Goal: Task Accomplishment & Management: Use online tool/utility

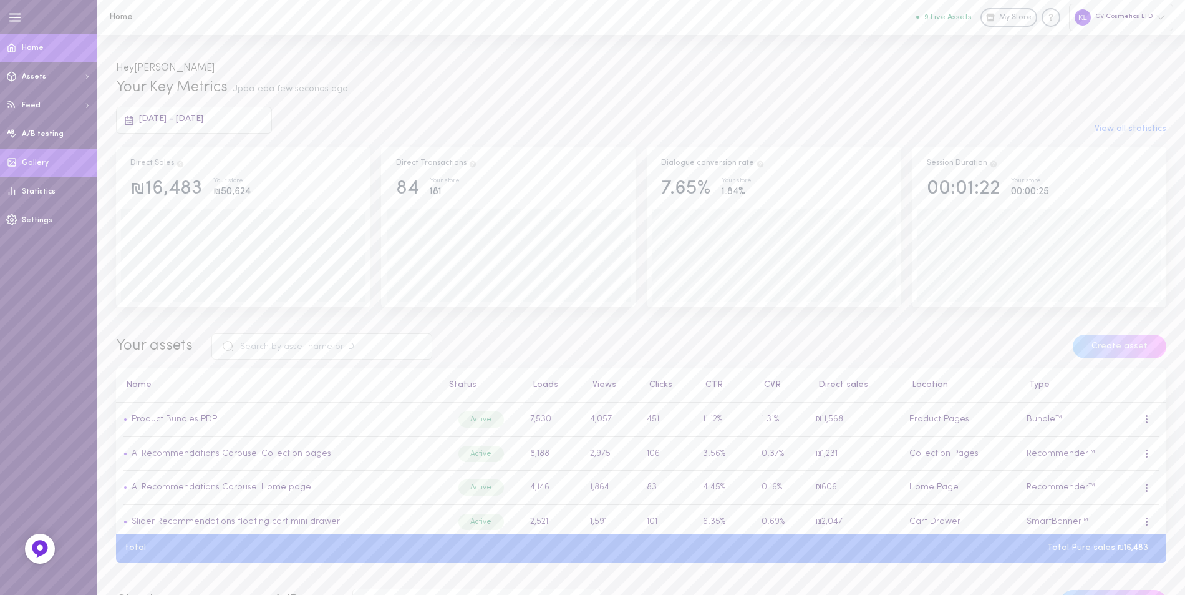
click at [34, 159] on span "Gallery" at bounding box center [35, 162] width 27 height 7
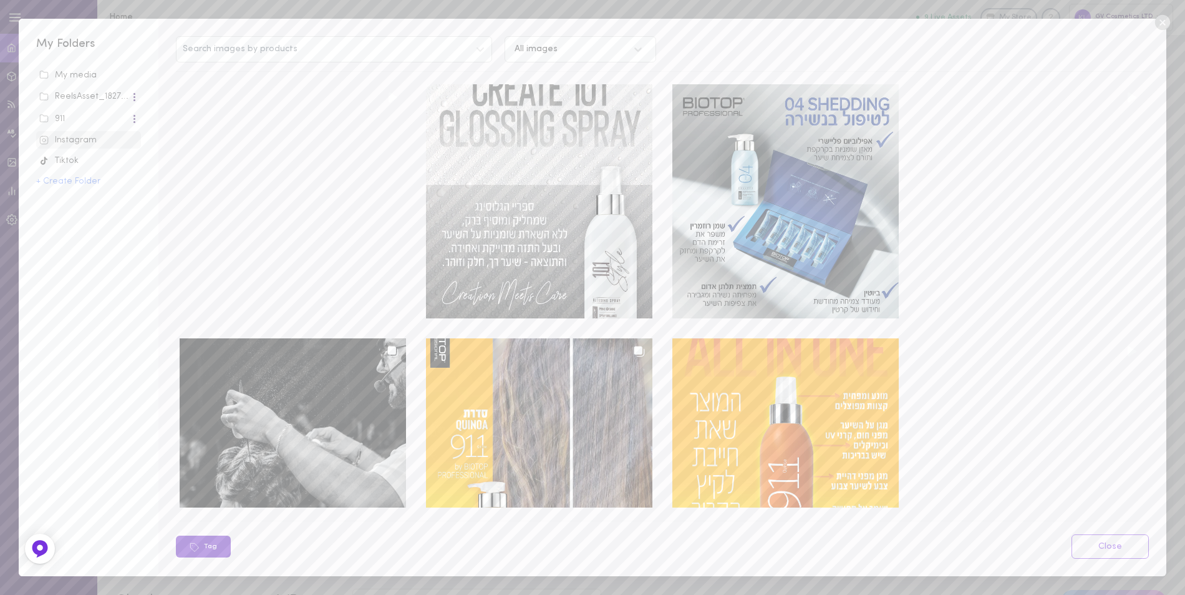
click at [206, 546] on button "Tag" at bounding box center [203, 546] width 55 height 22
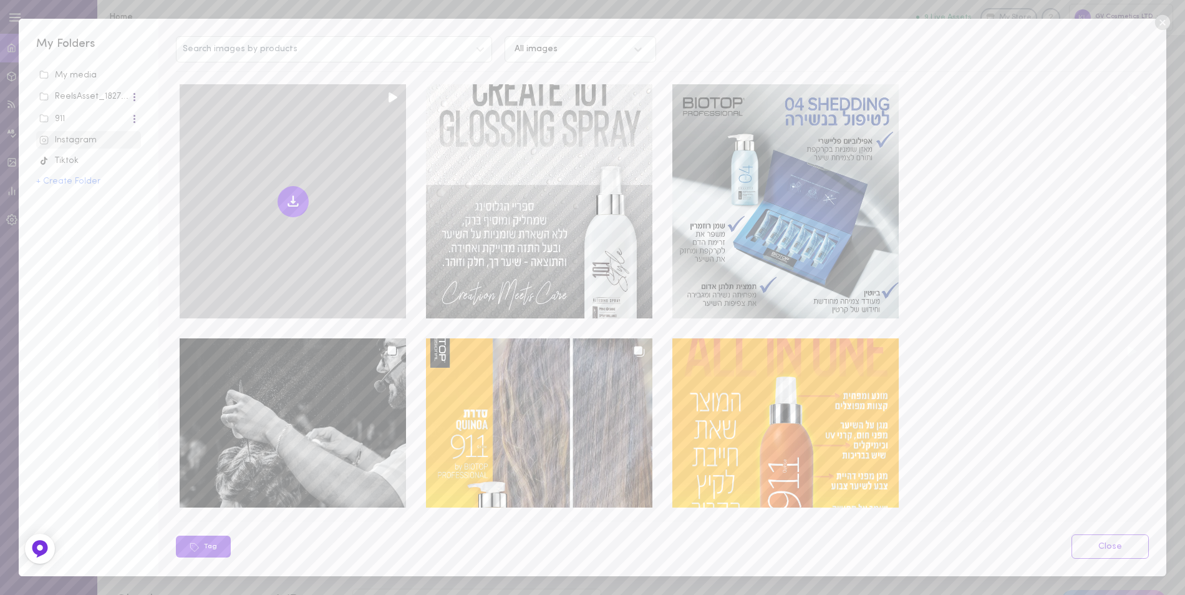
click at [311, 301] on div at bounding box center [293, 201] width 226 height 234
click at [288, 197] on icon at bounding box center [293, 201] width 15 height 15
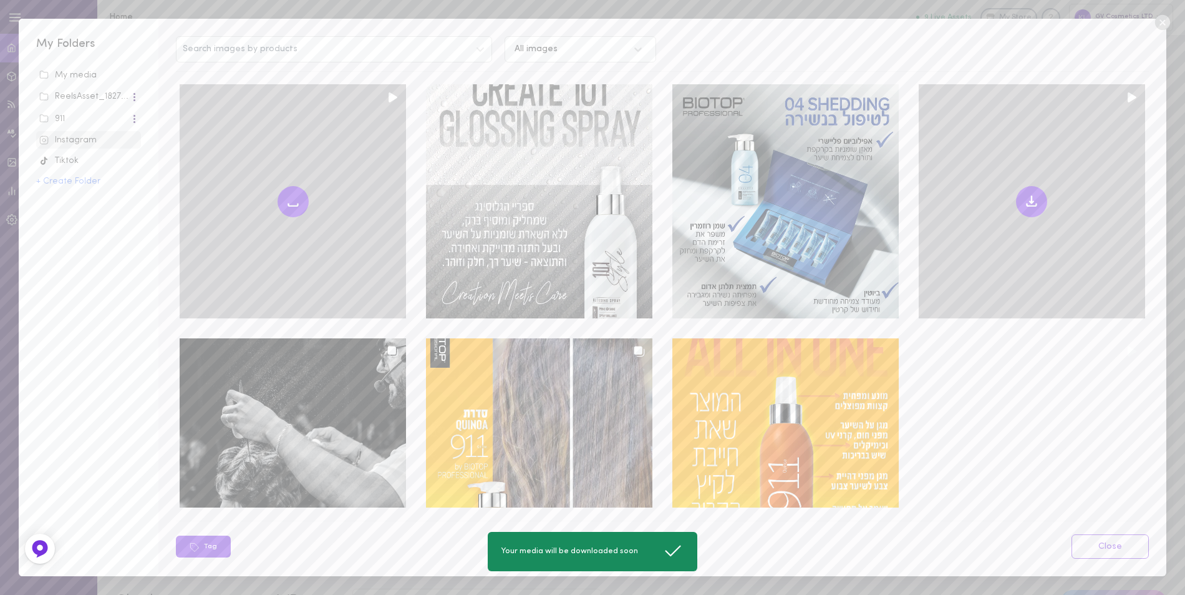
click at [1024, 199] on icon at bounding box center [1031, 201] width 15 height 15
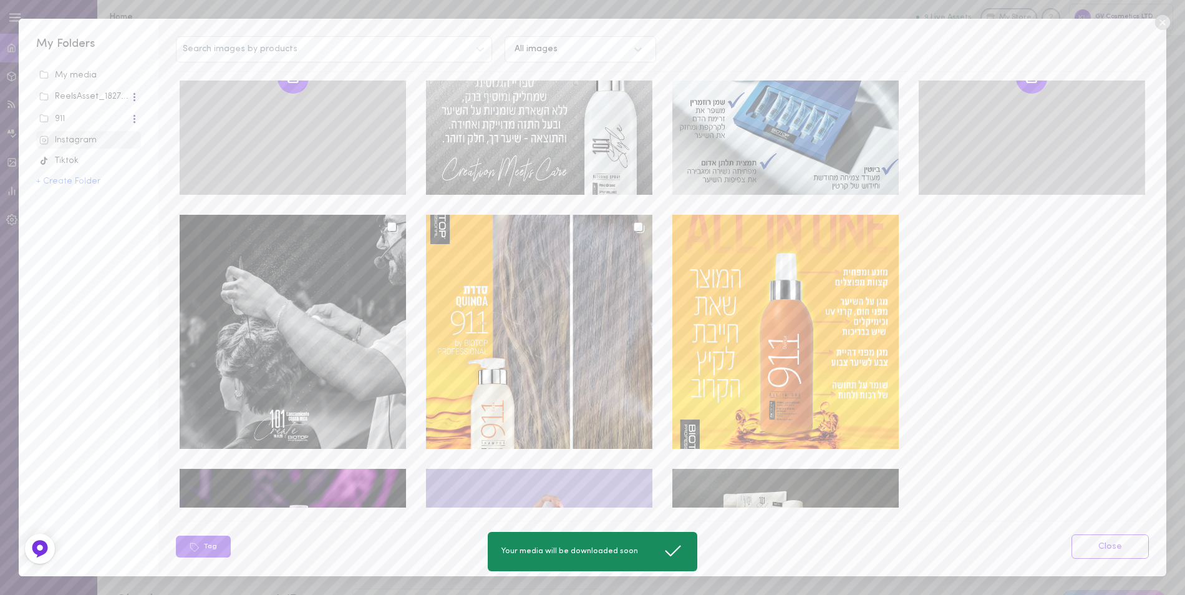
scroll to position [125, 0]
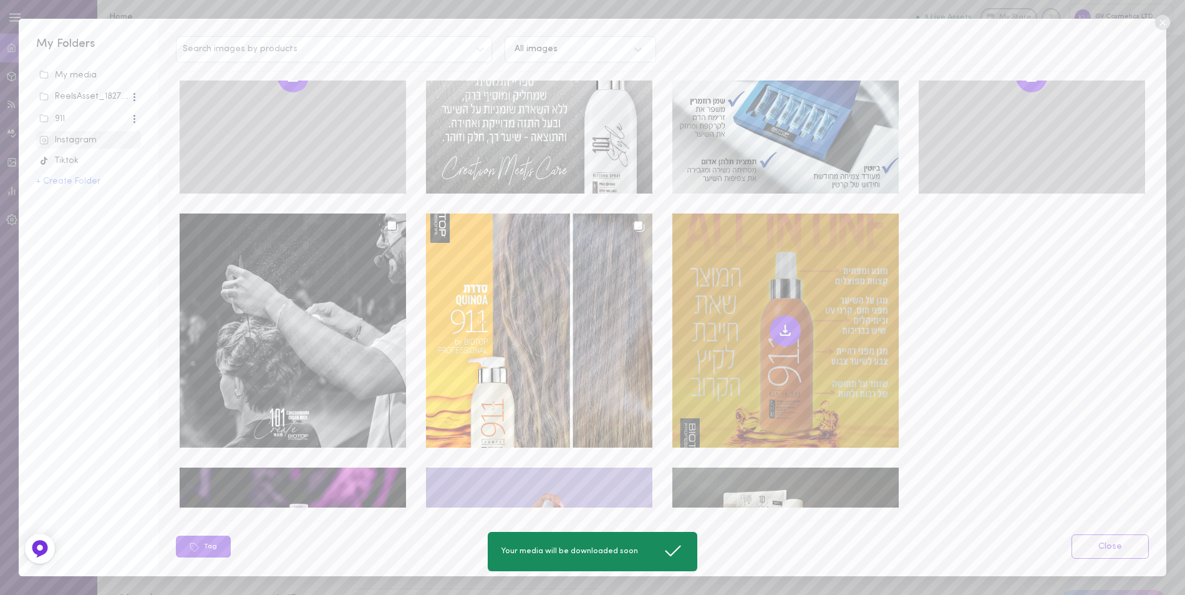
click at [781, 332] on icon at bounding box center [785, 333] width 9 height 2
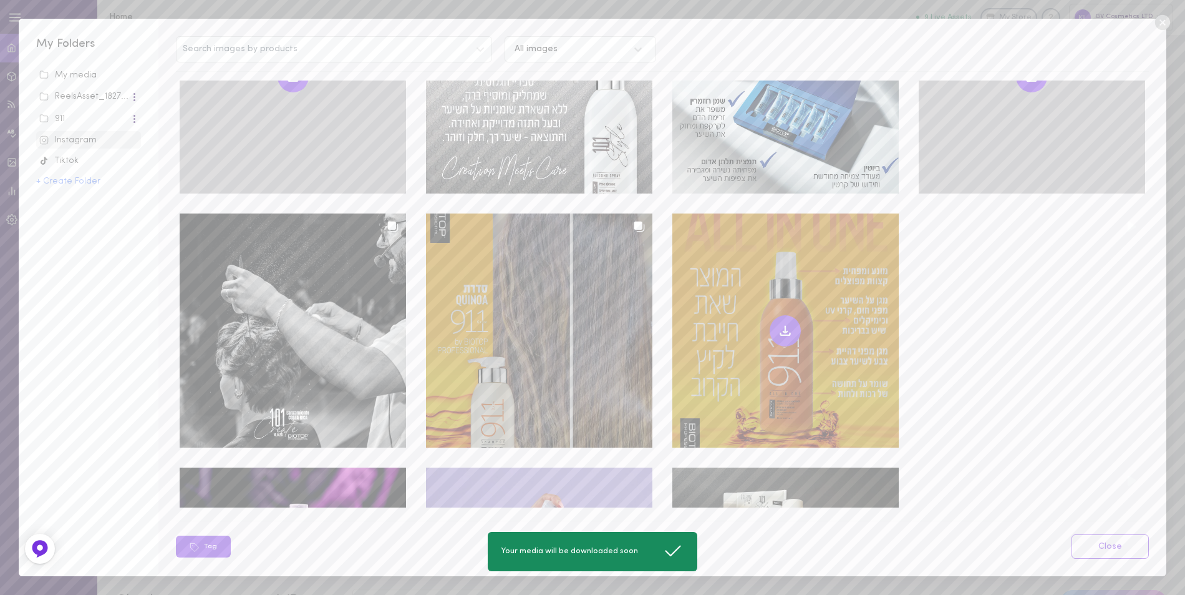
scroll to position [250, 0]
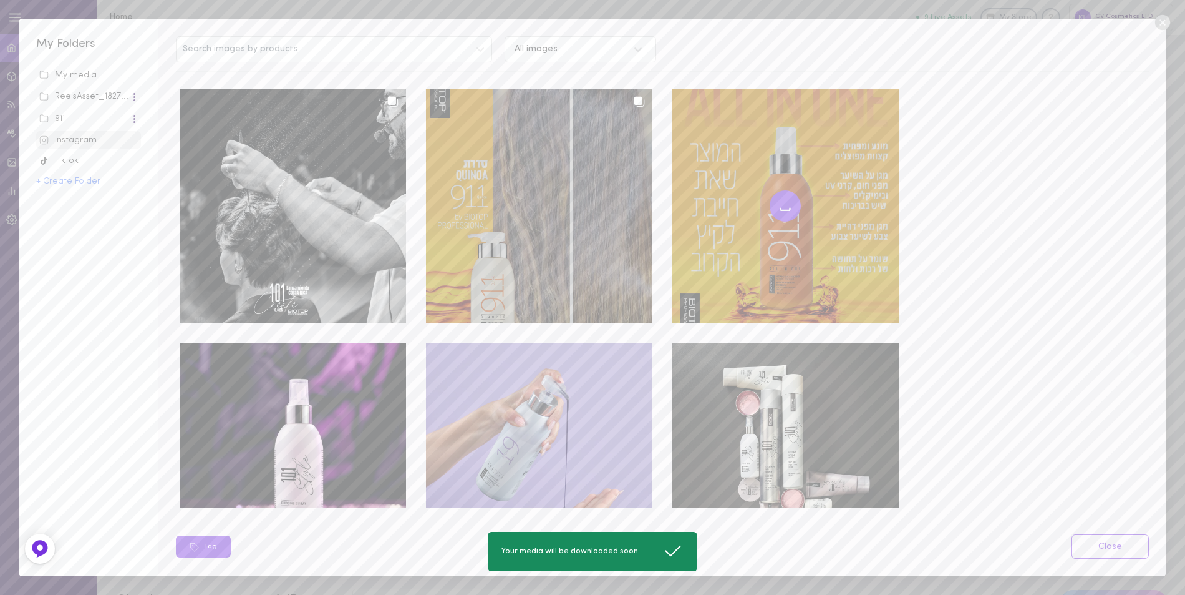
click at [527, 192] on div at bounding box center [539, 206] width 226 height 234
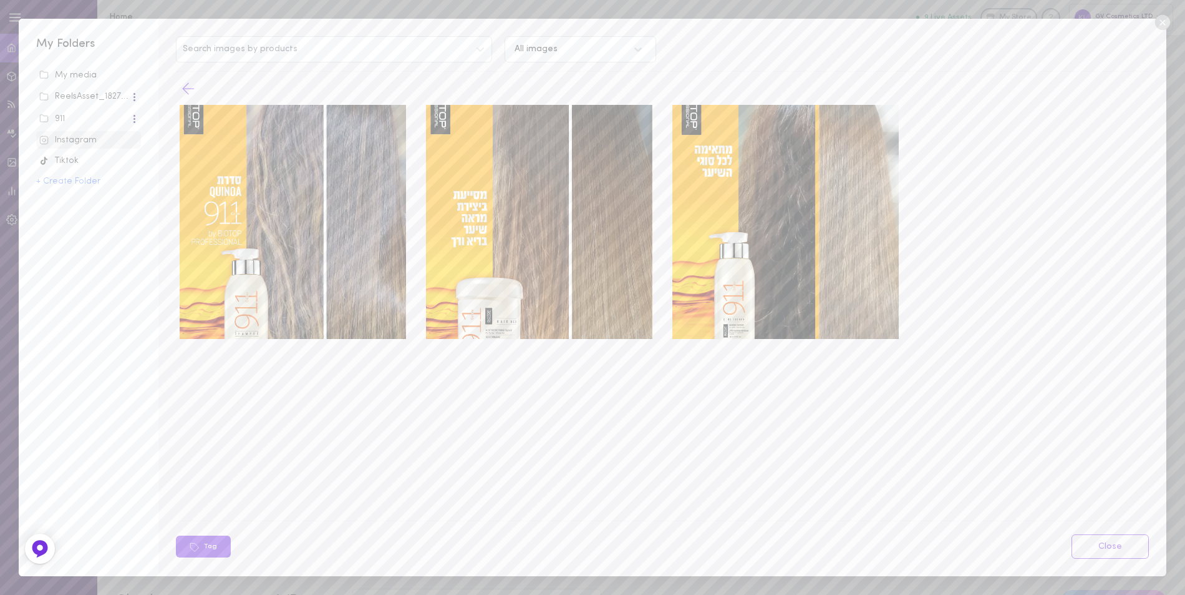
click at [184, 84] on icon at bounding box center [188, 88] width 19 height 19
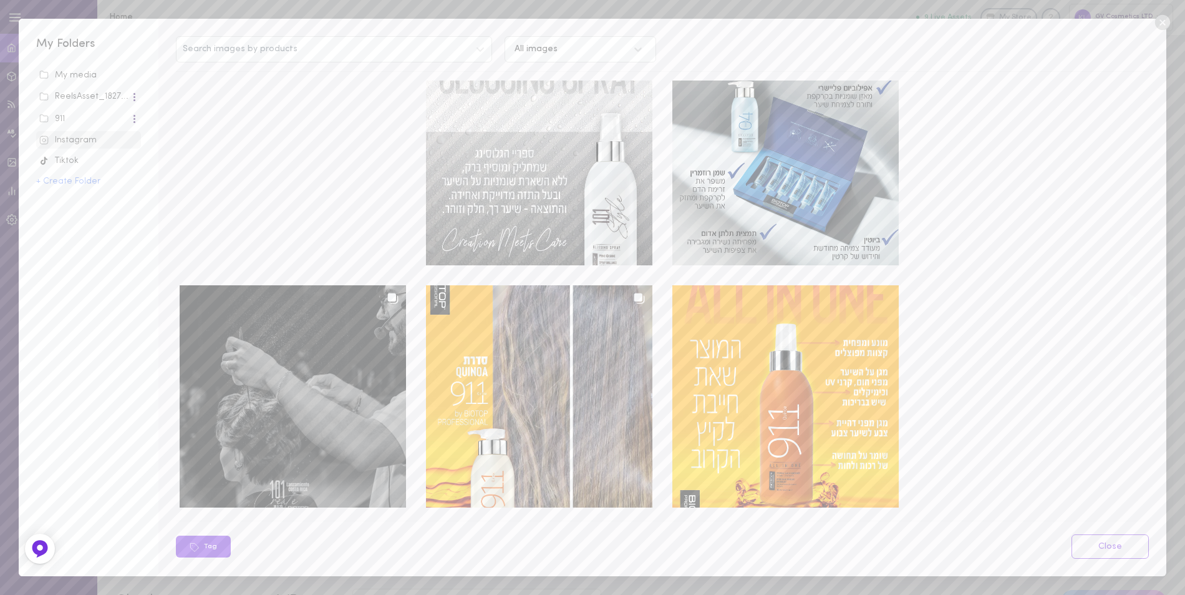
scroll to position [374, 0]
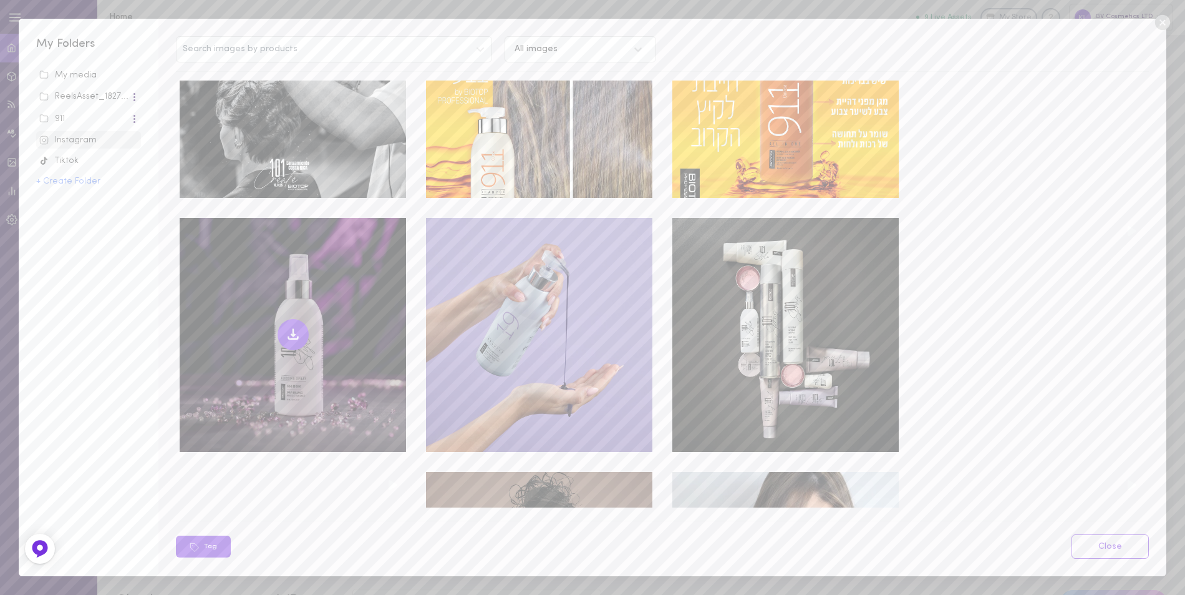
click at [289, 327] on icon at bounding box center [293, 334] width 15 height 15
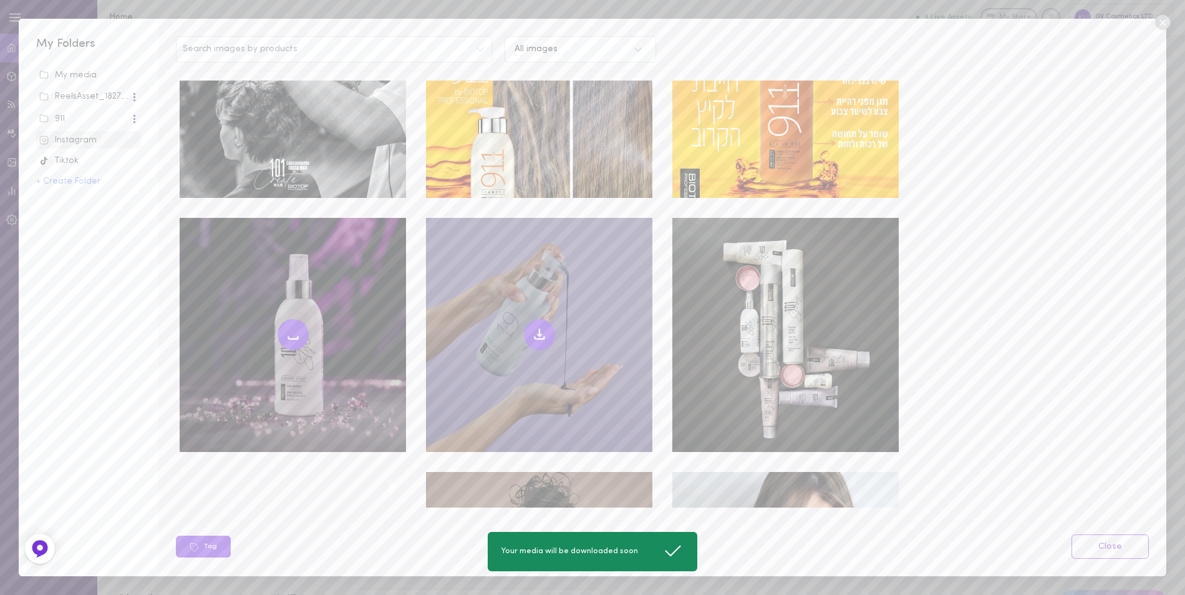
click at [542, 327] on icon at bounding box center [539, 334] width 15 height 15
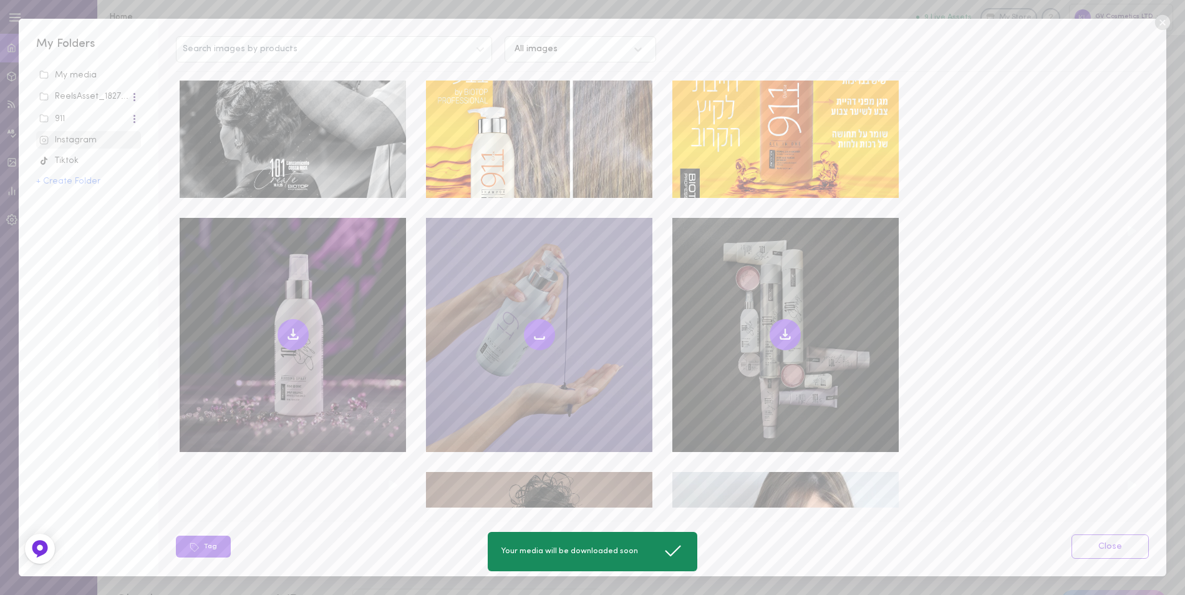
click at [785, 327] on button at bounding box center [785, 334] width 31 height 31
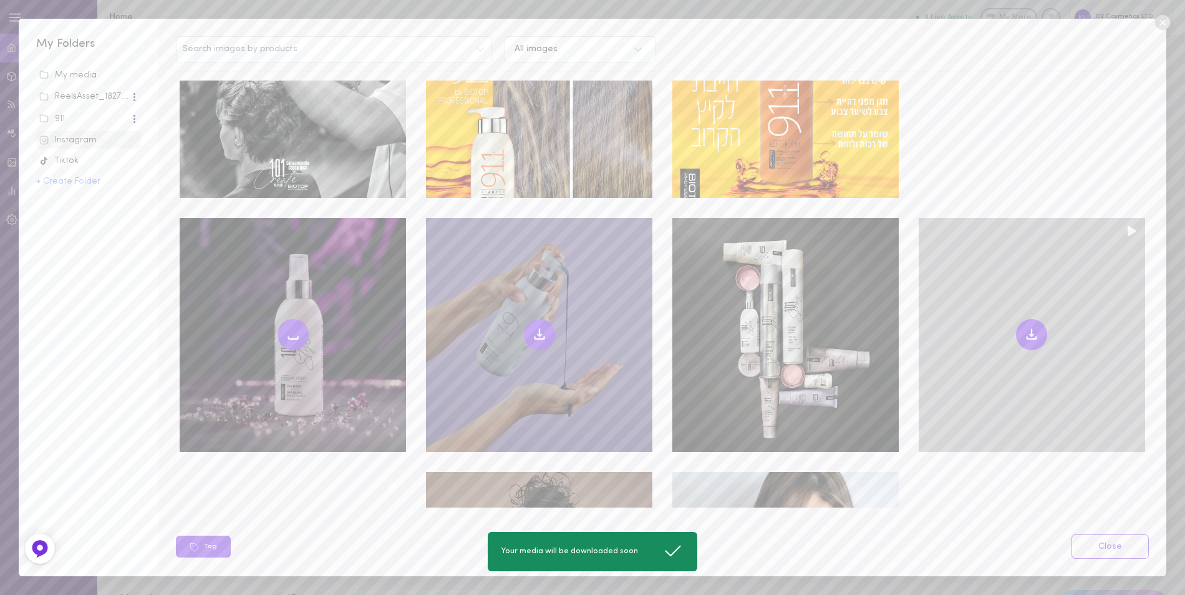
click at [1027, 336] on icon at bounding box center [1031, 337] width 9 height 2
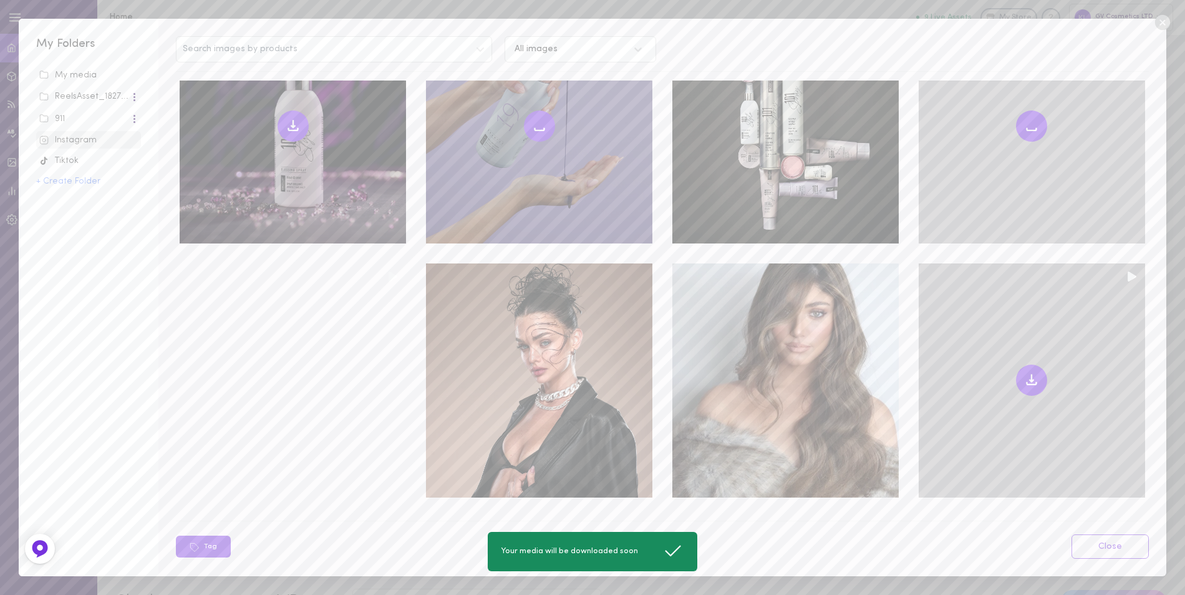
scroll to position [624, 0]
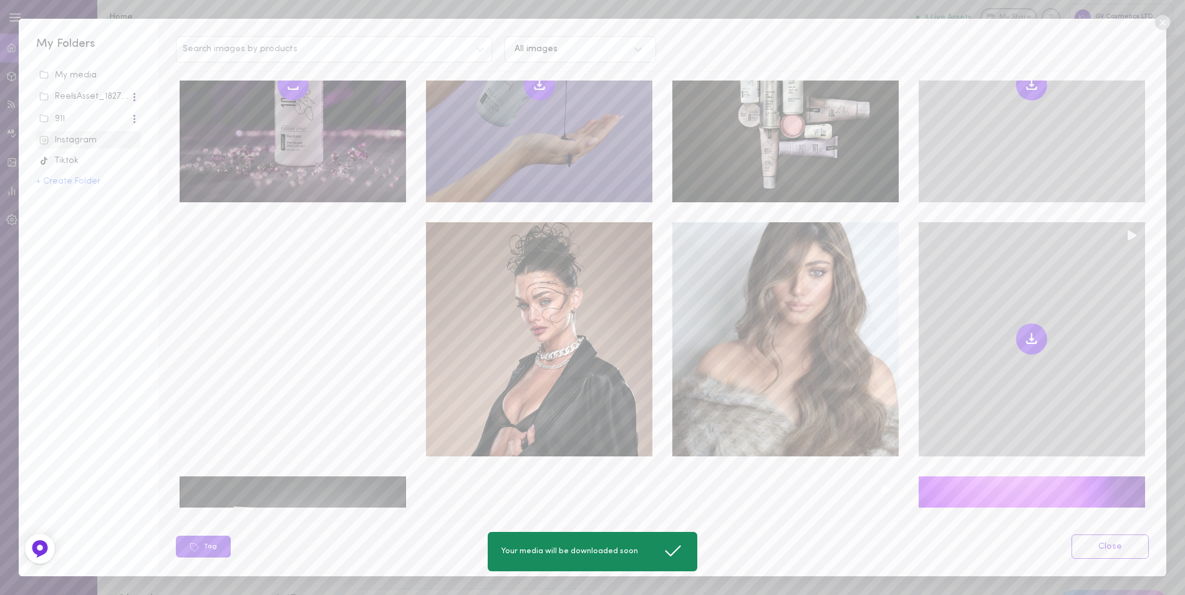
click at [1024, 331] on icon at bounding box center [1031, 338] width 15 height 15
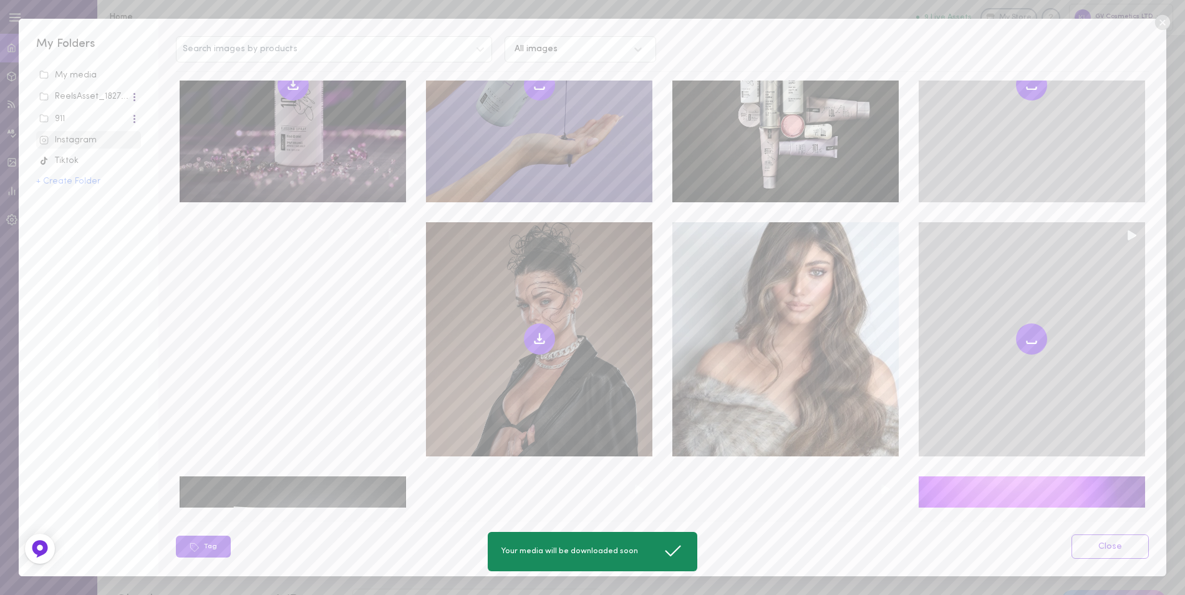
click at [532, 331] on icon at bounding box center [539, 338] width 15 height 15
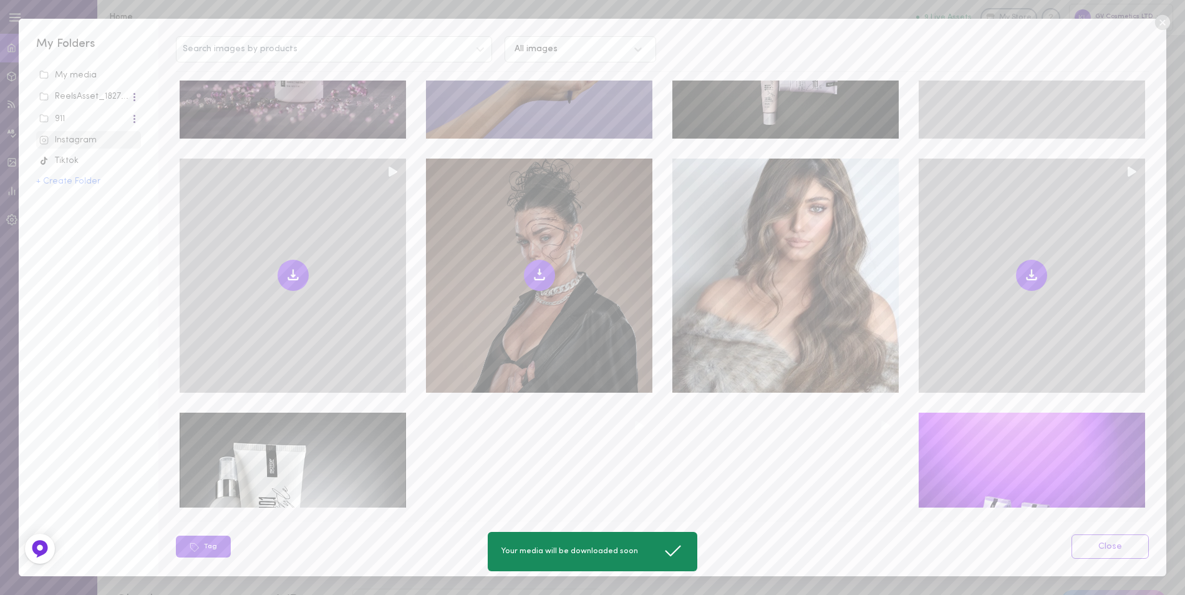
scroll to position [749, 0]
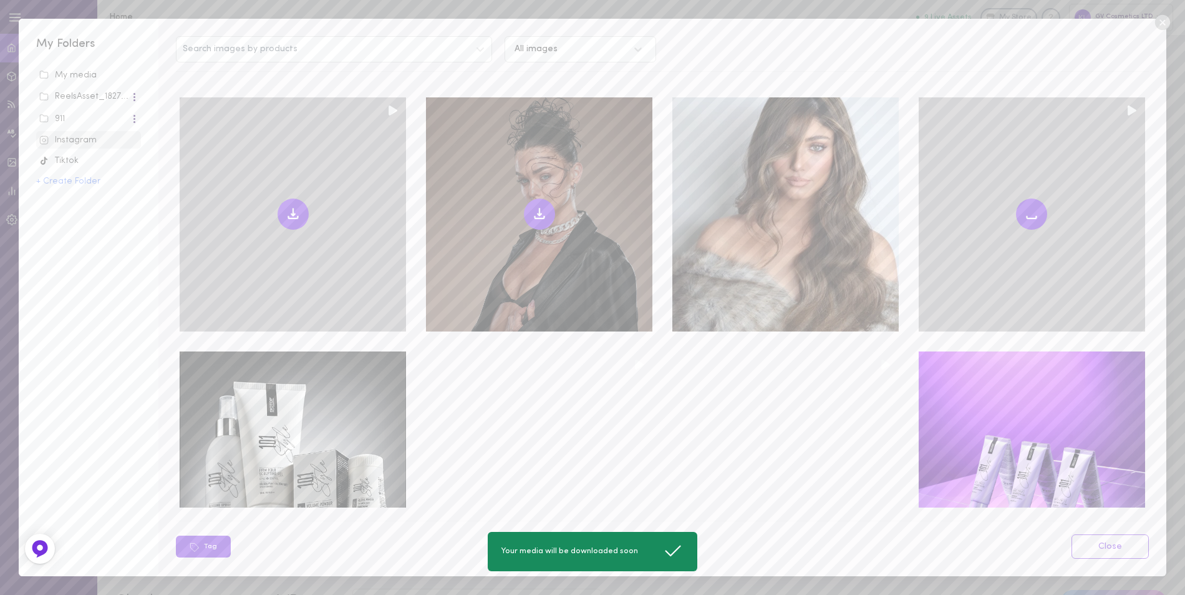
click at [294, 206] on icon at bounding box center [293, 213] width 15 height 15
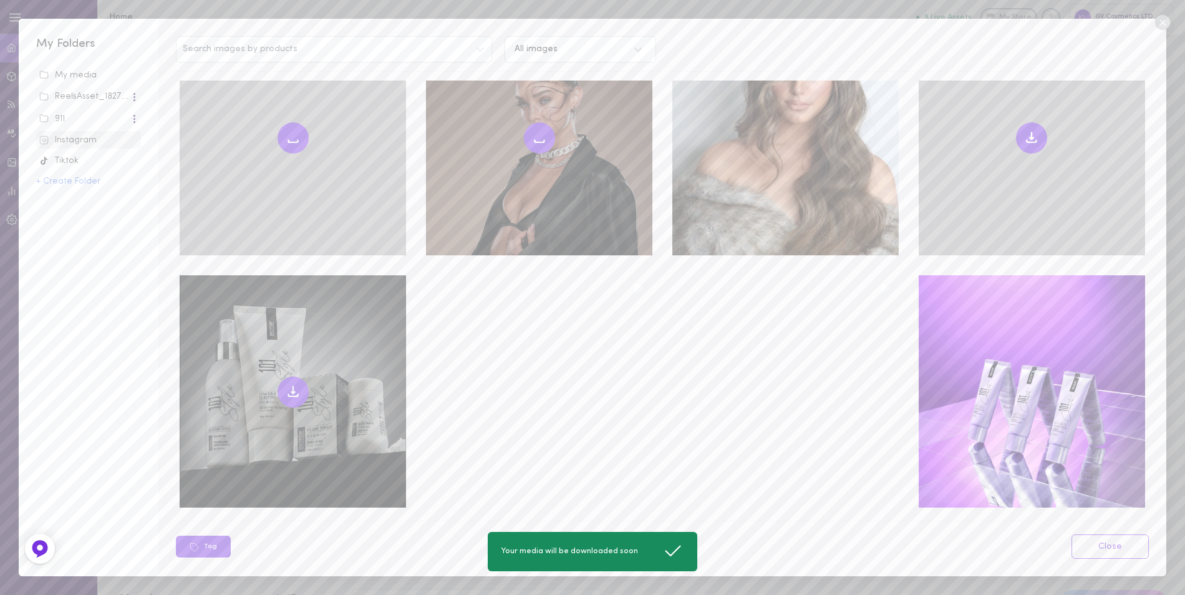
scroll to position [936, 0]
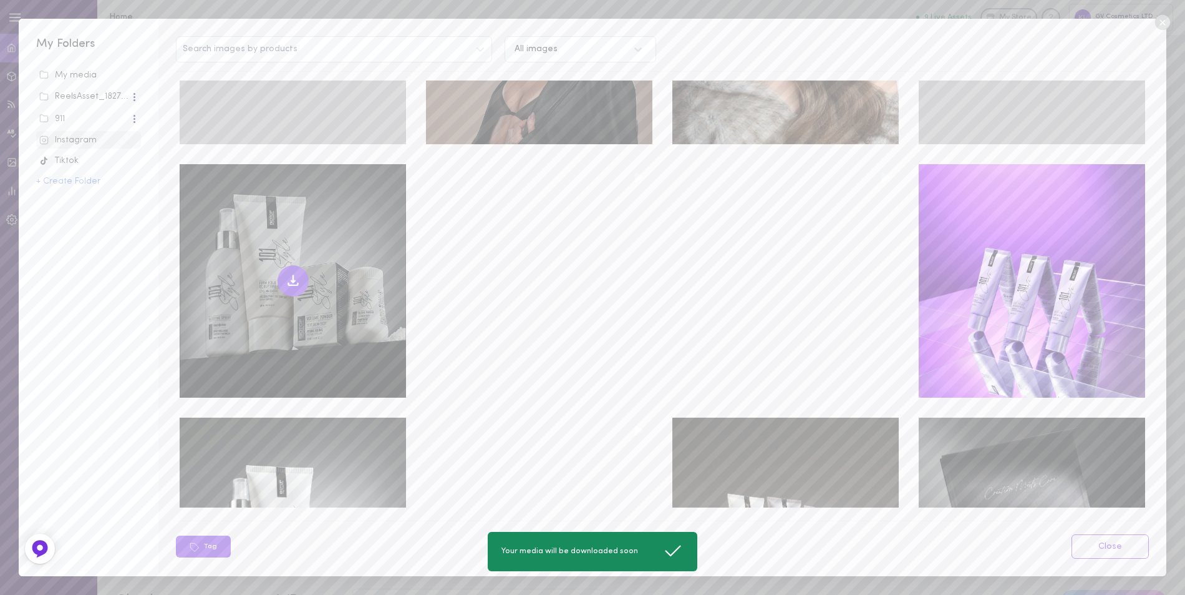
click at [294, 273] on icon at bounding box center [293, 280] width 15 height 15
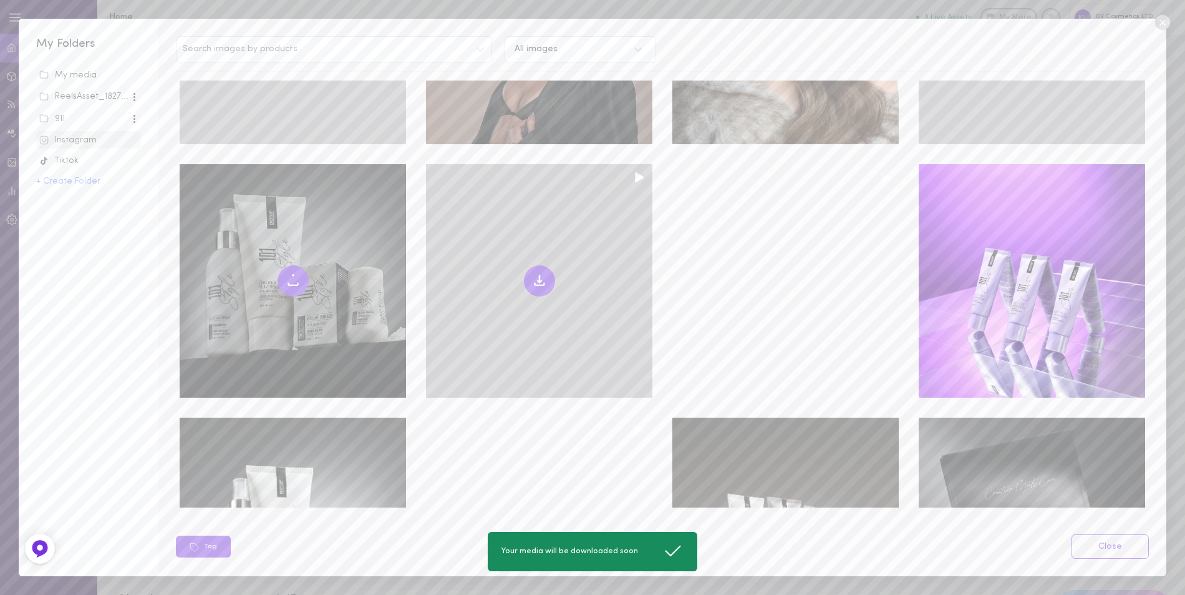
click at [538, 273] on icon at bounding box center [539, 280] width 15 height 15
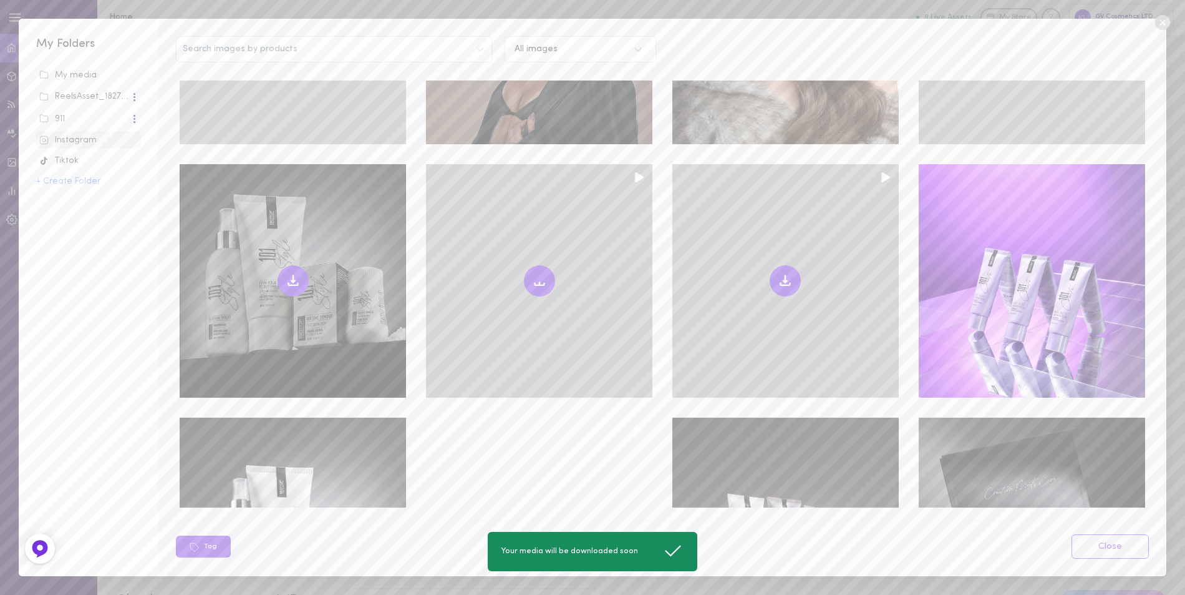
click at [784, 280] on icon at bounding box center [786, 281] width 4 height 2
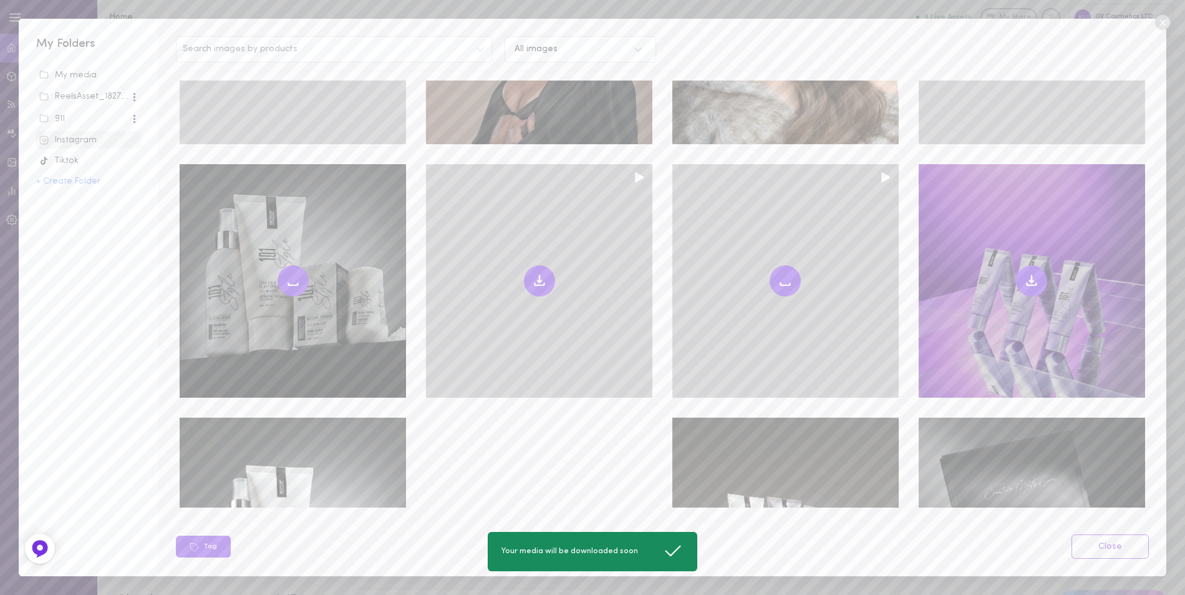
click at [1028, 273] on icon at bounding box center [1031, 280] width 15 height 15
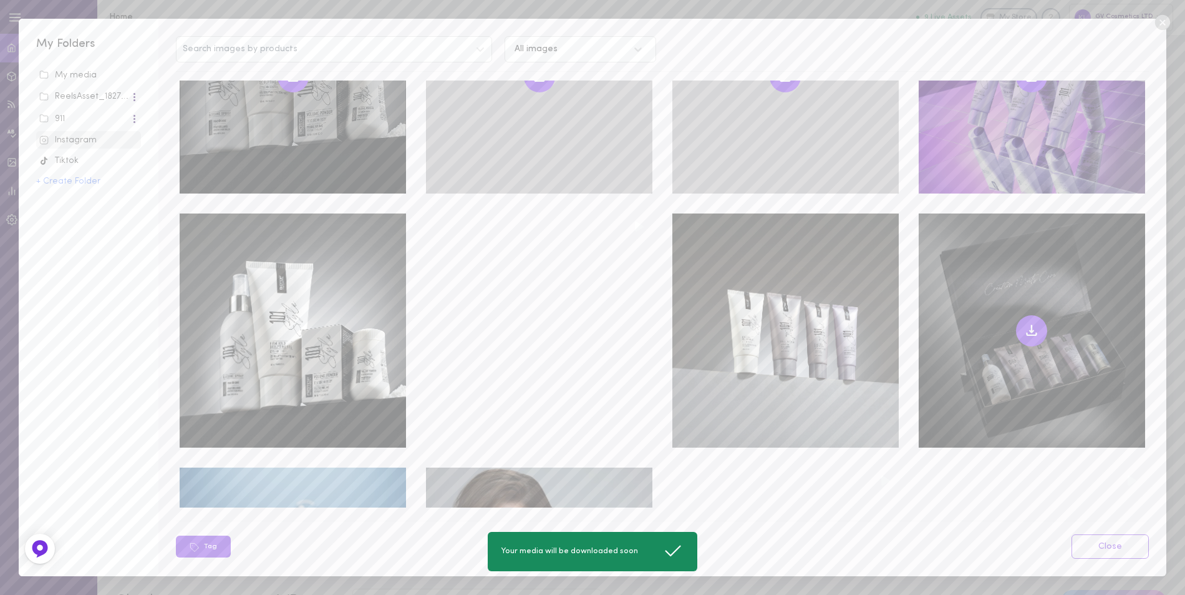
scroll to position [1185, 0]
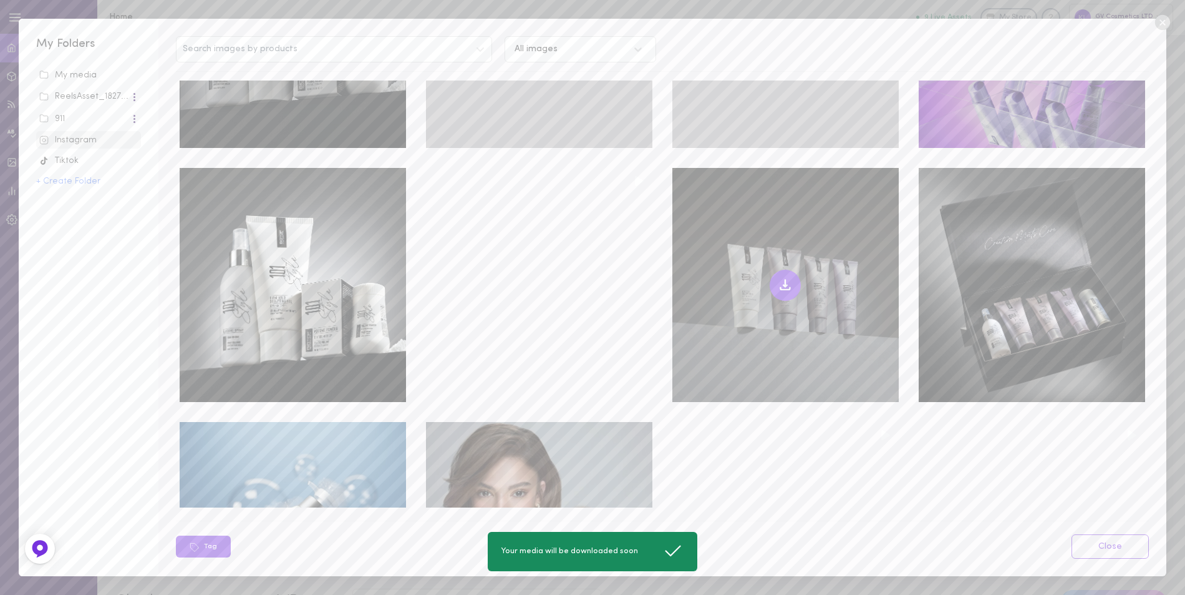
click at [782, 278] on icon at bounding box center [785, 285] width 15 height 15
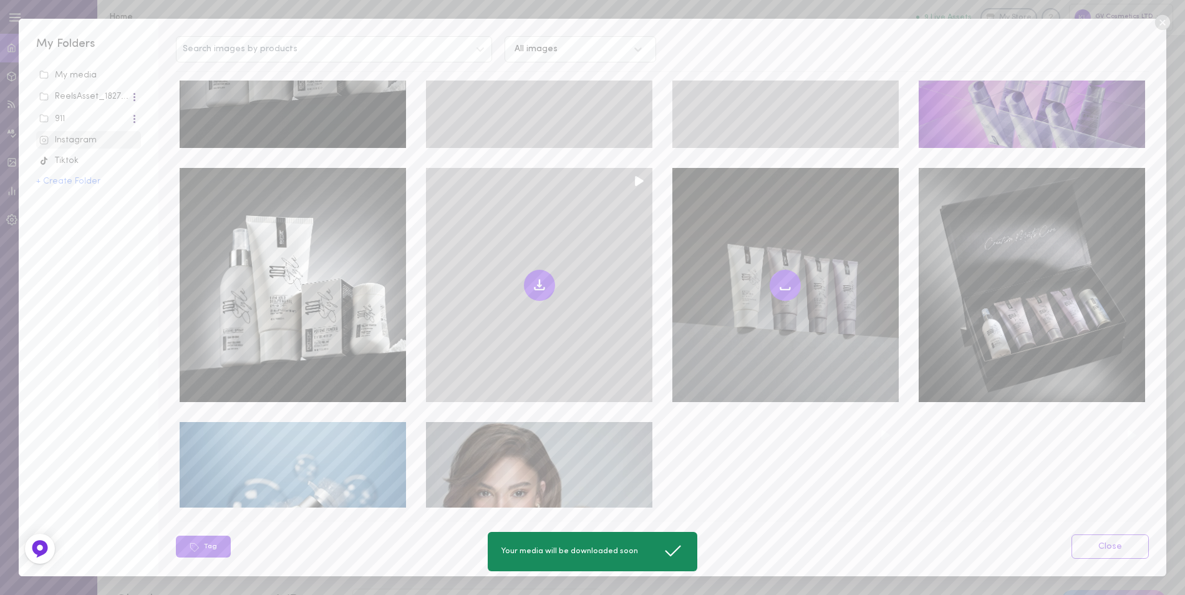
click at [535, 286] on icon at bounding box center [539, 287] width 9 height 2
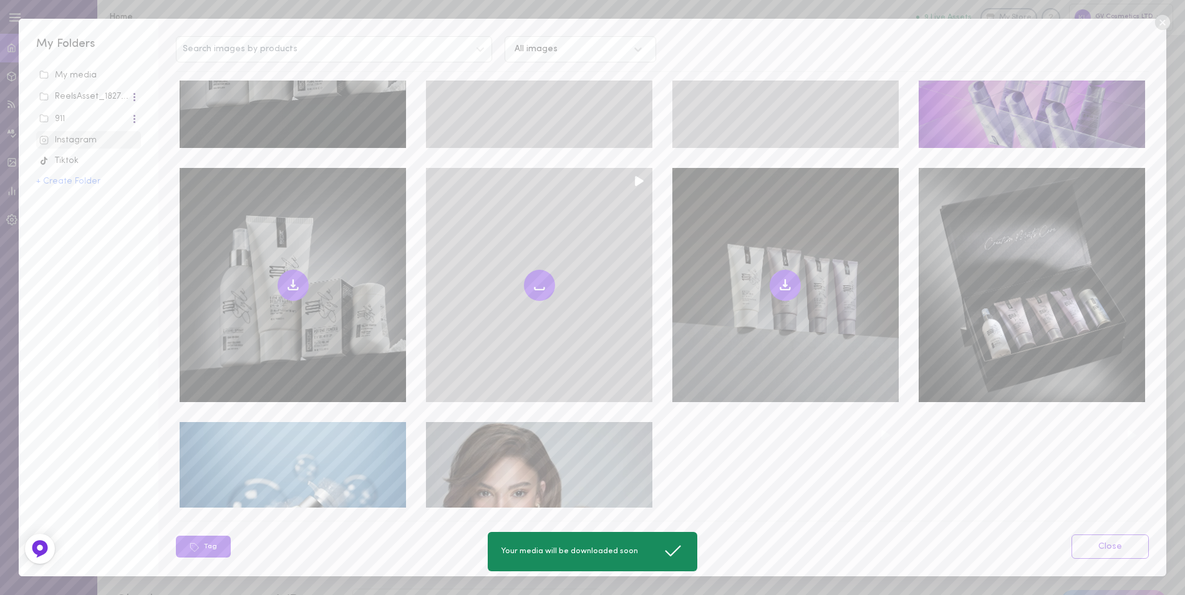
click at [286, 278] on icon at bounding box center [293, 285] width 15 height 15
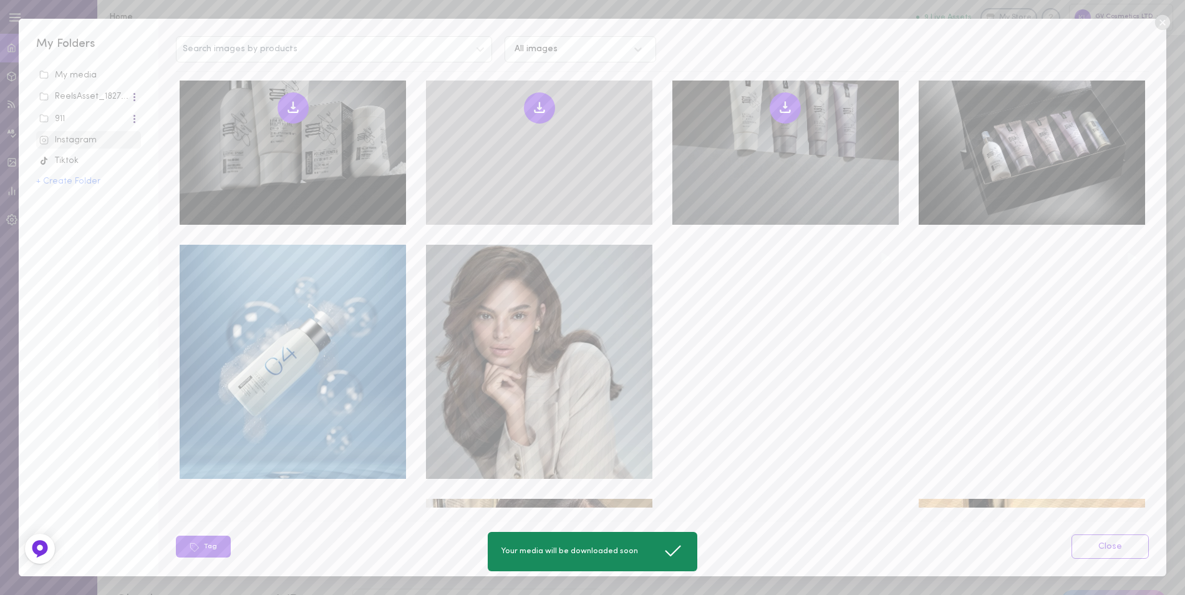
scroll to position [1372, 0]
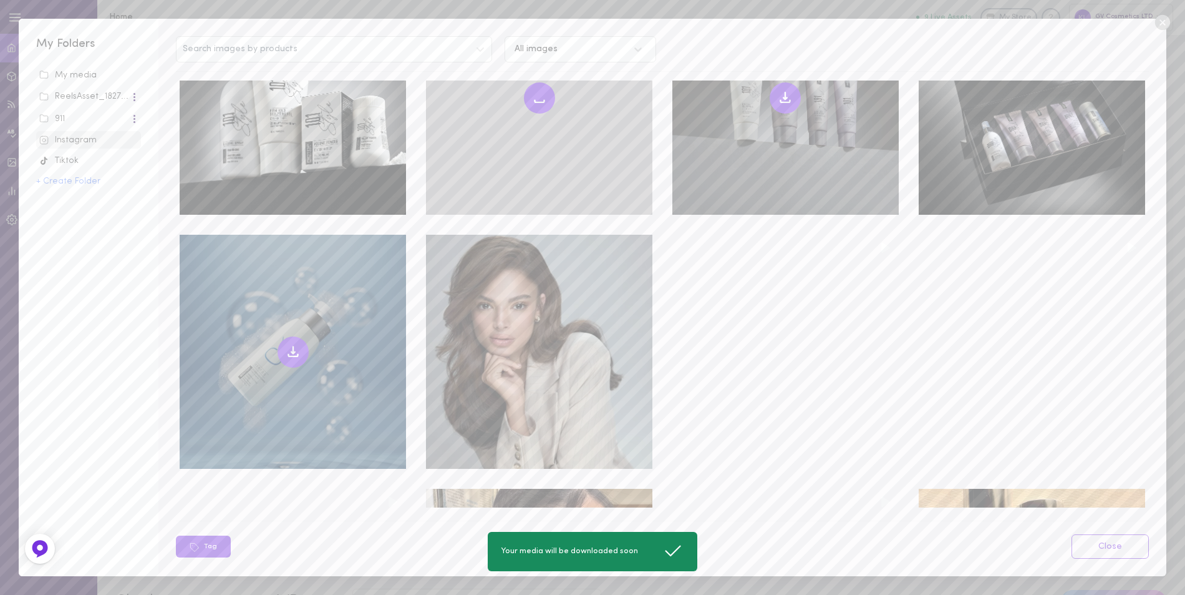
click at [286, 344] on icon at bounding box center [293, 351] width 15 height 15
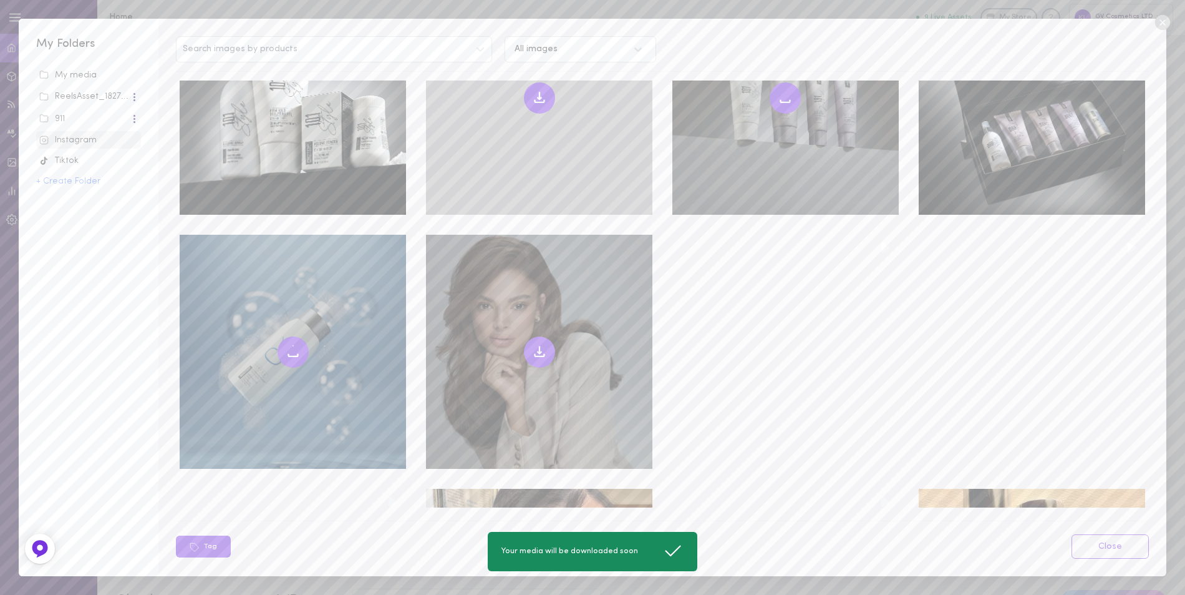
click at [538, 353] on icon at bounding box center [539, 354] width 9 height 2
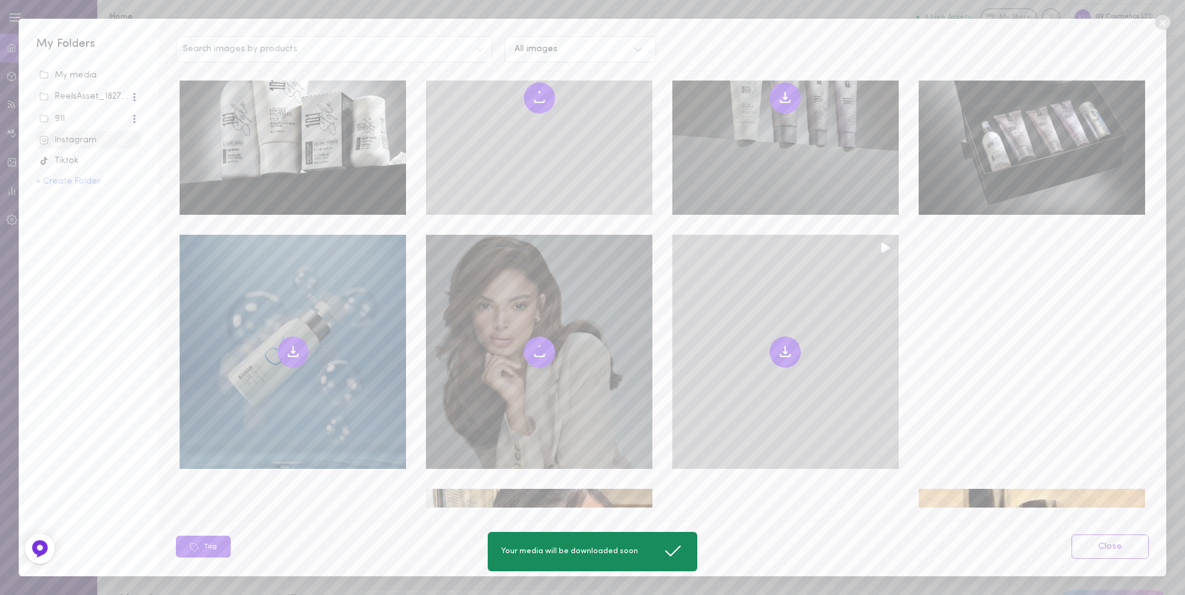
click at [778, 344] on icon at bounding box center [785, 351] width 15 height 15
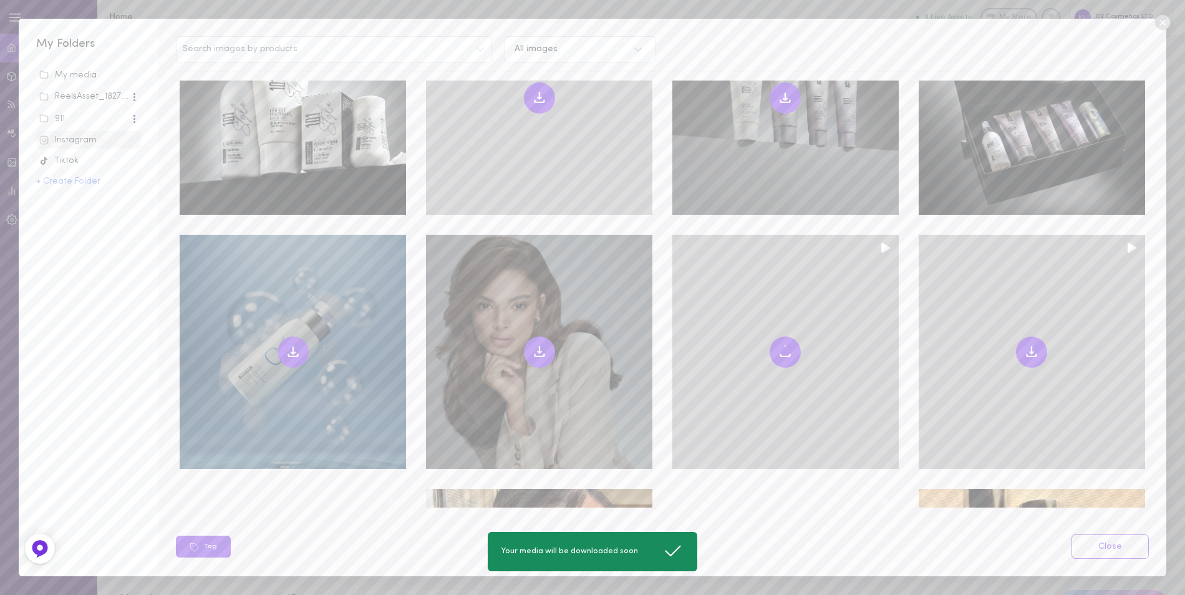
click at [1026, 344] on icon at bounding box center [1031, 351] width 15 height 15
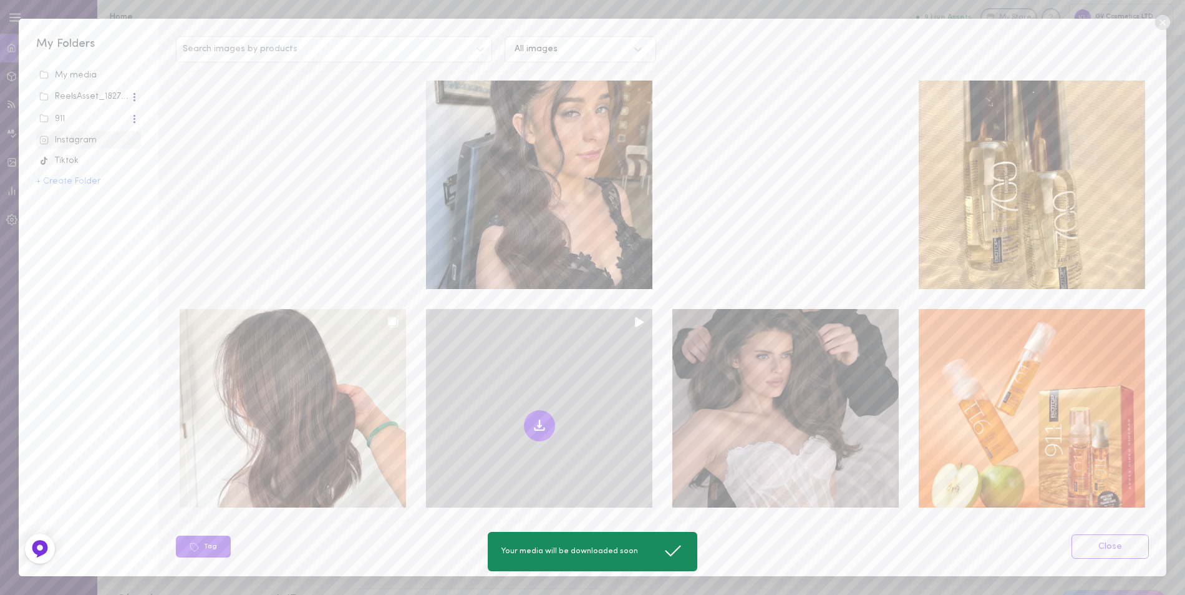
scroll to position [1809, 0]
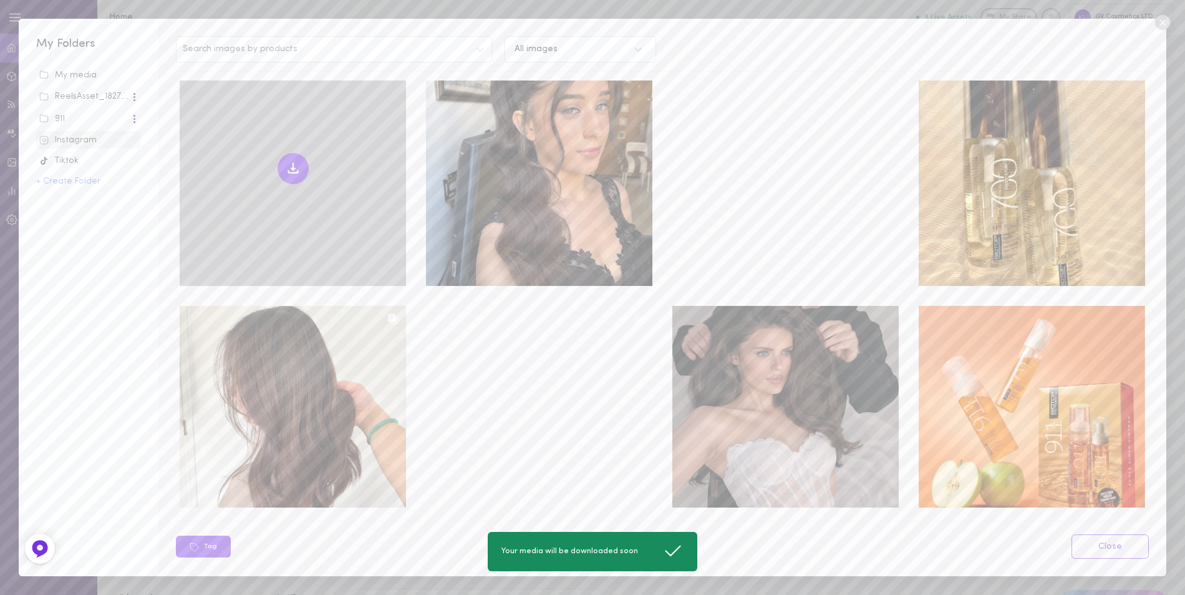
click at [291, 161] on icon at bounding box center [293, 168] width 15 height 15
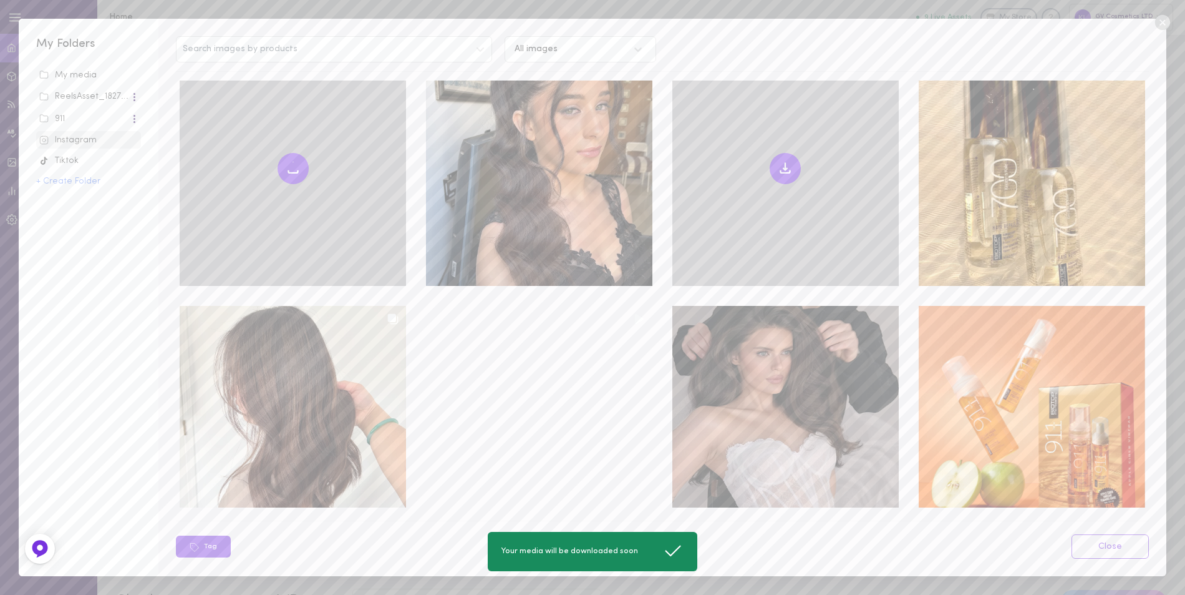
click at [781, 170] on icon at bounding box center [785, 171] width 9 height 2
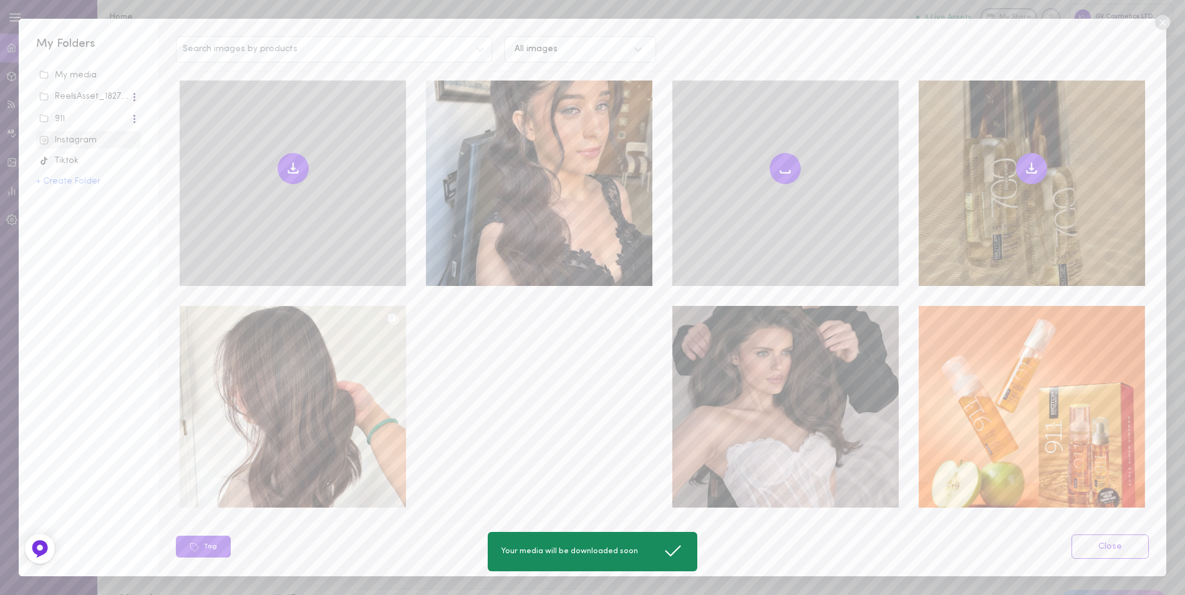
click at [1027, 170] on icon at bounding box center [1031, 171] width 9 height 2
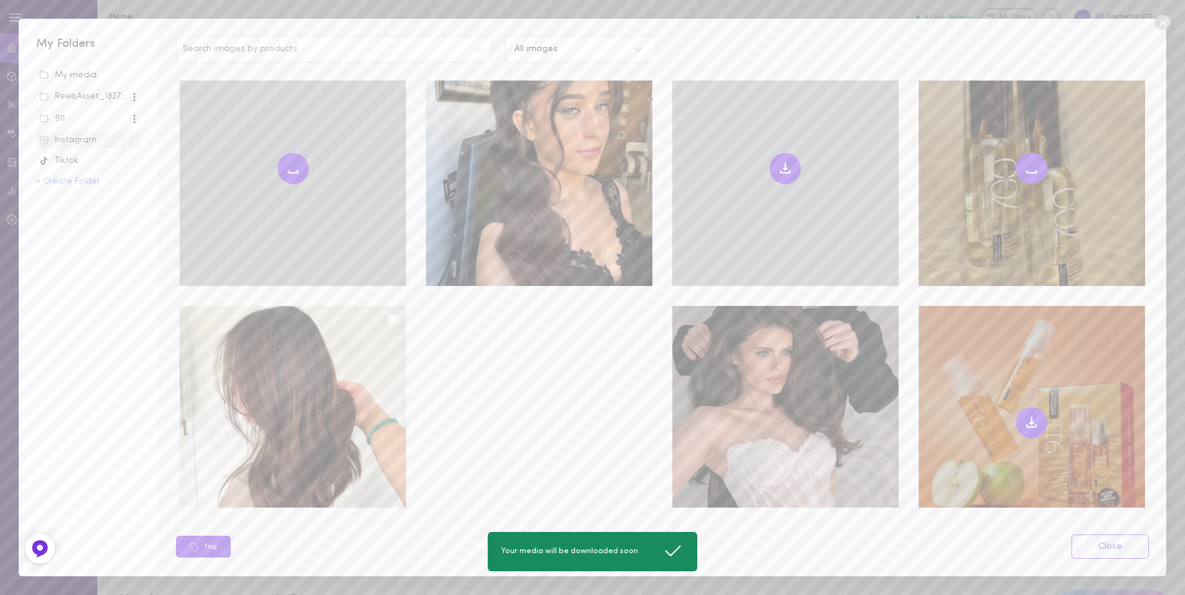
click at [1024, 415] on icon at bounding box center [1031, 422] width 15 height 15
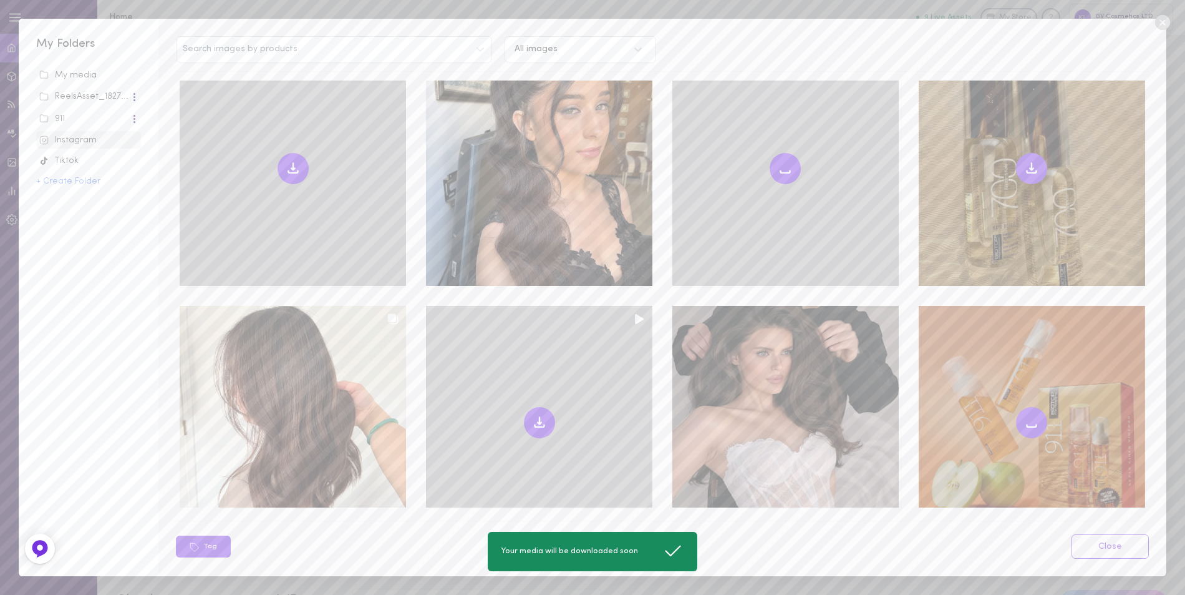
click at [532, 415] on icon at bounding box center [539, 422] width 15 height 15
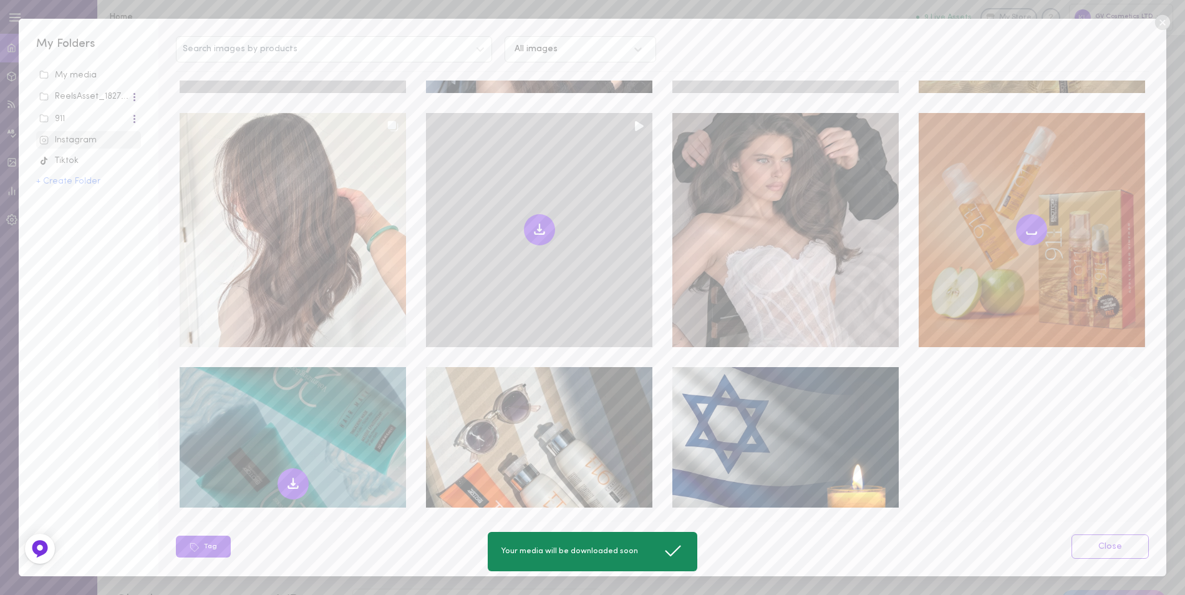
scroll to position [2183, 0]
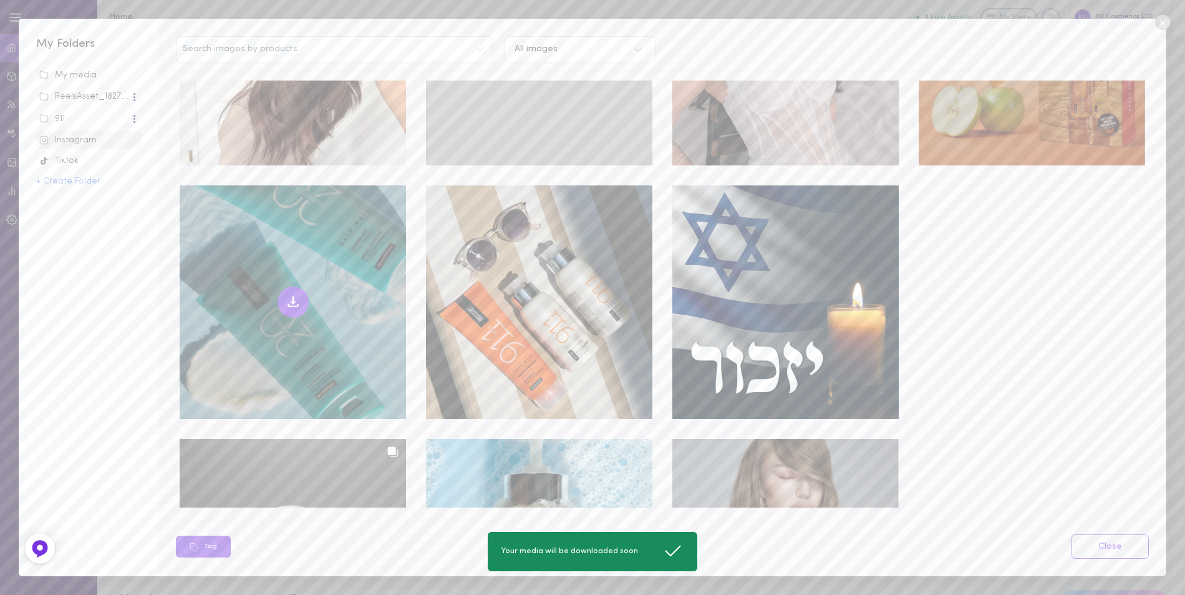
click at [288, 304] on icon at bounding box center [292, 305] width 9 height 2
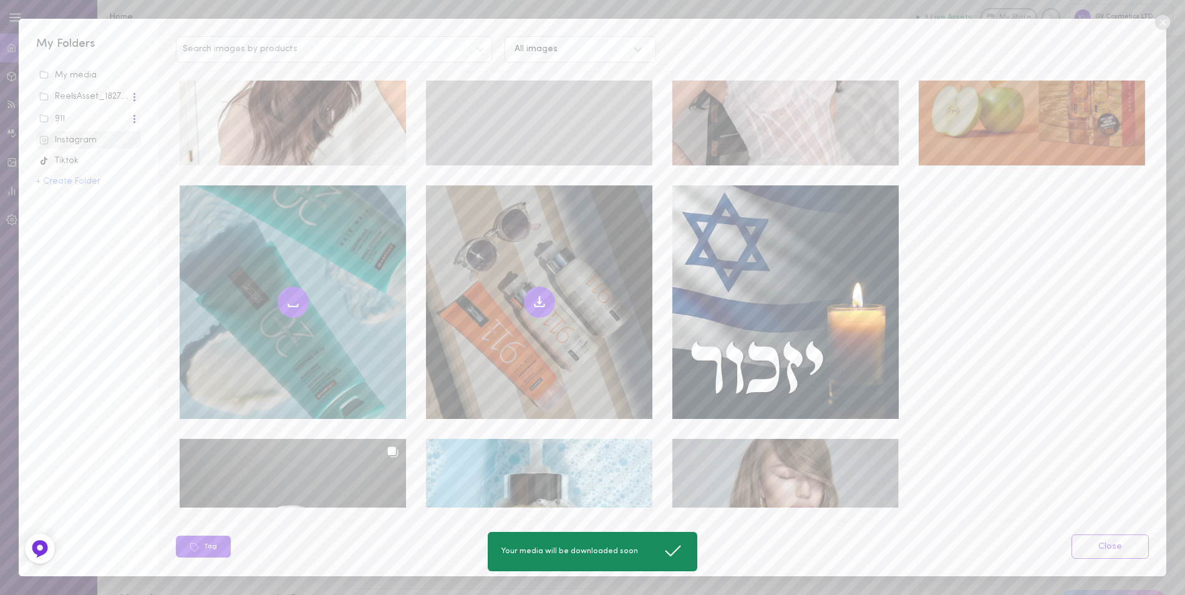
click at [532, 294] on icon at bounding box center [539, 301] width 15 height 15
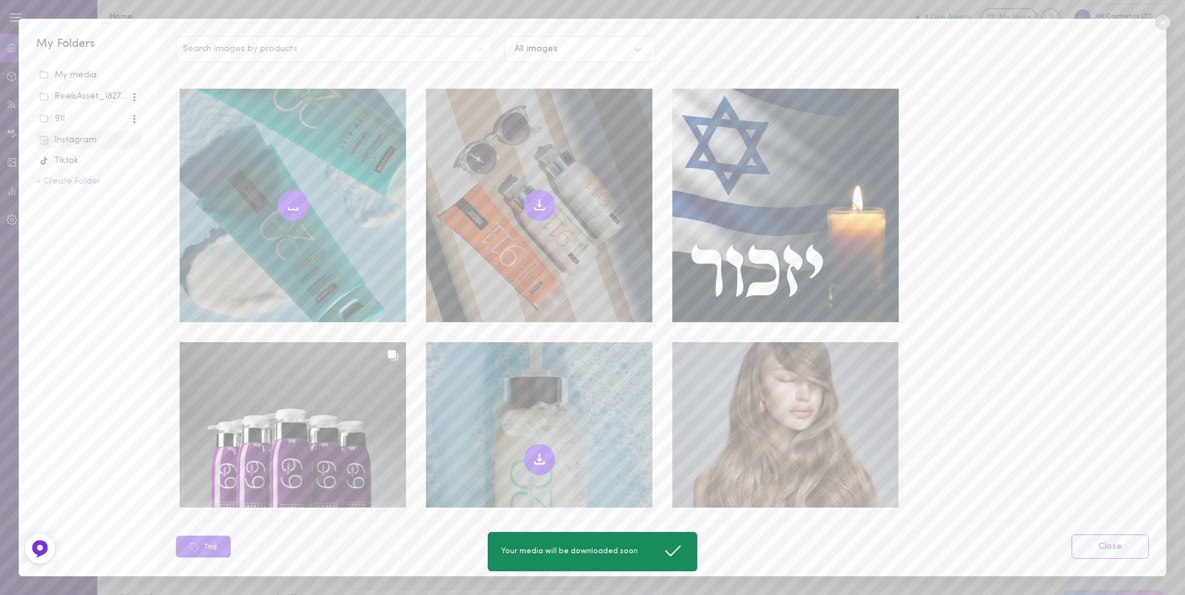
scroll to position [2371, 0]
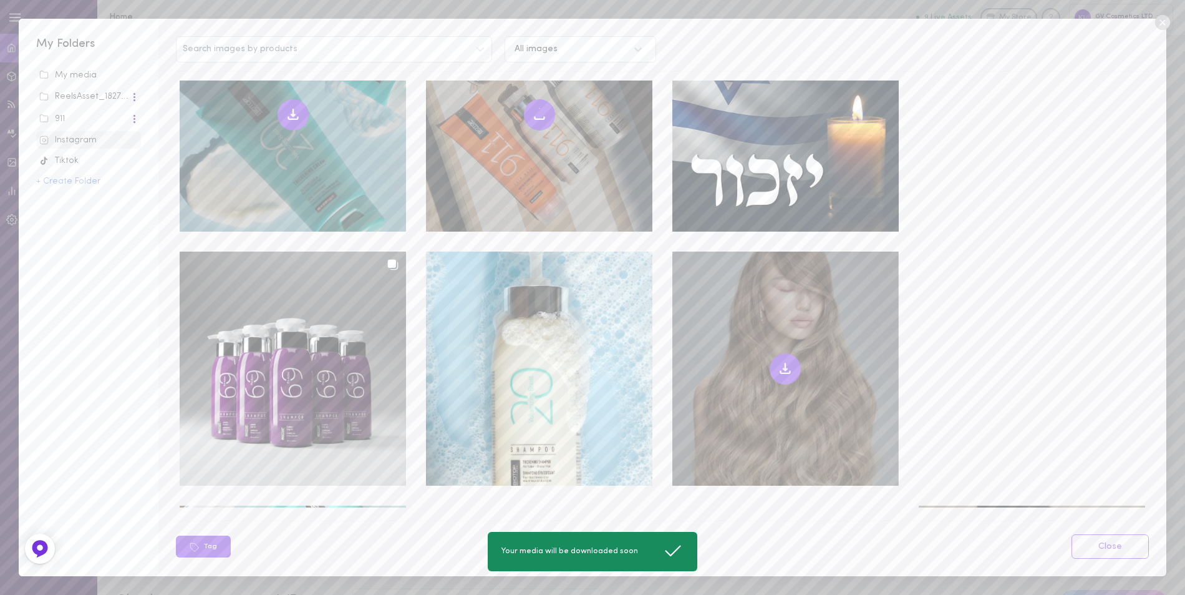
click at [778, 361] on icon at bounding box center [785, 368] width 15 height 15
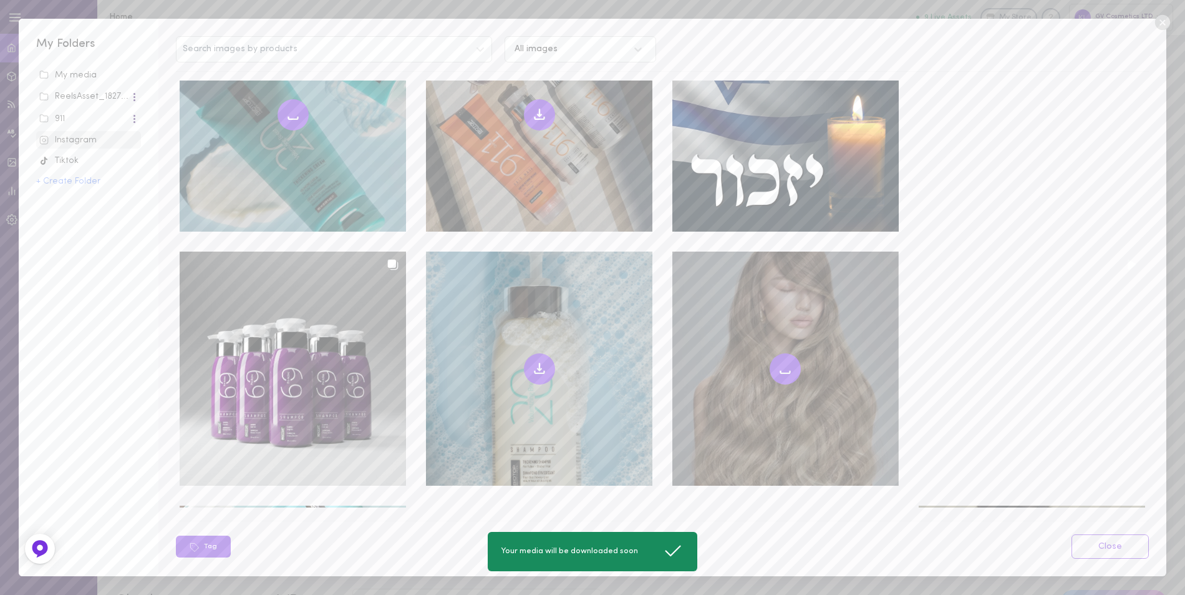
click at [537, 368] on icon at bounding box center [539, 369] width 4 height 2
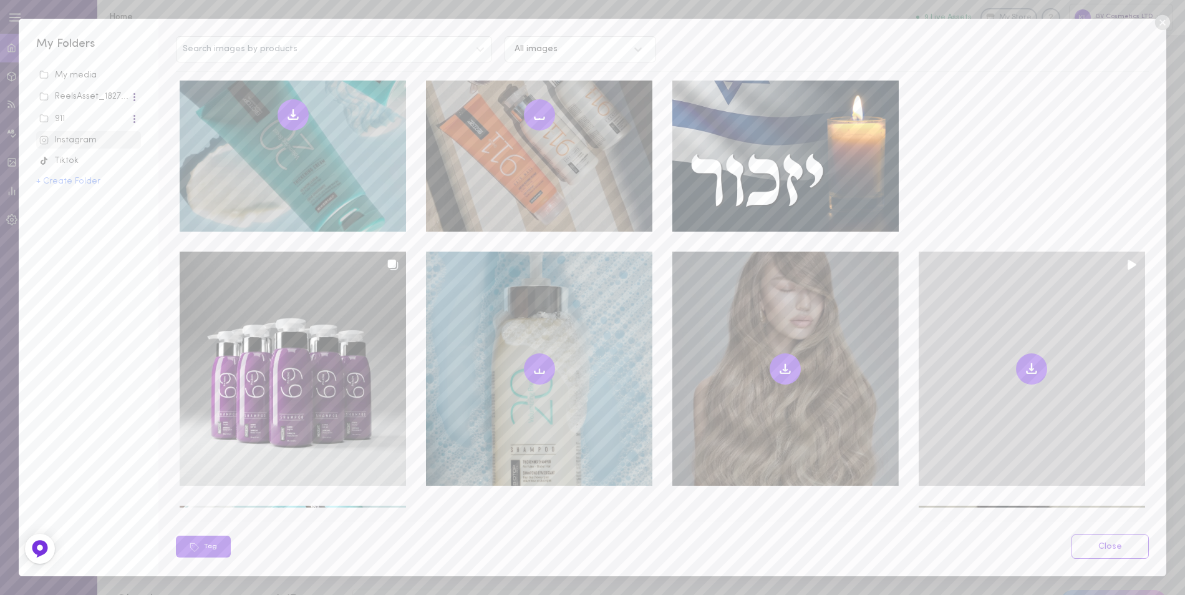
click at [1024, 361] on icon at bounding box center [1031, 368] width 15 height 15
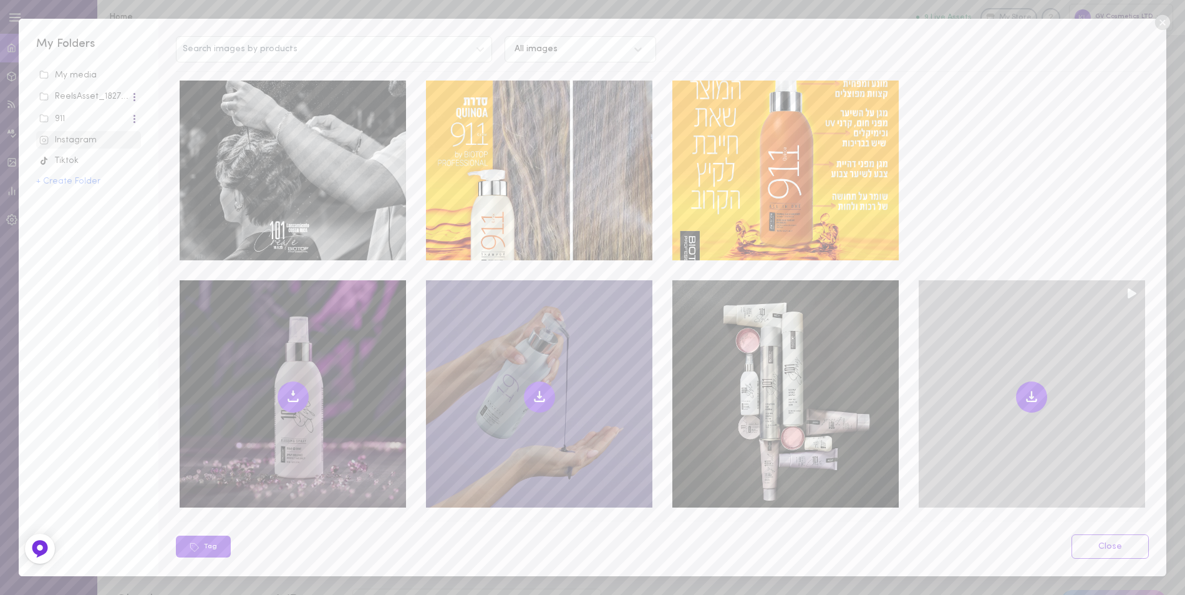
scroll to position [0, 0]
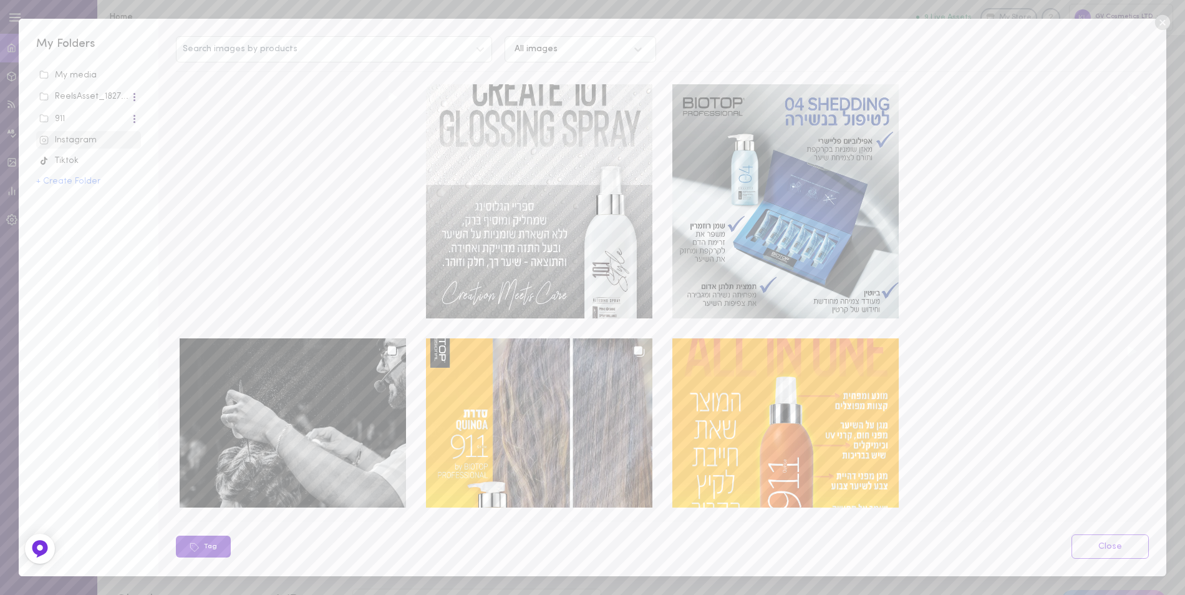
click at [209, 547] on button "Tag" at bounding box center [203, 546] width 55 height 22
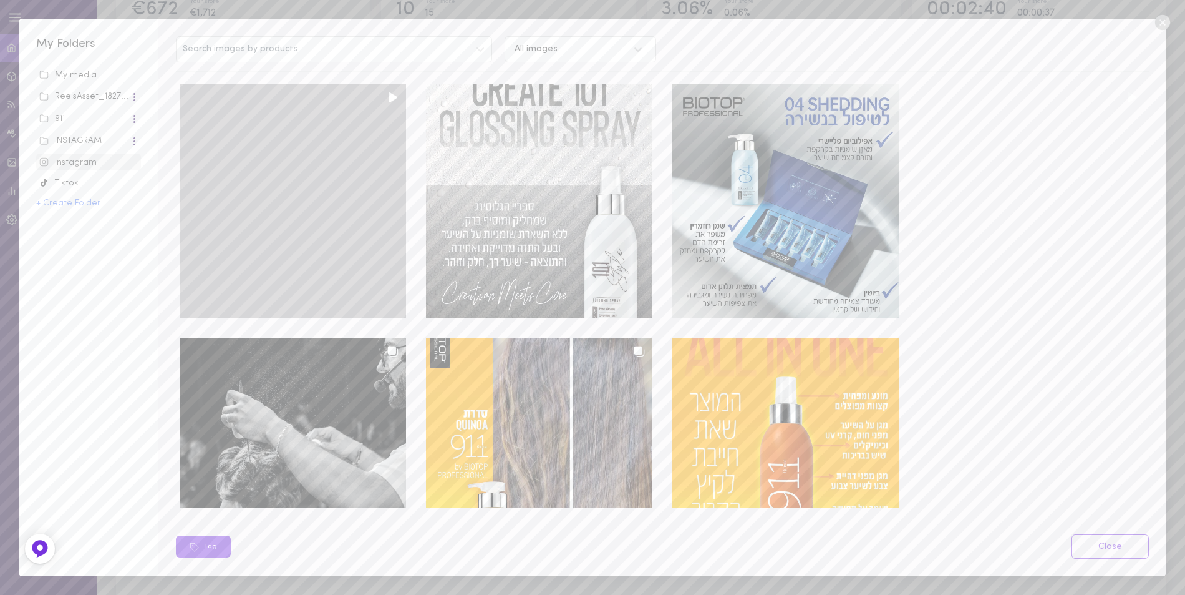
click at [294, 198] on div at bounding box center [293, 201] width 226 height 234
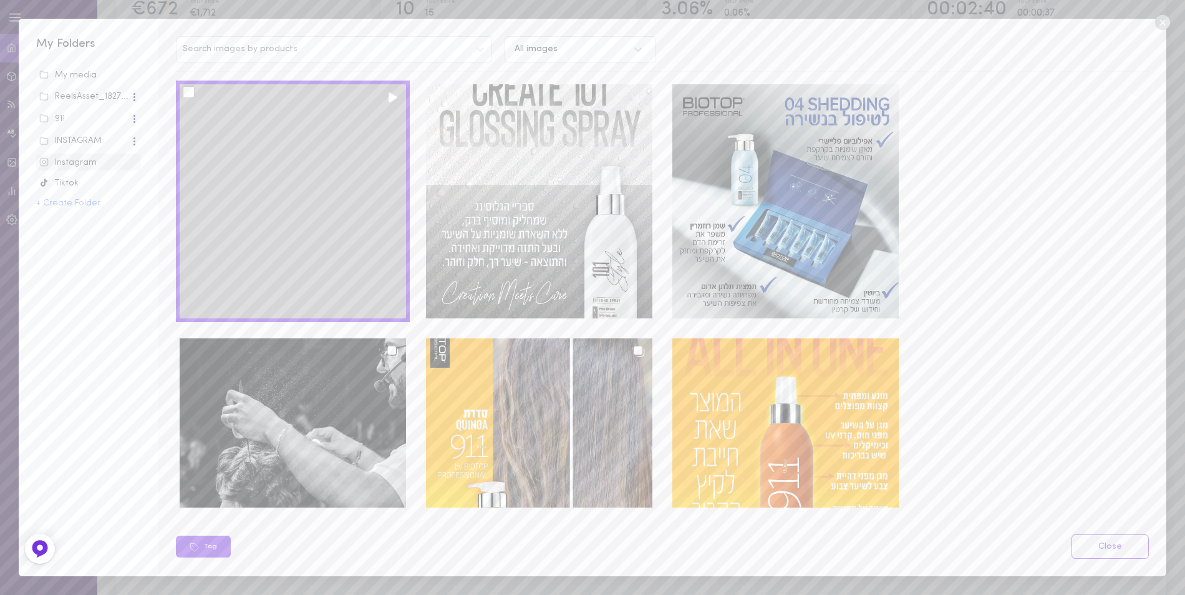
click at [188, 91] on div at bounding box center [189, 92] width 12 height 12
click at [0, 0] on input "checkbox" at bounding box center [0, 0] width 0 height 0
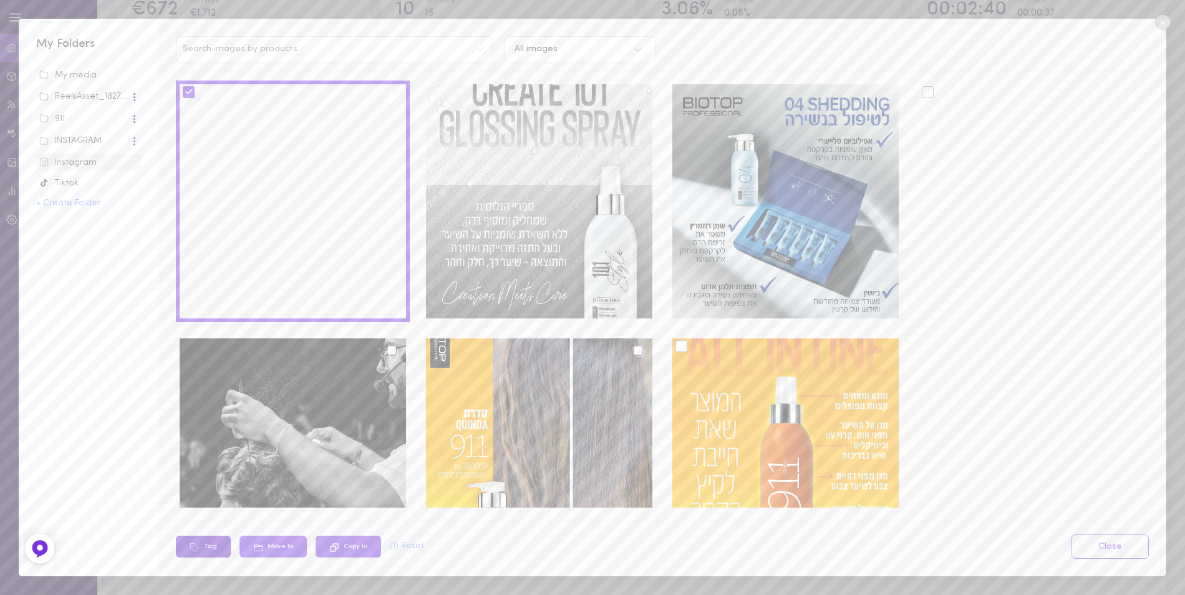
click at [212, 545] on button "Tag" at bounding box center [203, 546] width 55 height 22
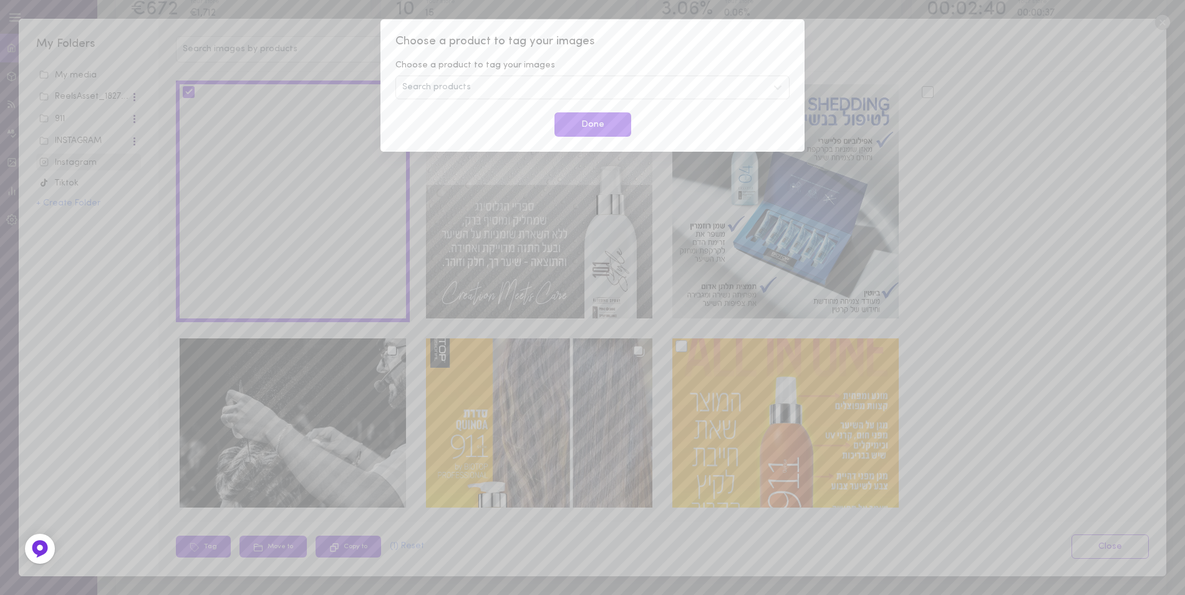
click at [507, 91] on div "Search products" at bounding box center [593, 87] width 394 height 24
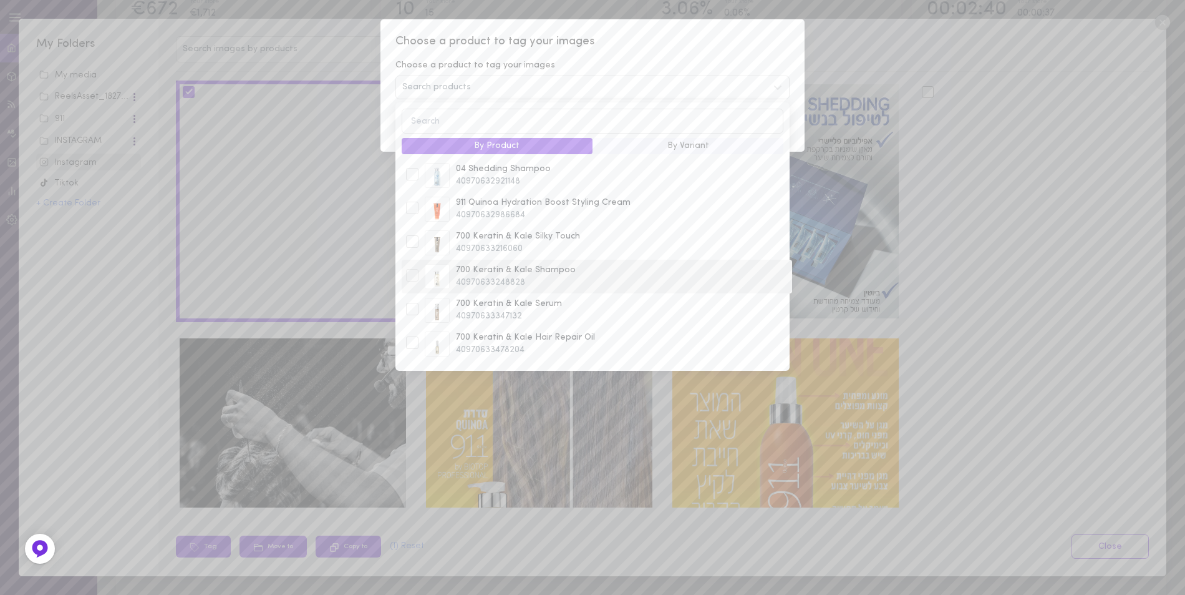
click at [419, 280] on div at bounding box center [412, 276] width 19 height 15
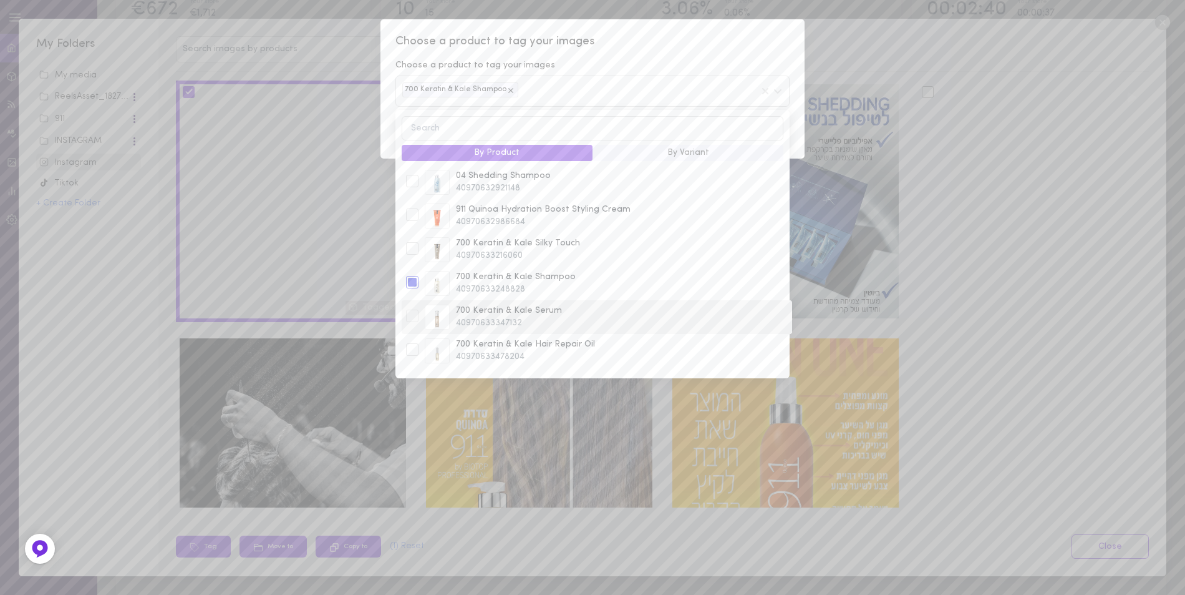
click at [416, 322] on div at bounding box center [412, 315] width 12 height 12
click at [413, 318] on div at bounding box center [412, 315] width 12 height 12
click at [416, 261] on div at bounding box center [412, 258] width 12 height 12
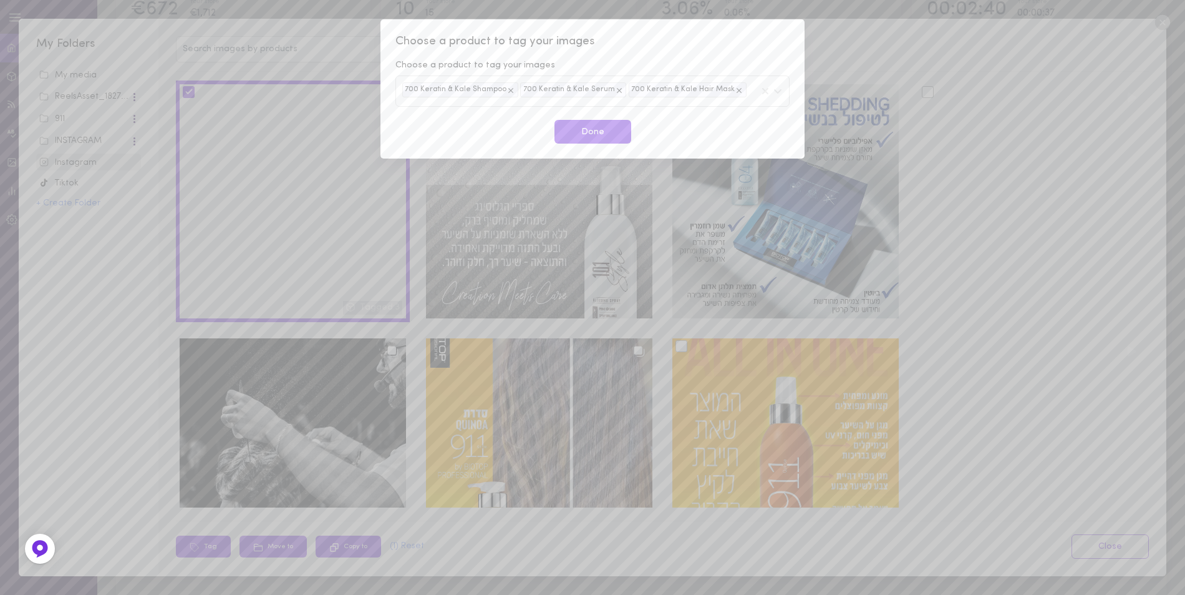
click at [765, 36] on span "Choose a product to tag your images" at bounding box center [593, 42] width 394 height 16
click at [604, 138] on button "Done" at bounding box center [593, 132] width 77 height 24
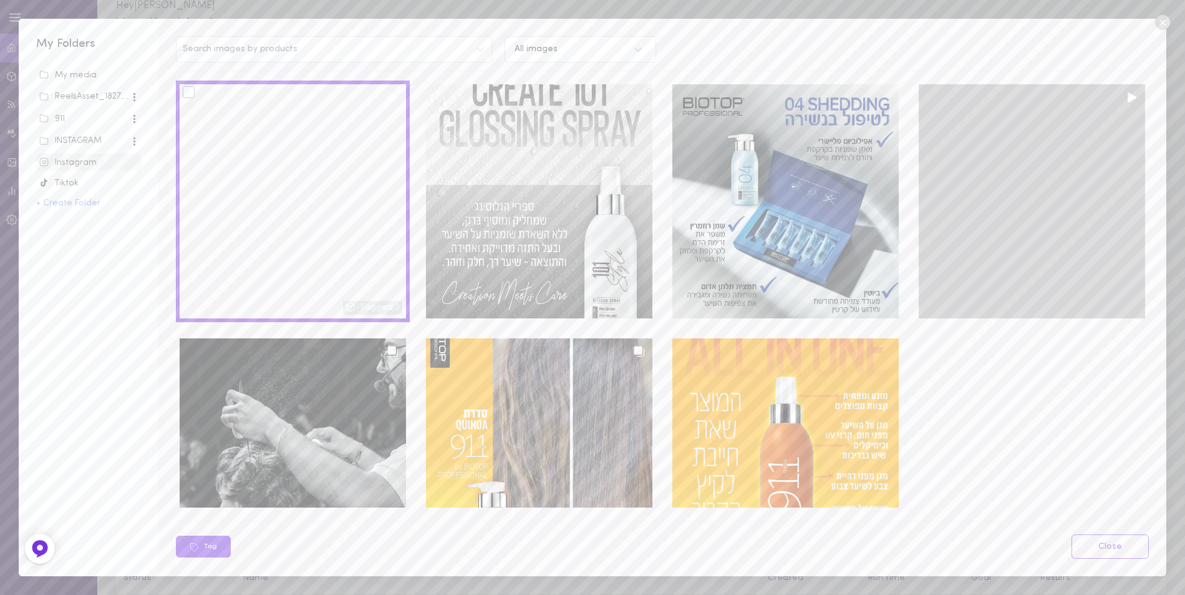
scroll to position [0, 0]
click at [1044, 190] on div at bounding box center [1032, 201] width 226 height 234
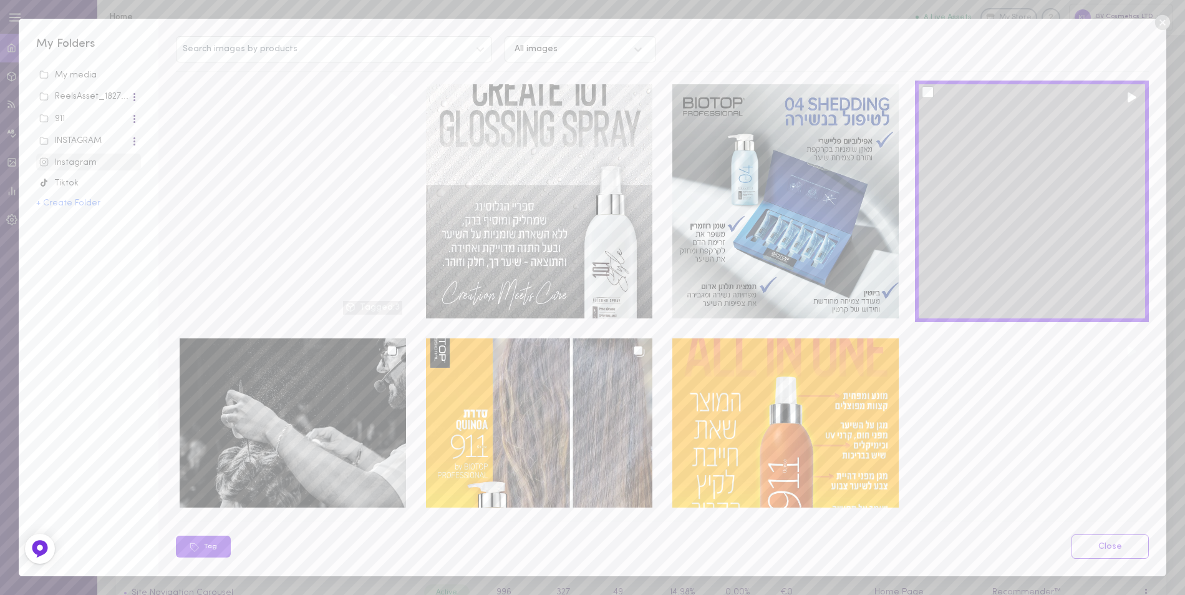
scroll to position [187, 0]
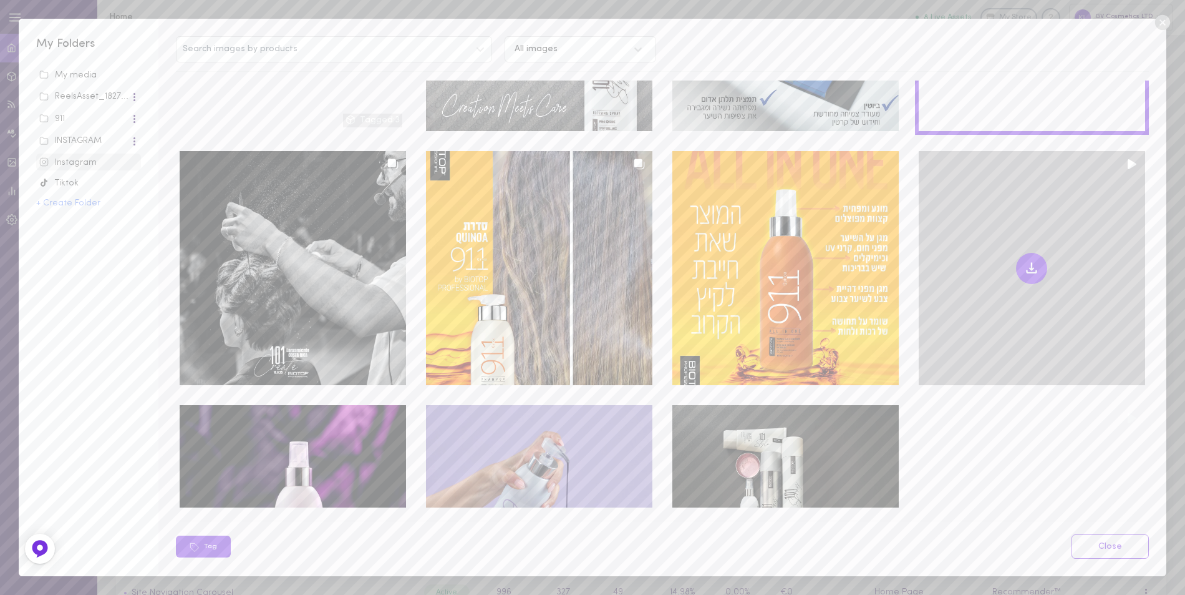
click at [991, 223] on div at bounding box center [1032, 268] width 226 height 234
click at [1030, 268] on icon at bounding box center [1032, 269] width 4 height 2
click at [1051, 253] on div at bounding box center [1032, 268] width 226 height 234
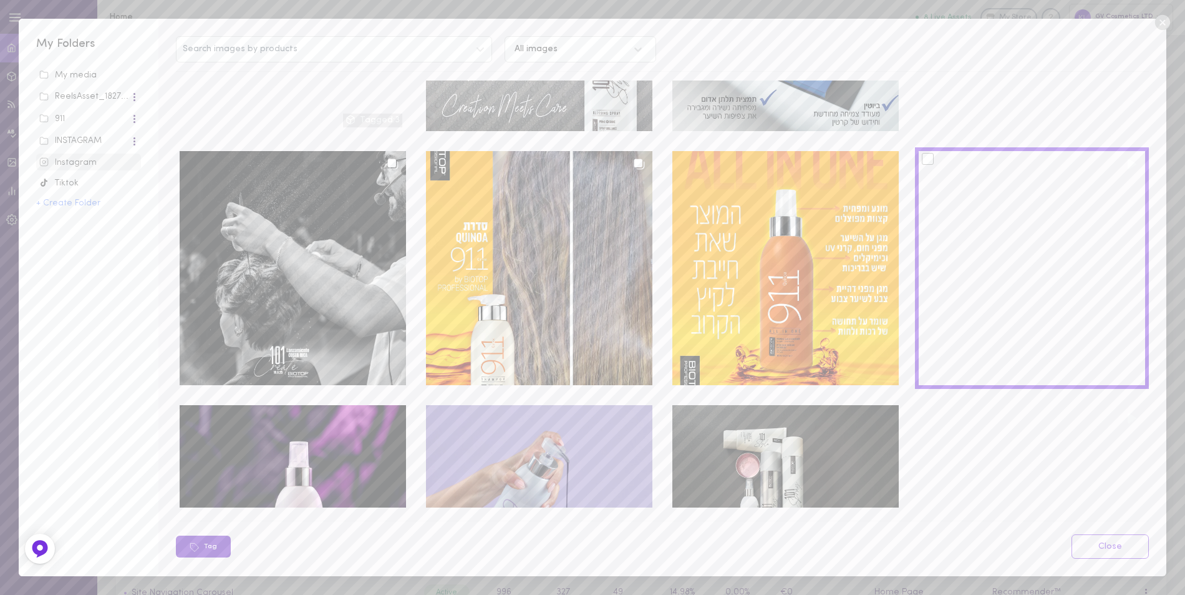
click at [203, 546] on button "Tag" at bounding box center [203, 546] width 55 height 22
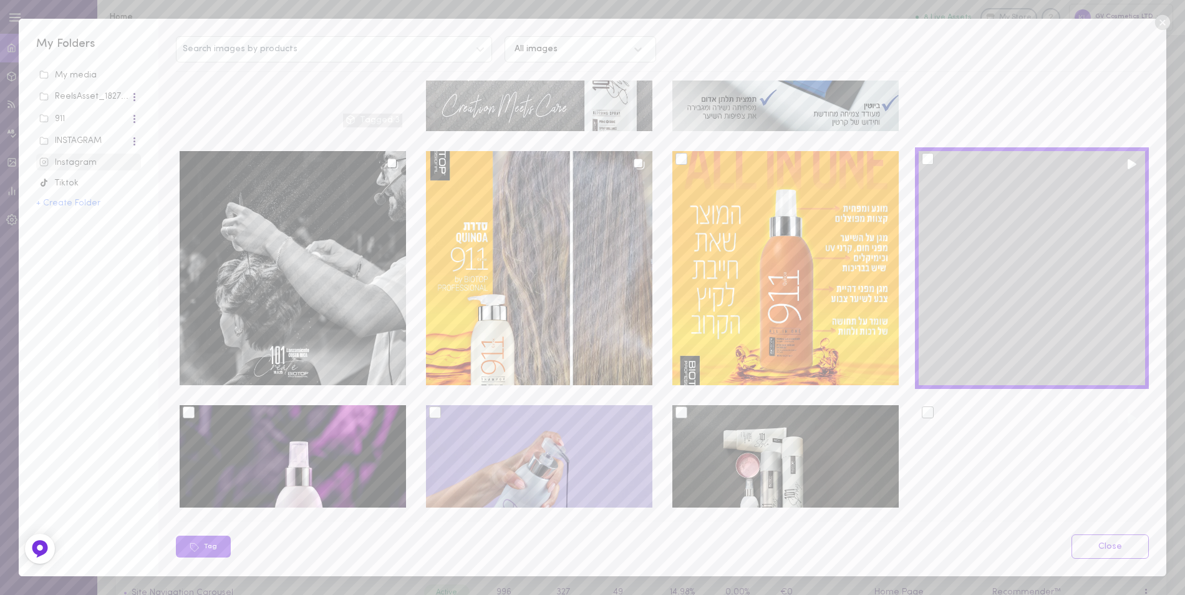
click at [922, 157] on div at bounding box center [928, 159] width 12 height 12
click at [0, 0] on input "checkbox" at bounding box center [0, 0] width 0 height 0
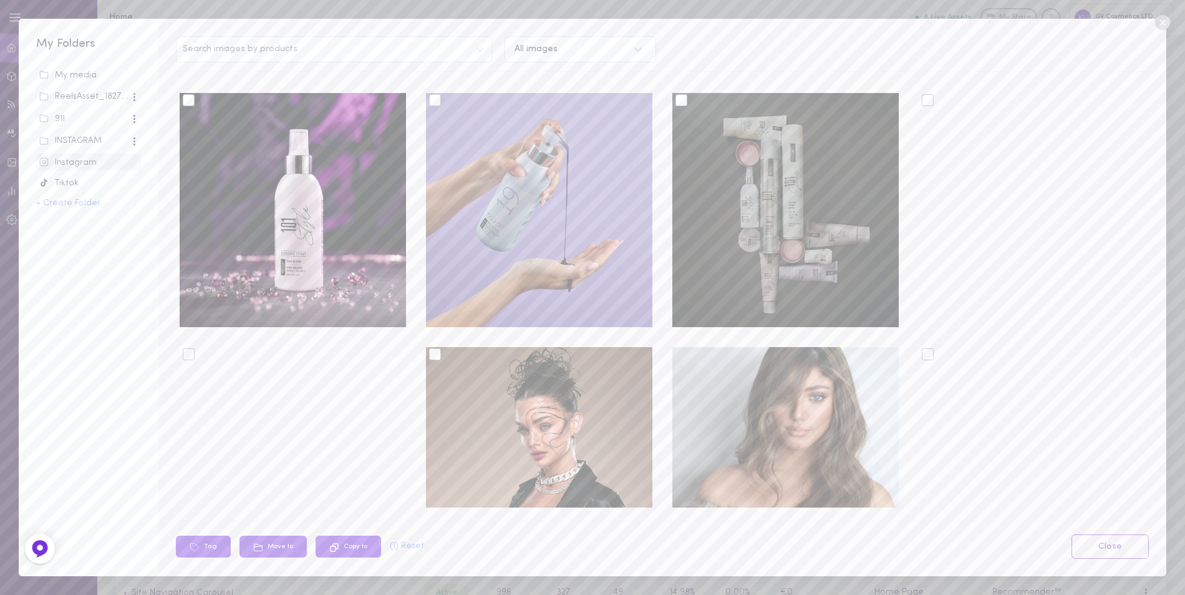
scroll to position [312, 0]
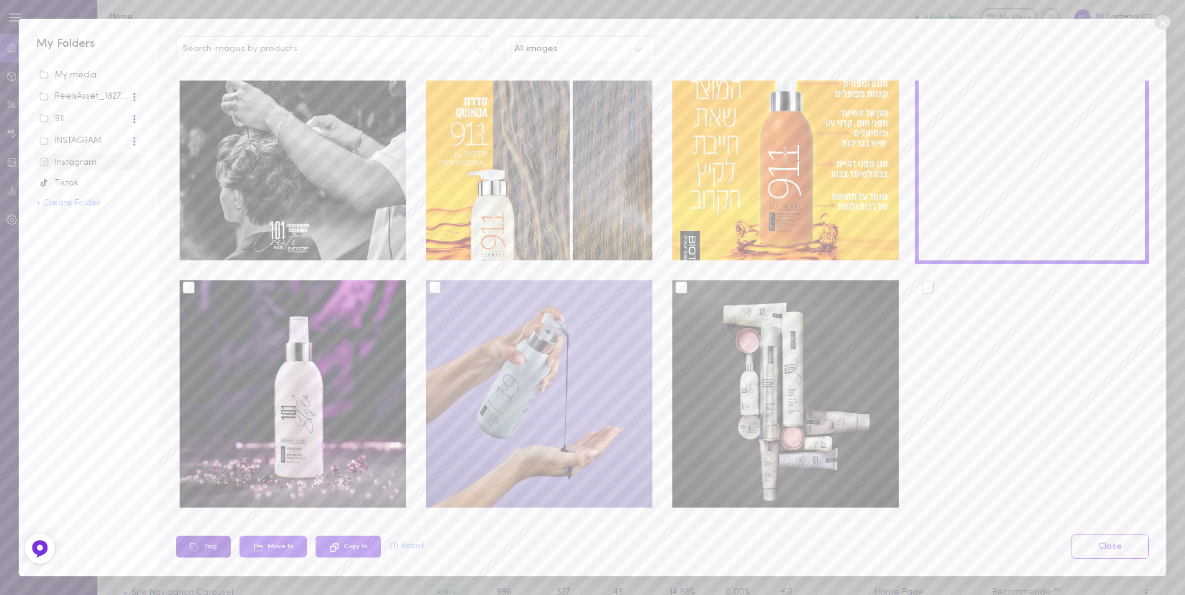
click at [208, 546] on button "Tag" at bounding box center [203, 546] width 55 height 22
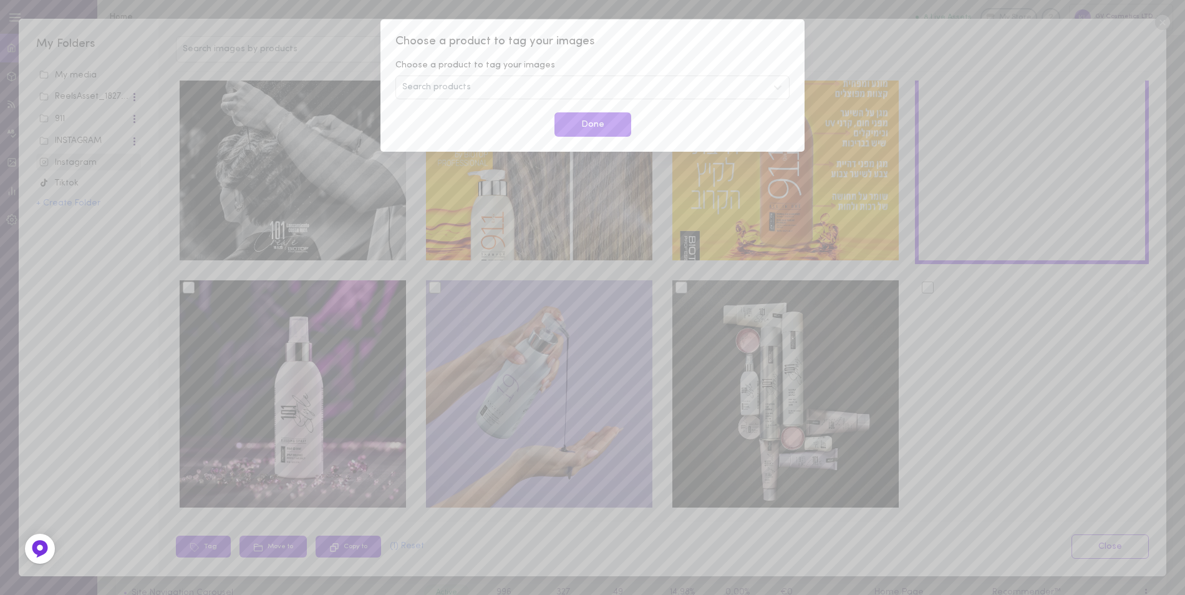
click at [452, 89] on span "Search products" at bounding box center [436, 87] width 69 height 9
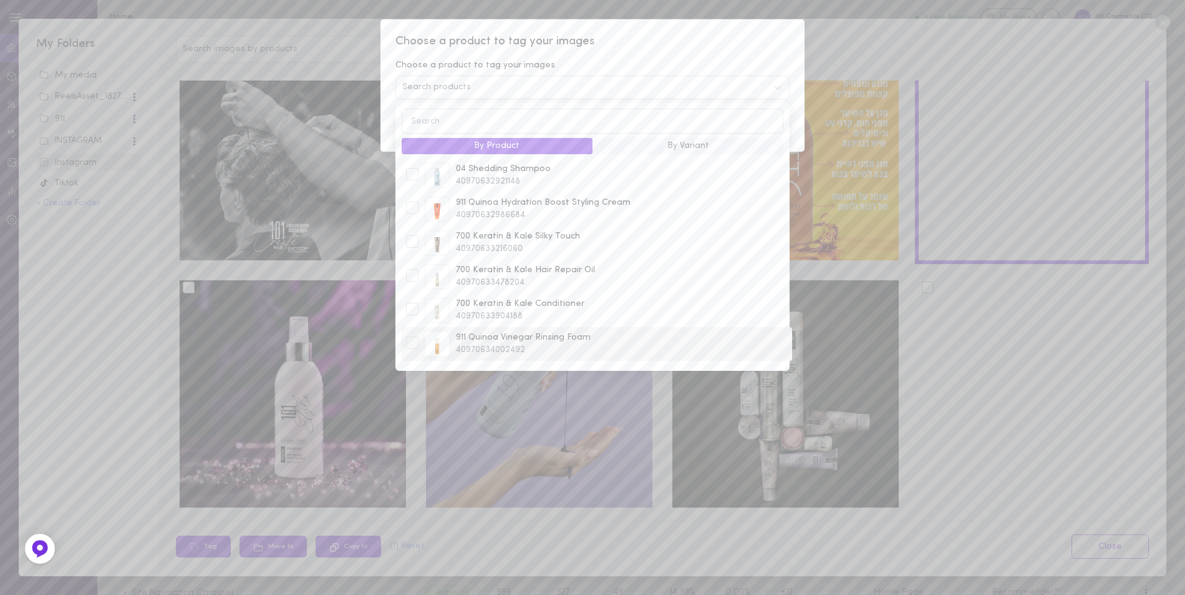
click at [415, 345] on div at bounding box center [412, 342] width 12 height 12
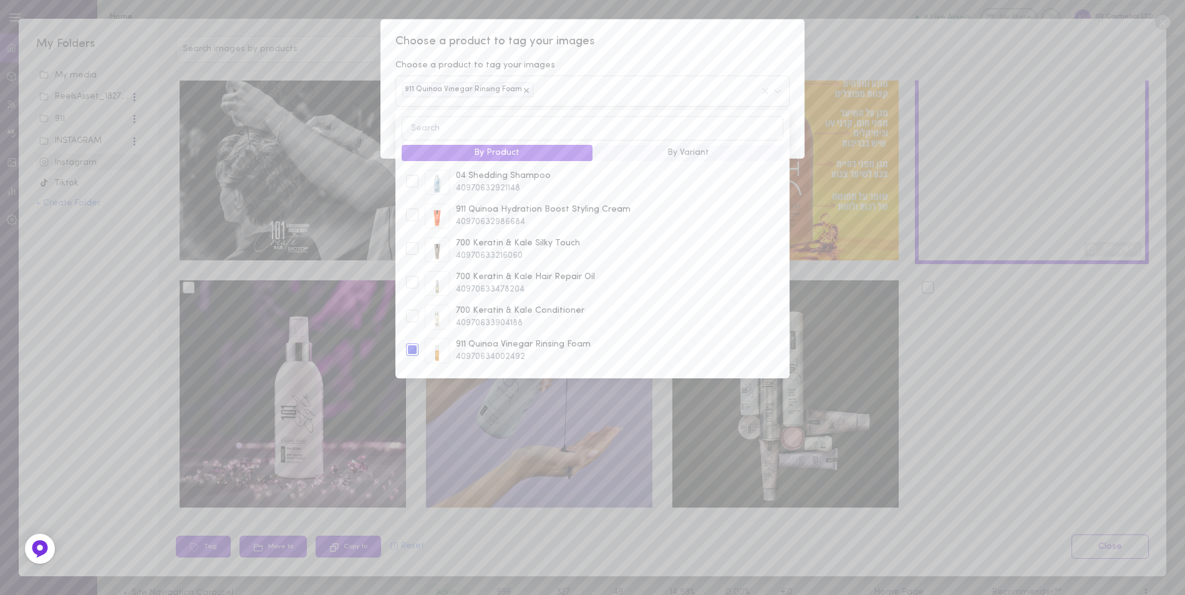
click at [716, 52] on div "Choose a product to tag your images Choose a product to tag your images 911 Qui…" at bounding box center [593, 88] width 424 height 139
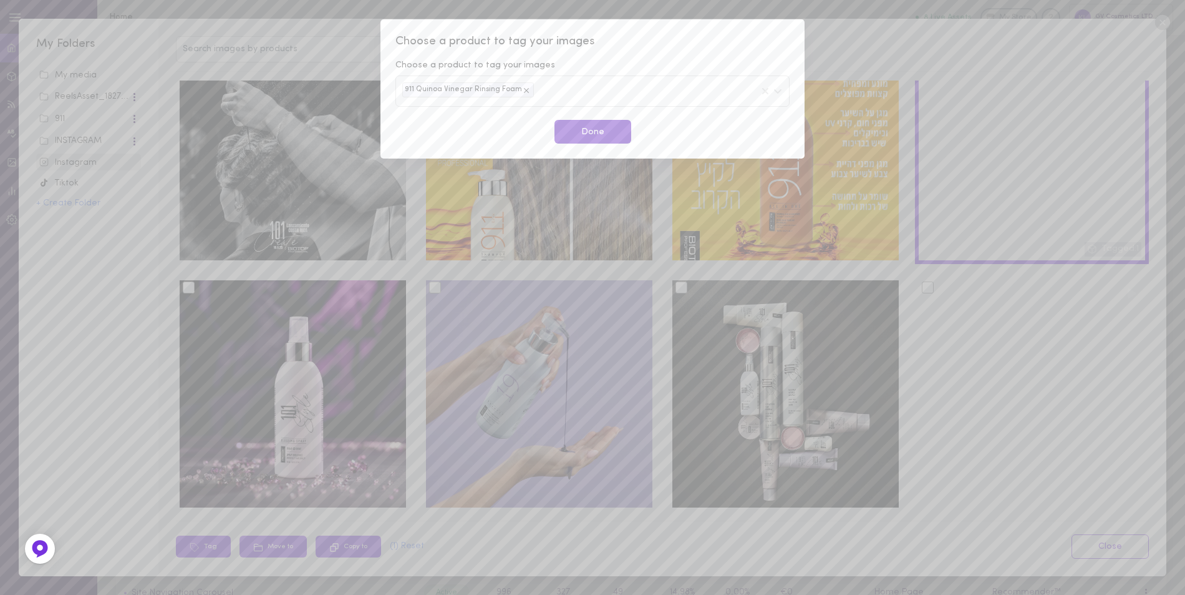
click at [595, 129] on button "Done" at bounding box center [593, 132] width 77 height 24
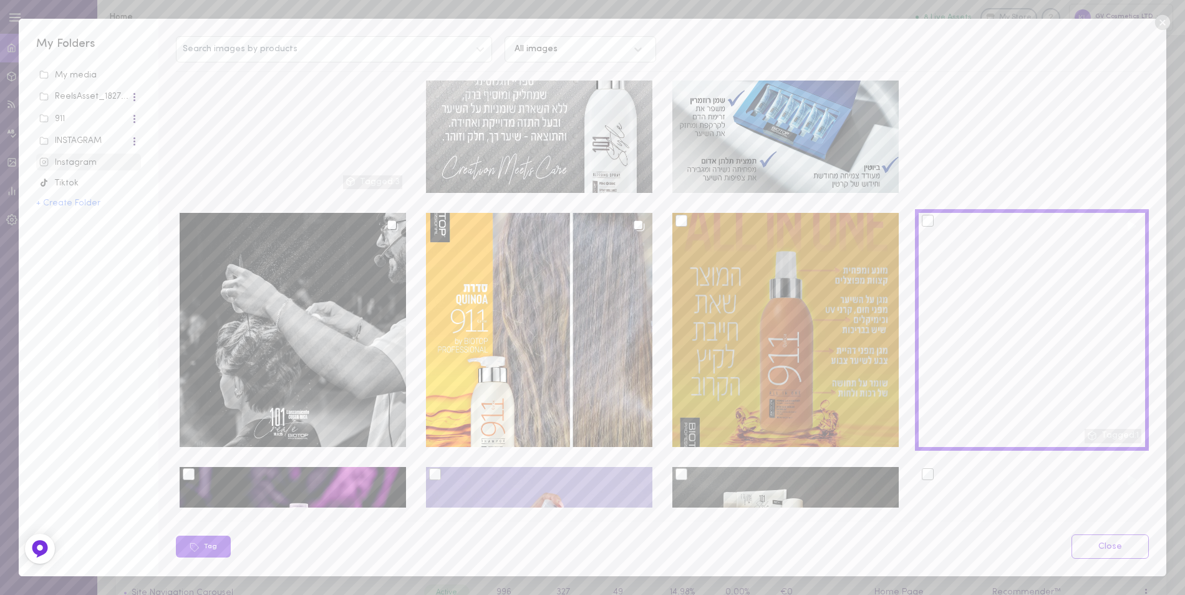
scroll to position [125, 0]
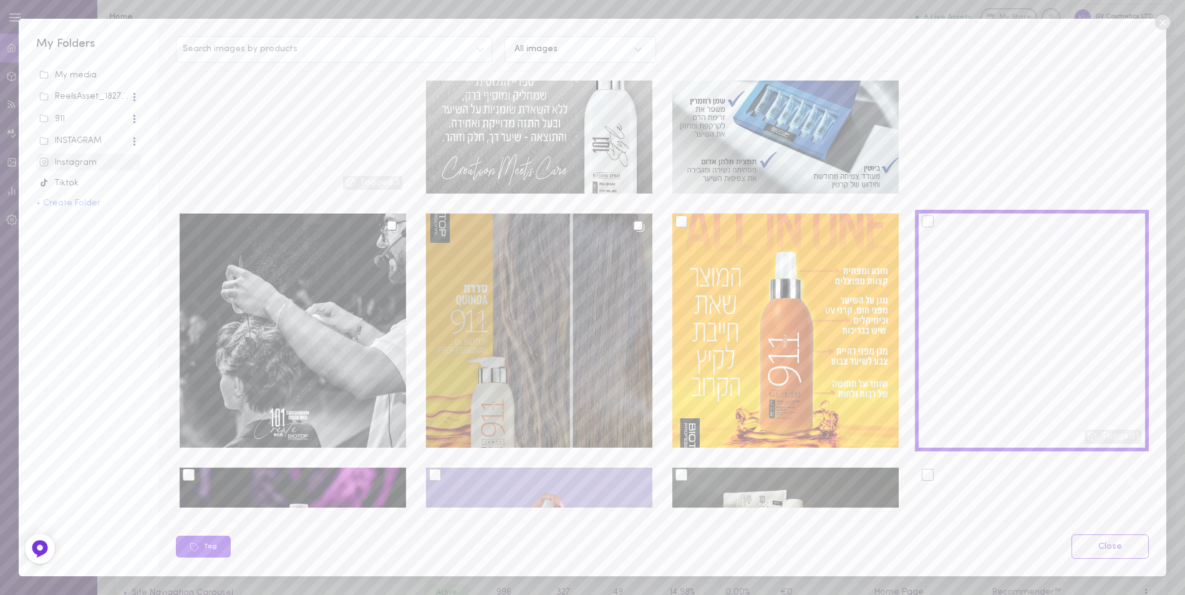
click at [517, 303] on div at bounding box center [539, 330] width 226 height 234
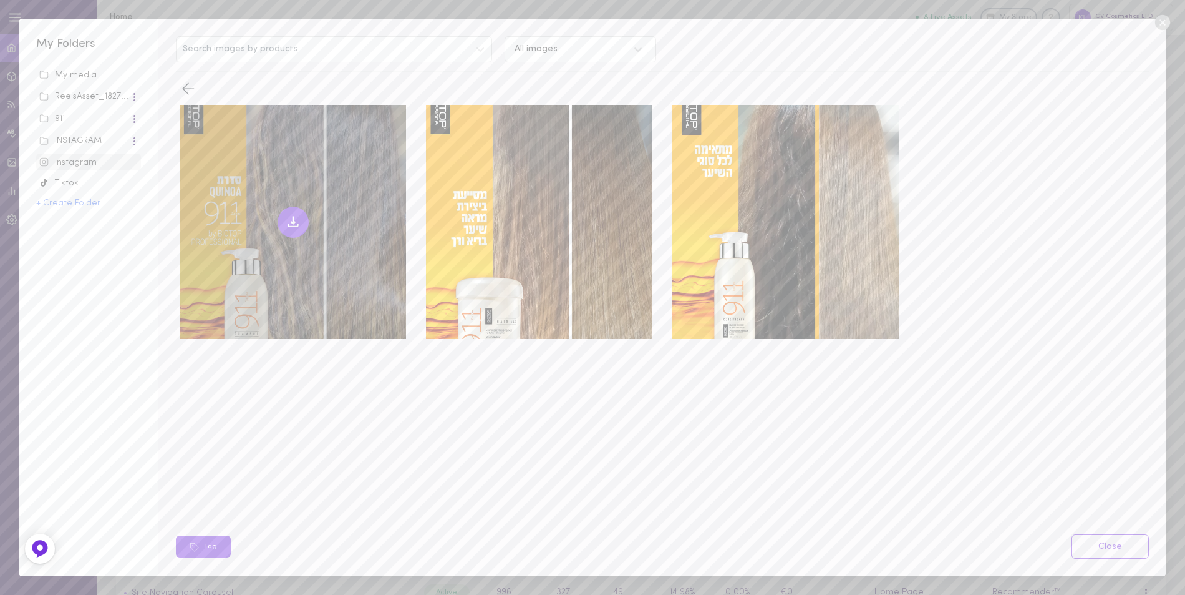
click at [290, 220] on icon at bounding box center [293, 222] width 15 height 15
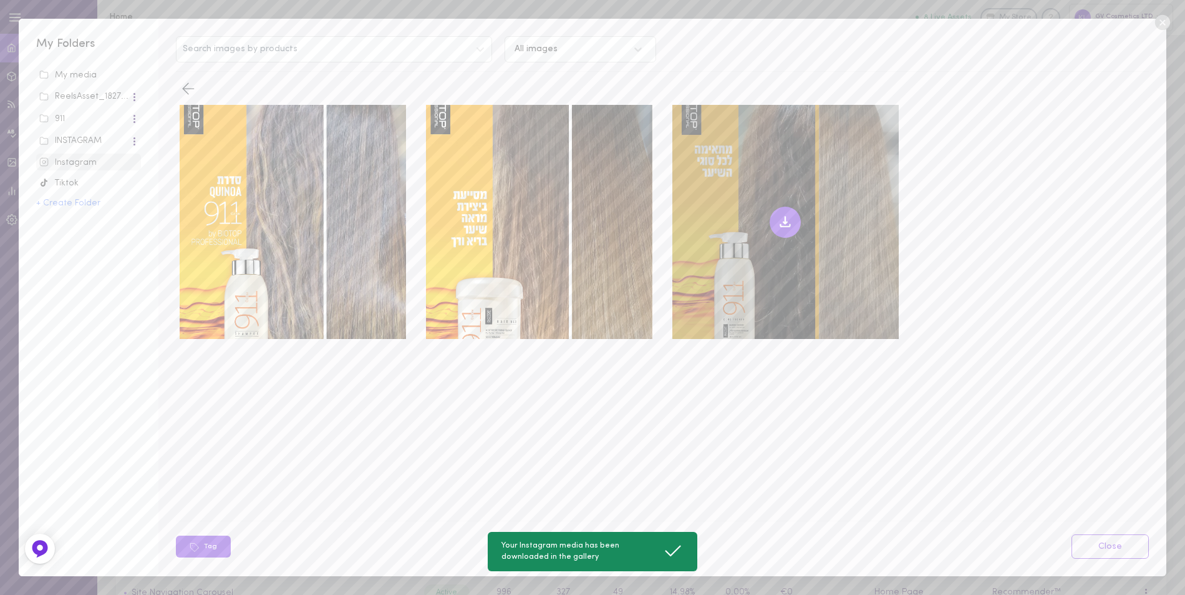
click at [782, 218] on icon at bounding box center [785, 222] width 15 height 15
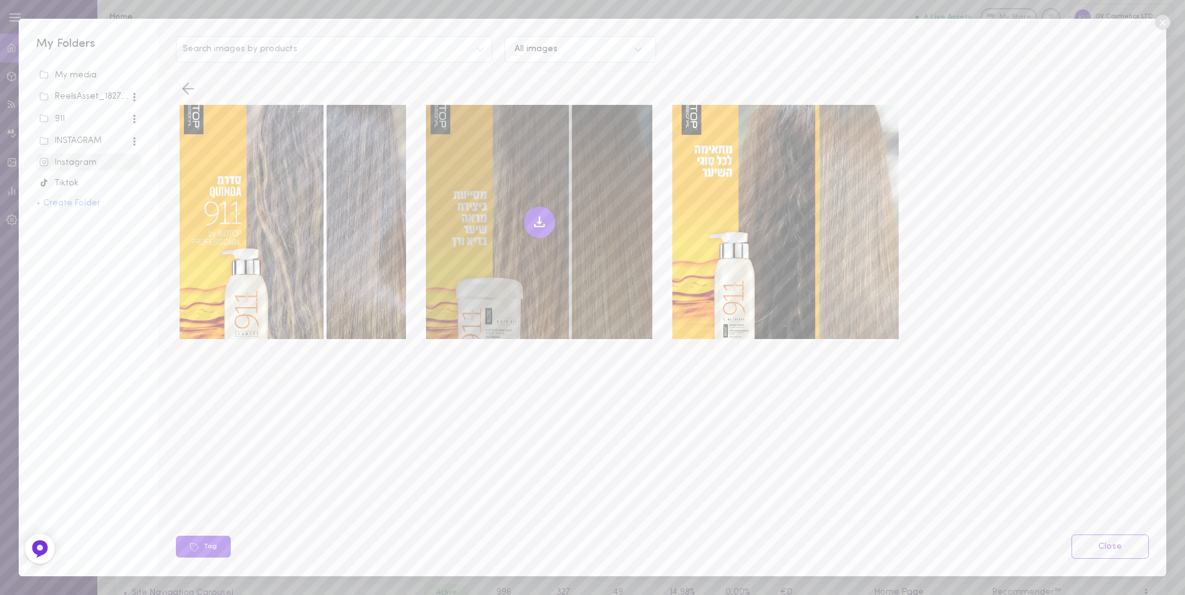
click at [545, 221] on icon at bounding box center [539, 222] width 15 height 15
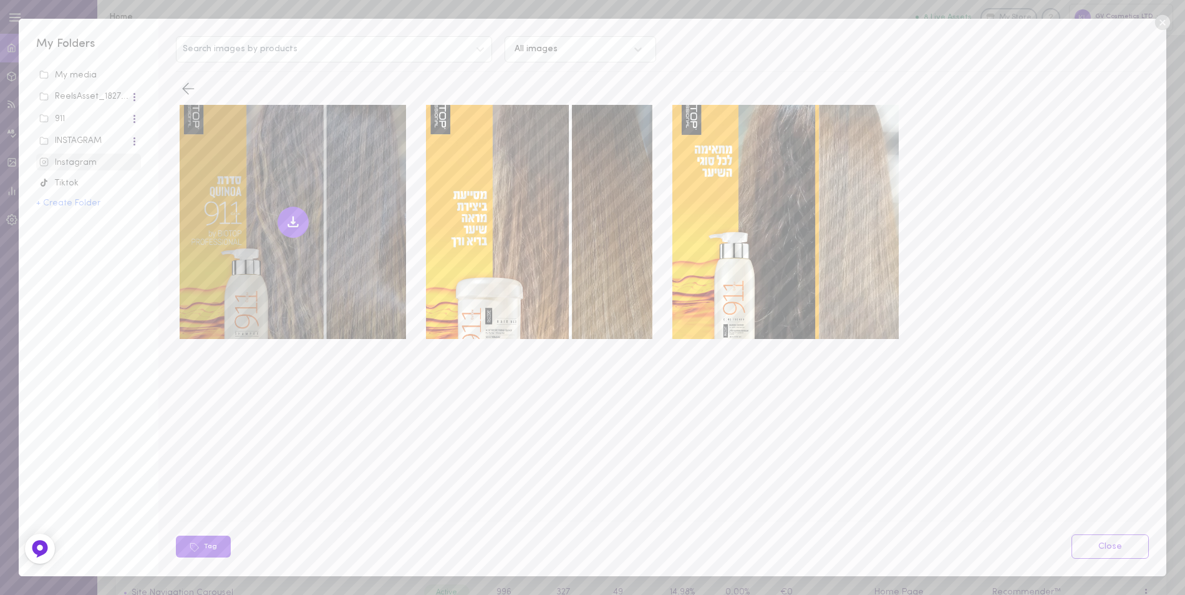
click at [279, 185] on div at bounding box center [293, 222] width 226 height 234
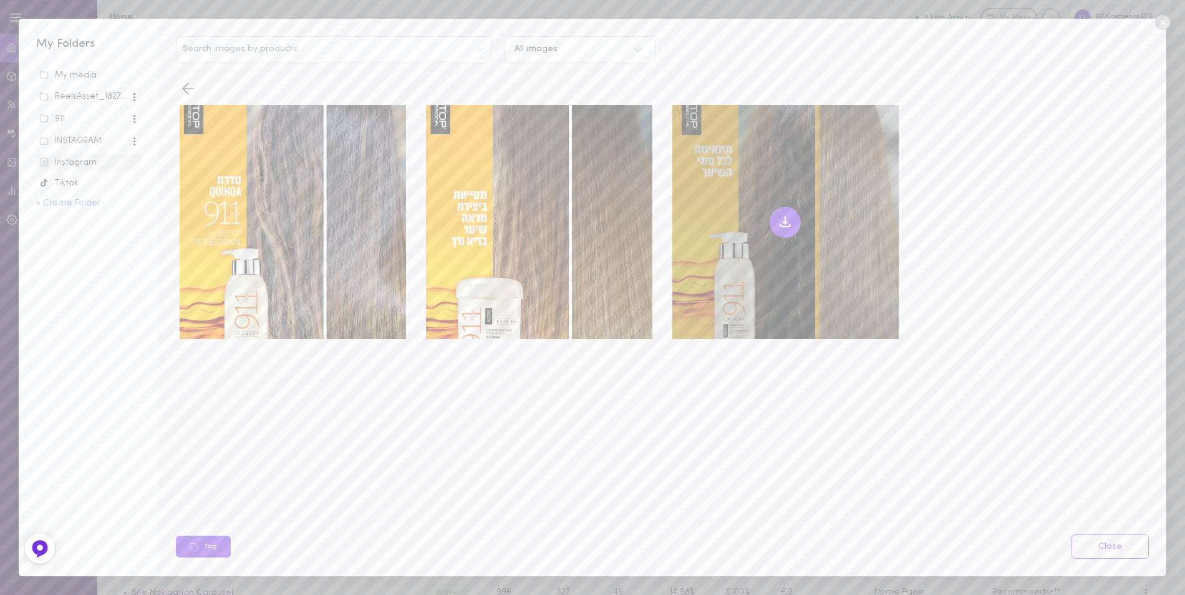
click at [753, 195] on div at bounding box center [785, 222] width 226 height 234
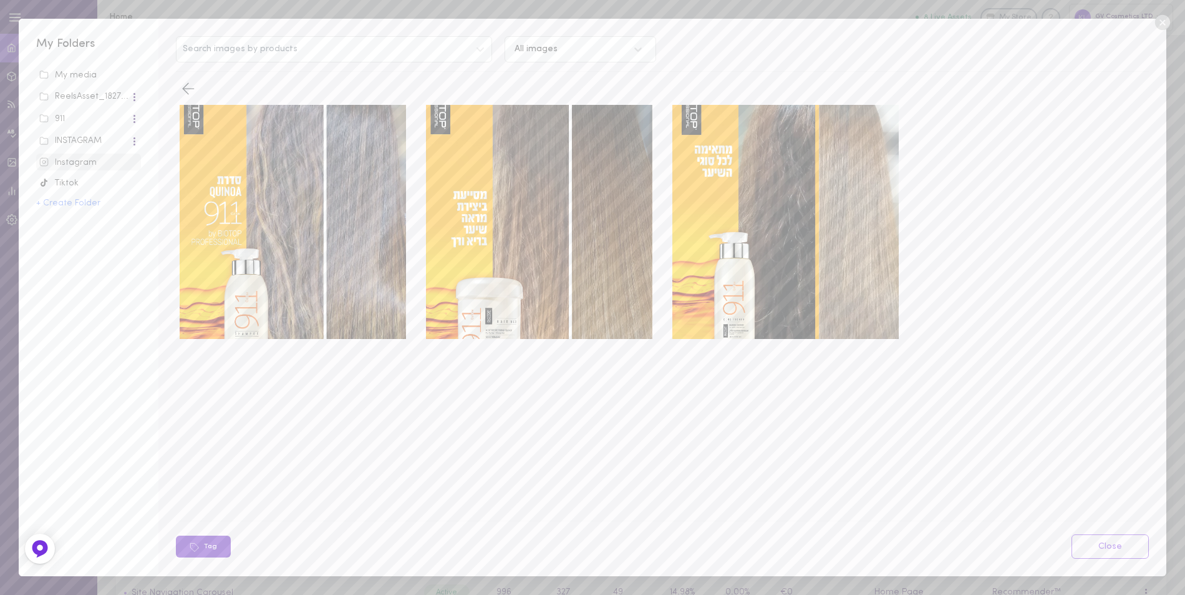
click at [205, 538] on button "Tag" at bounding box center [203, 546] width 55 height 22
click at [1112, 542] on link "Close" at bounding box center [1110, 546] width 77 height 24
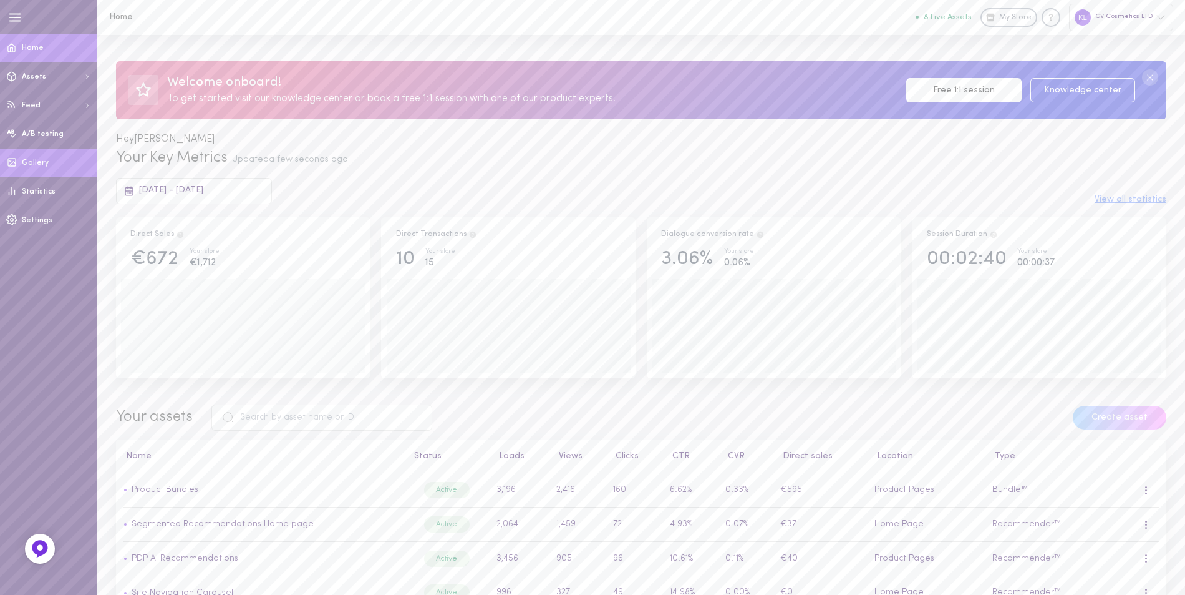
click at [29, 165] on span "Gallery" at bounding box center [35, 162] width 27 height 7
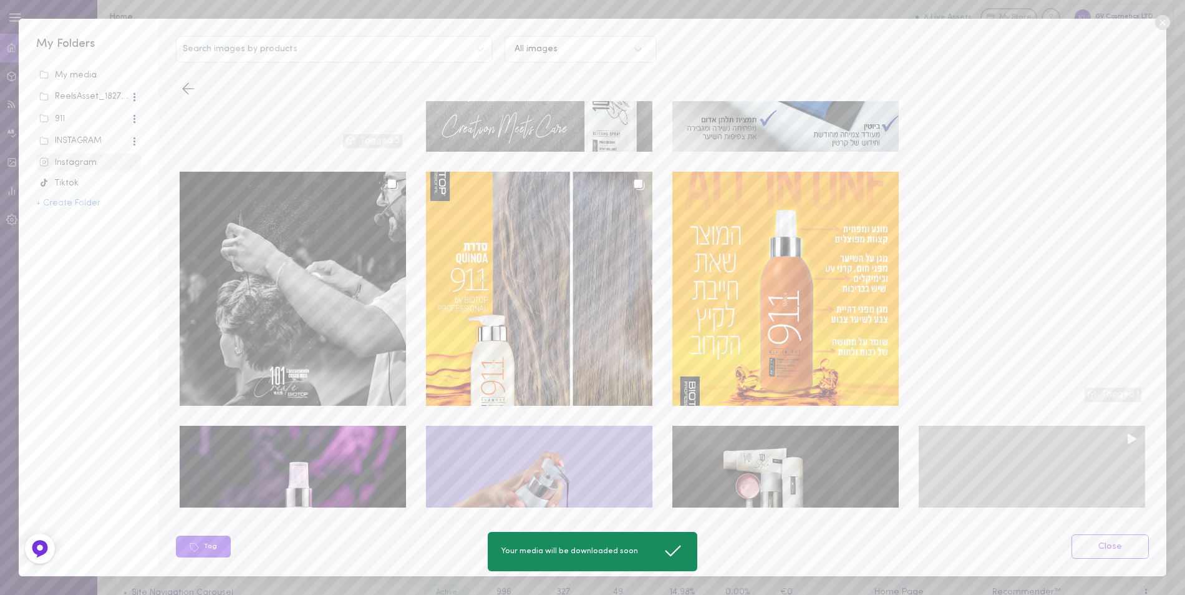
scroll to position [374, 0]
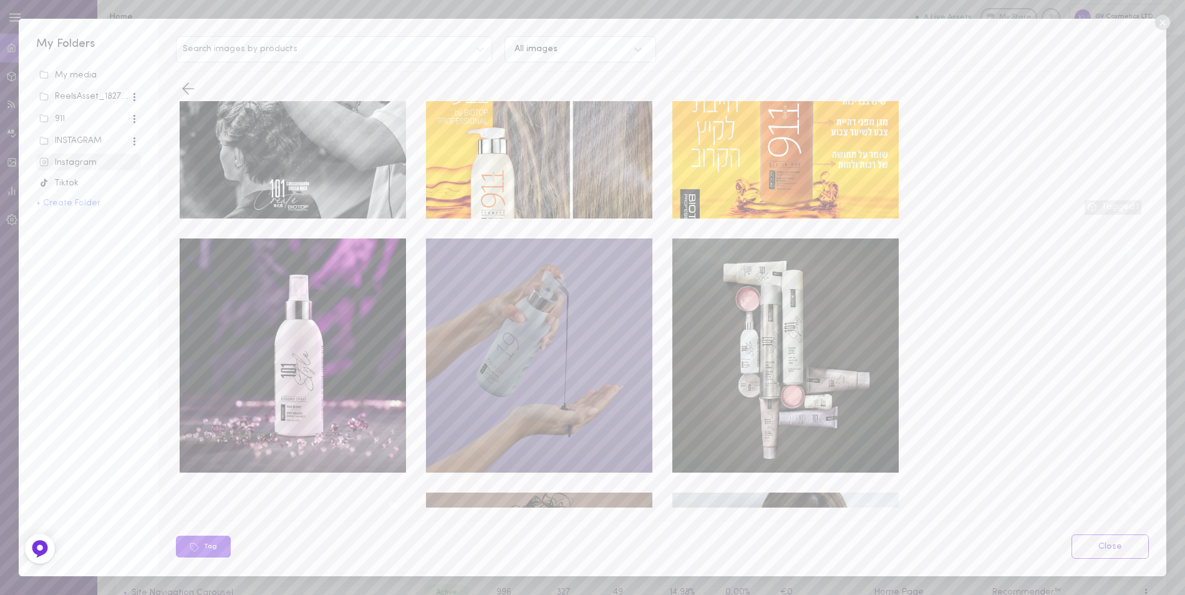
click at [517, 321] on div at bounding box center [539, 355] width 226 height 234
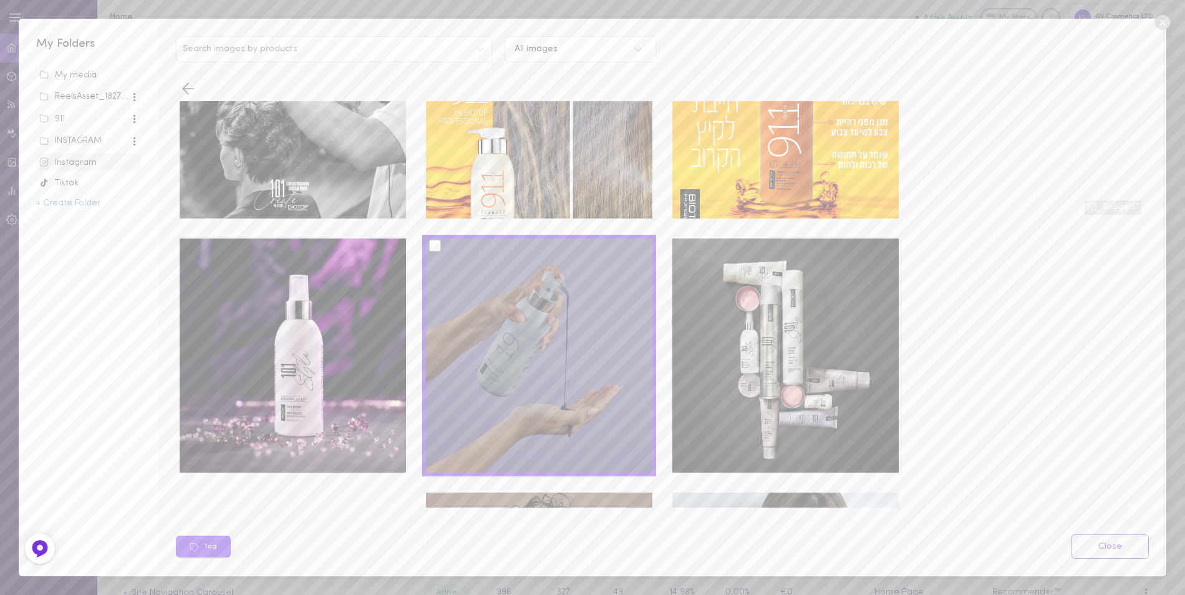
click at [438, 240] on div at bounding box center [435, 246] width 12 height 12
click at [0, 0] on input "checkbox" at bounding box center [0, 0] width 0 height 0
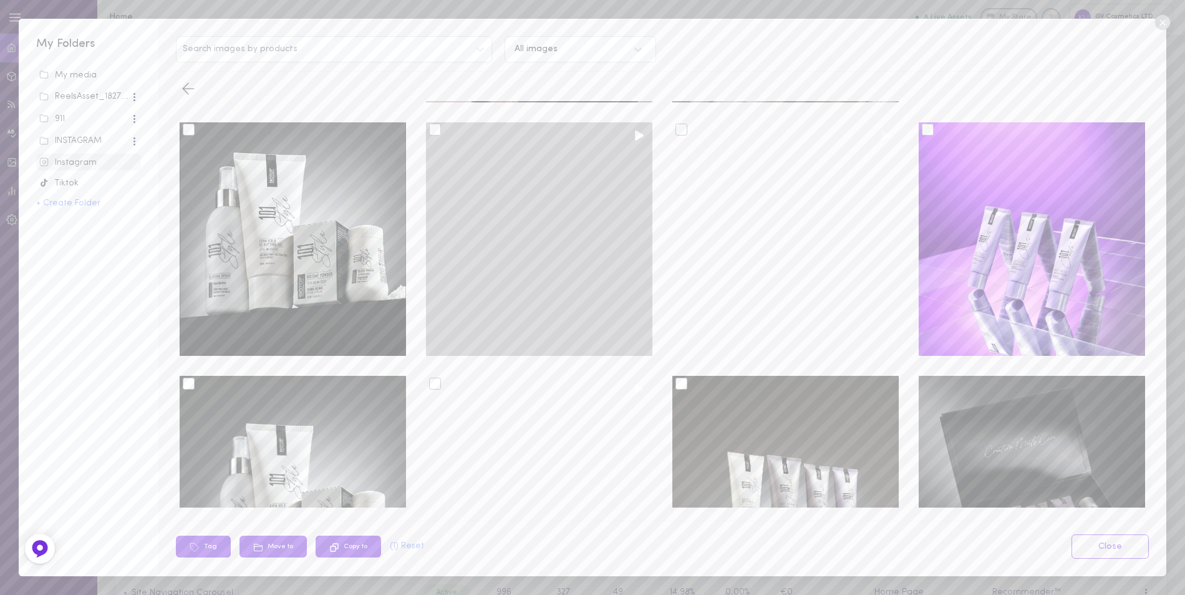
scroll to position [1098, 0]
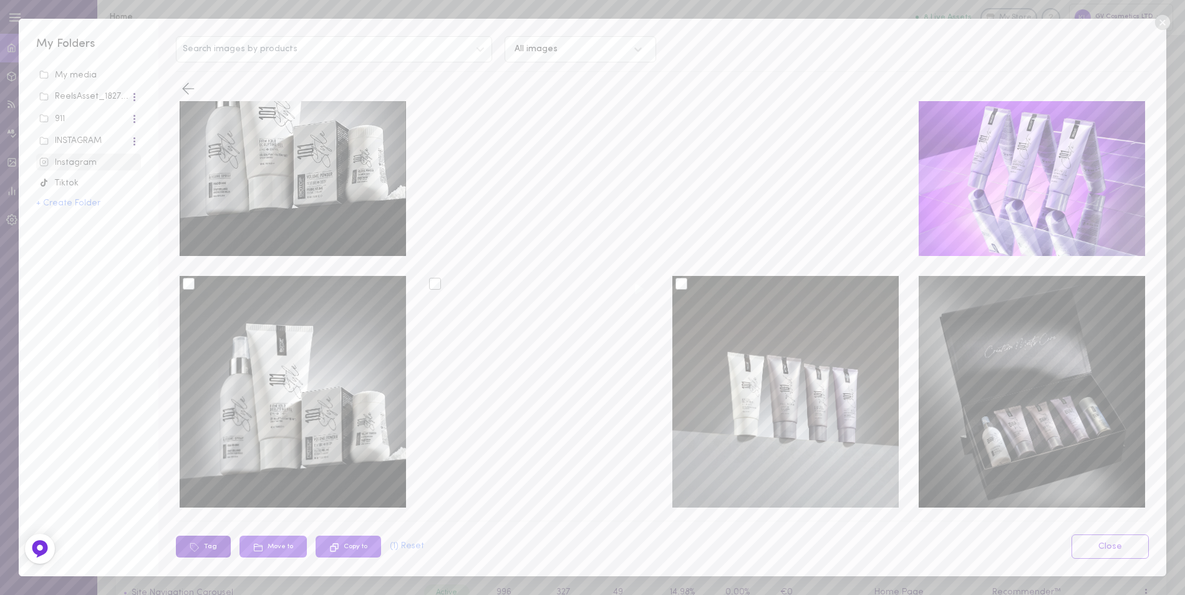
click at [211, 541] on button "Tag" at bounding box center [203, 546] width 55 height 22
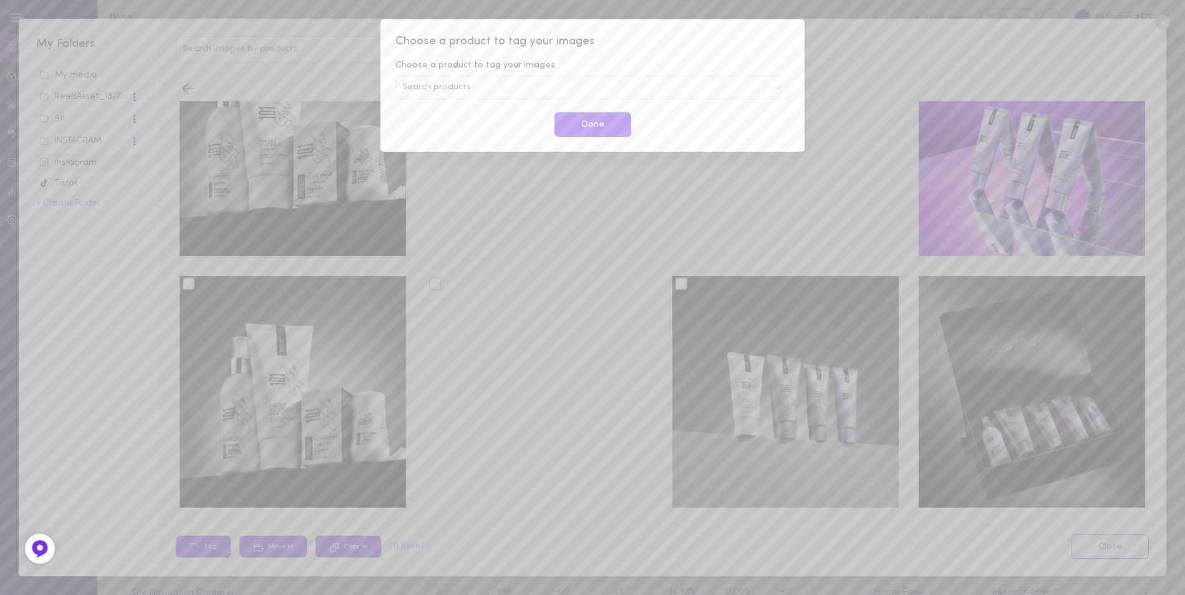
click at [500, 87] on div "Search products" at bounding box center [593, 87] width 394 height 24
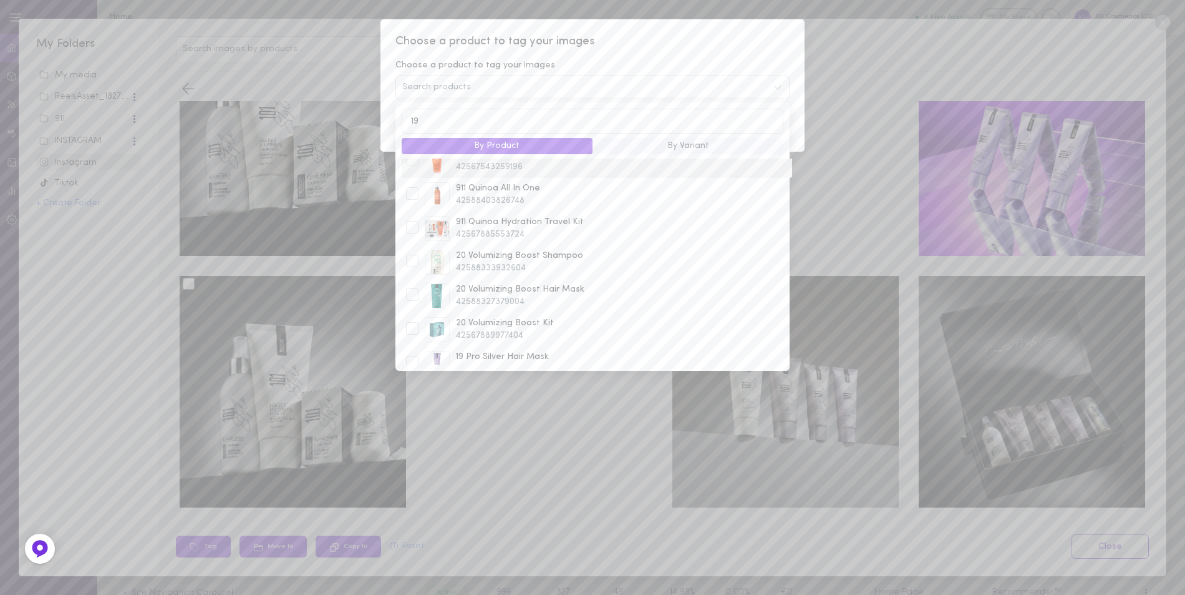
scroll to position [437, 0]
type input "19"
click at [415, 279] on div at bounding box center [412, 276] width 12 height 12
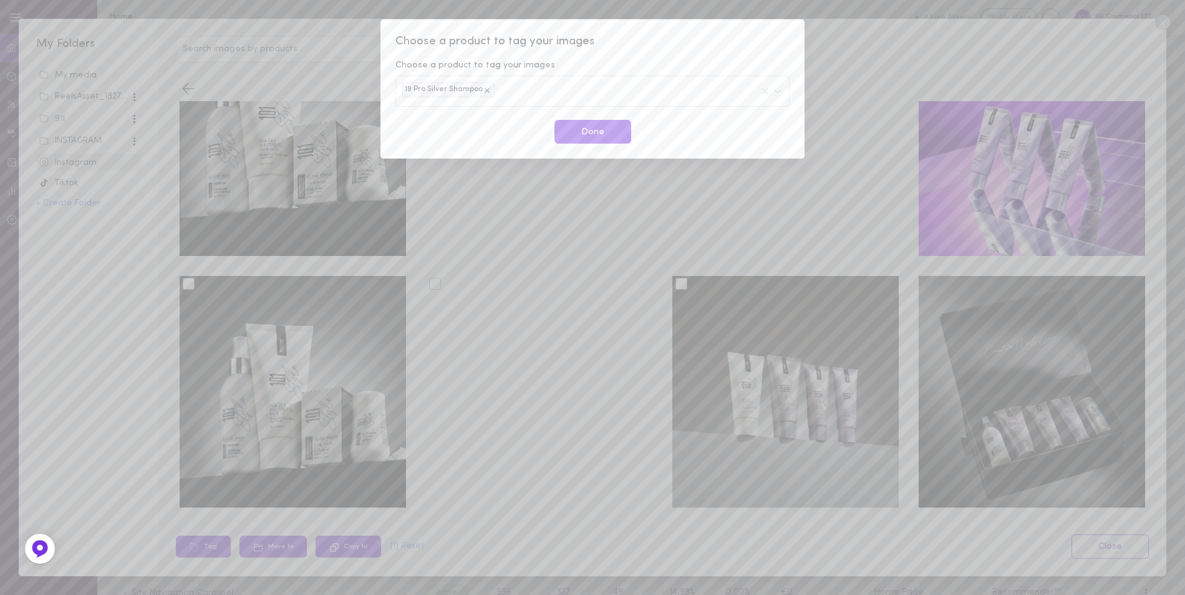
click at [675, 52] on div "Choose a product to tag your images Choose a product to tag your images 19 Pro …" at bounding box center [593, 88] width 424 height 139
click at [603, 132] on button "Done" at bounding box center [593, 132] width 77 height 24
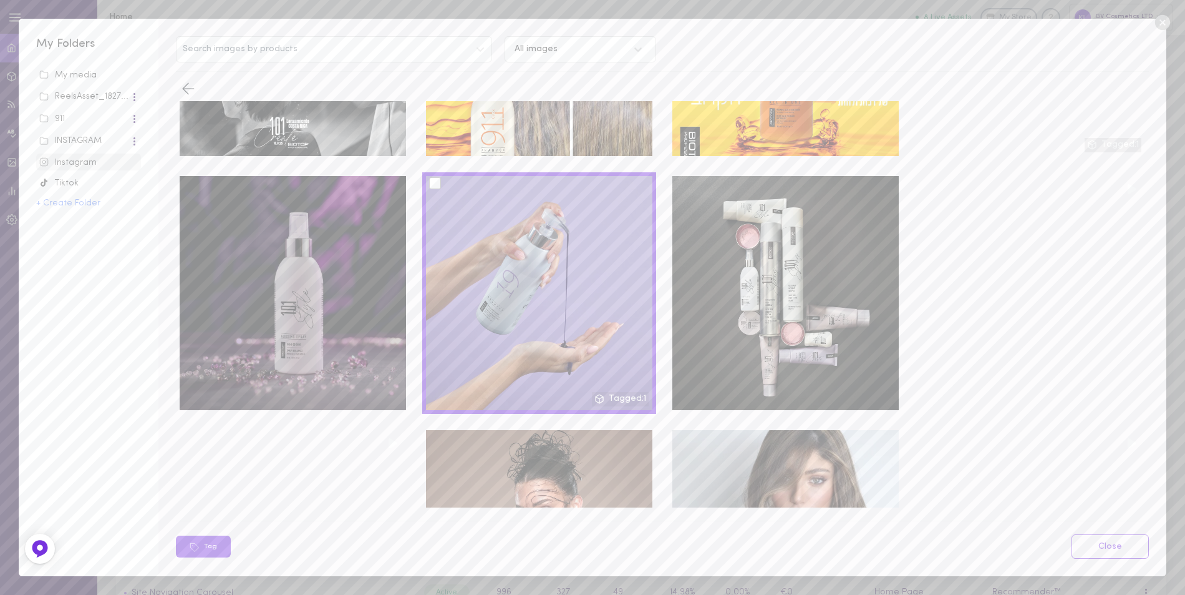
click at [305, 278] on div at bounding box center [293, 293] width 226 height 234
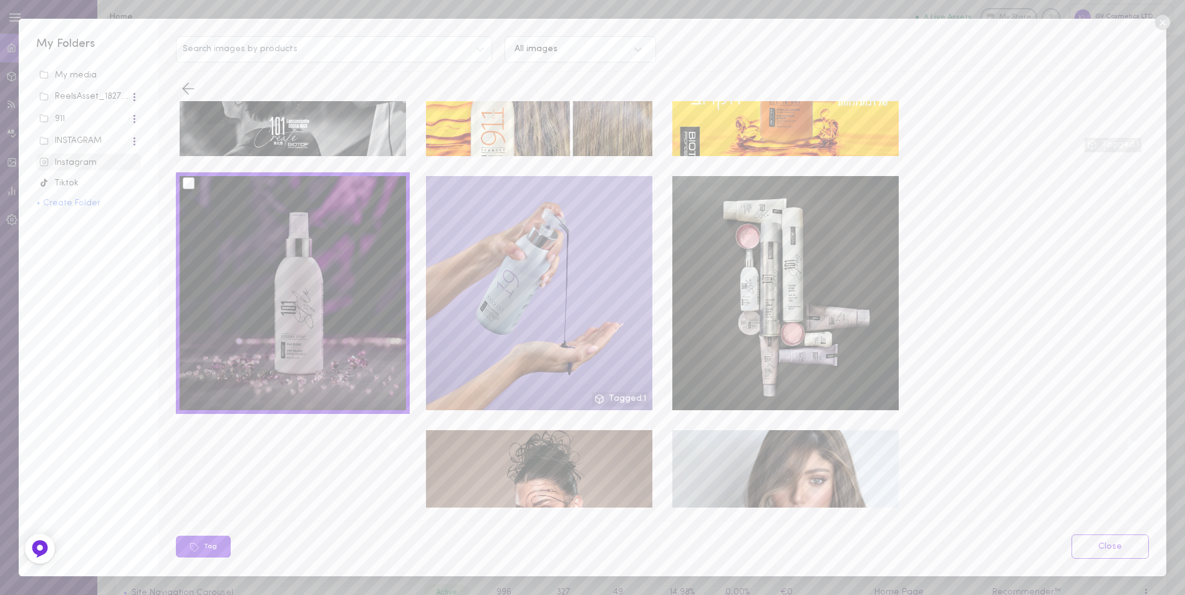
click at [193, 177] on div at bounding box center [189, 183] width 12 height 12
click at [0, 0] on input "checkbox" at bounding box center [0, 0] width 0 height 0
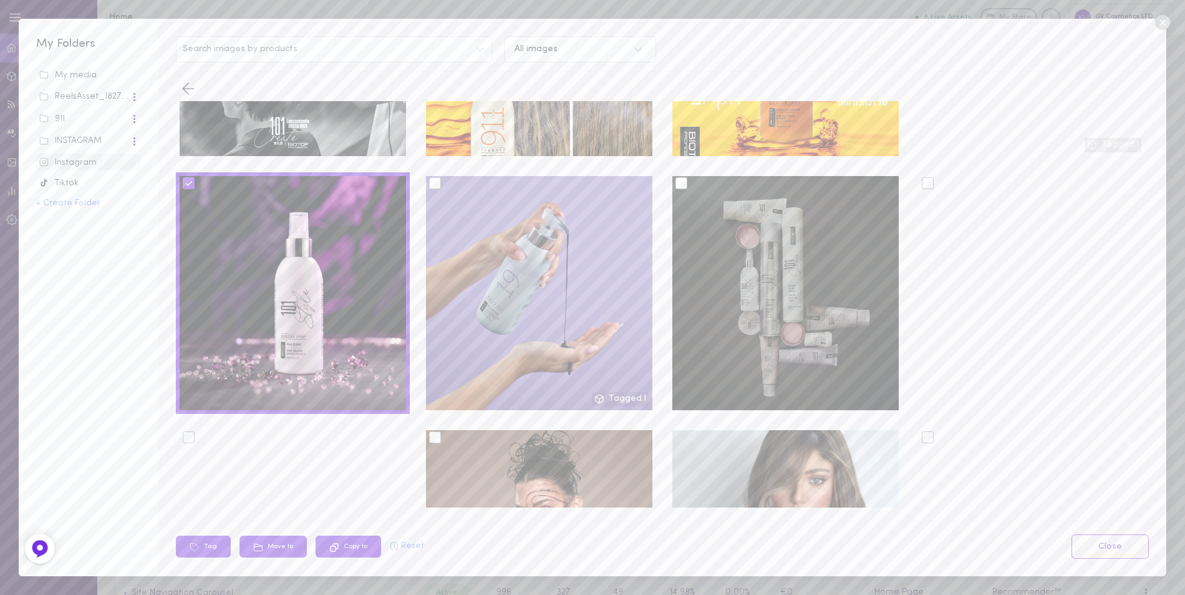
click at [680, 178] on div at bounding box center [682, 183] width 12 height 12
click at [0, 0] on input "checkbox" at bounding box center [0, 0] width 0 height 0
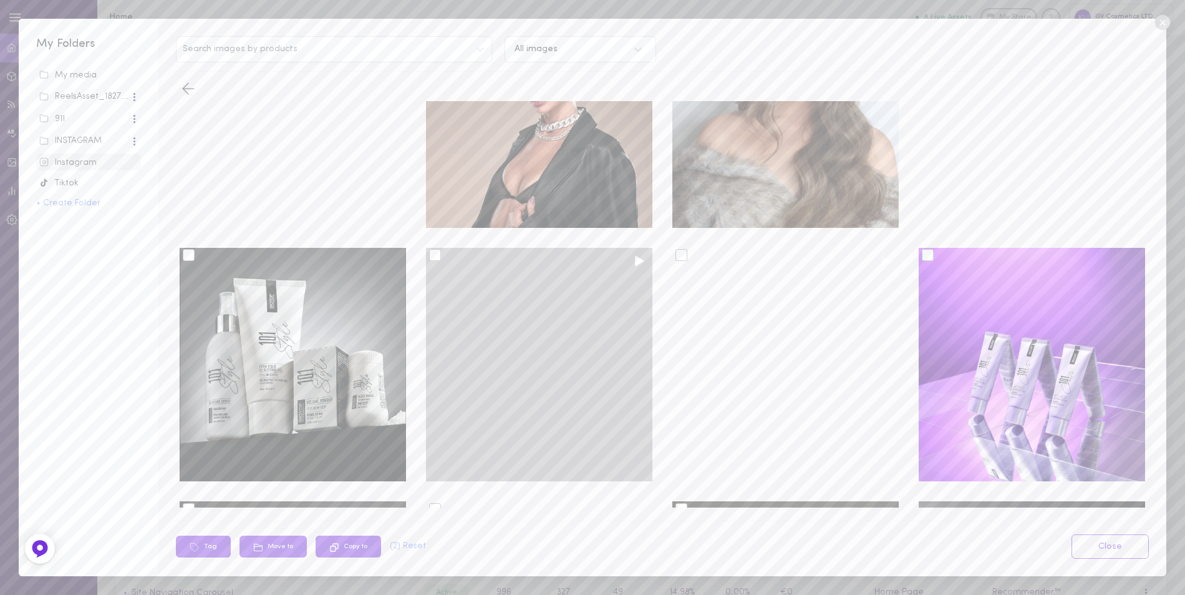
scroll to position [873, 0]
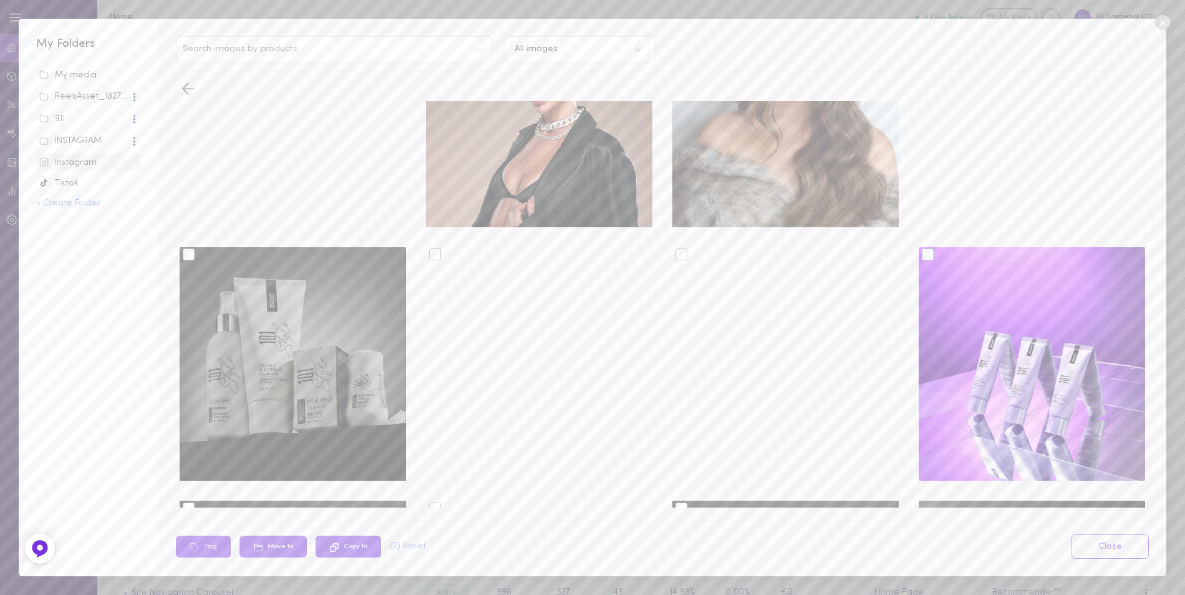
click at [190, 248] on div at bounding box center [189, 254] width 12 height 12
click at [0, 0] on input "checkbox" at bounding box center [0, 0] width 0 height 0
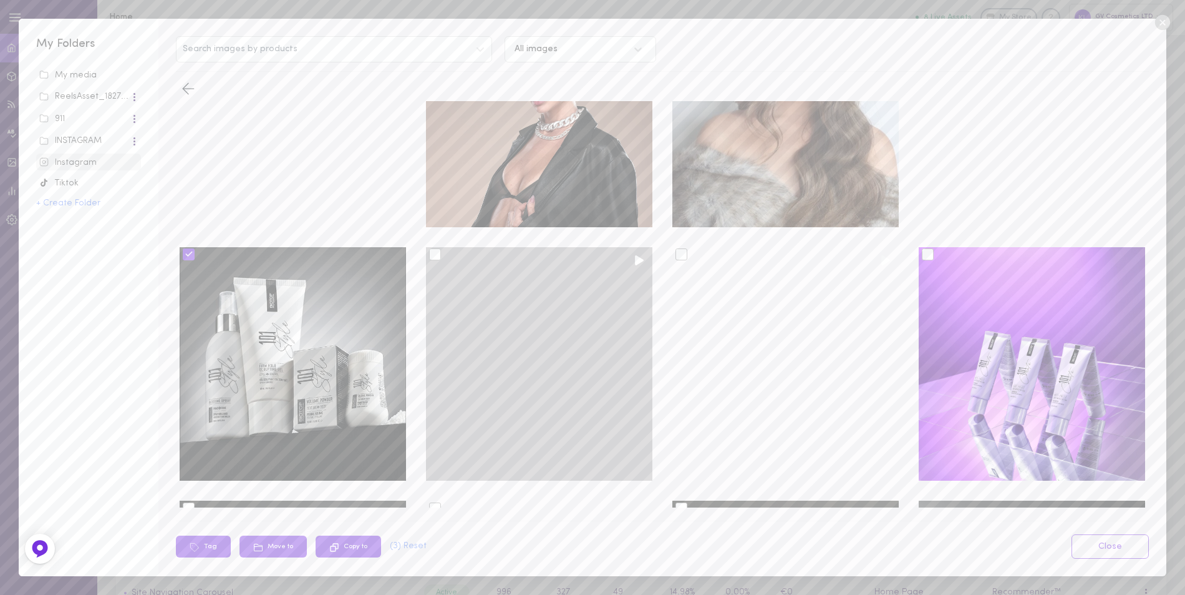
click at [432, 250] on div at bounding box center [539, 364] width 226 height 234
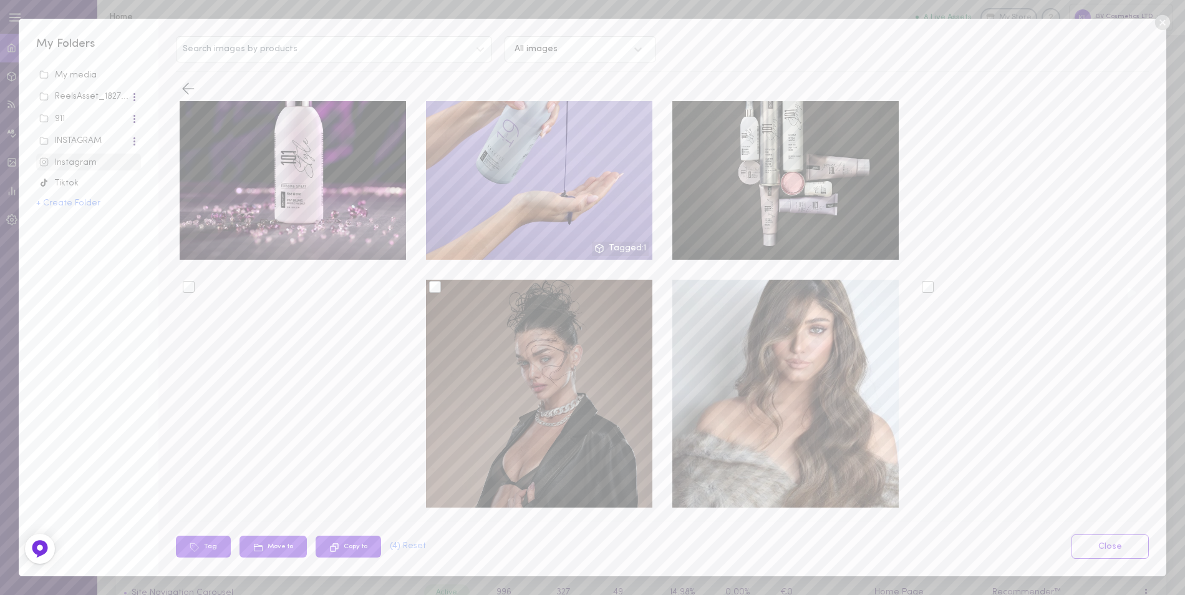
scroll to position [561, 0]
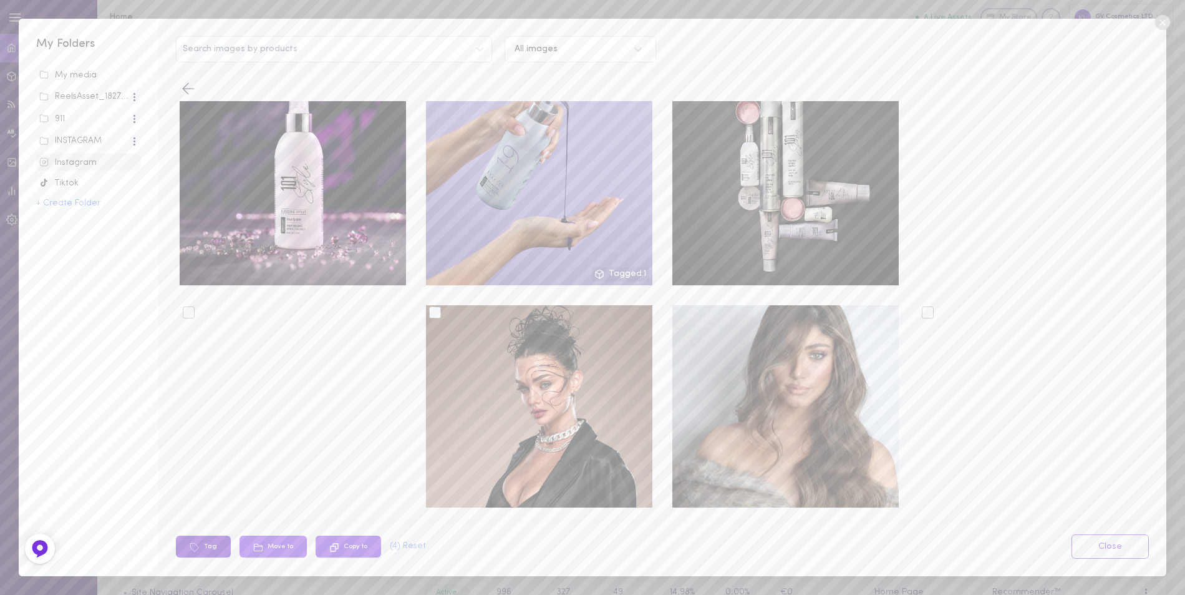
click at [211, 537] on button "Tag" at bounding box center [203, 546] width 55 height 22
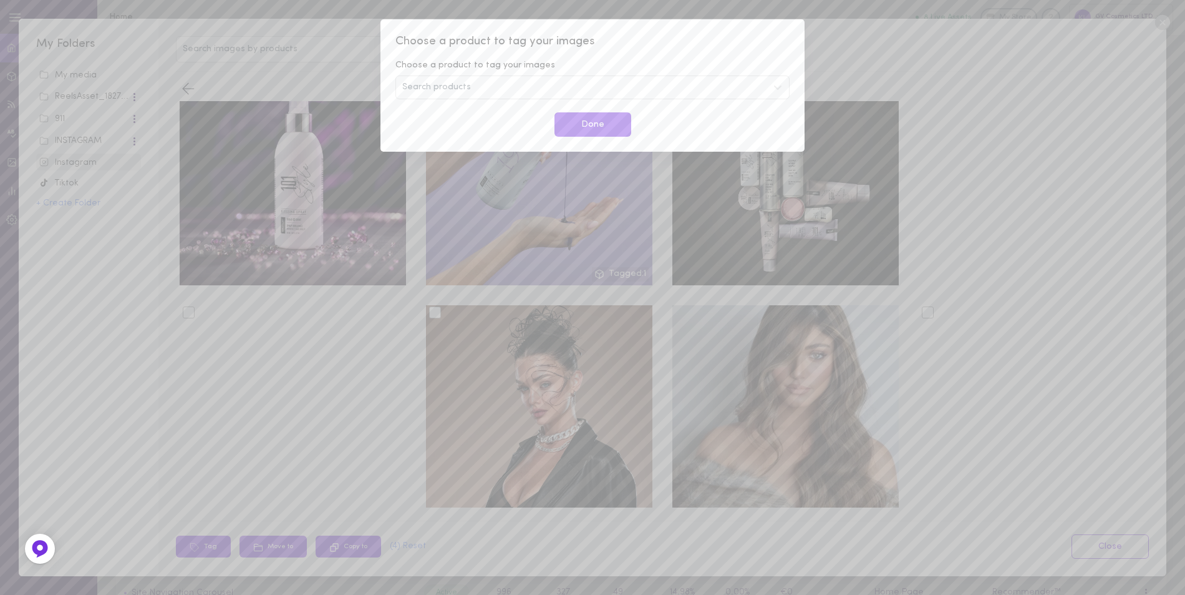
click at [462, 87] on span "Search products" at bounding box center [436, 87] width 69 height 9
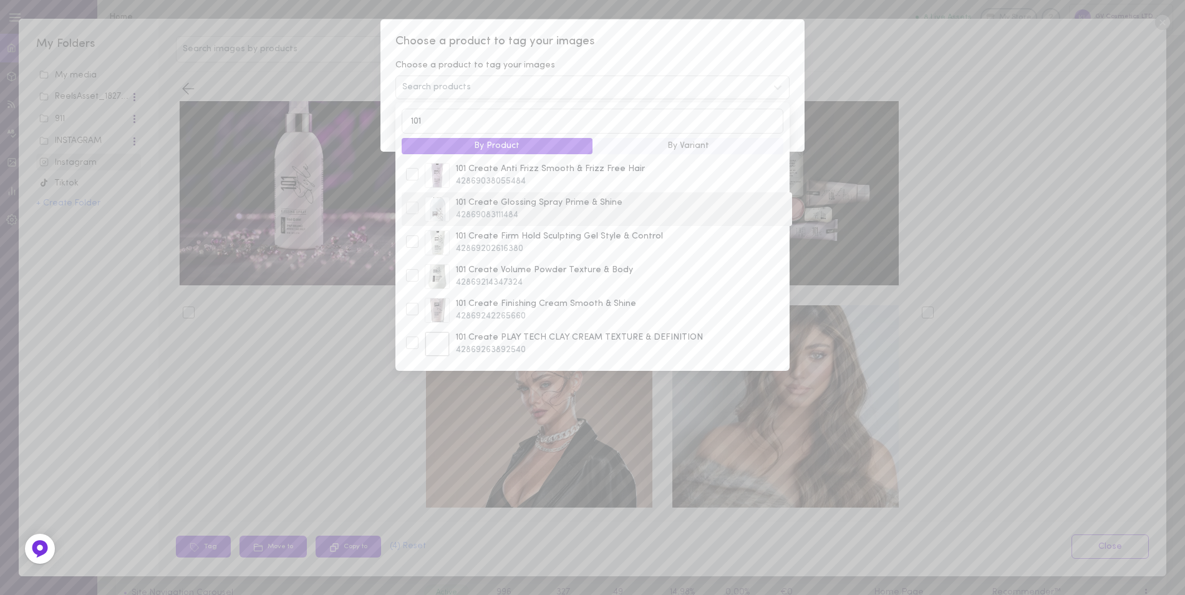
type input "101"
click at [412, 208] on div at bounding box center [412, 207] width 12 height 12
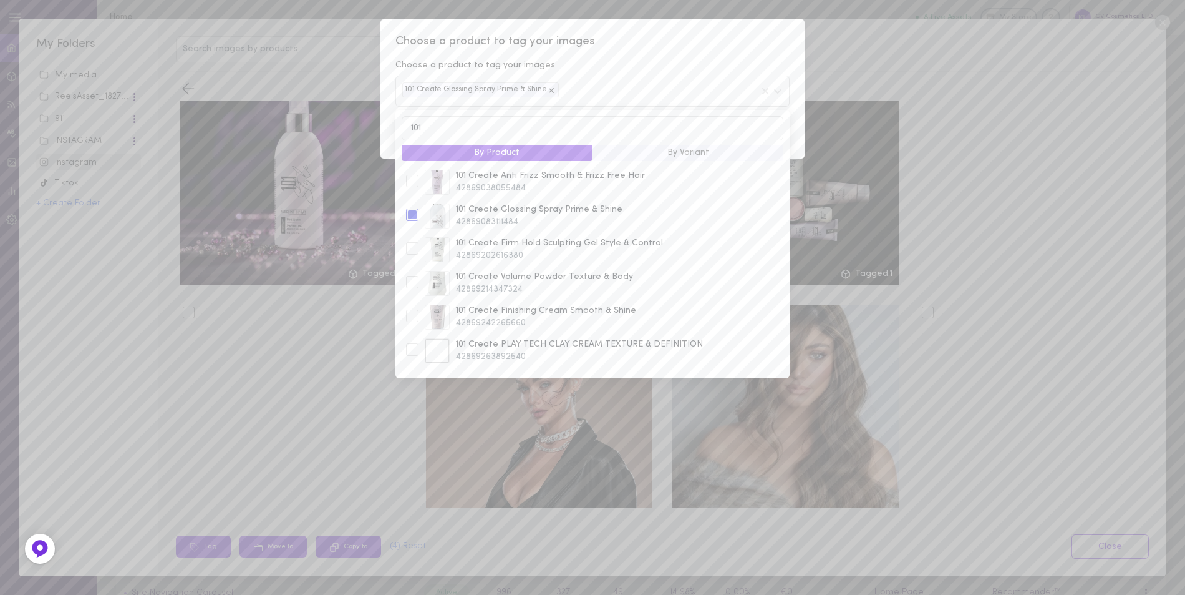
click at [673, 46] on span "Choose a product to tag your images" at bounding box center [593, 42] width 394 height 16
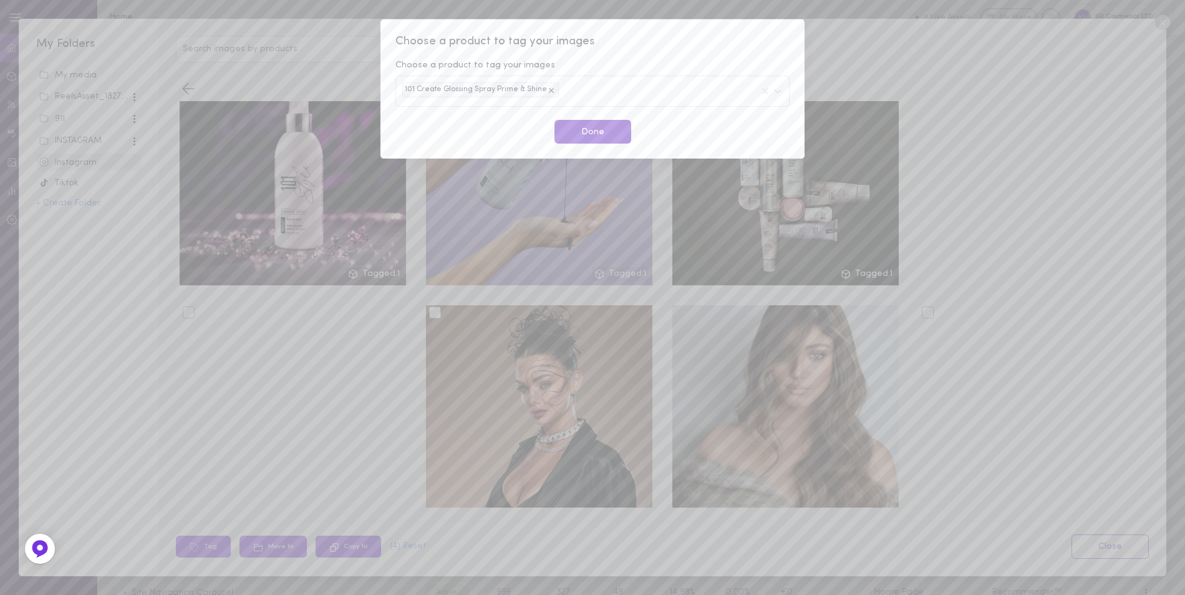
click at [599, 133] on button "Done" at bounding box center [593, 132] width 77 height 24
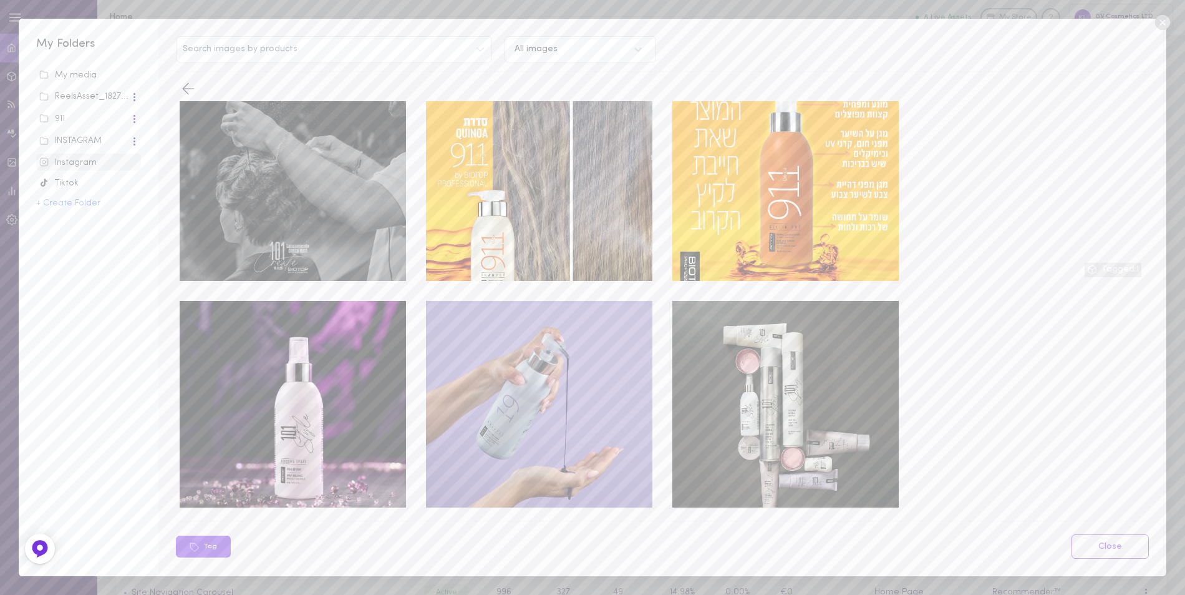
scroll to position [125, 0]
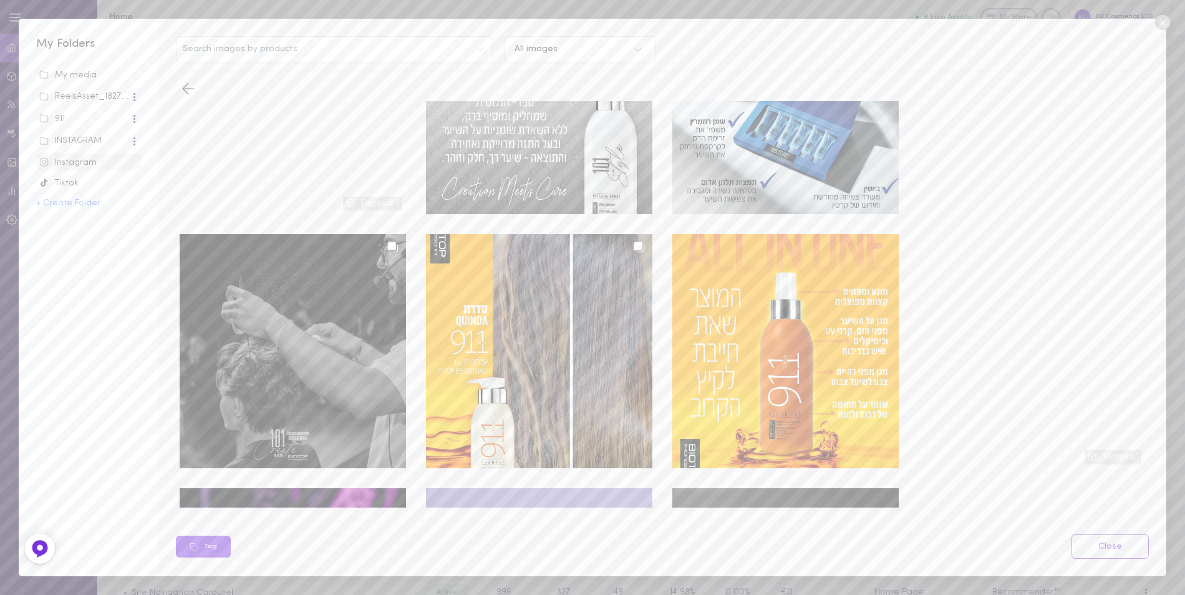
click at [293, 296] on div at bounding box center [293, 351] width 226 height 234
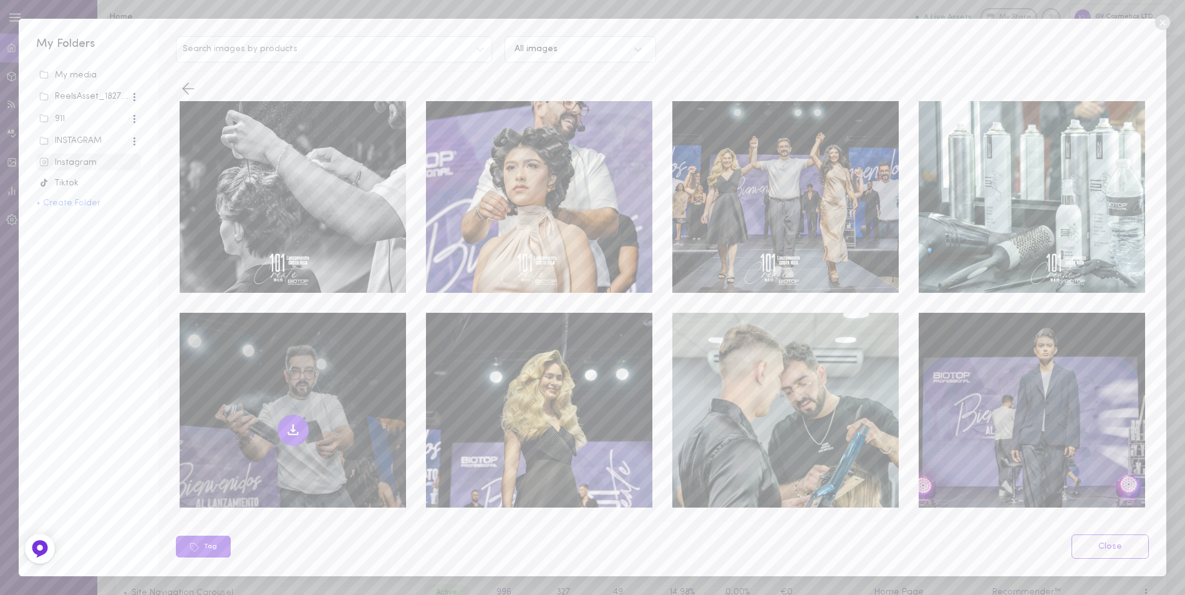
scroll to position [0, 0]
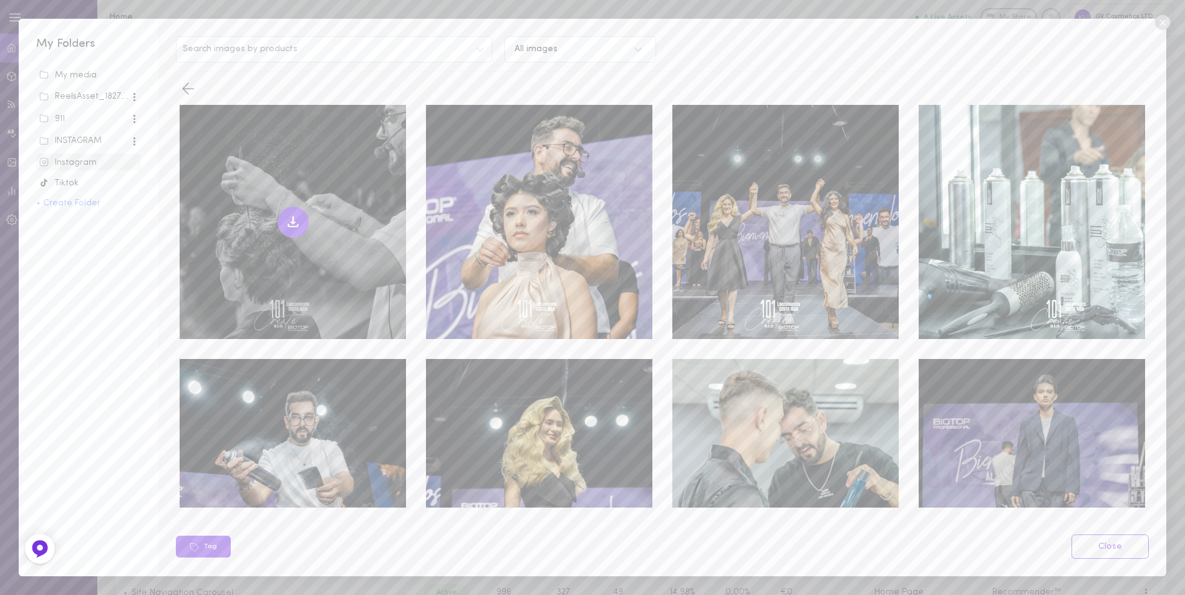
click at [290, 216] on icon at bounding box center [293, 222] width 15 height 15
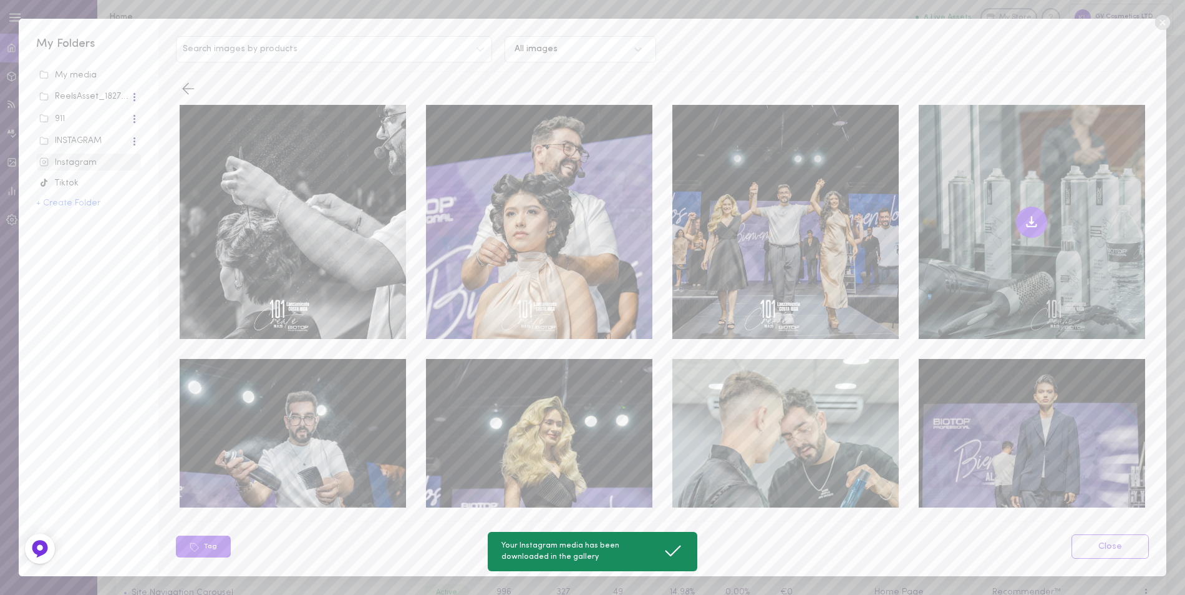
click at [1024, 212] on button at bounding box center [1031, 221] width 31 height 31
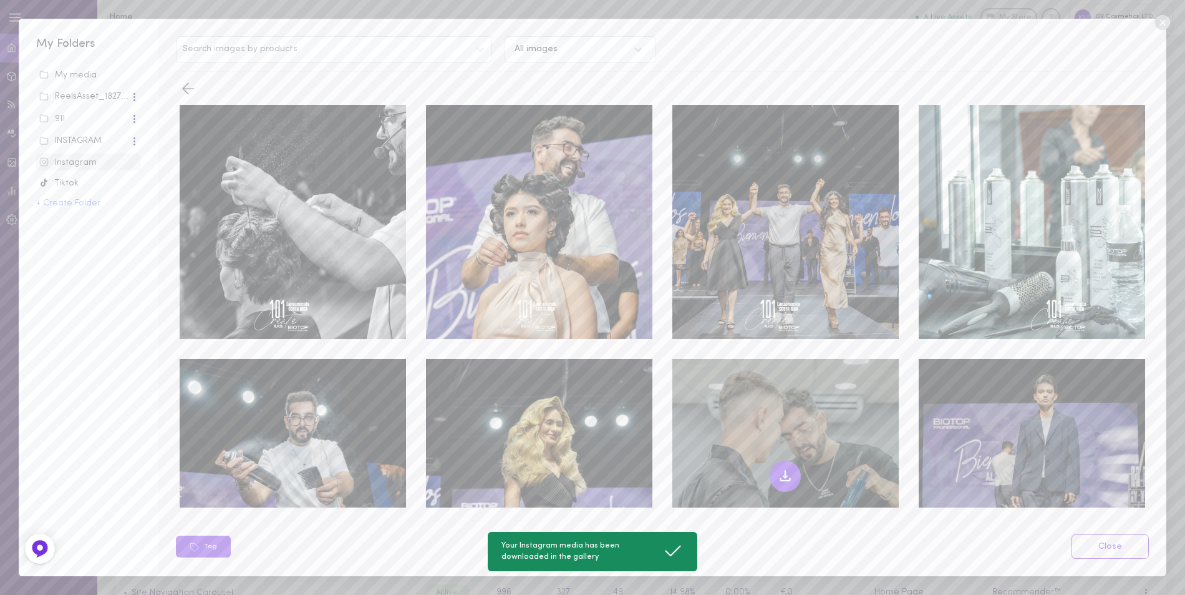
scroll to position [95, 0]
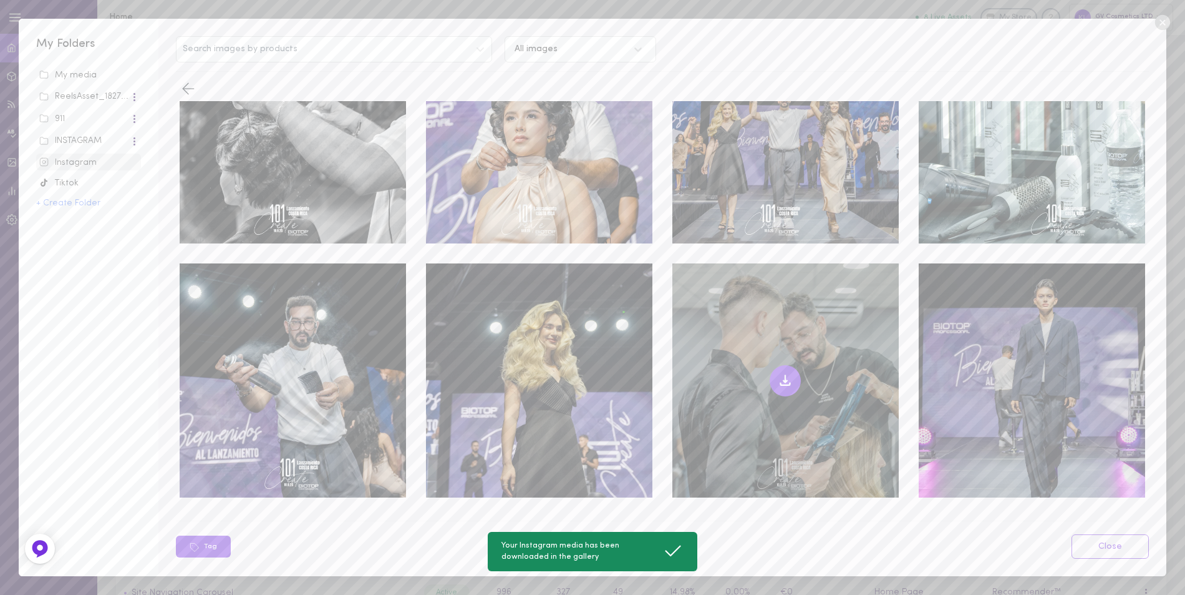
click at [778, 373] on icon at bounding box center [785, 380] width 15 height 15
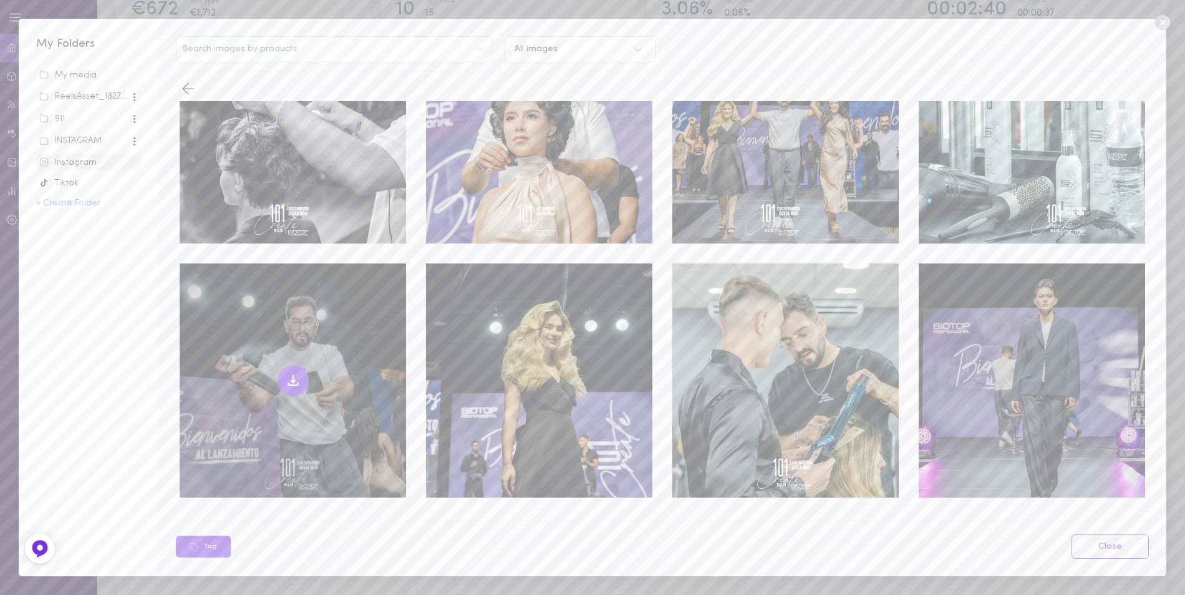
click at [296, 373] on icon at bounding box center [293, 380] width 15 height 15
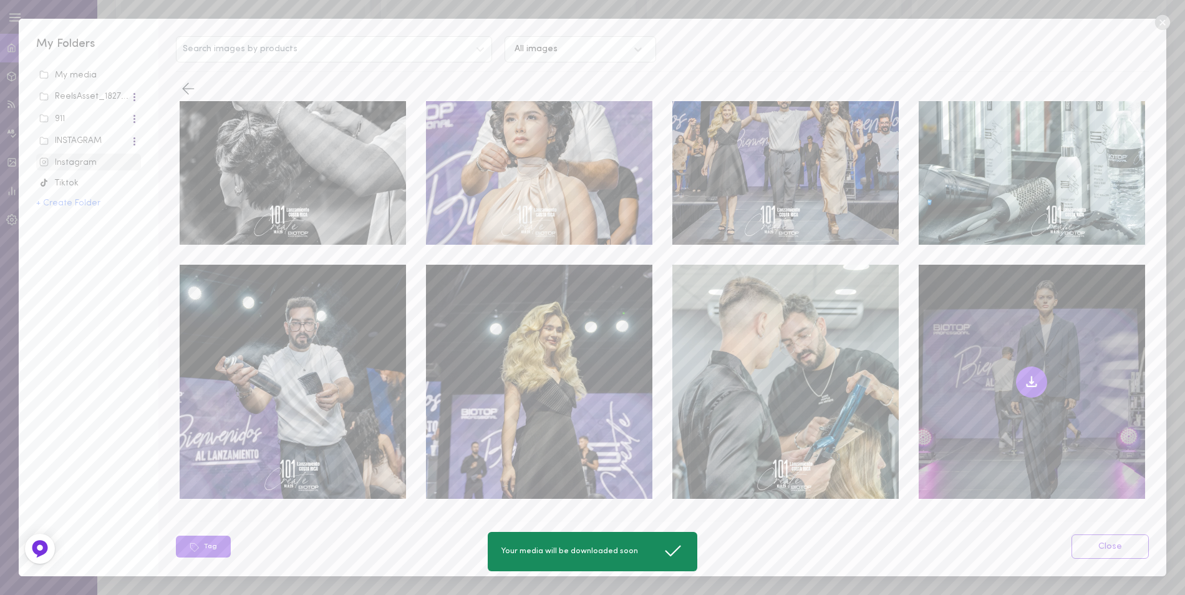
scroll to position [95, 0]
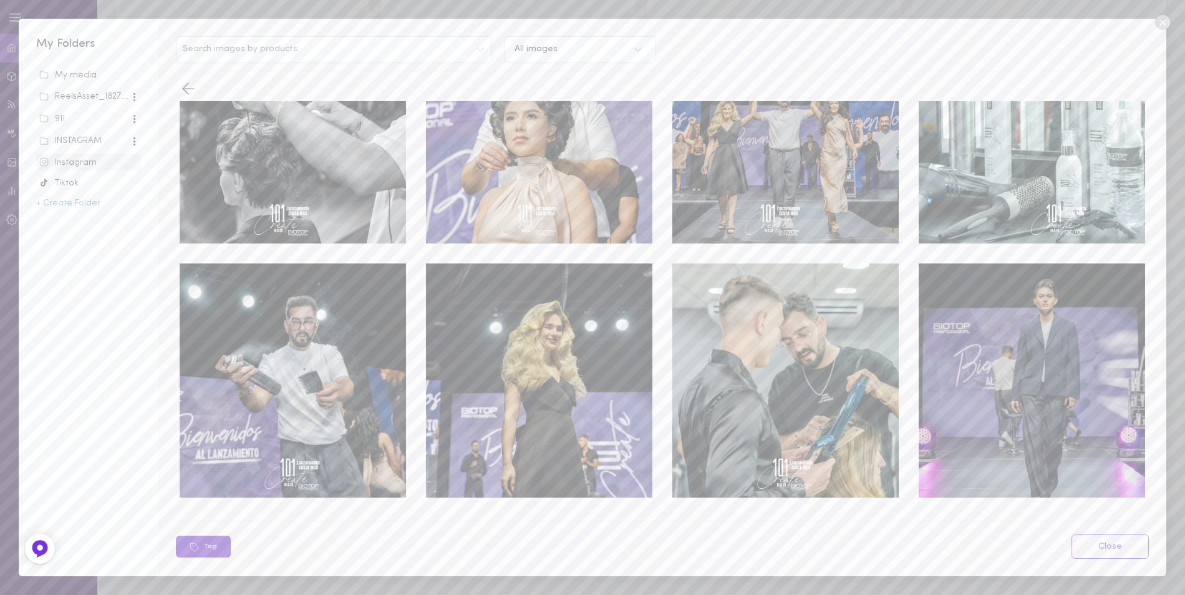
click at [210, 540] on button "Tag" at bounding box center [203, 546] width 55 height 22
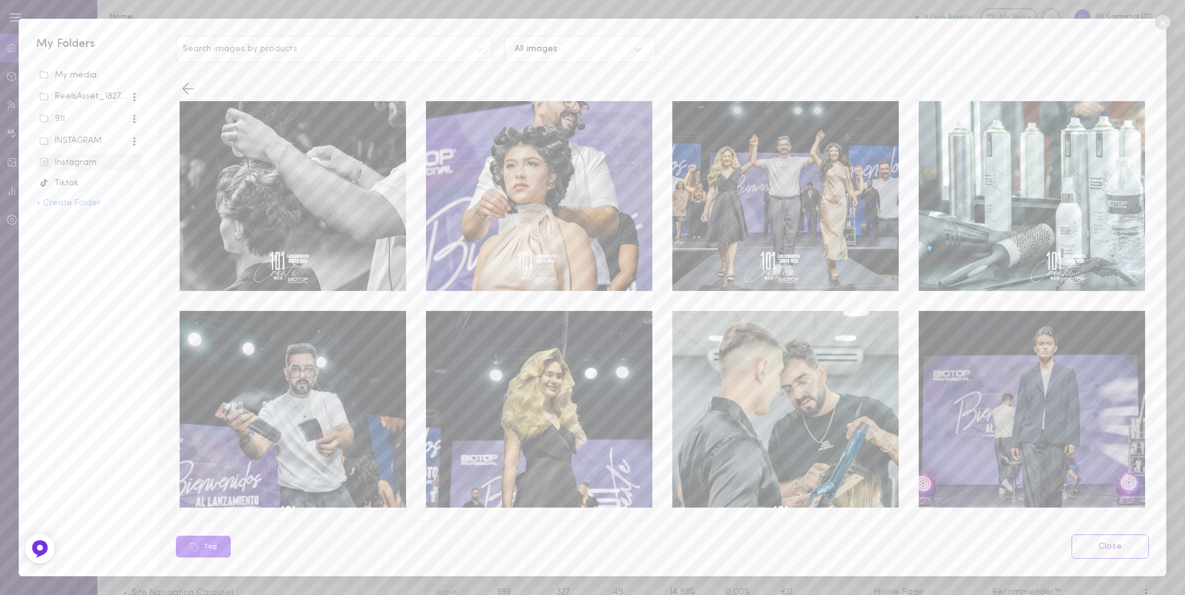
scroll to position [0, 0]
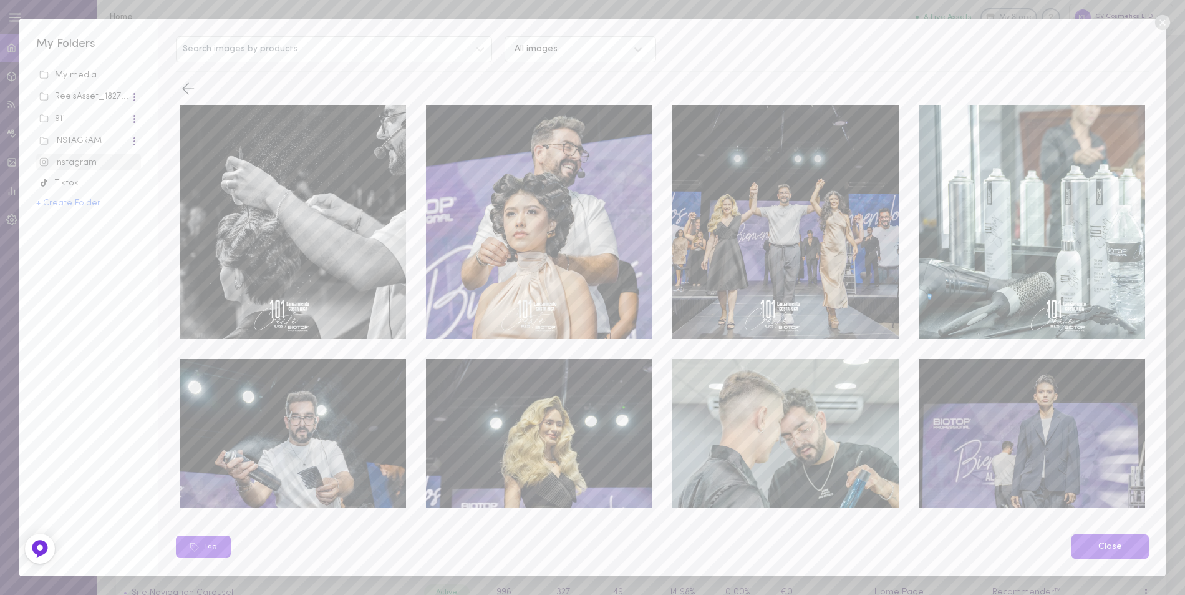
click at [1112, 546] on link "Close" at bounding box center [1110, 546] width 77 height 24
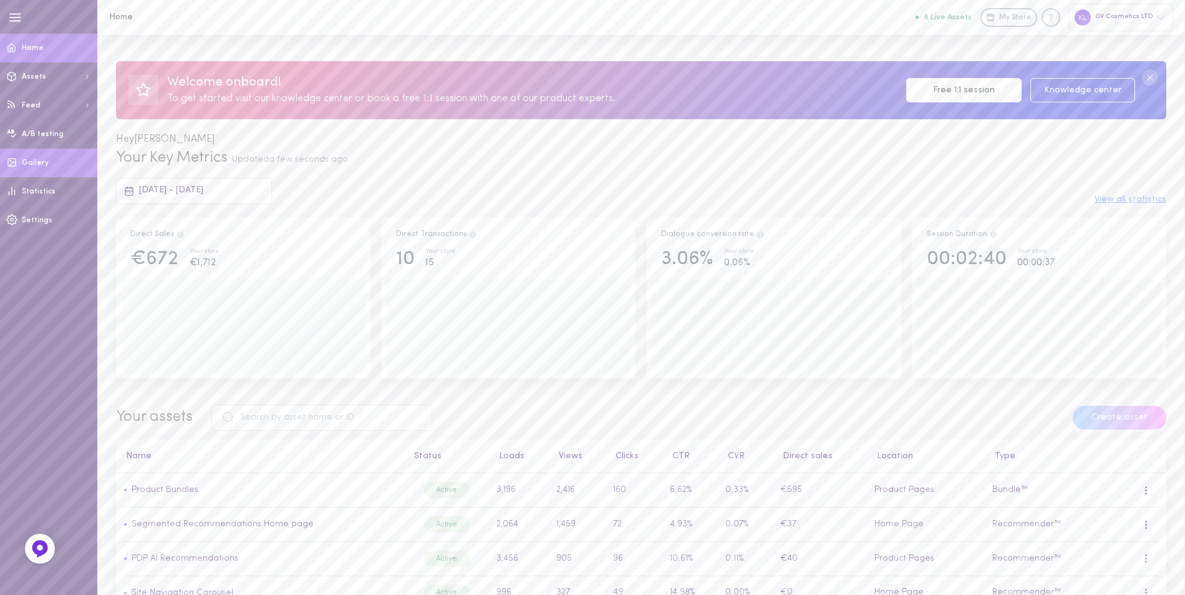
click at [40, 163] on span "Gallery" at bounding box center [35, 162] width 27 height 7
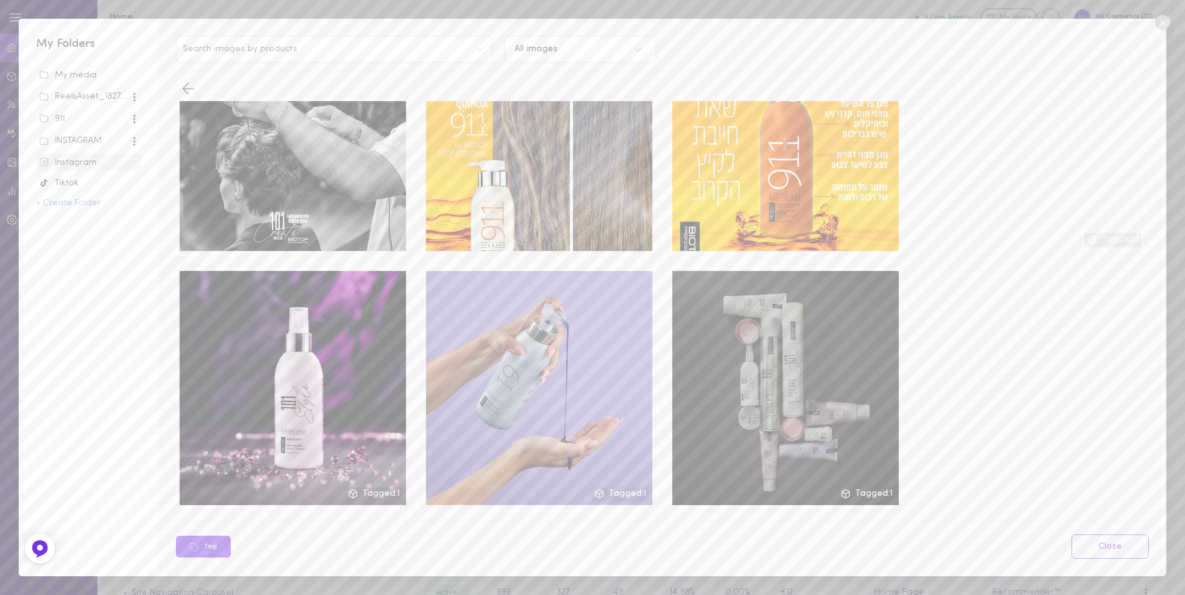
scroll to position [437, 0]
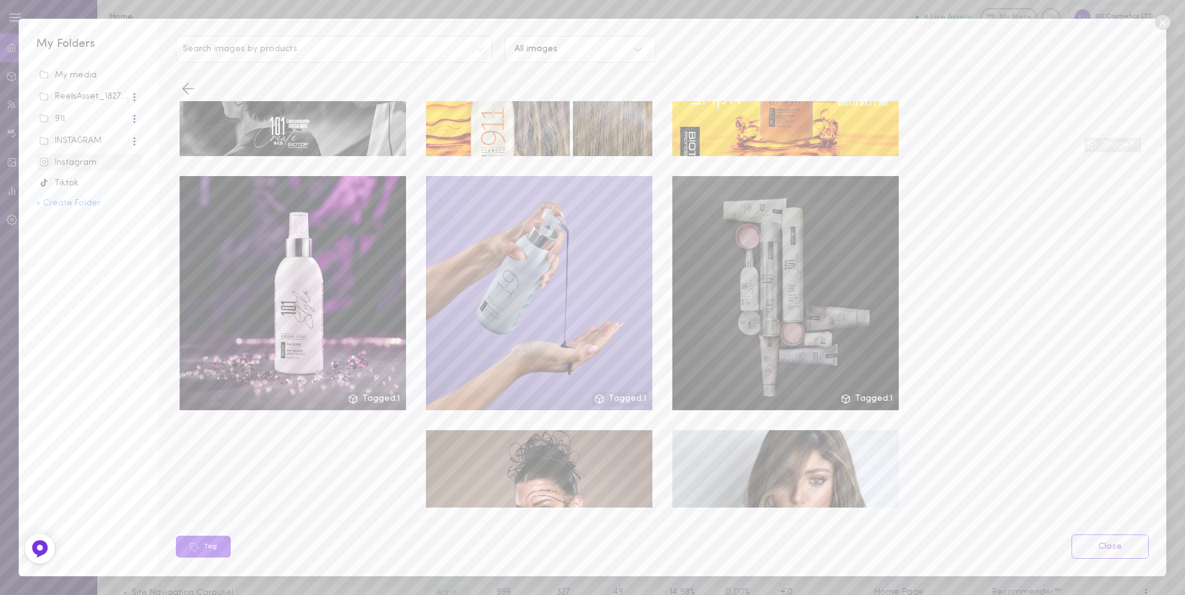
click at [745, 230] on div at bounding box center [785, 293] width 226 height 234
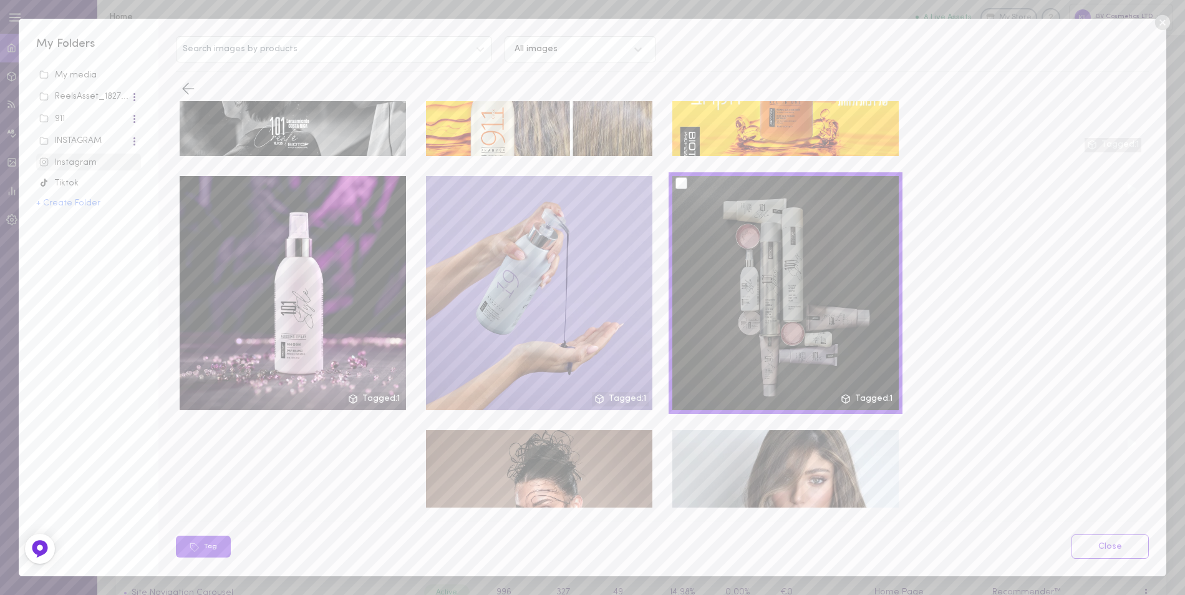
click at [676, 178] on div at bounding box center [682, 183] width 12 height 12
click at [0, 0] on input "checkbox" at bounding box center [0, 0] width 0 height 0
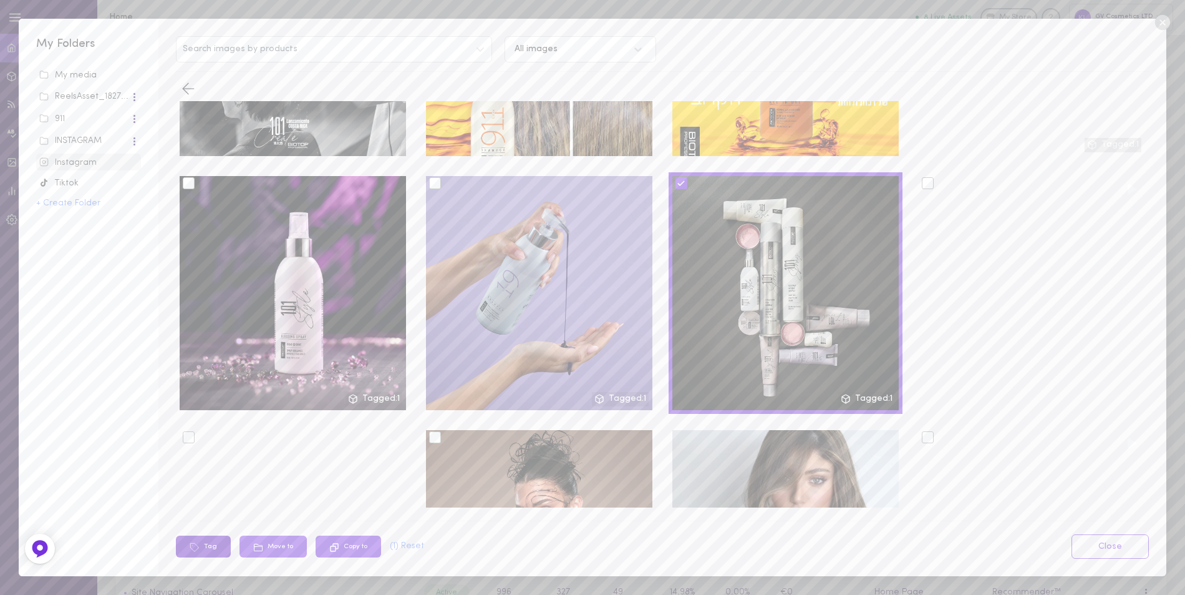
click at [199, 548] on icon at bounding box center [195, 547] width 10 height 10
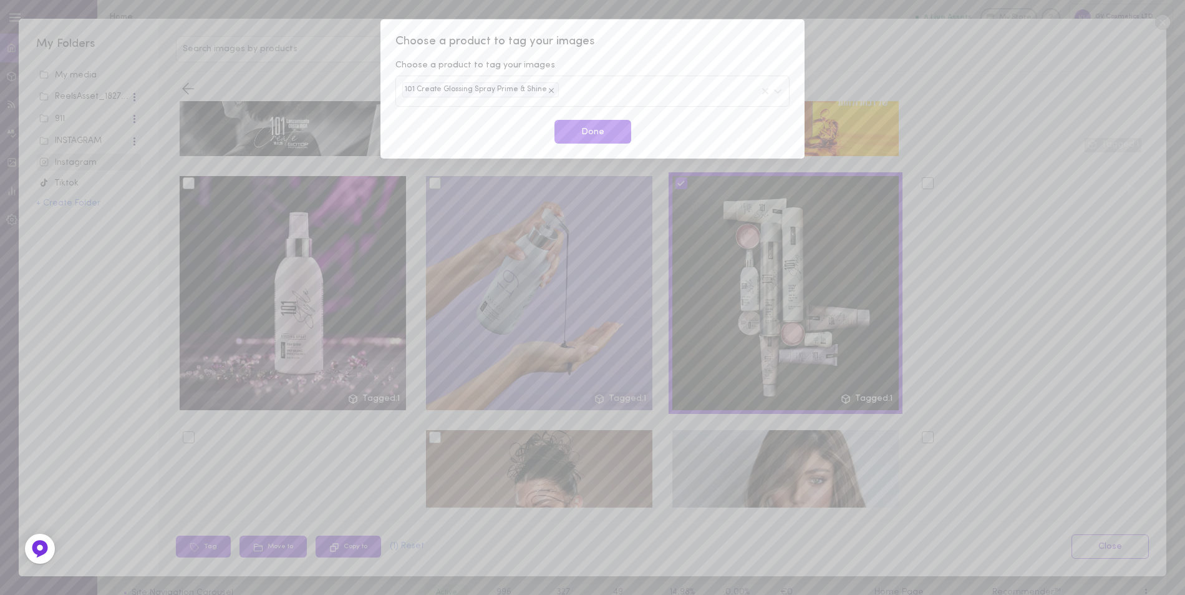
click at [579, 88] on div "101 Create Glossing Spray Prime & Shine" at bounding box center [593, 90] width 394 height 31
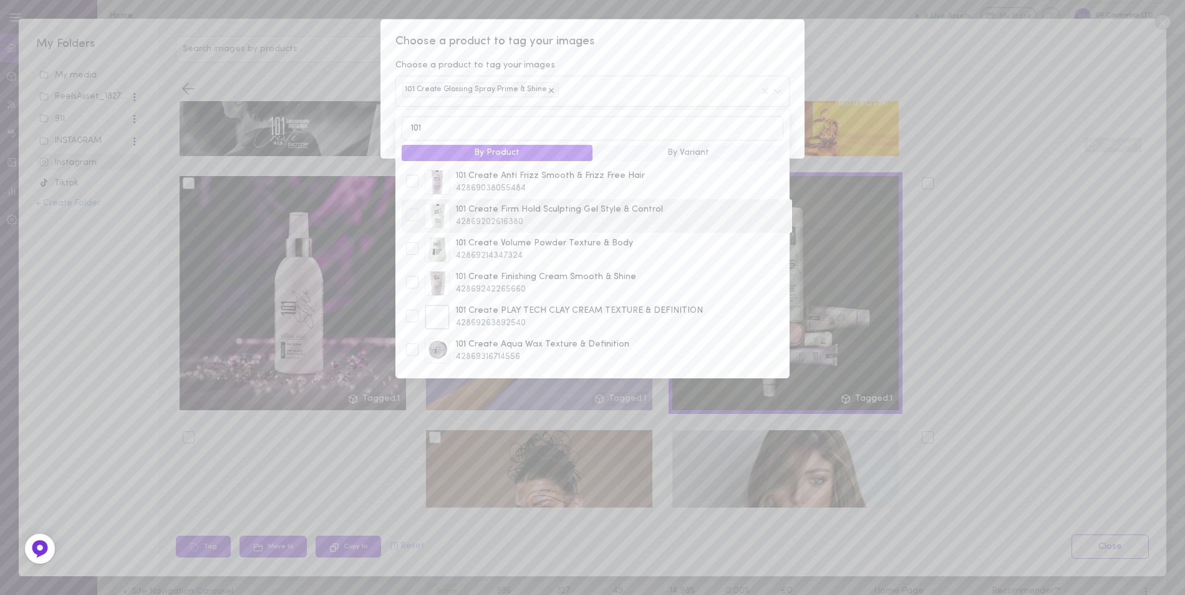
scroll to position [0, 0]
type input "101"
click at [415, 184] on div at bounding box center [412, 181] width 12 height 12
click at [410, 215] on div at bounding box center [412, 214] width 12 height 12
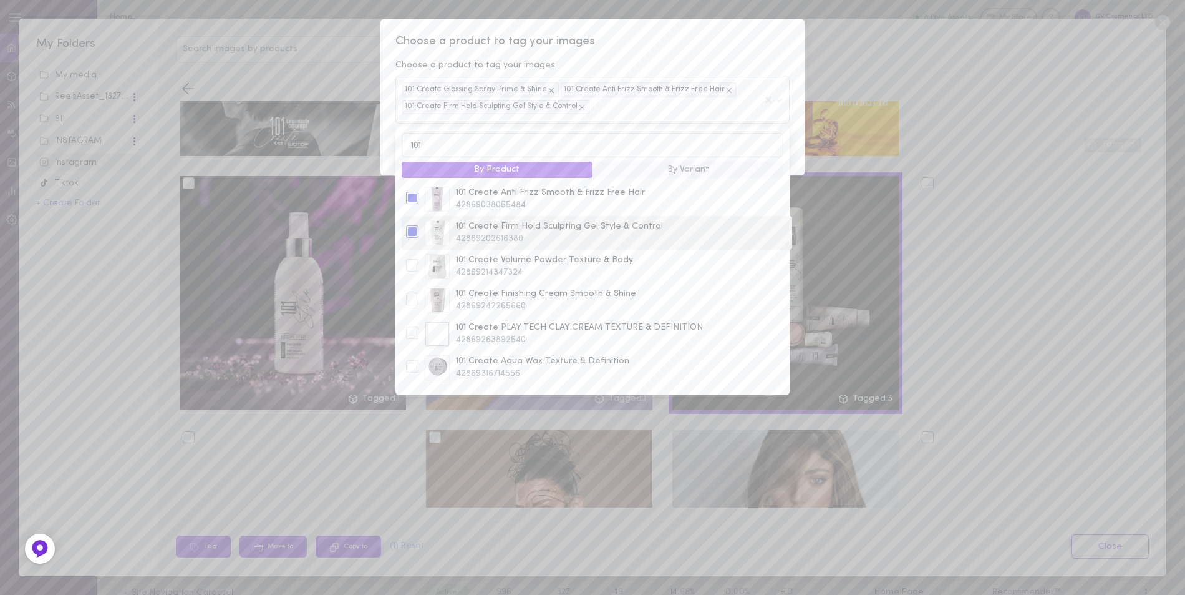
click at [410, 245] on div "101 Create Firm Hold Sculpting Gel Style & Control 42869202616380" at bounding box center [597, 232] width 388 height 25
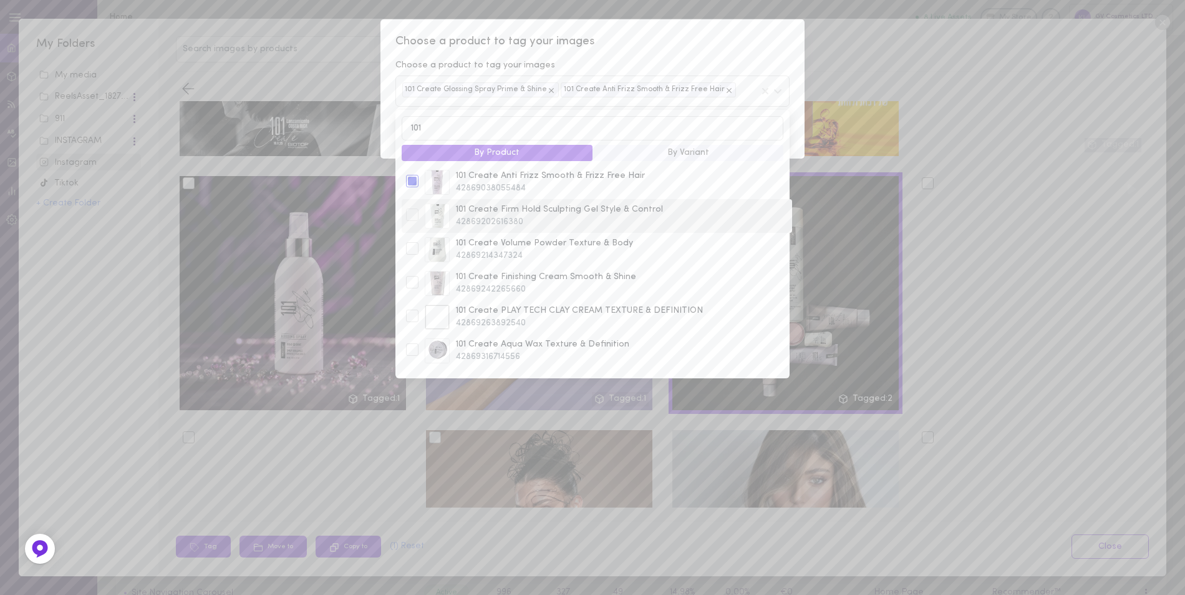
click at [412, 214] on div at bounding box center [412, 214] width 12 height 12
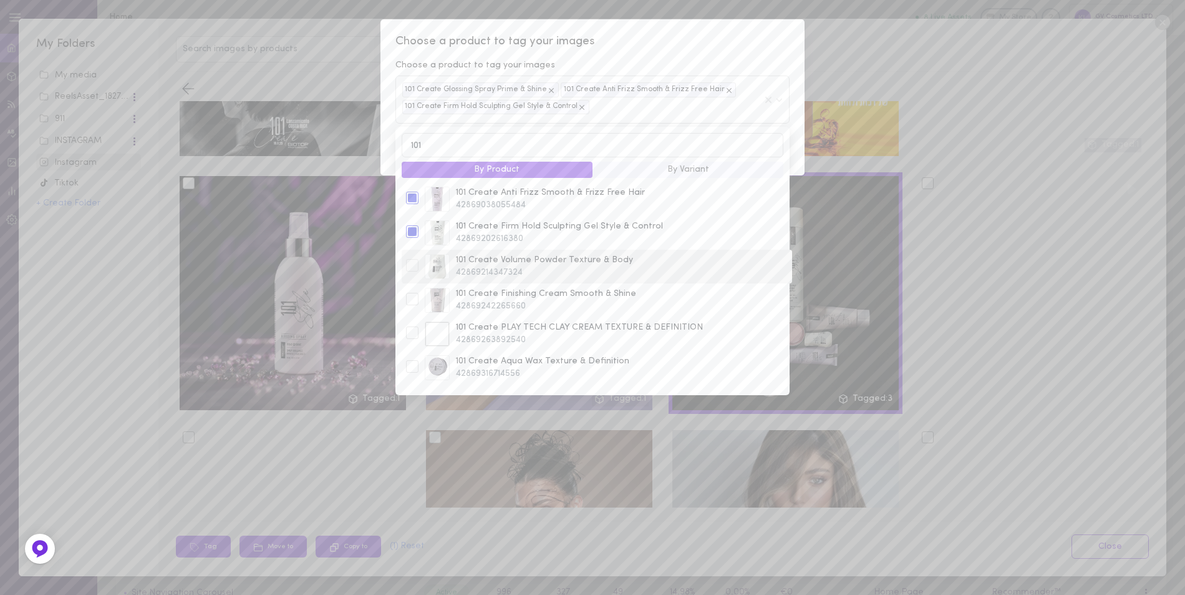
click at [412, 271] on div at bounding box center [412, 265] width 12 height 12
click at [410, 301] on div at bounding box center [412, 299] width 12 height 12
click at [412, 336] on div at bounding box center [412, 332] width 12 height 12
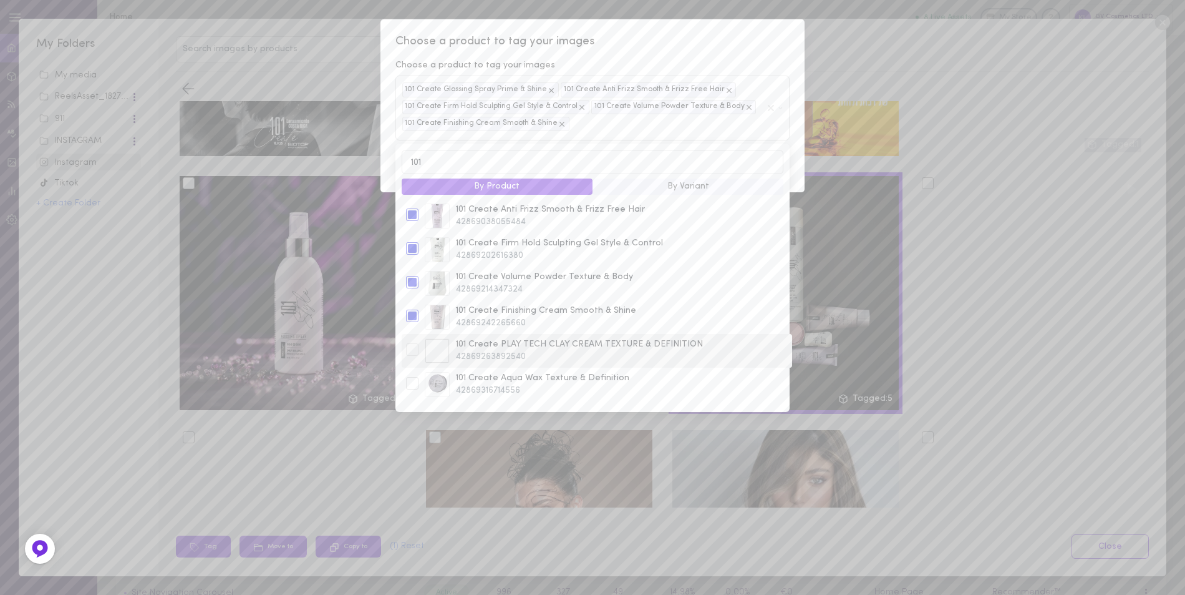
click at [410, 355] on div at bounding box center [412, 349] width 12 height 12
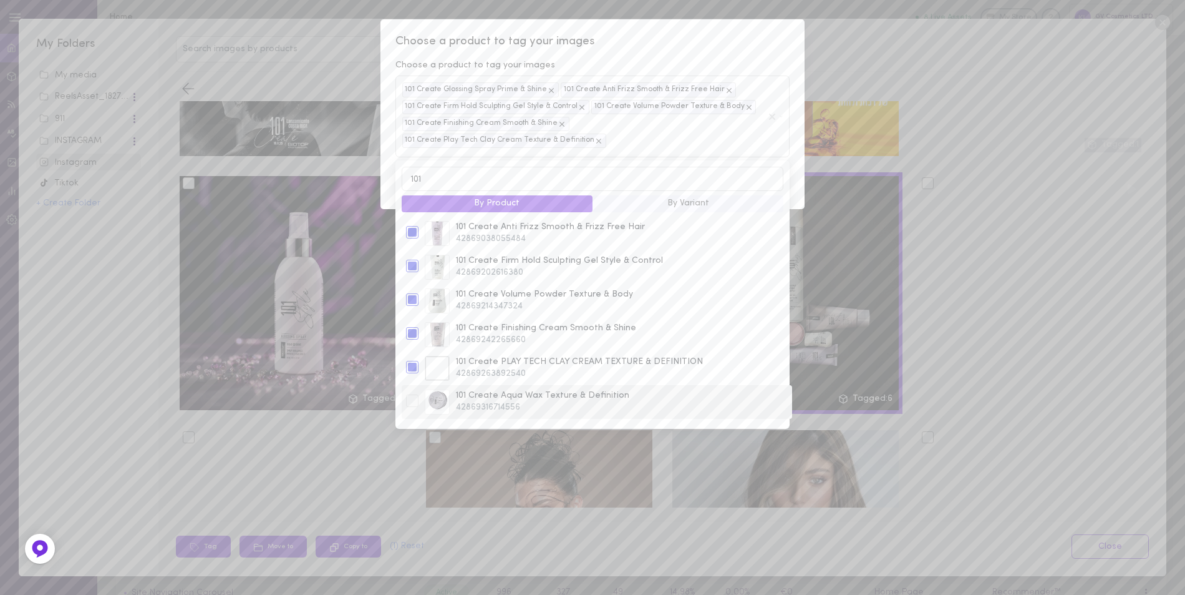
click at [414, 394] on div at bounding box center [412, 400] width 12 height 12
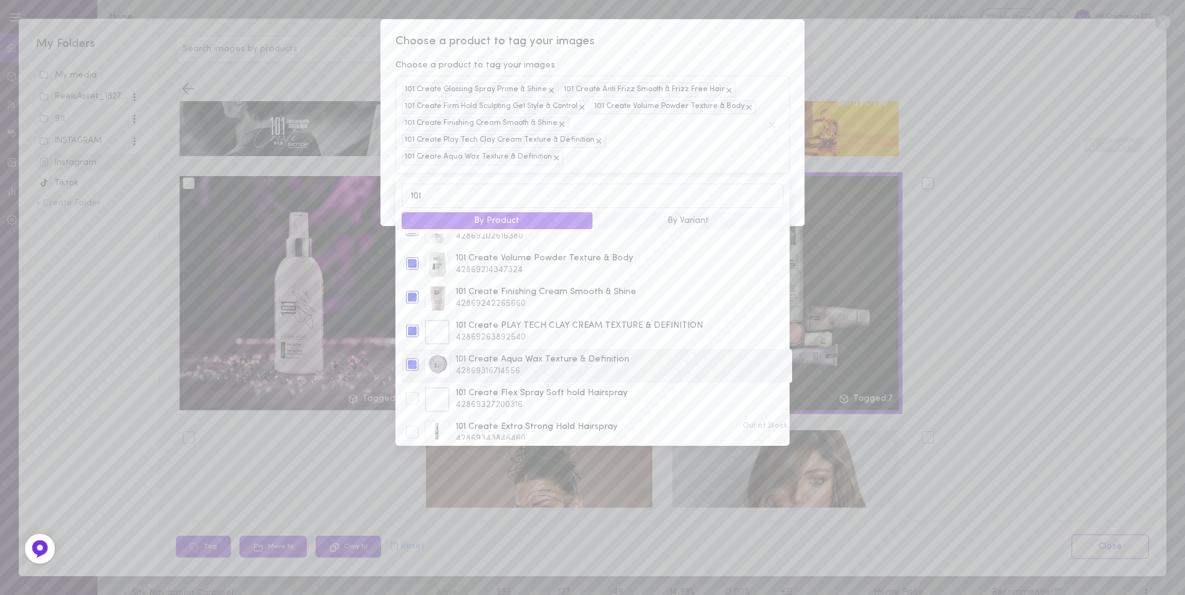
scroll to position [99, 0]
click at [410, 347] on div at bounding box center [412, 353] width 12 height 12
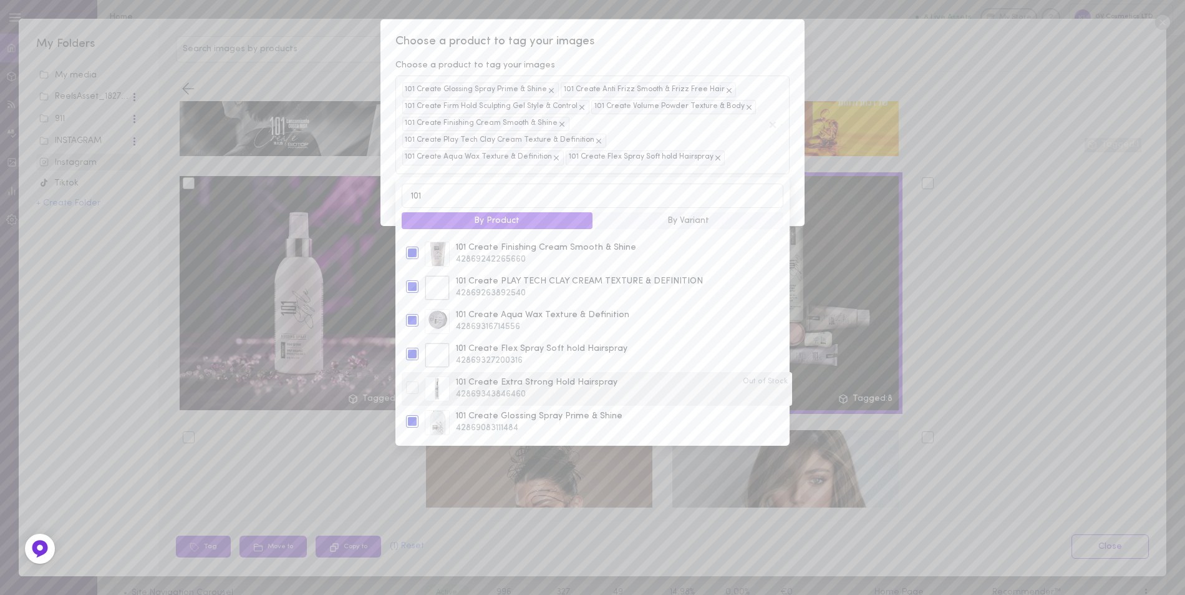
click at [410, 381] on div at bounding box center [412, 387] width 12 height 12
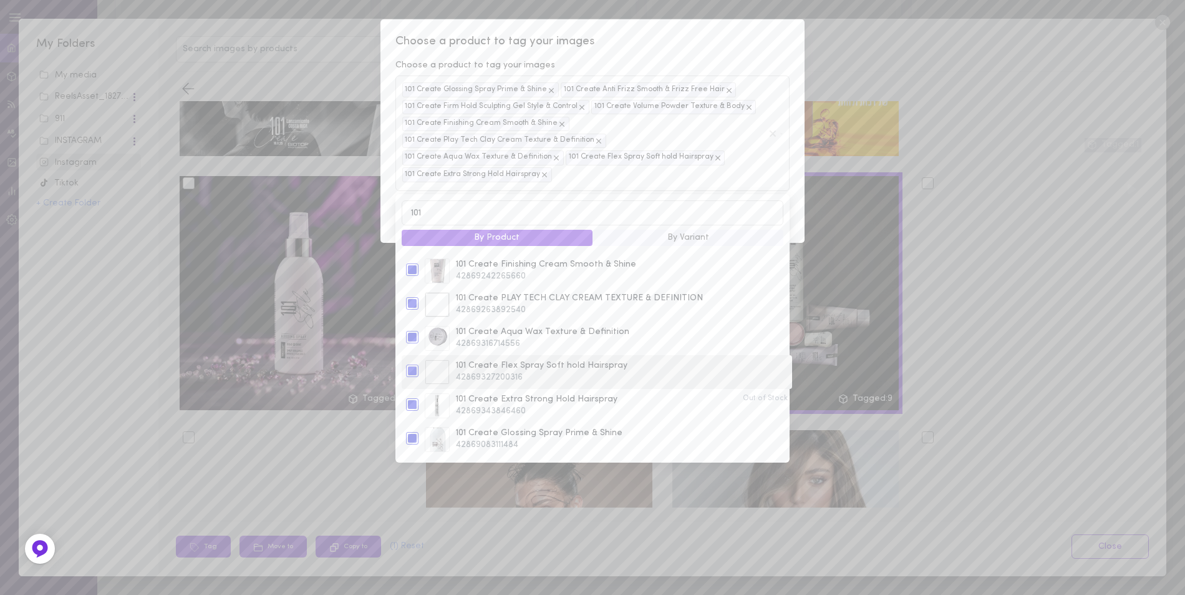
scroll to position [321, 0]
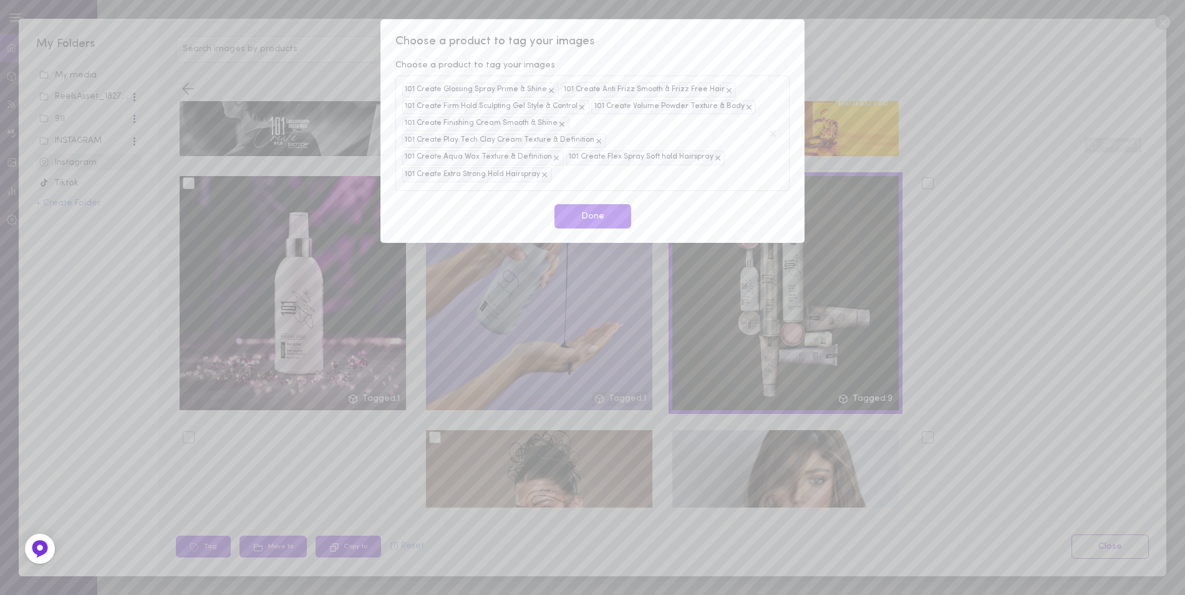
click at [873, 50] on div "Choose a product to tag your images Choose a product to tag your images 101 Cre…" at bounding box center [592, 297] width 1185 height 595
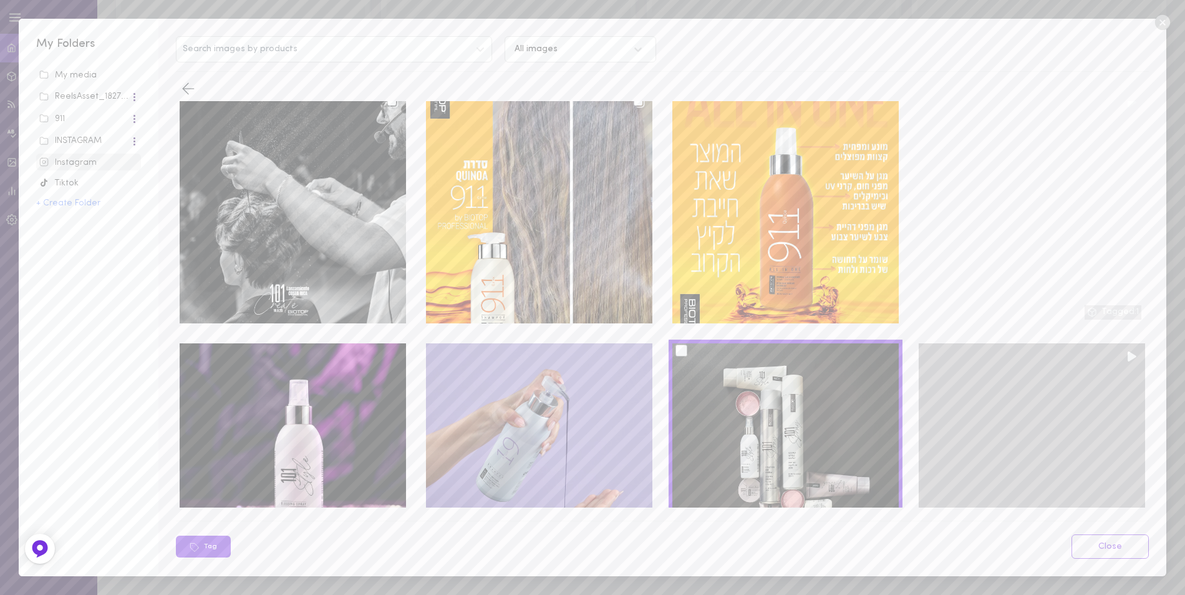
scroll to position [437, 0]
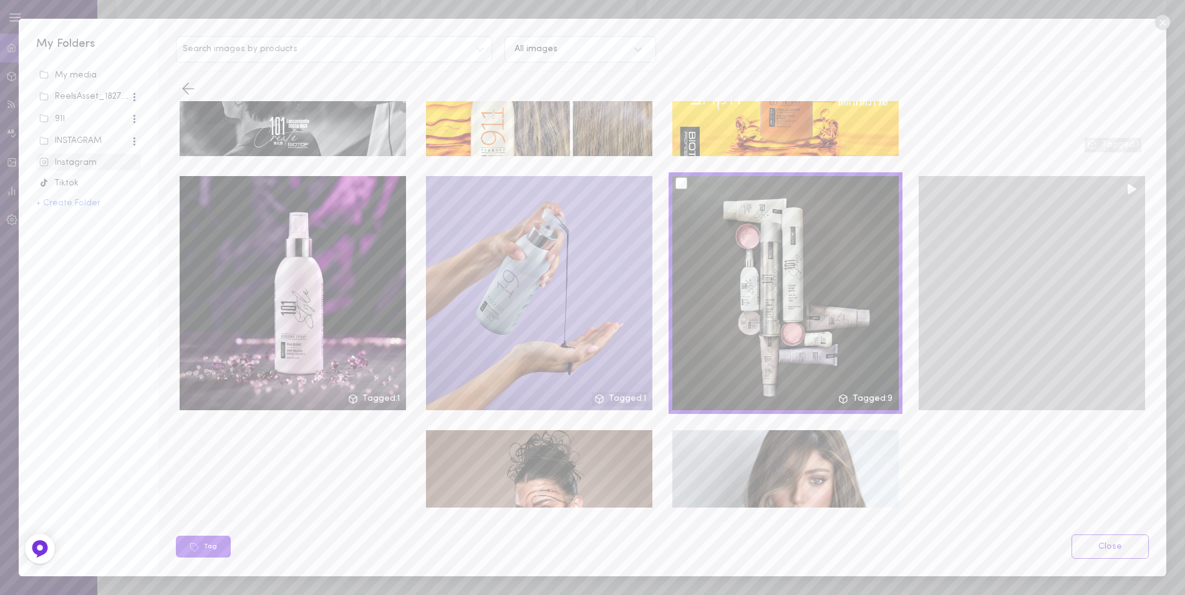
click at [936, 184] on div at bounding box center [1032, 293] width 226 height 234
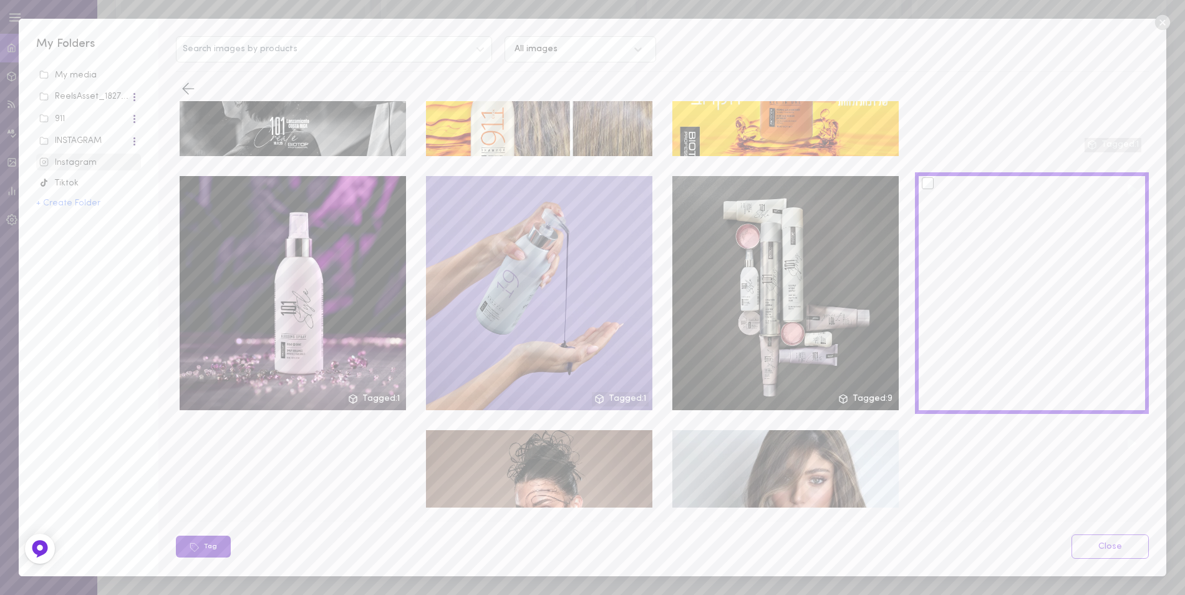
click at [203, 545] on button "Tag" at bounding box center [203, 546] width 55 height 22
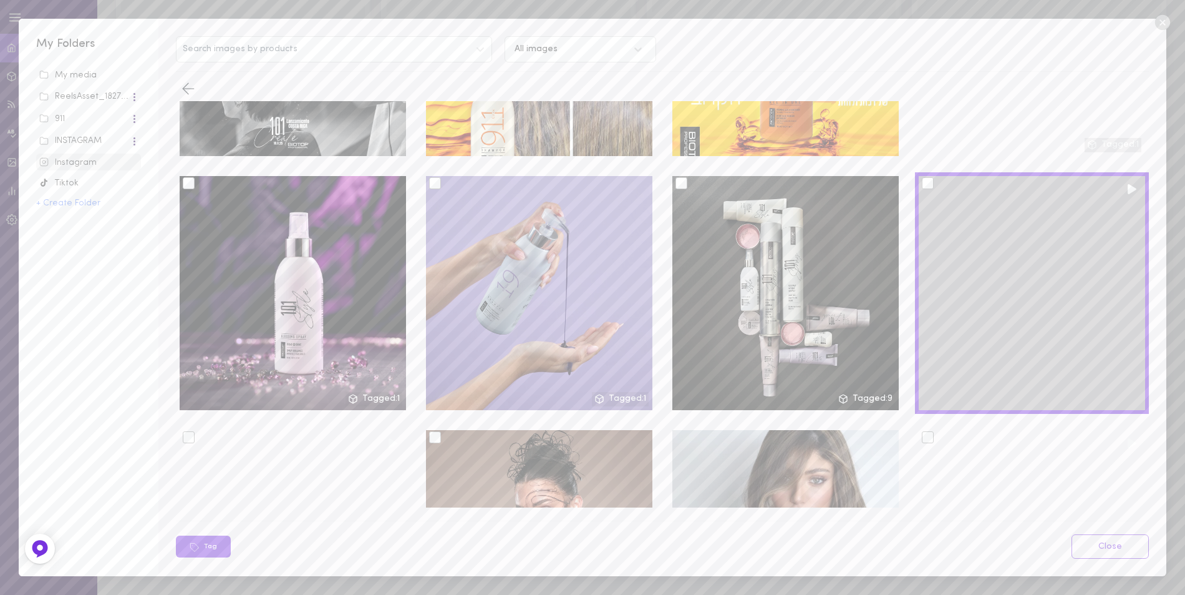
click at [922, 177] on div at bounding box center [928, 183] width 12 height 12
click at [0, 0] on input "checkbox" at bounding box center [0, 0] width 0 height 0
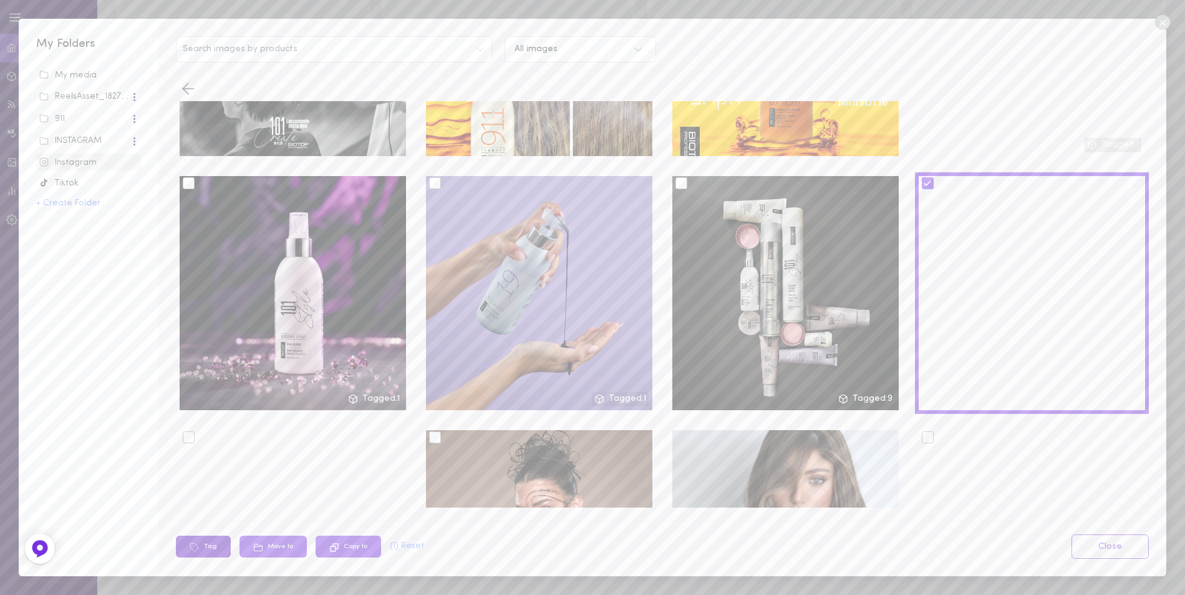
click at [204, 541] on button "Tag" at bounding box center [203, 546] width 55 height 22
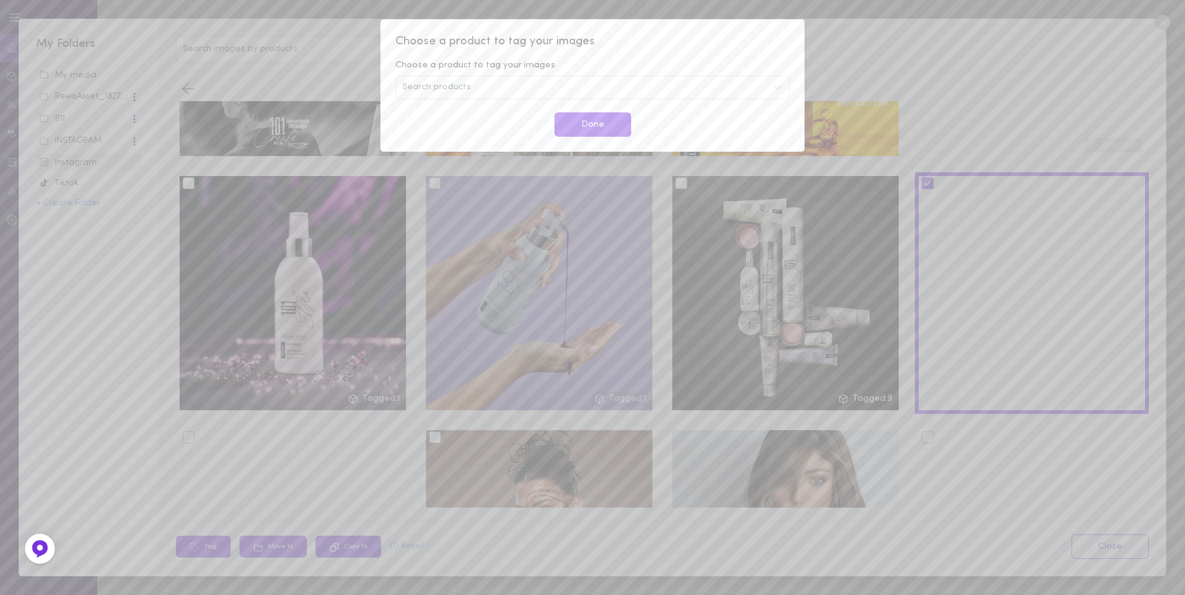
click at [487, 83] on div "Search products" at bounding box center [593, 87] width 394 height 24
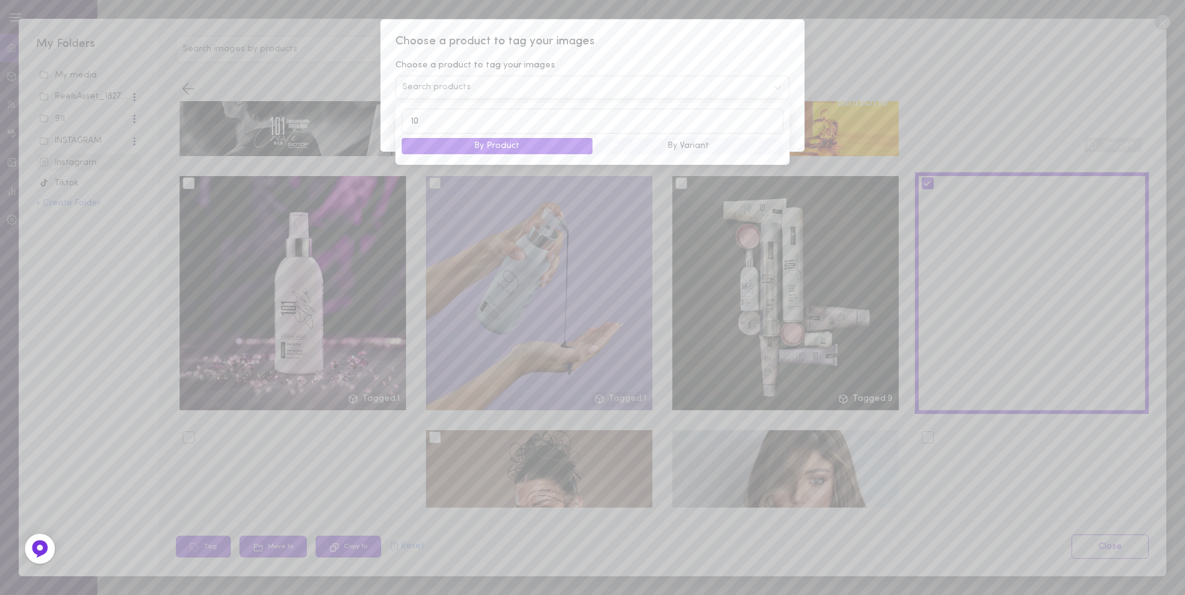
type input "1"
type input "create"
click at [429, 123] on input "create" at bounding box center [593, 121] width 382 height 24
click at [429, 122] on input "create" at bounding box center [593, 121] width 382 height 24
click at [477, 95] on div "Search products" at bounding box center [593, 87] width 394 height 24
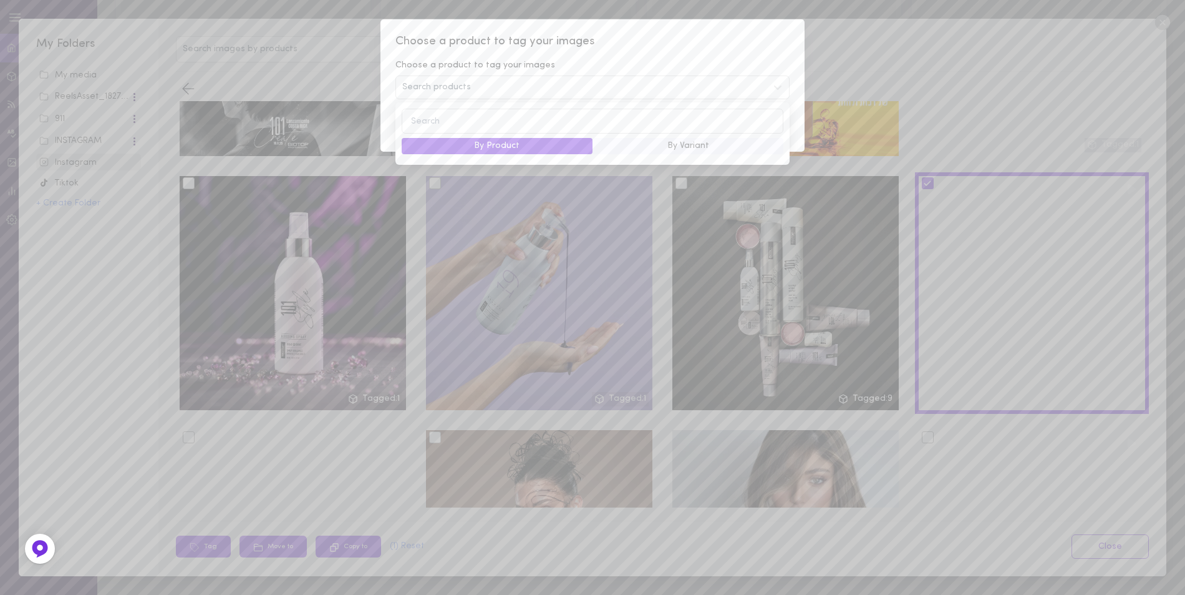
click at [484, 85] on div "Search products" at bounding box center [593, 87] width 394 height 24
click at [692, 59] on div "Choose a product to tag your images" at bounding box center [593, 65] width 394 height 12
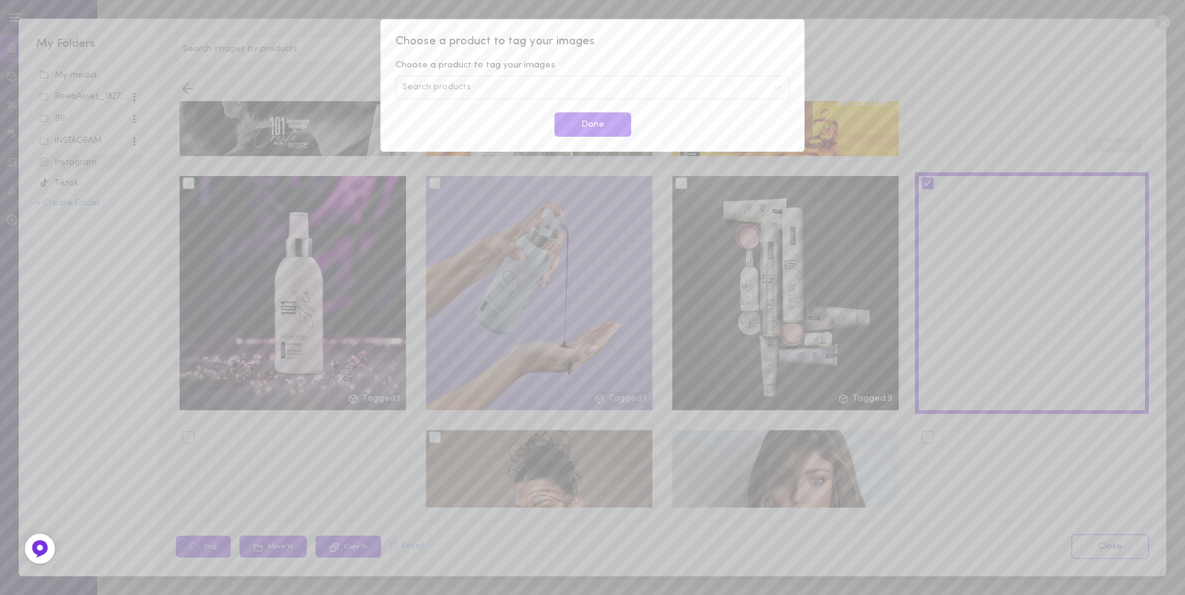
click at [519, 85] on div "Search products" at bounding box center [593, 87] width 394 height 24
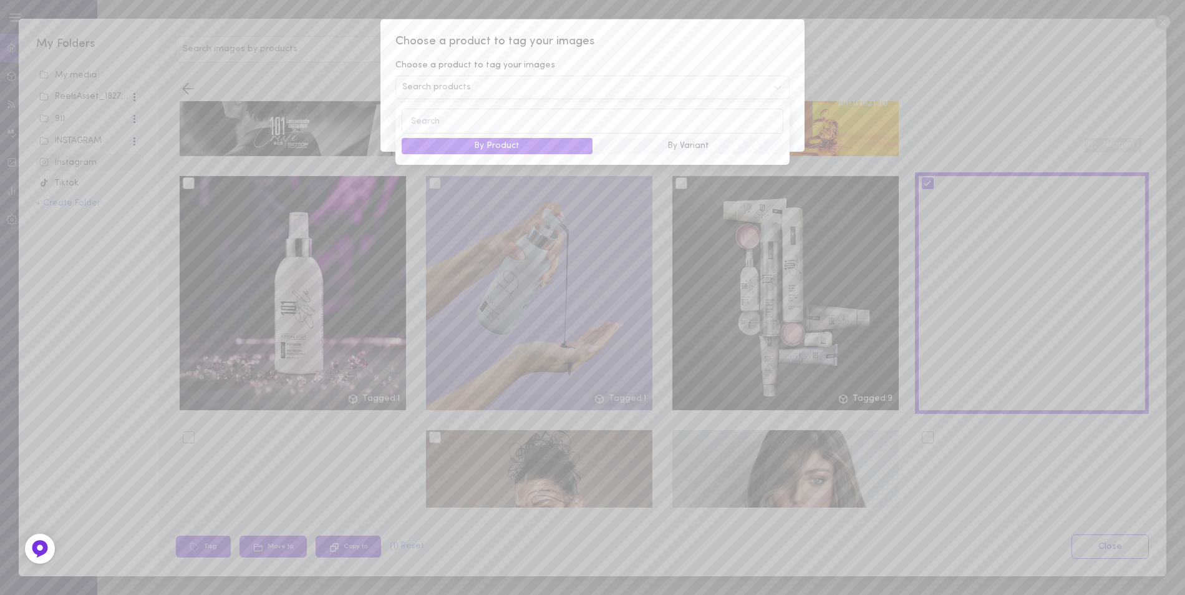
click at [694, 149] on button "By Variant" at bounding box center [688, 146] width 191 height 16
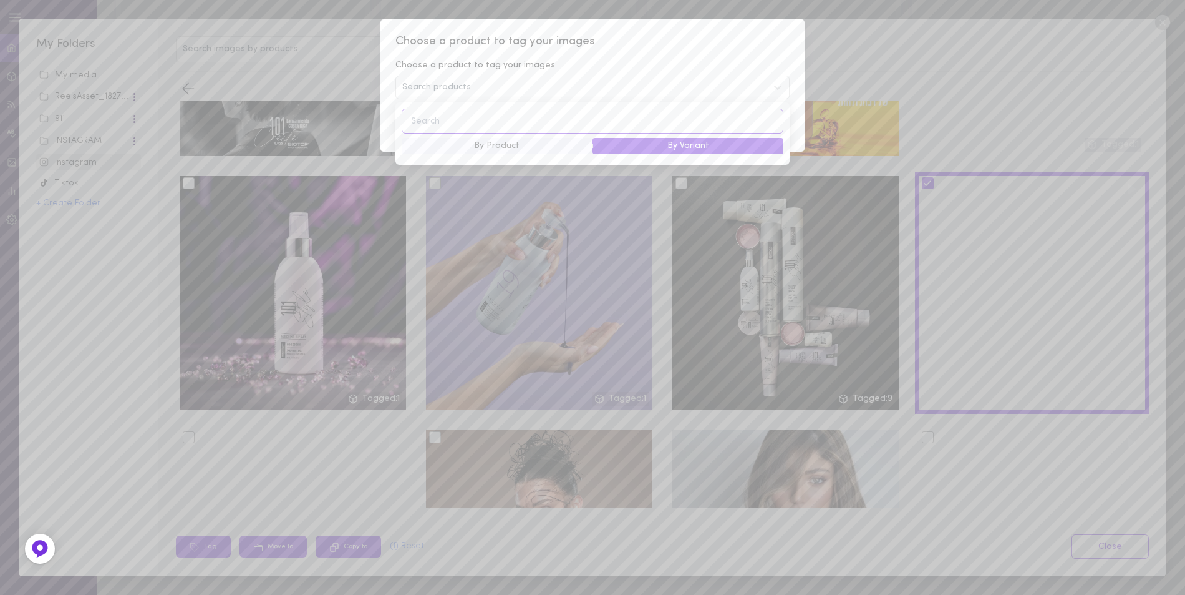
click at [501, 117] on input at bounding box center [593, 121] width 382 height 24
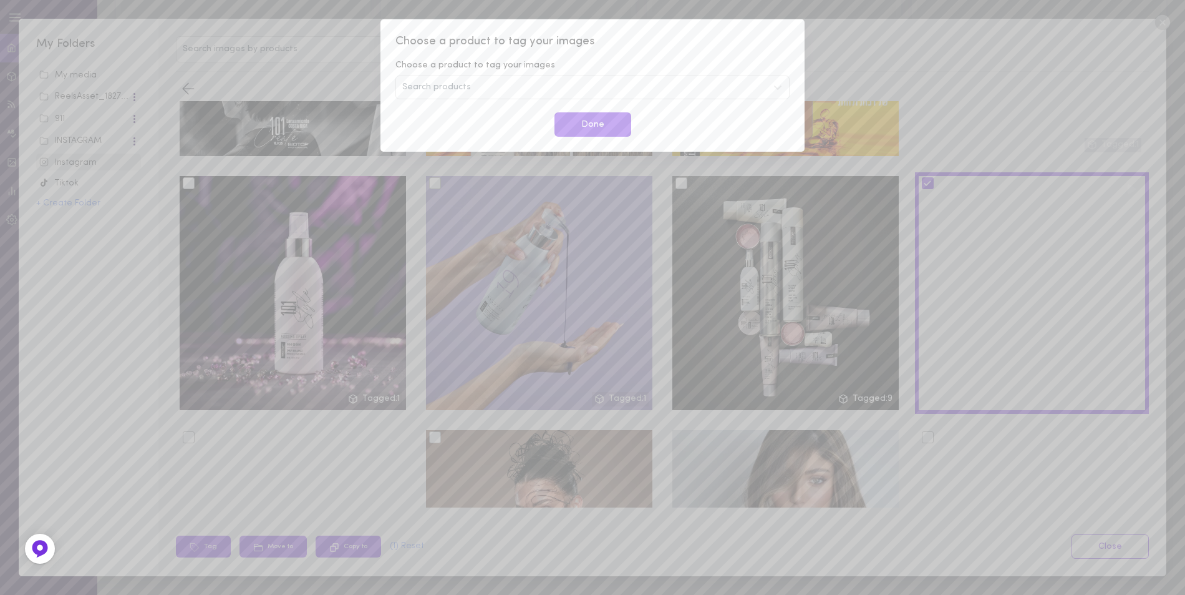
click at [790, 91] on div "Choose a product to tag your images Choose a product to tag your images Search …" at bounding box center [593, 85] width 424 height 132
click at [859, 31] on div "Choose a product to tag your images Choose a product to tag your images Search …" at bounding box center [592, 297] width 1185 height 595
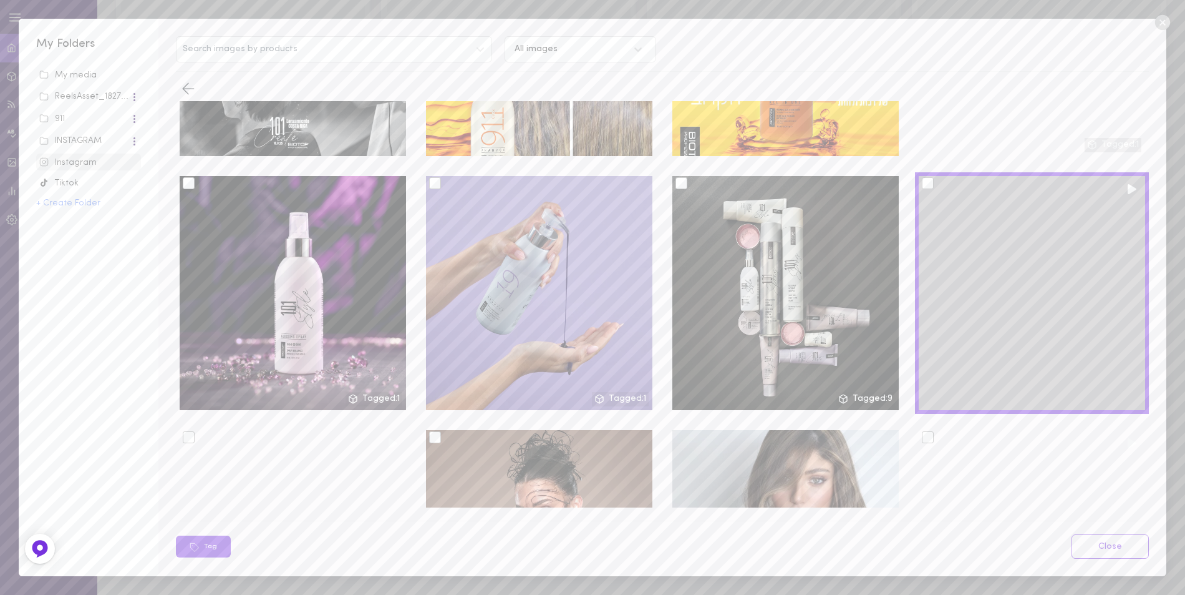
click at [922, 177] on div at bounding box center [928, 183] width 12 height 12
click at [0, 0] on input "checkbox" at bounding box center [0, 0] width 0 height 0
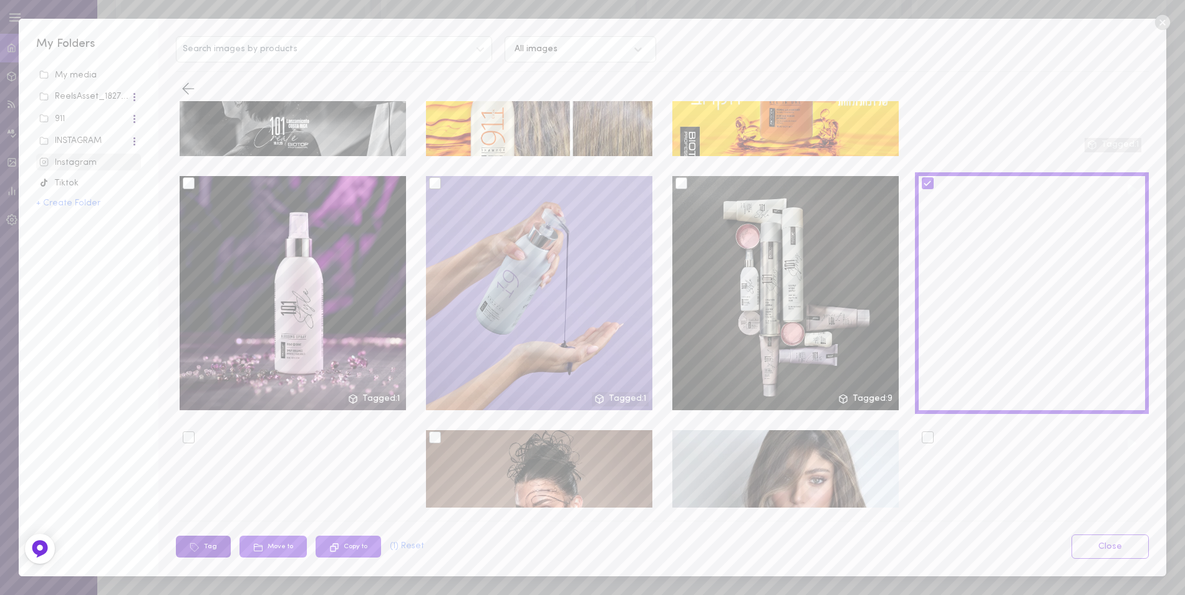
click at [205, 545] on button "Tag" at bounding box center [203, 546] width 55 height 22
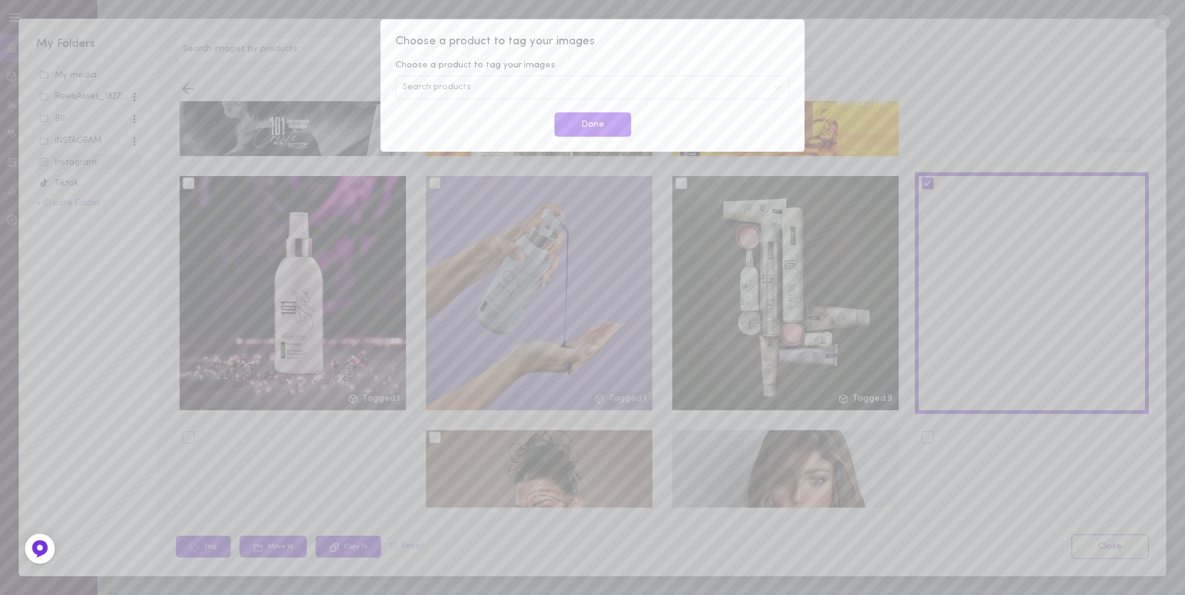
click at [415, 88] on span "Search products" at bounding box center [436, 87] width 69 height 9
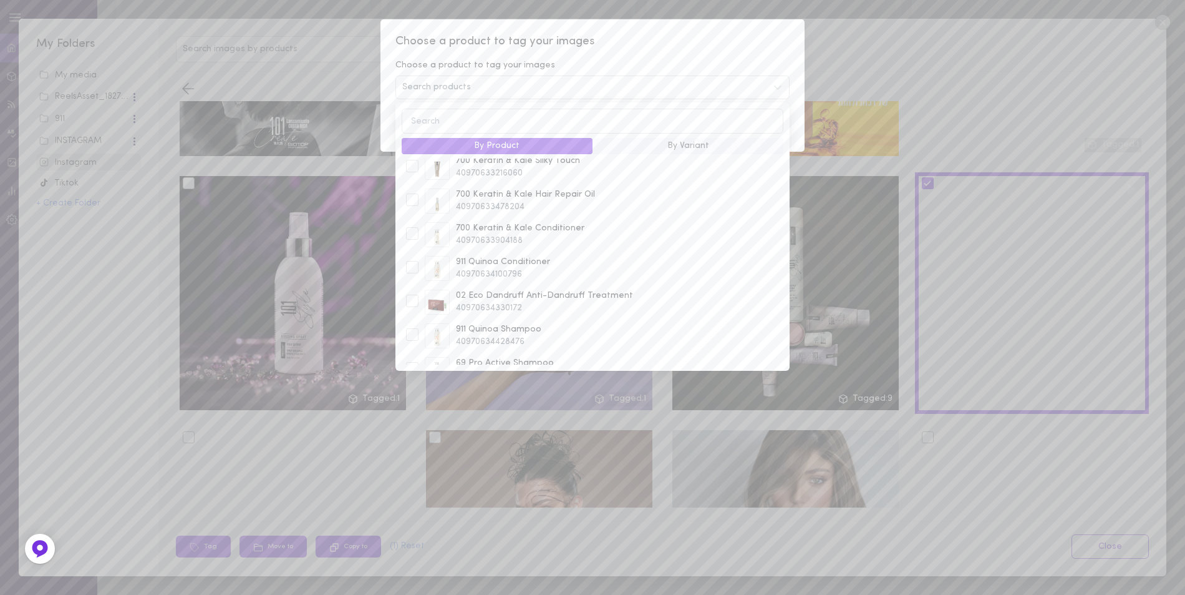
scroll to position [0, 0]
type input "101"
click at [414, 177] on div at bounding box center [412, 174] width 12 height 12
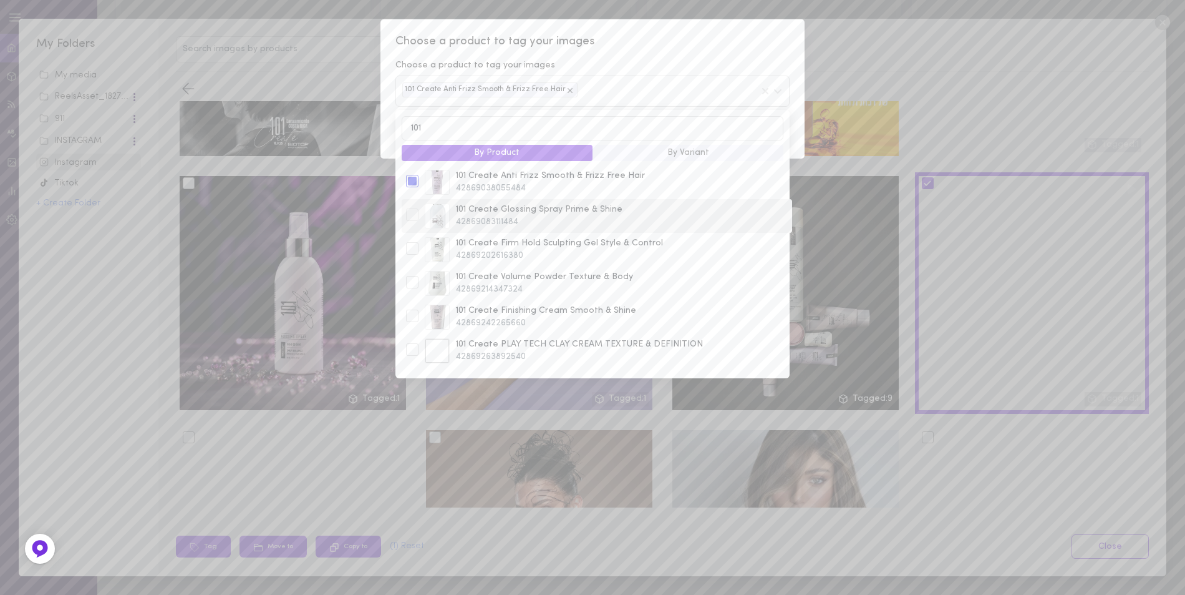
click at [412, 212] on div at bounding box center [412, 214] width 12 height 12
click at [408, 251] on div at bounding box center [412, 248] width 12 height 12
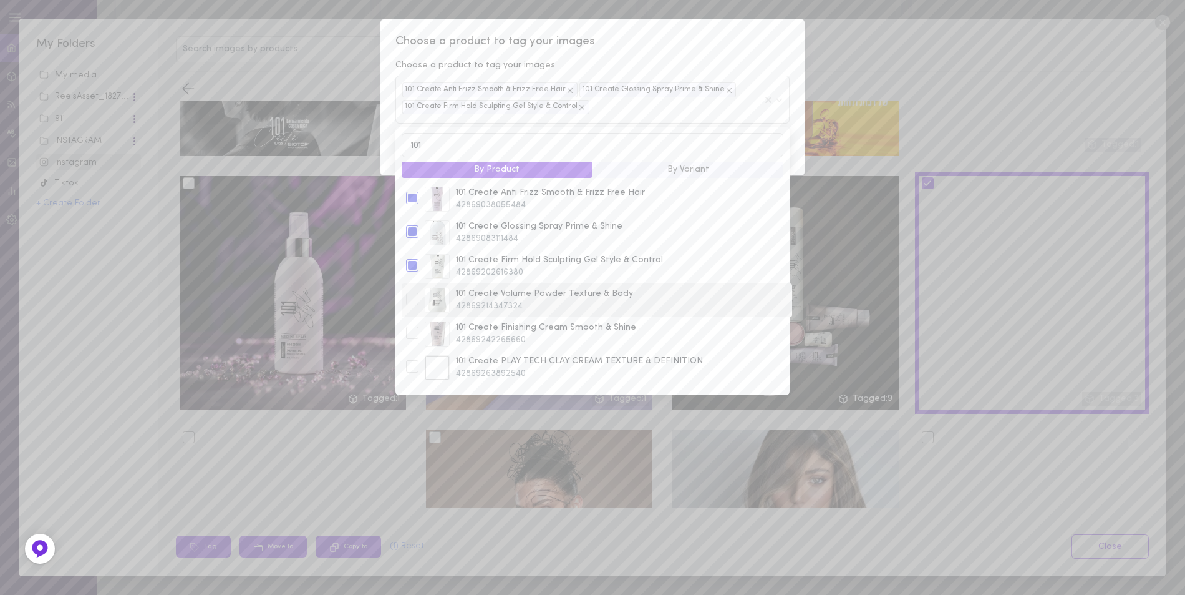
click at [414, 304] on div at bounding box center [412, 299] width 12 height 12
click at [413, 336] on div at bounding box center [412, 332] width 12 height 12
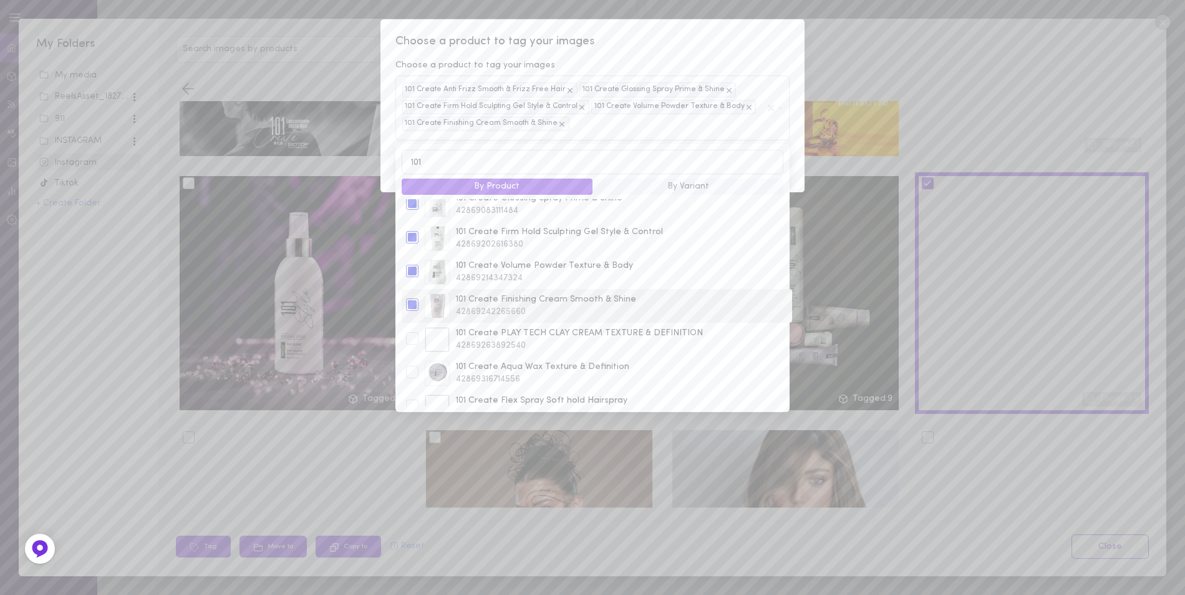
scroll to position [99, 0]
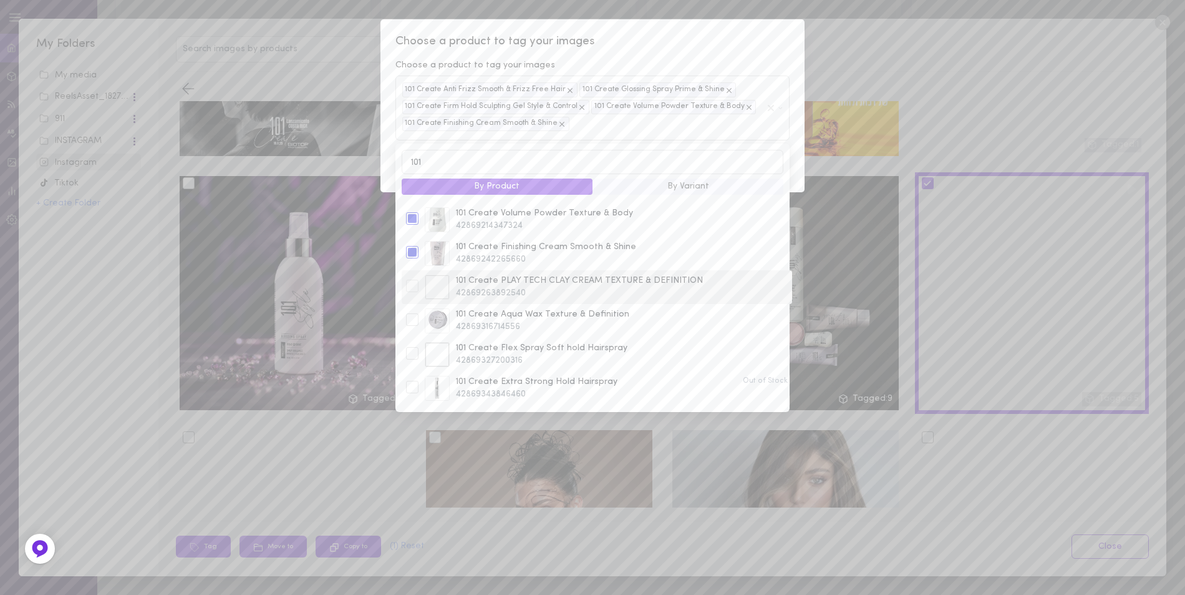
click at [409, 286] on div at bounding box center [412, 285] width 12 height 12
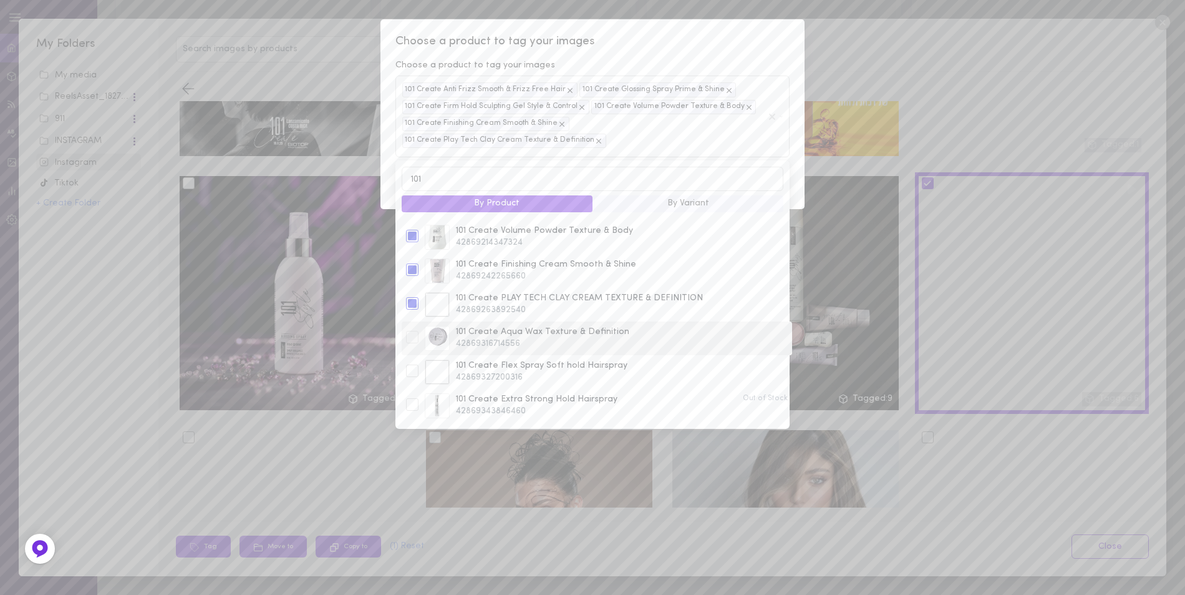
click at [410, 331] on div at bounding box center [412, 337] width 12 height 12
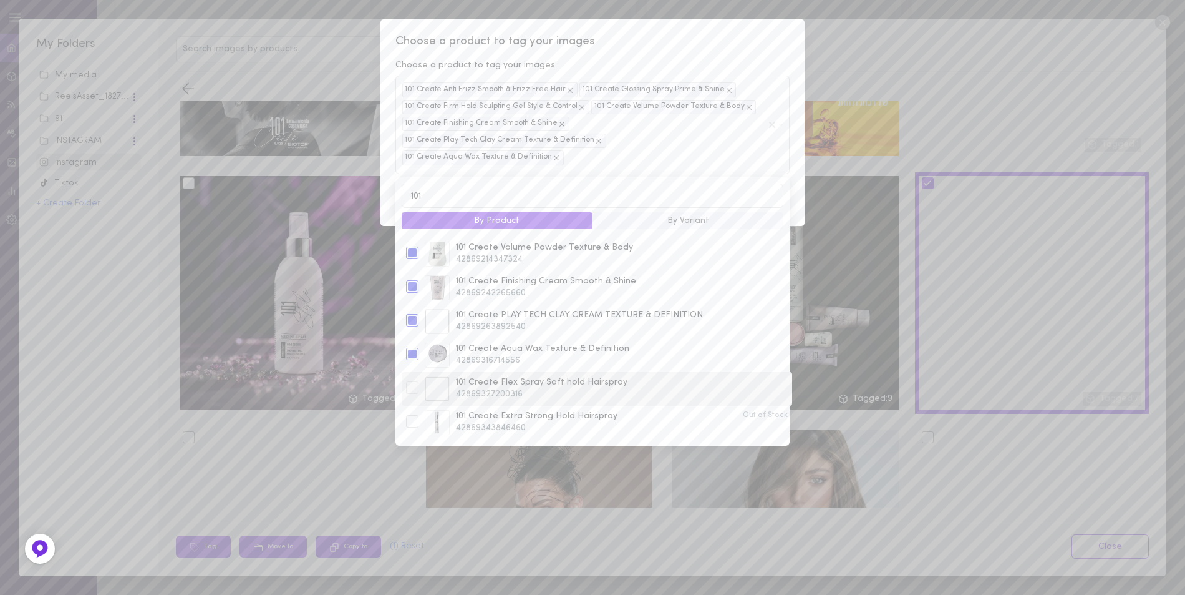
click at [415, 381] on div at bounding box center [412, 387] width 12 height 12
click at [413, 415] on div at bounding box center [412, 421] width 12 height 12
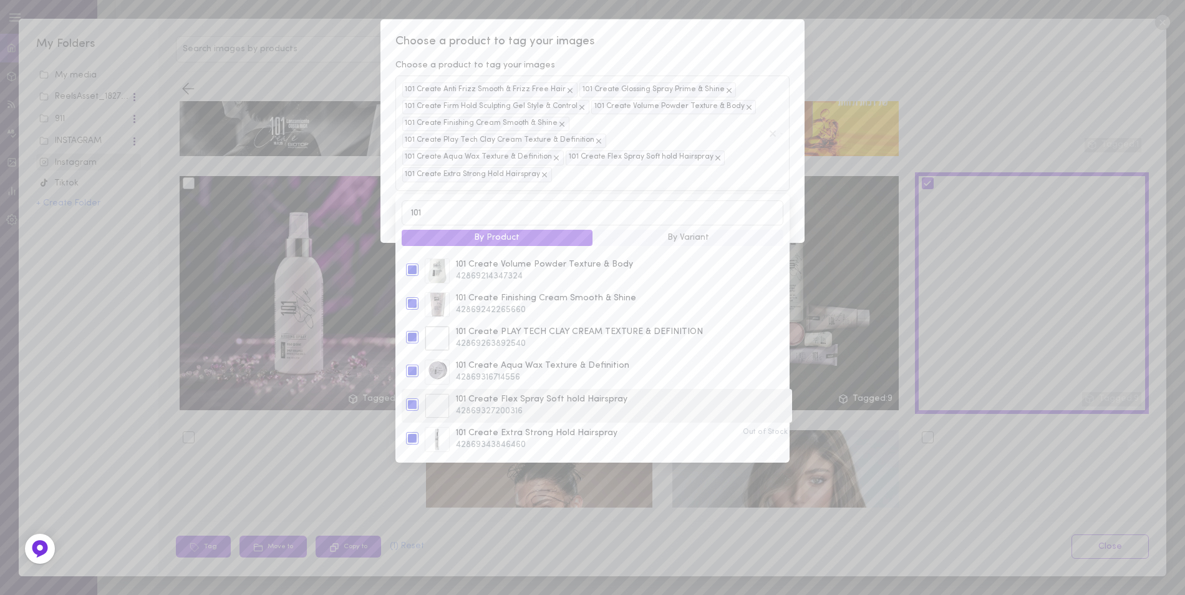
scroll to position [0, 0]
click at [771, 39] on span "Choose a product to tag your images" at bounding box center [593, 42] width 394 height 16
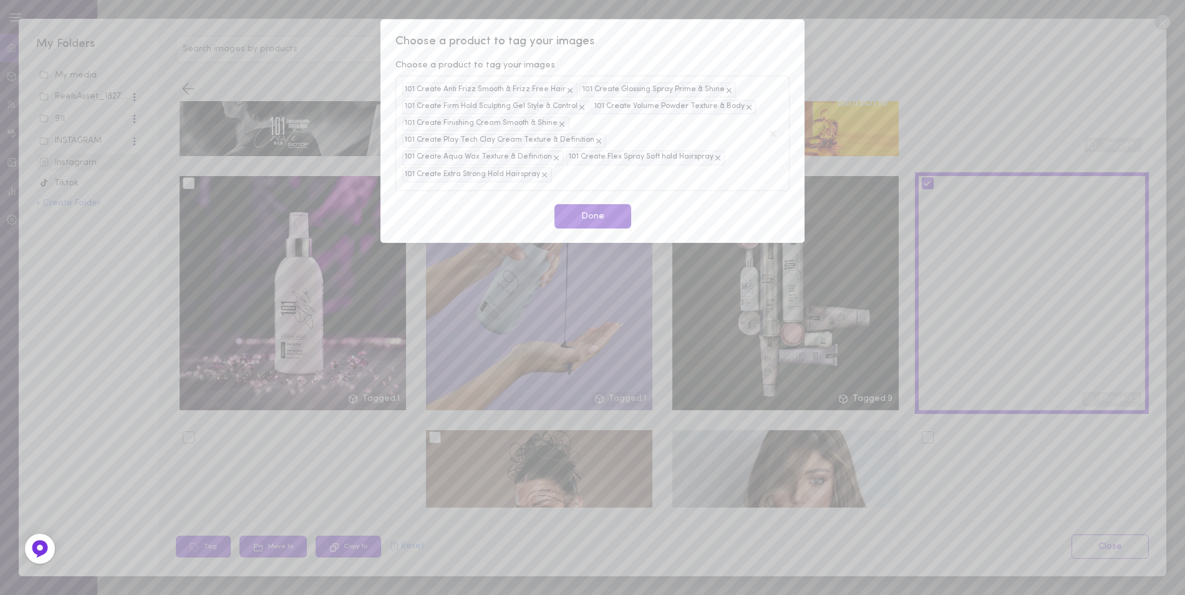
click at [602, 206] on button "Done" at bounding box center [593, 216] width 77 height 24
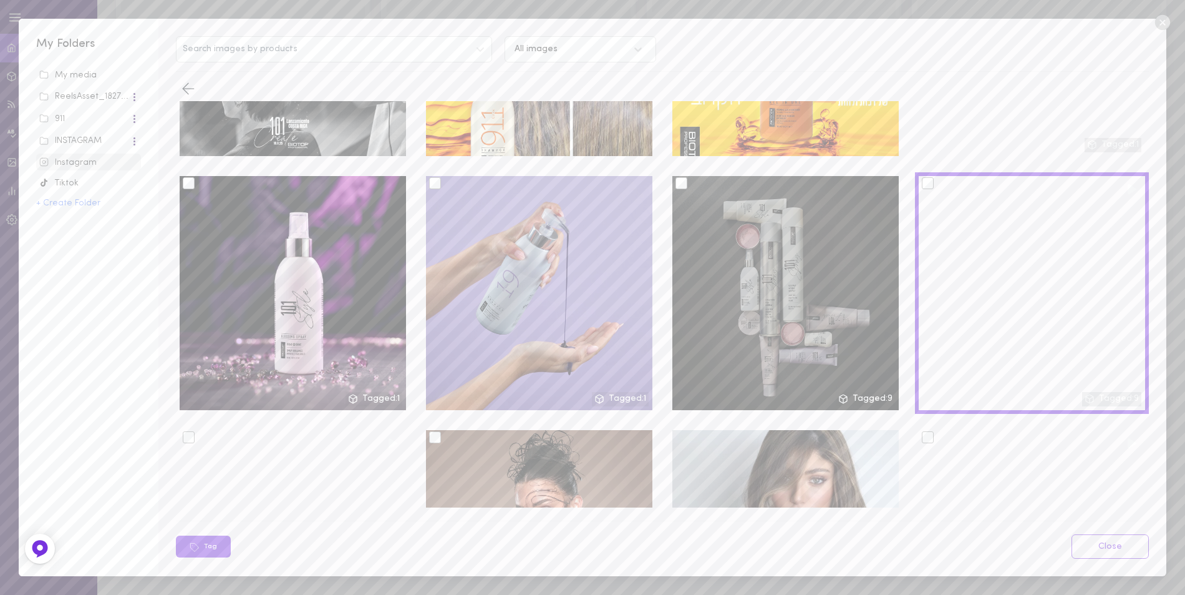
scroll to position [686, 0]
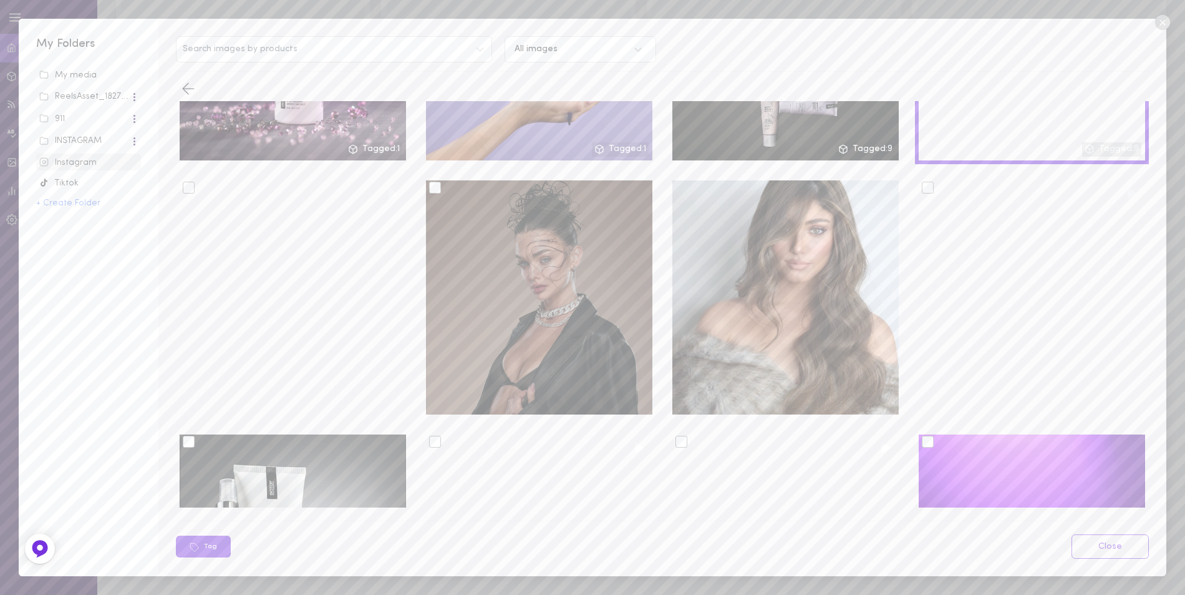
click at [430, 182] on div at bounding box center [435, 188] width 12 height 12
click at [0, 0] on input "checkbox" at bounding box center [0, 0] width 0 height 0
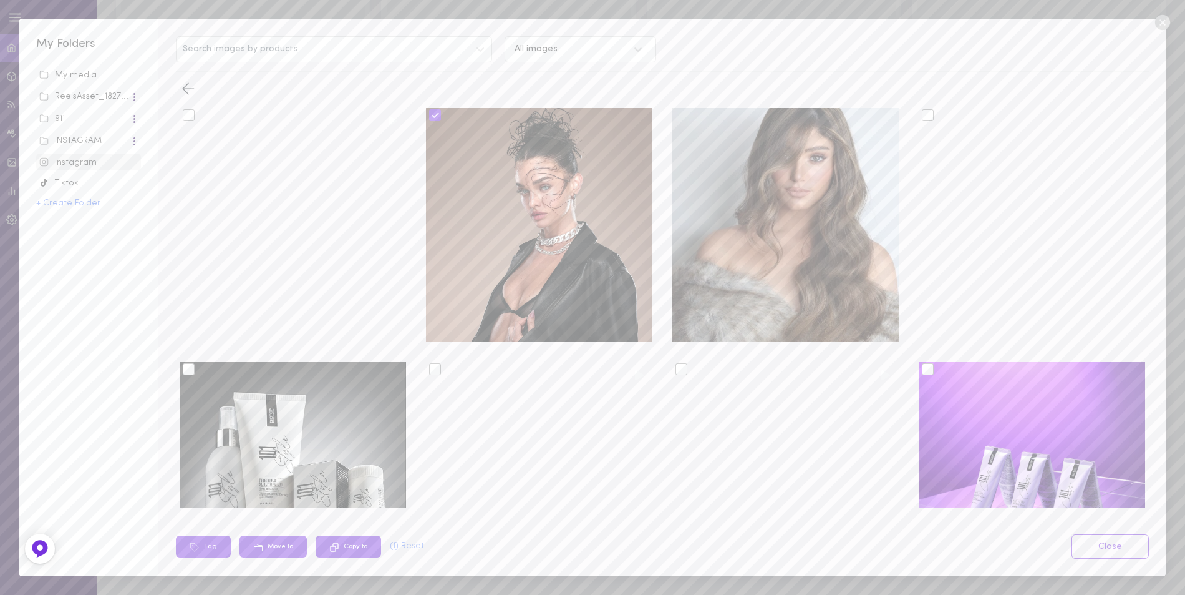
scroll to position [873, 0]
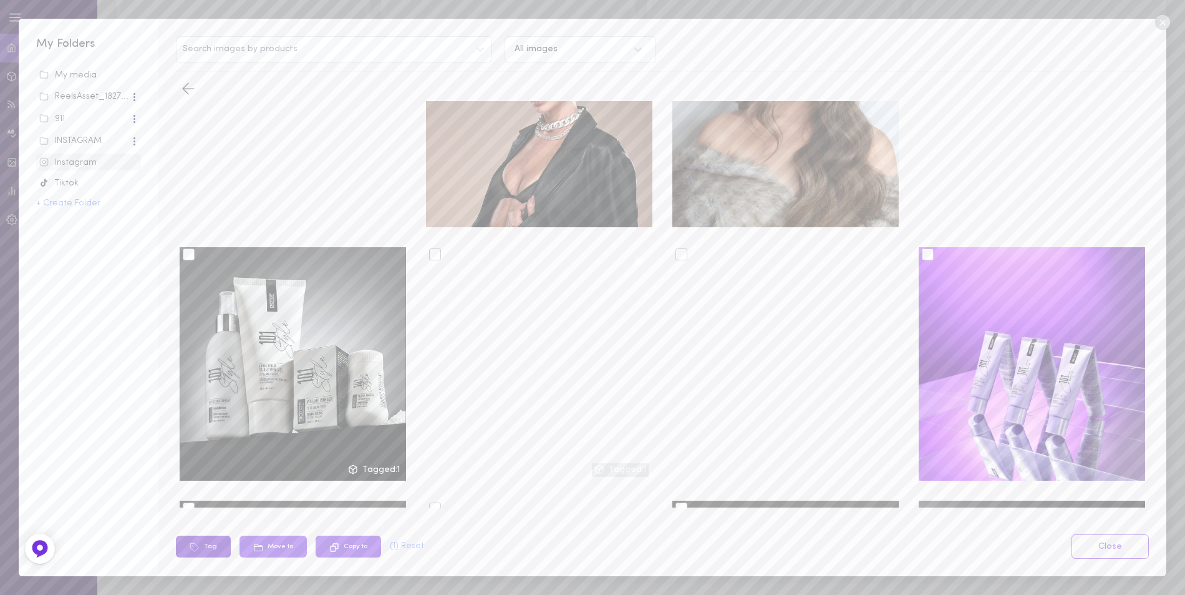
click at [212, 553] on button "Tag" at bounding box center [203, 546] width 55 height 22
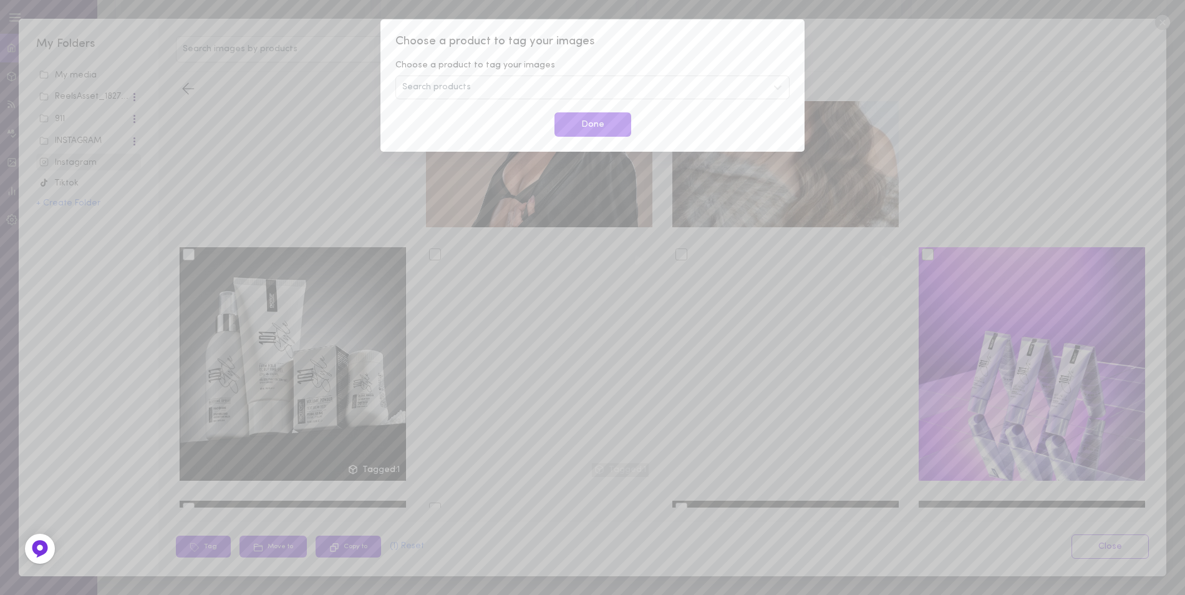
click at [475, 88] on div "Search products" at bounding box center [593, 87] width 394 height 24
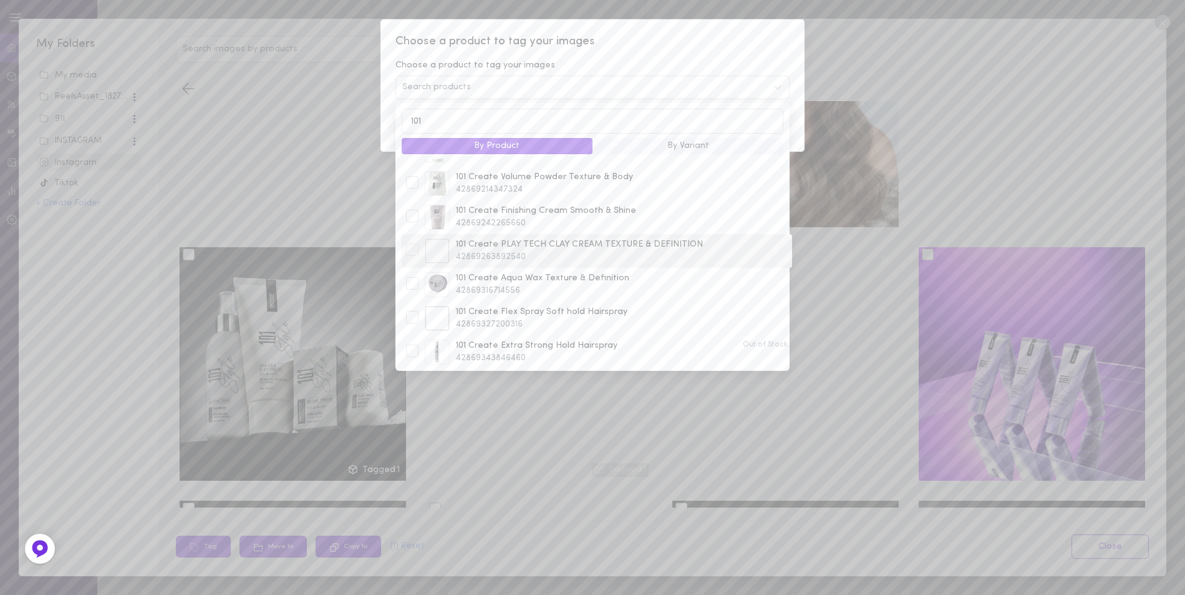
scroll to position [99, 0]
type input "101"
click at [408, 281] on div at bounding box center [412, 279] width 12 height 12
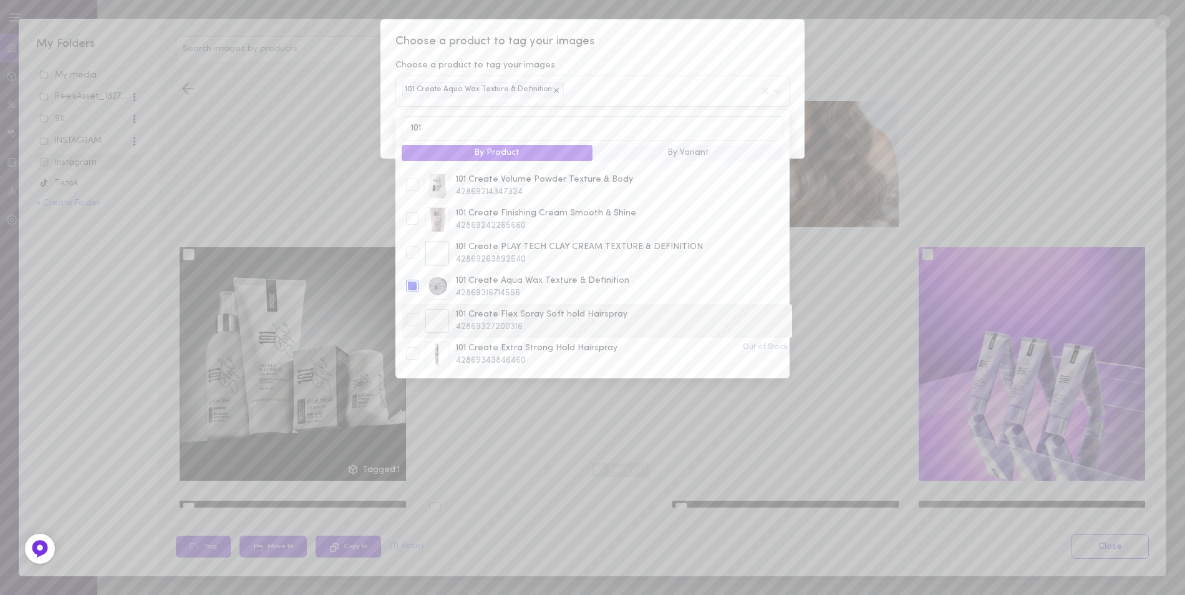
scroll to position [99, 0]
click at [415, 354] on div at bounding box center [412, 353] width 12 height 12
click at [411, 321] on div at bounding box center [412, 319] width 12 height 12
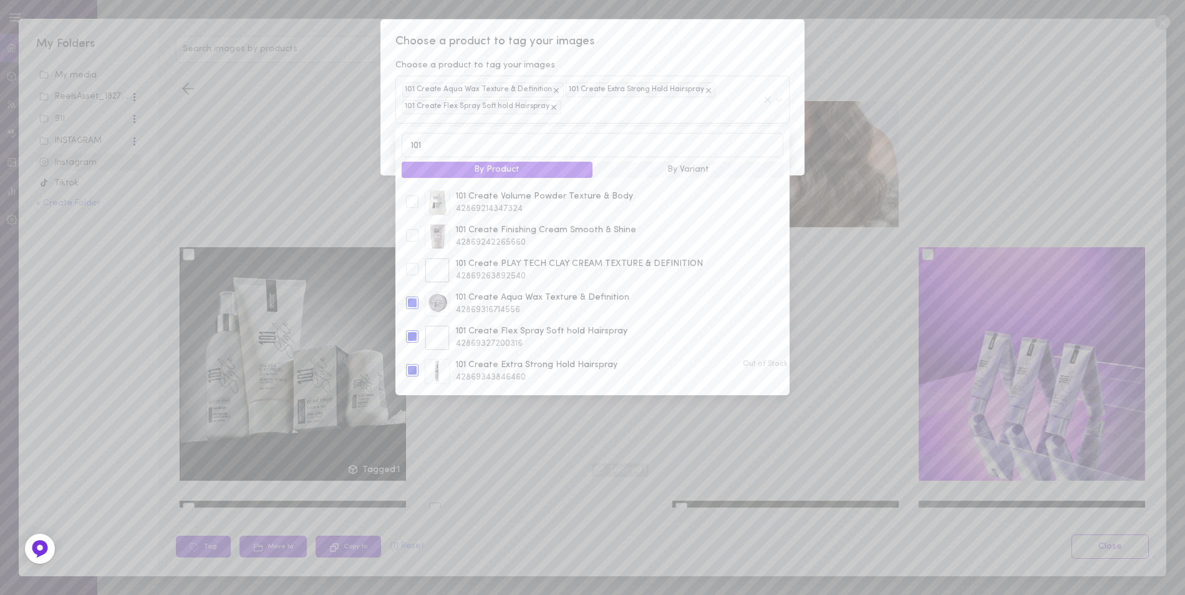
click at [746, 52] on div "Choose a product to tag your images Choose a product to tag your images 101 Cre…" at bounding box center [593, 97] width 424 height 156
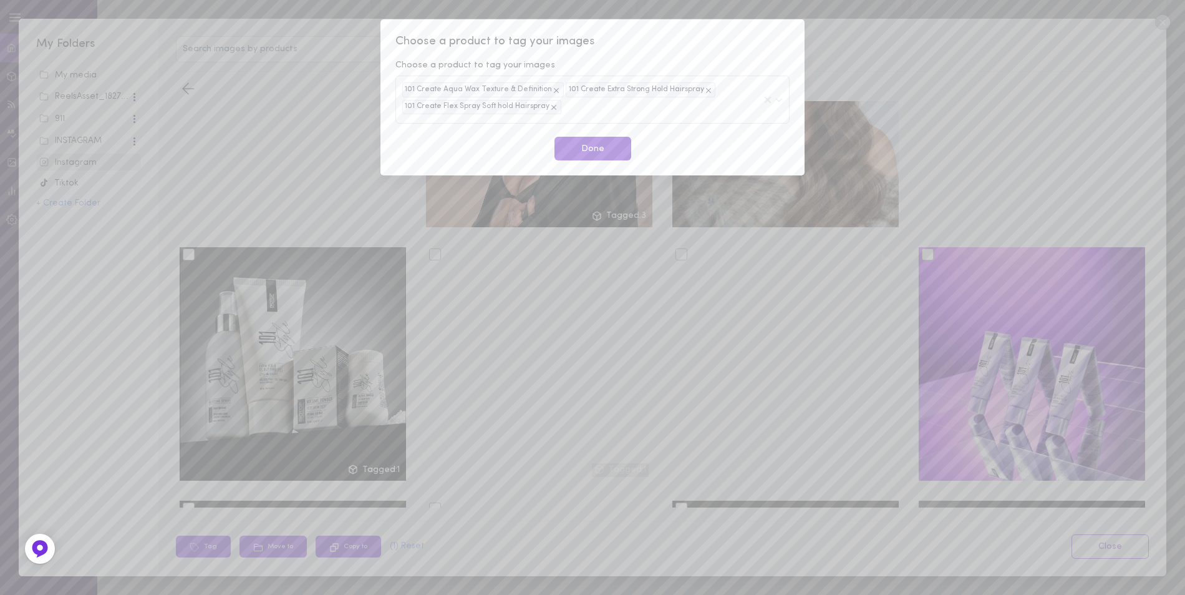
click at [609, 151] on button "Done" at bounding box center [593, 149] width 77 height 24
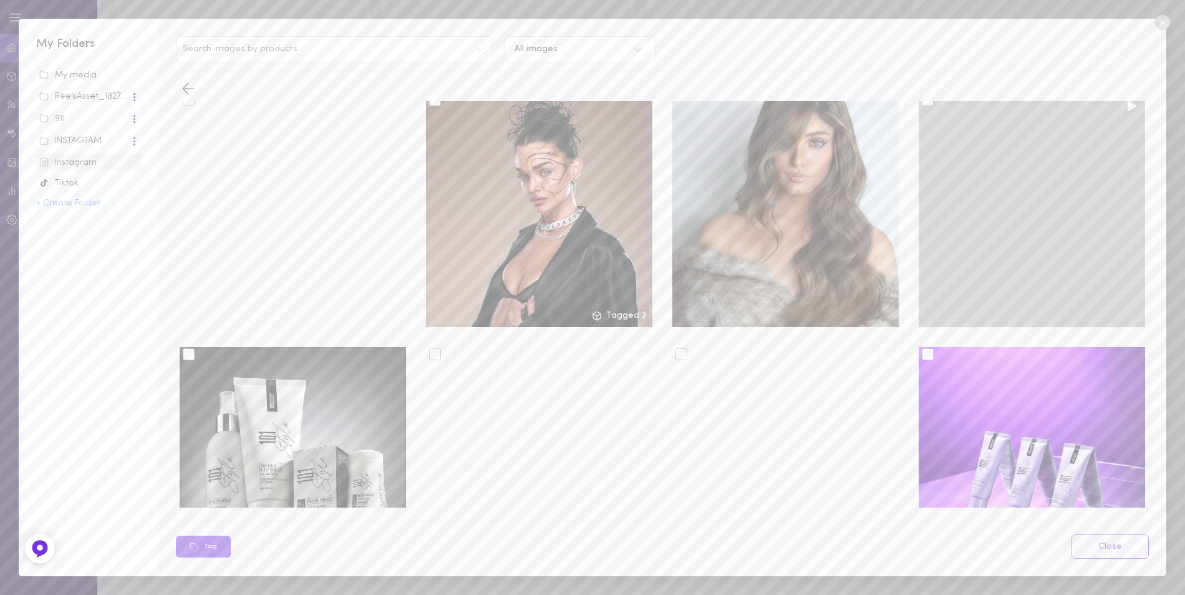
scroll to position [624, 0]
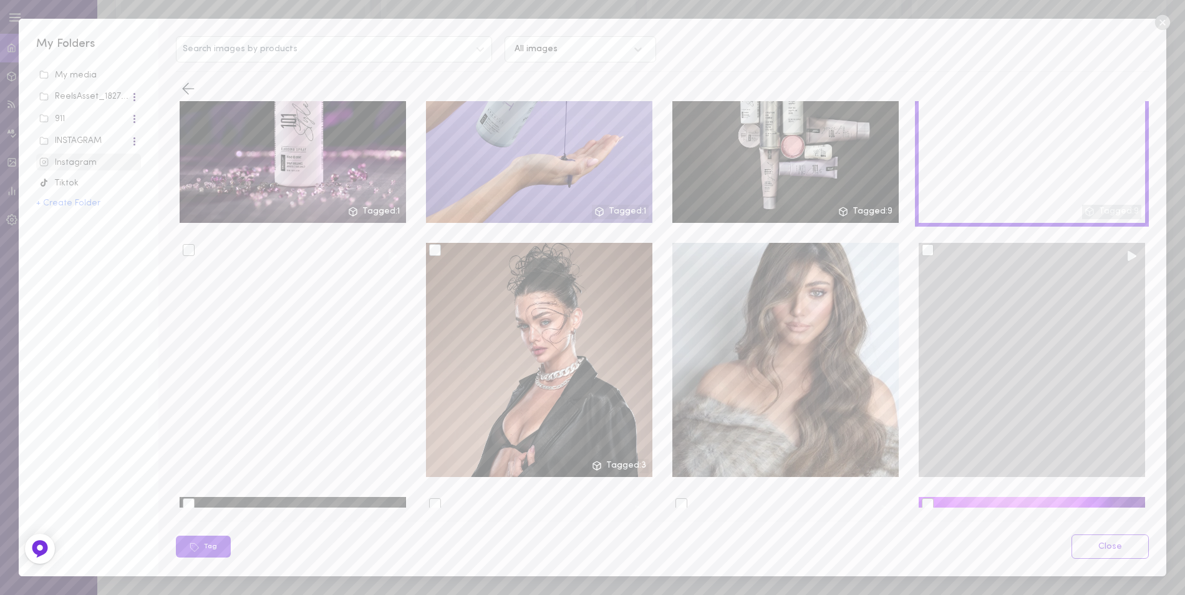
click at [923, 244] on div at bounding box center [928, 250] width 12 height 12
click at [0, 0] on input "checkbox" at bounding box center [0, 0] width 0 height 0
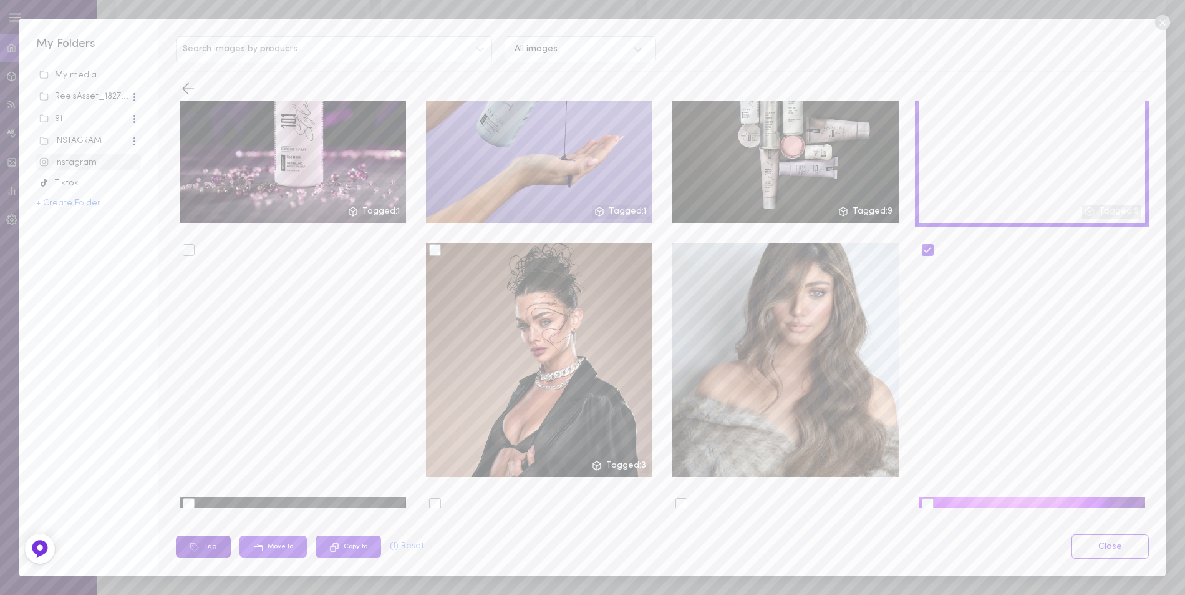
click at [215, 548] on button "Tag" at bounding box center [203, 546] width 55 height 22
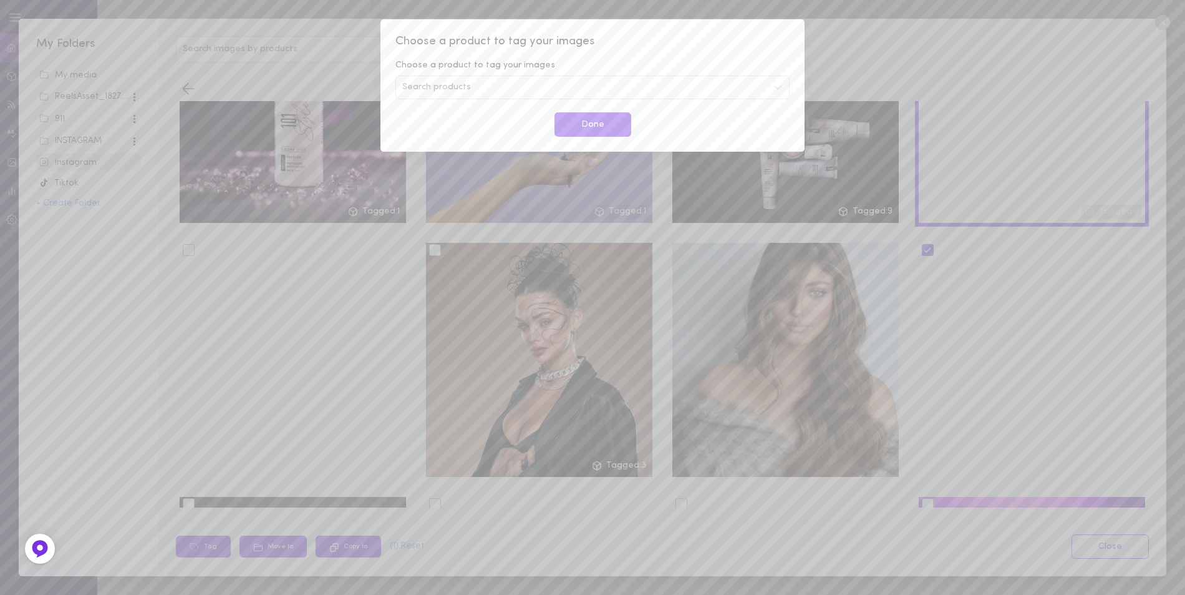
click at [454, 86] on span "Search products" at bounding box center [436, 87] width 69 height 9
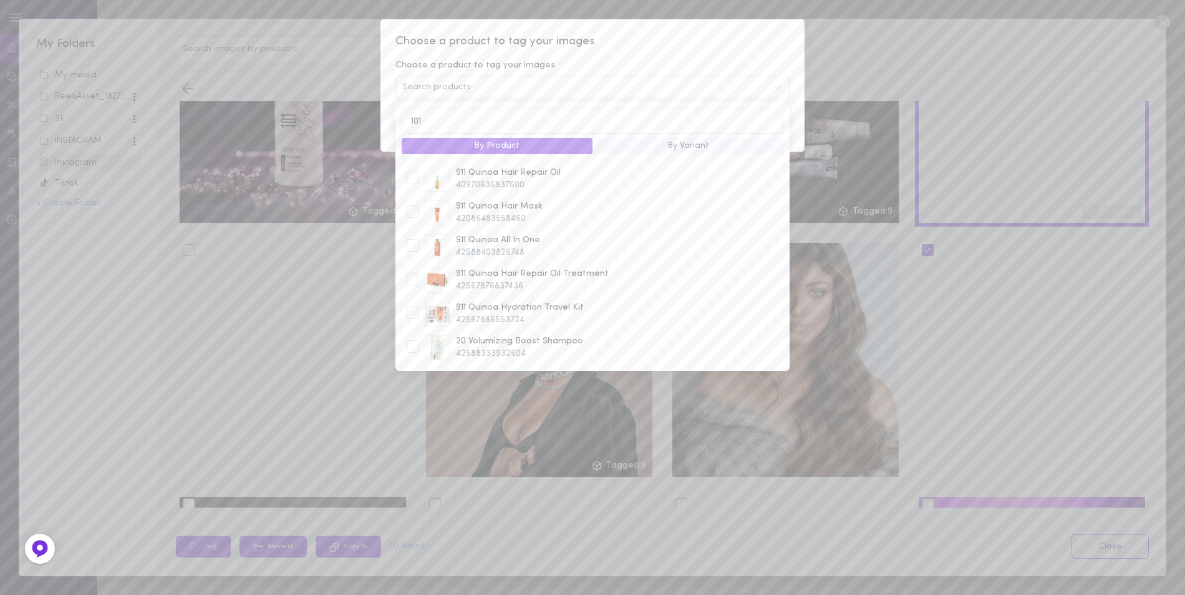
scroll to position [470, 0]
click at [453, 124] on input "101" at bounding box center [593, 121] width 382 height 24
click at [431, 121] on input "101" at bounding box center [593, 121] width 382 height 24
drag, startPoint x: 425, startPoint y: 121, endPoint x: 398, endPoint y: 121, distance: 27.4
click at [398, 121] on div "101 By Product By Variant 04 Shedding Shampoo 40970632921148 911 Quinoa Hydrati…" at bounding box center [593, 236] width 394 height 268
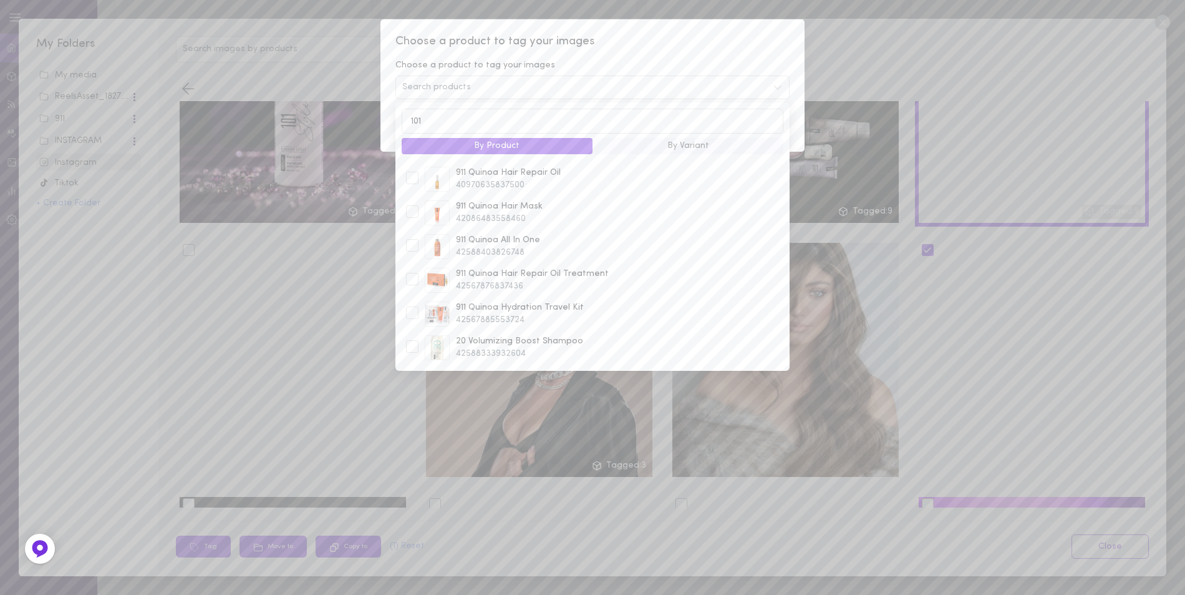
type input "101"
click at [427, 119] on input "101" at bounding box center [593, 121] width 382 height 24
click at [774, 30] on div "Choose a product to tag your images Choose a product to tag your images Search …" at bounding box center [593, 85] width 424 height 132
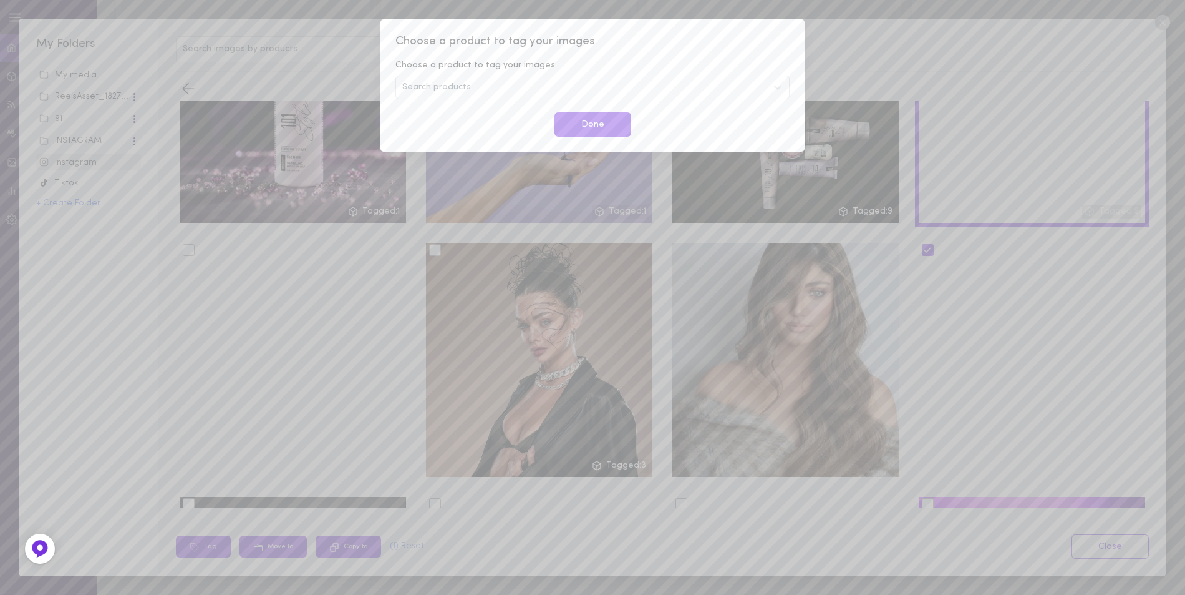
click at [838, 39] on div "Choose a product to tag your images Choose a product to tag your images Search …" at bounding box center [592, 297] width 1185 height 595
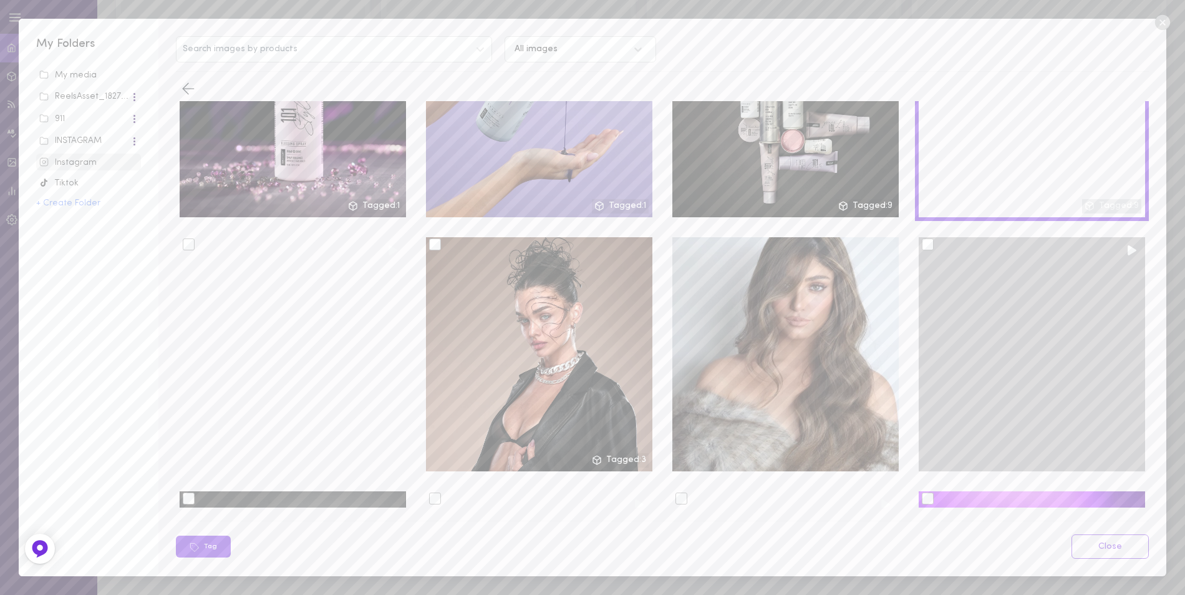
scroll to position [624, 0]
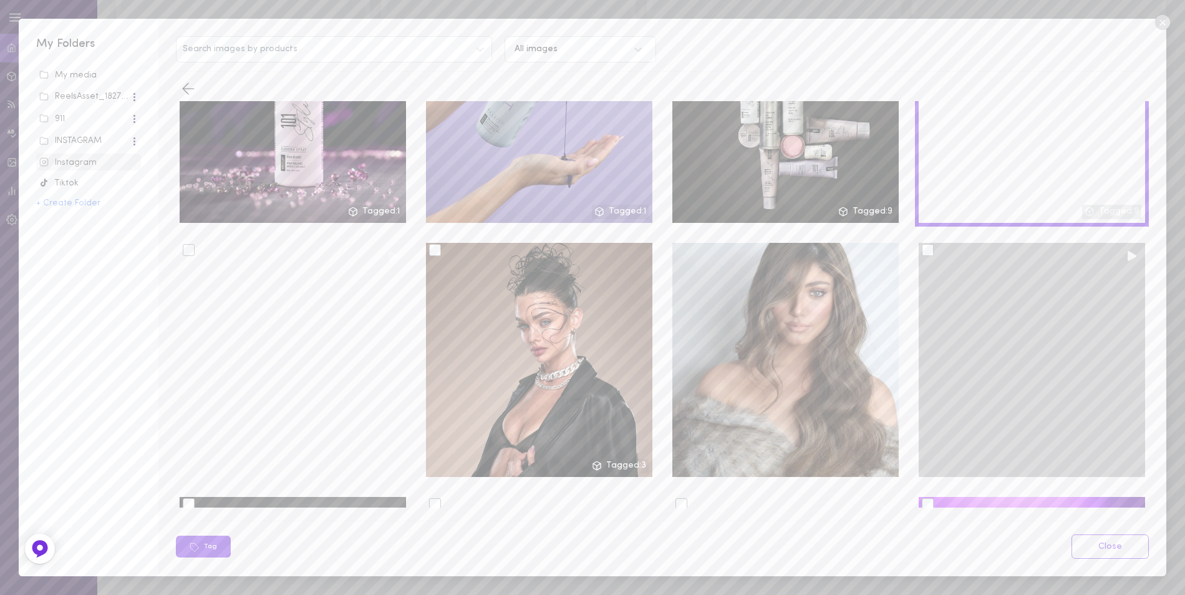
click at [922, 244] on div at bounding box center [928, 250] width 12 height 12
click at [0, 0] on input "checkbox" at bounding box center [0, 0] width 0 height 0
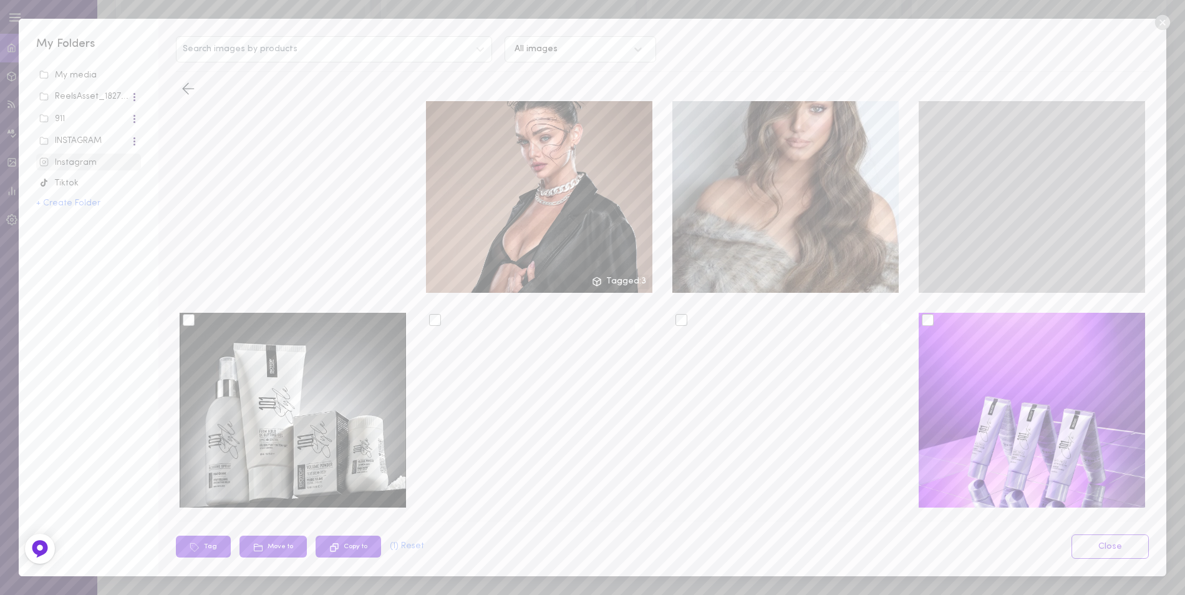
scroll to position [811, 0]
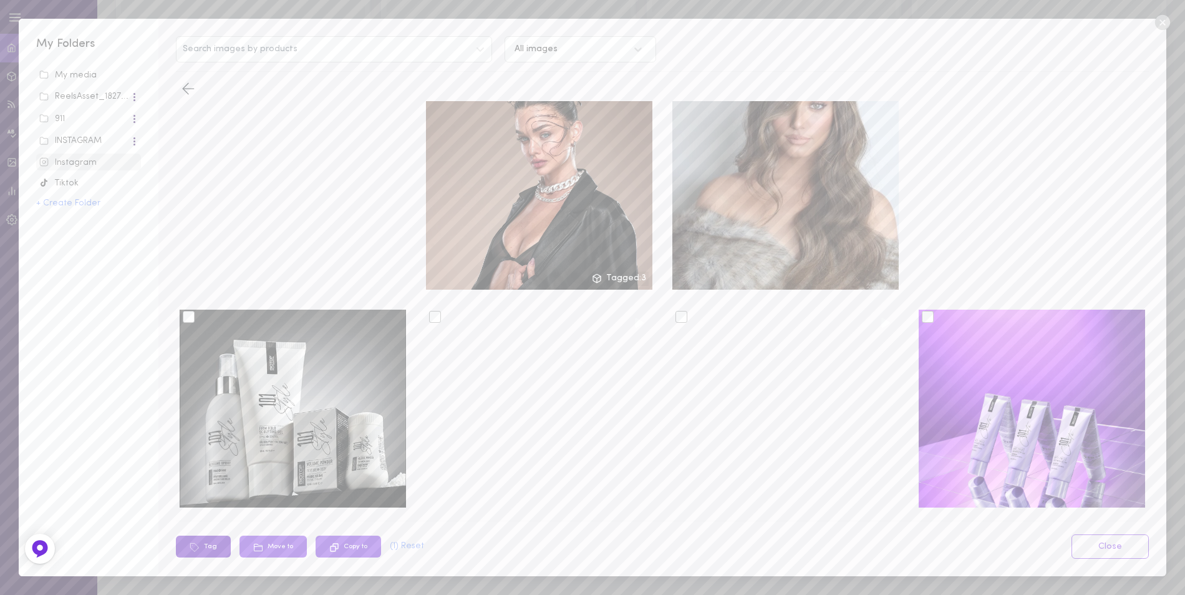
click at [214, 546] on button "Tag" at bounding box center [203, 546] width 55 height 22
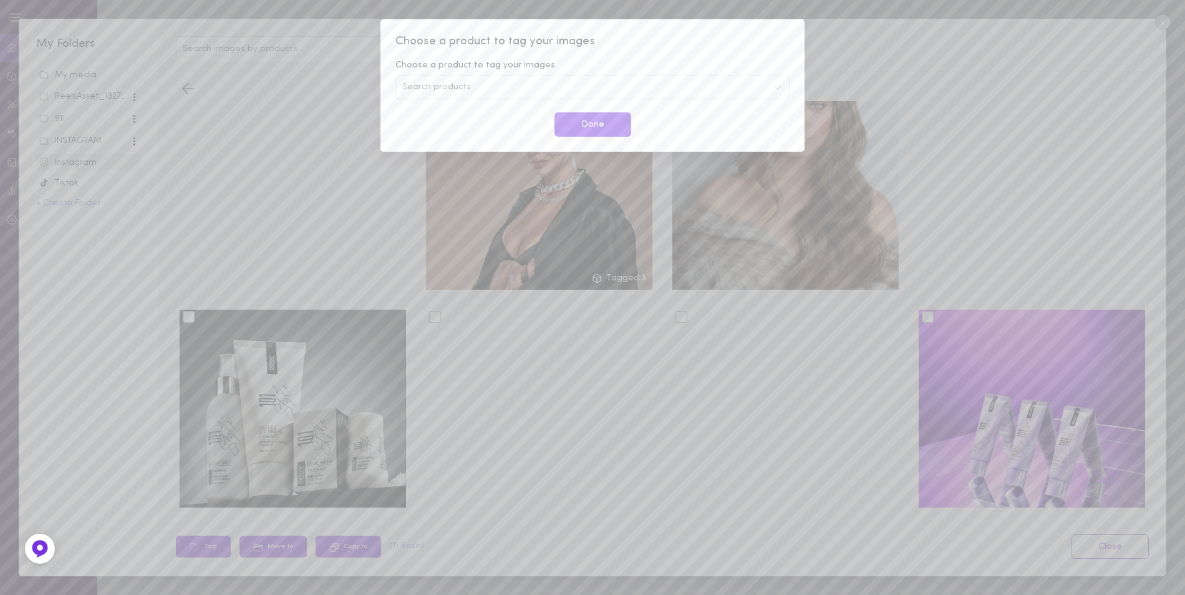
click at [809, 37] on div "Choose a product to tag your images Choose a product to tag your images Search …" at bounding box center [592, 297] width 1185 height 595
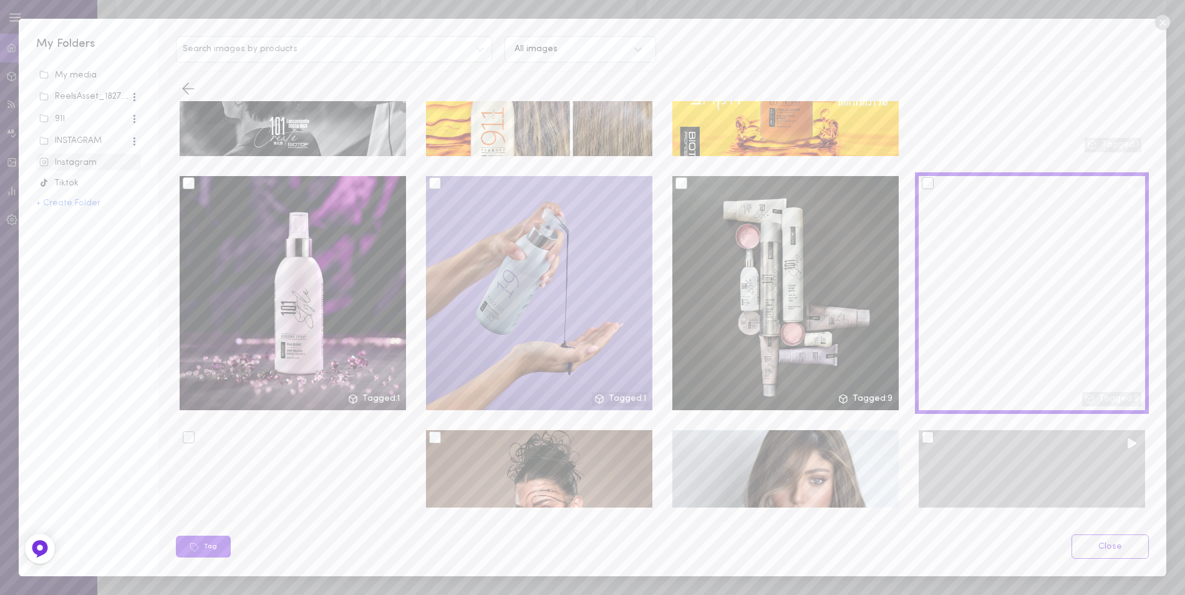
scroll to position [686, 0]
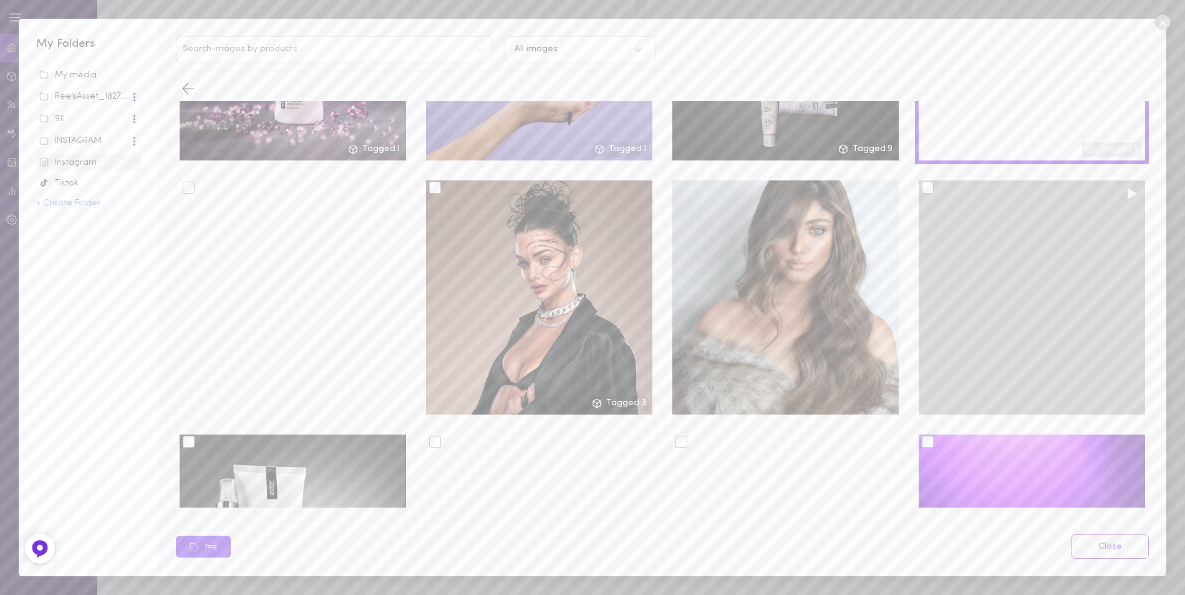
click at [922, 183] on div at bounding box center [928, 188] width 12 height 12
click at [0, 0] on input "checkbox" at bounding box center [0, 0] width 0 height 0
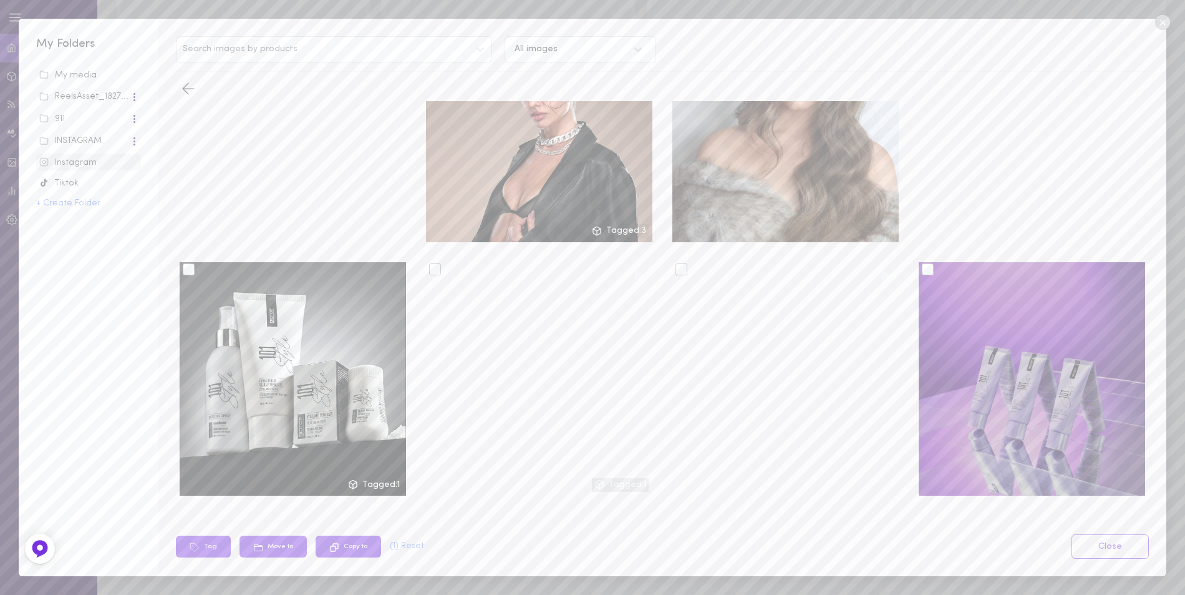
scroll to position [873, 0]
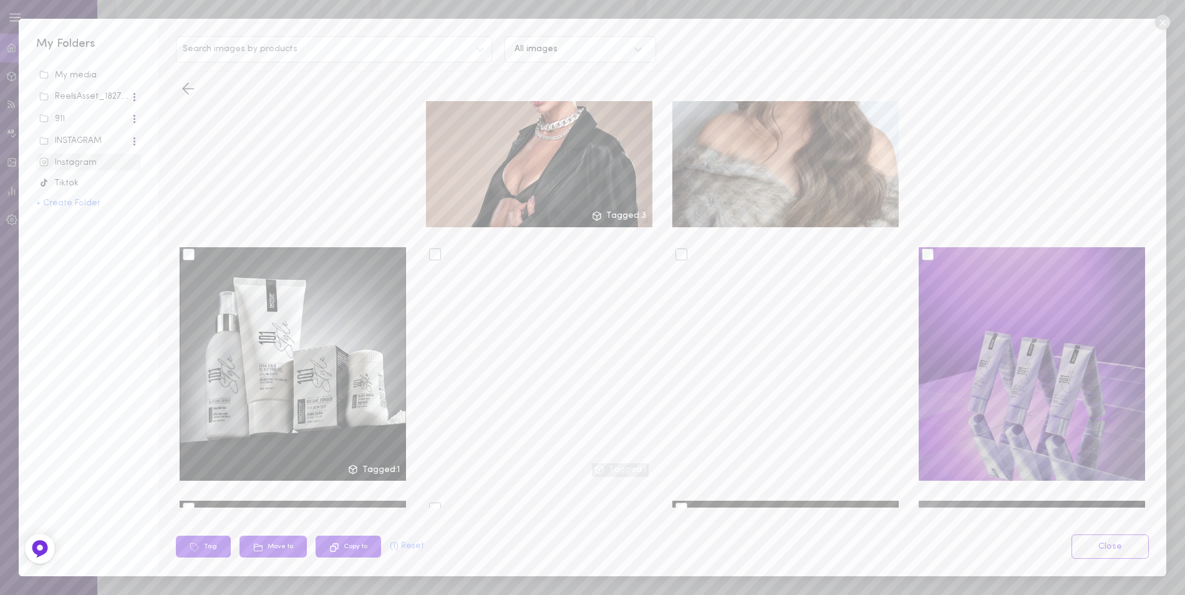
click at [922, 248] on div at bounding box center [928, 254] width 12 height 12
click at [0, 0] on input "checkbox" at bounding box center [0, 0] width 0 height 0
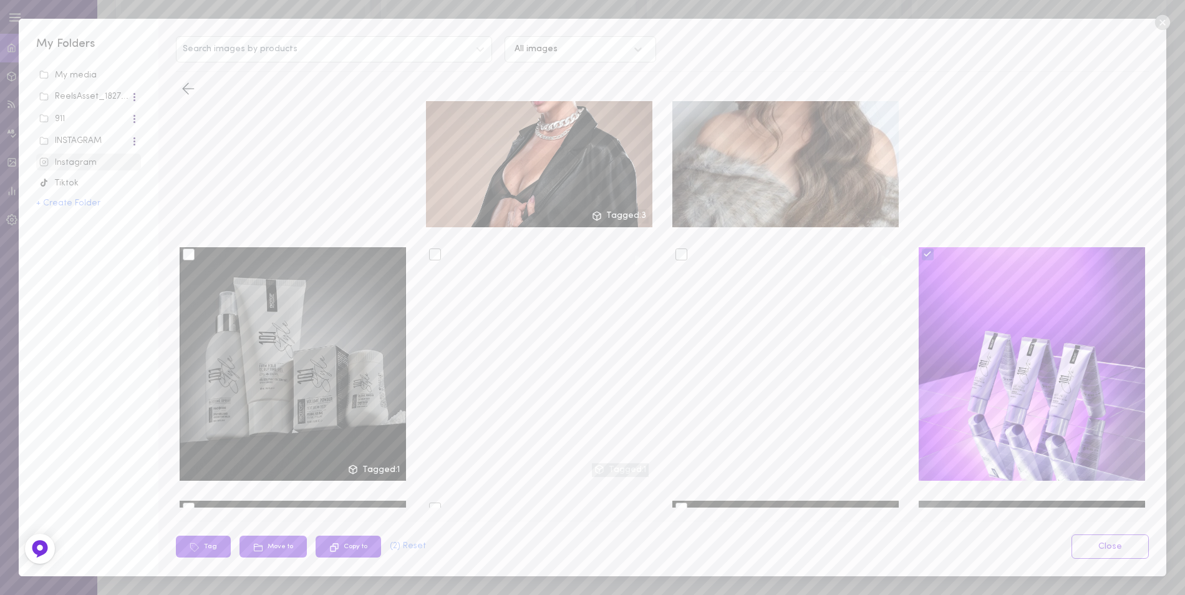
click at [190, 248] on div at bounding box center [189, 254] width 12 height 12
click at [0, 0] on input "checkbox" at bounding box center [0, 0] width 0 height 0
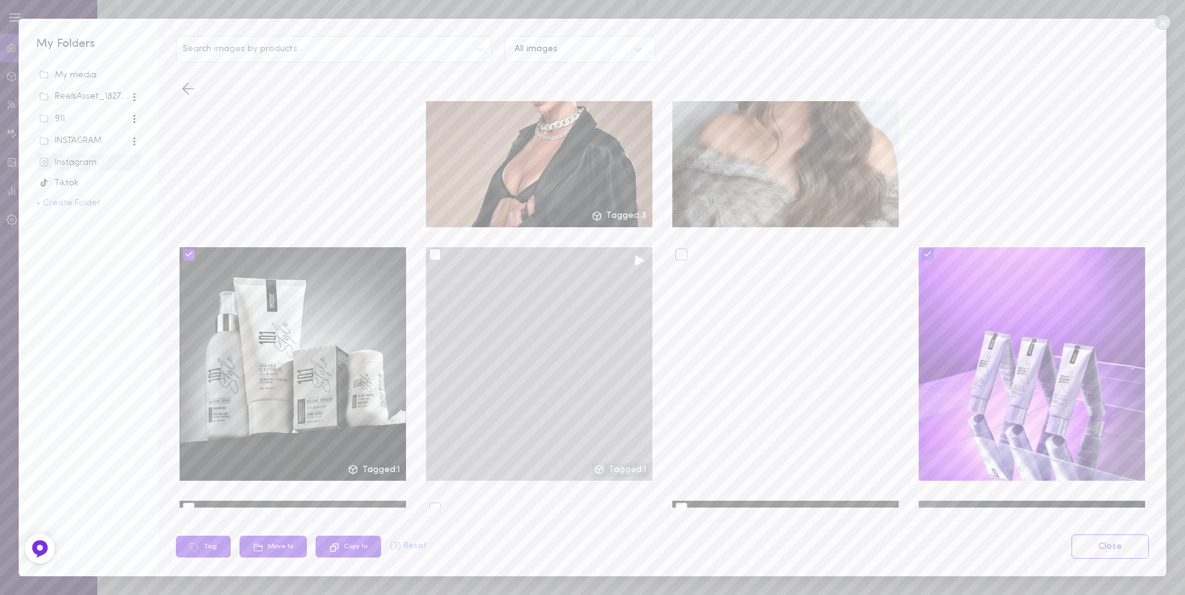
click at [432, 248] on div at bounding box center [435, 254] width 12 height 12
click at [0, 0] on input "checkbox" at bounding box center [0, 0] width 0 height 0
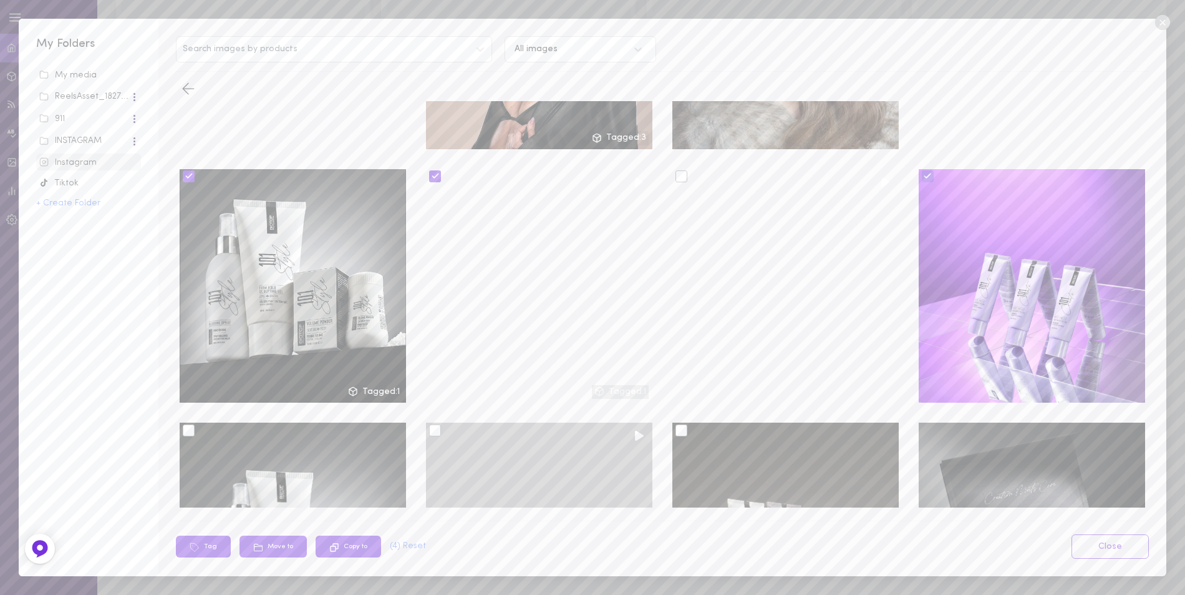
scroll to position [1061, 0]
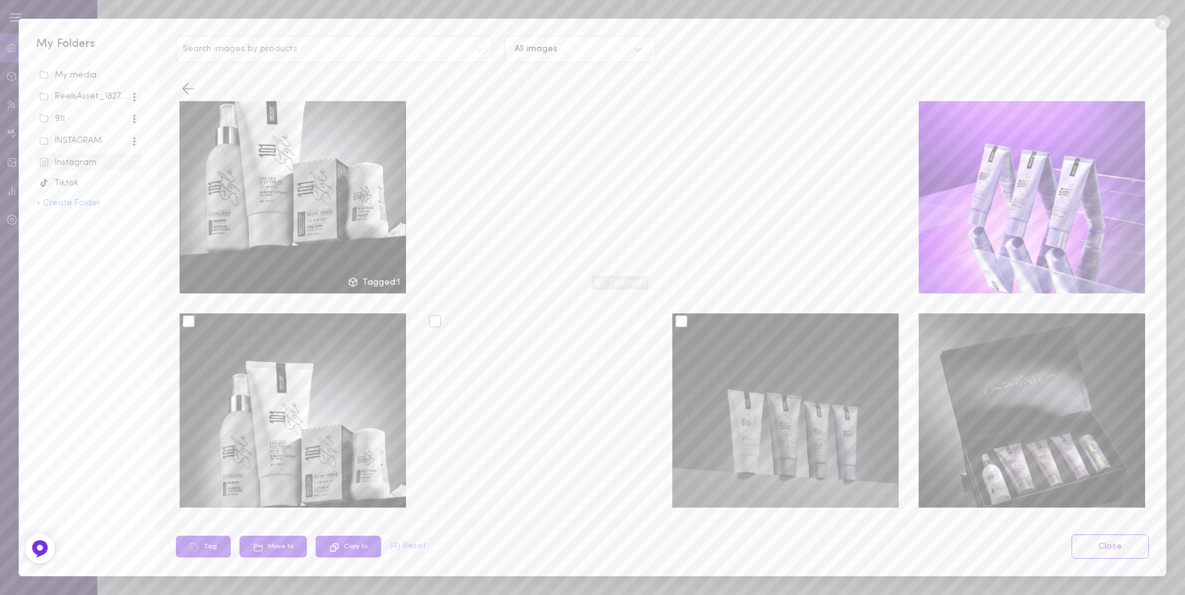
click at [676, 315] on div at bounding box center [682, 321] width 12 height 12
click at [0, 0] on input "checkbox" at bounding box center [0, 0] width 0 height 0
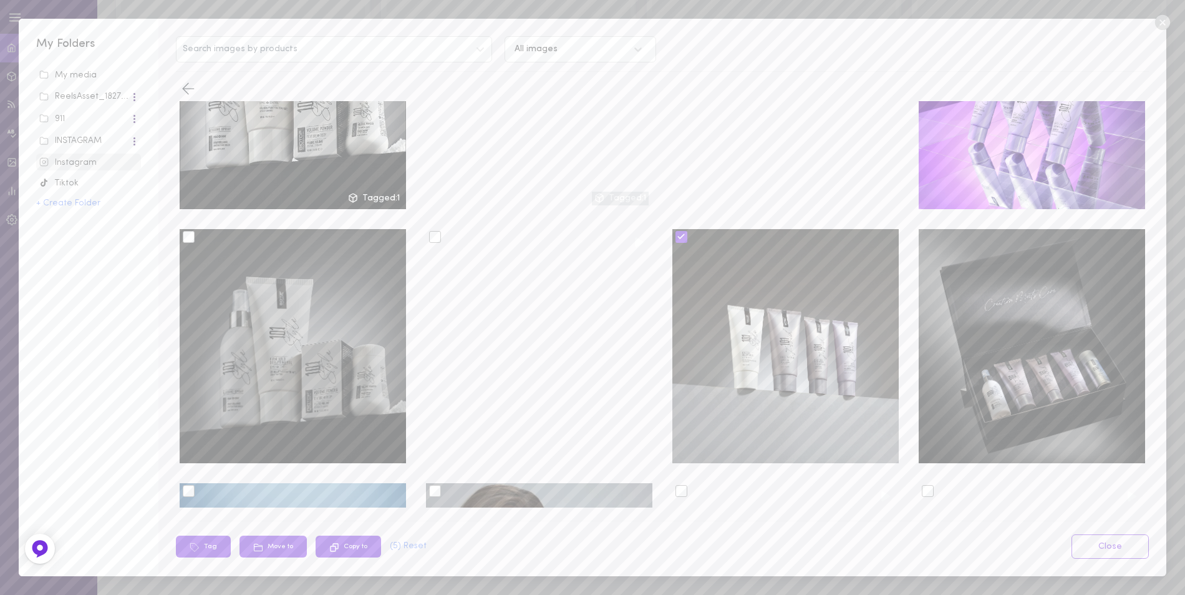
scroll to position [1248, 0]
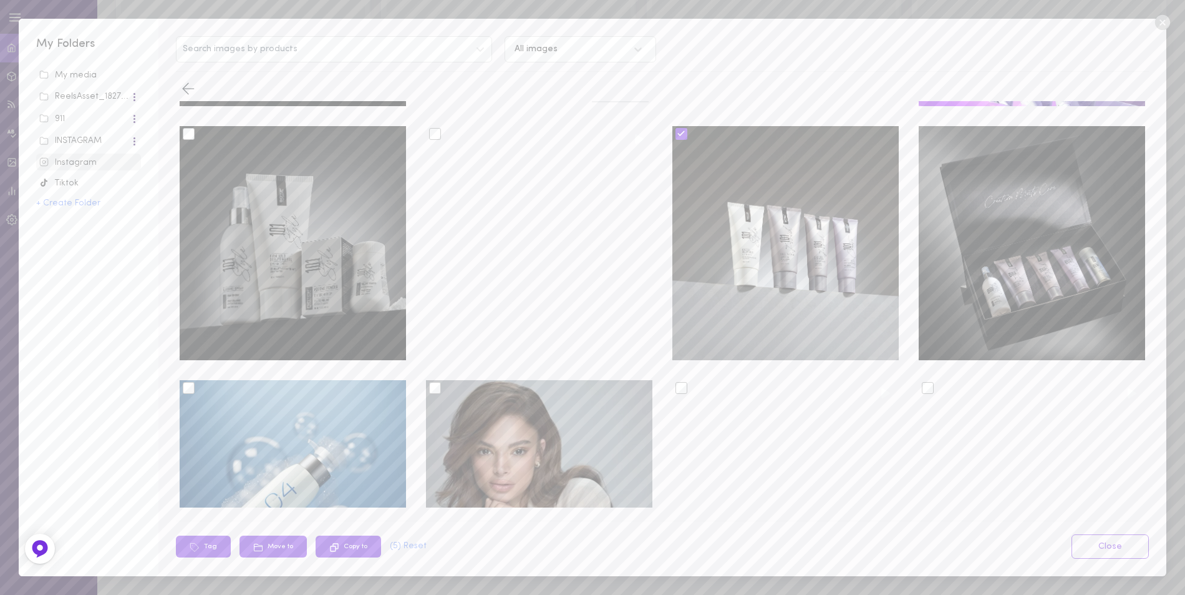
click at [193, 128] on div at bounding box center [189, 134] width 12 height 12
click at [0, 0] on input "checkbox" at bounding box center [0, 0] width 0 height 0
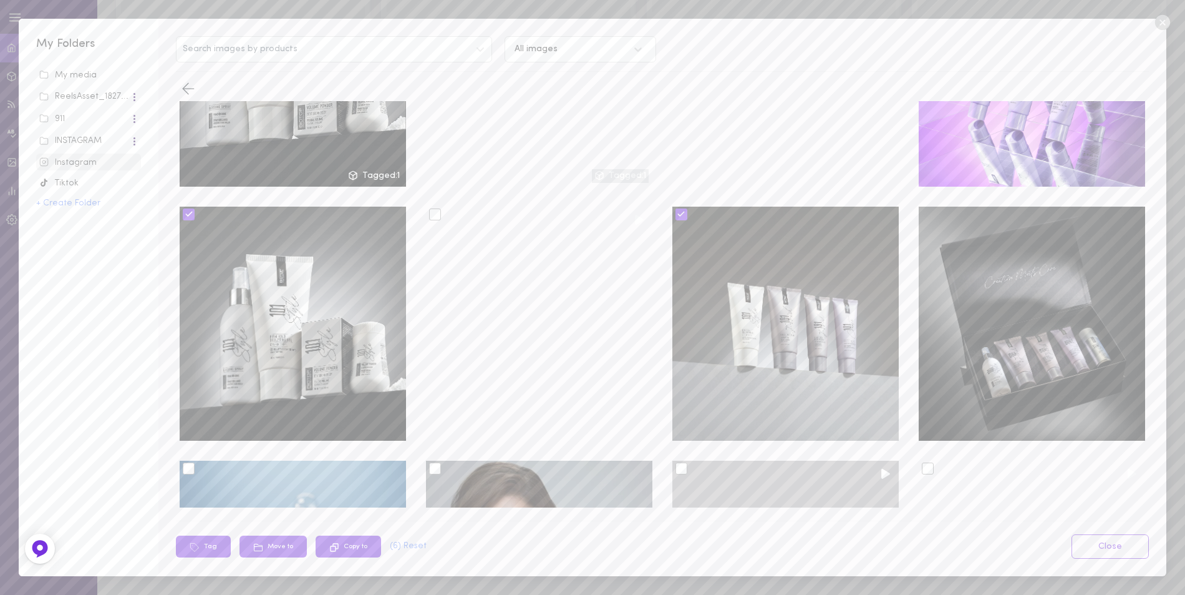
scroll to position [1123, 0]
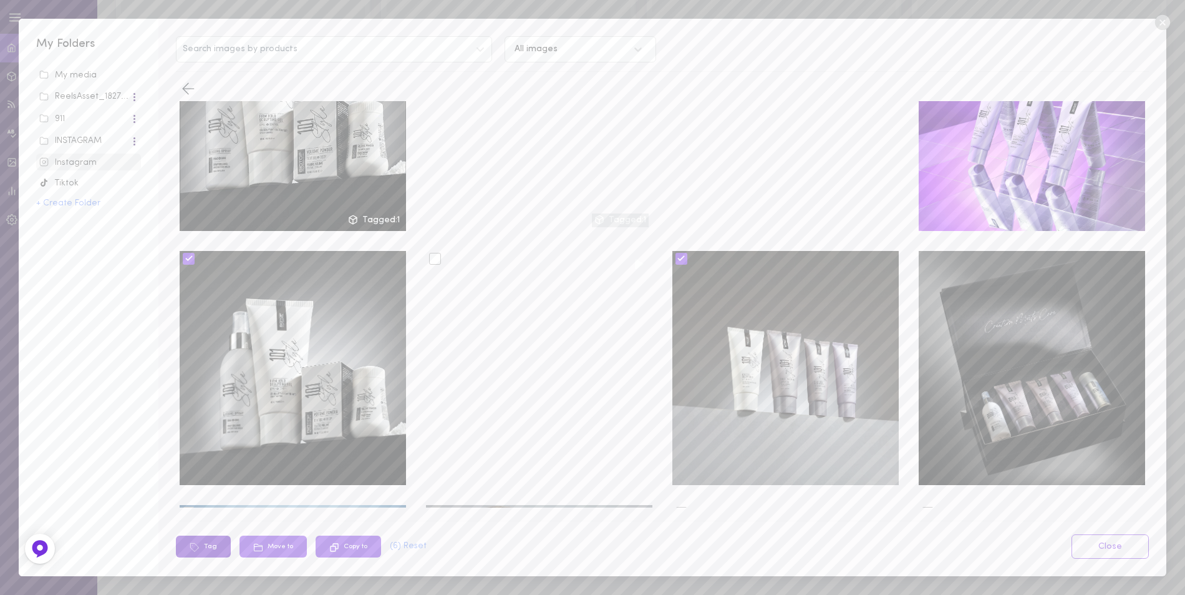
click at [213, 542] on button "Tag" at bounding box center [203, 546] width 55 height 22
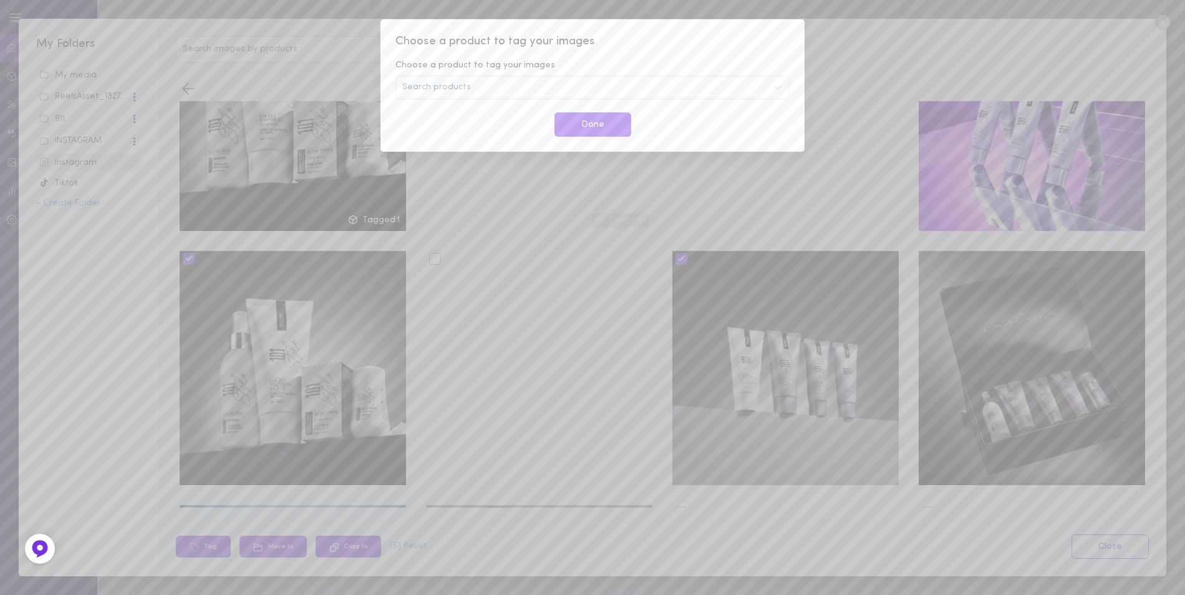
click at [439, 87] on span "Search products" at bounding box center [436, 87] width 69 height 9
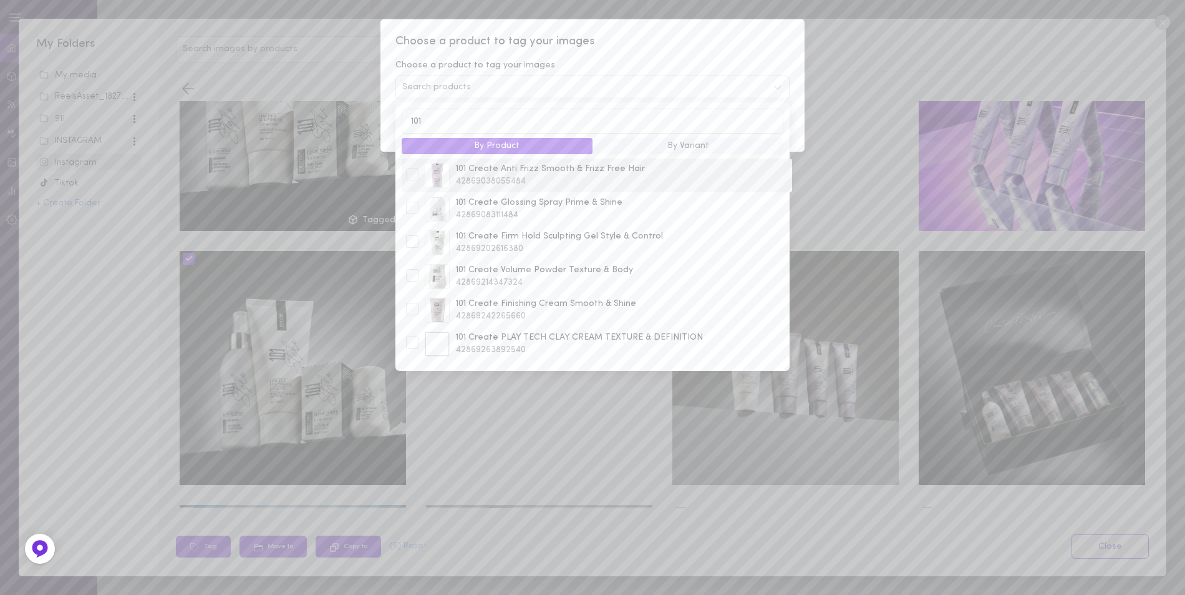
type input "101"
click at [411, 179] on div at bounding box center [412, 174] width 12 height 12
click at [411, 211] on div at bounding box center [412, 207] width 12 height 12
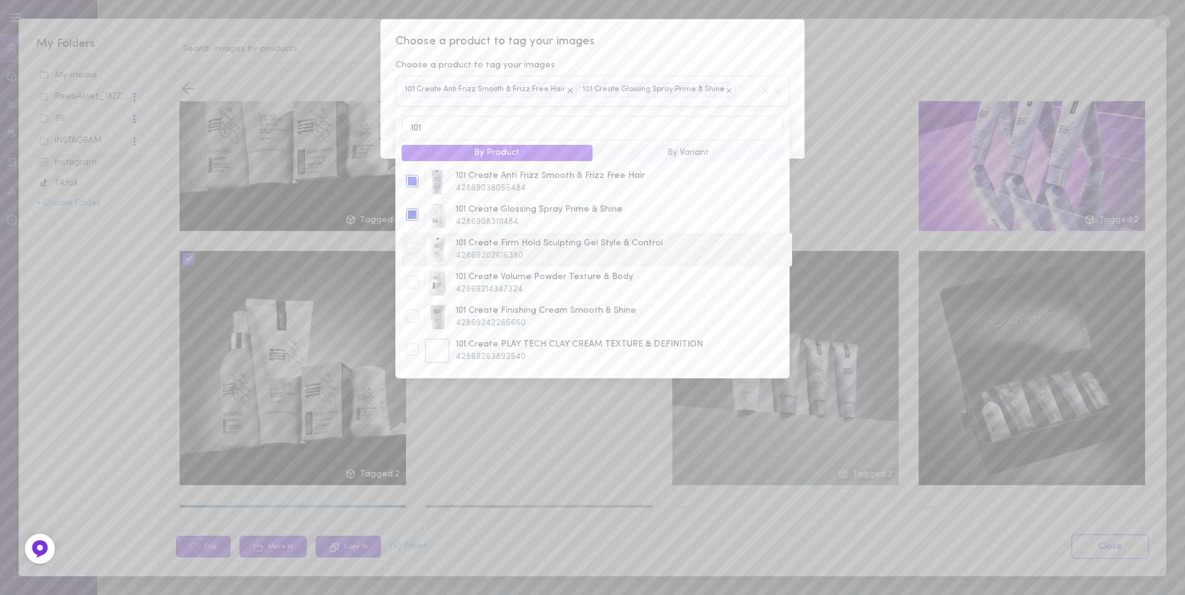
click at [414, 260] on div "101 Create Firm Hold Sculpting Gel Style & Control 42869202616380" at bounding box center [597, 249] width 388 height 25
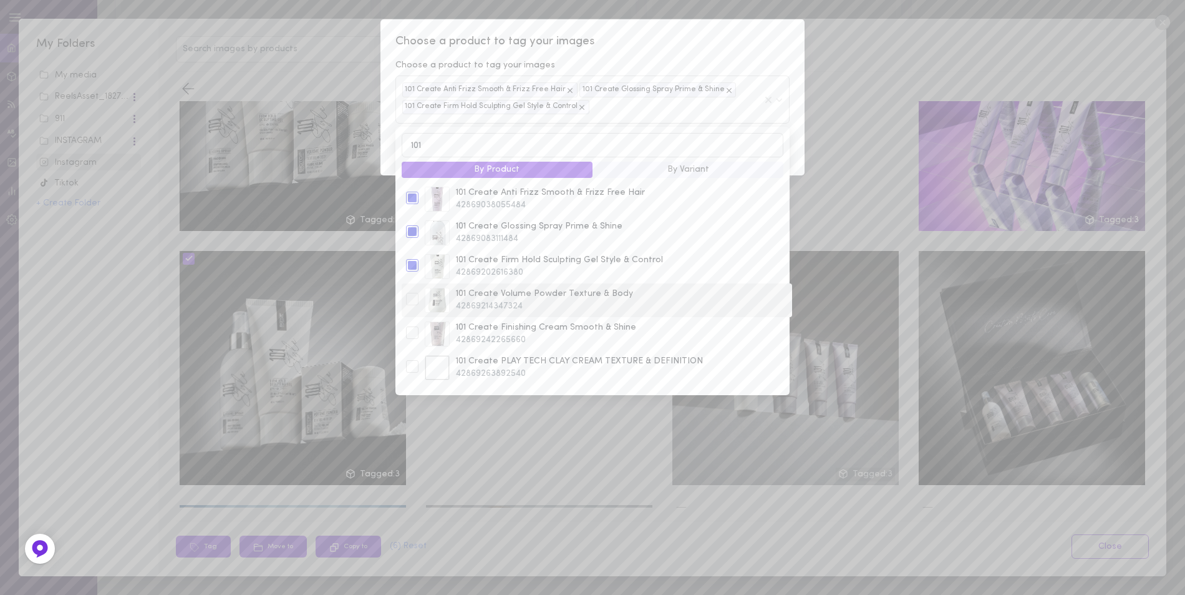
click at [412, 303] on div at bounding box center [412, 299] width 12 height 12
click at [413, 336] on div at bounding box center [412, 332] width 12 height 12
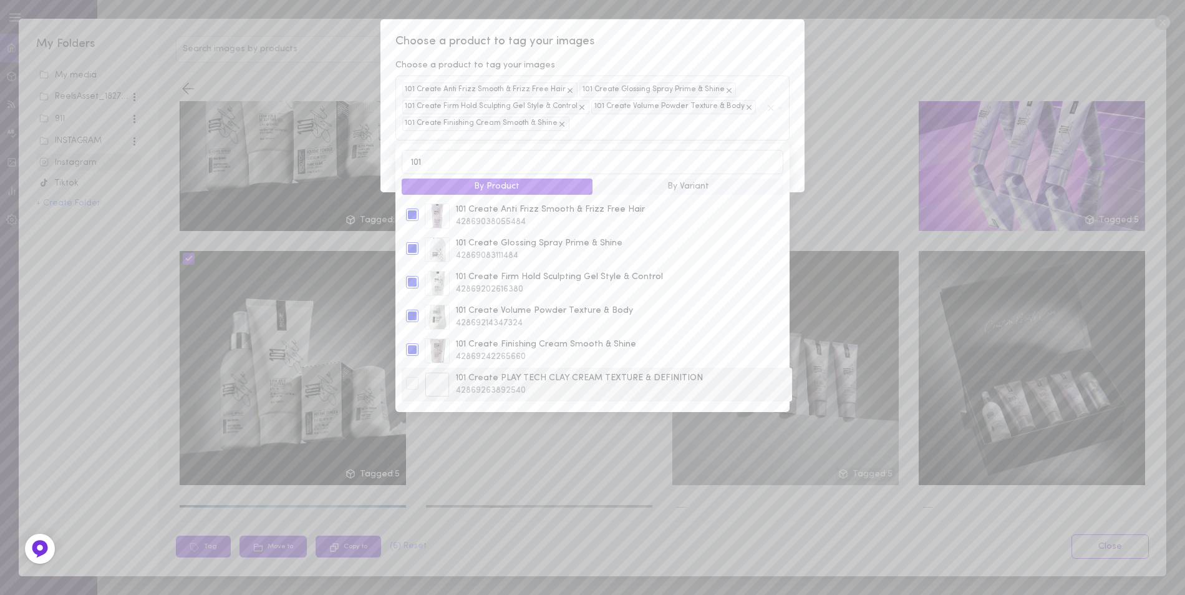
scroll to position [99, 0]
click at [412, 291] on div at bounding box center [412, 285] width 12 height 12
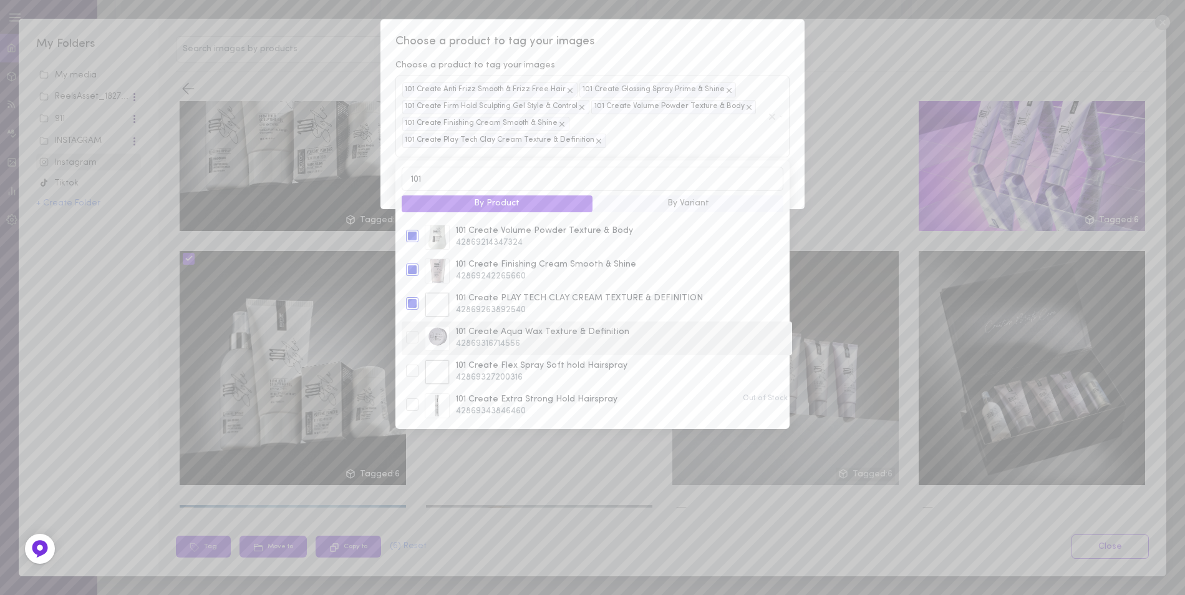
click at [411, 331] on div at bounding box center [412, 337] width 12 height 12
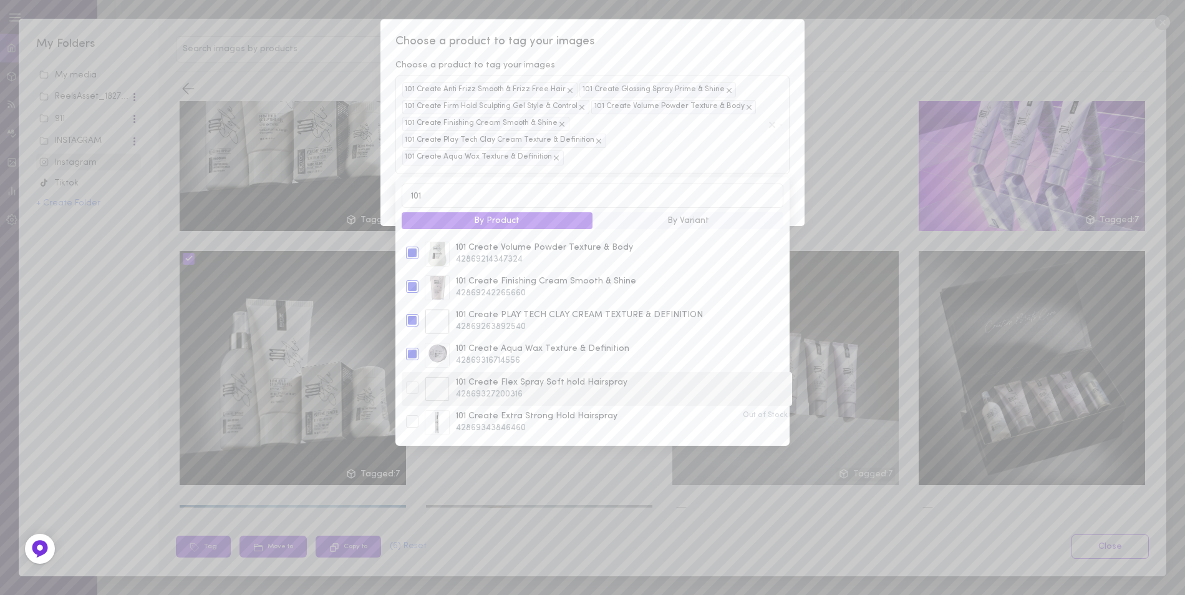
click at [412, 381] on div at bounding box center [412, 387] width 12 height 12
click at [413, 415] on div at bounding box center [412, 421] width 12 height 12
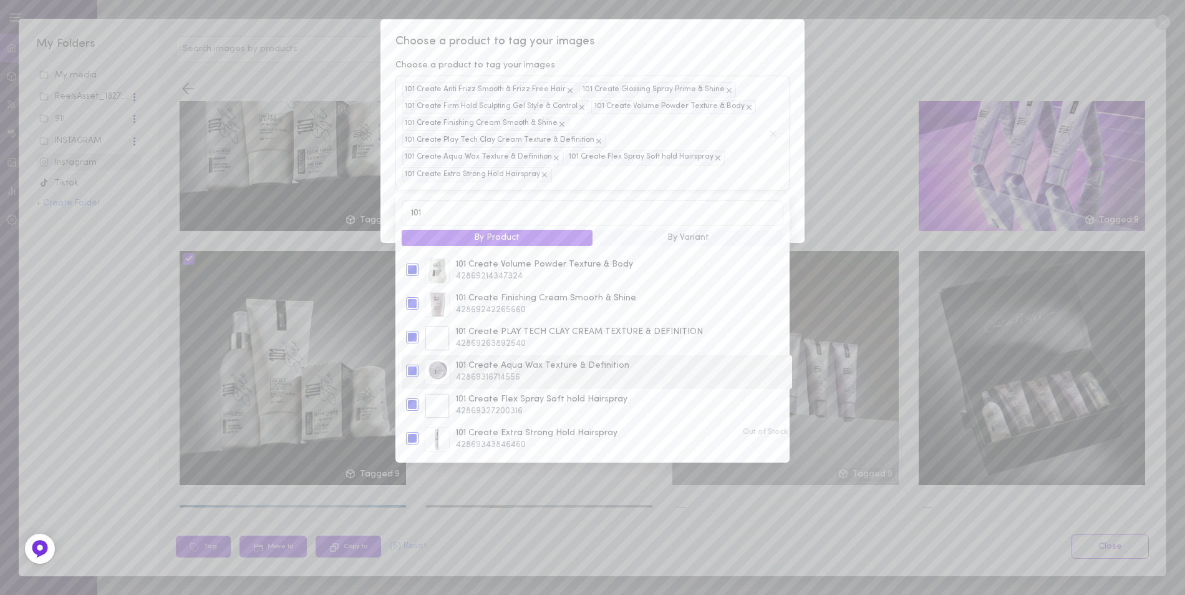
scroll to position [99, 0]
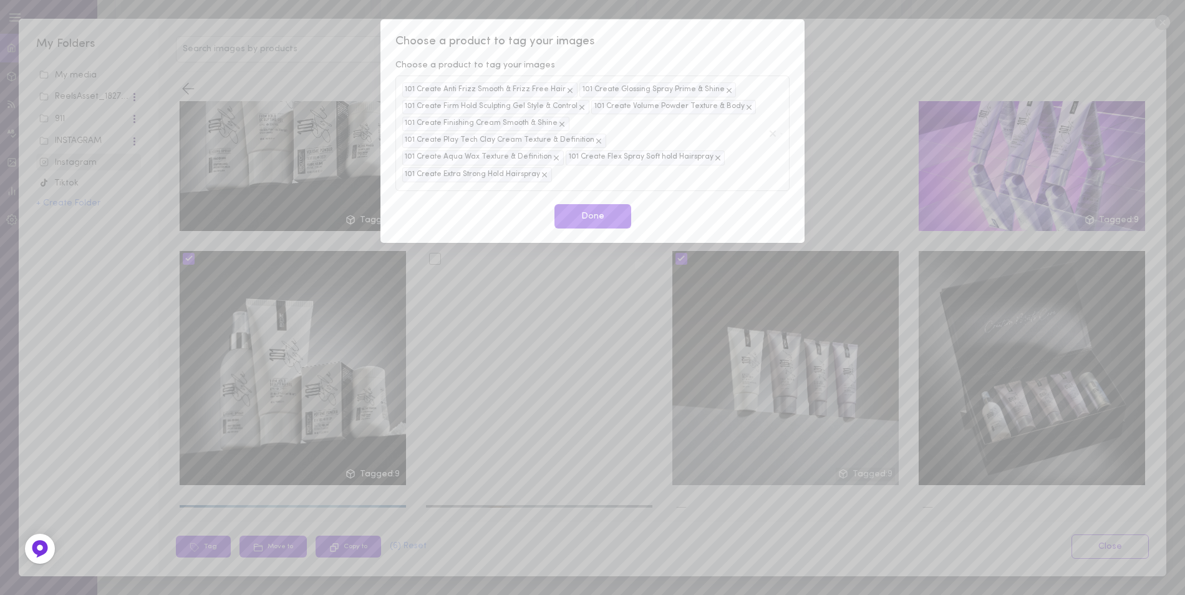
click at [780, 47] on span "Choose a product to tag your images" at bounding box center [593, 42] width 394 height 16
click at [596, 204] on button "Done" at bounding box center [593, 216] width 77 height 24
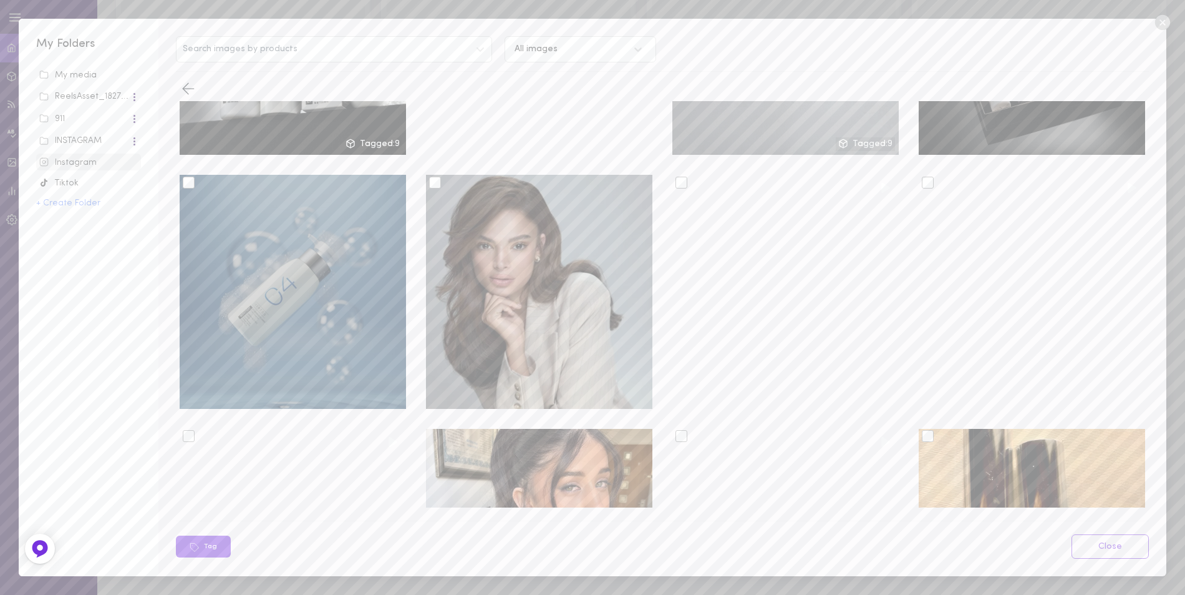
scroll to position [1372, 0]
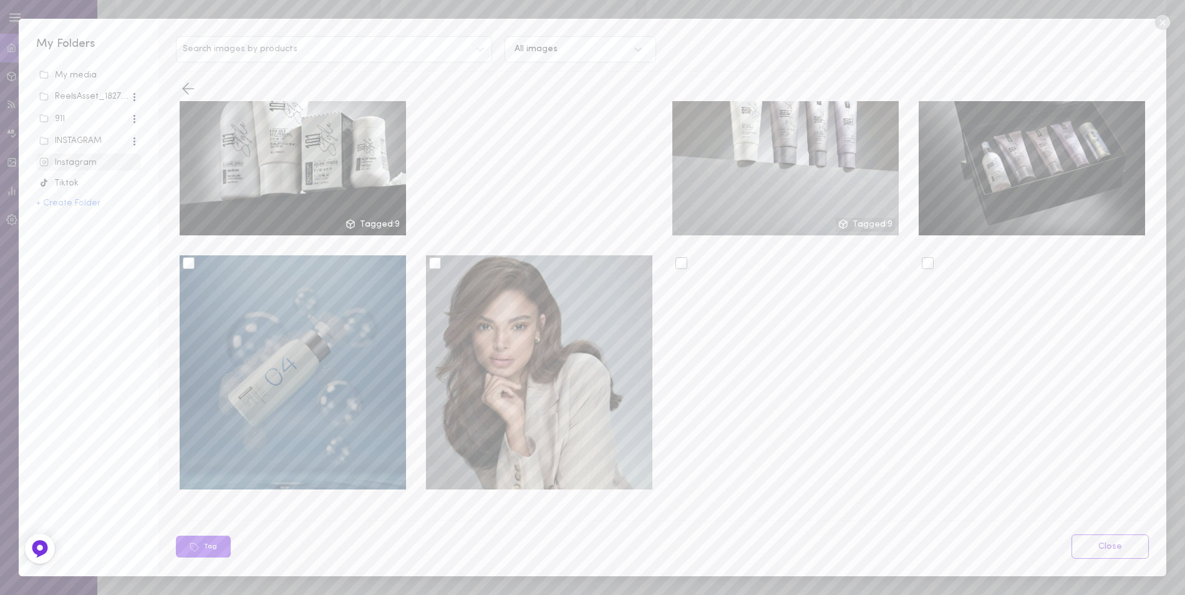
click at [189, 257] on div at bounding box center [189, 263] width 12 height 12
click at [0, 0] on input "checkbox" at bounding box center [0, 0] width 0 height 0
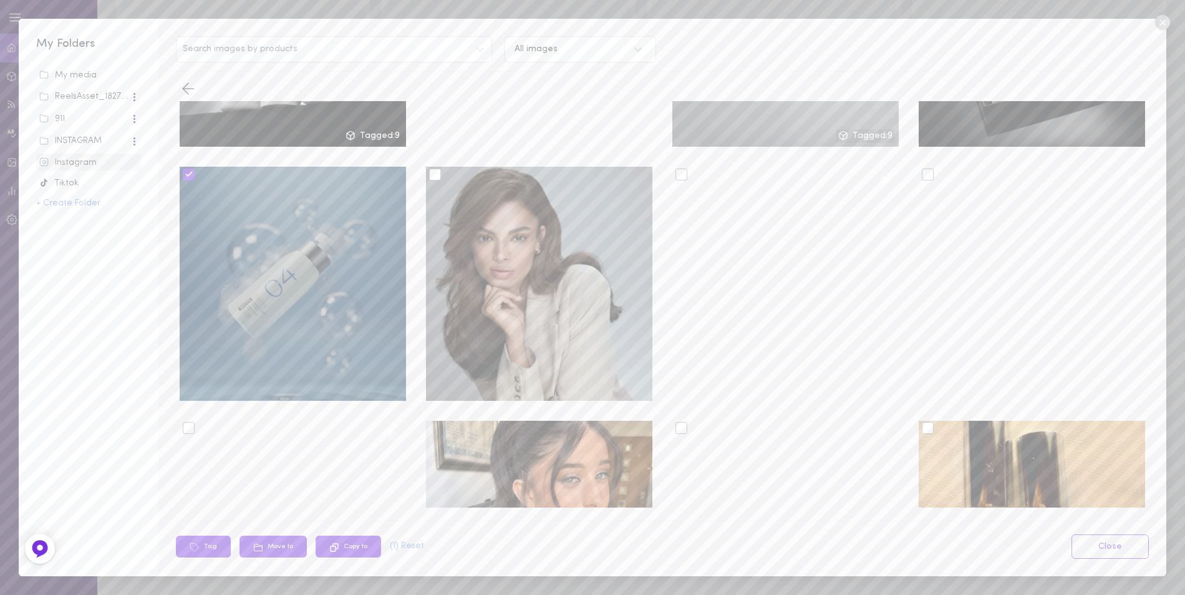
scroll to position [1560, 0]
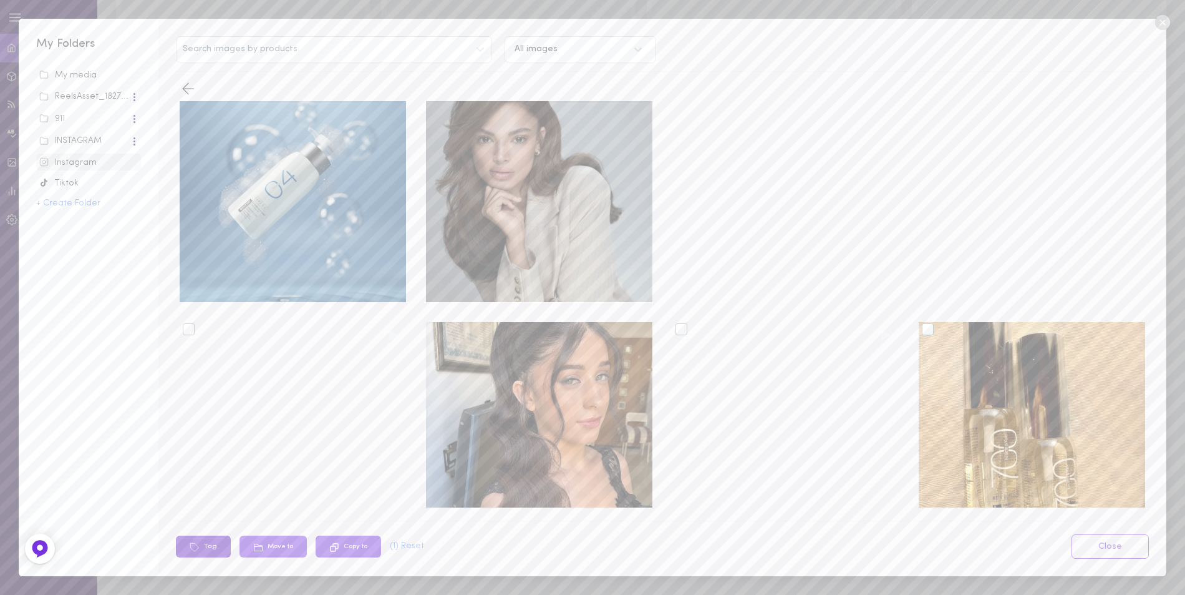
click at [205, 543] on button "Tag" at bounding box center [203, 546] width 55 height 22
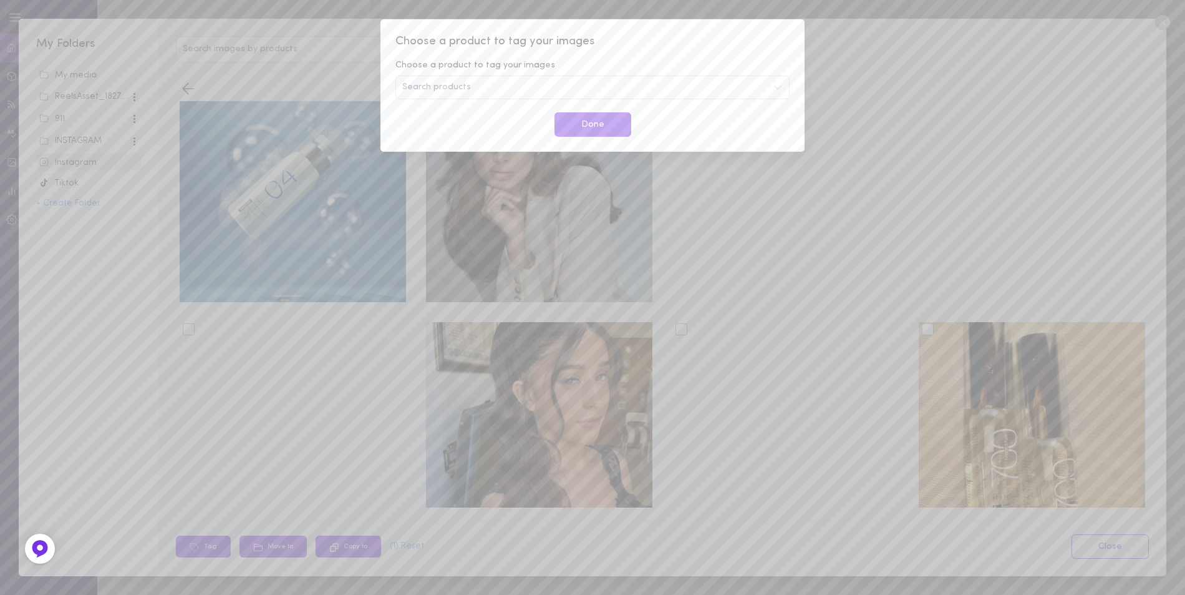
click at [472, 87] on div "Search products" at bounding box center [593, 87] width 394 height 24
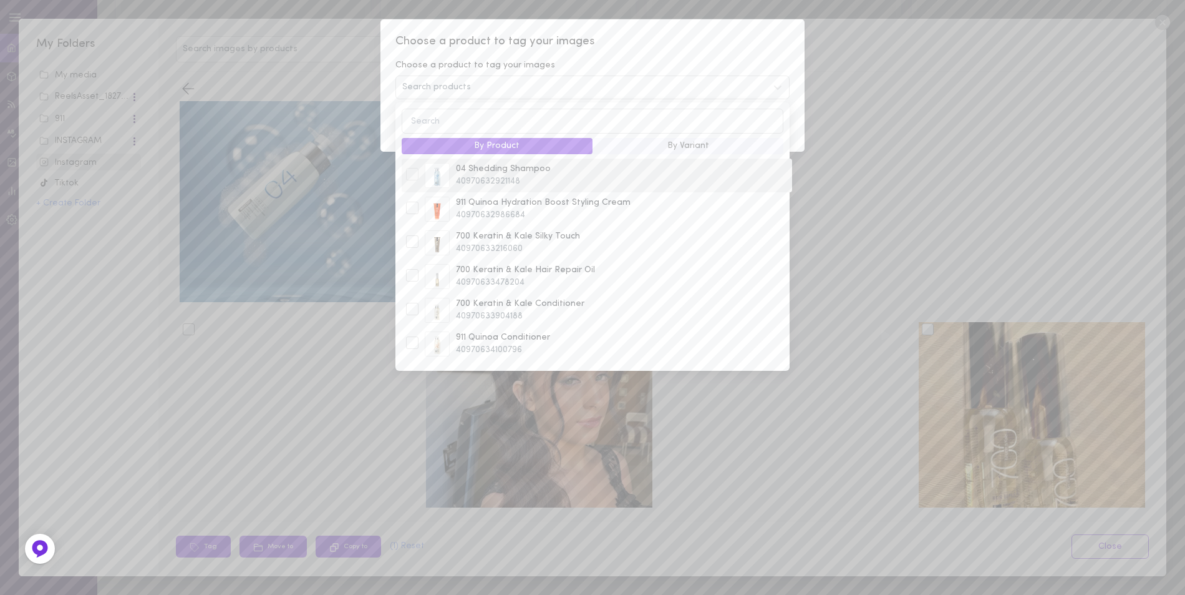
click at [414, 175] on div at bounding box center [412, 174] width 12 height 12
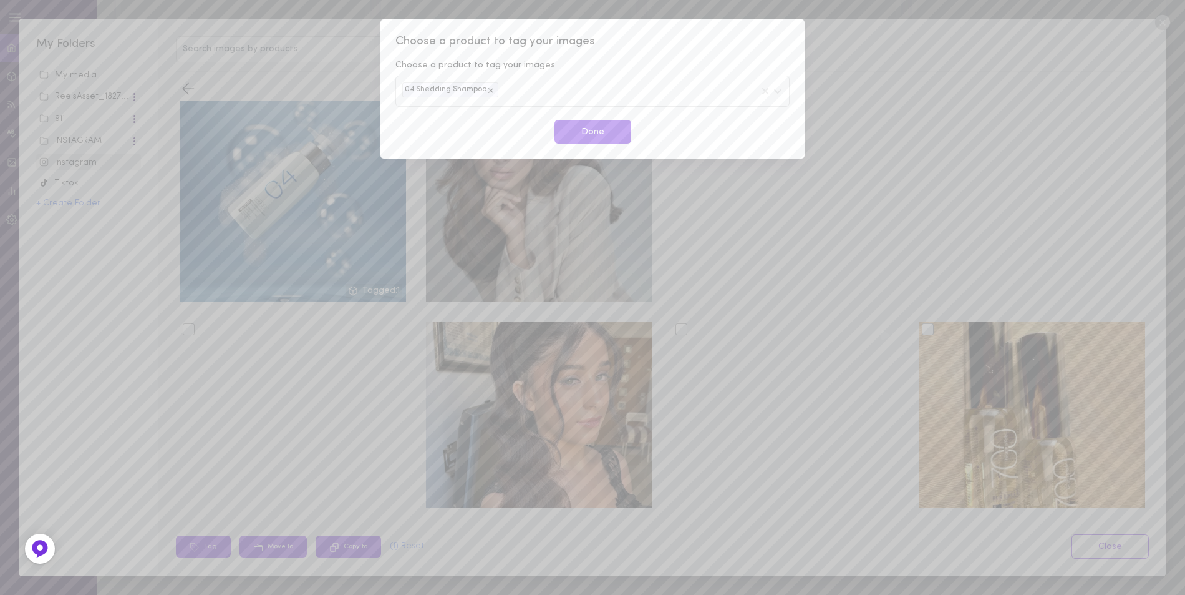
click at [729, 55] on div "Choose a product to tag your images Choose a product to tag your images 04 Shed…" at bounding box center [593, 88] width 424 height 139
click at [606, 136] on button "Done" at bounding box center [593, 132] width 77 height 24
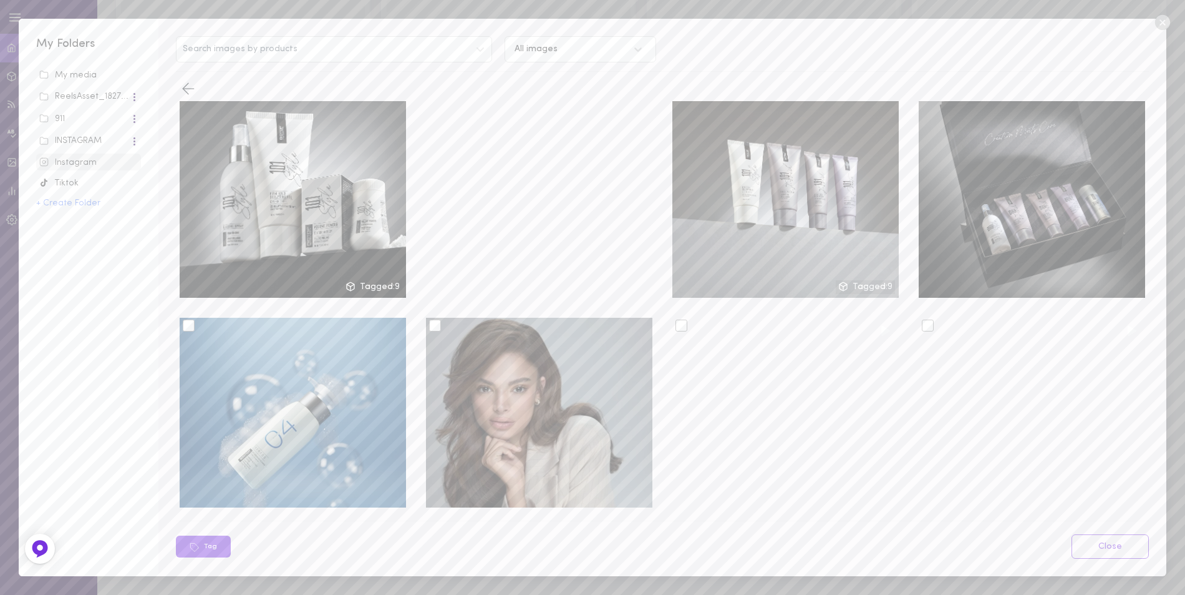
scroll to position [1497, 0]
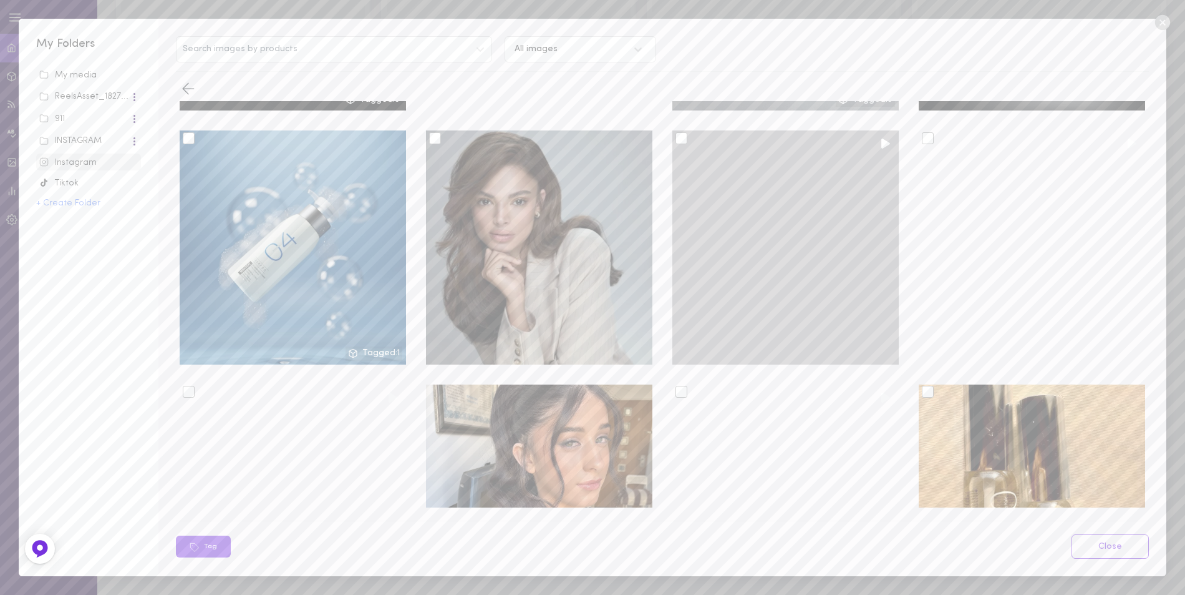
click at [677, 132] on div at bounding box center [682, 138] width 12 height 12
click at [0, 0] on input "checkbox" at bounding box center [0, 0] width 0 height 0
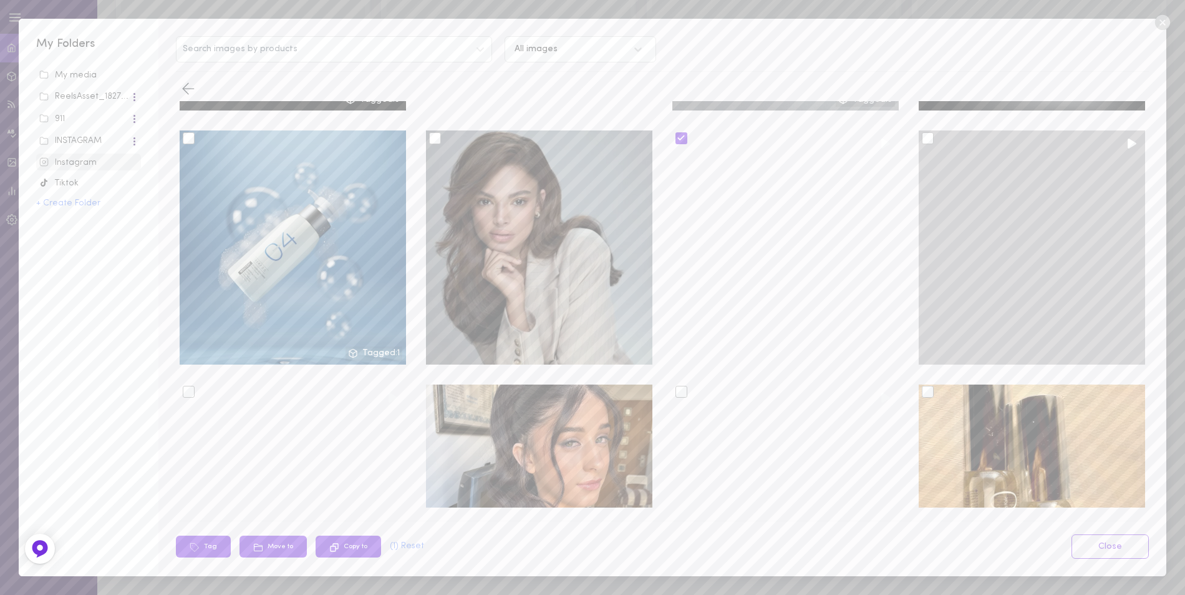
click at [922, 132] on div at bounding box center [928, 138] width 12 height 12
click at [0, 0] on input "checkbox" at bounding box center [0, 0] width 0 height 0
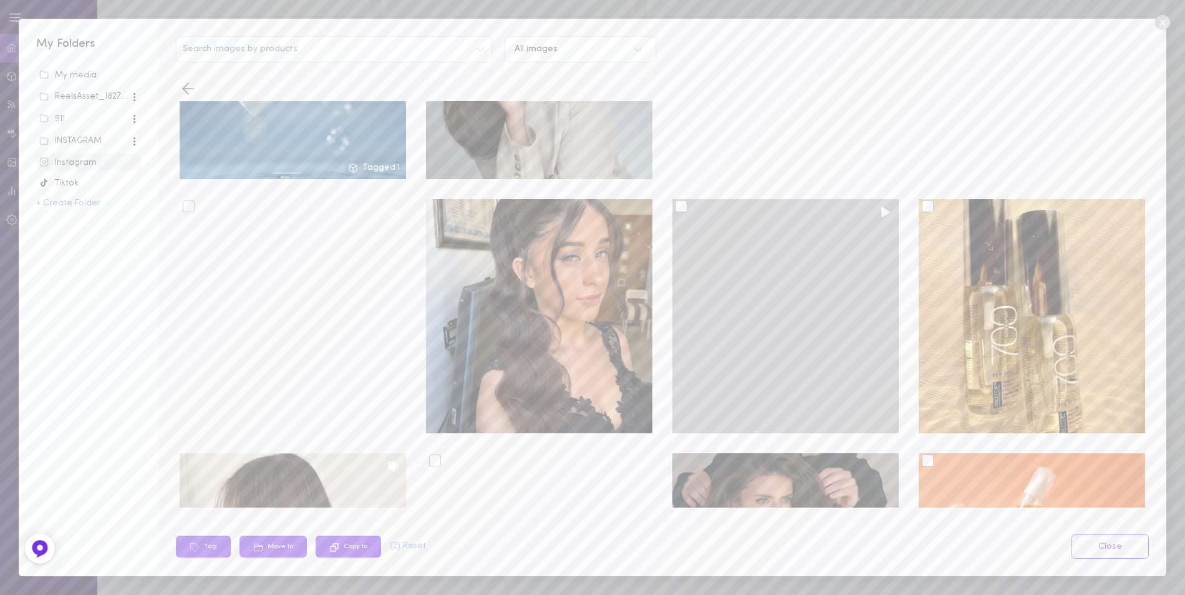
scroll to position [1684, 0]
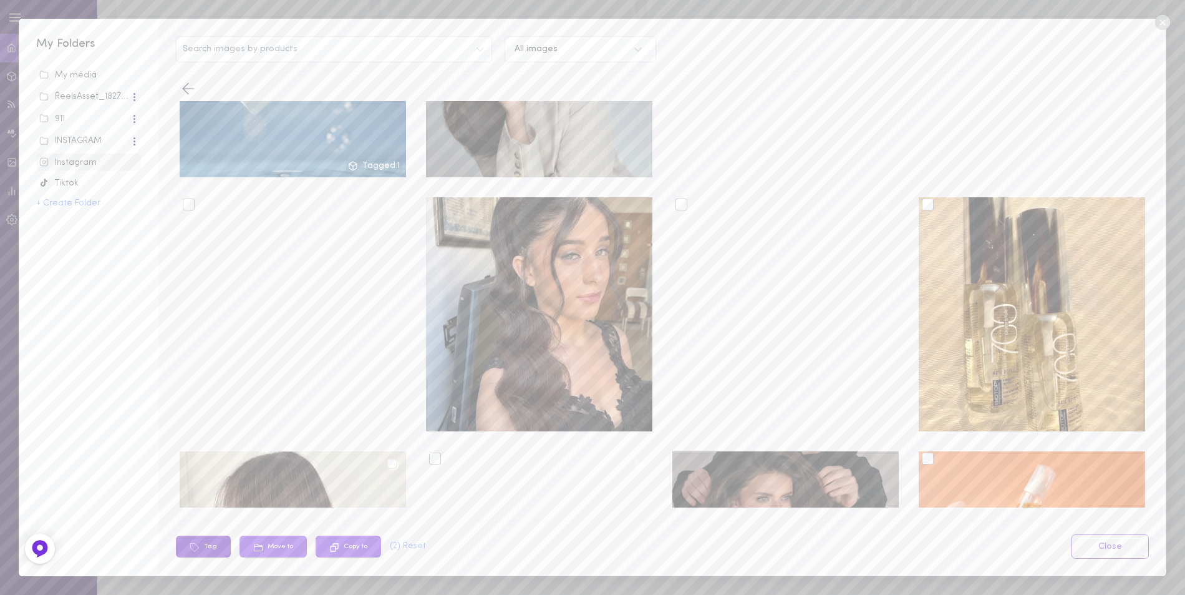
click at [206, 548] on button "Tag" at bounding box center [203, 546] width 55 height 22
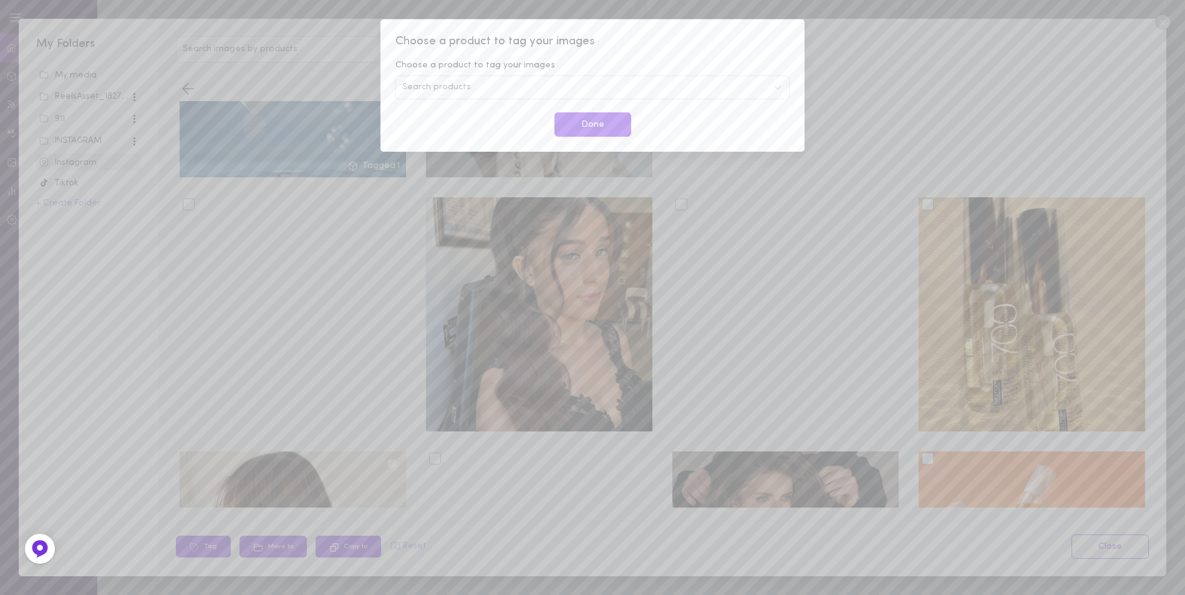
click at [460, 89] on span "Search products" at bounding box center [436, 87] width 69 height 9
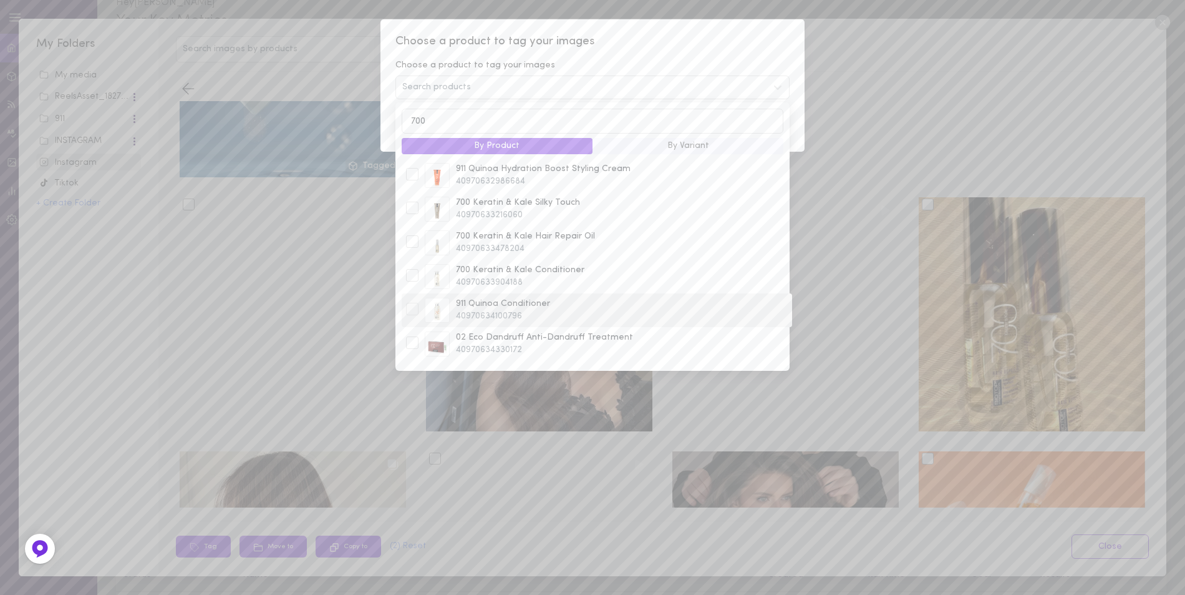
scroll to position [0, 0]
type input "700"
click at [413, 279] on div at bounding box center [412, 275] width 12 height 12
click at [415, 278] on div at bounding box center [412, 275] width 12 height 12
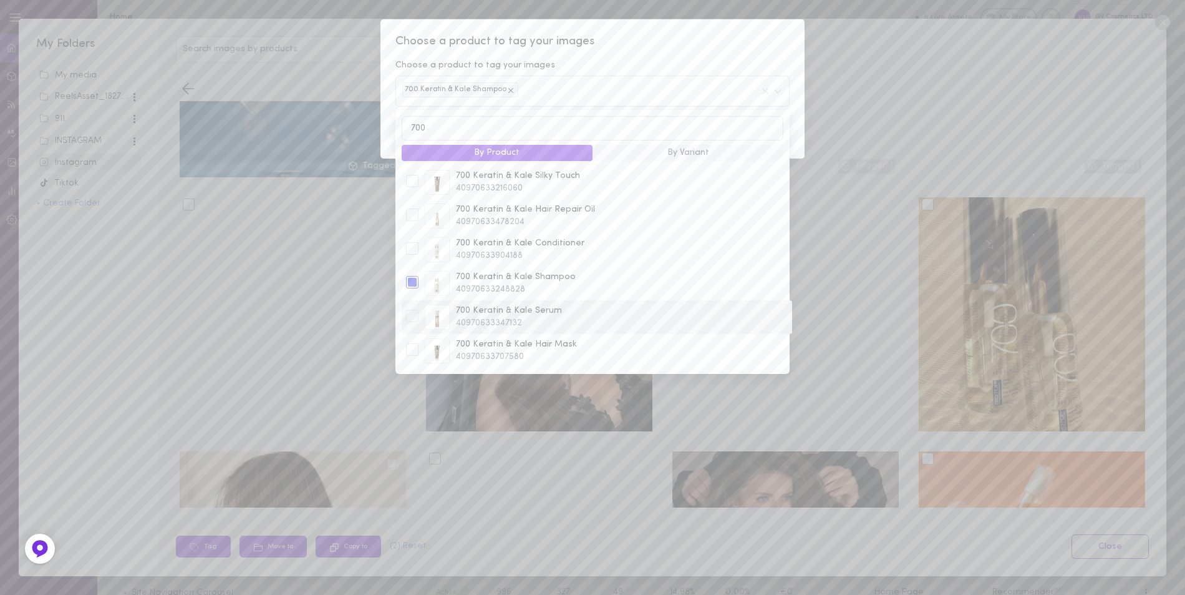
click at [412, 321] on div at bounding box center [412, 315] width 12 height 12
click at [411, 352] on div at bounding box center [412, 349] width 12 height 12
click at [412, 353] on div at bounding box center [412, 349] width 12 height 12
click at [412, 355] on div at bounding box center [412, 349] width 12 height 12
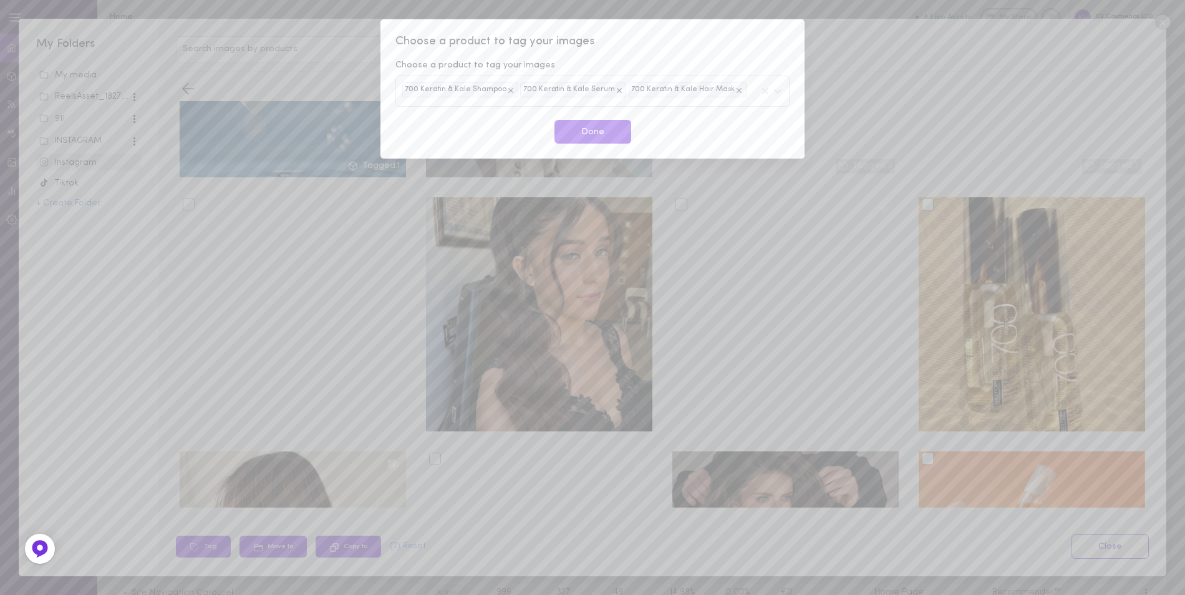
click at [674, 54] on div "Choose a product to tag your images Choose a product to tag your images 700 Ker…" at bounding box center [593, 88] width 424 height 139
click at [600, 129] on button "Done" at bounding box center [593, 132] width 77 height 24
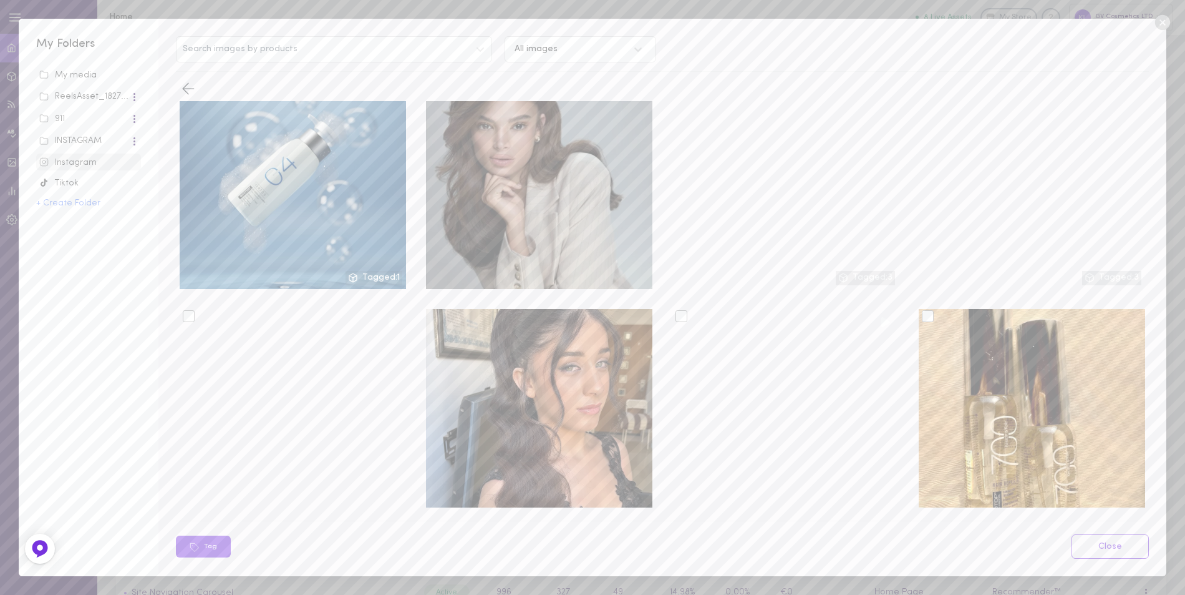
scroll to position [1622, 0]
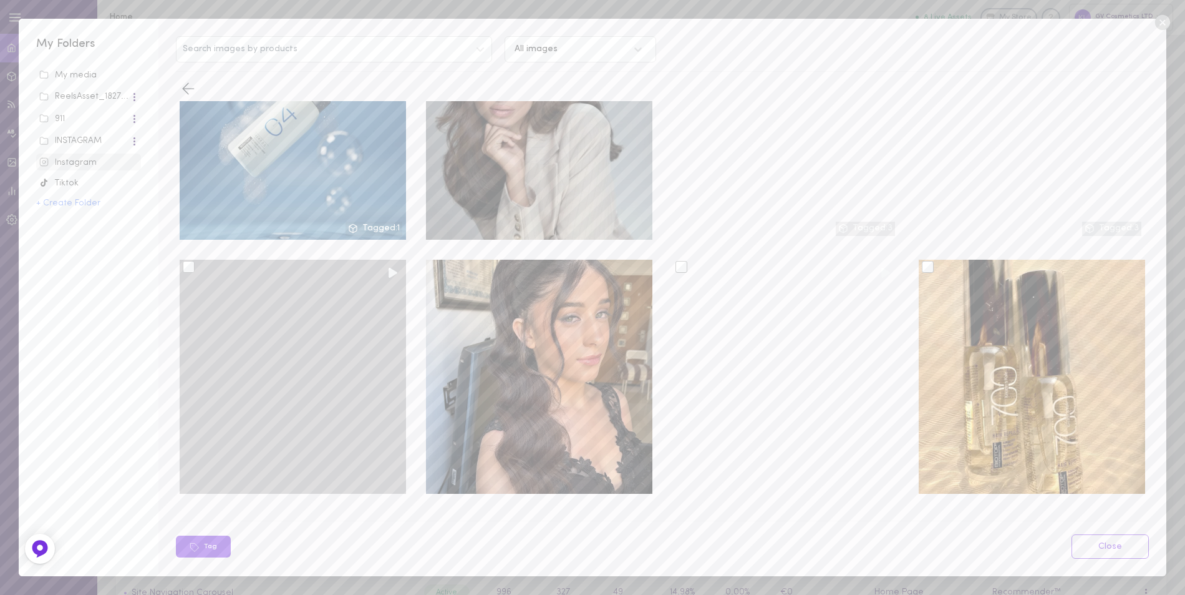
click at [193, 261] on div at bounding box center [189, 267] width 12 height 12
click at [0, 0] on input "checkbox" at bounding box center [0, 0] width 0 height 0
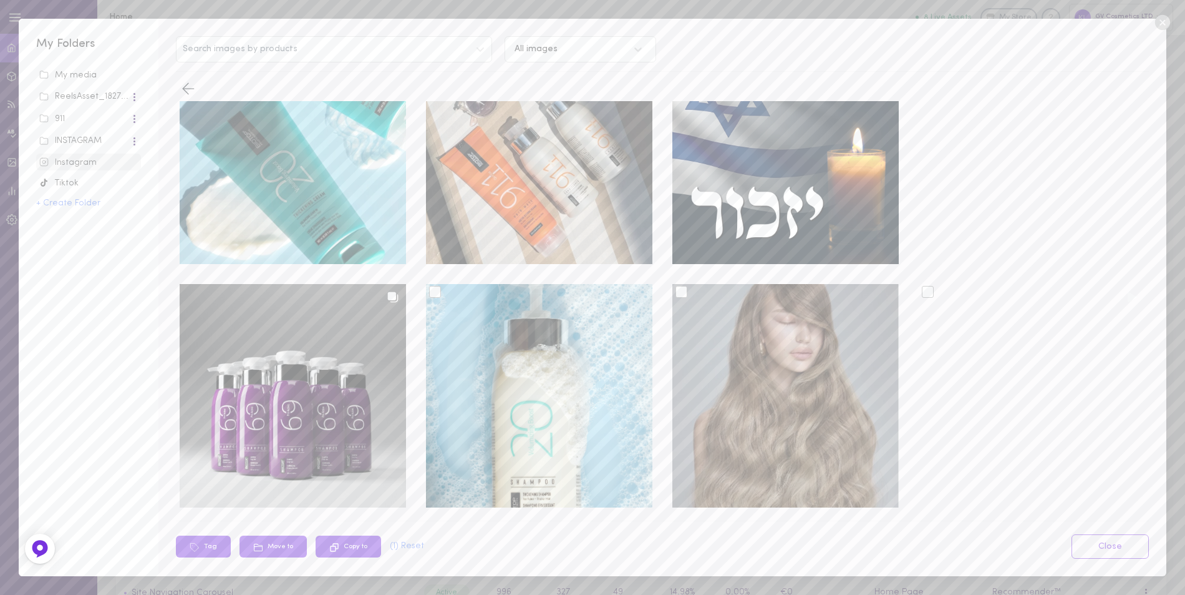
scroll to position [2495, 0]
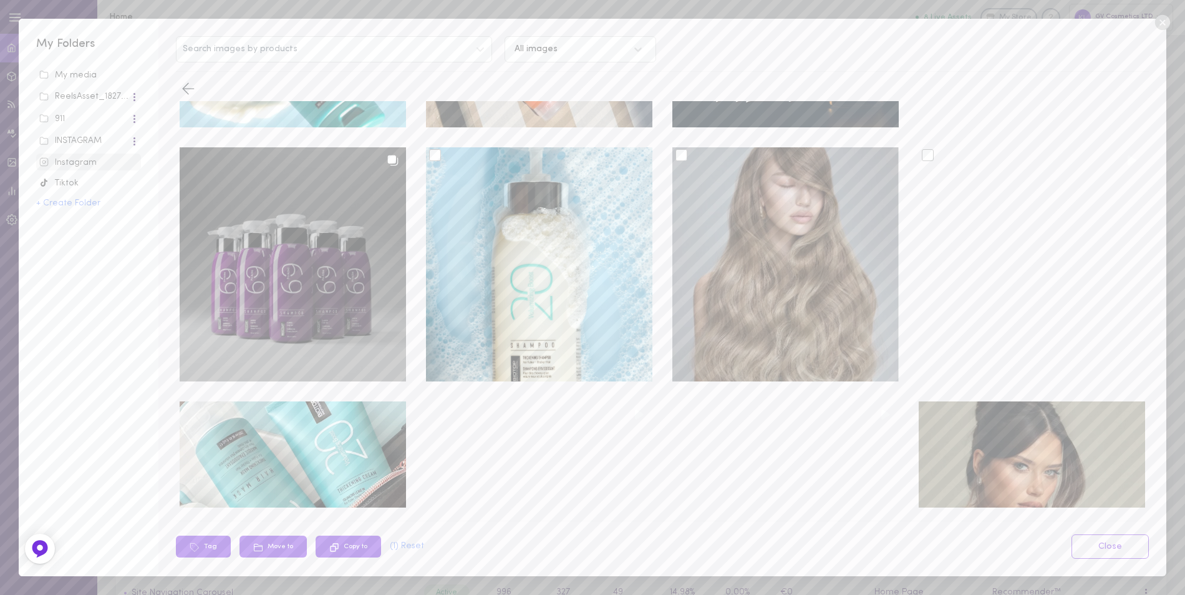
click at [280, 150] on div at bounding box center [293, 264] width 226 height 234
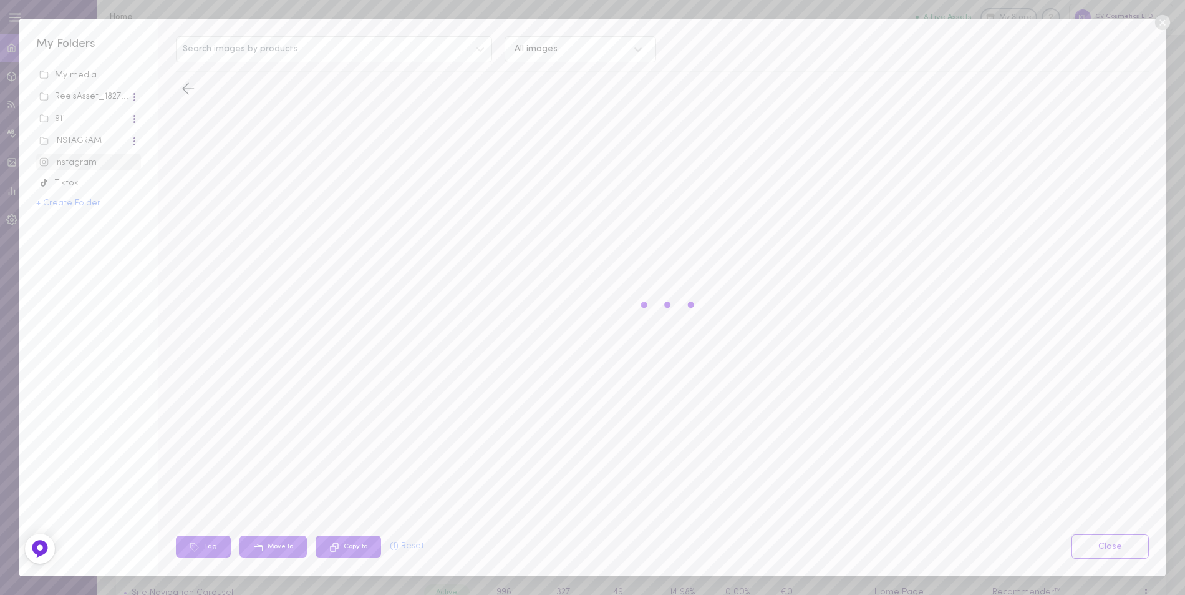
scroll to position [0, 0]
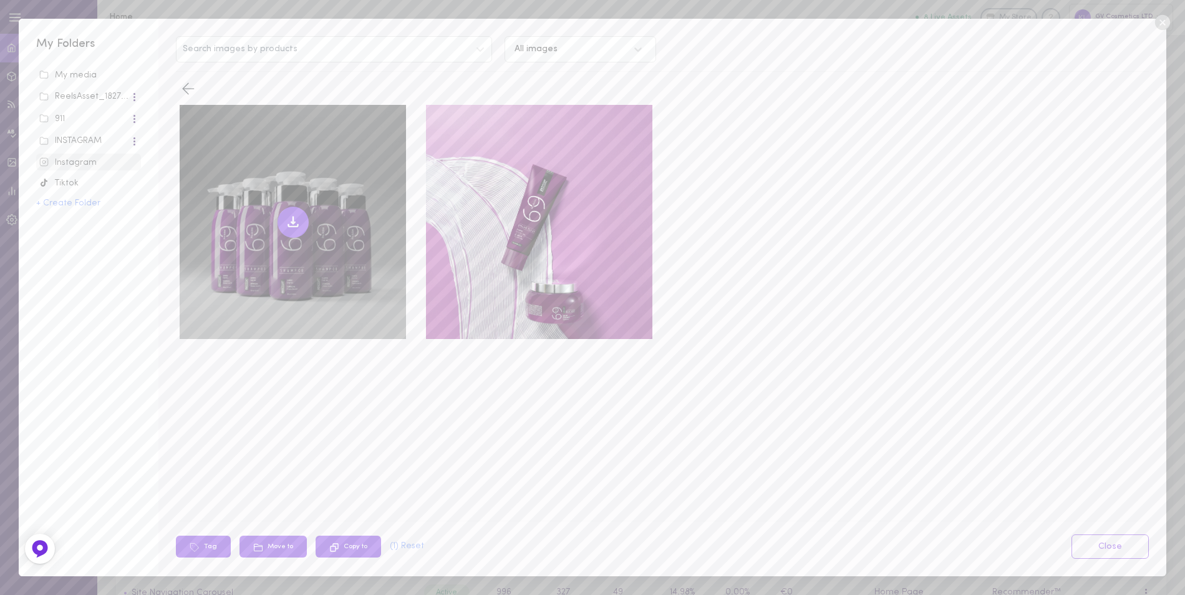
click at [295, 224] on icon at bounding box center [292, 224] width 9 height 2
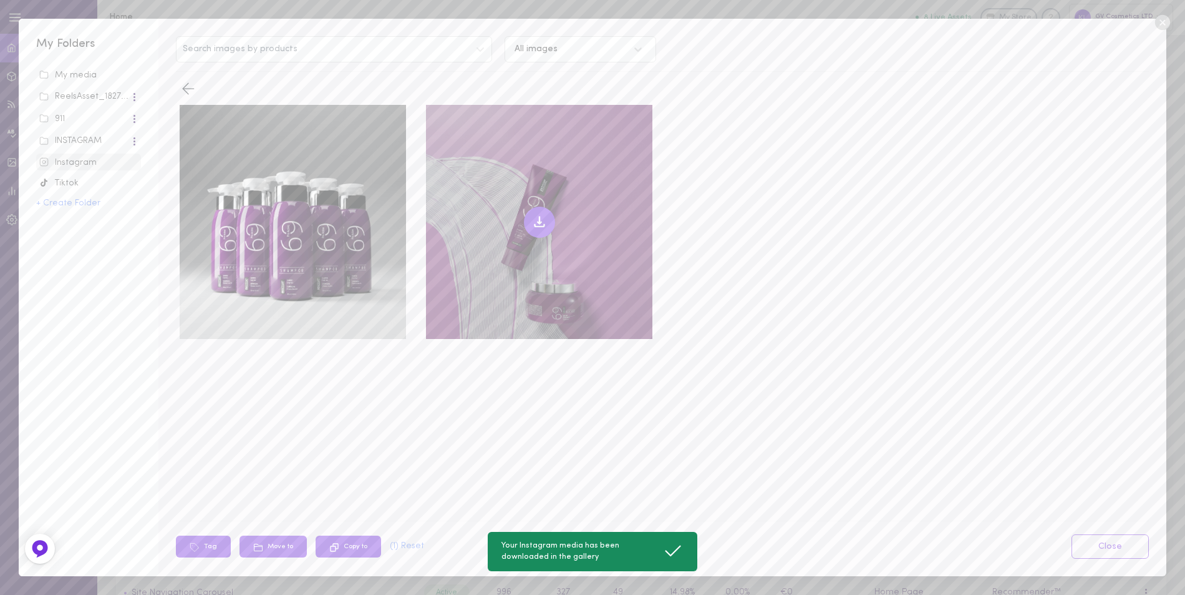
click at [536, 218] on icon at bounding box center [539, 222] width 15 height 15
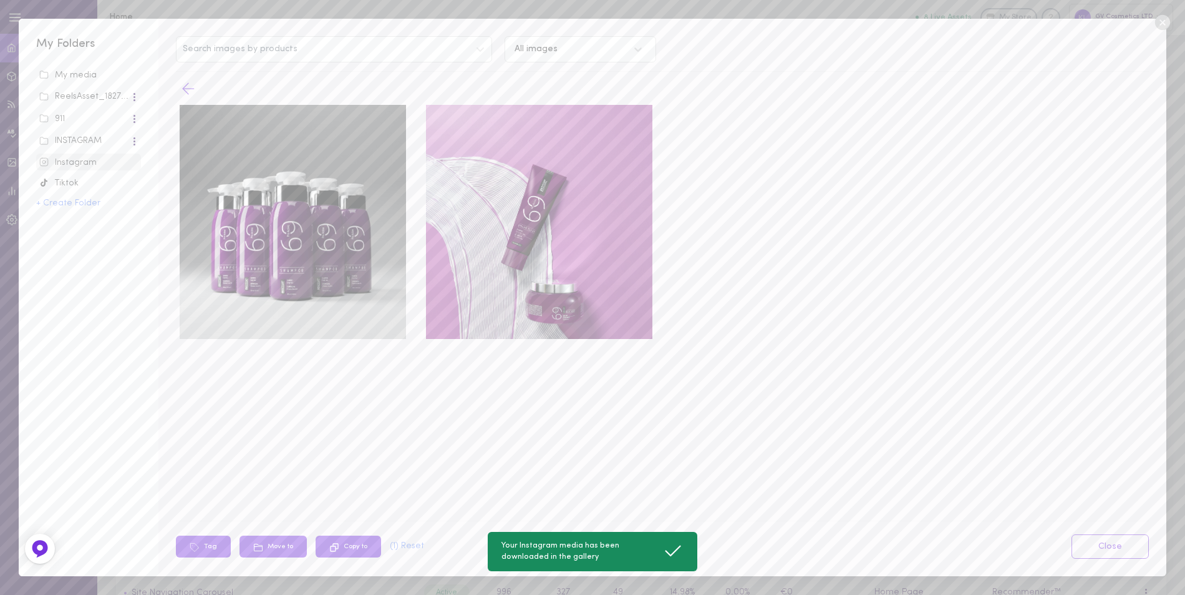
click at [186, 86] on polyline at bounding box center [186, 89] width 6 height 11
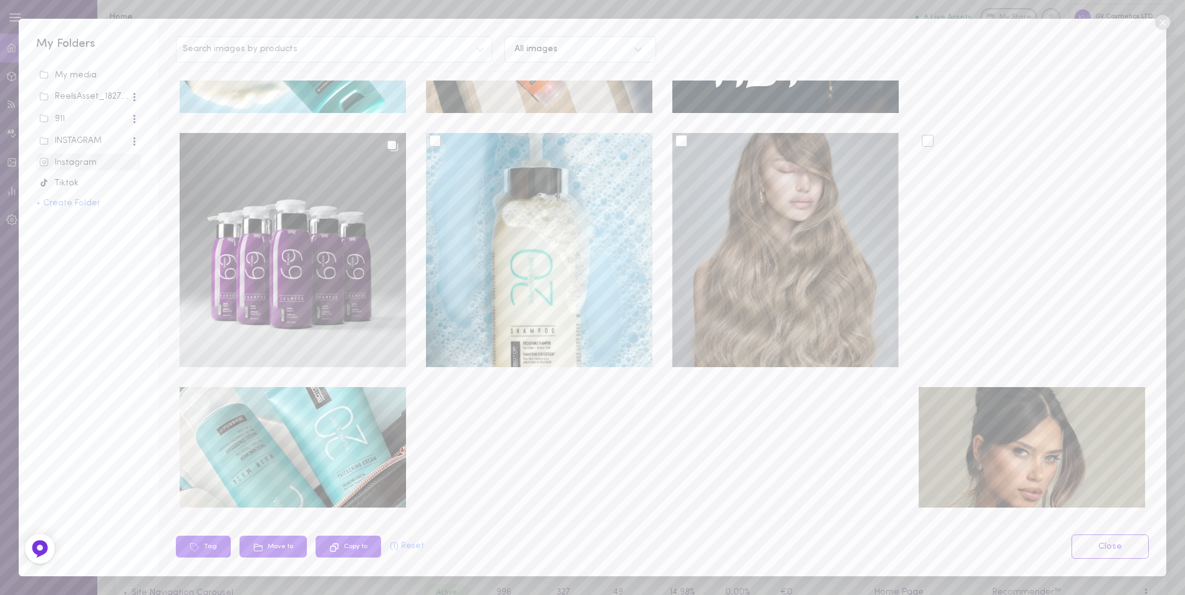
scroll to position [2495, 0]
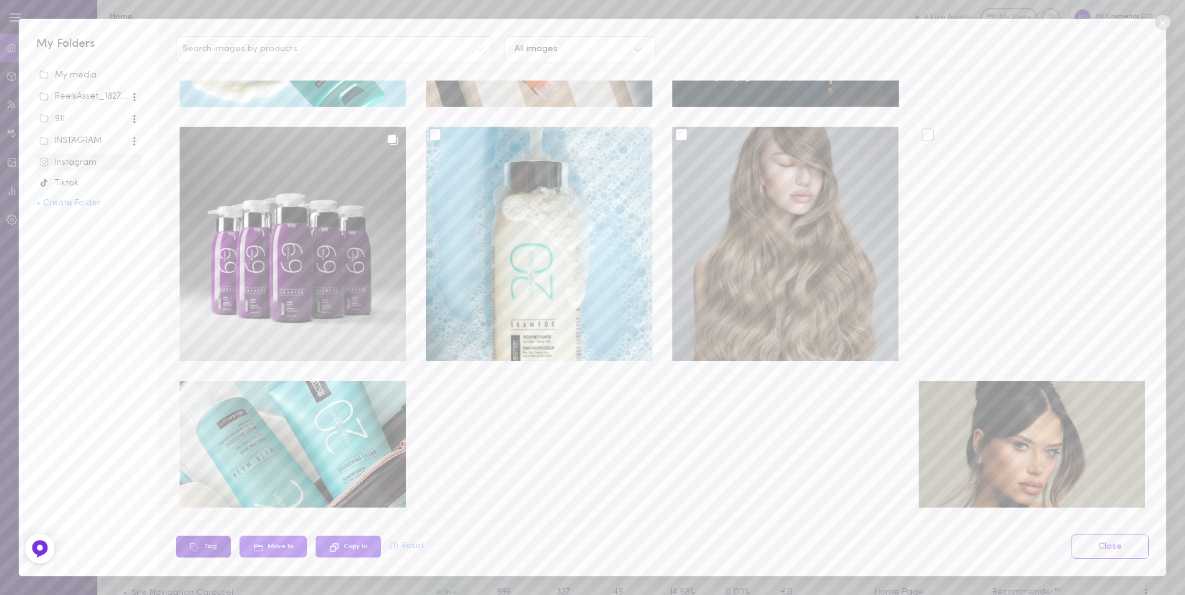
click at [217, 546] on button "Tag" at bounding box center [203, 546] width 55 height 22
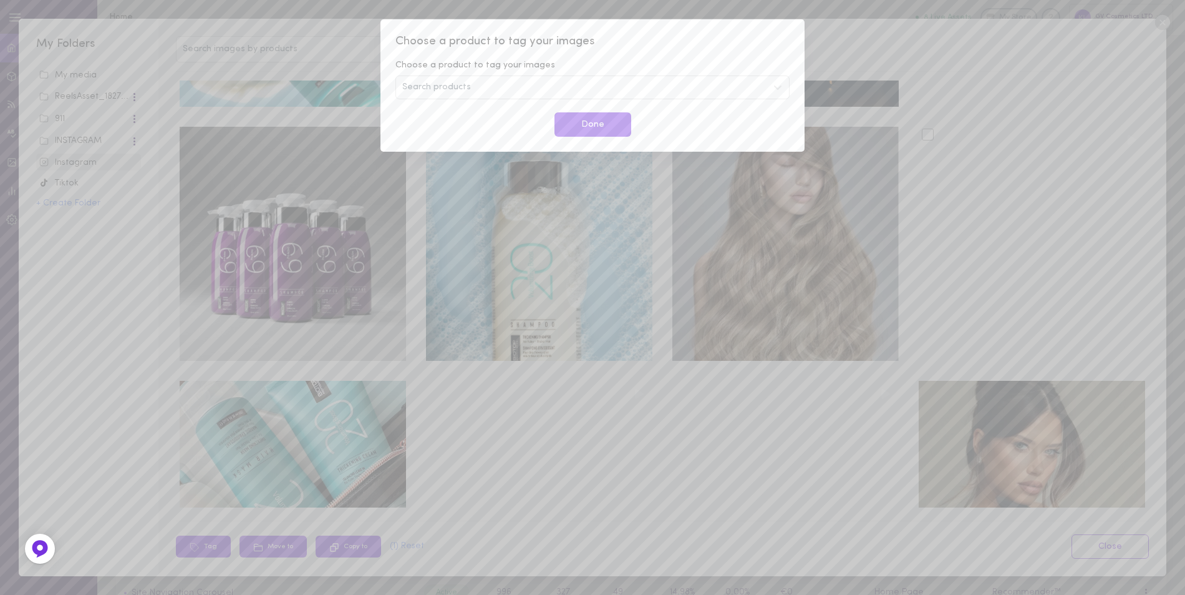
click at [878, 29] on div "Choose a product to tag your images Choose a product to tag your images Search …" at bounding box center [592, 297] width 1185 height 595
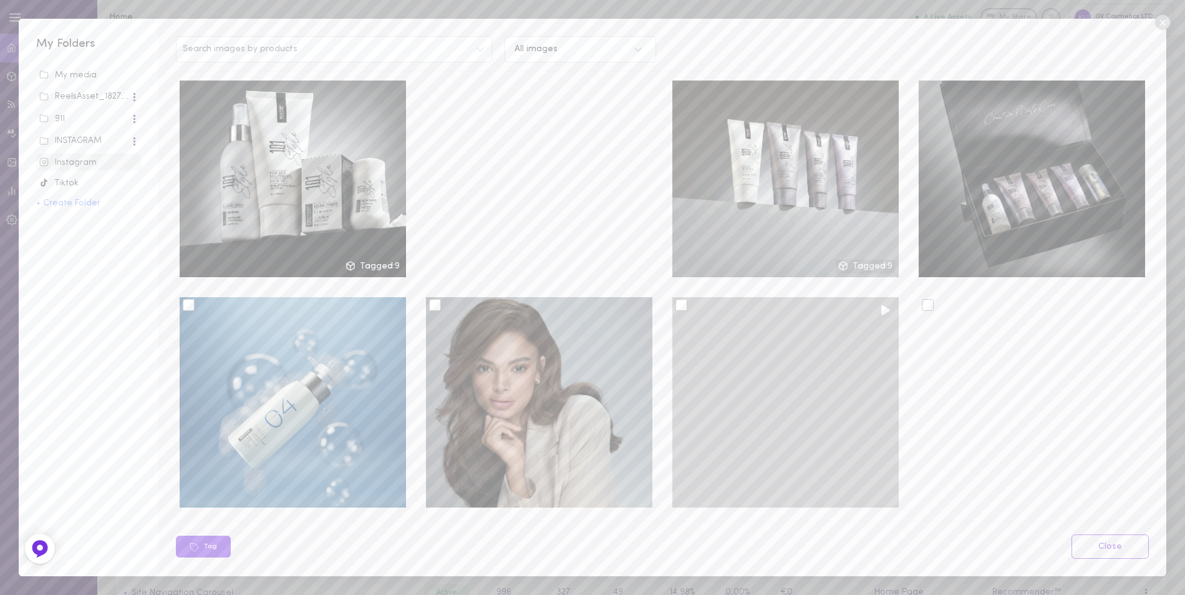
scroll to position [1560, 0]
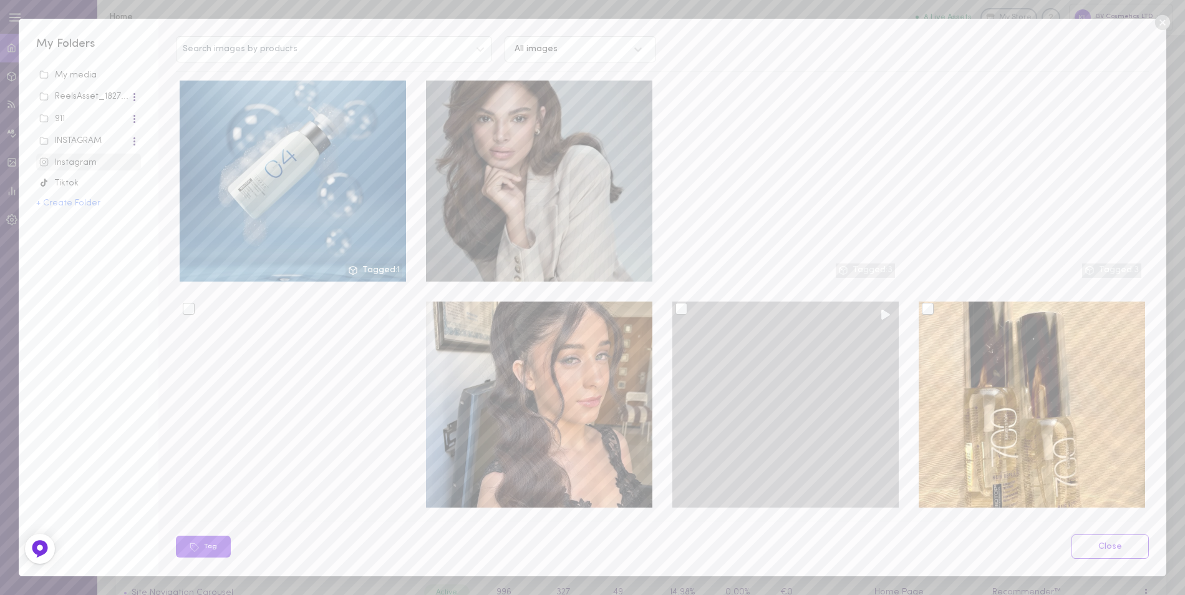
click at [676, 303] on div at bounding box center [682, 309] width 12 height 12
click at [0, 0] on input "checkbox" at bounding box center [0, 0] width 0 height 0
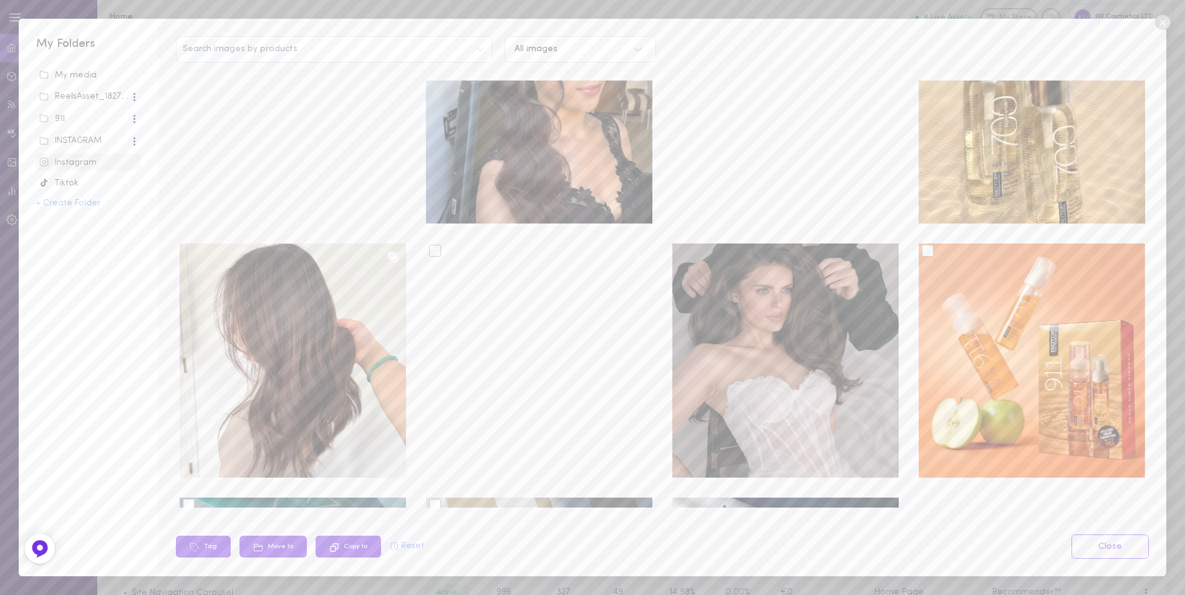
scroll to position [2121, 0]
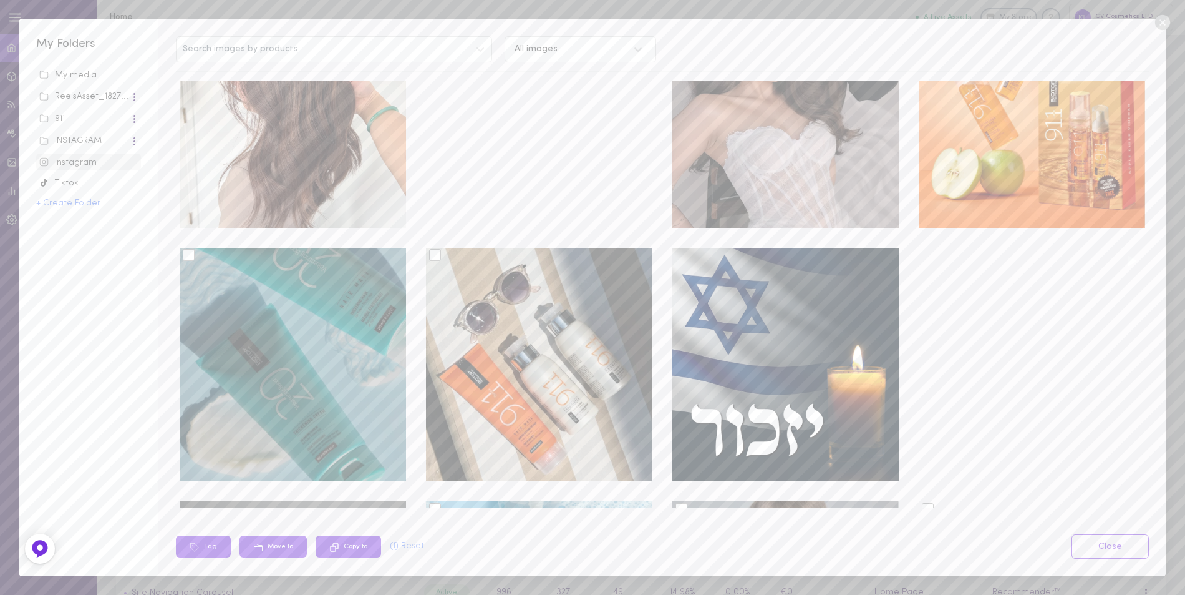
click at [188, 249] on div at bounding box center [189, 255] width 12 height 12
click at [0, 0] on input "checkbox" at bounding box center [0, 0] width 0 height 0
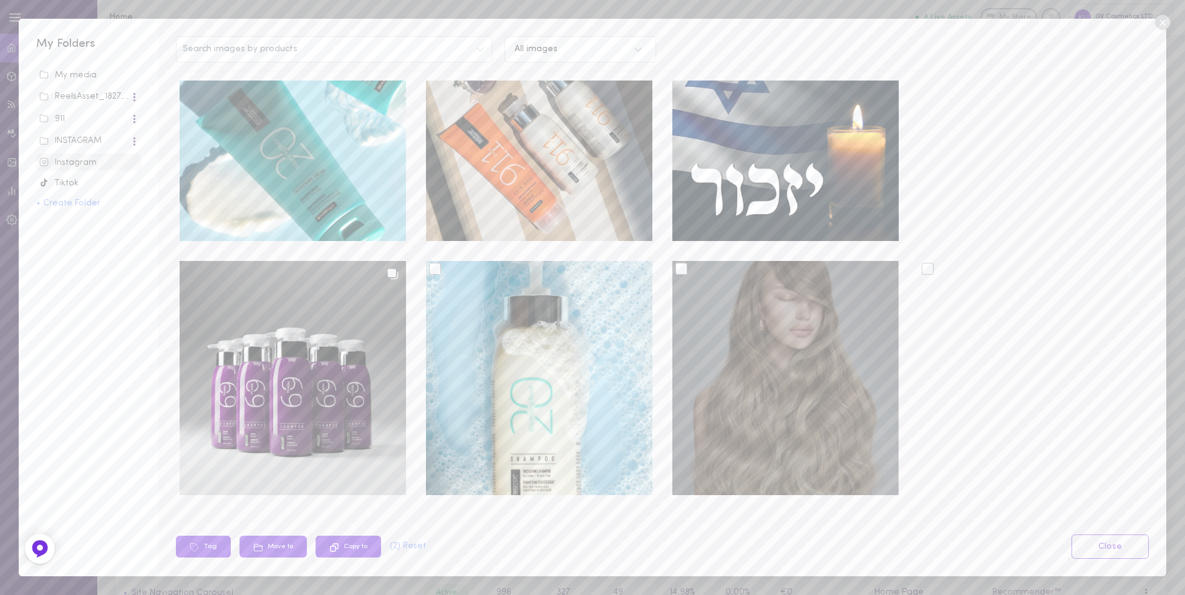
scroll to position [2371, 0]
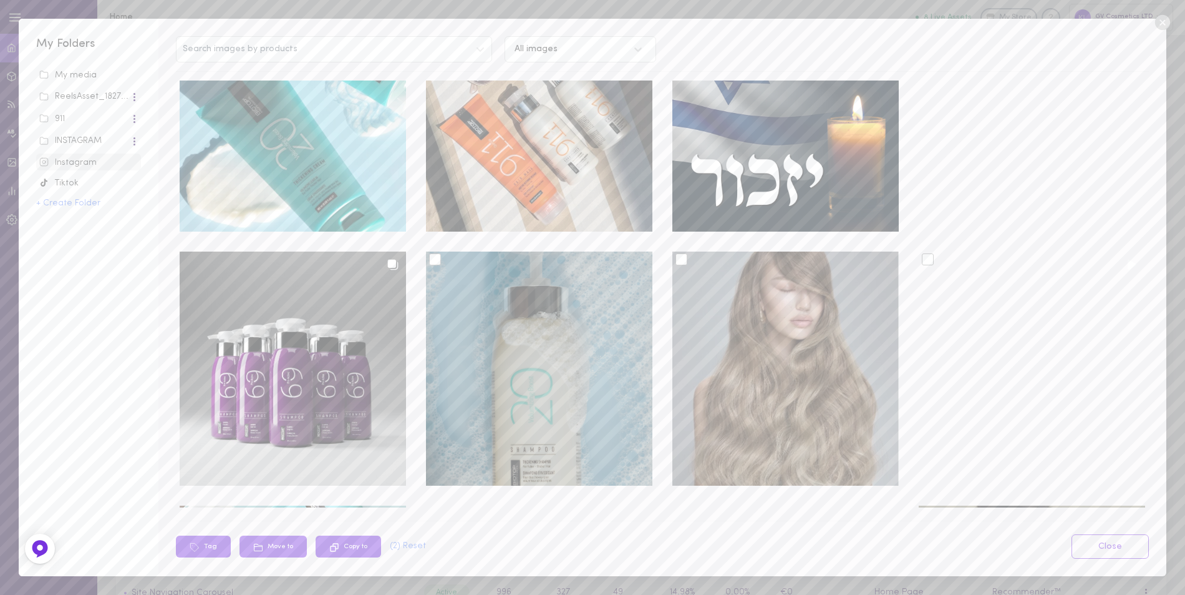
click at [434, 253] on div at bounding box center [435, 259] width 12 height 12
click at [0, 0] on input "checkbox" at bounding box center [0, 0] width 0 height 0
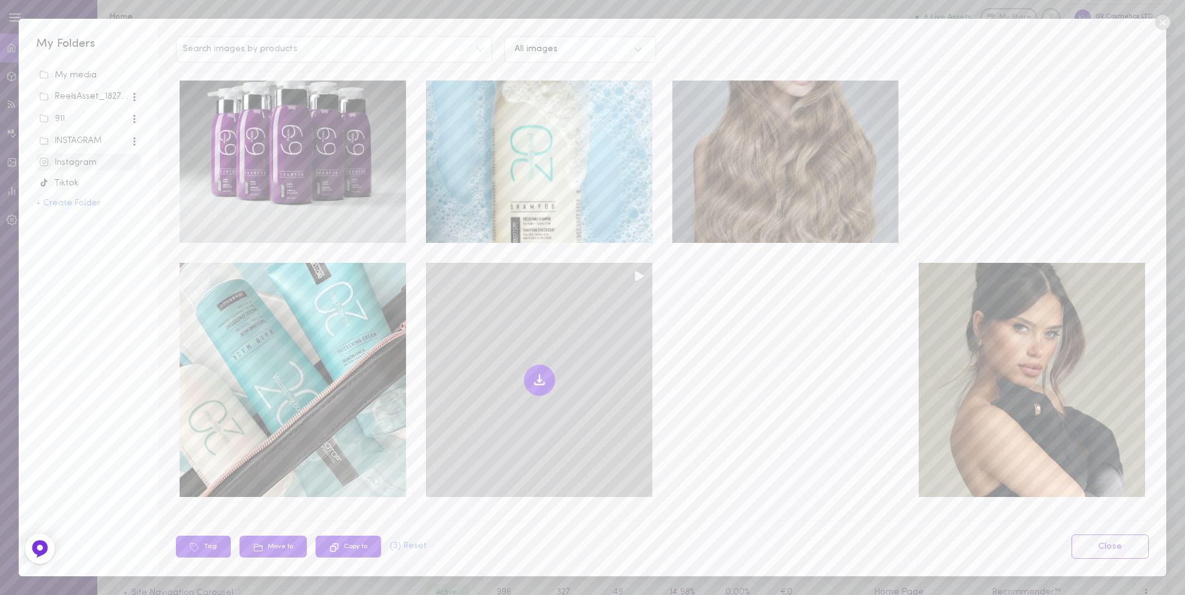
scroll to position [2620, 0]
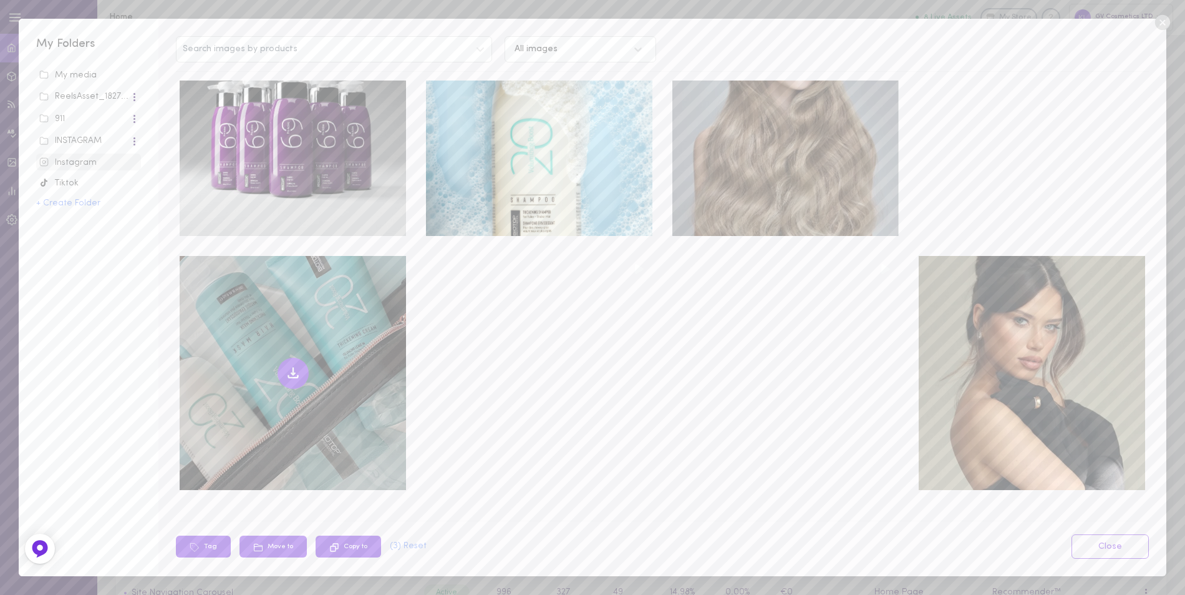
click at [293, 367] on icon at bounding box center [293, 370] width 0 height 7
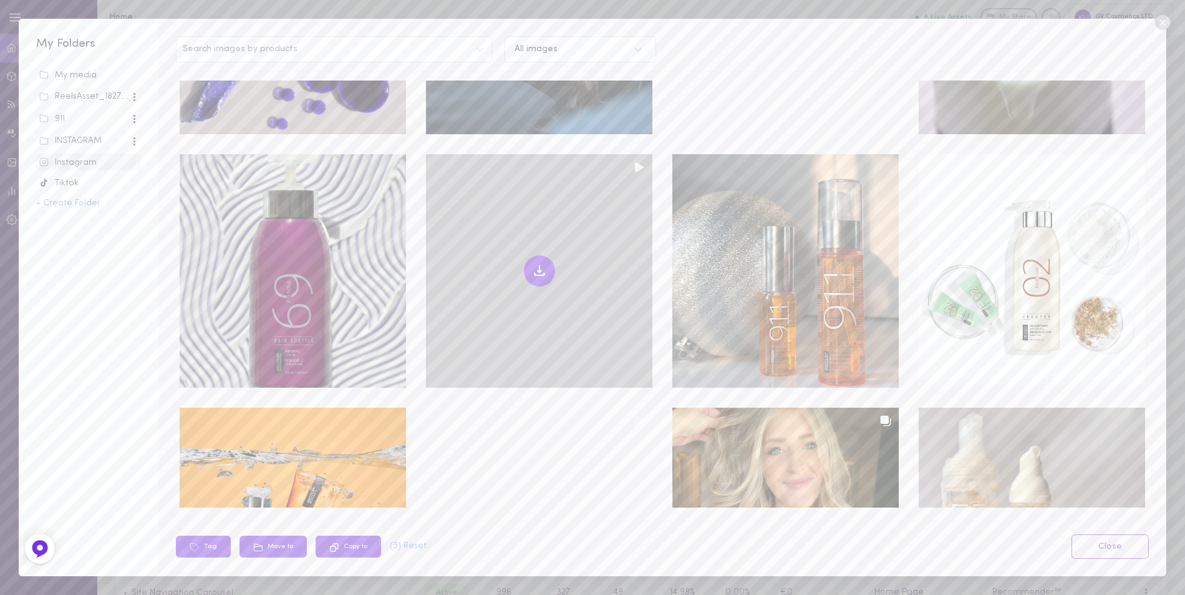
scroll to position [3618, 0]
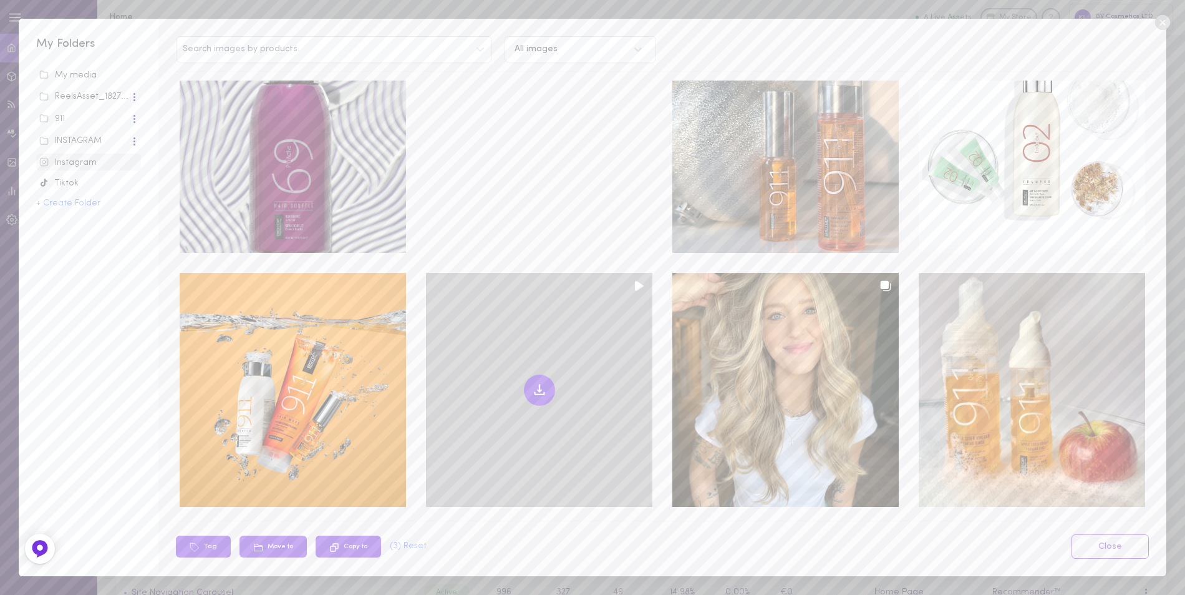
click at [540, 382] on icon at bounding box center [539, 389] width 15 height 15
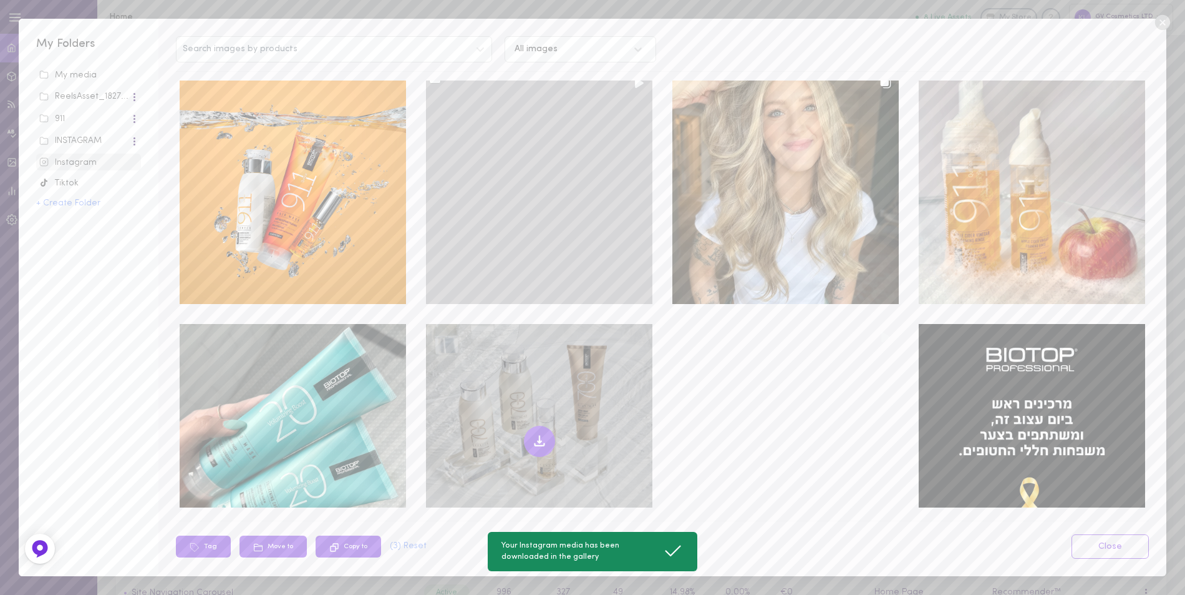
scroll to position [3868, 0]
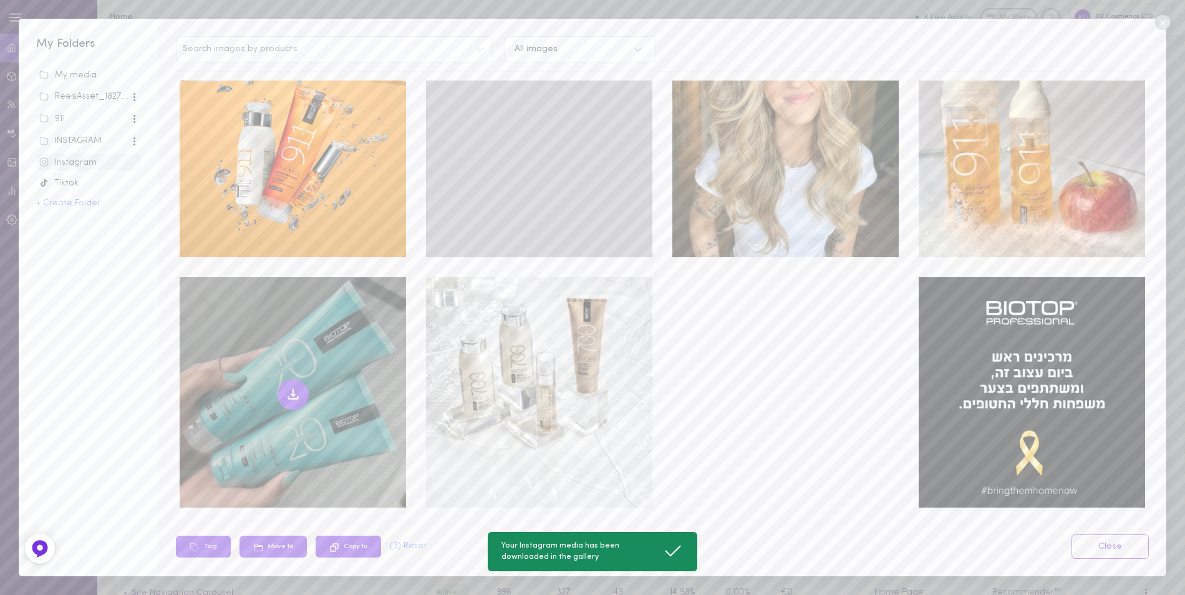
click at [291, 387] on icon at bounding box center [293, 394] width 15 height 15
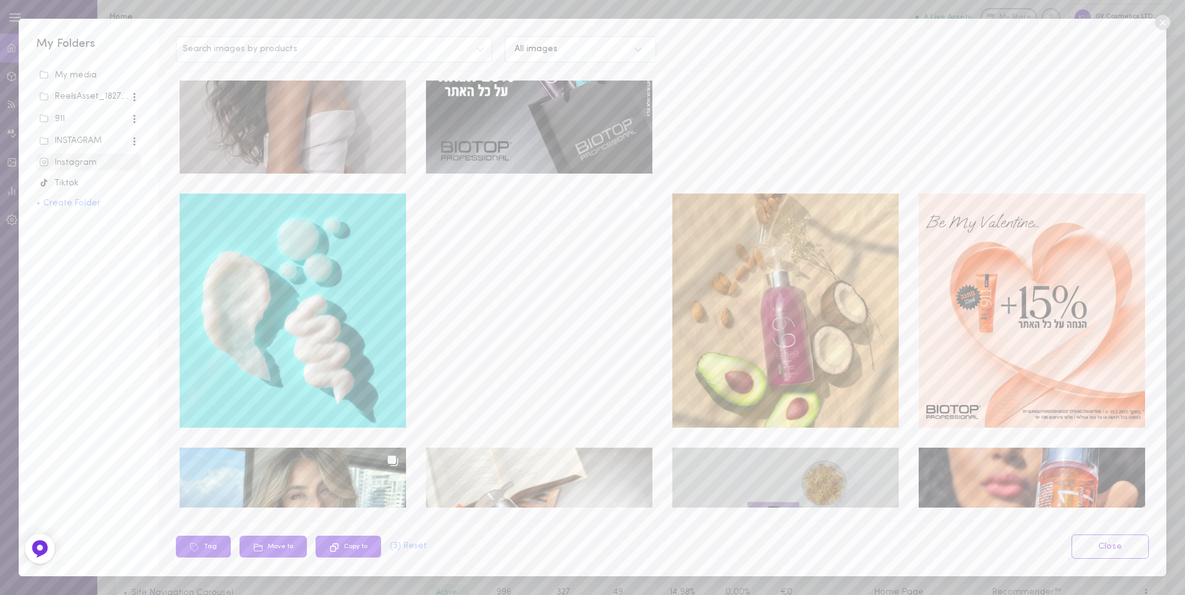
scroll to position [4147, 0]
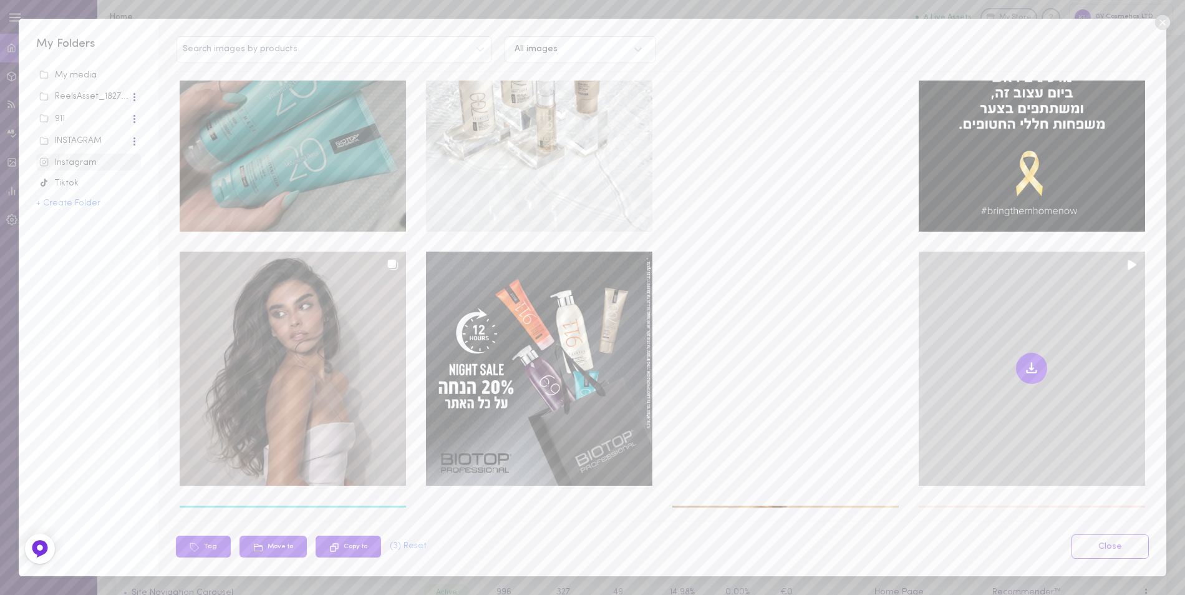
click at [1029, 352] on button at bounding box center [1031, 367] width 31 height 31
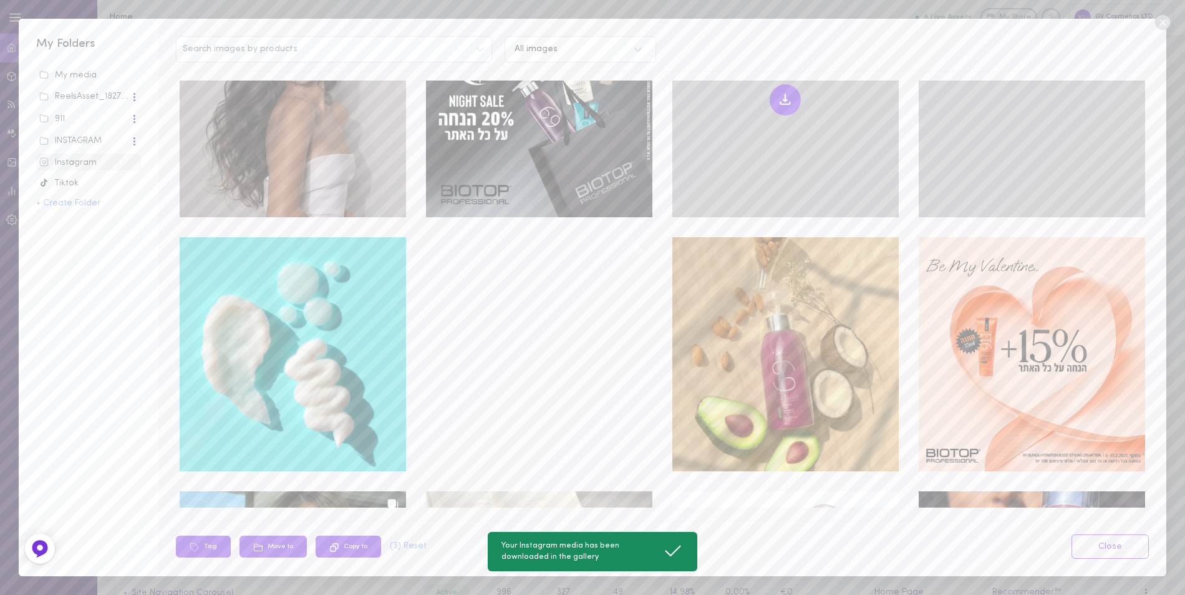
scroll to position [4459, 0]
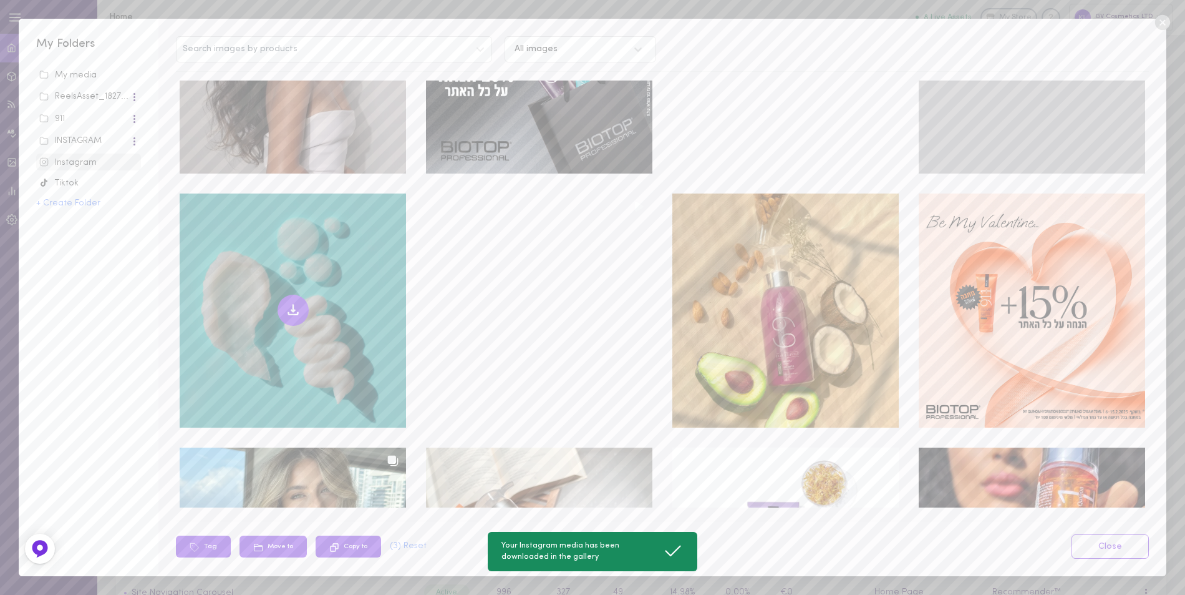
click at [288, 303] on icon at bounding box center [293, 310] width 15 height 15
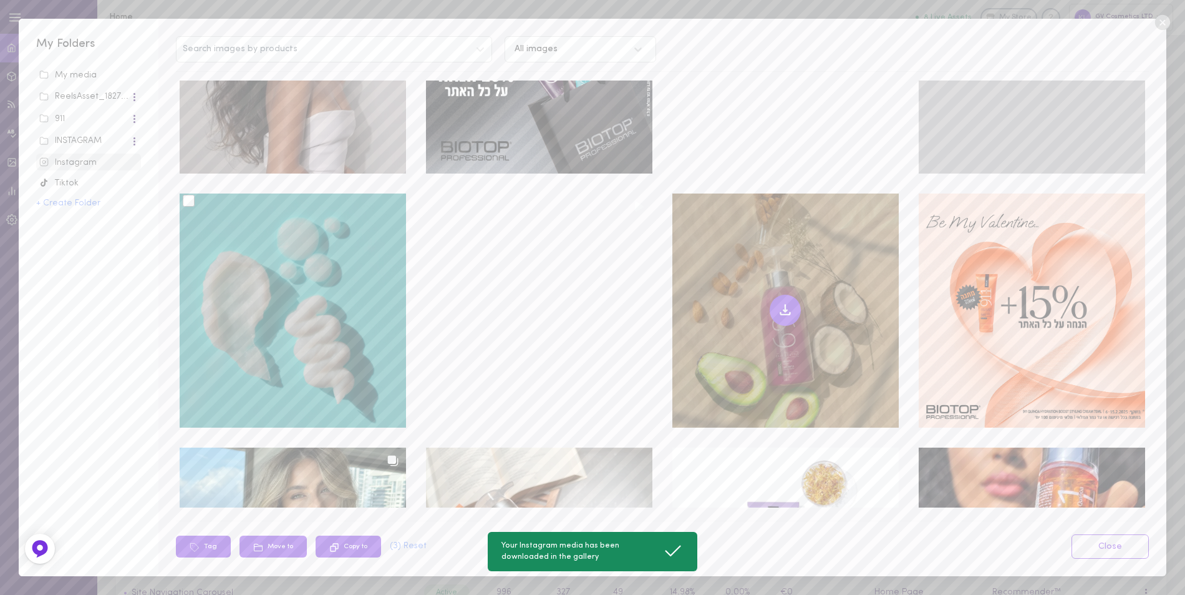
click at [780, 303] on icon at bounding box center [785, 310] width 15 height 15
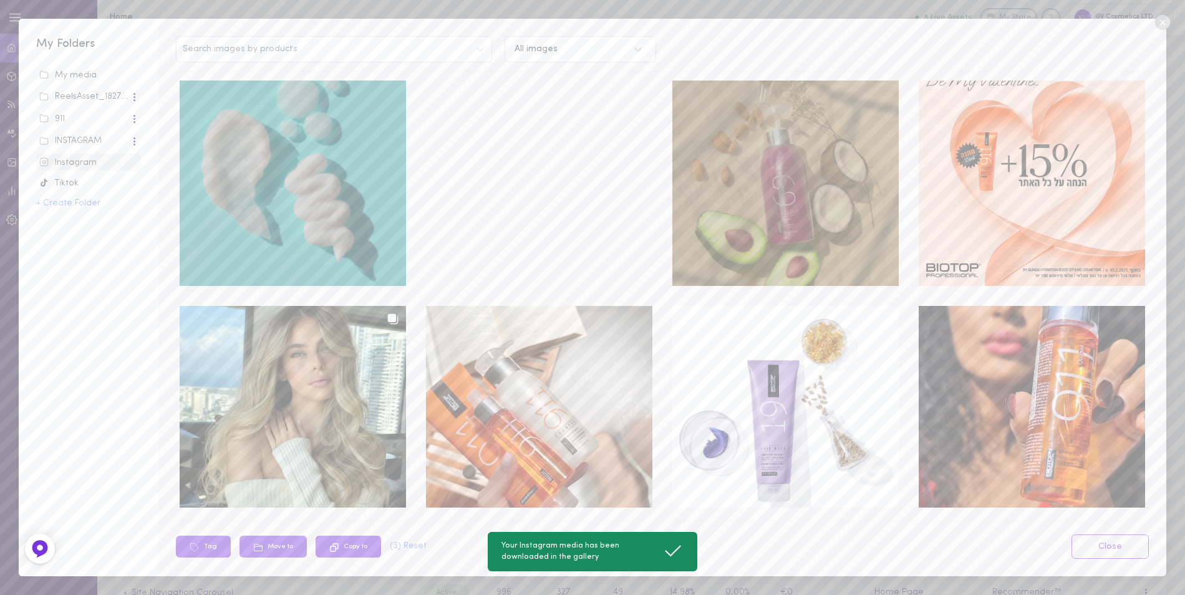
scroll to position [4709, 0]
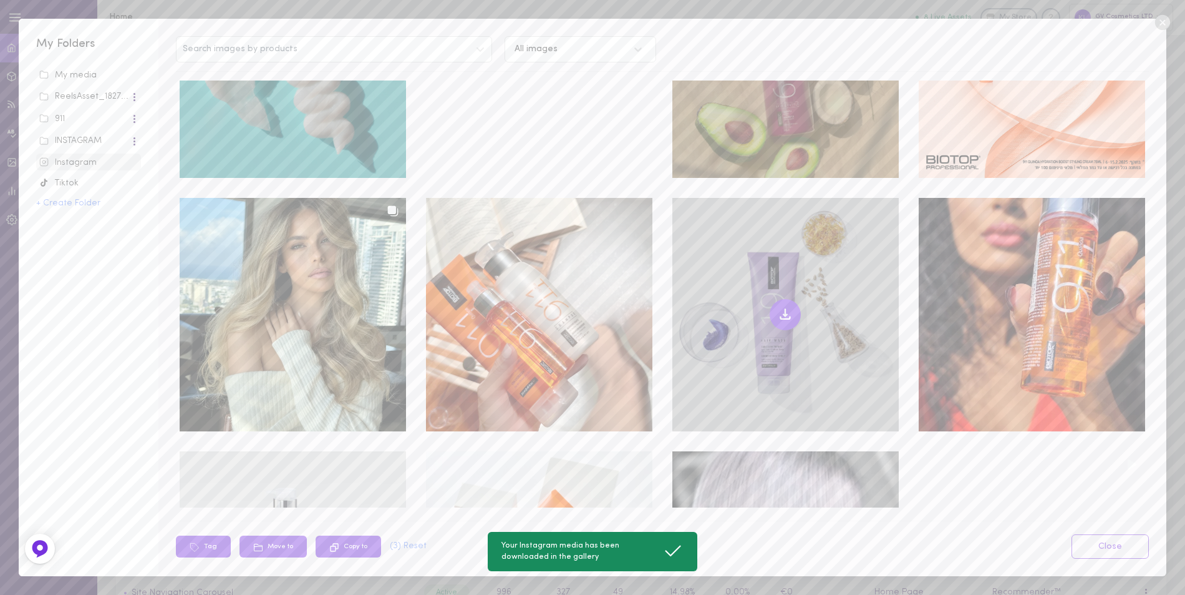
click at [784, 314] on icon at bounding box center [786, 315] width 4 height 2
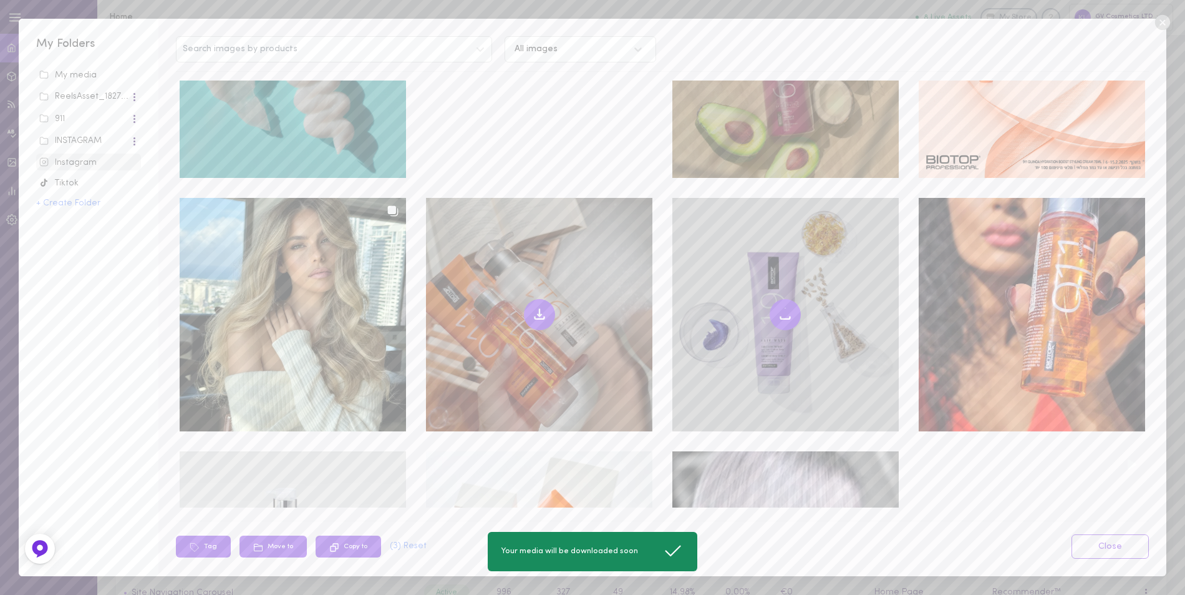
click at [538, 307] on icon at bounding box center [539, 314] width 15 height 15
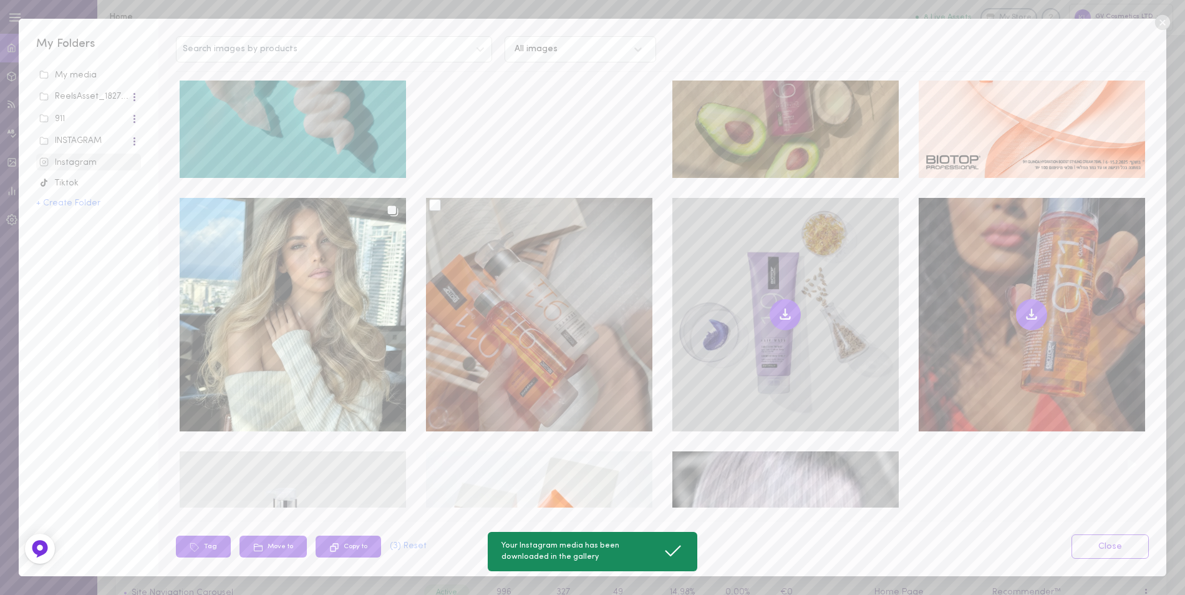
click at [1027, 307] on icon at bounding box center [1031, 314] width 15 height 15
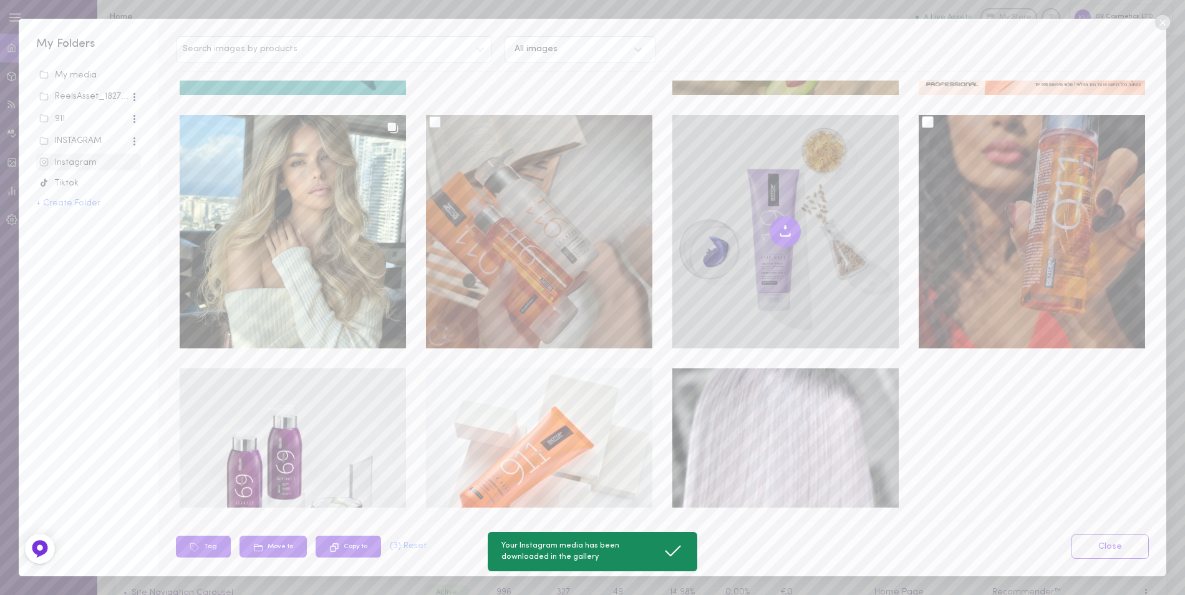
scroll to position [4958, 0]
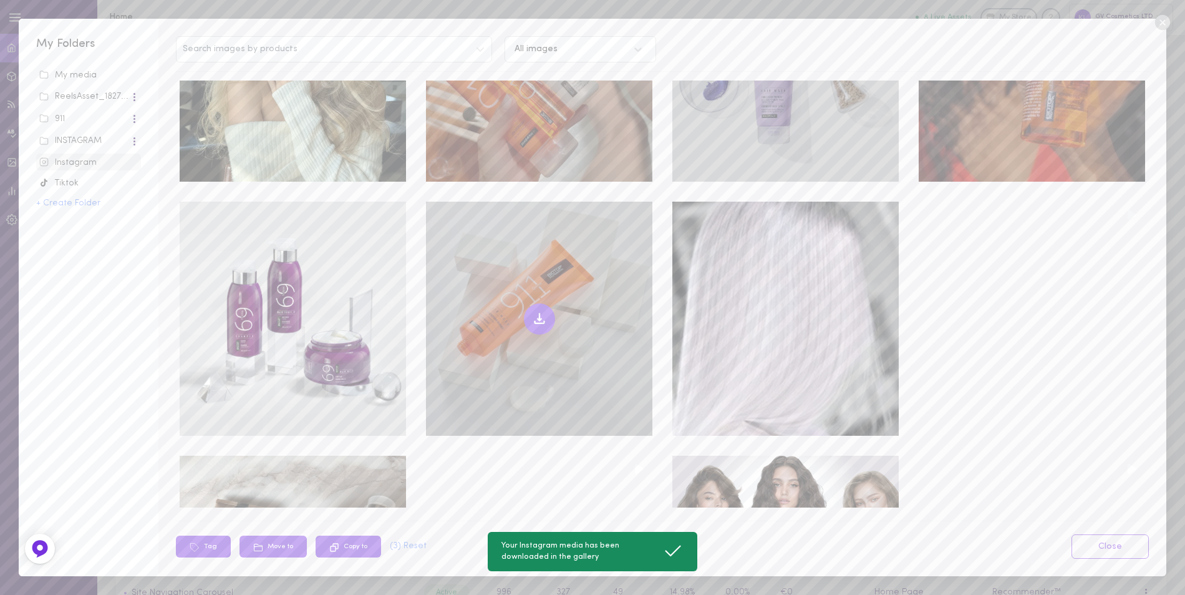
click at [532, 311] on icon at bounding box center [539, 318] width 15 height 15
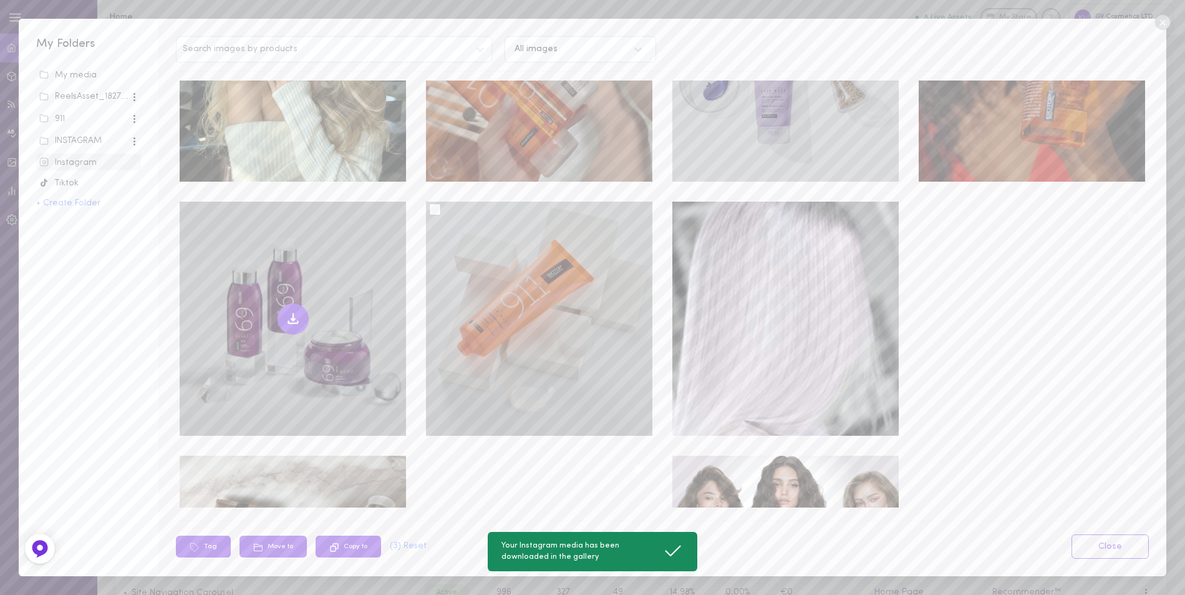
click at [291, 318] on icon at bounding box center [293, 319] width 4 height 2
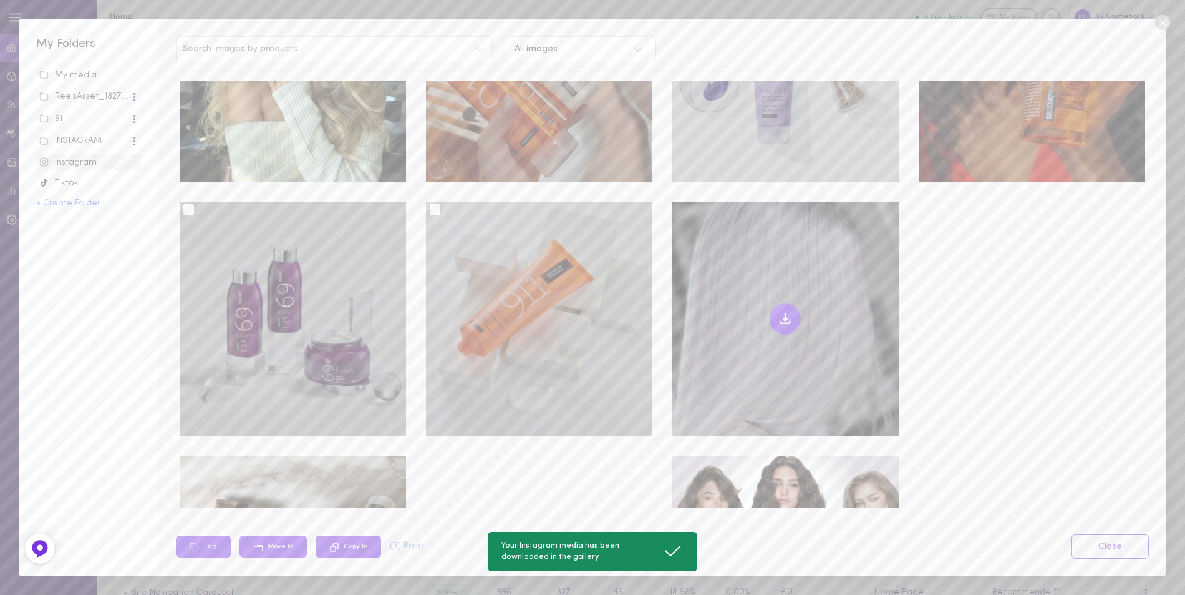
click at [778, 311] on icon at bounding box center [785, 318] width 15 height 15
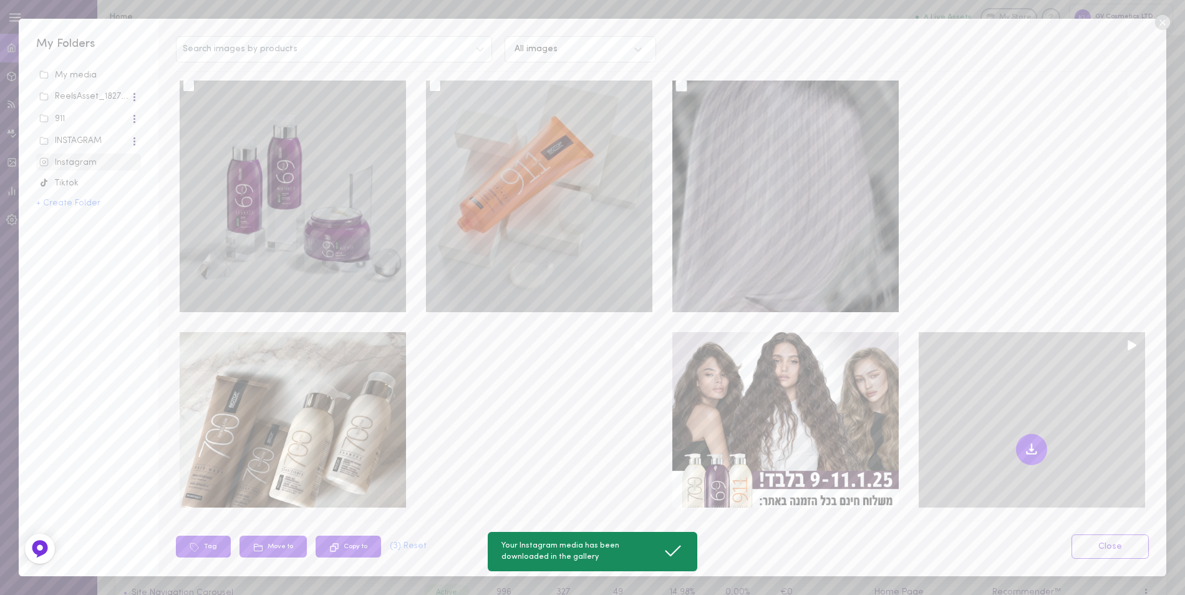
scroll to position [5208, 0]
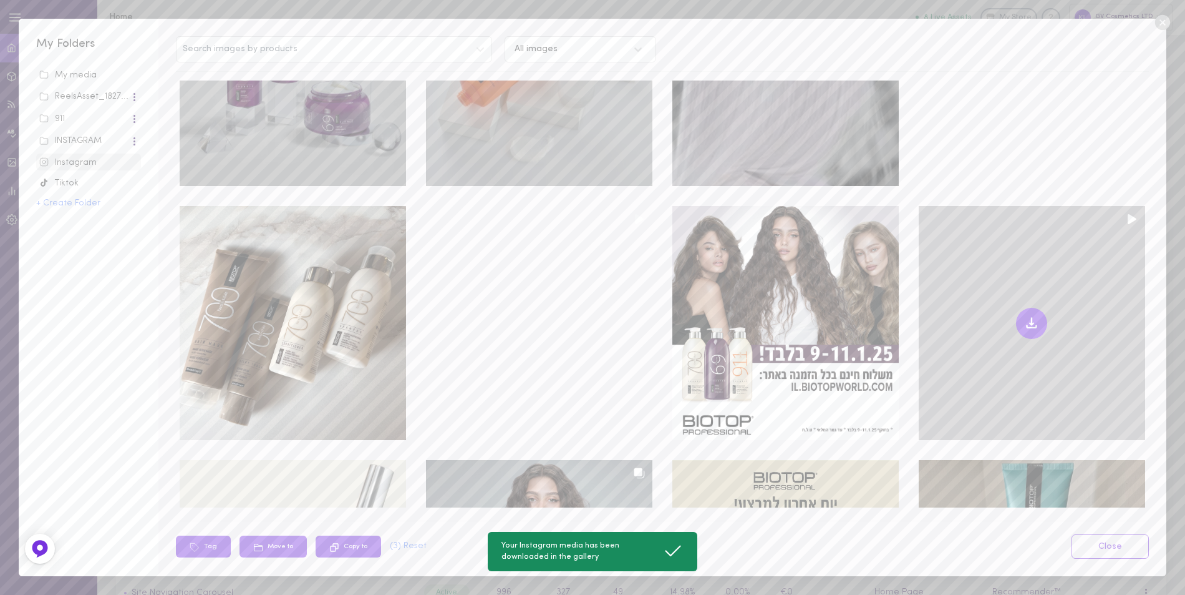
click at [1016, 308] on button at bounding box center [1031, 323] width 31 height 31
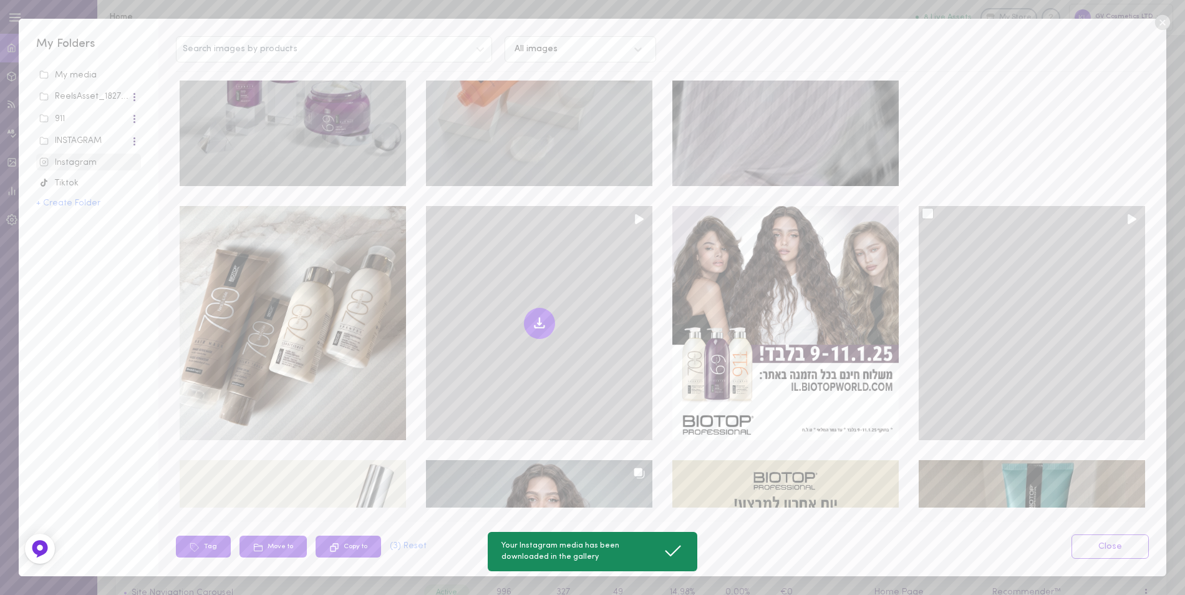
click at [535, 324] on icon at bounding box center [539, 325] width 9 height 2
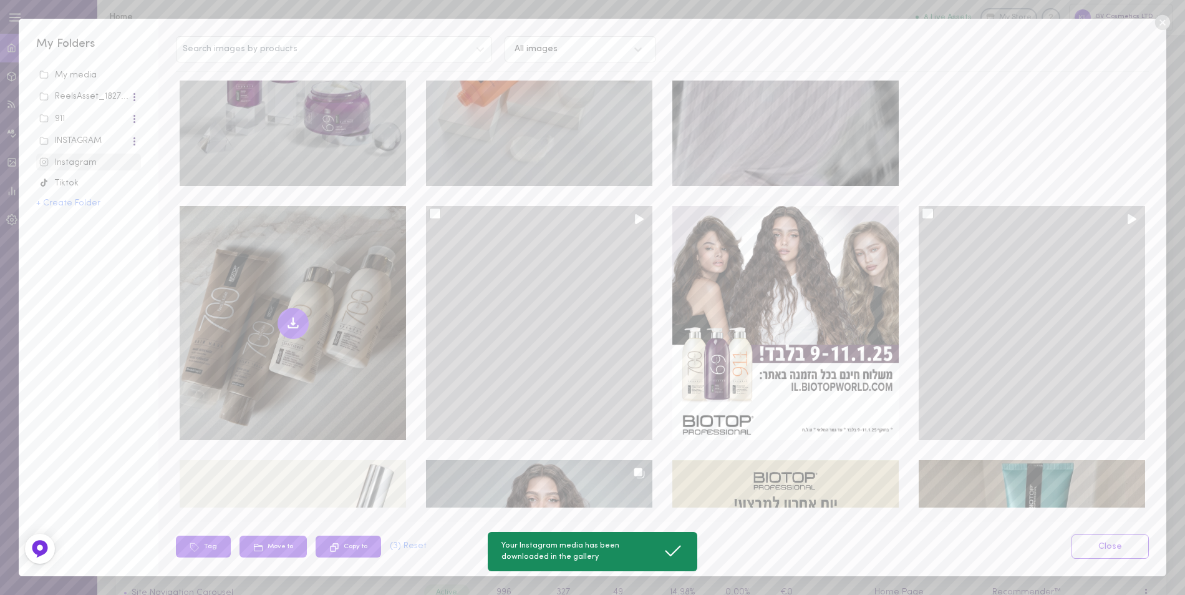
click at [291, 324] on icon at bounding box center [292, 325] width 9 height 2
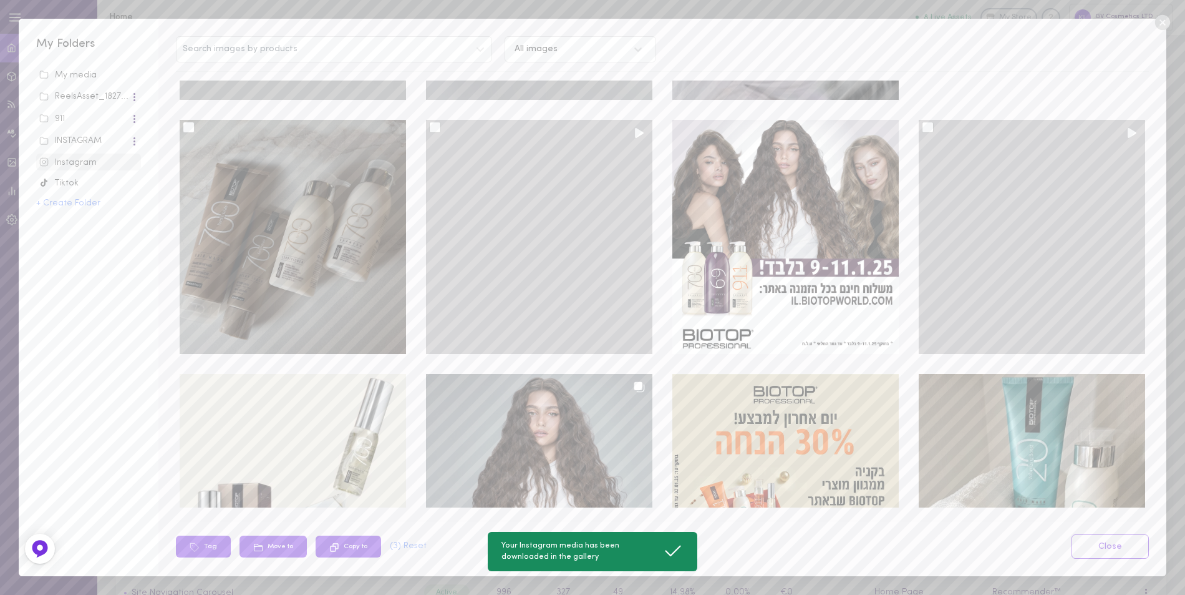
scroll to position [5520, 0]
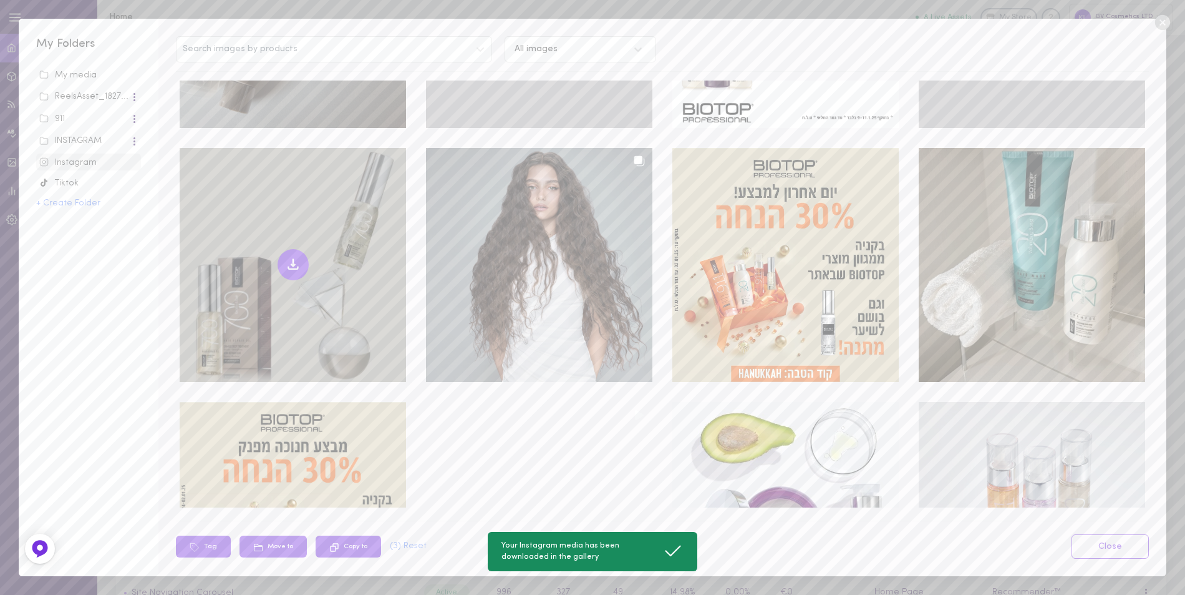
click at [297, 257] on icon at bounding box center [293, 264] width 15 height 15
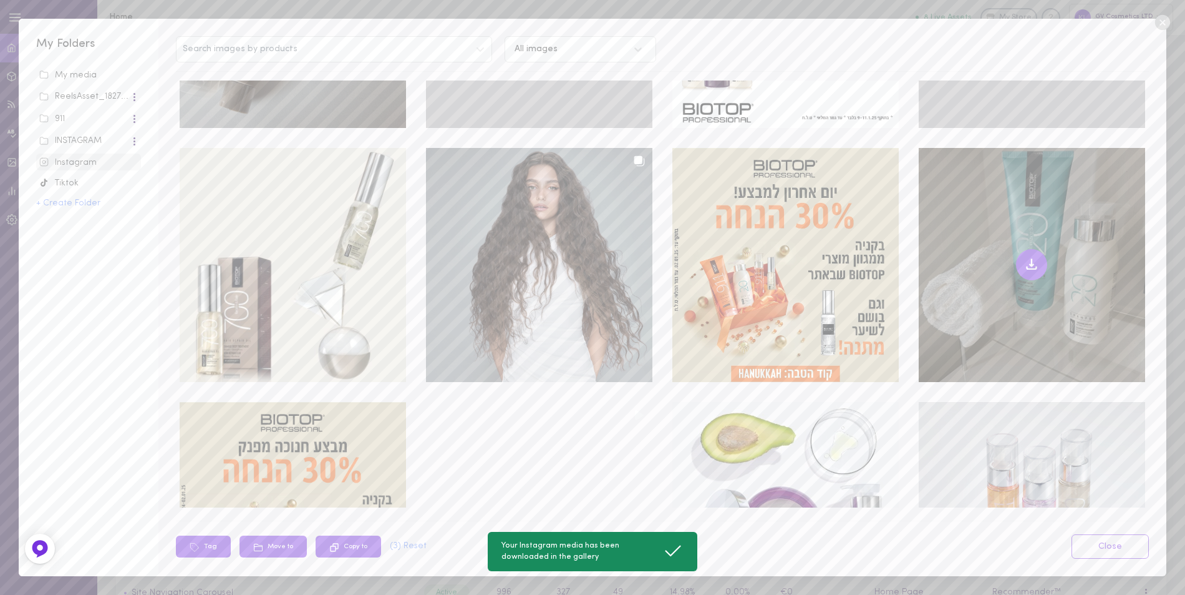
click at [1024, 257] on icon at bounding box center [1031, 264] width 15 height 15
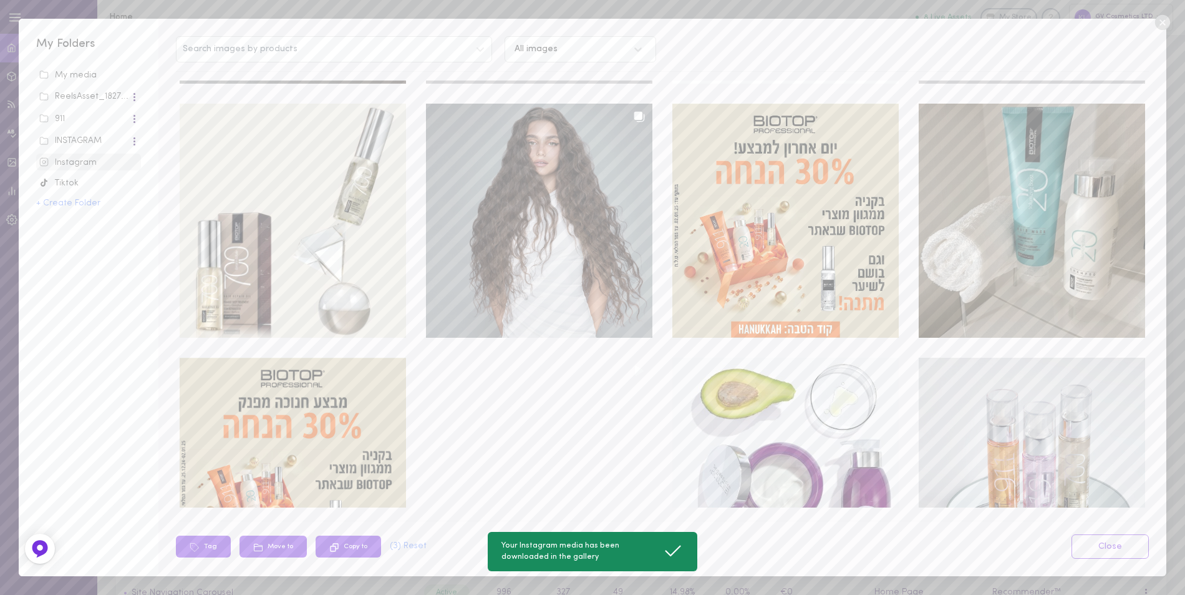
scroll to position [5589, 0]
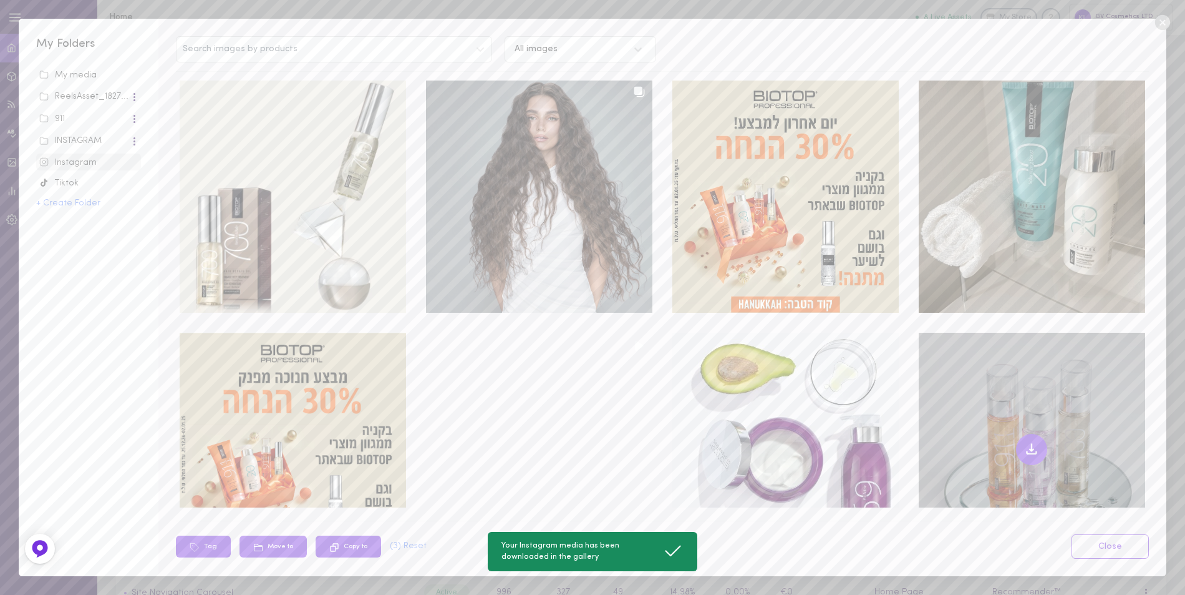
click at [1030, 449] on icon at bounding box center [1032, 450] width 4 height 2
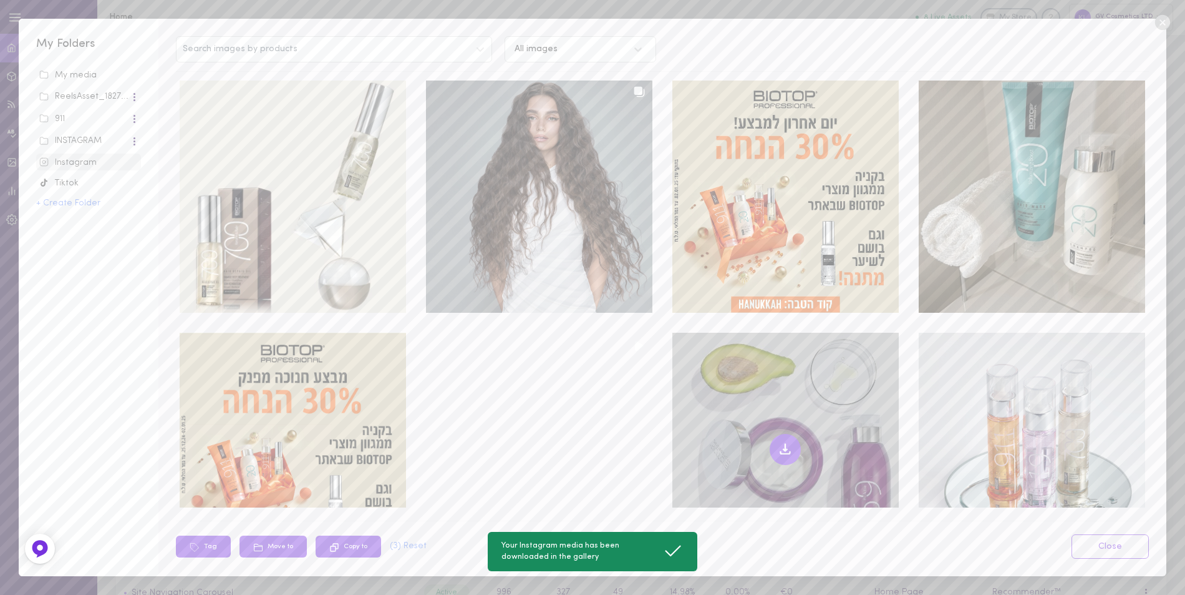
click at [781, 451] on icon at bounding box center [785, 452] width 9 height 2
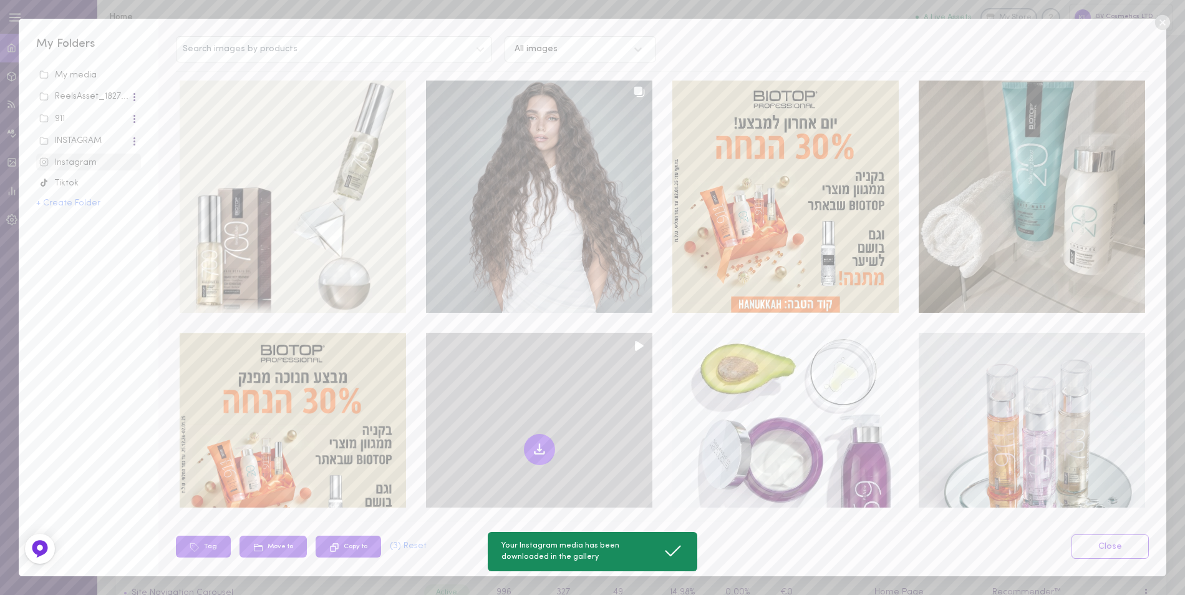
click at [532, 442] on icon at bounding box center [539, 449] width 15 height 15
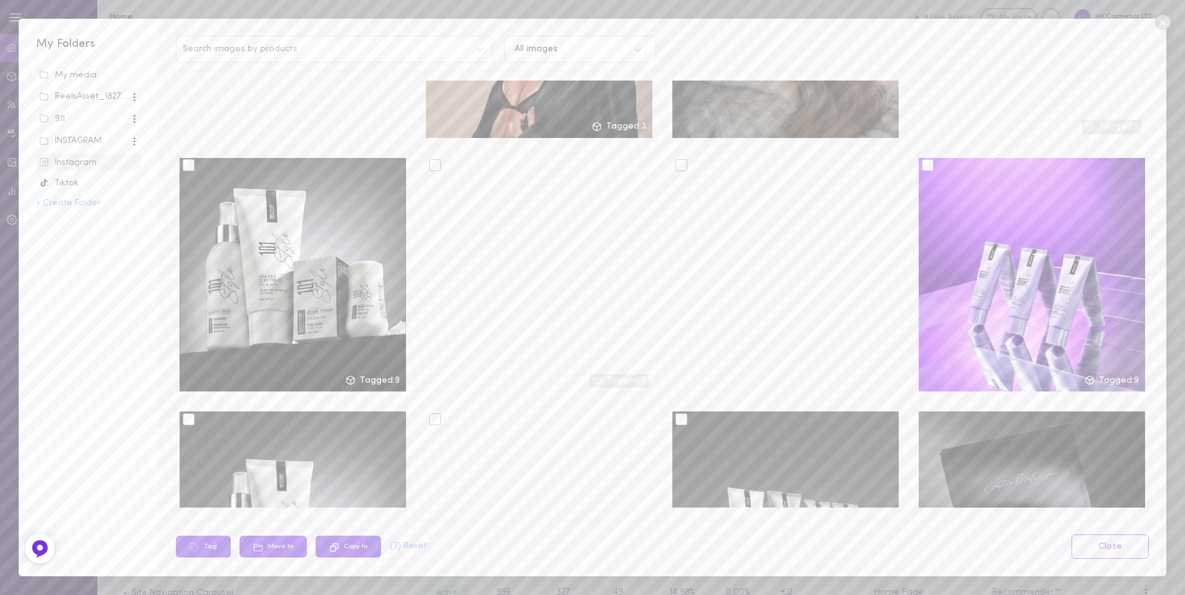
scroll to position [811, 0]
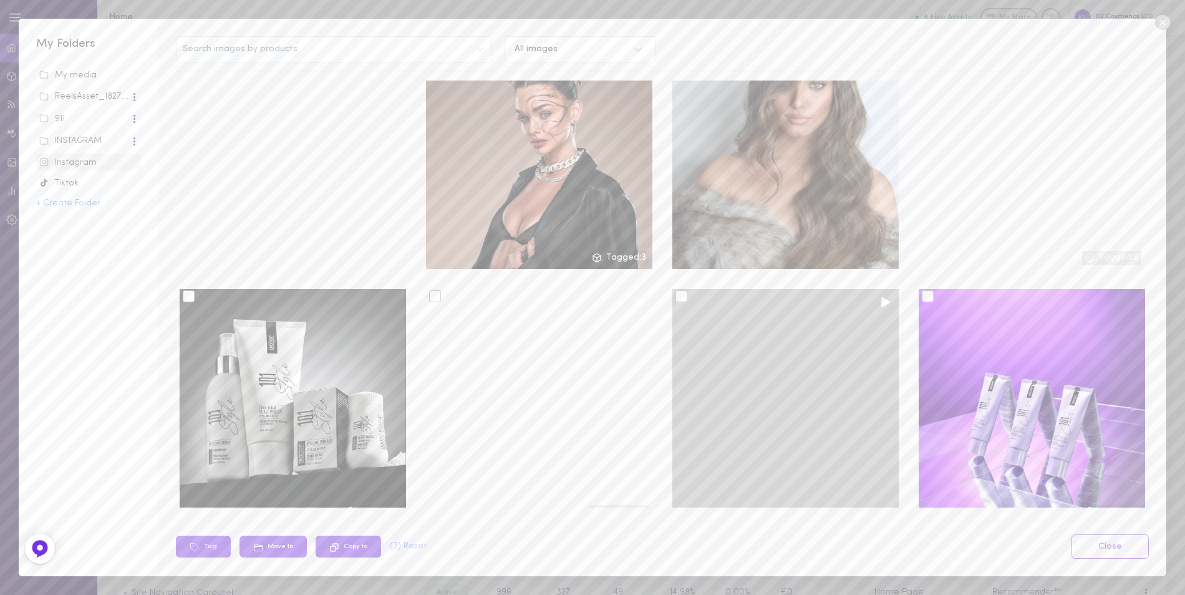
click at [676, 290] on div at bounding box center [682, 296] width 12 height 12
click at [0, 0] on input "checkbox" at bounding box center [0, 0] width 0 height 0
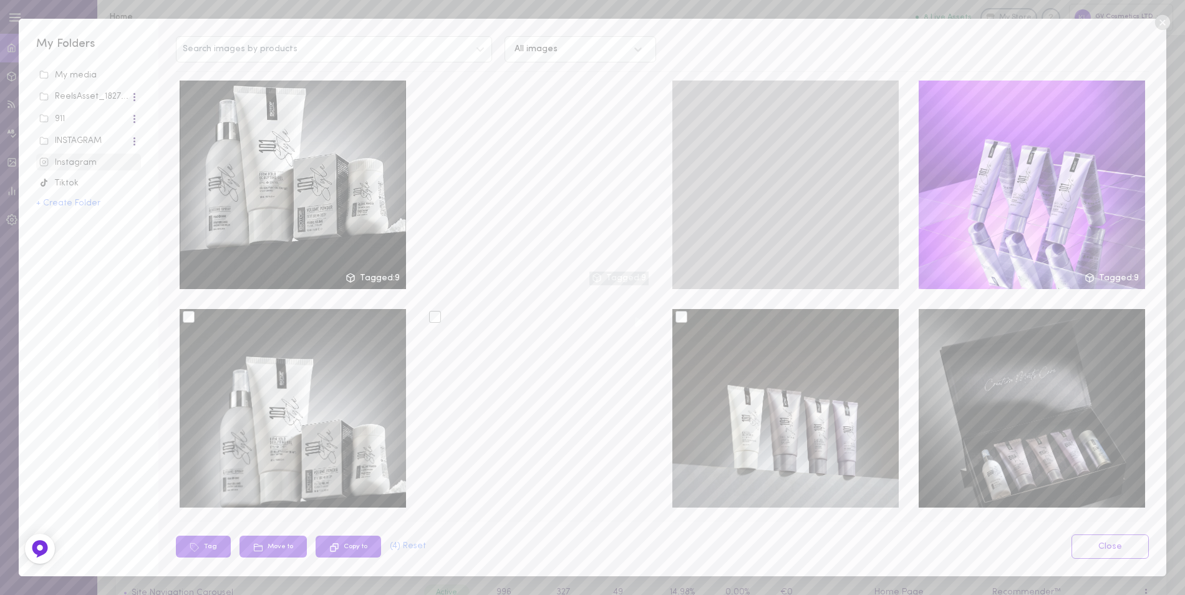
scroll to position [1123, 0]
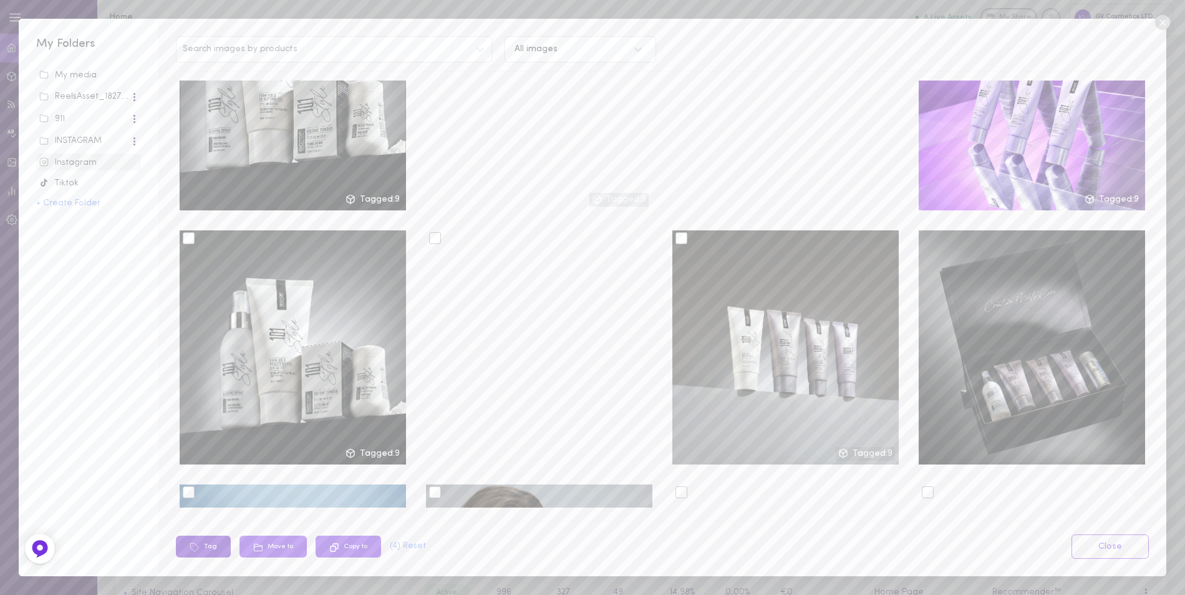
click at [218, 548] on button "Tag" at bounding box center [203, 546] width 55 height 22
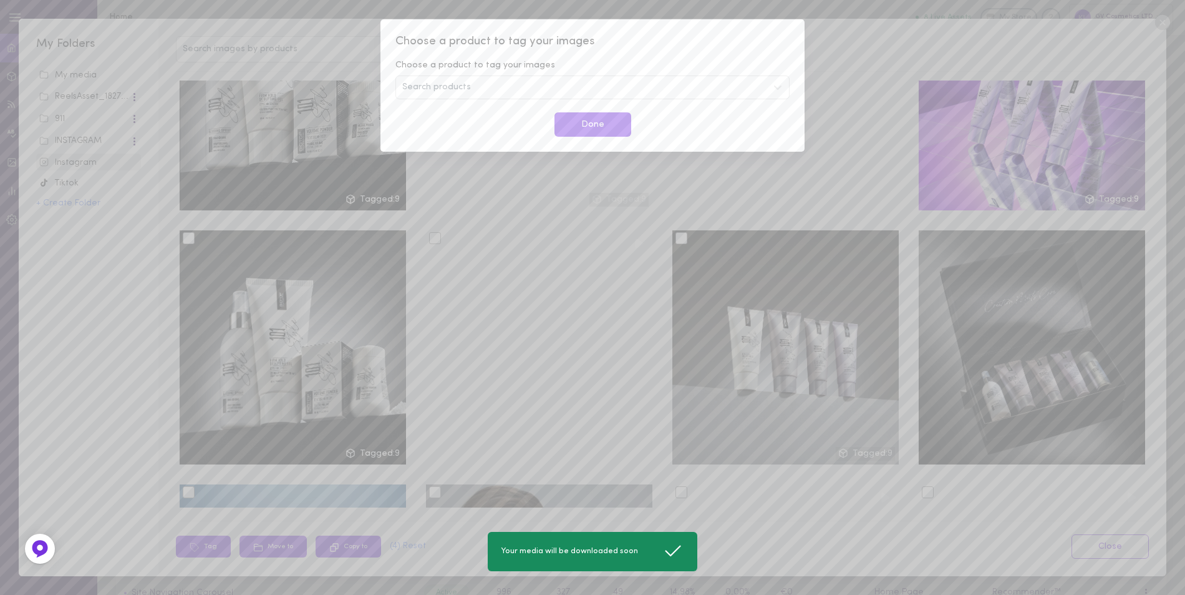
click at [493, 86] on div "Search products" at bounding box center [593, 87] width 394 height 24
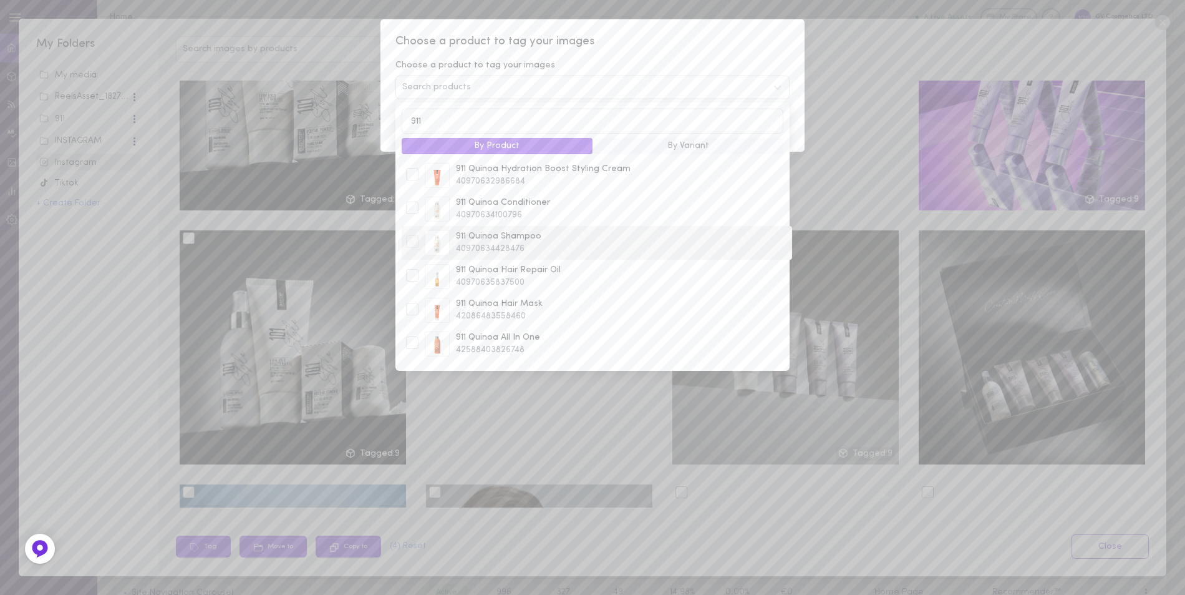
type input "911"
click at [412, 238] on div at bounding box center [412, 241] width 12 height 12
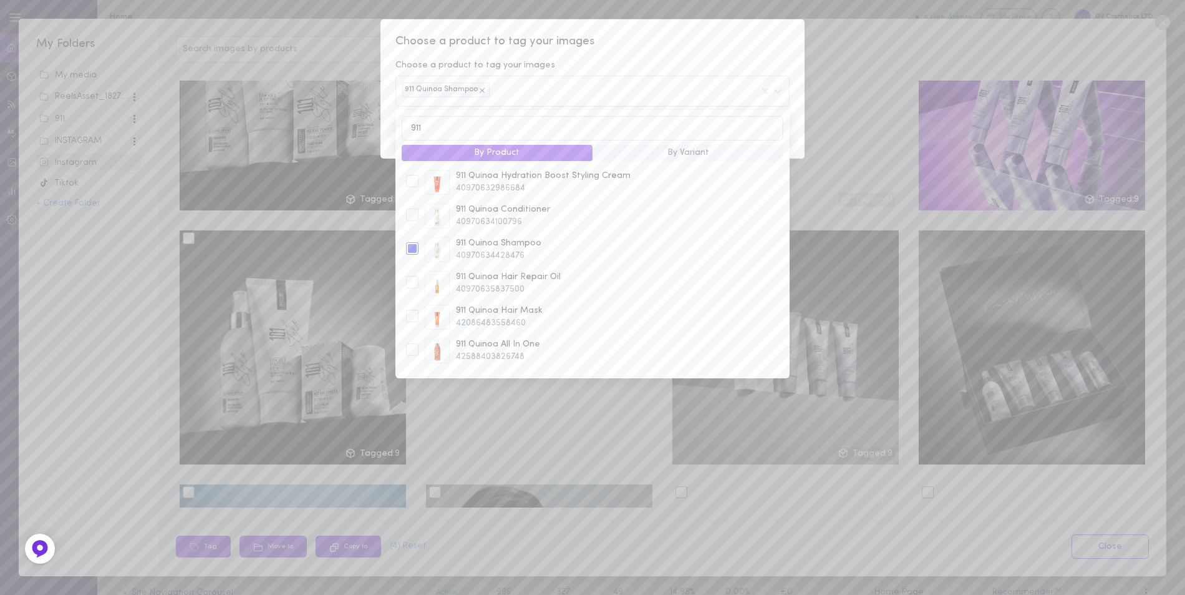
click at [667, 51] on div "Choose a product to tag your images Choose a product to tag your images 911 Qui…" at bounding box center [593, 88] width 424 height 139
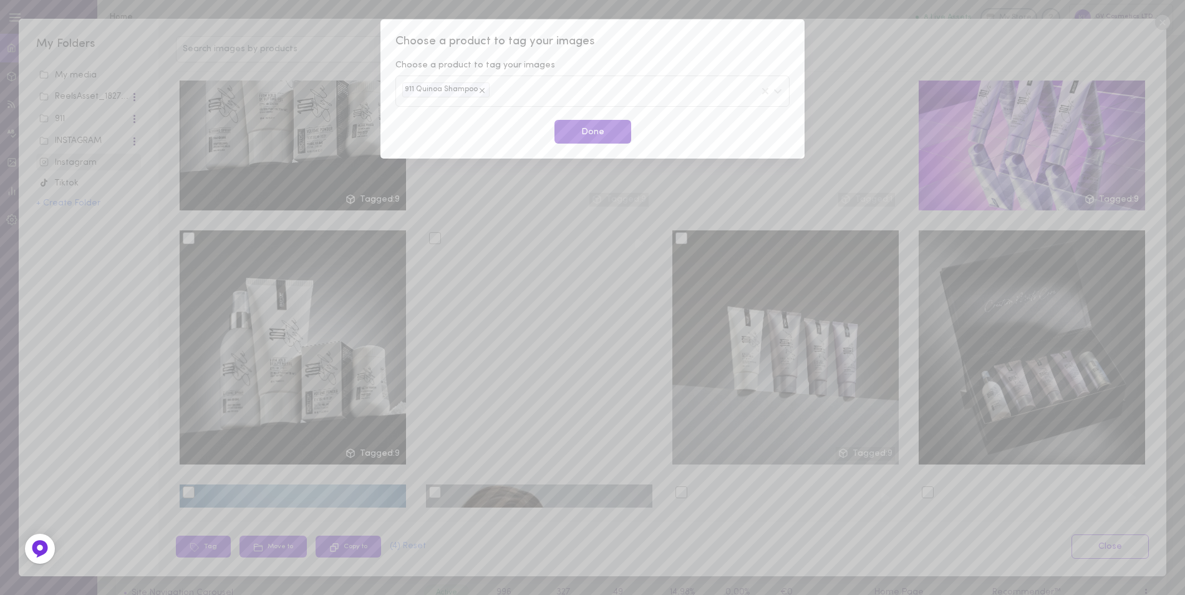
click at [604, 125] on button "Done" at bounding box center [593, 132] width 77 height 24
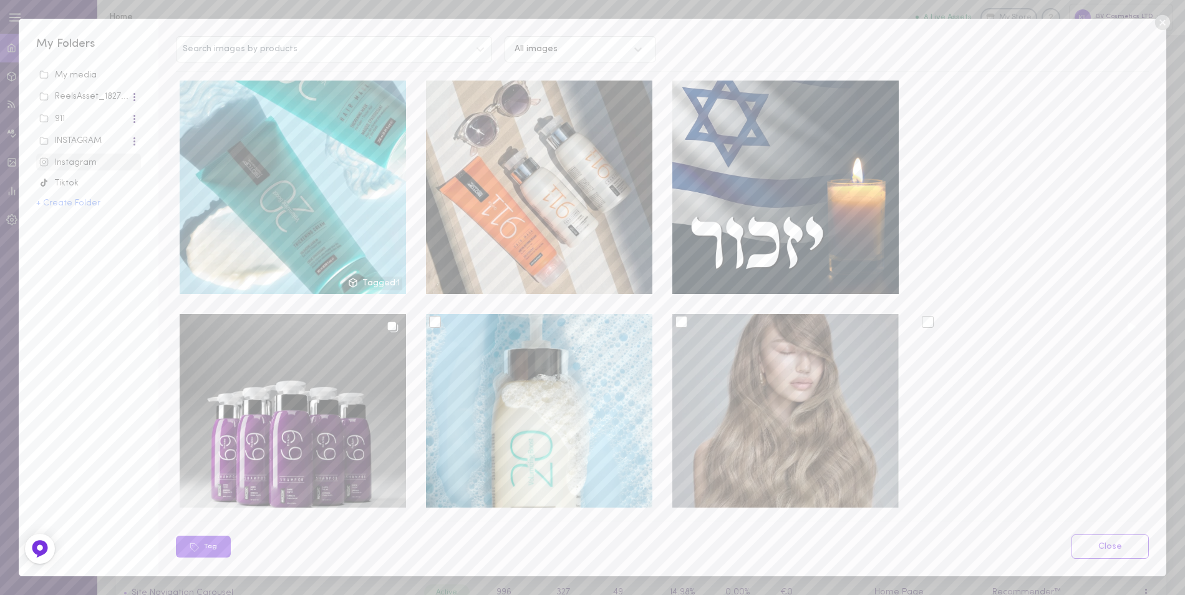
scroll to position [2121, 0]
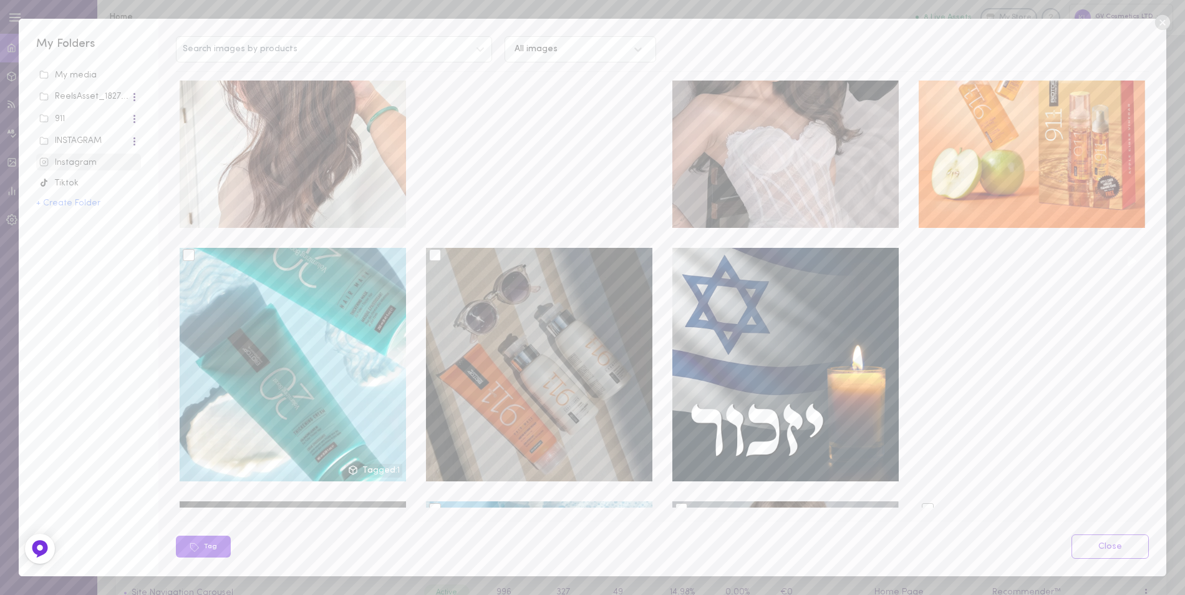
click at [432, 249] on div at bounding box center [435, 255] width 12 height 12
click at [0, 0] on input "checkbox" at bounding box center [0, 0] width 0 height 0
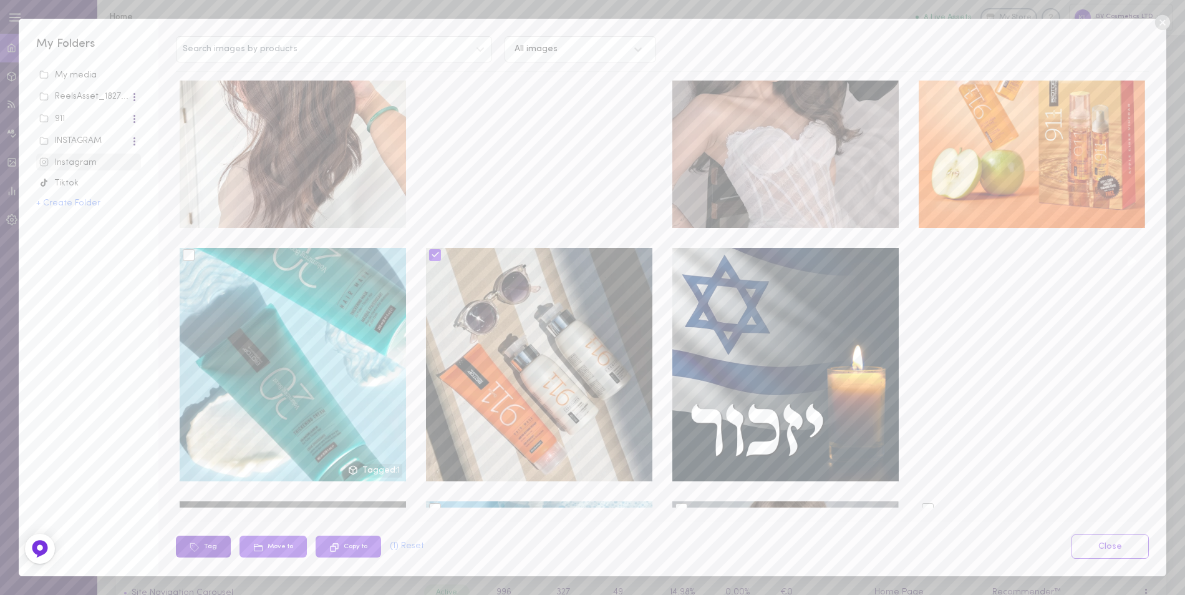
click at [207, 543] on button "Tag" at bounding box center [203, 546] width 55 height 22
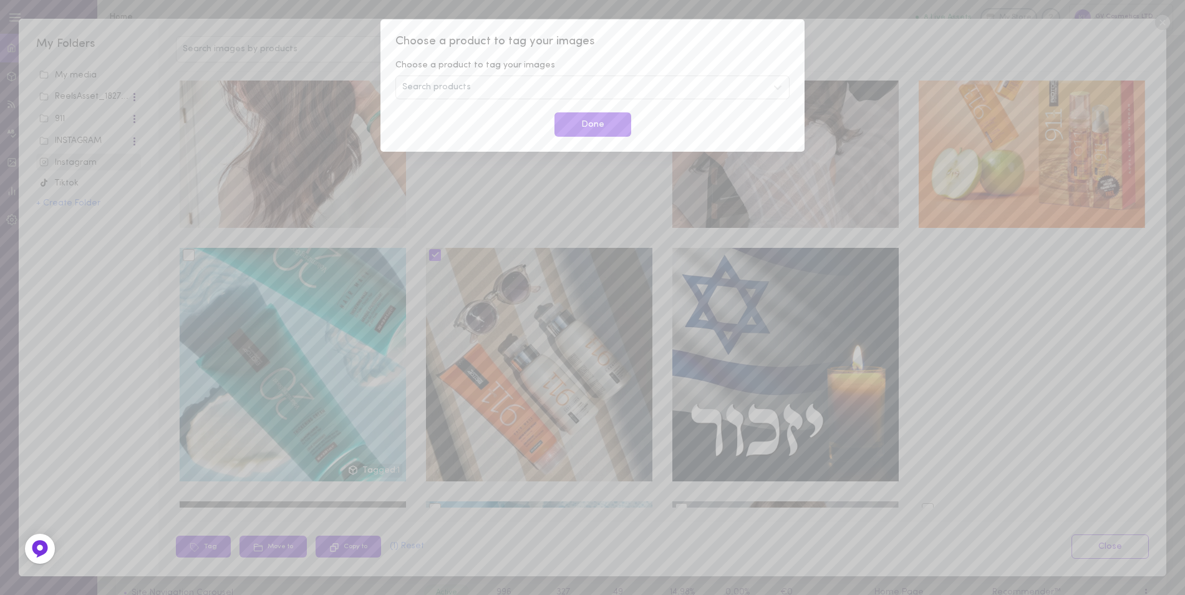
click at [512, 85] on div "Search products" at bounding box center [593, 87] width 394 height 24
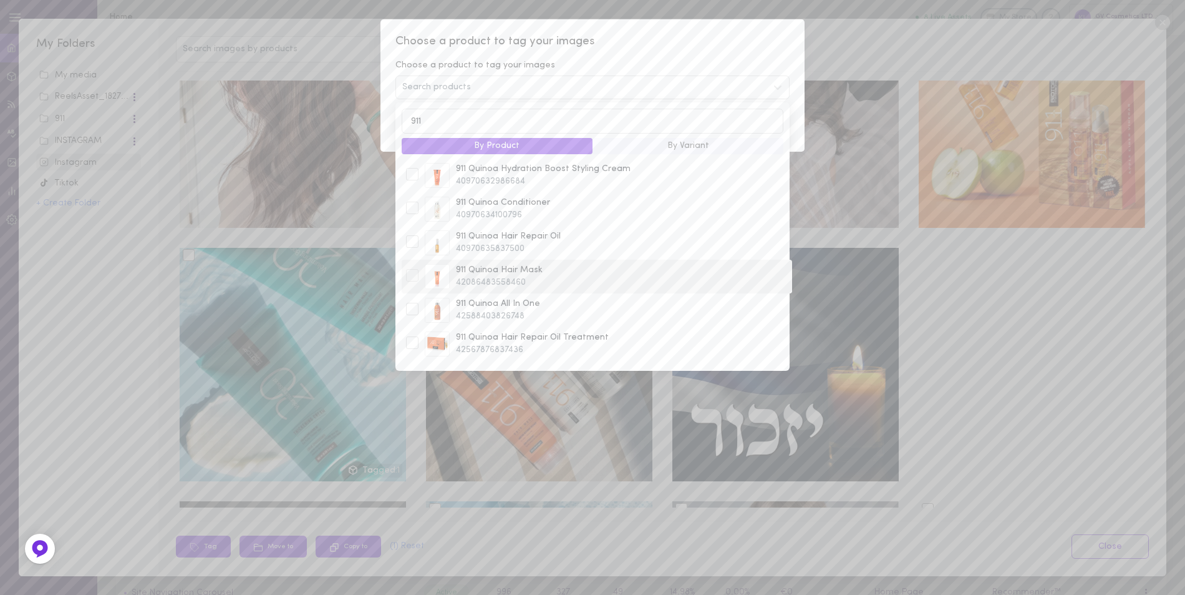
type input "911"
click at [413, 278] on div at bounding box center [412, 275] width 12 height 12
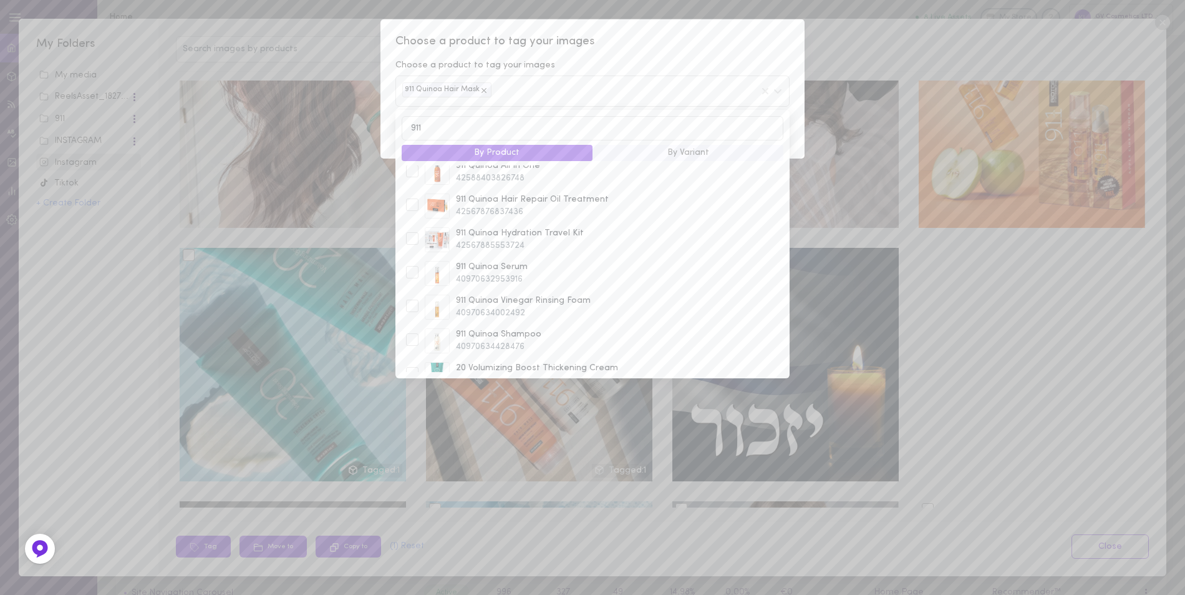
scroll to position [166, 0]
click at [410, 319] on div at bounding box center [412, 319] width 12 height 12
click at [415, 254] on div at bounding box center [412, 252] width 12 height 12
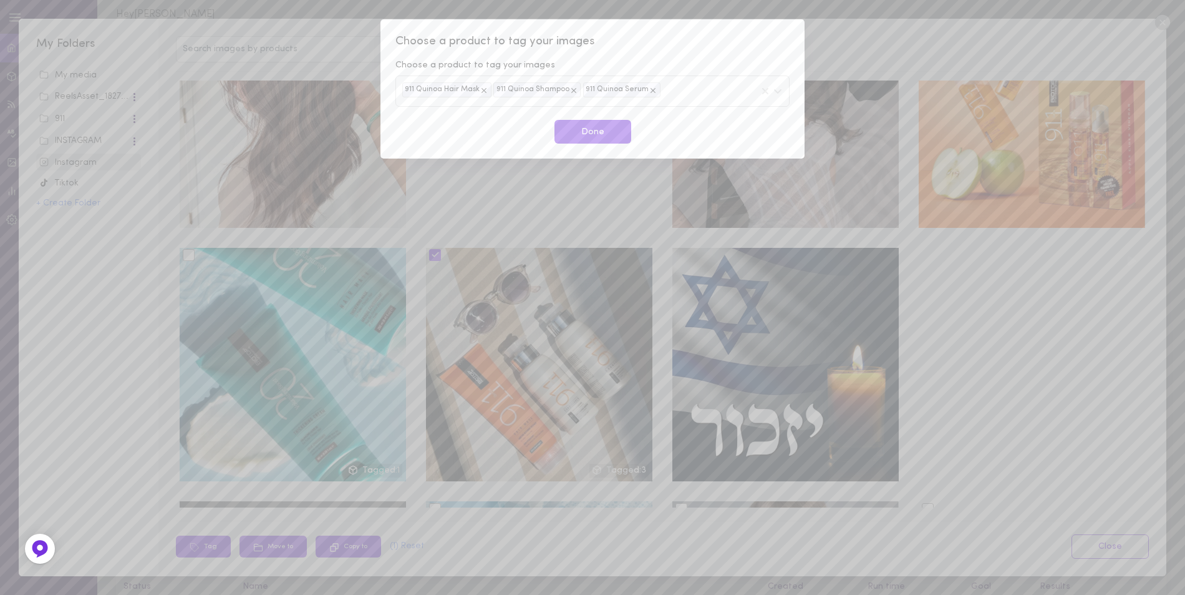
click at [664, 44] on span "Choose a product to tag your images" at bounding box center [593, 42] width 394 height 16
click at [598, 132] on button "Done" at bounding box center [593, 132] width 77 height 24
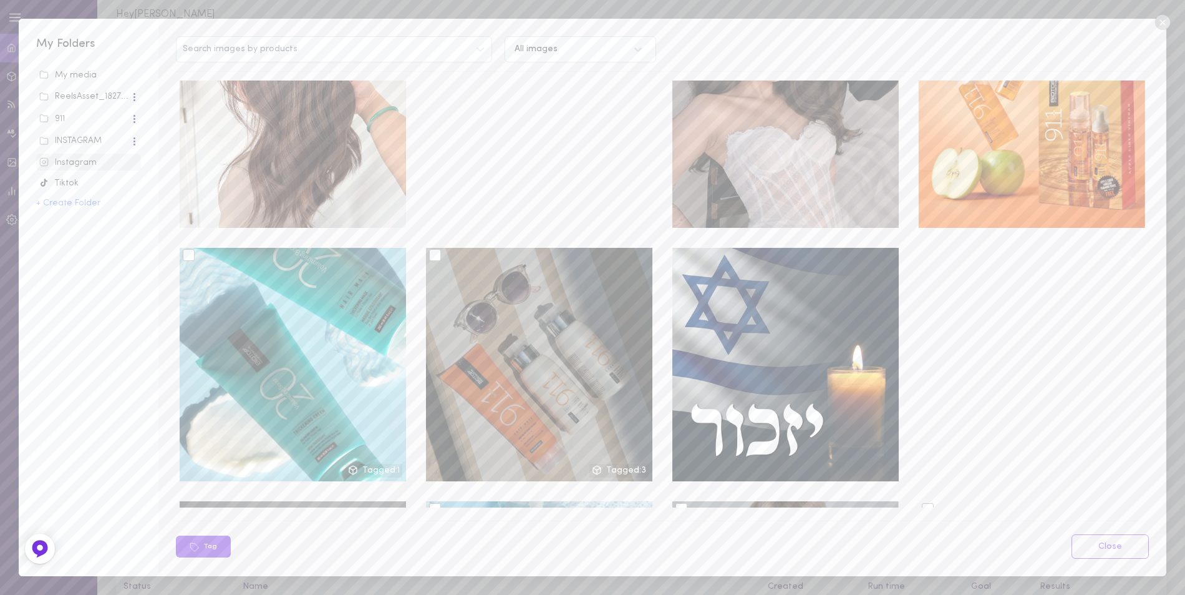
click at [600, 439] on div at bounding box center [539, 365] width 226 height 234
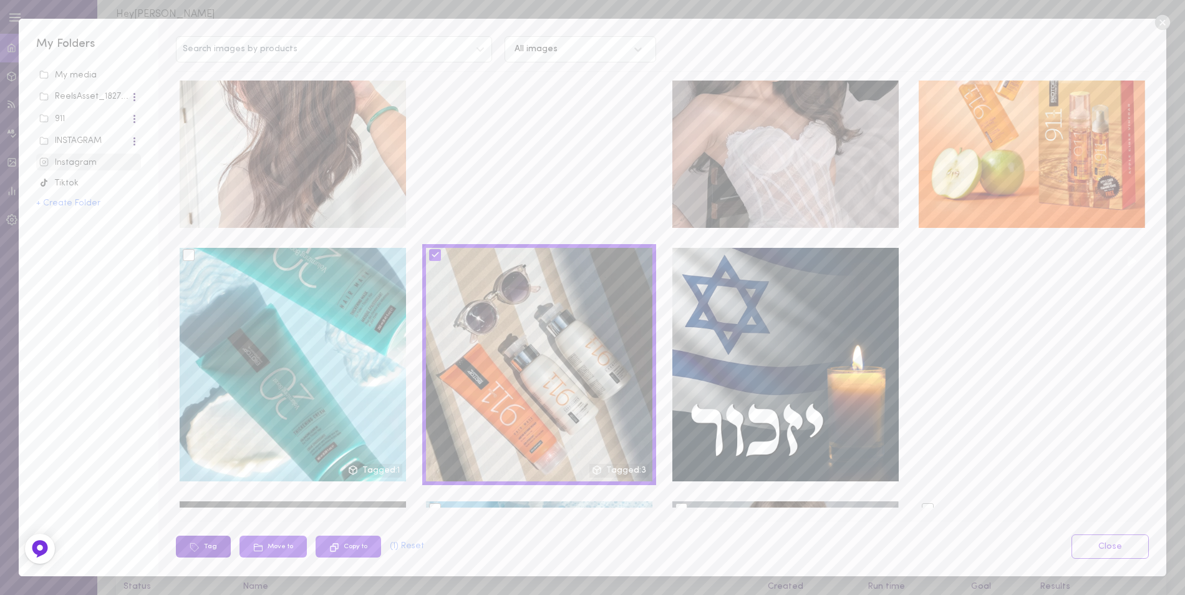
click at [208, 548] on button "Tag" at bounding box center [203, 546] width 55 height 22
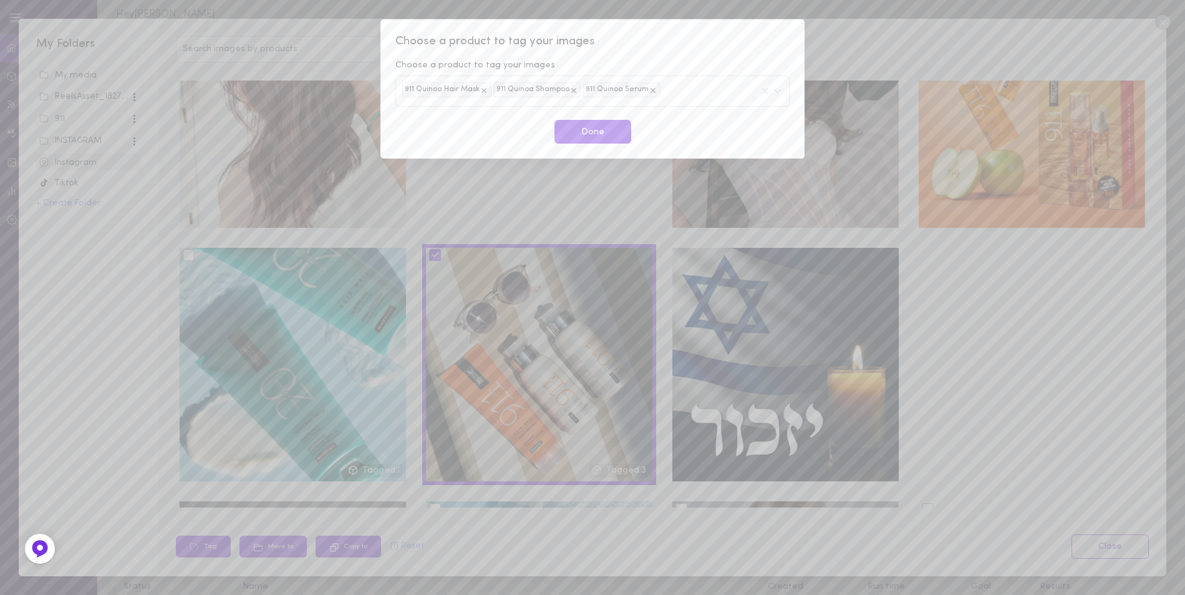
click at [651, 90] on icon at bounding box center [653, 89] width 5 height 5
click at [651, 90] on div "911 Quinoa Hair Mask 911 Quinoa Shampoo" at bounding box center [593, 90] width 394 height 31
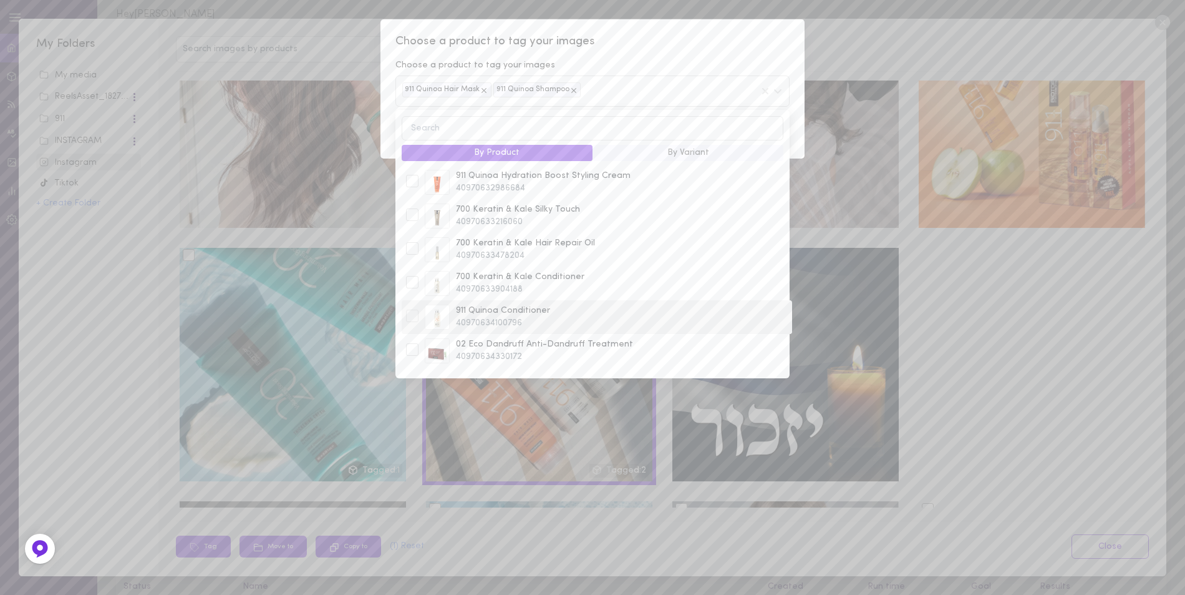
click at [410, 320] on div at bounding box center [412, 315] width 12 height 12
click at [691, 40] on span "Choose a product to tag your images" at bounding box center [593, 42] width 394 height 16
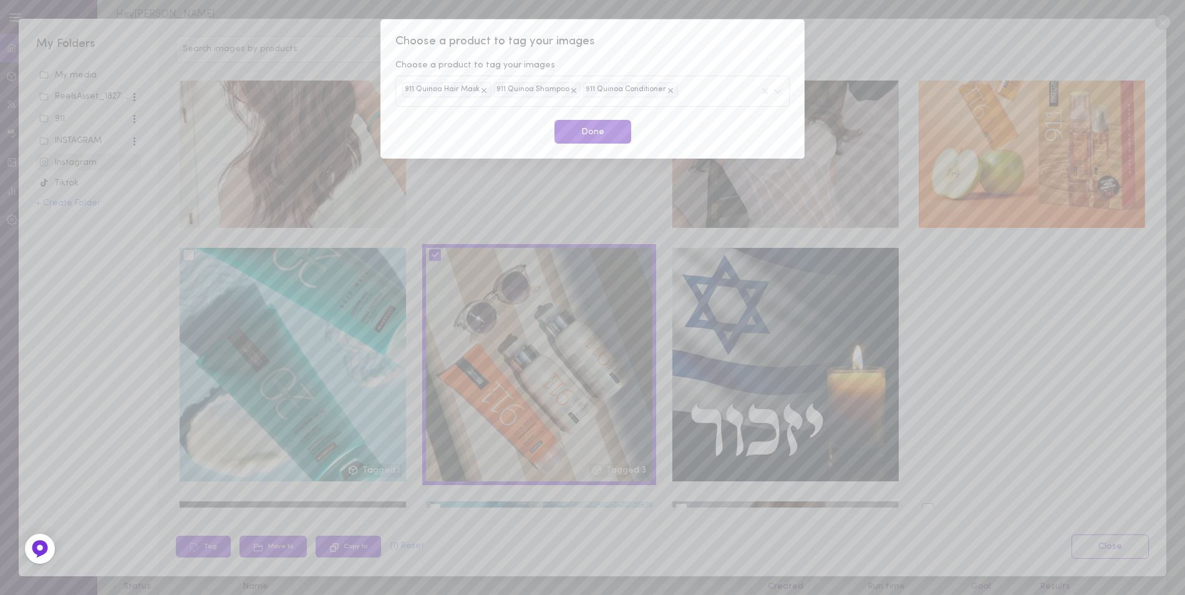
click at [598, 138] on button "Done" at bounding box center [593, 132] width 77 height 24
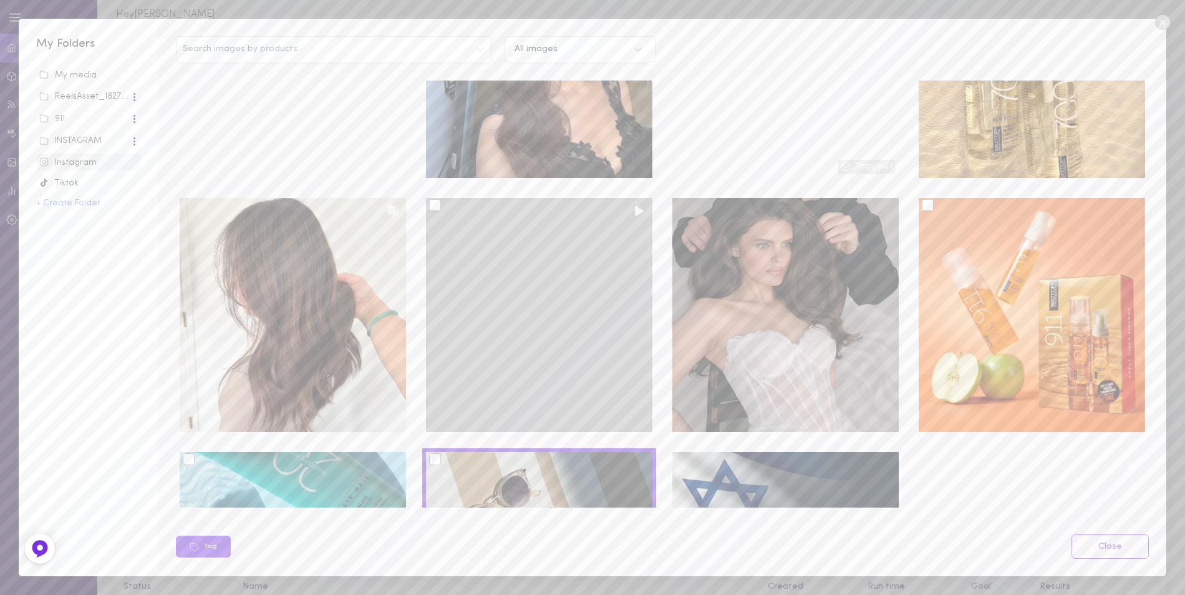
scroll to position [1872, 0]
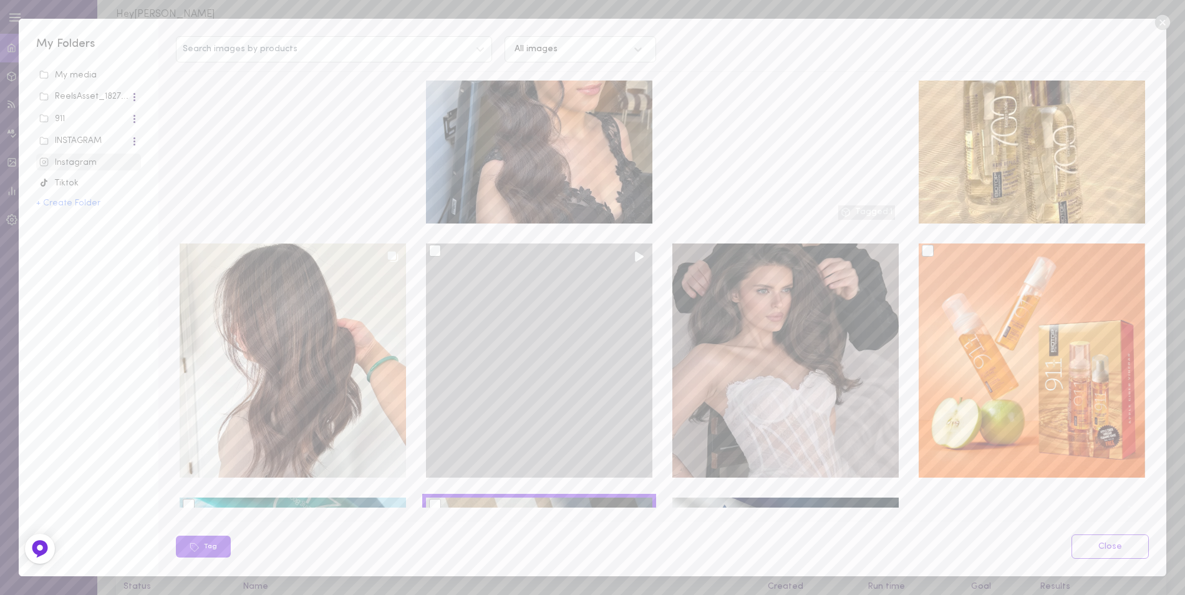
click at [431, 245] on div at bounding box center [435, 251] width 12 height 12
click at [0, 0] on input "checkbox" at bounding box center [0, 0] width 0 height 0
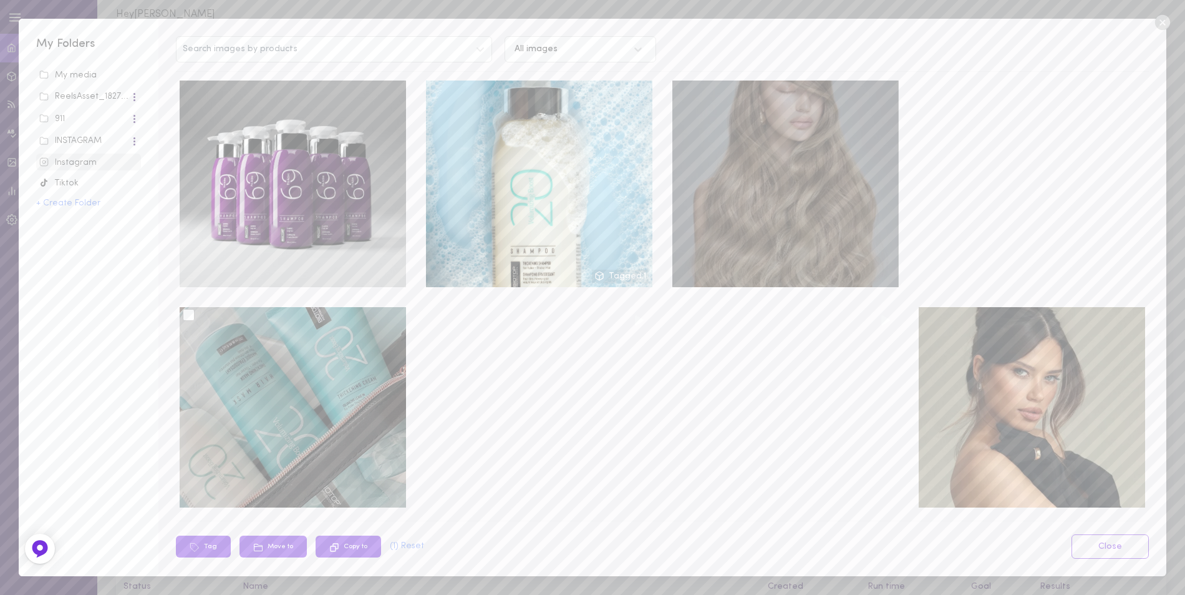
scroll to position [2682, 0]
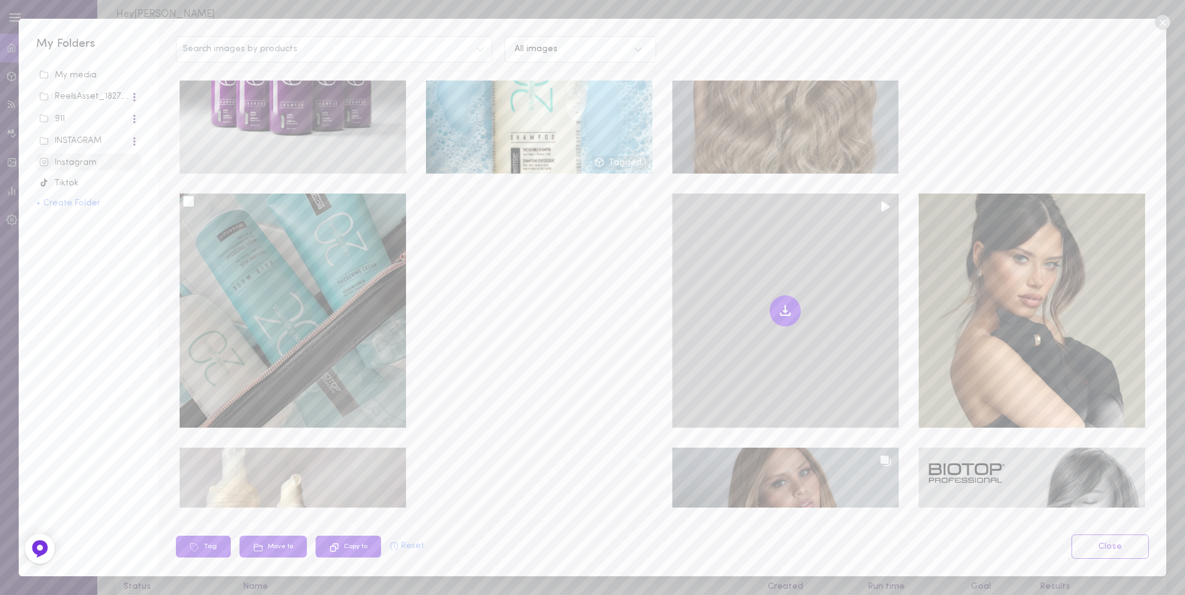
click at [781, 312] on icon at bounding box center [785, 313] width 9 height 2
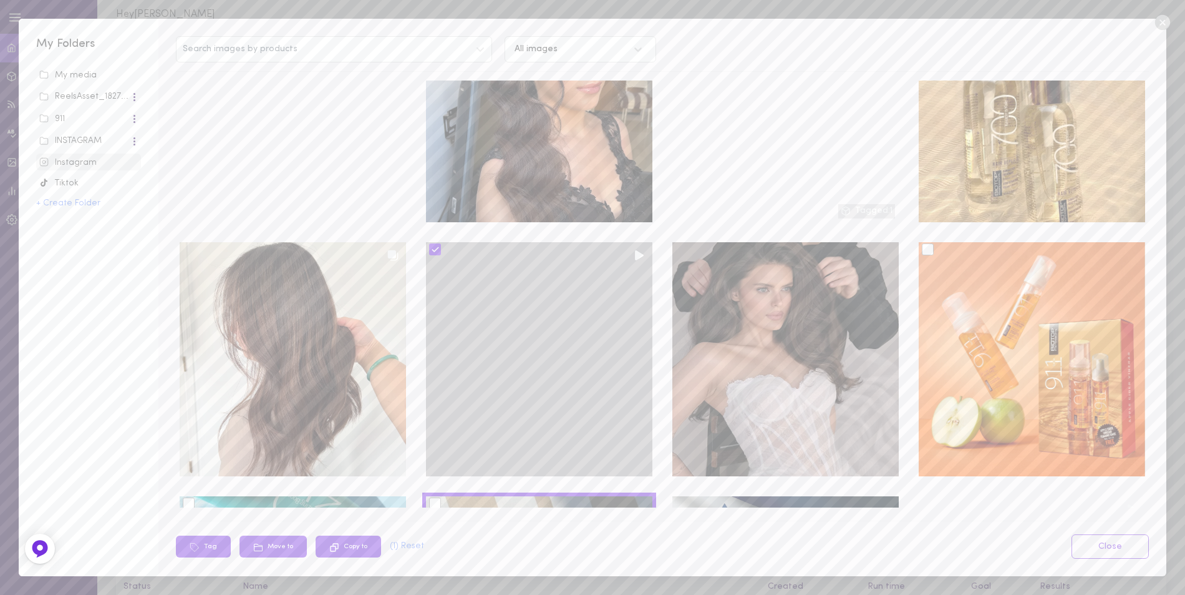
scroll to position [1934, 0]
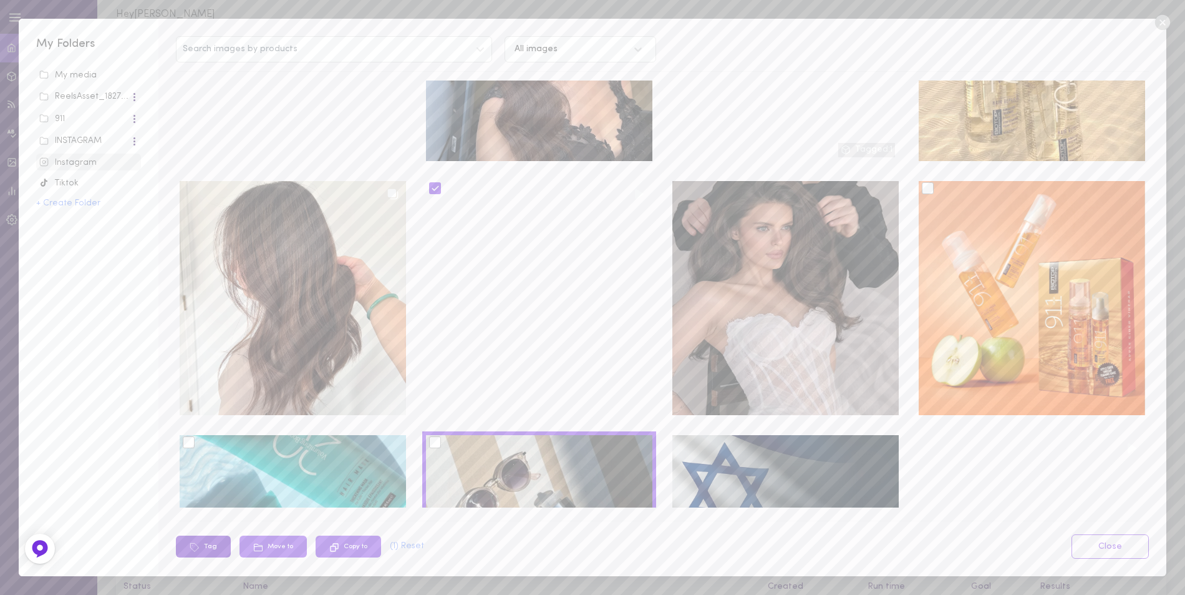
click at [193, 544] on icon at bounding box center [195, 547] width 10 height 10
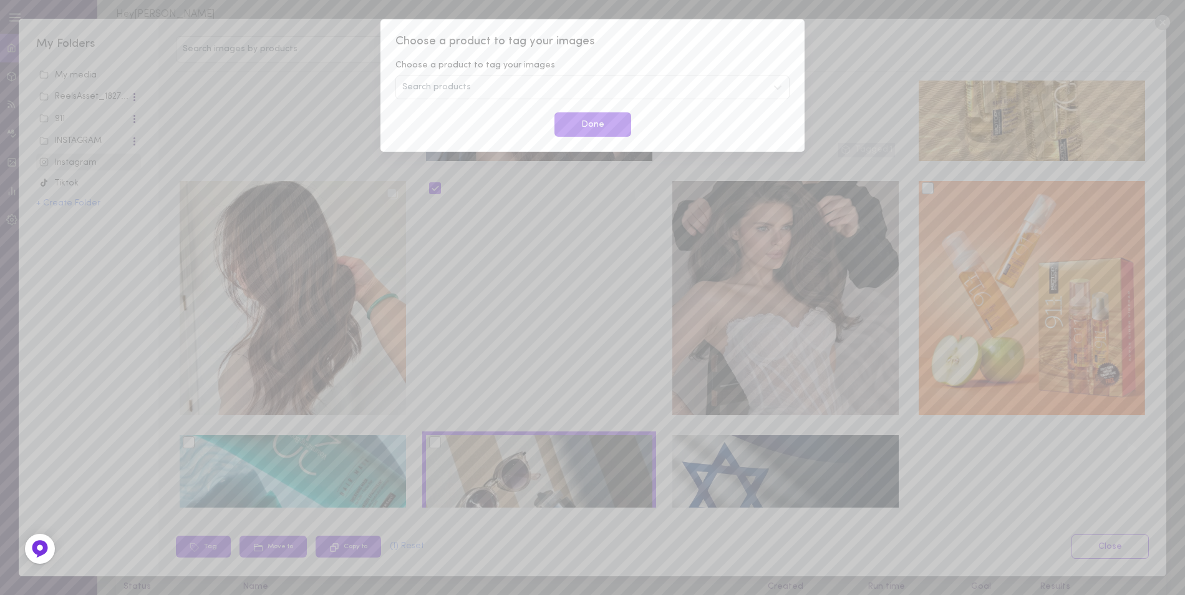
click at [470, 89] on div "Search products" at bounding box center [593, 87] width 394 height 24
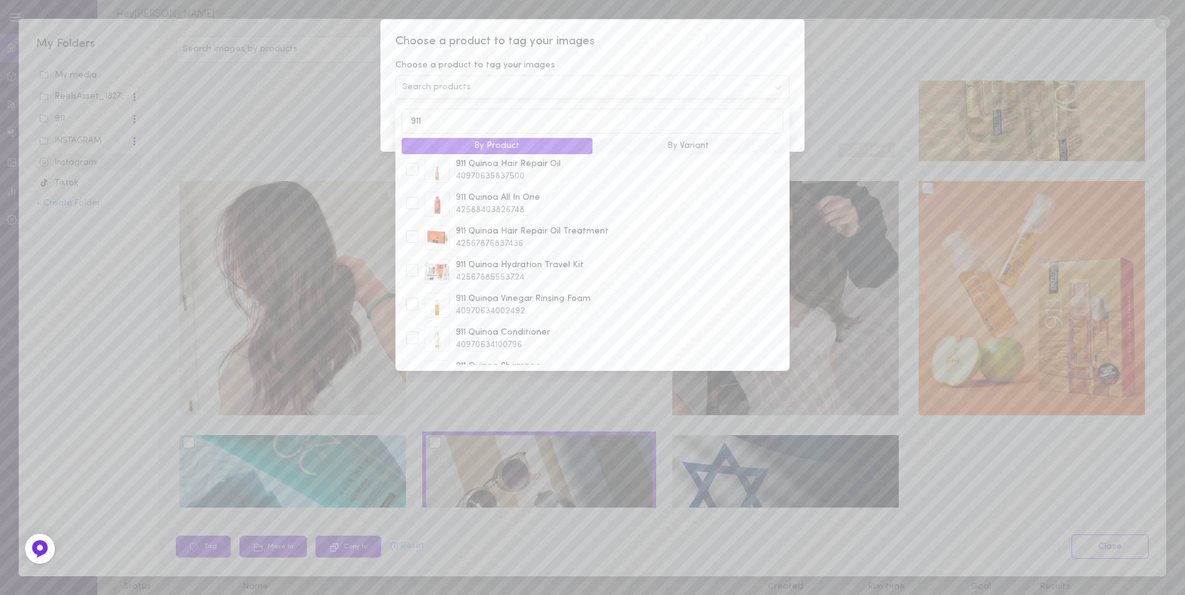
scroll to position [70, 0]
click at [416, 118] on input "911" at bounding box center [593, 121] width 382 height 24
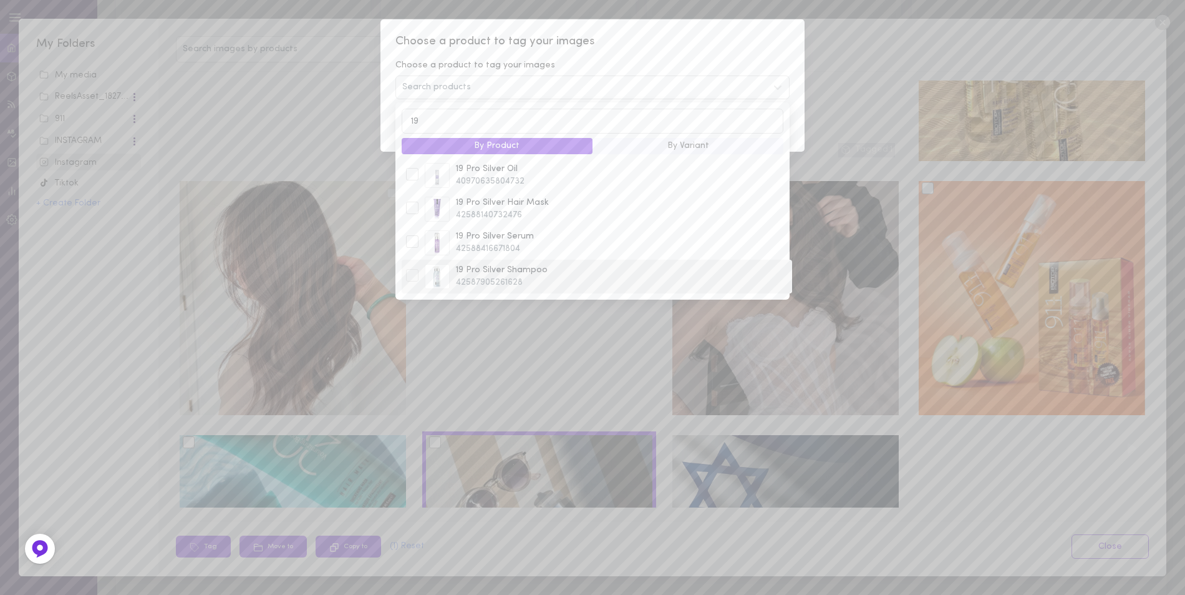
scroll to position [312, 0]
type input "19"
click at [505, 278] on span "42587905261628" at bounding box center [622, 282] width 332 height 12
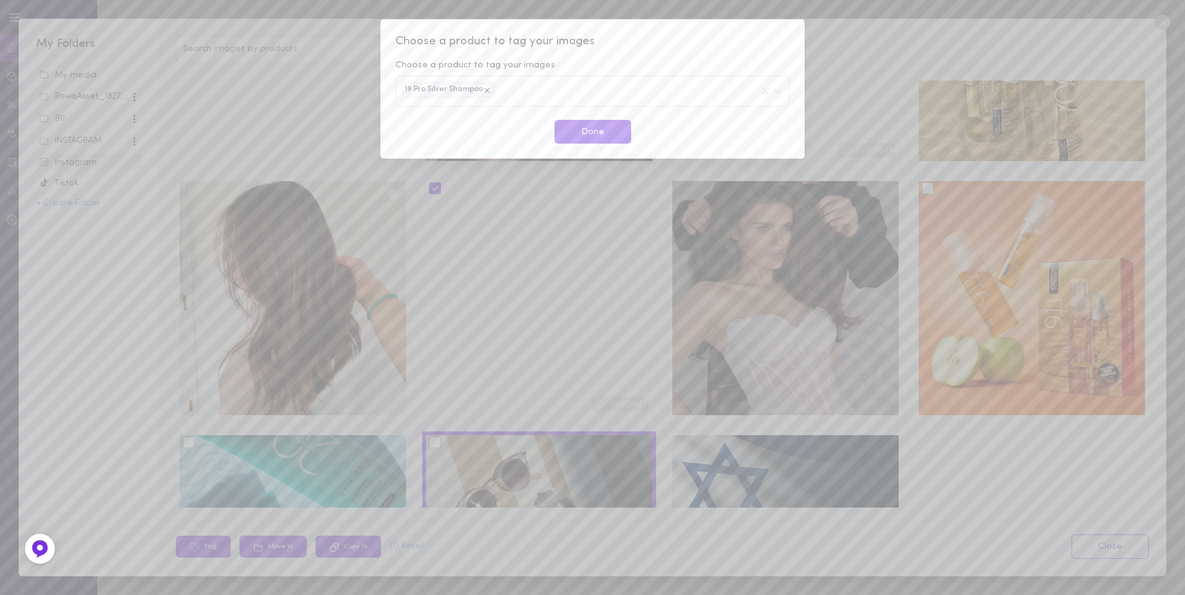
click at [658, 51] on div "Choose a product to tag your images Choose a product to tag your images 19 Pro …" at bounding box center [593, 88] width 424 height 139
click at [600, 135] on button "Done" at bounding box center [593, 132] width 77 height 24
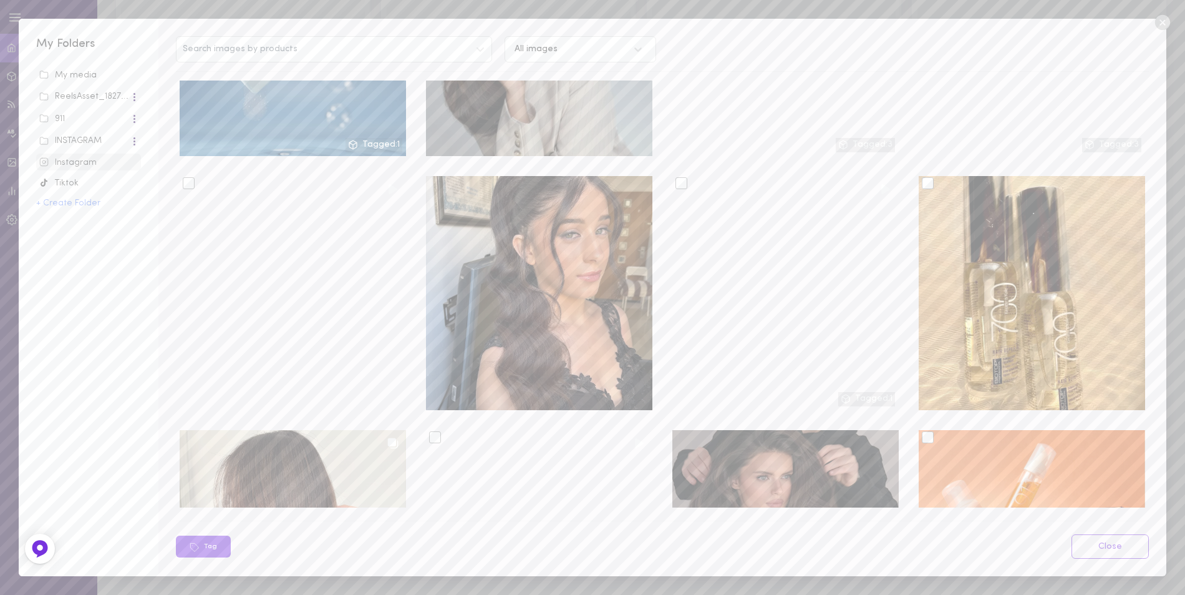
scroll to position [1684, 0]
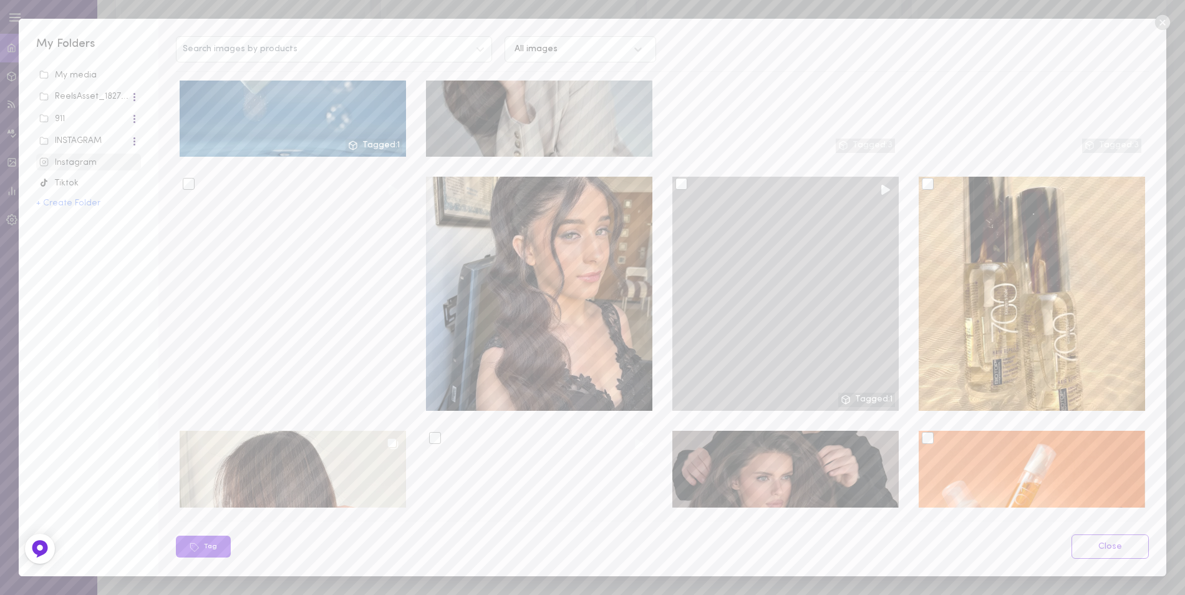
click at [679, 178] on div at bounding box center [682, 184] width 12 height 12
click at [0, 0] on input "checkbox" at bounding box center [0, 0] width 0 height 0
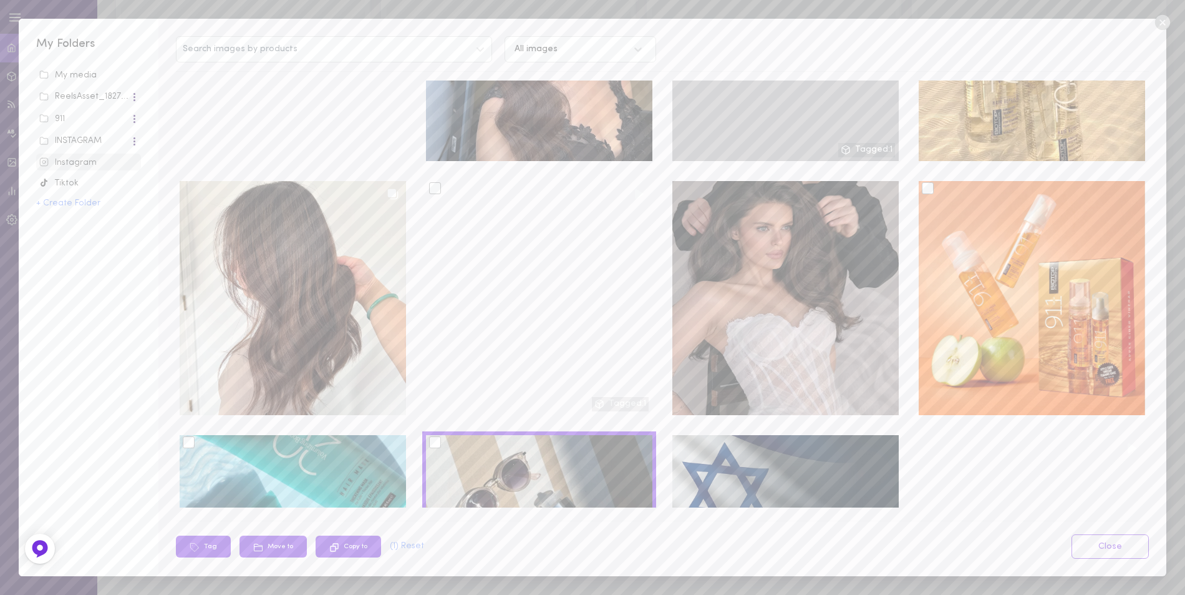
scroll to position [2121, 0]
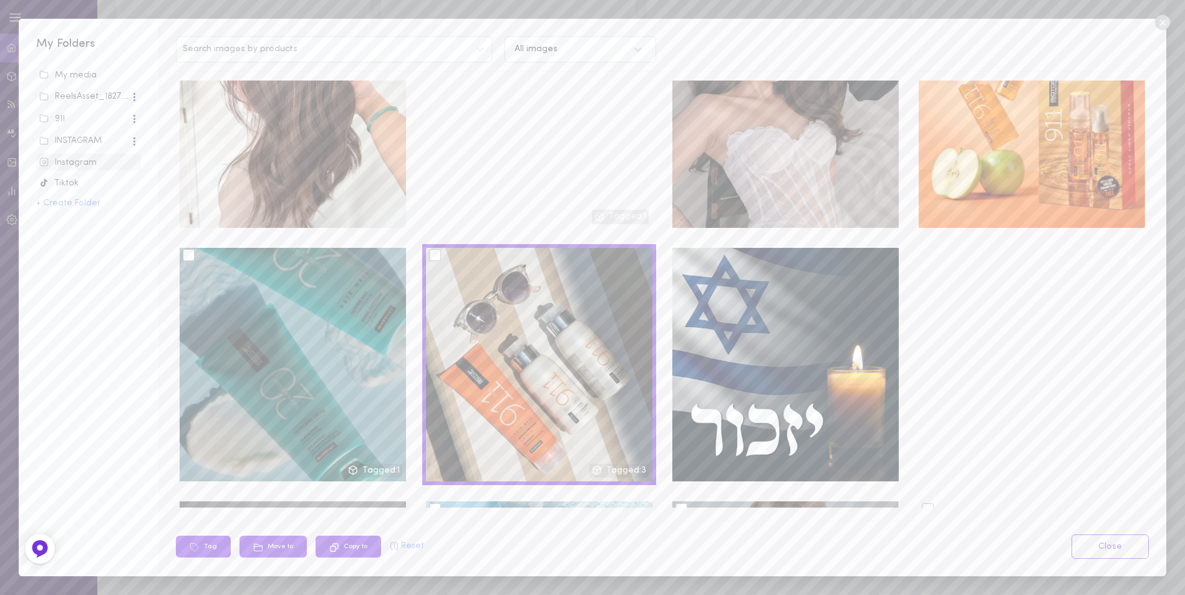
click at [188, 249] on div at bounding box center [189, 255] width 12 height 12
click at [0, 0] on input "checkbox" at bounding box center [0, 0] width 0 height 0
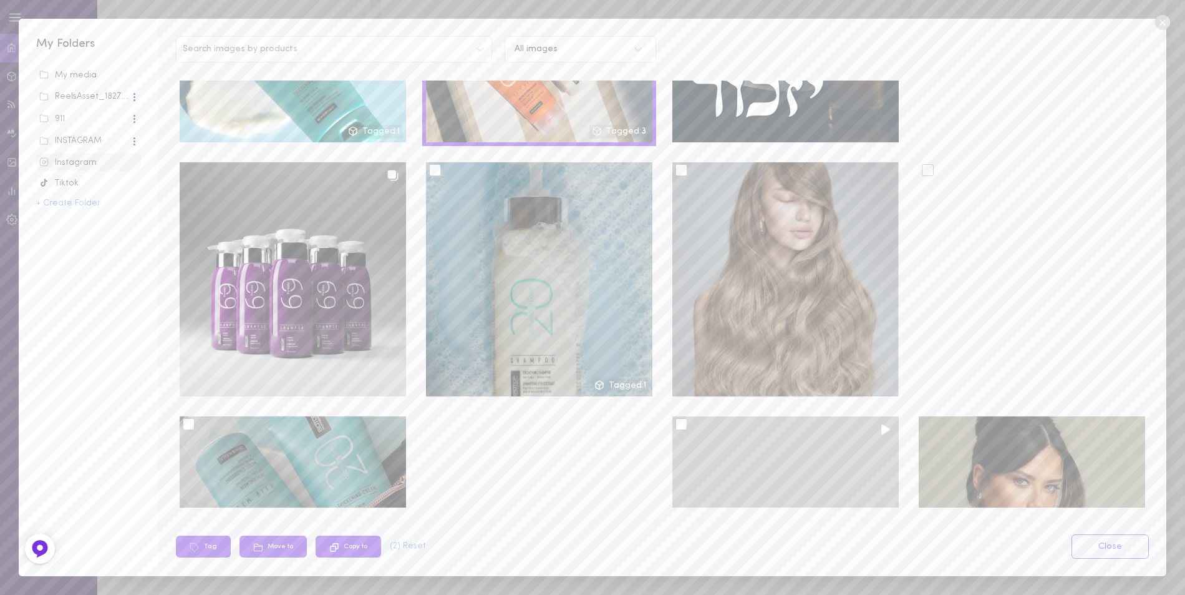
scroll to position [2495, 0]
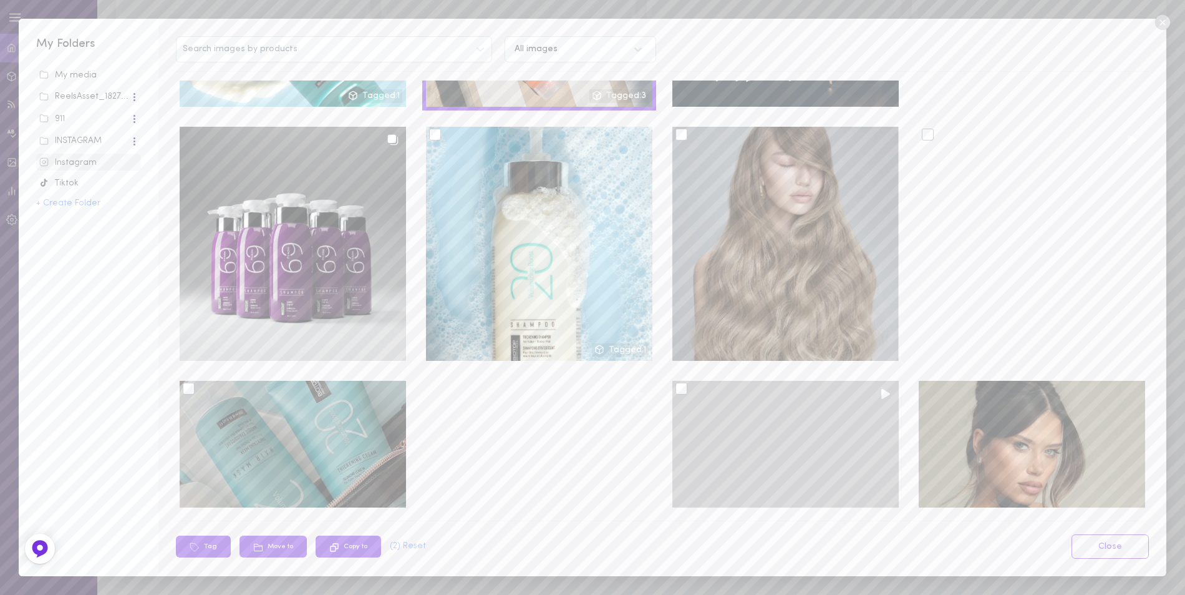
click at [187, 382] on div at bounding box center [189, 388] width 12 height 12
click at [0, 0] on input "checkbox" at bounding box center [0, 0] width 0 height 0
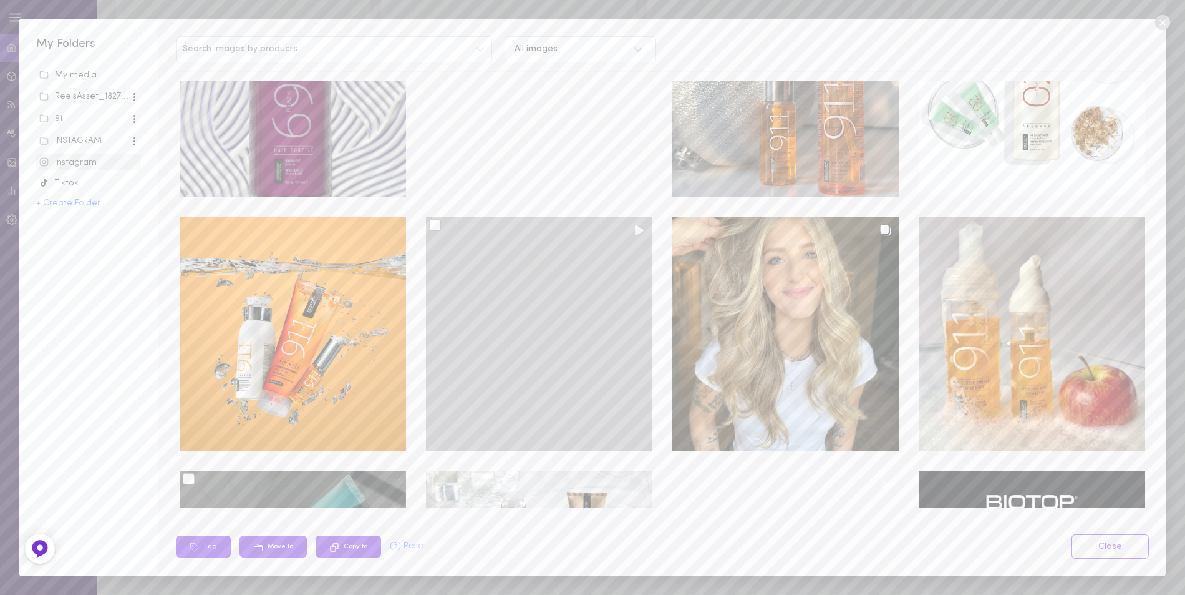
scroll to position [3681, 0]
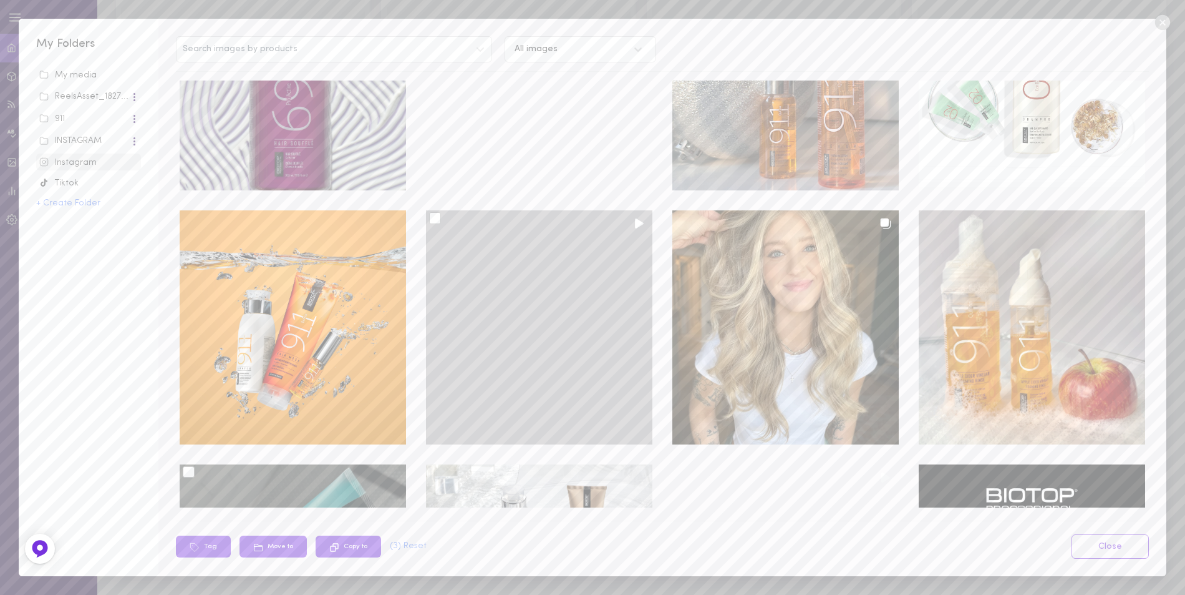
click at [437, 212] on div at bounding box center [435, 218] width 12 height 12
click at [0, 0] on input "checkbox" at bounding box center [0, 0] width 0 height 0
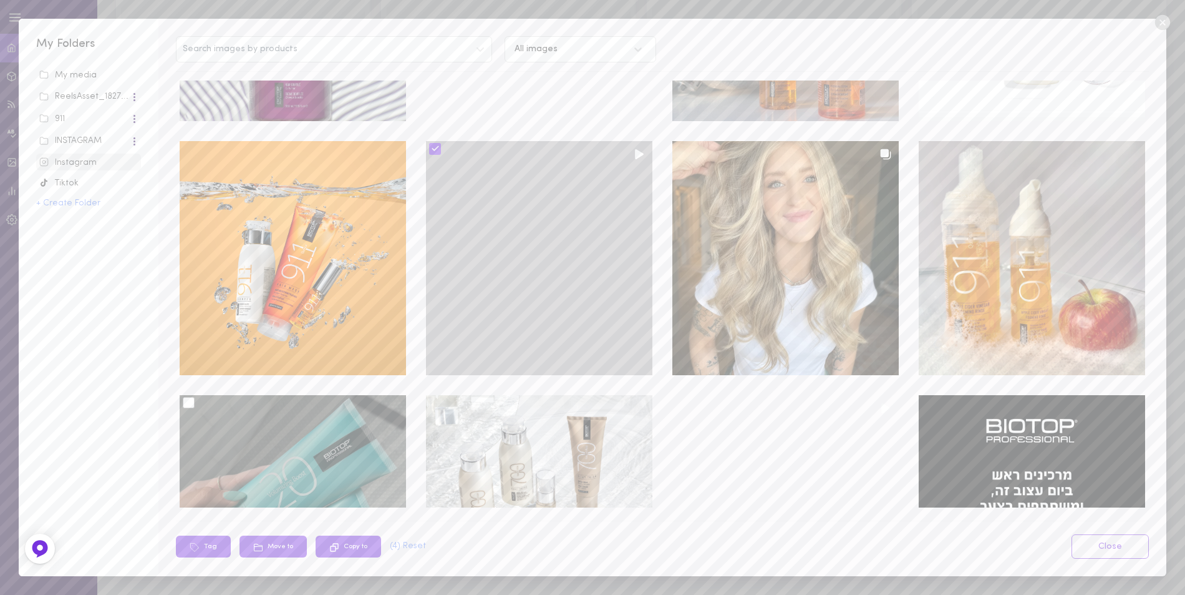
scroll to position [3868, 0]
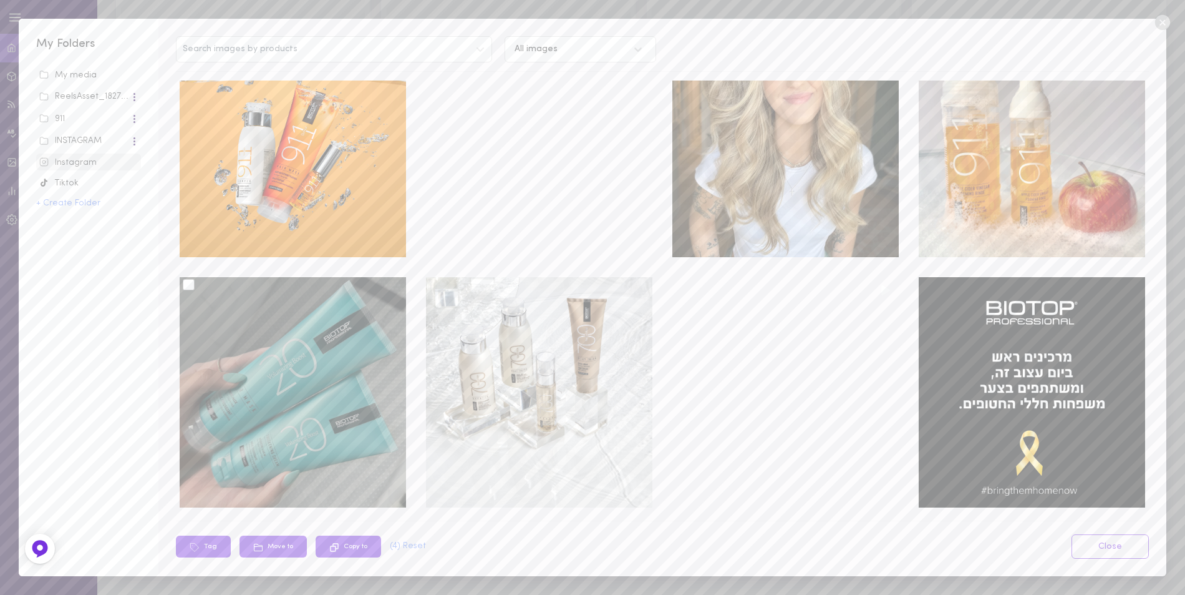
click at [188, 279] on div at bounding box center [189, 285] width 12 height 12
click at [0, 0] on input "checkbox" at bounding box center [0, 0] width 0 height 0
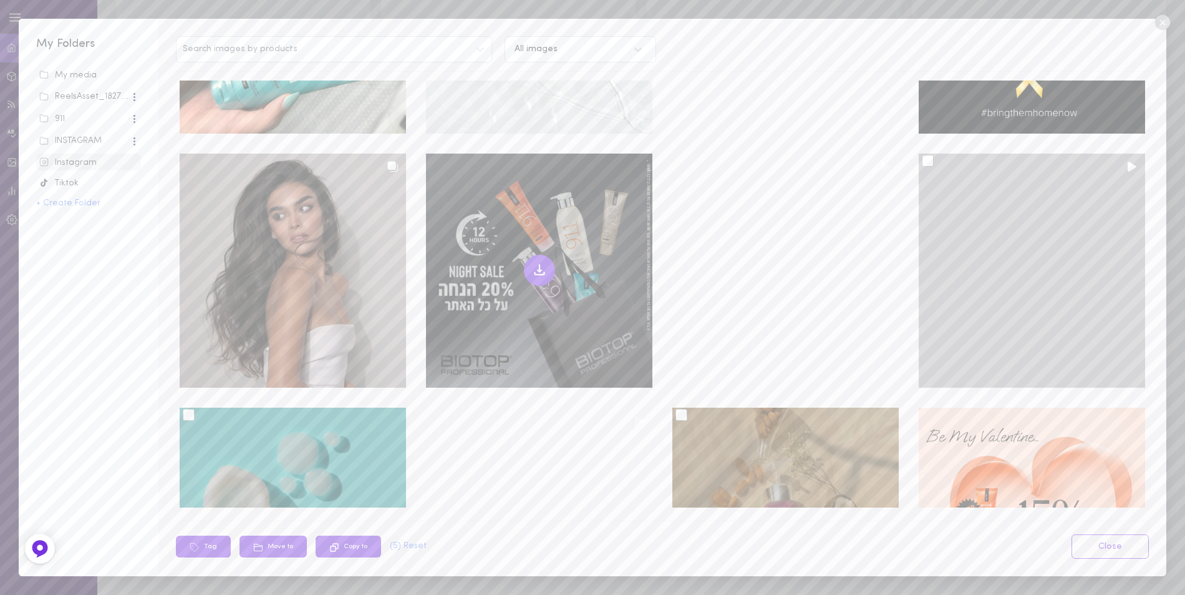
scroll to position [4304, 0]
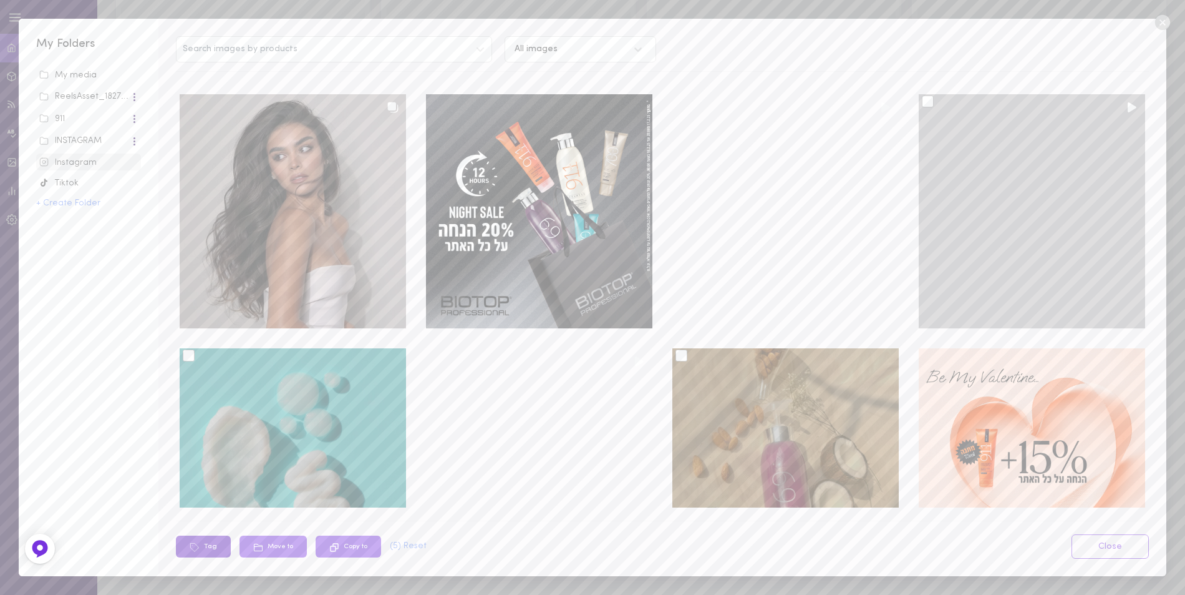
click at [207, 550] on button "Tag" at bounding box center [203, 546] width 55 height 22
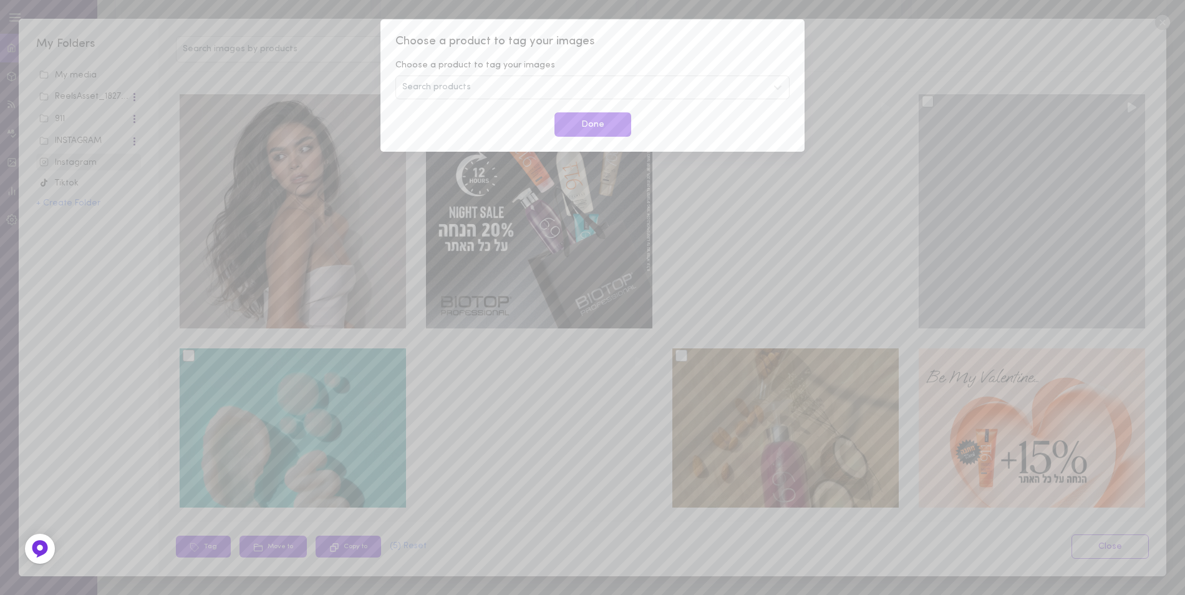
click at [829, 33] on div "Choose a product to tag your images Choose a product to tag your images Search …" at bounding box center [592, 297] width 1185 height 595
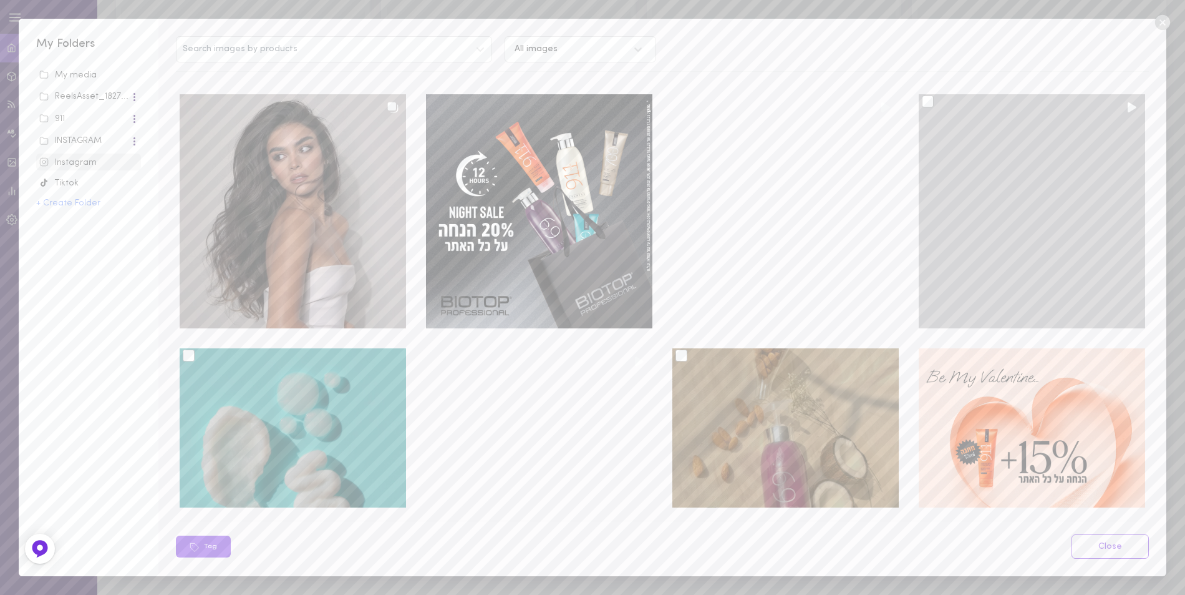
click at [190, 349] on div at bounding box center [189, 355] width 12 height 12
click at [0, 0] on input "checkbox" at bounding box center [0, 0] width 0 height 0
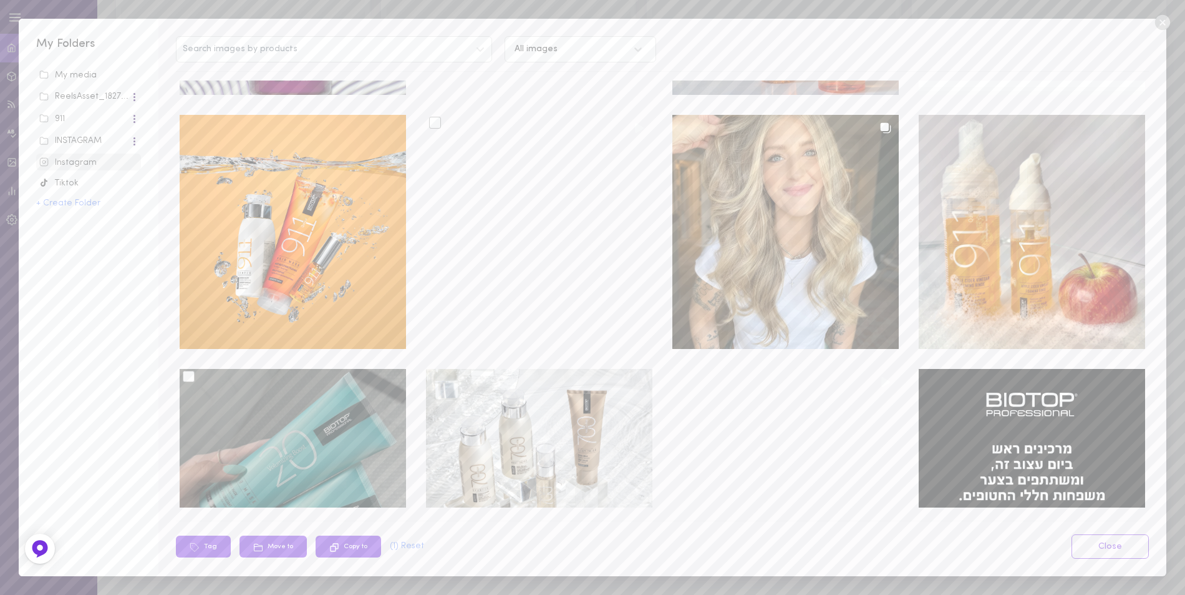
scroll to position [3868, 0]
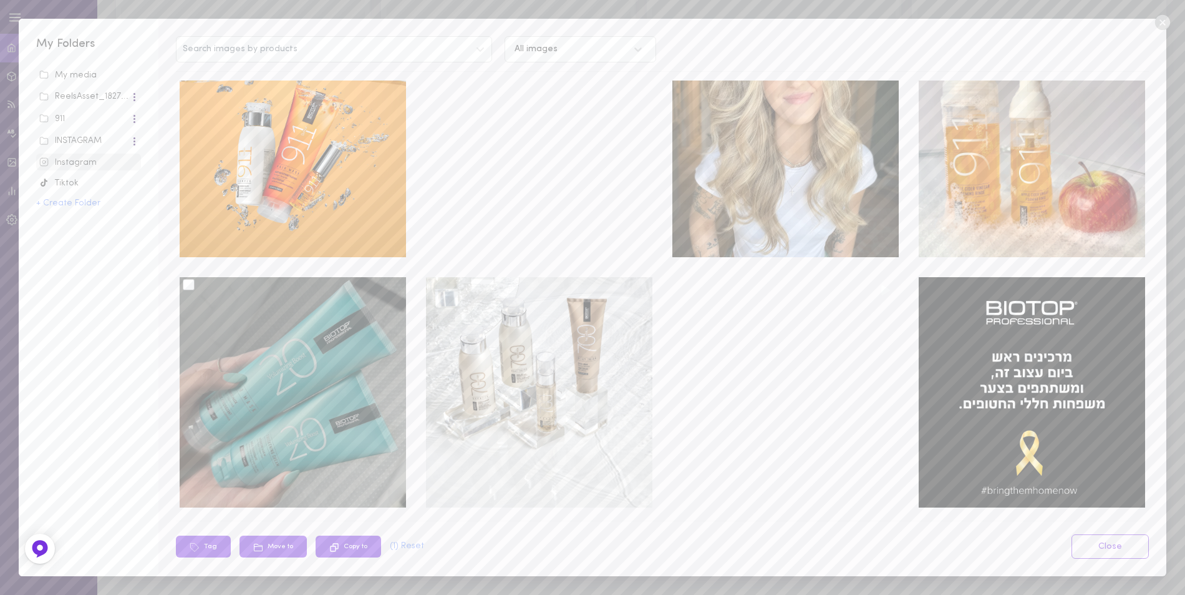
click at [193, 279] on div at bounding box center [189, 285] width 12 height 12
click at [0, 0] on input "checkbox" at bounding box center [0, 0] width 0 height 0
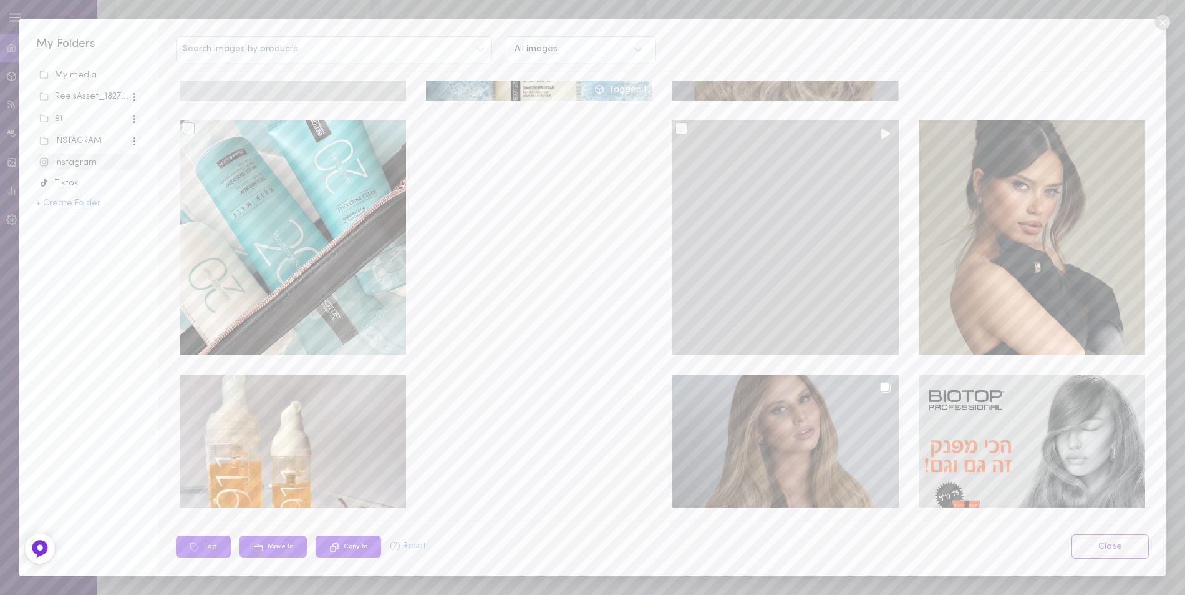
scroll to position [2682, 0]
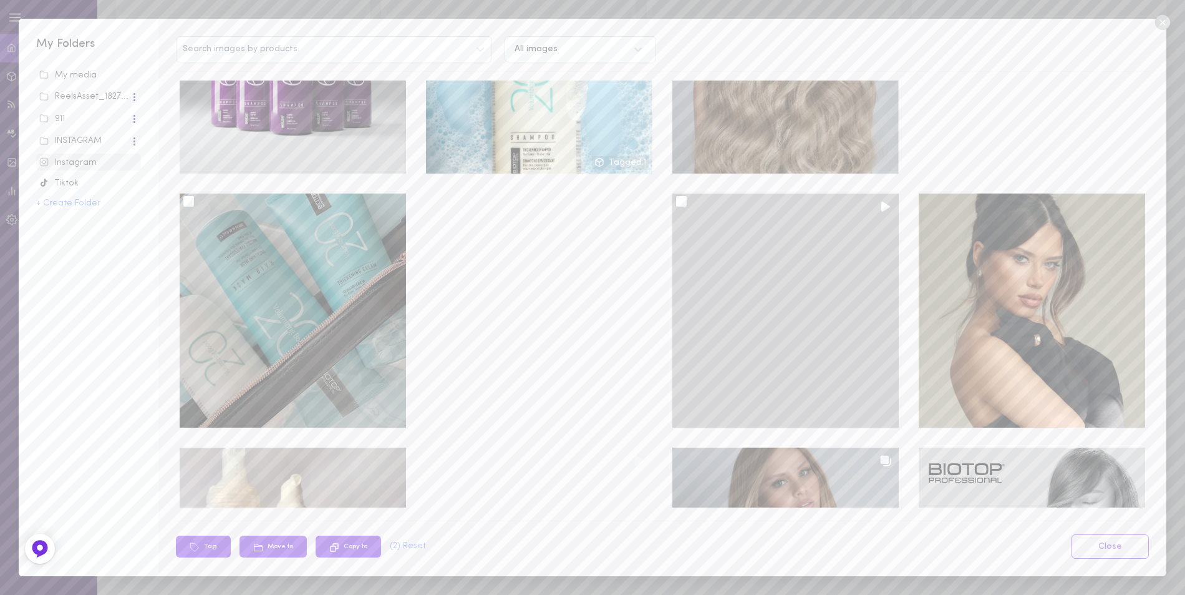
click at [192, 195] on div at bounding box center [189, 201] width 12 height 12
click at [0, 0] on input "checkbox" at bounding box center [0, 0] width 0 height 0
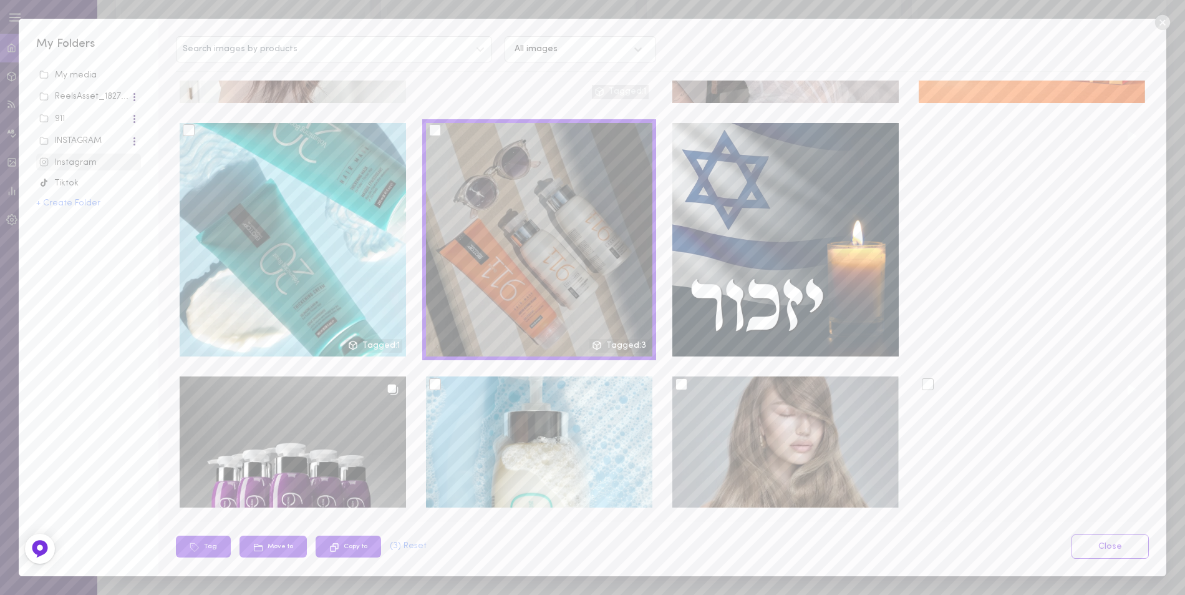
scroll to position [2121, 0]
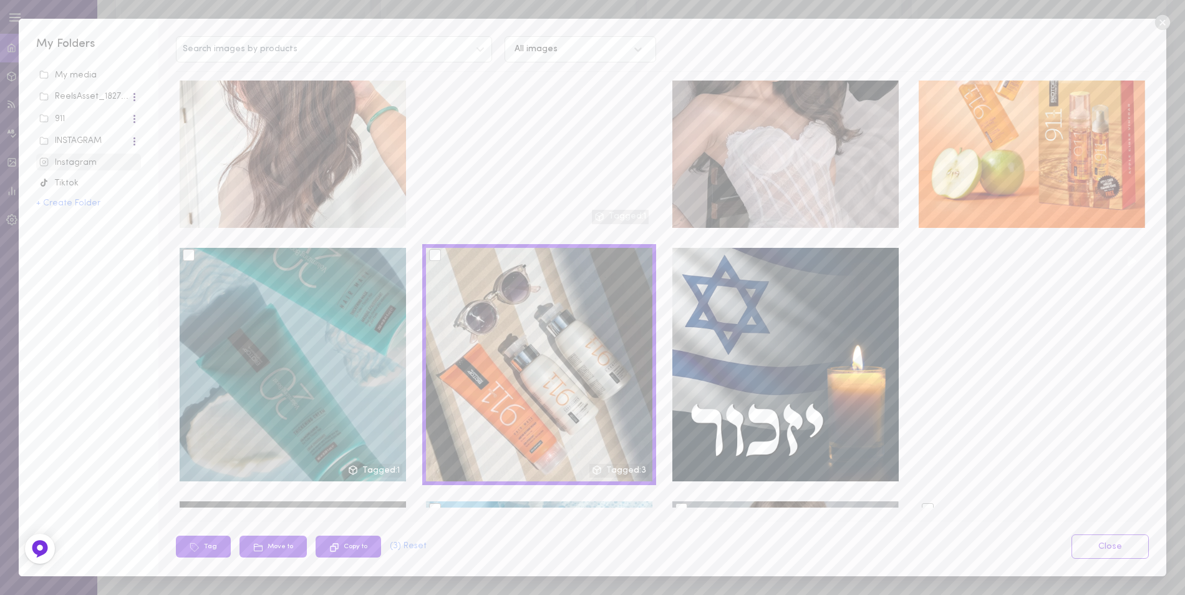
click at [185, 249] on div at bounding box center [189, 255] width 12 height 12
click at [0, 0] on input "checkbox" at bounding box center [0, 0] width 0 height 0
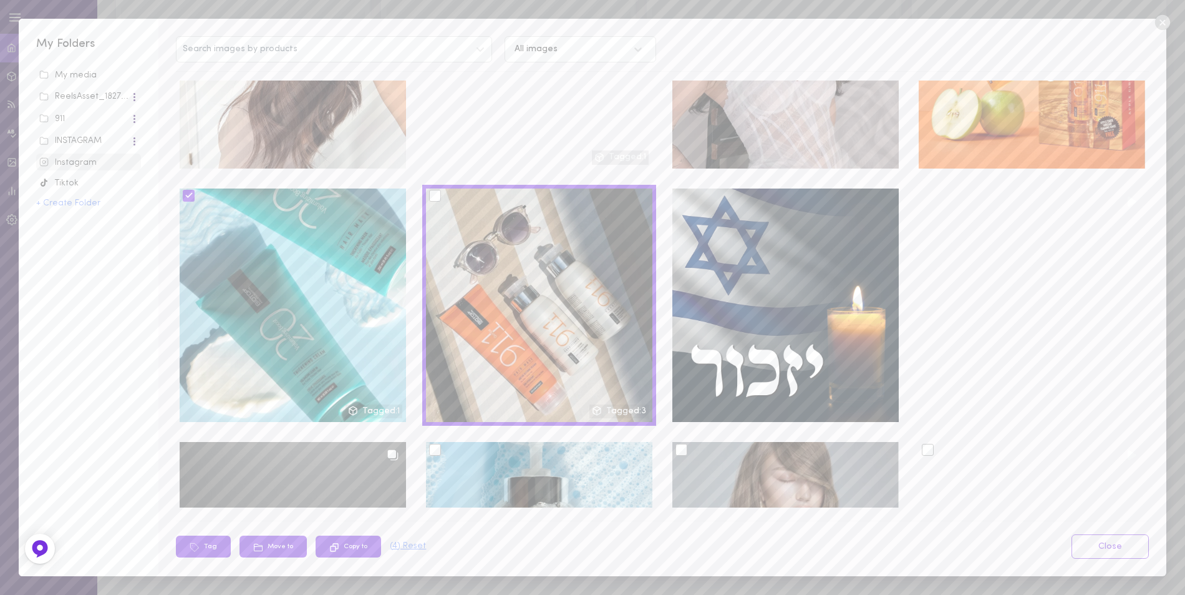
scroll to position [2183, 0]
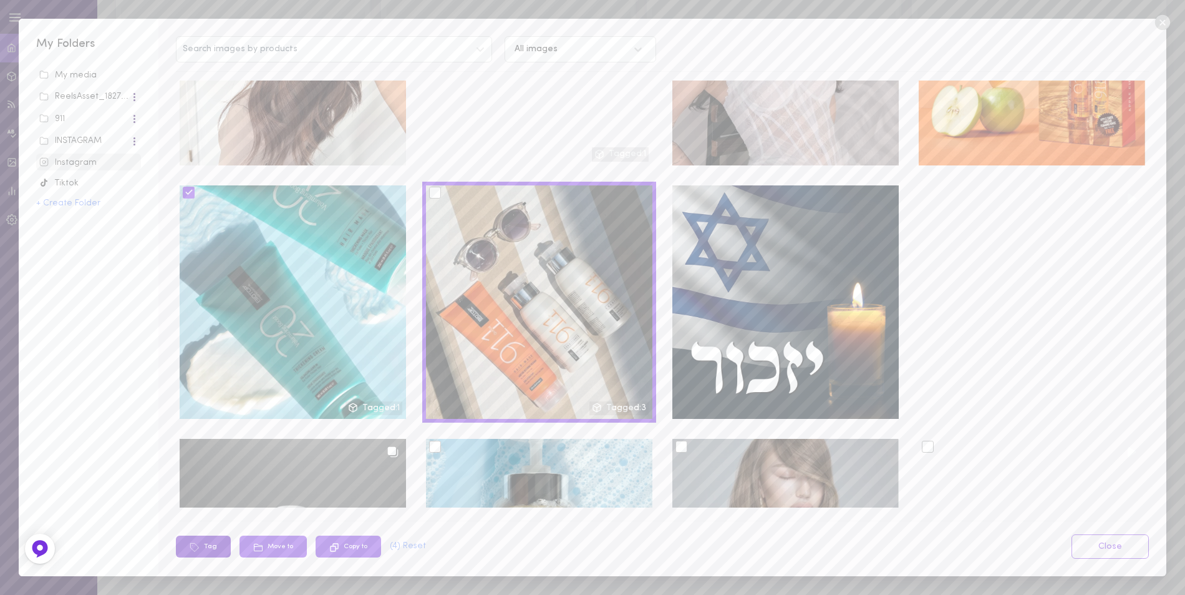
click at [188, 545] on button "Tag" at bounding box center [203, 546] width 55 height 22
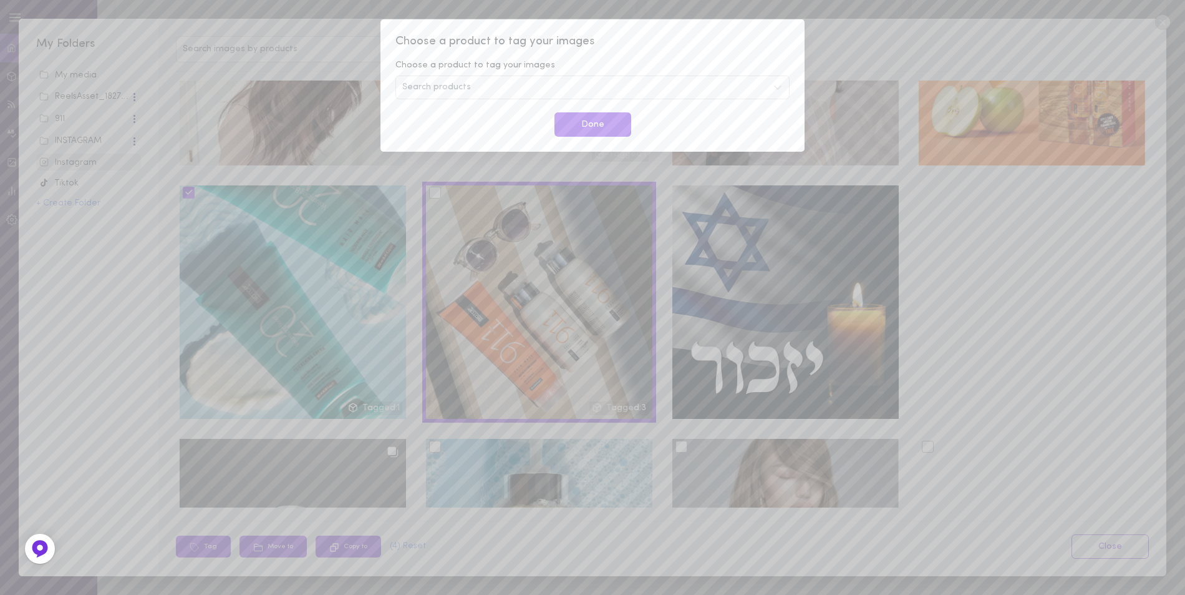
click at [429, 92] on span "Search products" at bounding box center [436, 87] width 69 height 9
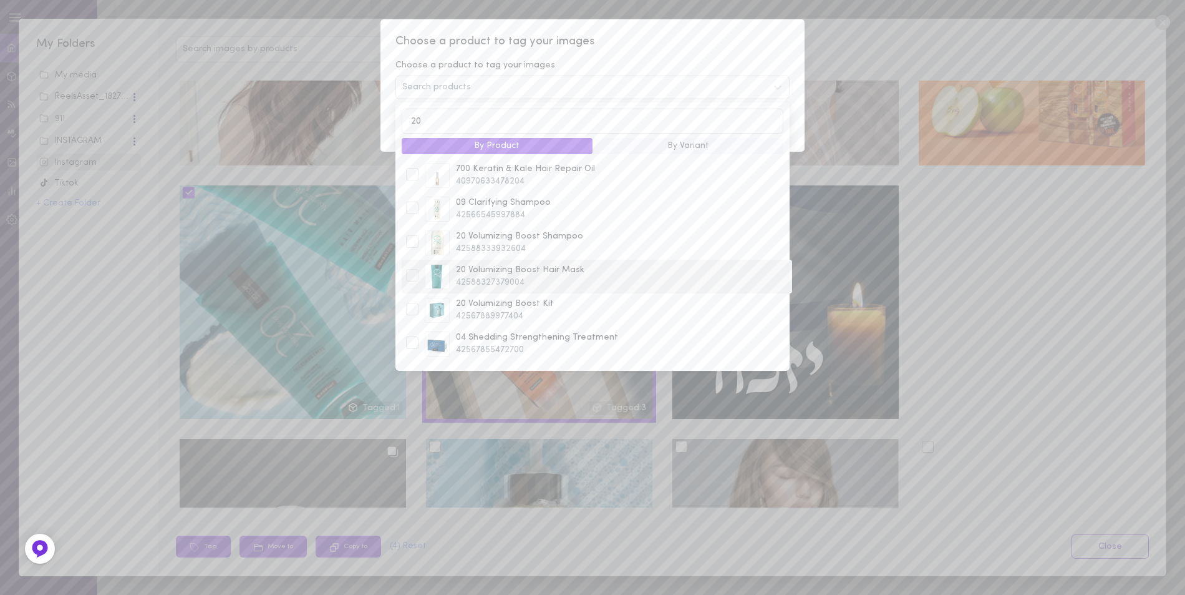
type input "20"
click at [413, 279] on div at bounding box center [412, 275] width 12 height 12
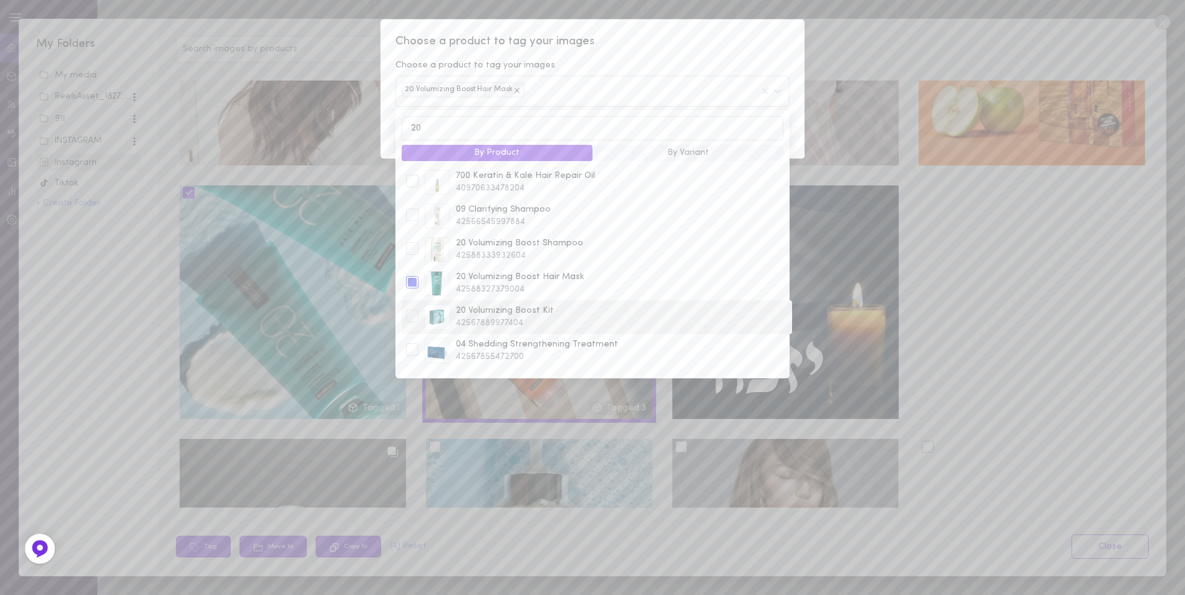
click at [411, 318] on div at bounding box center [412, 315] width 12 height 12
click at [410, 266] on div at bounding box center [412, 263] width 12 height 12
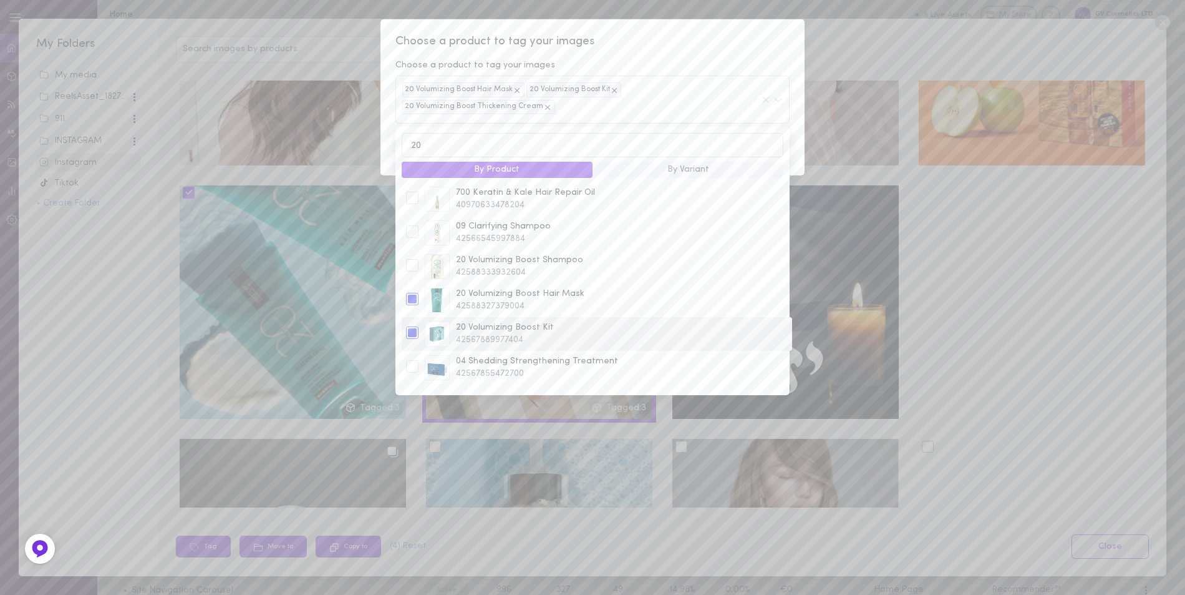
scroll to position [0, 0]
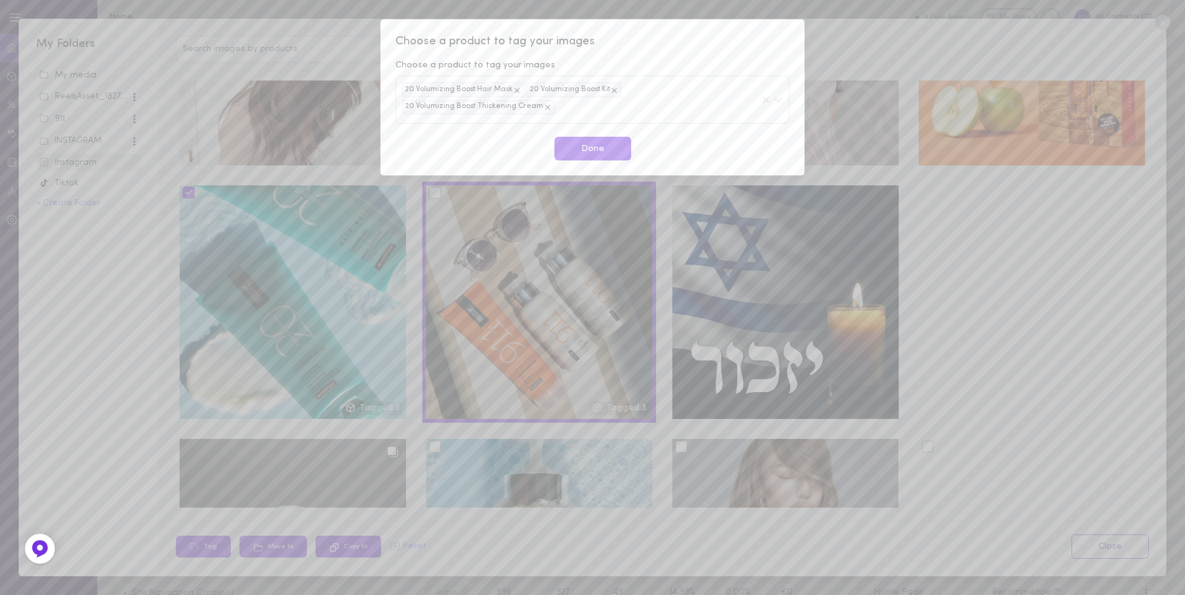
click at [681, 46] on span "Choose a product to tag your images" at bounding box center [593, 42] width 394 height 16
click at [600, 156] on button "Done" at bounding box center [593, 149] width 77 height 24
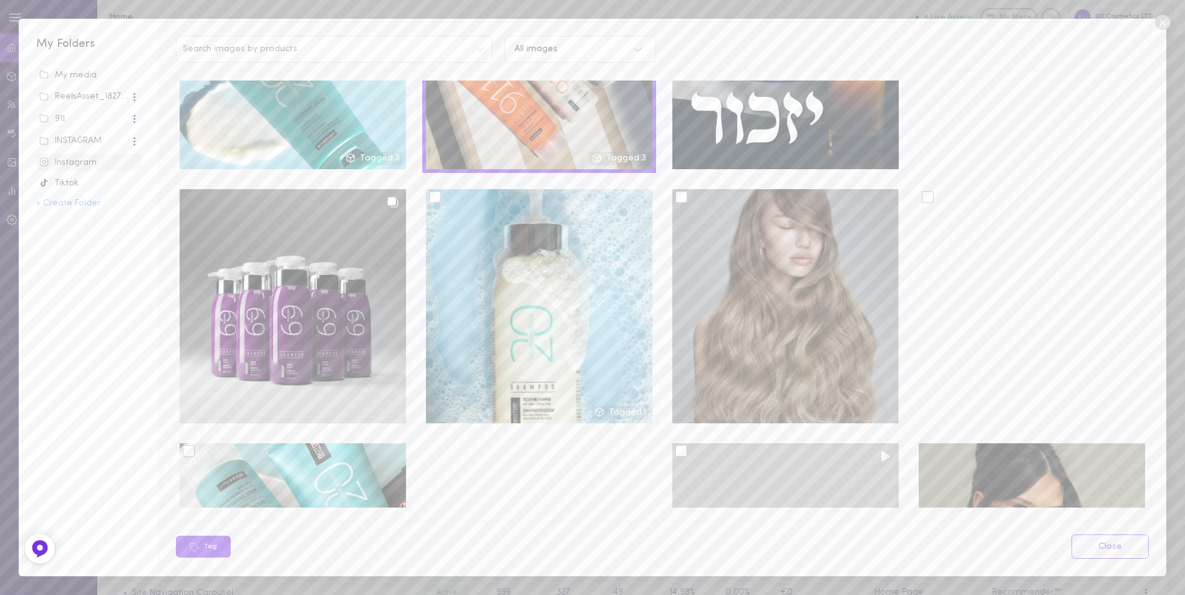
scroll to position [2682, 0]
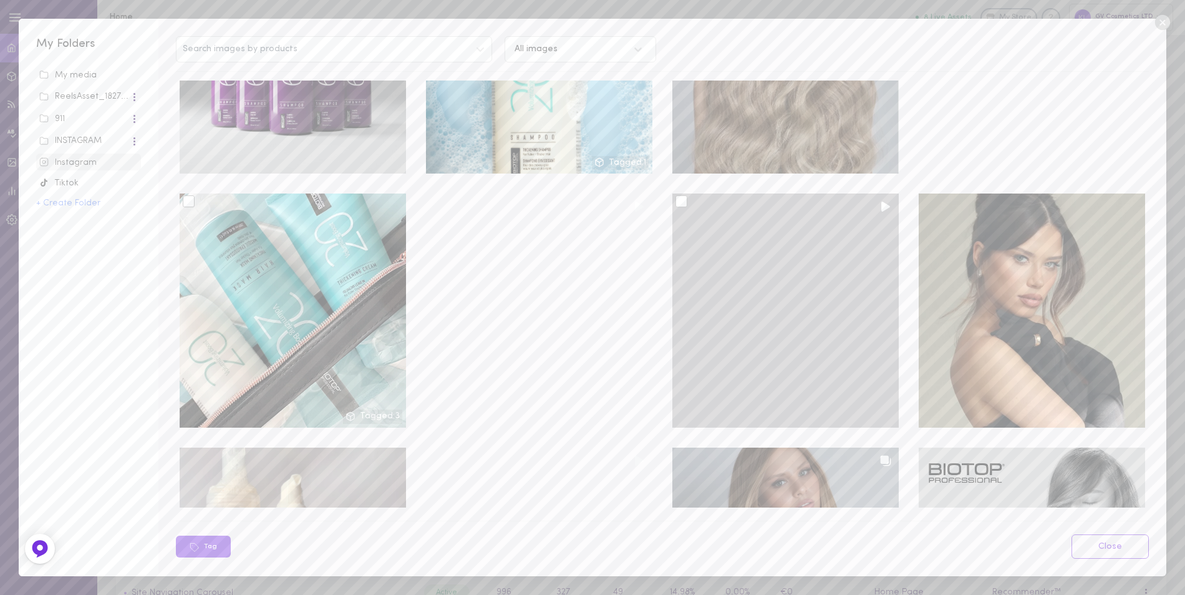
click at [677, 195] on div at bounding box center [682, 201] width 12 height 12
click at [0, 0] on input "checkbox" at bounding box center [0, 0] width 0 height 0
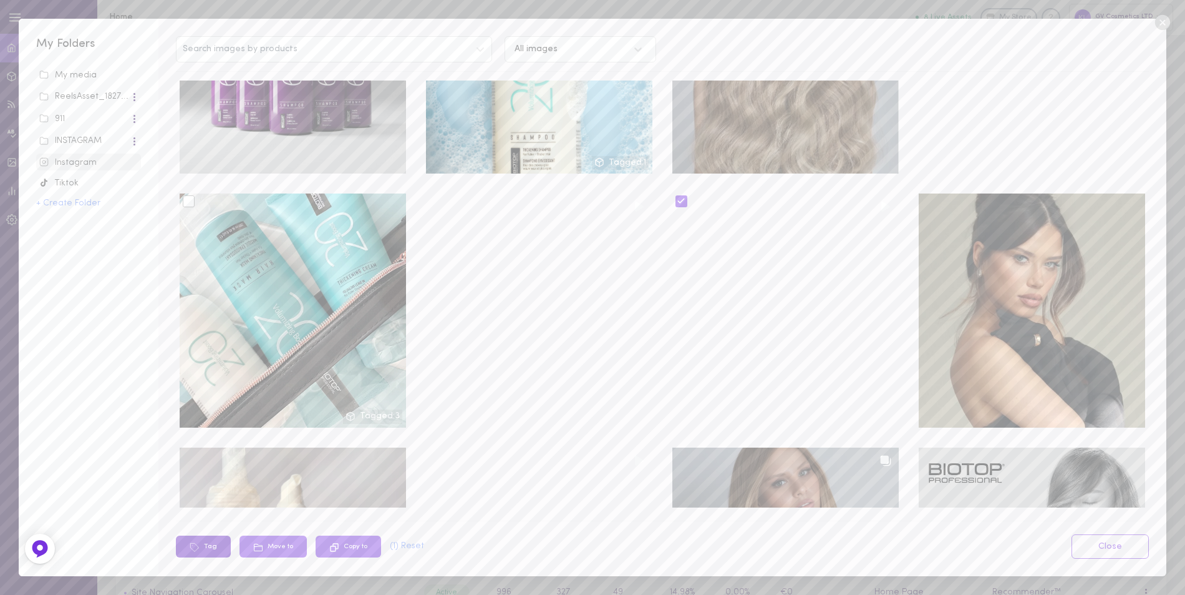
click at [202, 545] on button "Tag" at bounding box center [203, 546] width 55 height 22
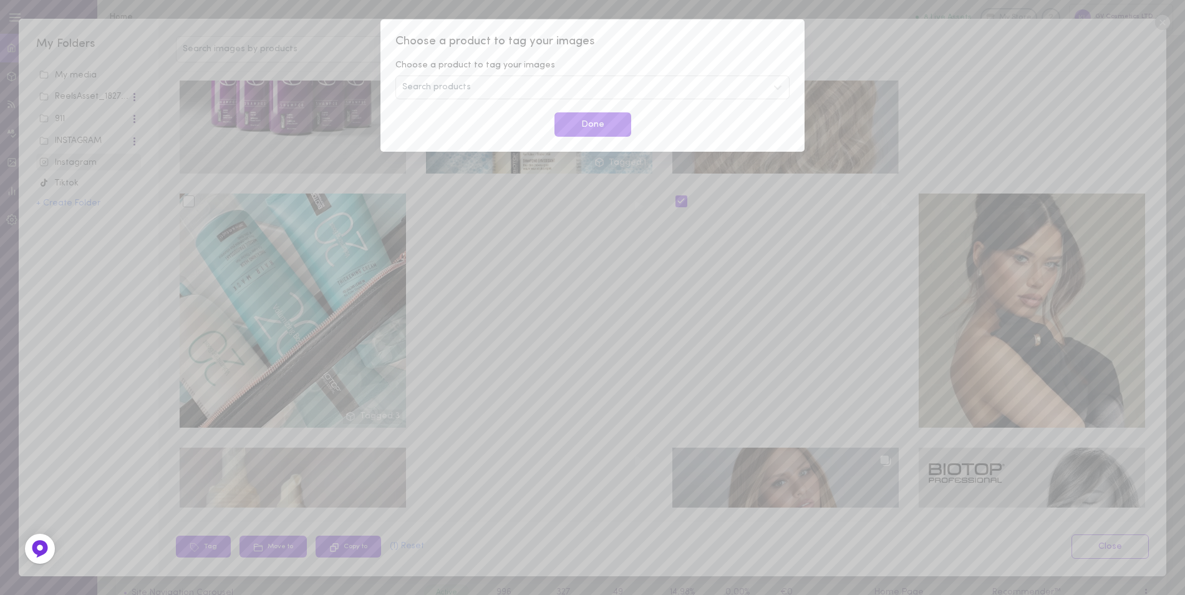
click at [469, 84] on div "Search products" at bounding box center [593, 87] width 394 height 24
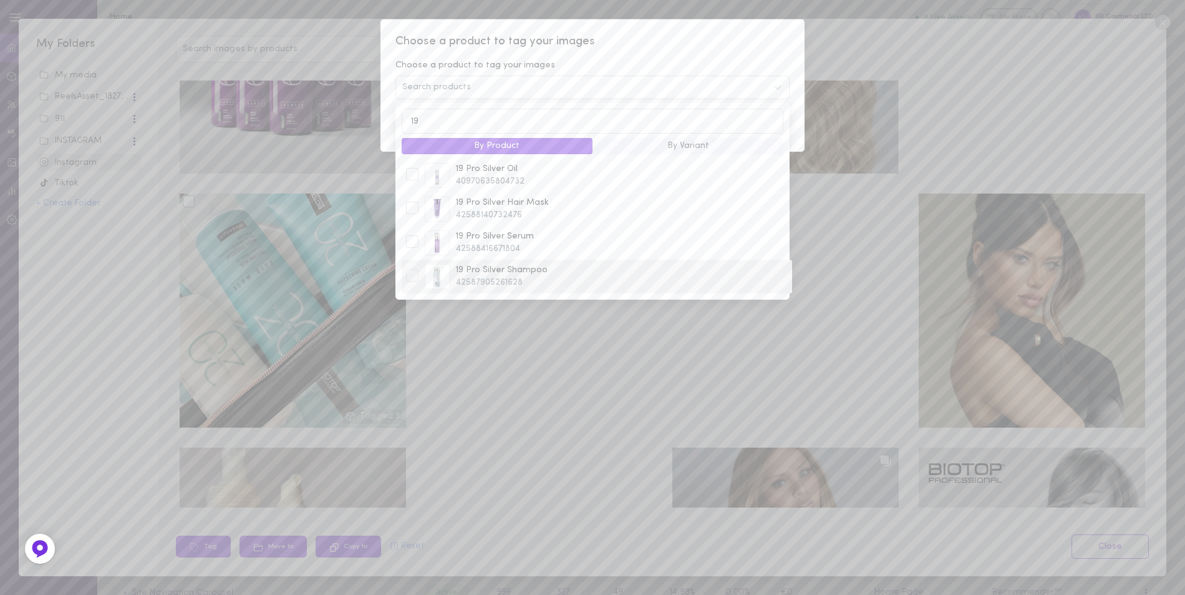
type input "19"
click at [409, 279] on div at bounding box center [412, 275] width 12 height 12
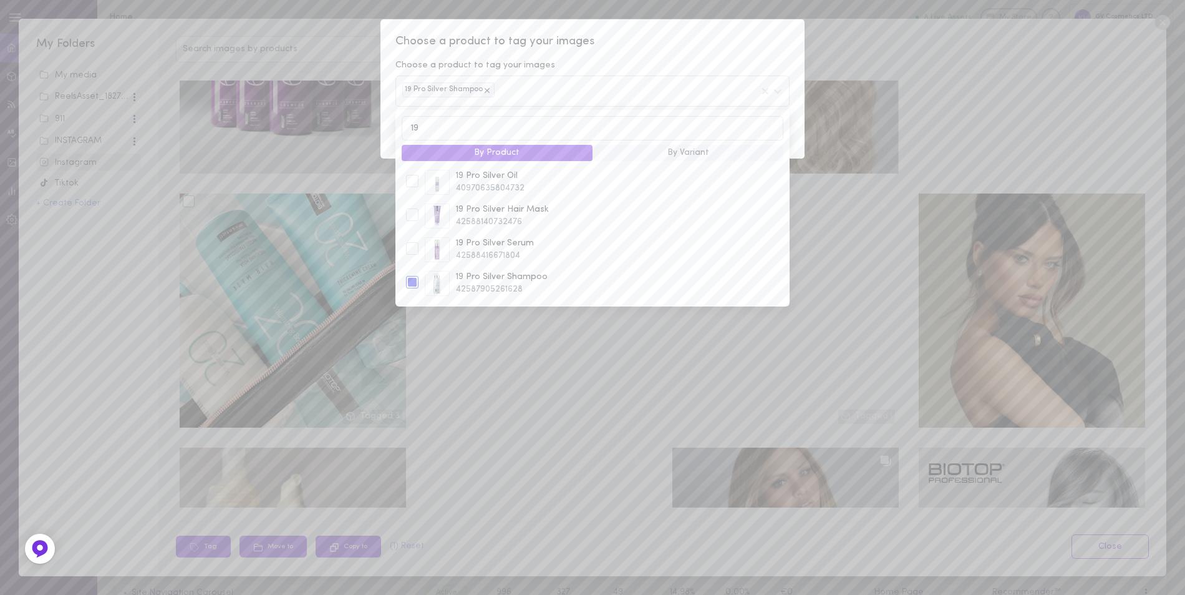
click at [706, 41] on span "Choose a product to tag your images" at bounding box center [593, 42] width 394 height 16
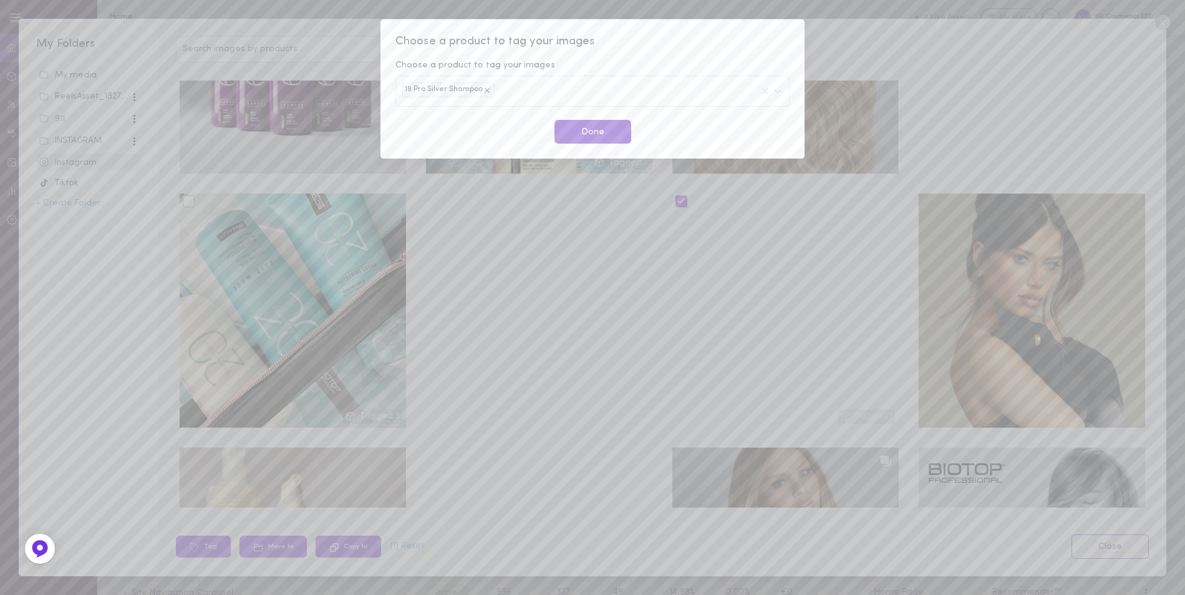
click at [609, 139] on button "Done" at bounding box center [593, 132] width 77 height 24
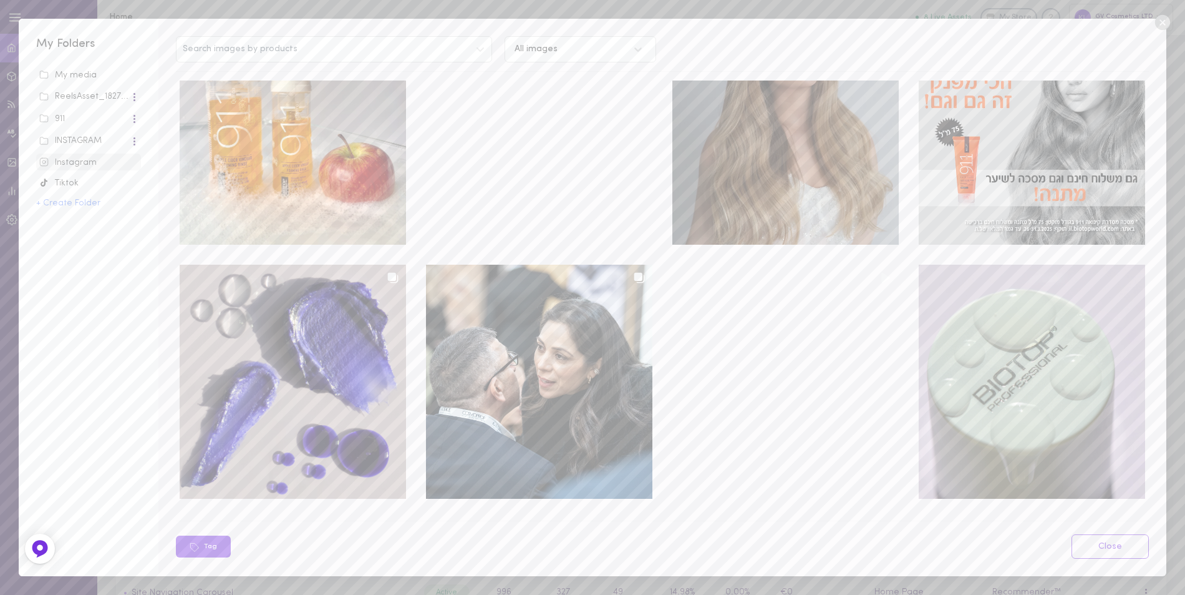
scroll to position [2870, 0]
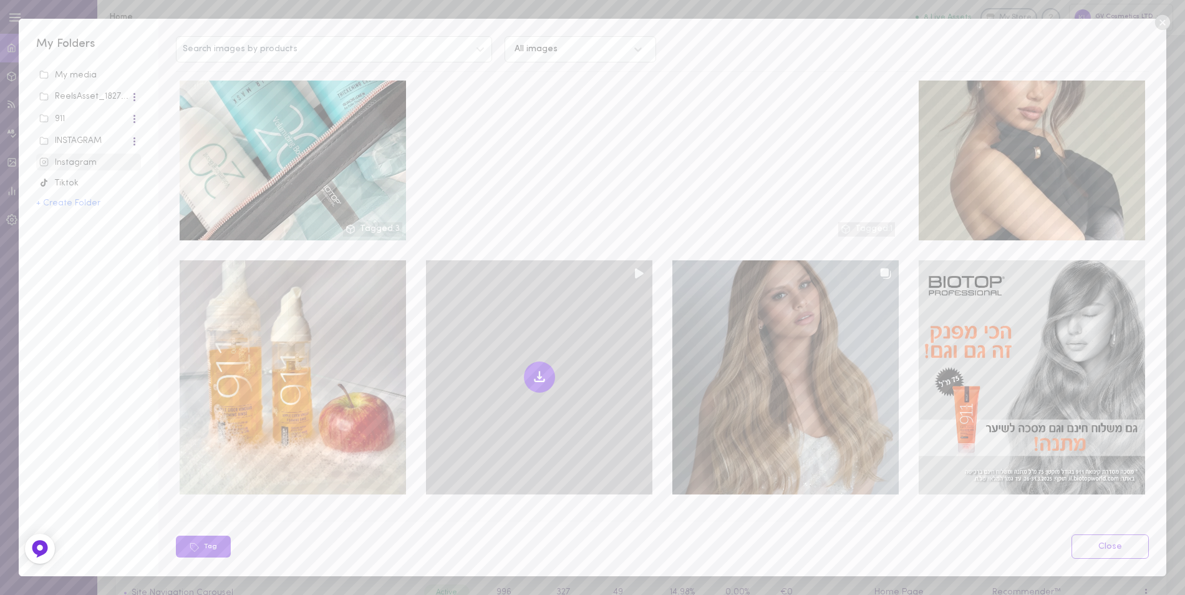
click at [537, 376] on icon at bounding box center [539, 377] width 4 height 2
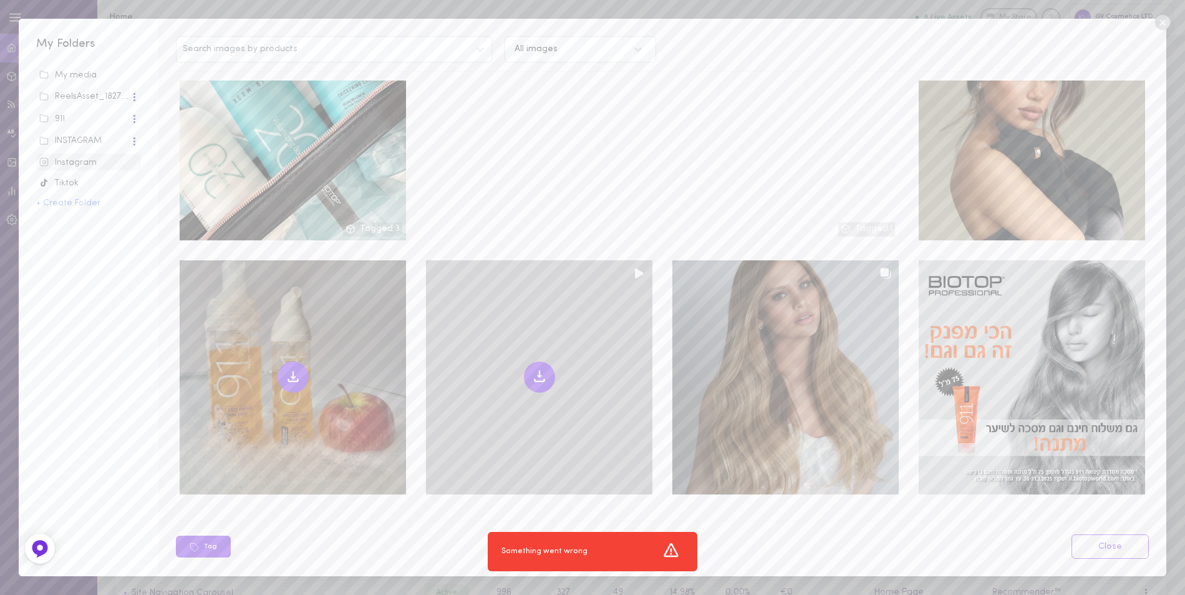
click at [294, 369] on icon at bounding box center [293, 376] width 15 height 15
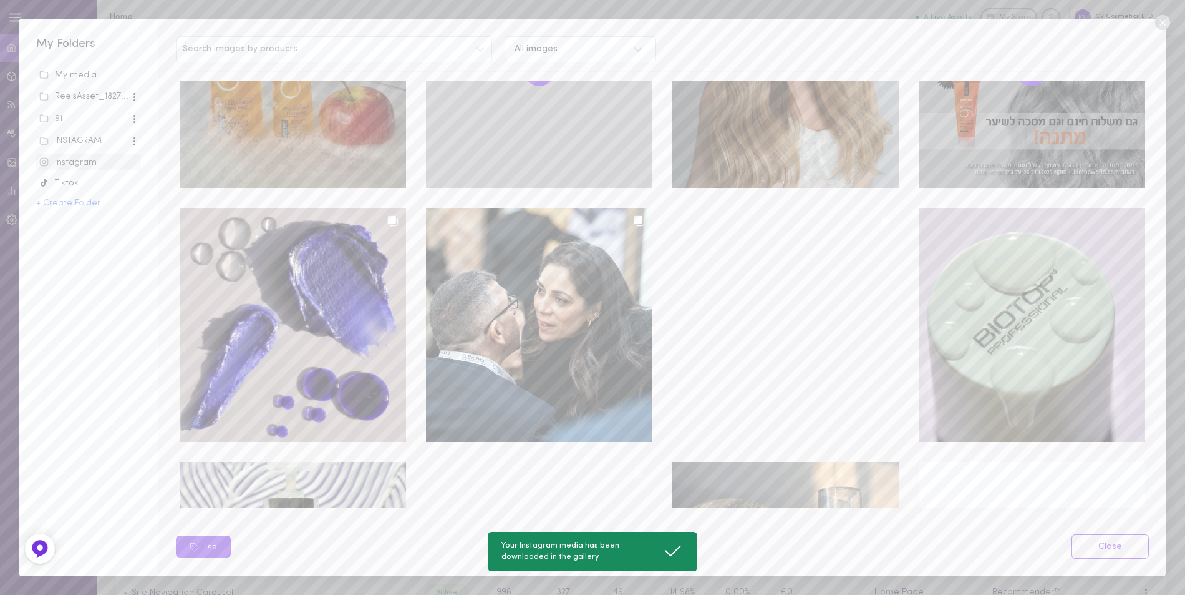
scroll to position [3182, 0]
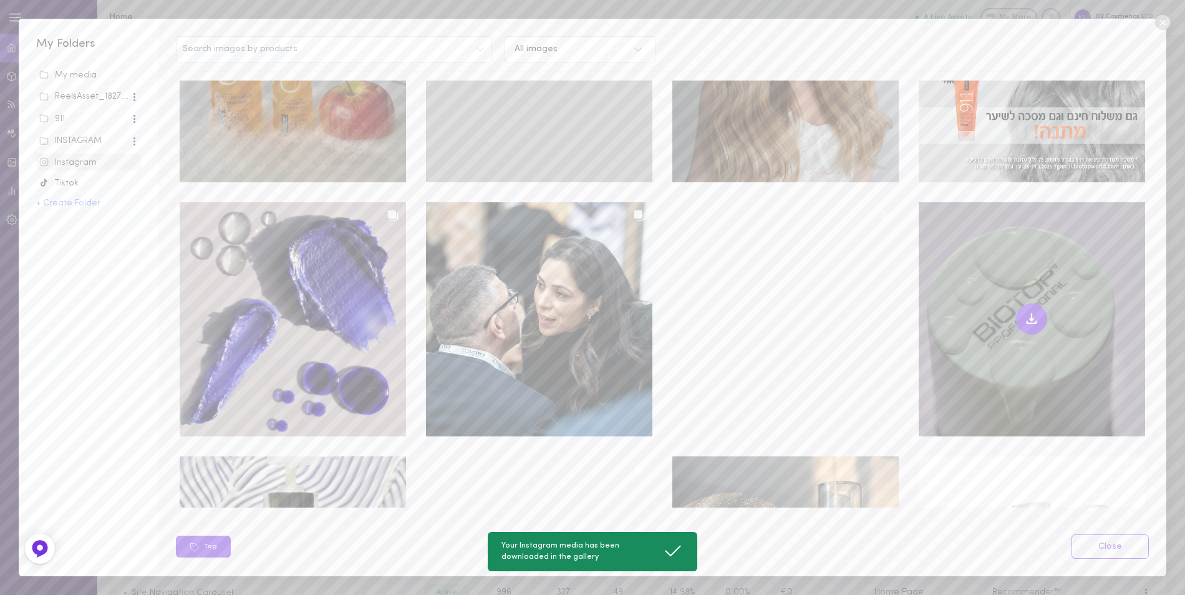
click at [1030, 318] on icon at bounding box center [1032, 319] width 4 height 2
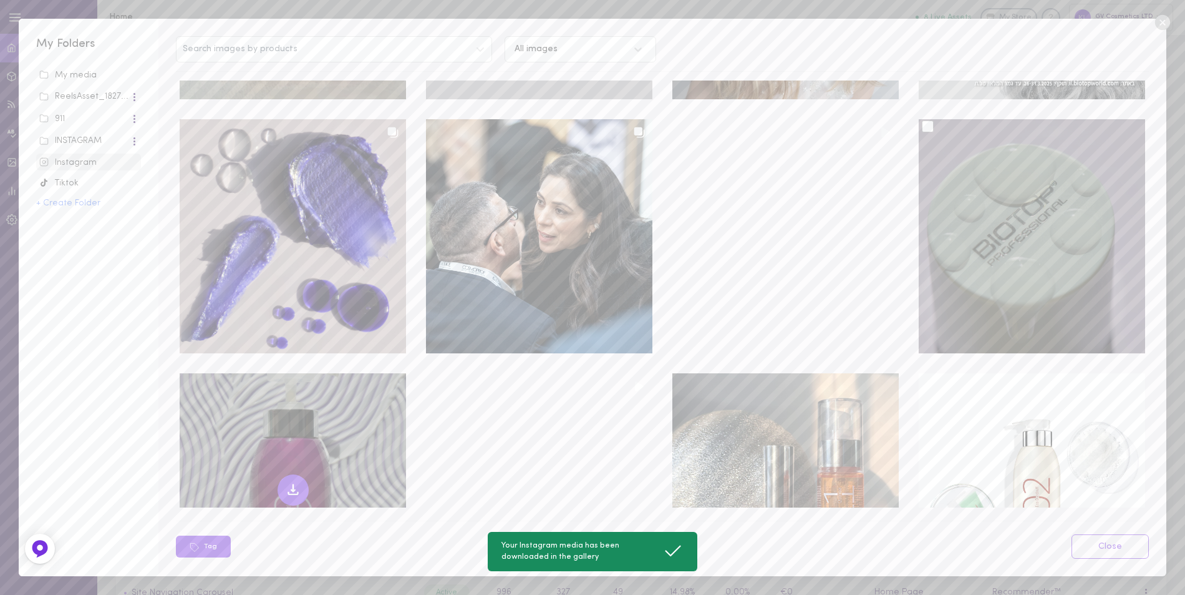
scroll to position [3431, 0]
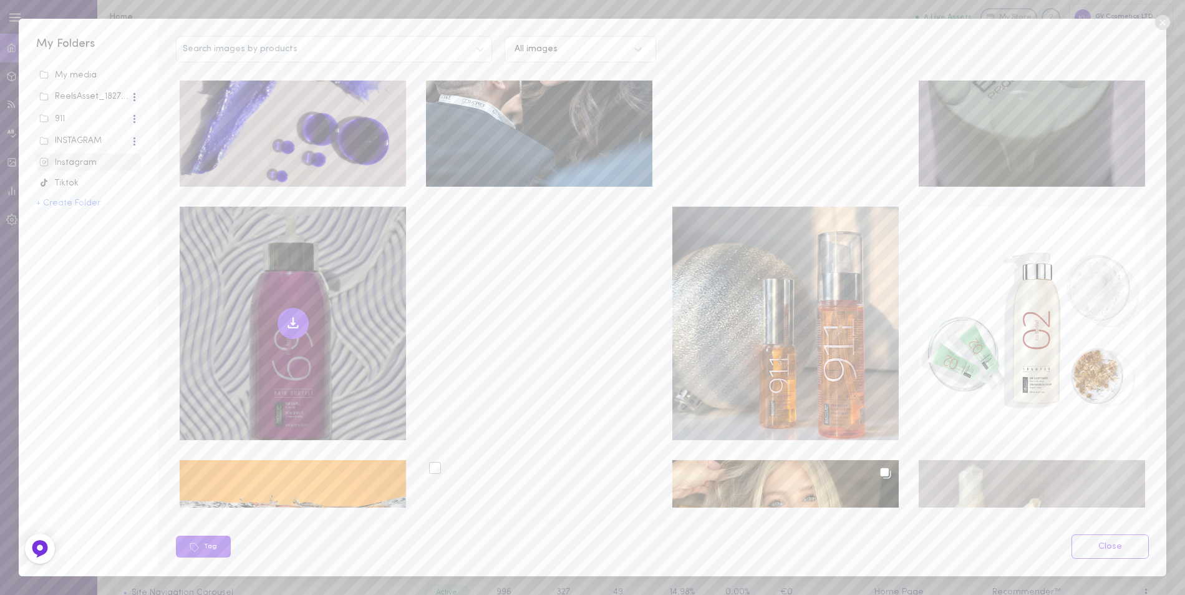
click at [293, 316] on icon at bounding box center [293, 323] width 15 height 15
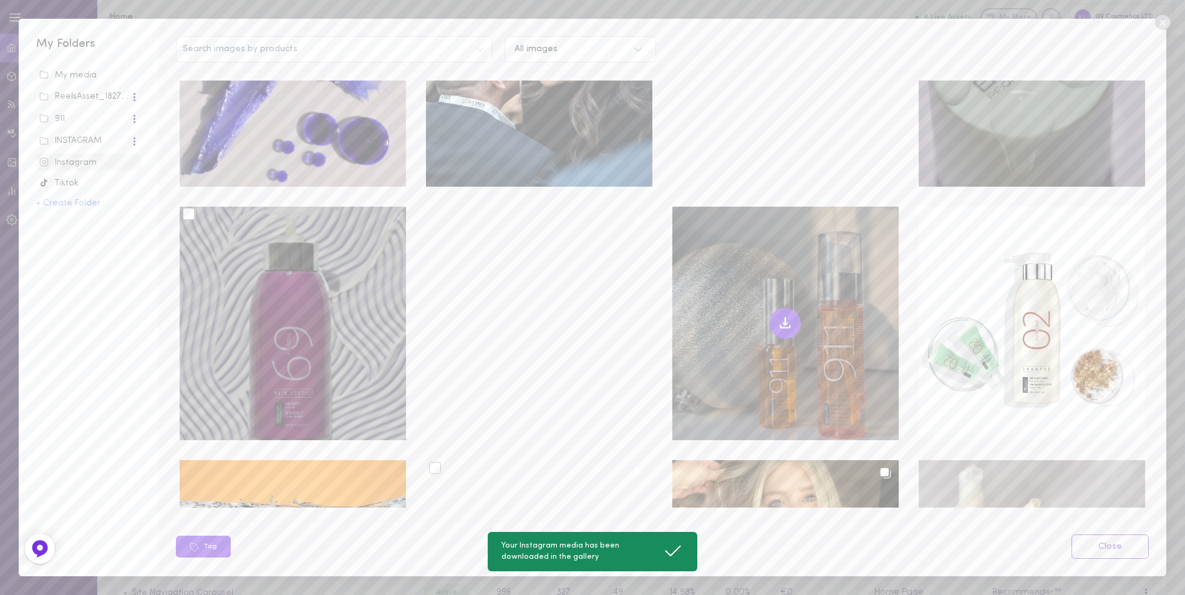
click at [782, 325] on icon at bounding box center [785, 326] width 9 height 2
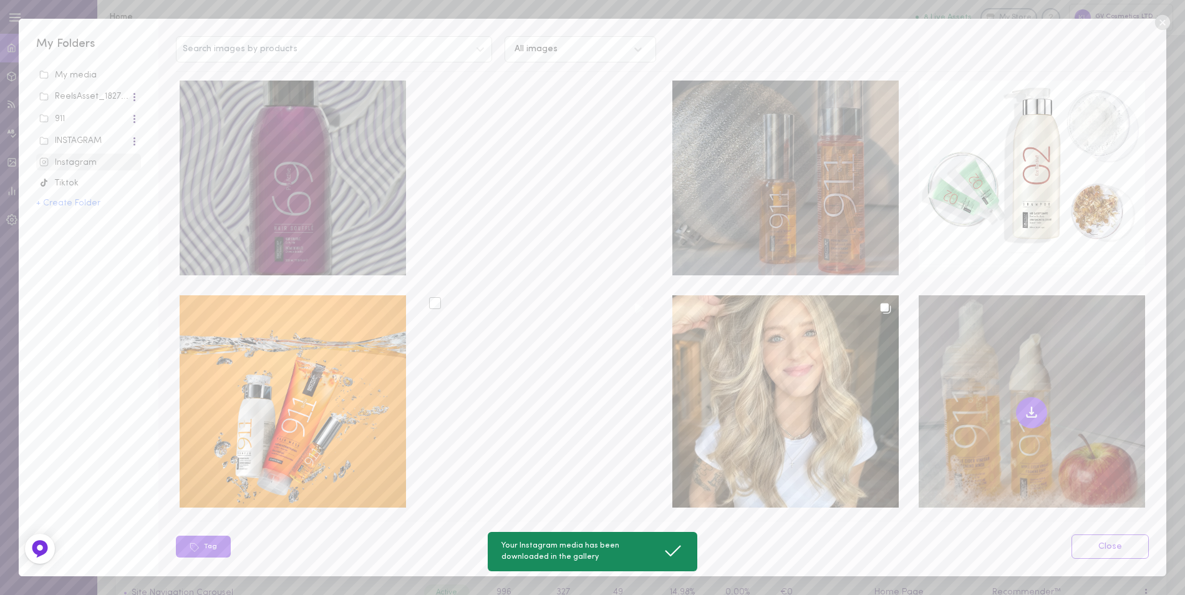
scroll to position [3681, 0]
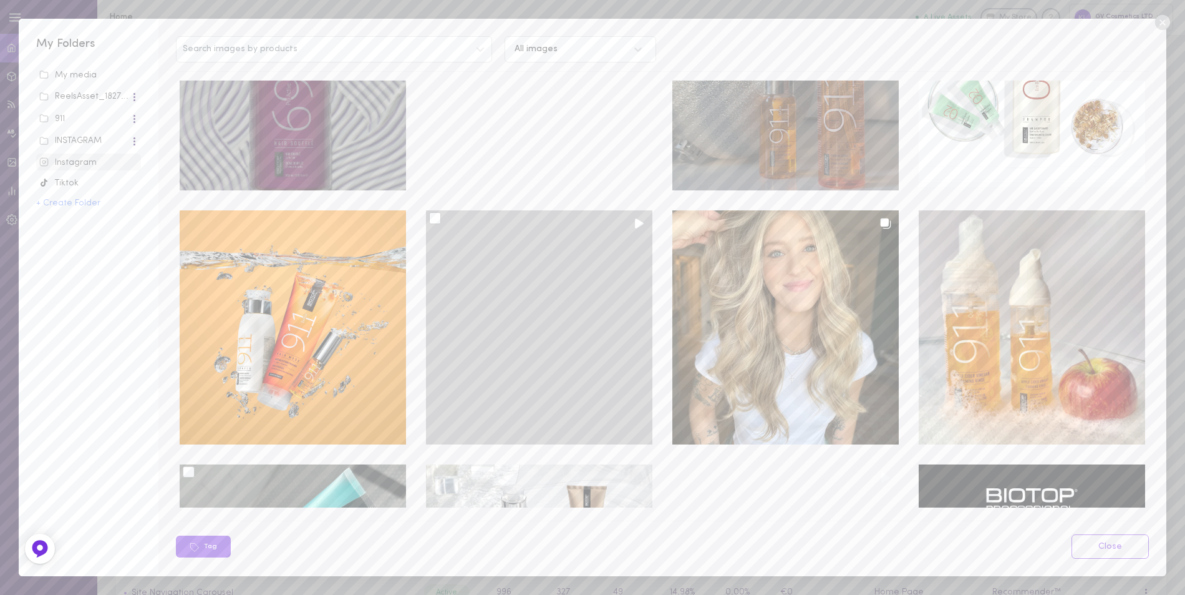
click at [432, 212] on div at bounding box center [435, 218] width 12 height 12
click at [0, 0] on input "checkbox" at bounding box center [0, 0] width 0 height 0
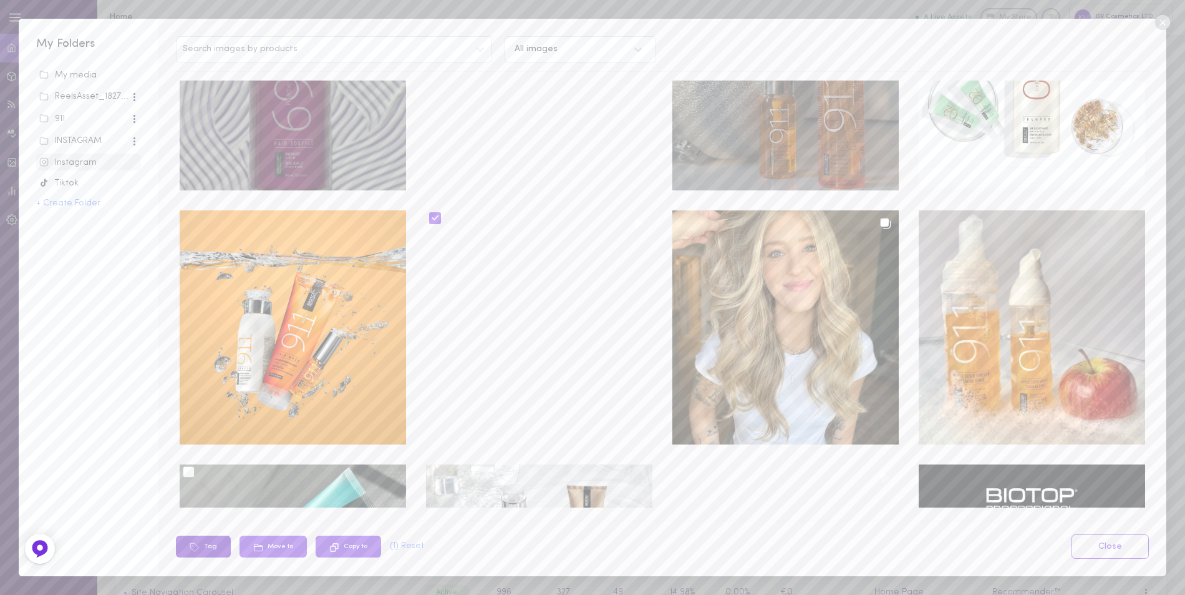
click at [203, 546] on button "Tag" at bounding box center [203, 546] width 55 height 22
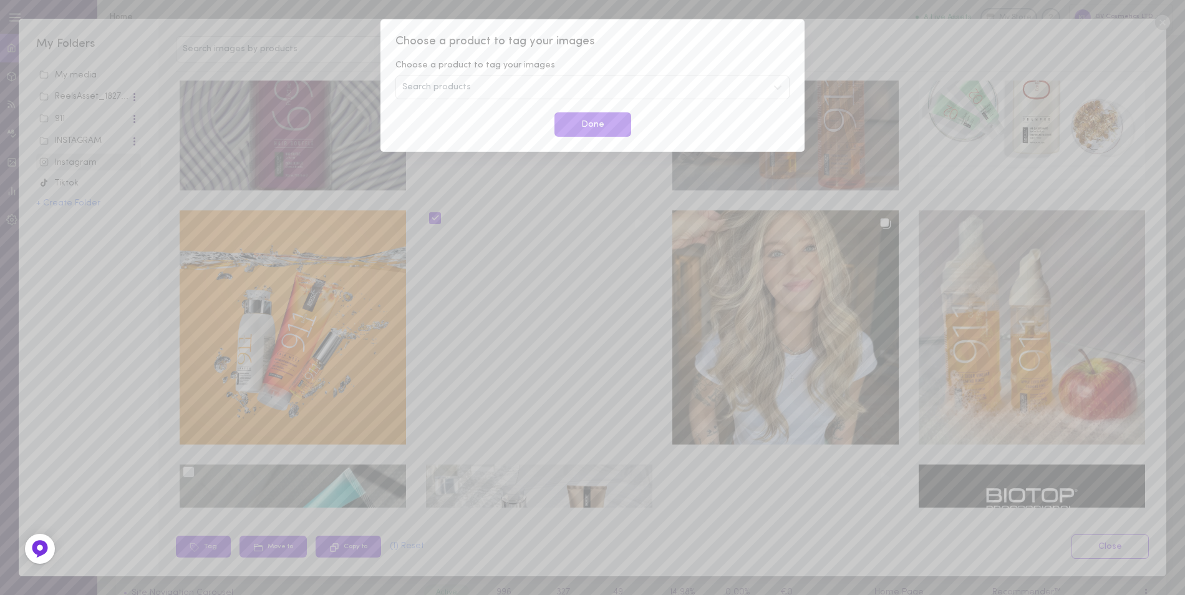
click at [433, 87] on span "Search products" at bounding box center [436, 87] width 69 height 9
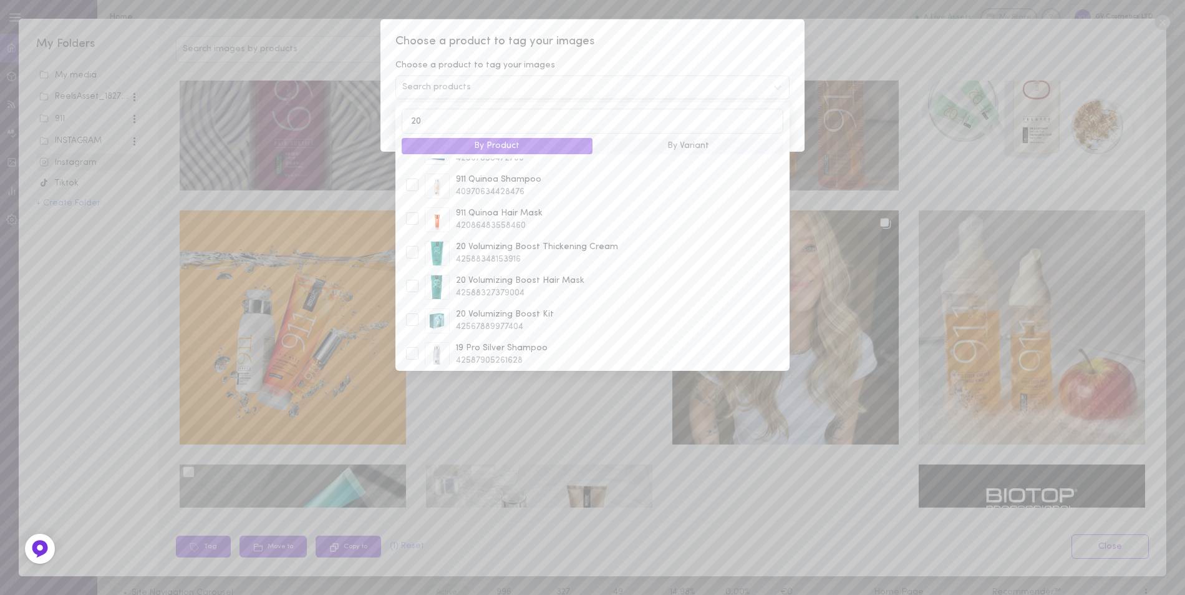
scroll to position [125, 0]
type input "20"
click at [407, 252] on div at bounding box center [412, 251] width 12 height 12
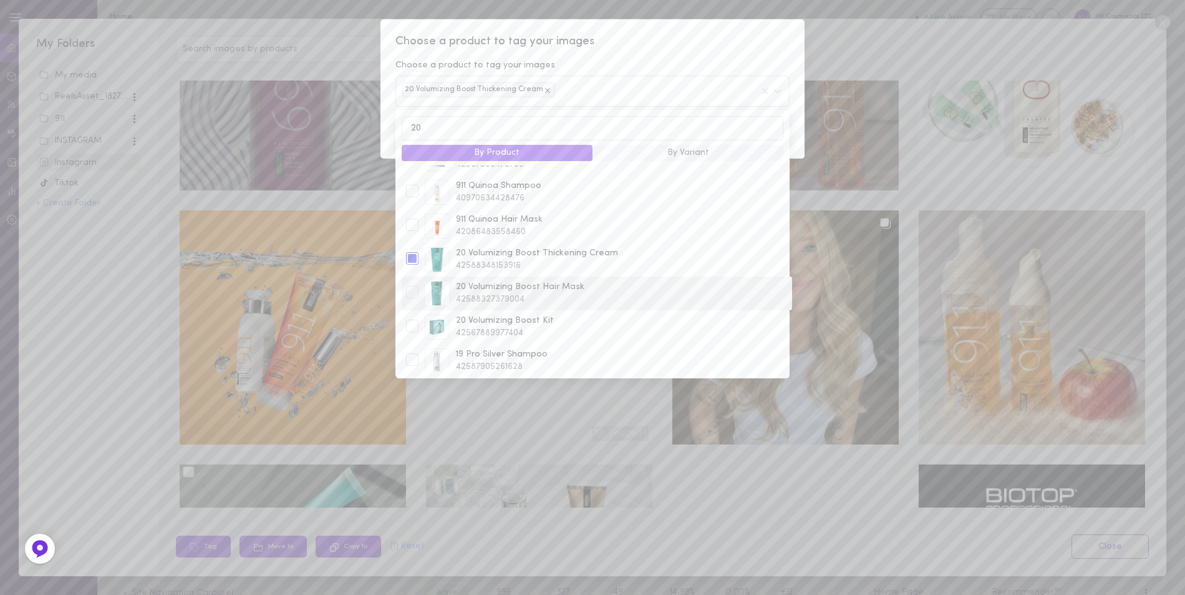
click at [409, 293] on div at bounding box center [412, 292] width 12 height 12
click at [410, 248] on div at bounding box center [412, 248] width 12 height 12
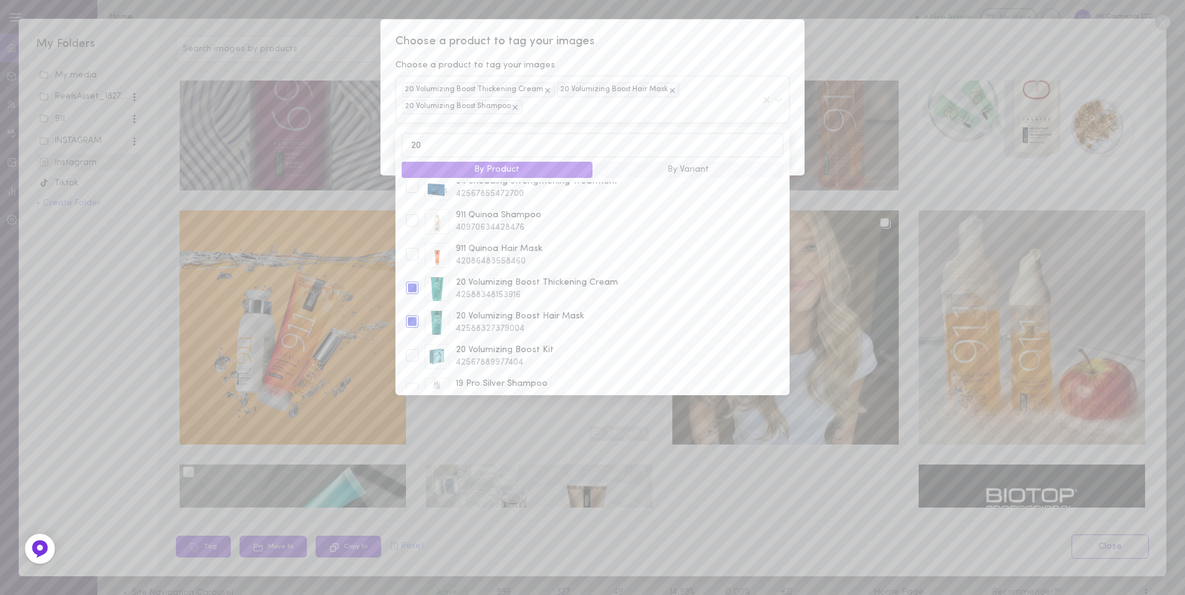
scroll to position [125, 0]
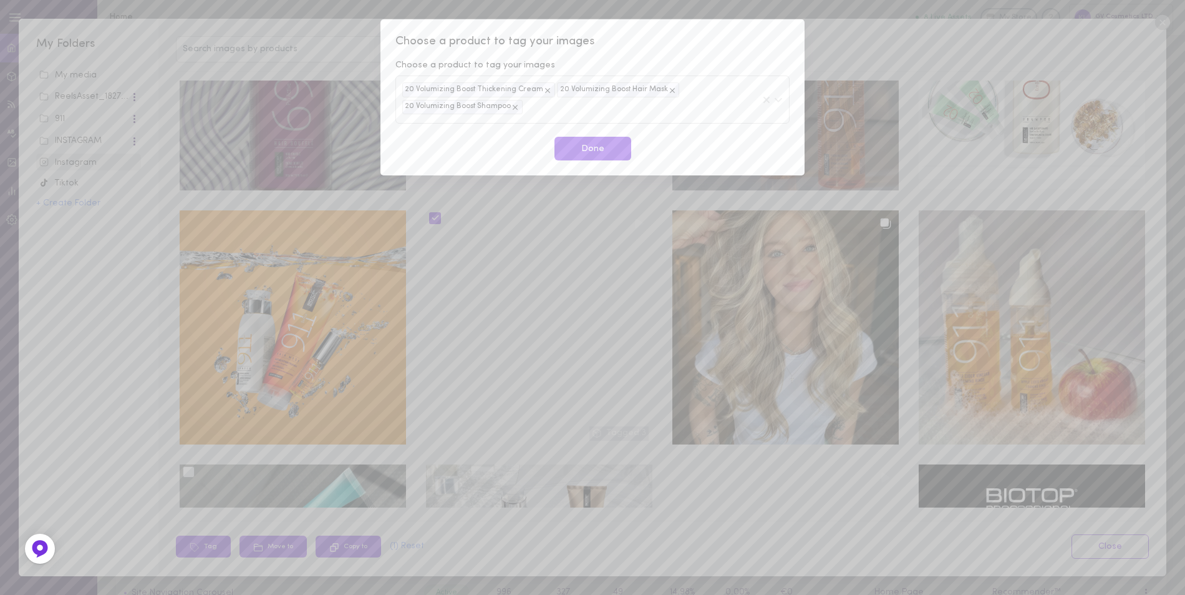
click at [703, 44] on span "Choose a product to tag your images" at bounding box center [593, 42] width 394 height 16
click at [584, 148] on button "Done" at bounding box center [593, 149] width 77 height 24
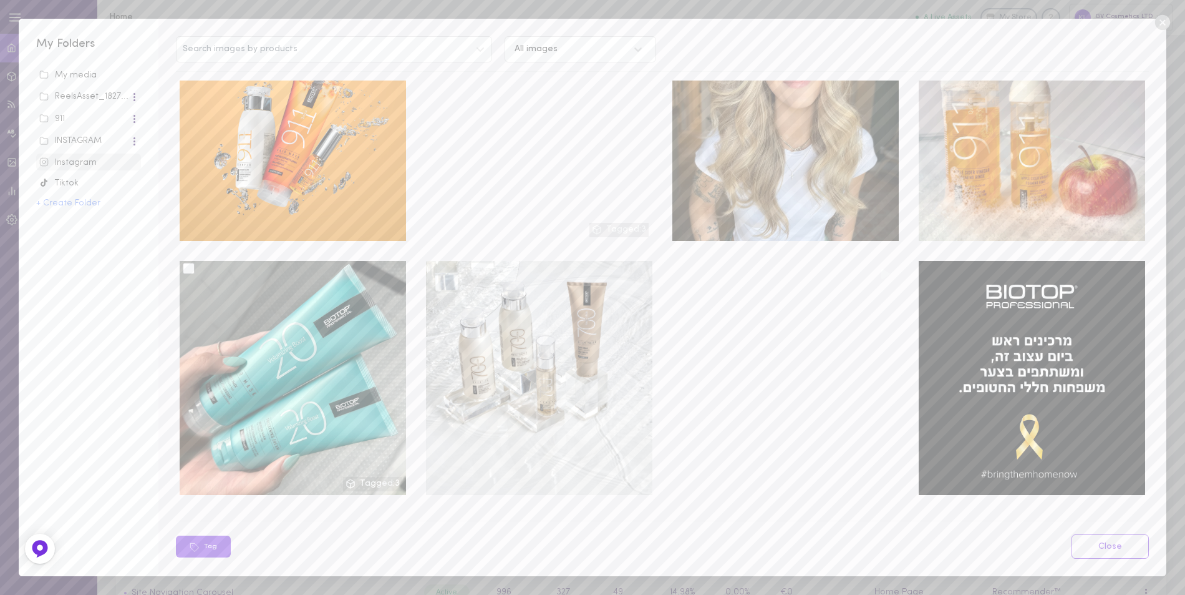
scroll to position [3993, 0]
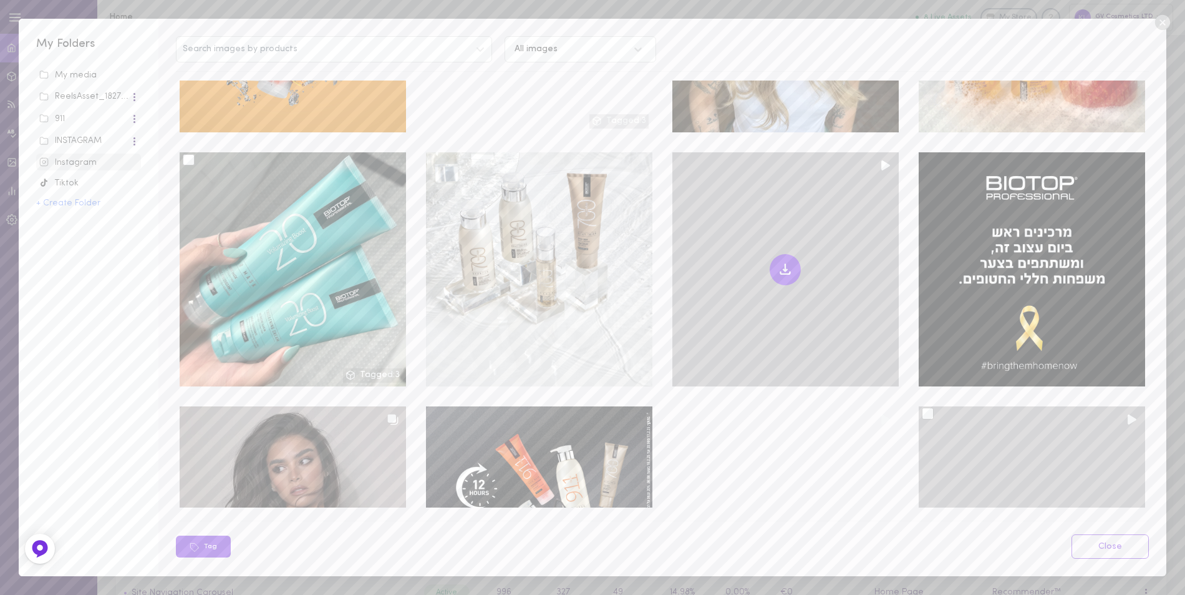
click at [774, 254] on button at bounding box center [785, 269] width 31 height 31
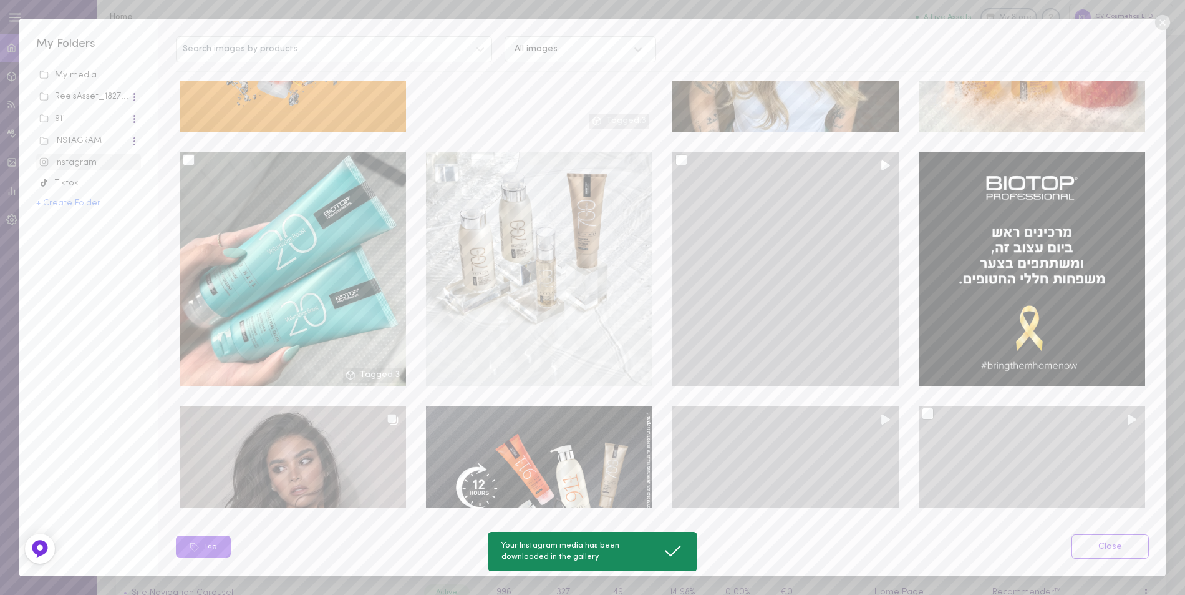
scroll to position [4242, 0]
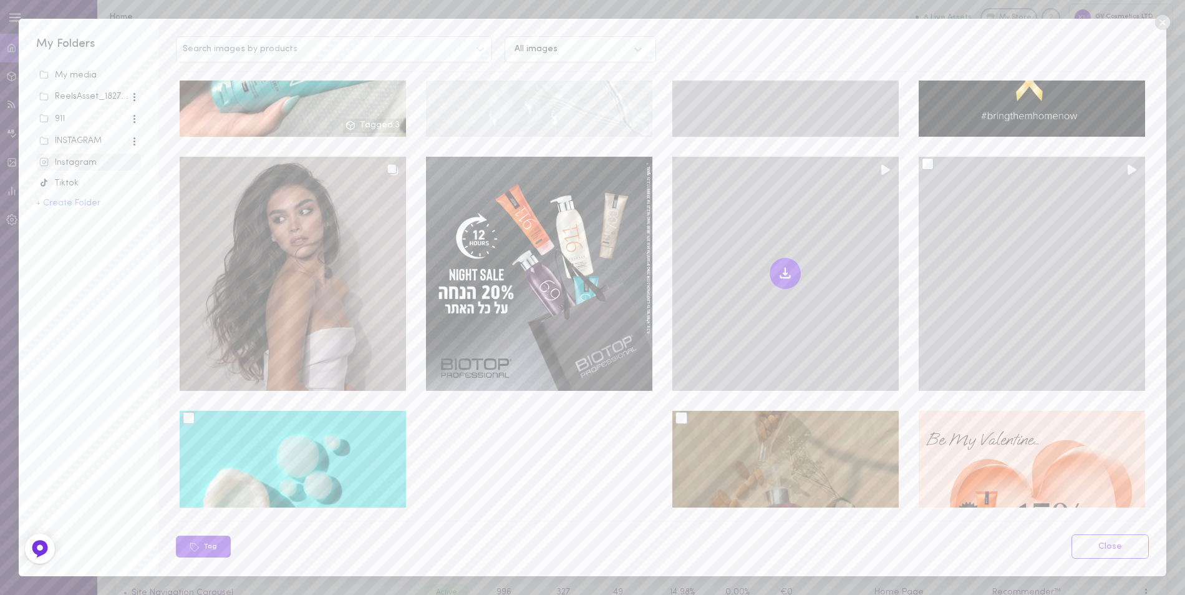
click at [780, 266] on icon at bounding box center [785, 273] width 15 height 15
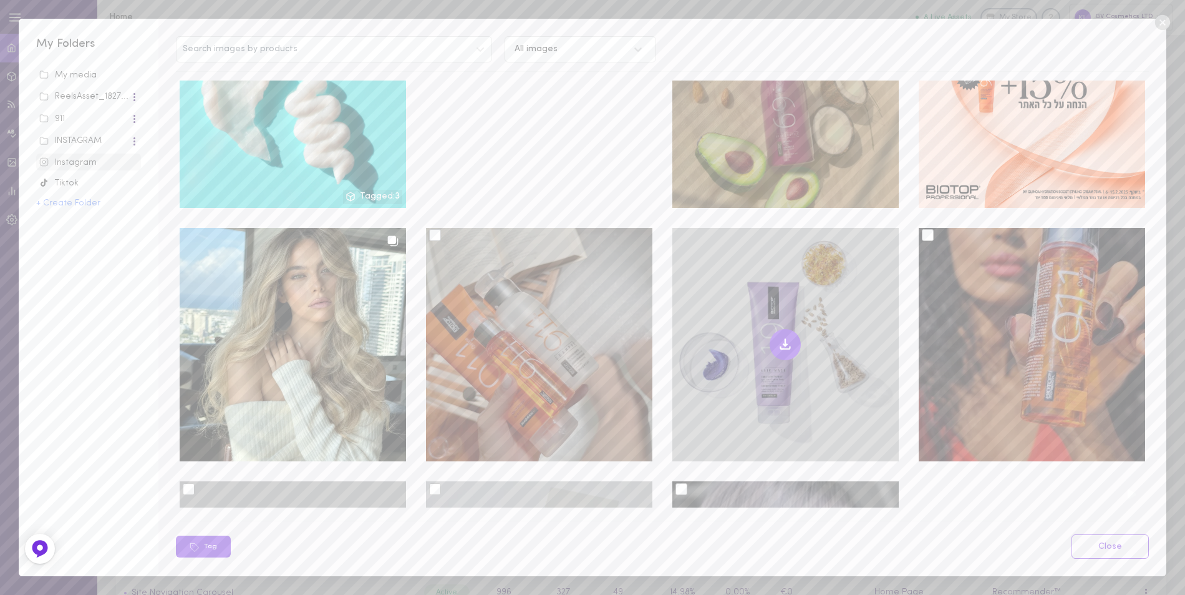
scroll to position [4616, 0]
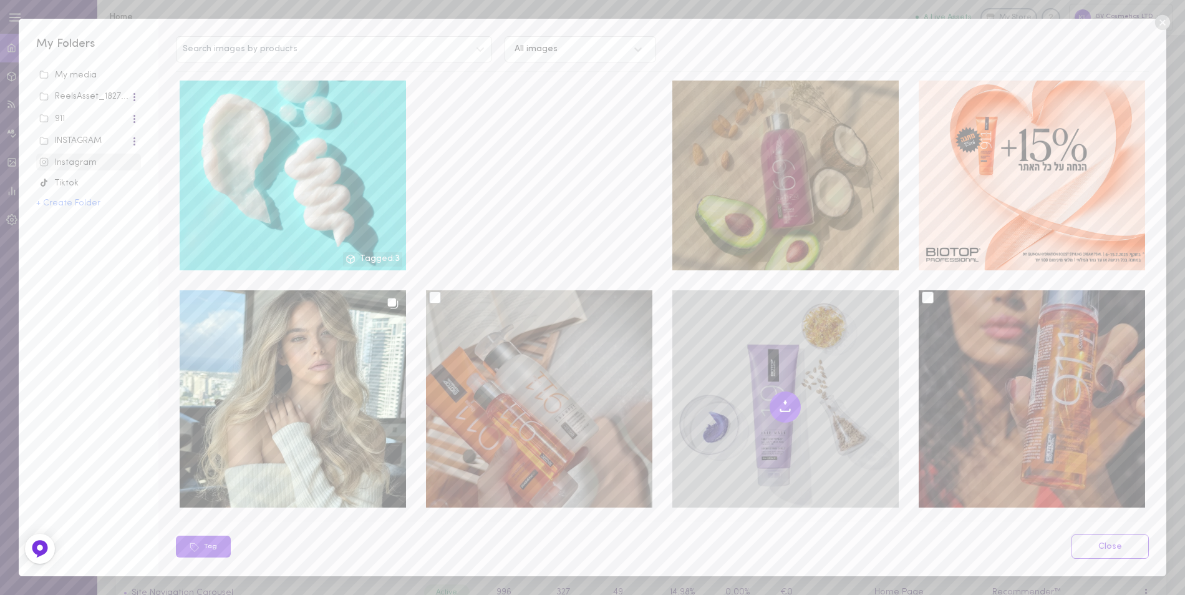
click at [434, 291] on div at bounding box center [435, 297] width 12 height 12
click at [0, 0] on input "checkbox" at bounding box center [0, 0] width 0 height 0
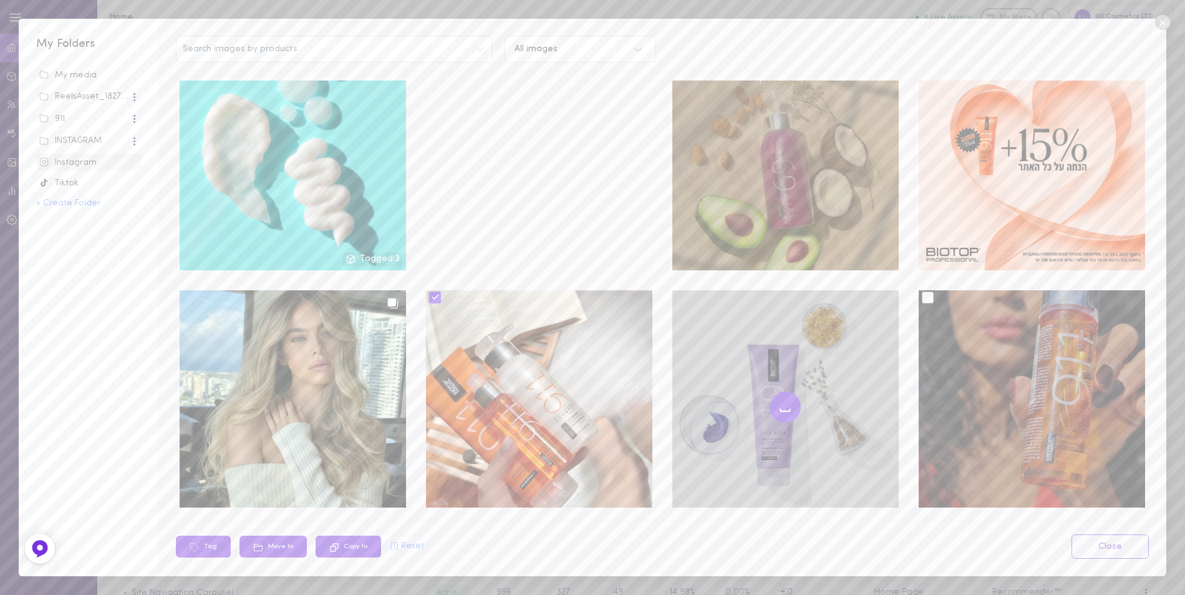
click at [922, 291] on div at bounding box center [928, 297] width 12 height 12
click at [0, 0] on input "checkbox" at bounding box center [0, 0] width 0 height 0
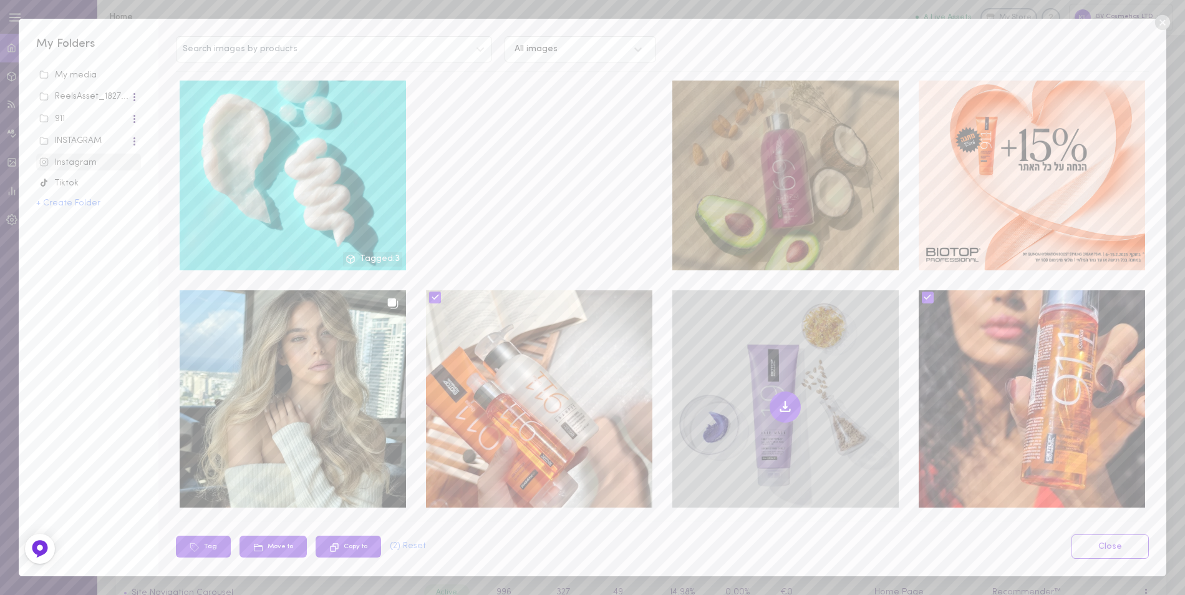
scroll to position [4804, 0]
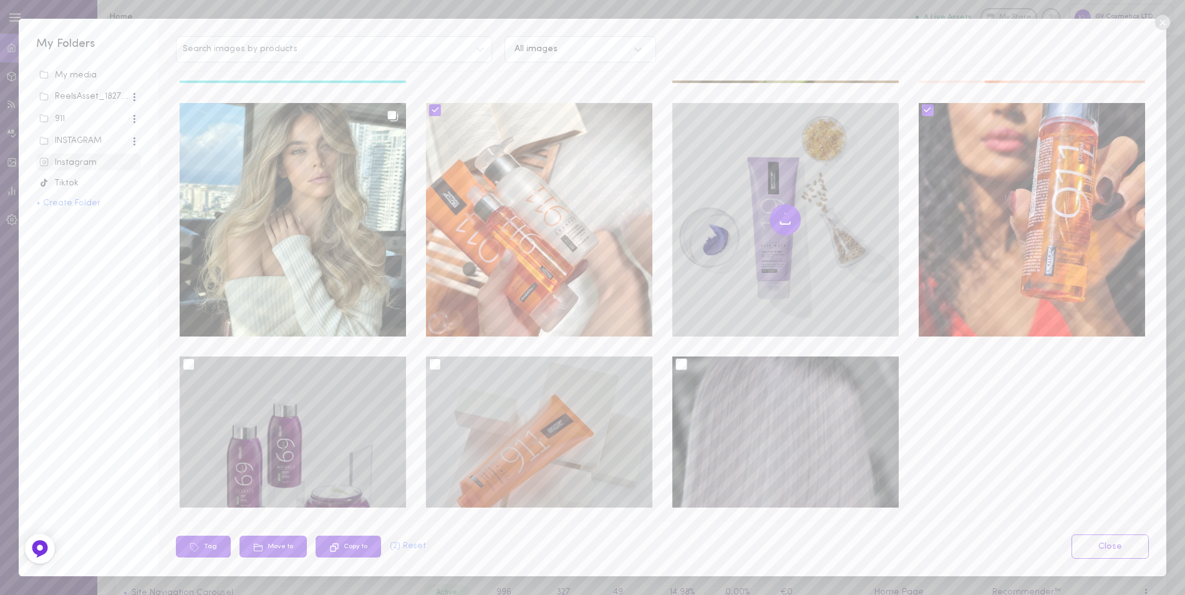
click at [440, 359] on label at bounding box center [439, 364] width 21 height 10
click at [0, 0] on input "checkbox" at bounding box center [0, 0] width 0 height 0
click at [432, 359] on icon at bounding box center [435, 363] width 9 height 9
click at [0, 0] on input "checkbox" at bounding box center [0, 0] width 0 height 0
click at [429, 358] on div at bounding box center [435, 364] width 12 height 12
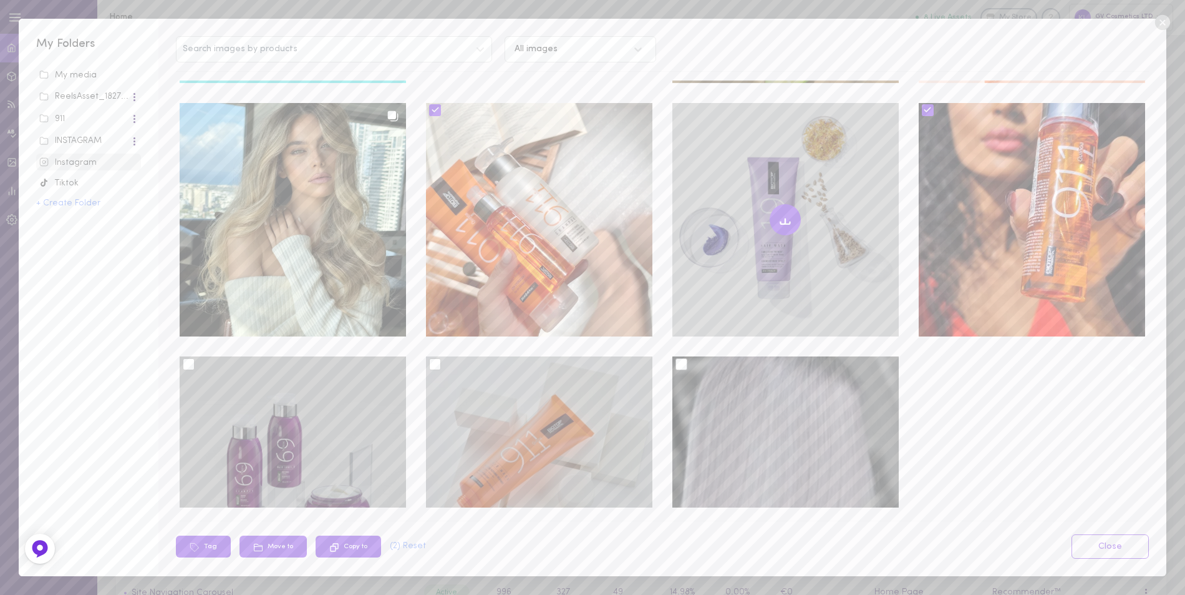
click at [0, 0] on input "checkbox" at bounding box center [0, 0] width 0 height 0
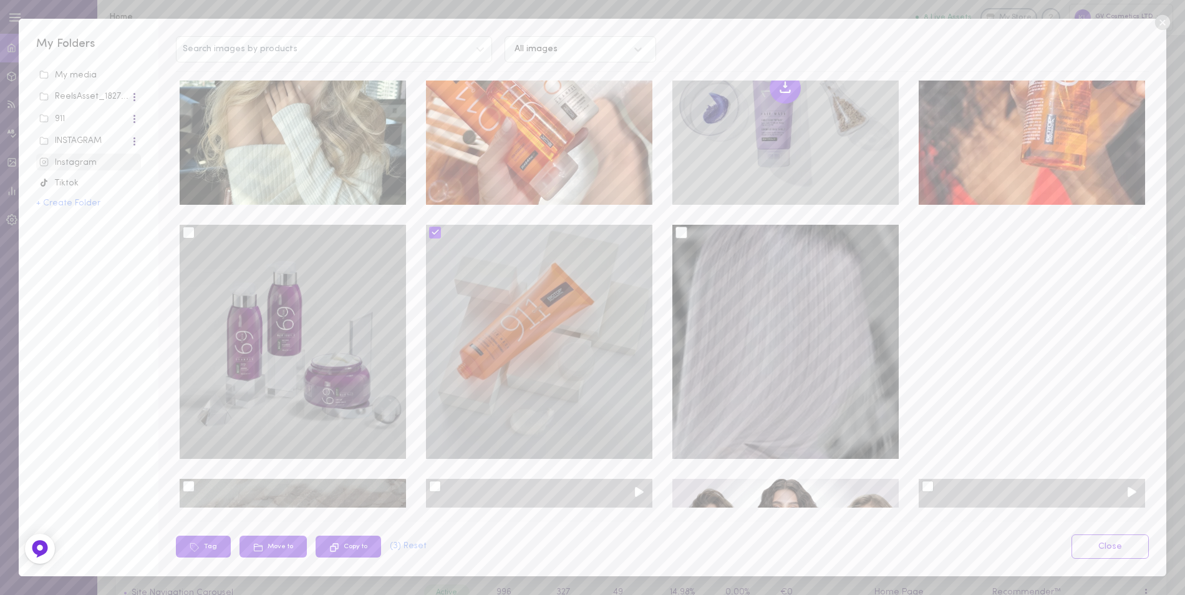
scroll to position [5053, 0]
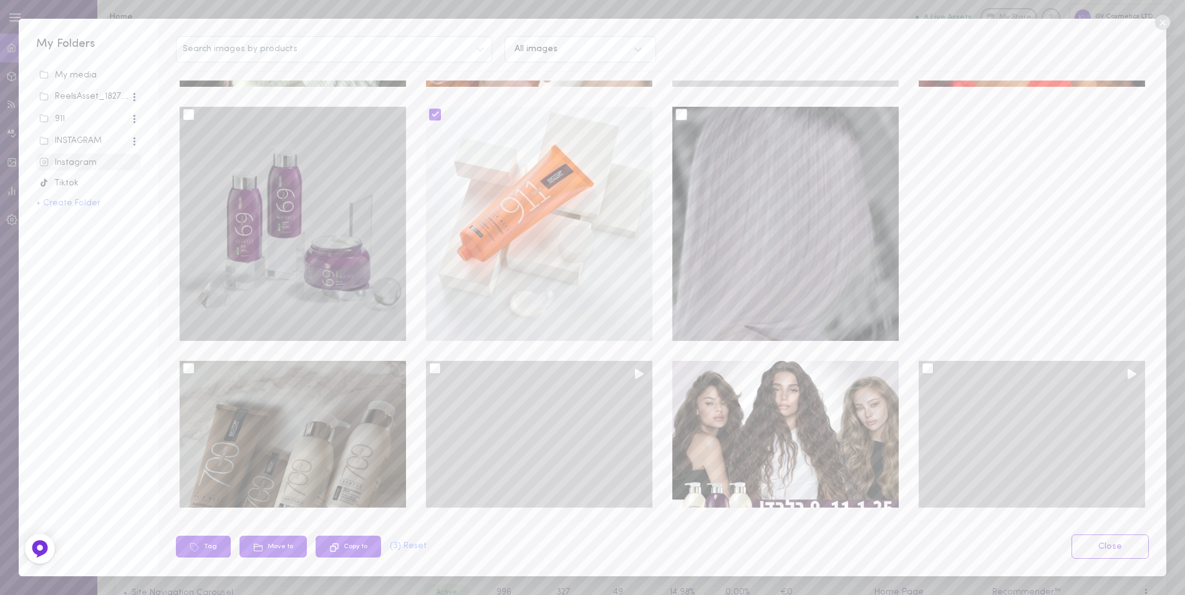
click at [432, 362] on div at bounding box center [435, 368] width 12 height 12
click at [0, 0] on input "checkbox" at bounding box center [0, 0] width 0 height 0
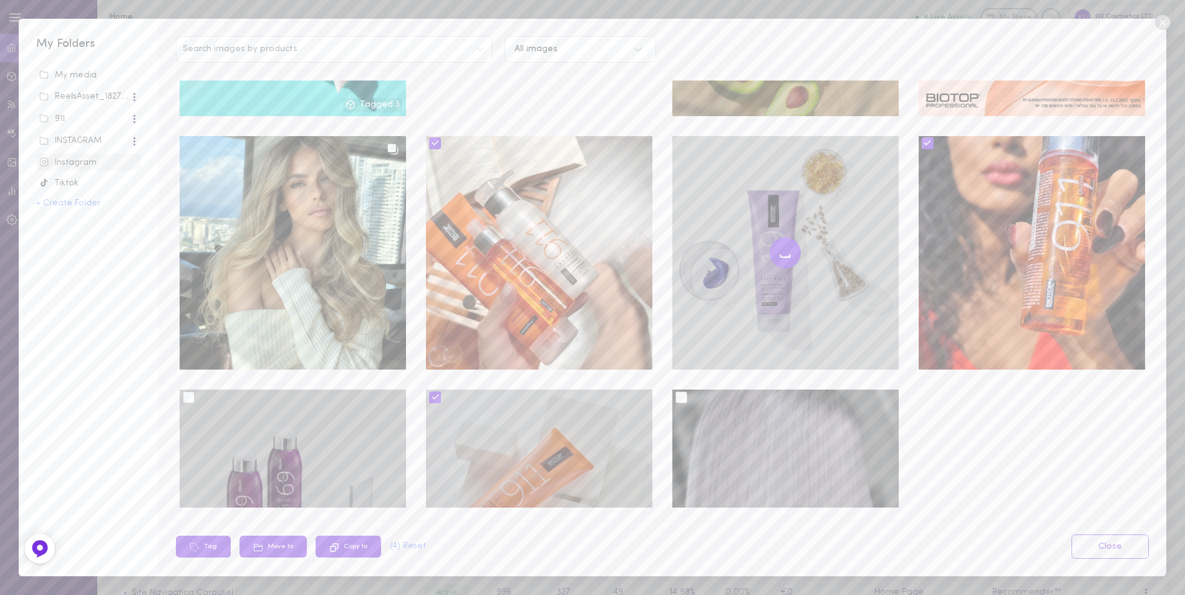
scroll to position [4866, 0]
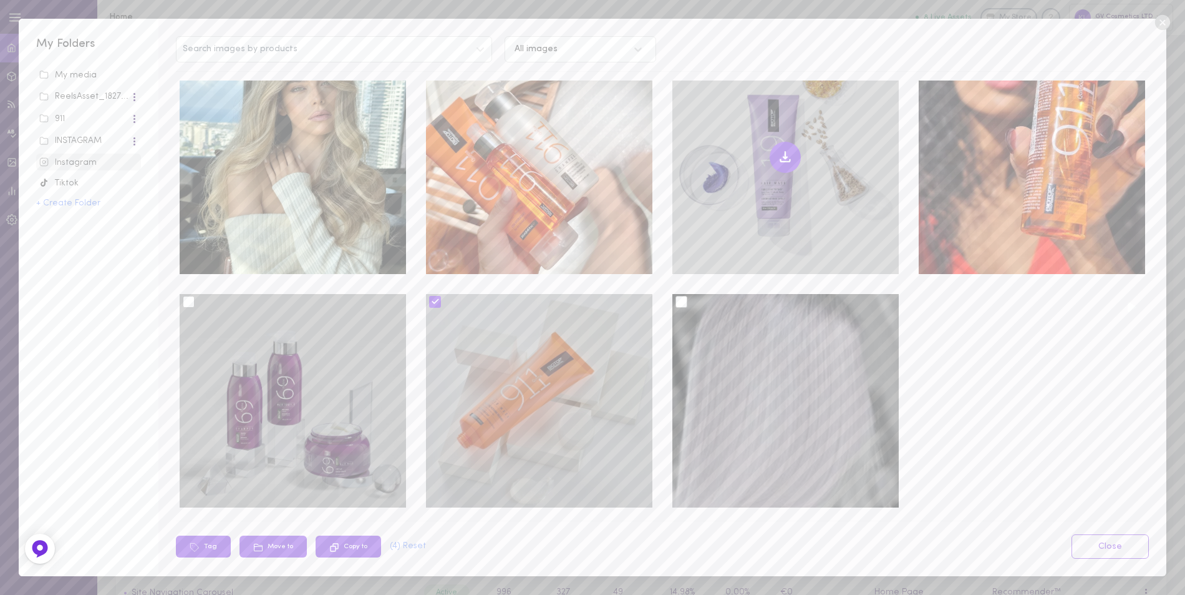
click at [435, 297] on icon at bounding box center [435, 301] width 9 height 9
click at [0, 0] on input "checkbox" at bounding box center [0, 0] width 0 height 0
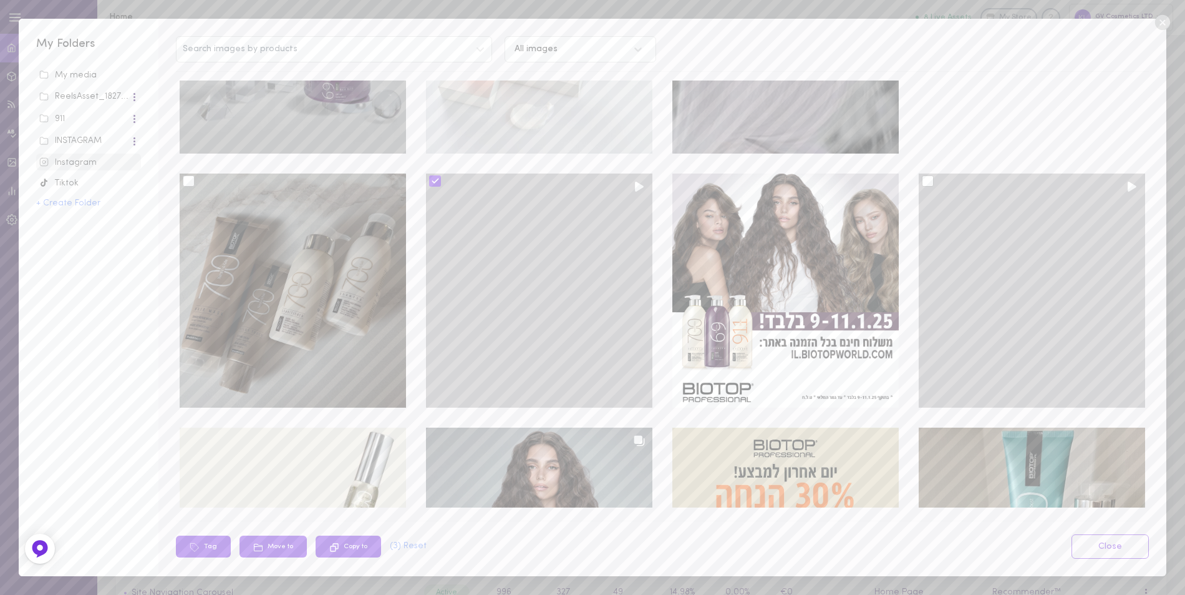
scroll to position [5053, 0]
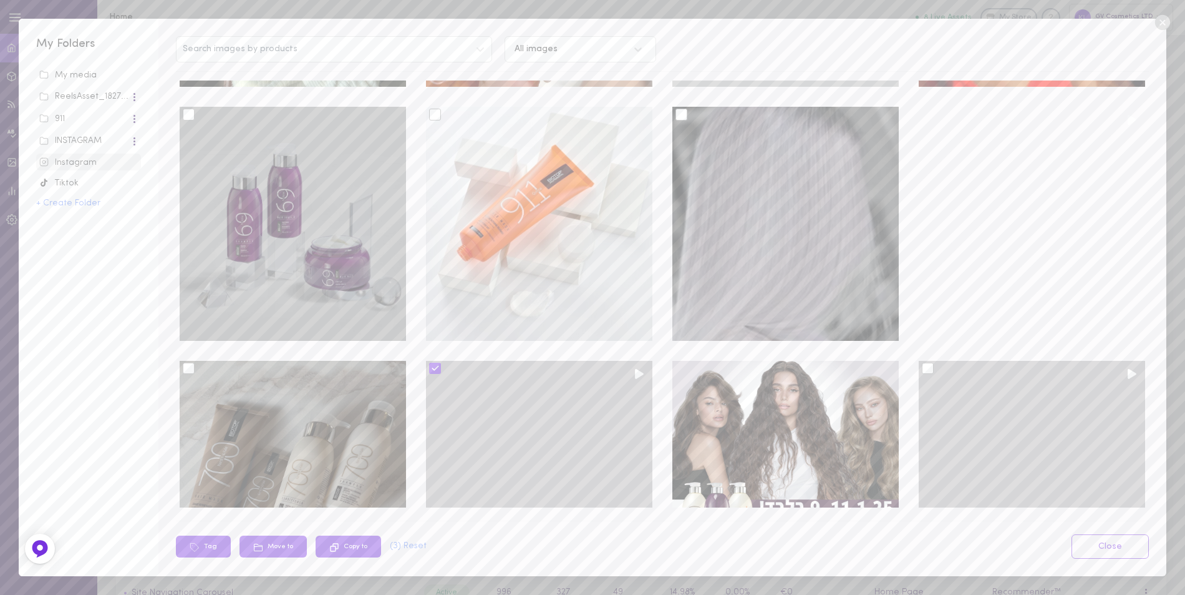
click at [431, 364] on icon at bounding box center [435, 368] width 9 height 9
click at [0, 0] on input "checkbox" at bounding box center [0, 0] width 0 height 0
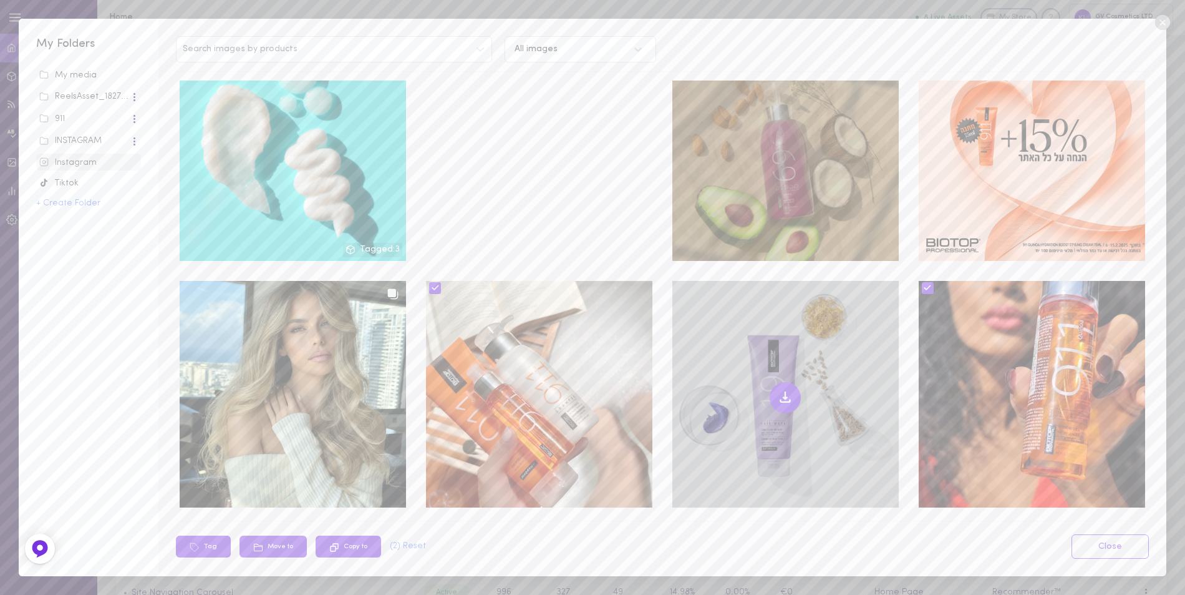
scroll to position [4804, 0]
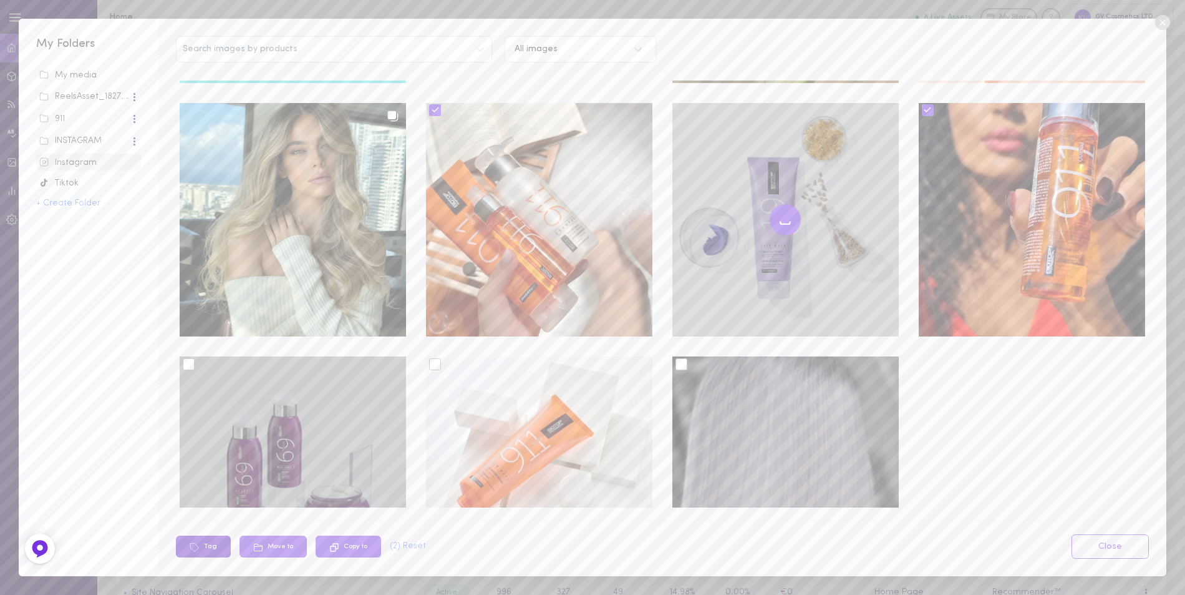
click at [199, 547] on icon at bounding box center [195, 547] width 10 height 10
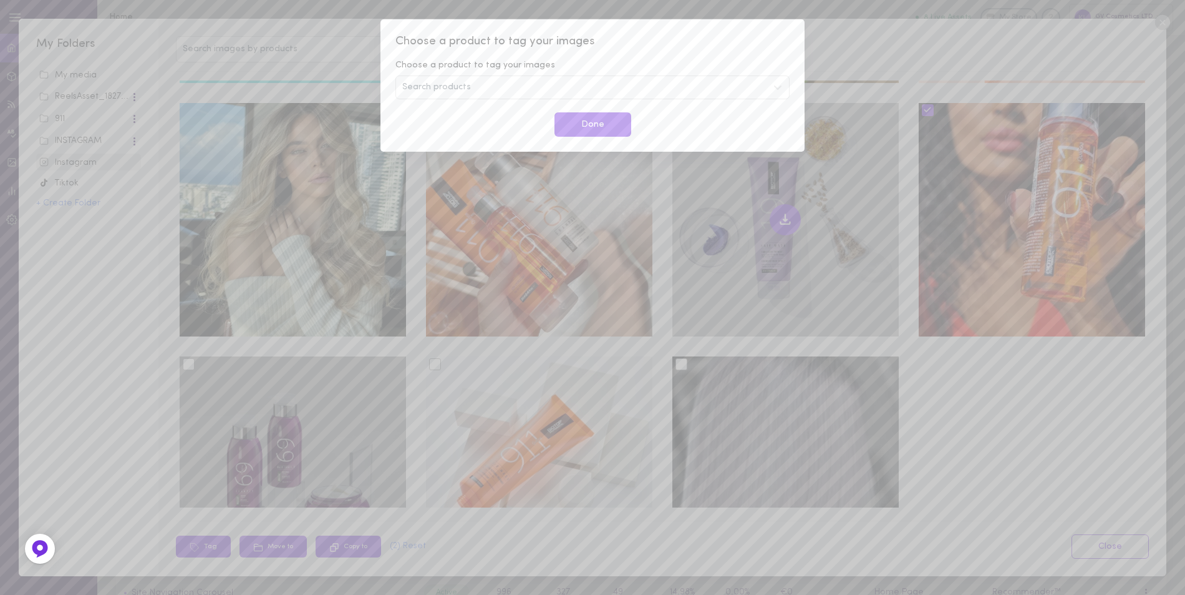
click at [482, 90] on div "Search products" at bounding box center [593, 87] width 394 height 24
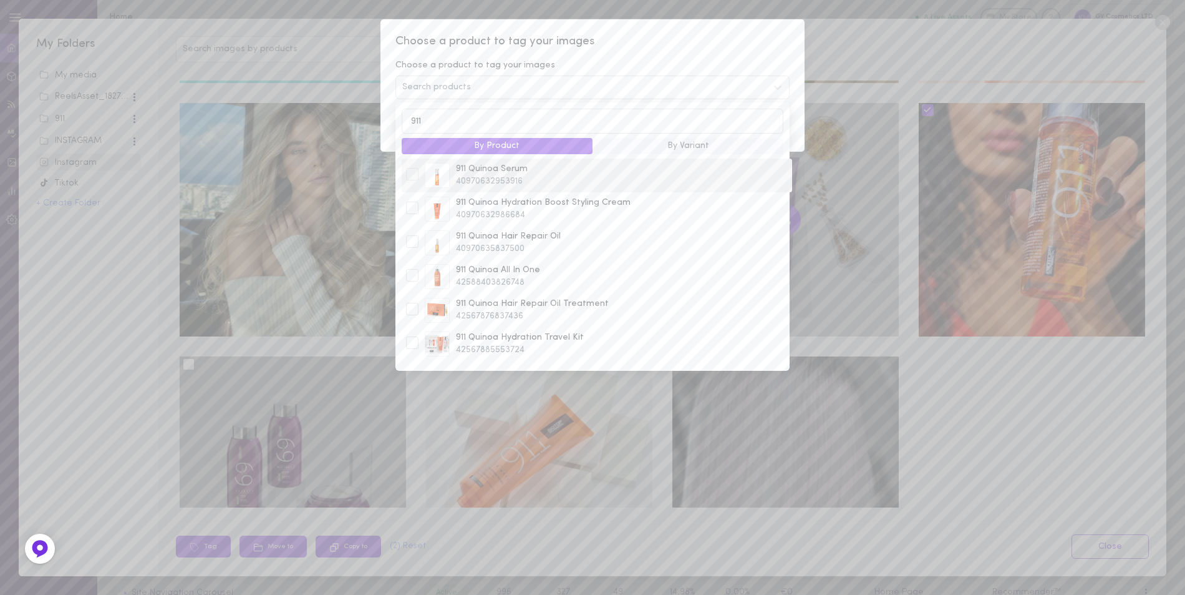
type input "911"
click at [412, 179] on div at bounding box center [412, 174] width 12 height 12
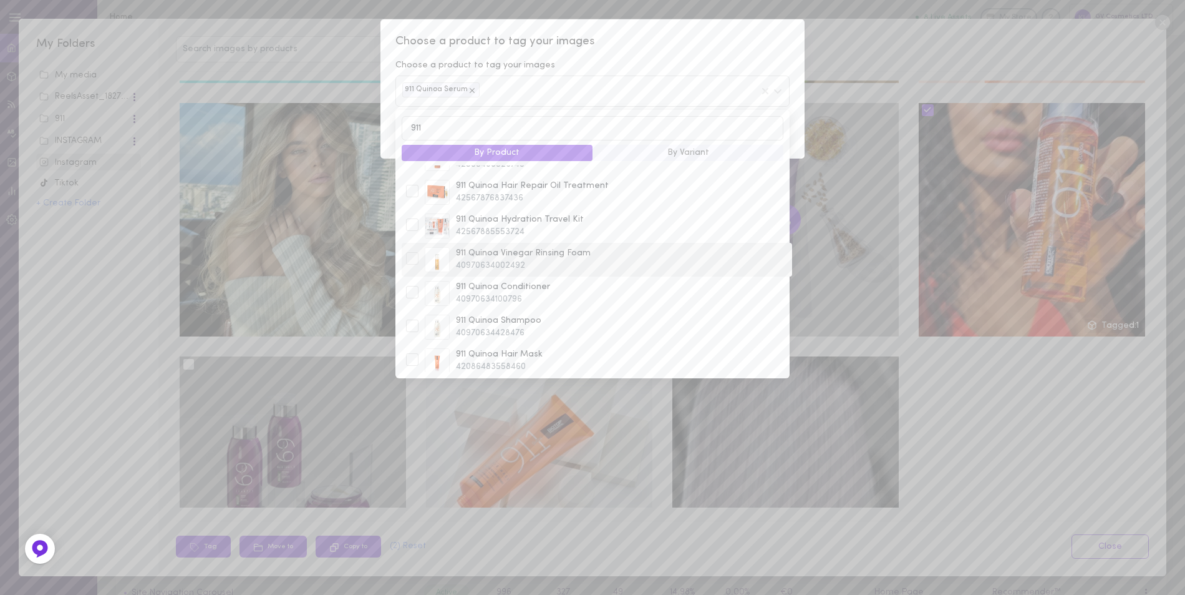
scroll to position [132, 0]
click at [413, 288] on div at bounding box center [412, 285] width 12 height 12
click at [410, 318] on div at bounding box center [412, 319] width 12 height 12
click at [413, 353] on div at bounding box center [412, 353] width 12 height 12
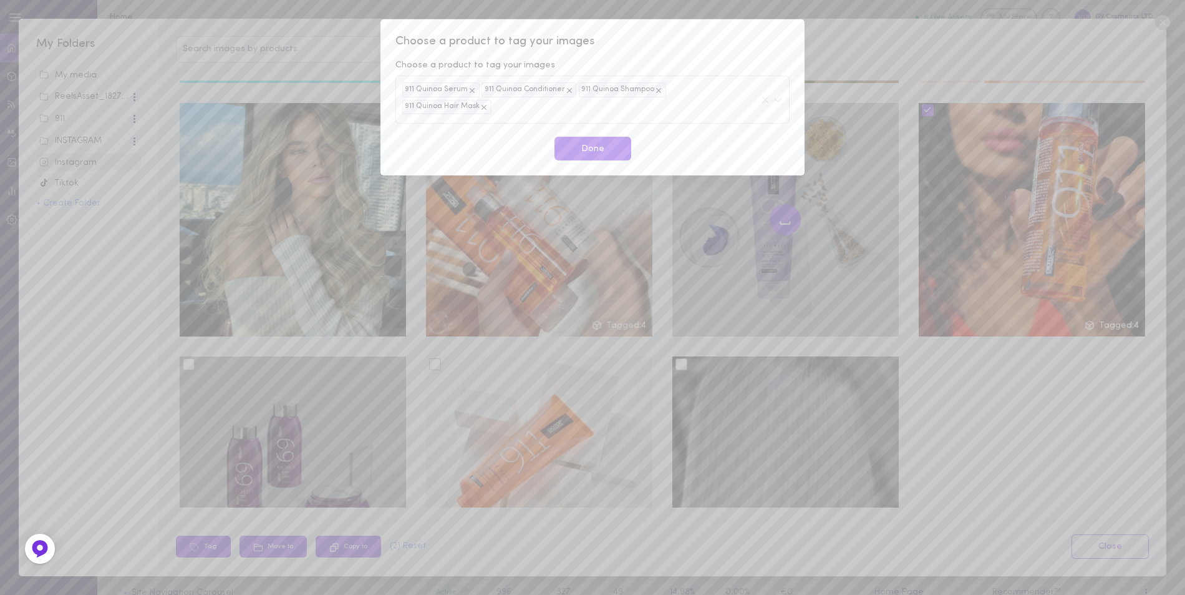
click at [724, 49] on span "Choose a product to tag your images" at bounding box center [593, 42] width 394 height 16
click at [608, 137] on button "Done" at bounding box center [593, 149] width 77 height 24
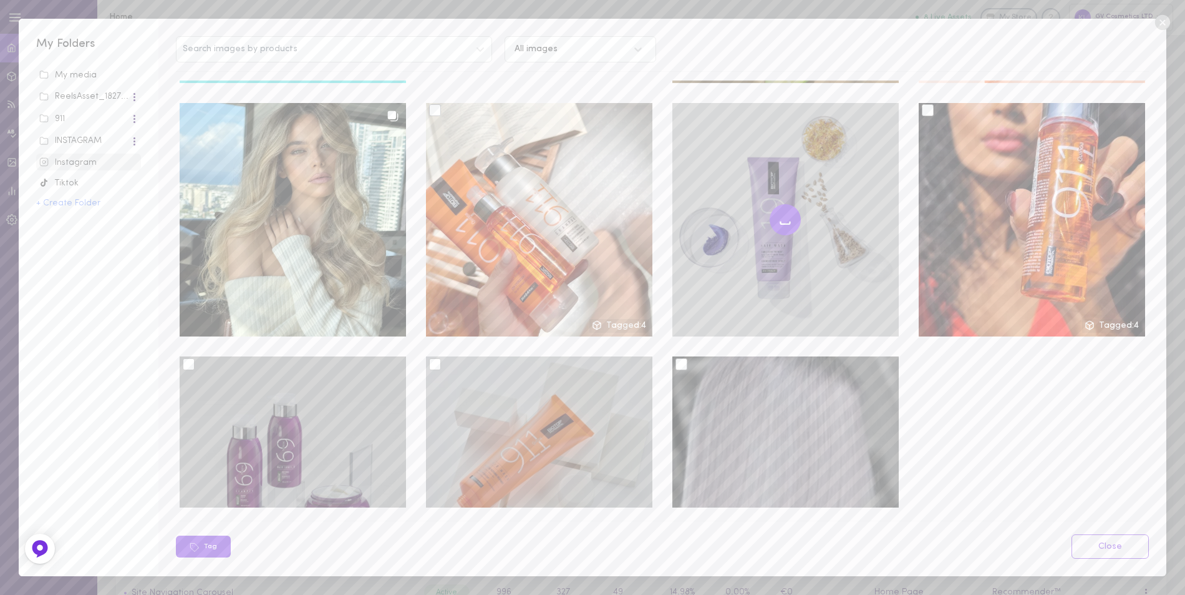
click at [432, 358] on div at bounding box center [435, 364] width 12 height 12
click at [0, 0] on input "checkbox" at bounding box center [0, 0] width 0 height 0
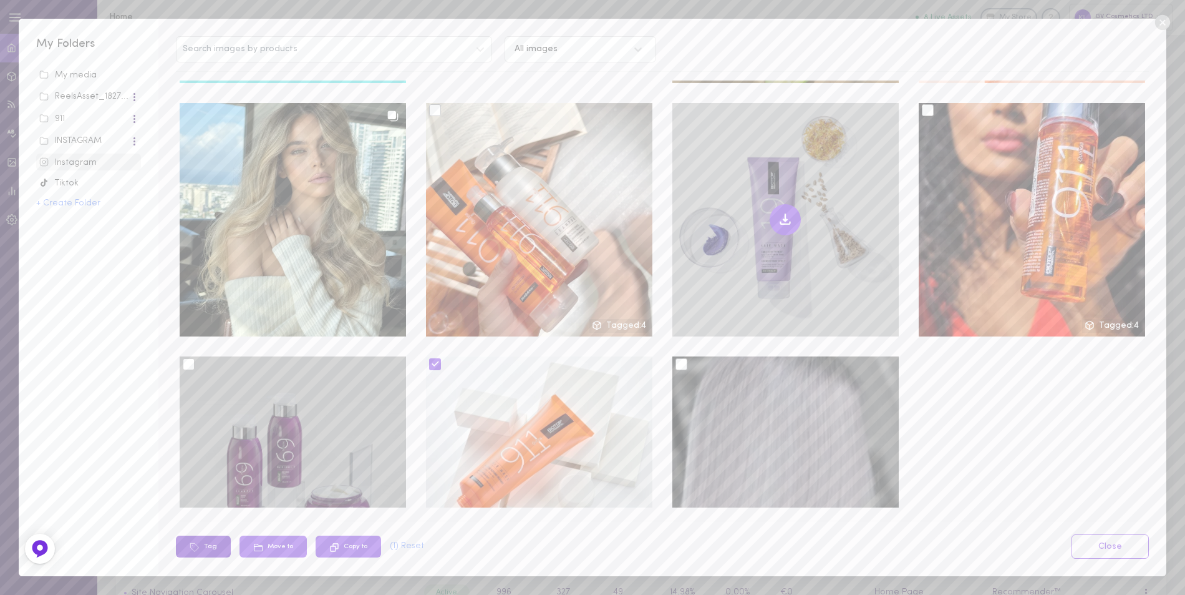
click at [200, 548] on button "Tag" at bounding box center [203, 546] width 55 height 22
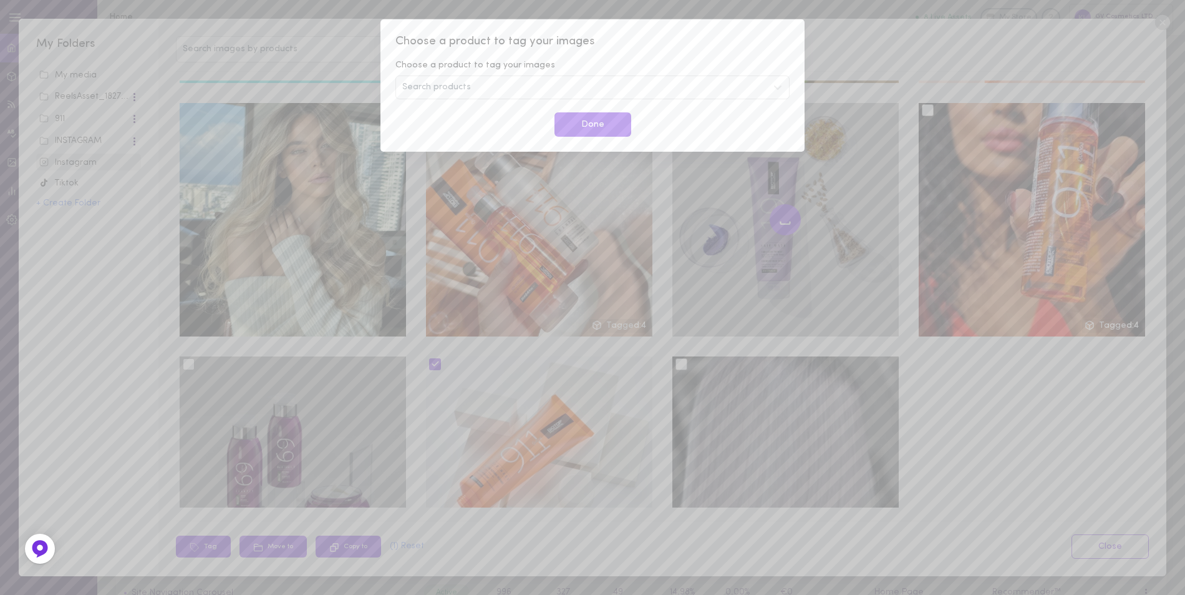
click at [472, 81] on div "Search products" at bounding box center [593, 87] width 394 height 24
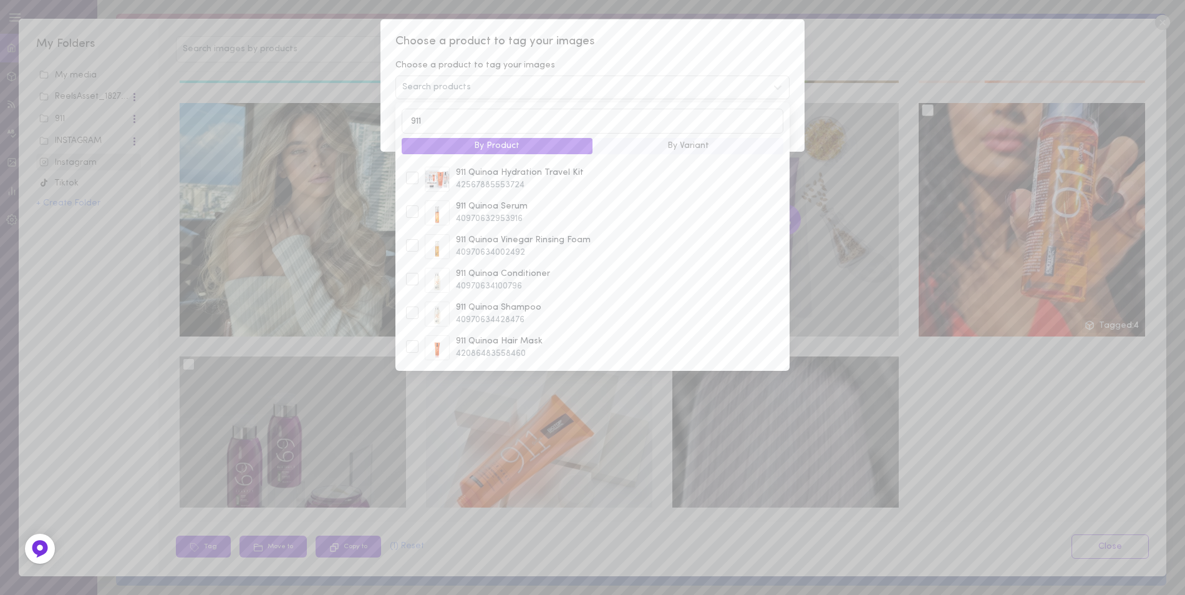
scroll to position [125, 0]
type input "911"
click at [514, 348] on span "42086483558460" at bounding box center [622, 353] width 332 height 12
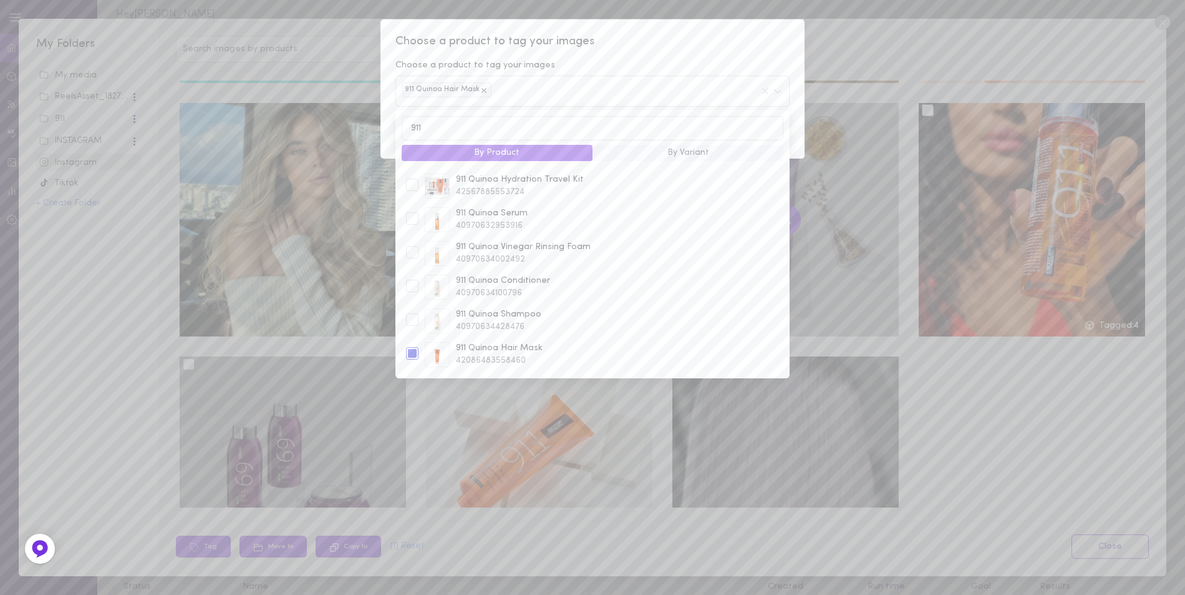
click at [649, 55] on div "Choose a product to tag your images Choose a product to tag your images 911 Qui…" at bounding box center [593, 88] width 424 height 139
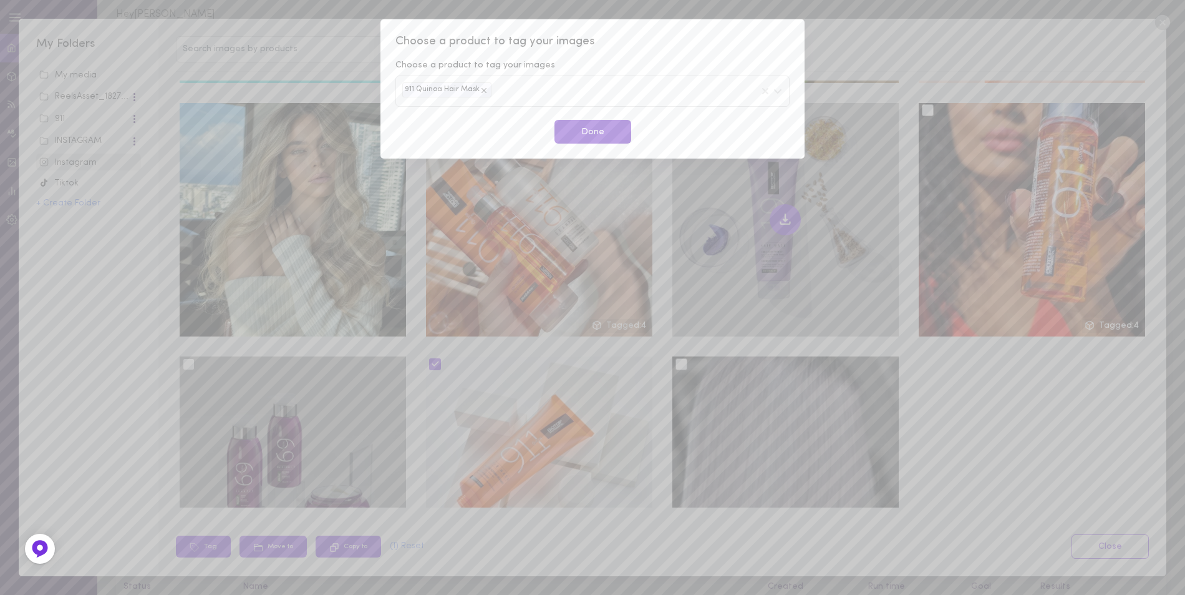
click at [594, 135] on button "Done" at bounding box center [593, 132] width 77 height 24
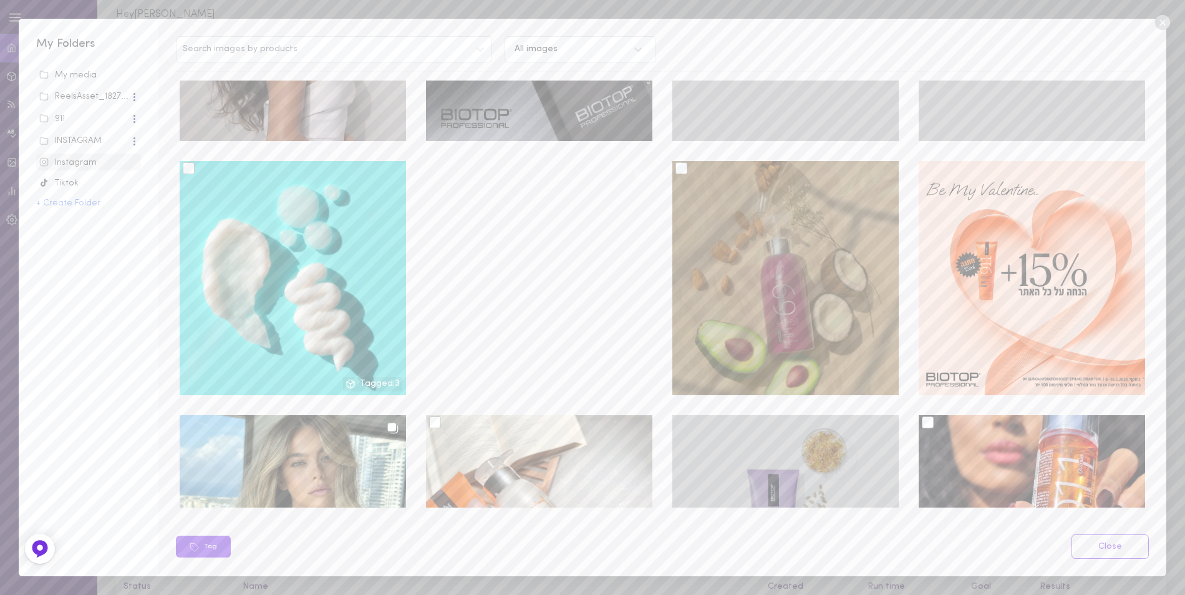
scroll to position [4679, 0]
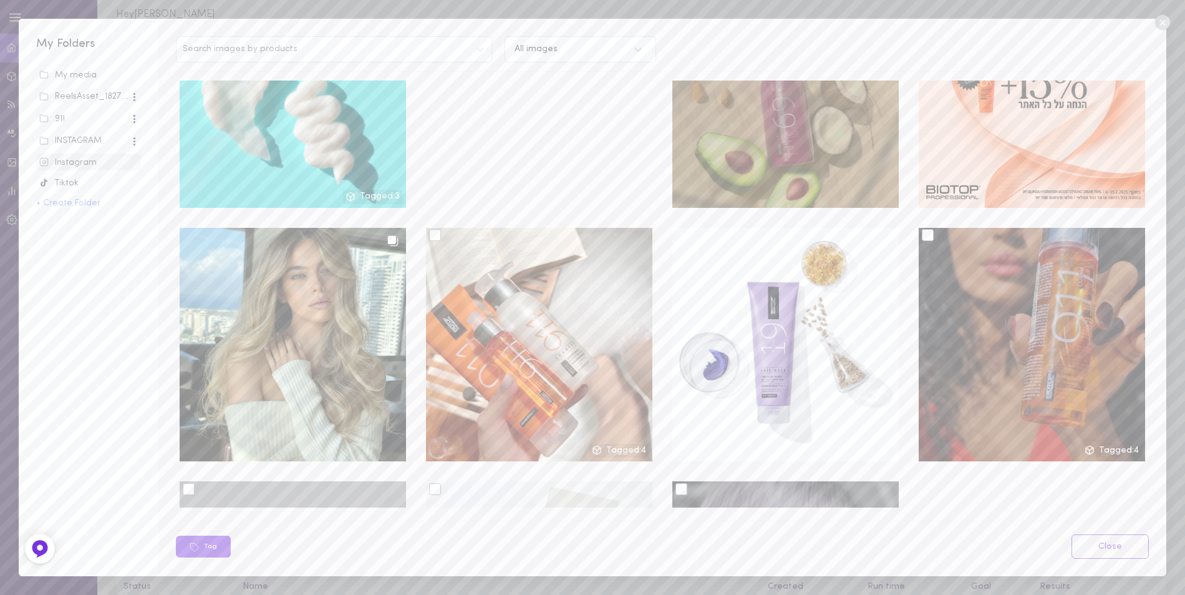
click at [925, 231] on label at bounding box center [932, 236] width 21 height 10
click at [0, 0] on input "checkbox" at bounding box center [0, 0] width 0 height 0
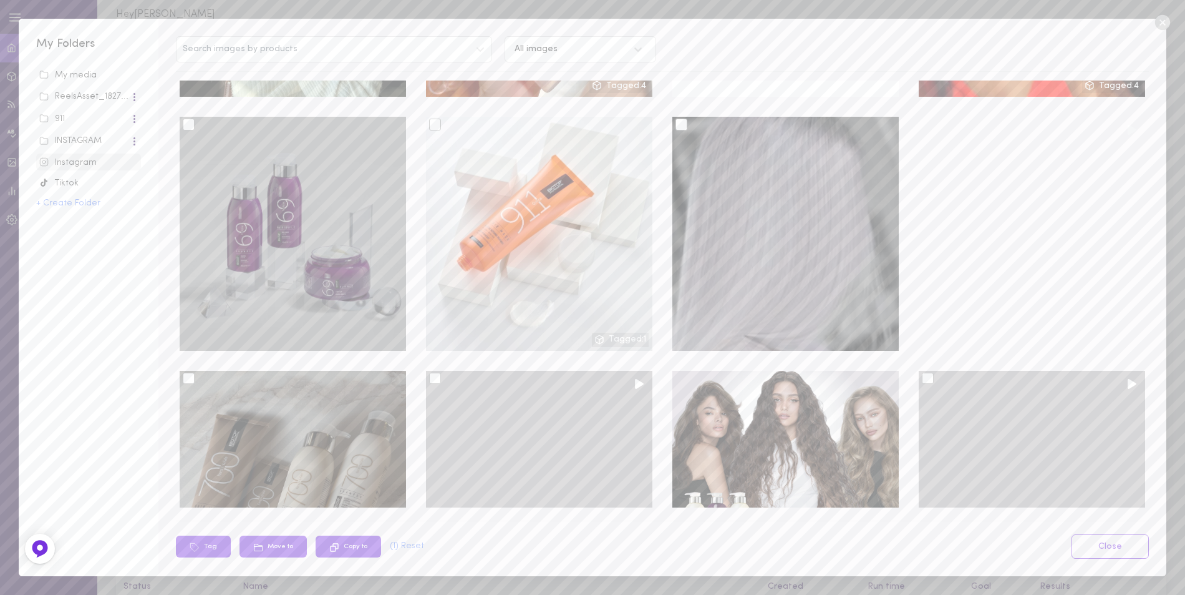
scroll to position [5178, 0]
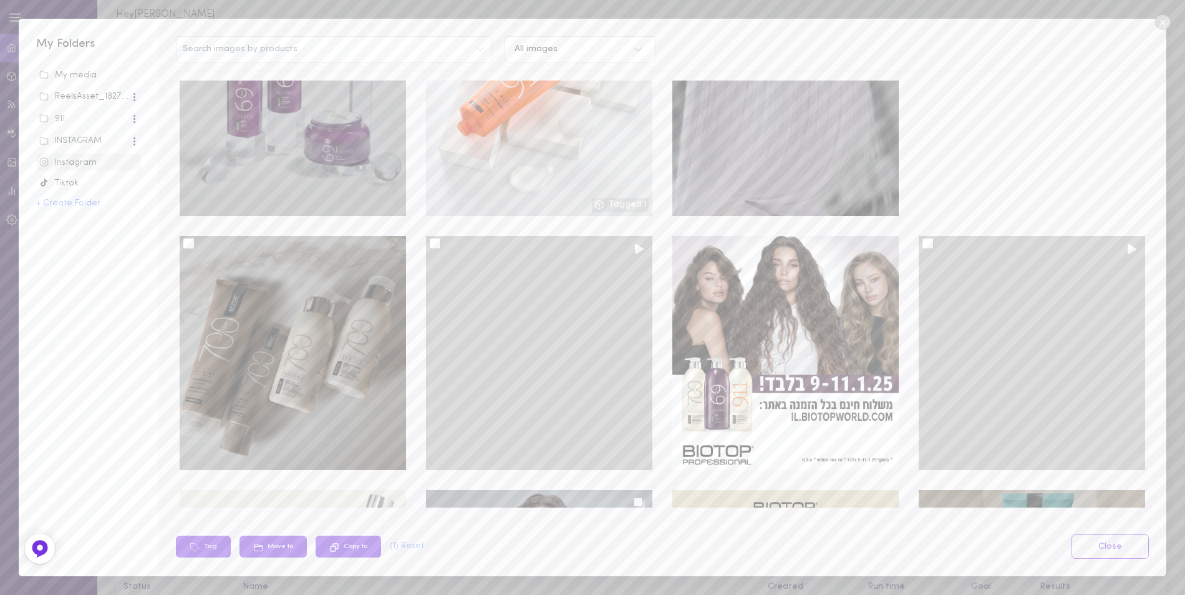
click at [430, 238] on div at bounding box center [435, 244] width 12 height 12
click at [0, 0] on input "checkbox" at bounding box center [0, 0] width 0 height 0
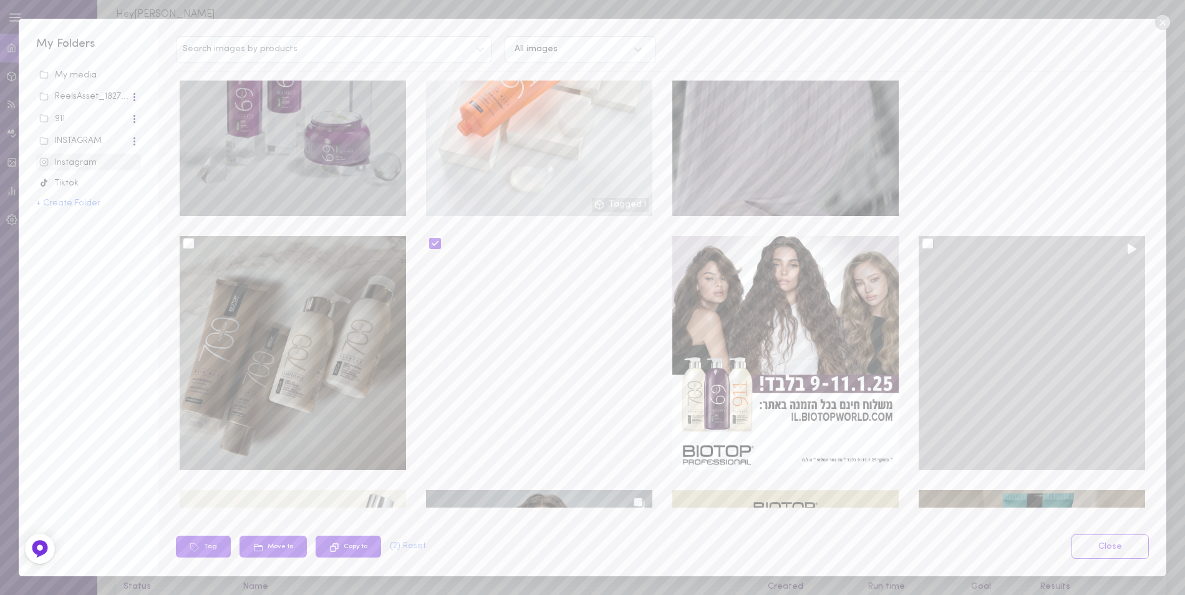
click at [922, 238] on div at bounding box center [928, 244] width 12 height 12
click at [0, 0] on input "checkbox" at bounding box center [0, 0] width 0 height 0
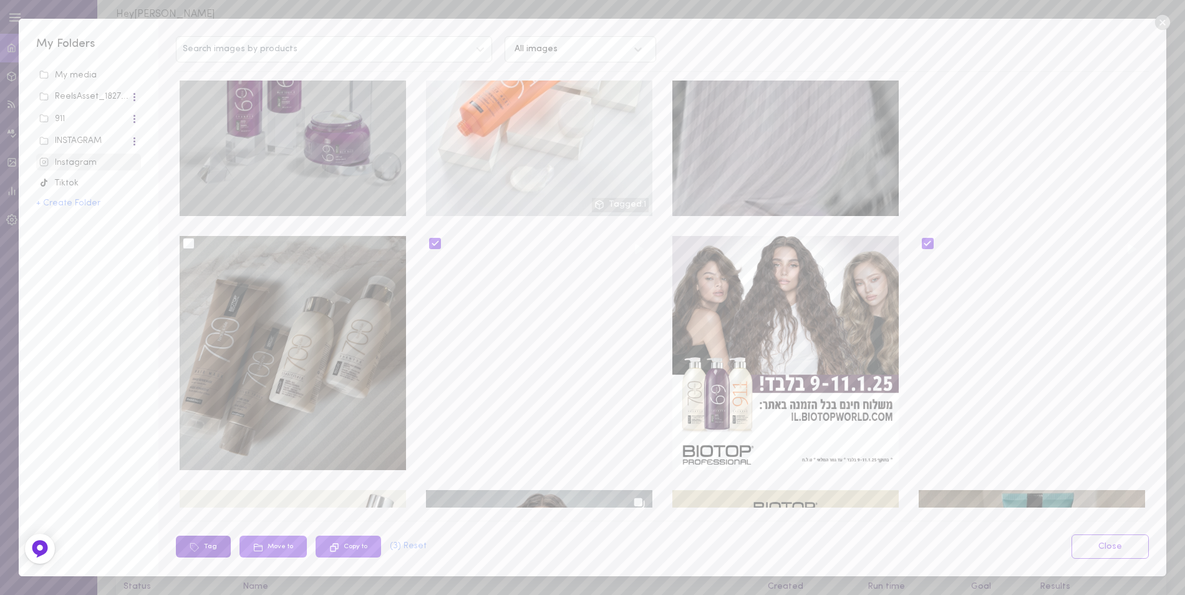
click at [220, 548] on button "Tag" at bounding box center [203, 546] width 55 height 22
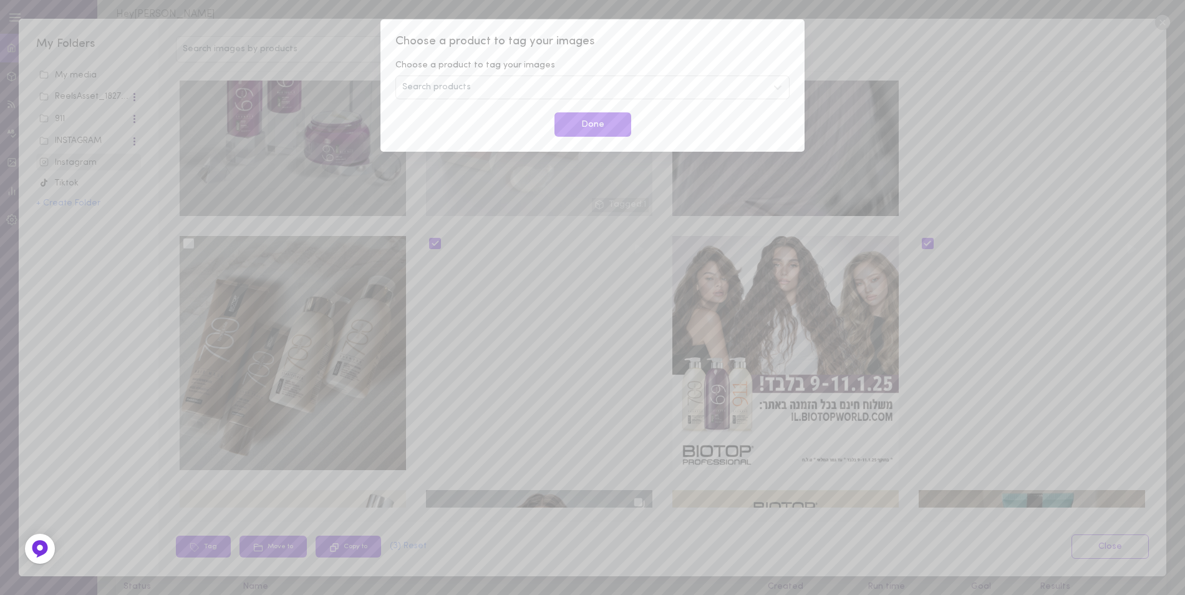
click at [470, 85] on div "Search products" at bounding box center [593, 87] width 394 height 24
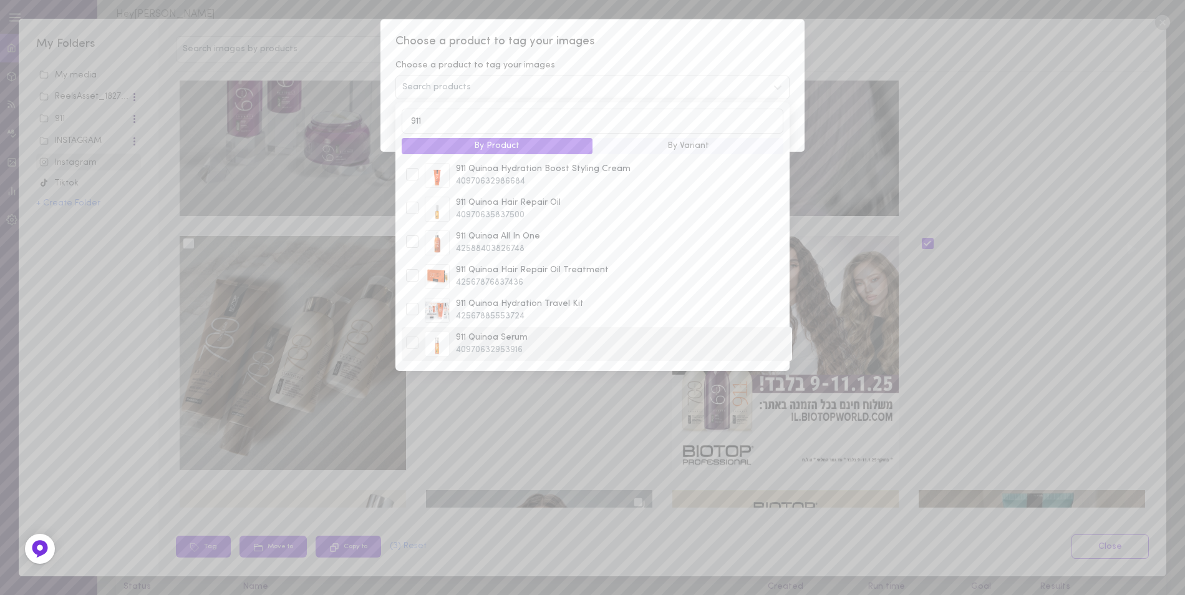
type input "911"
click at [505, 341] on span "911 Quinoa Serum" at bounding box center [622, 337] width 332 height 12
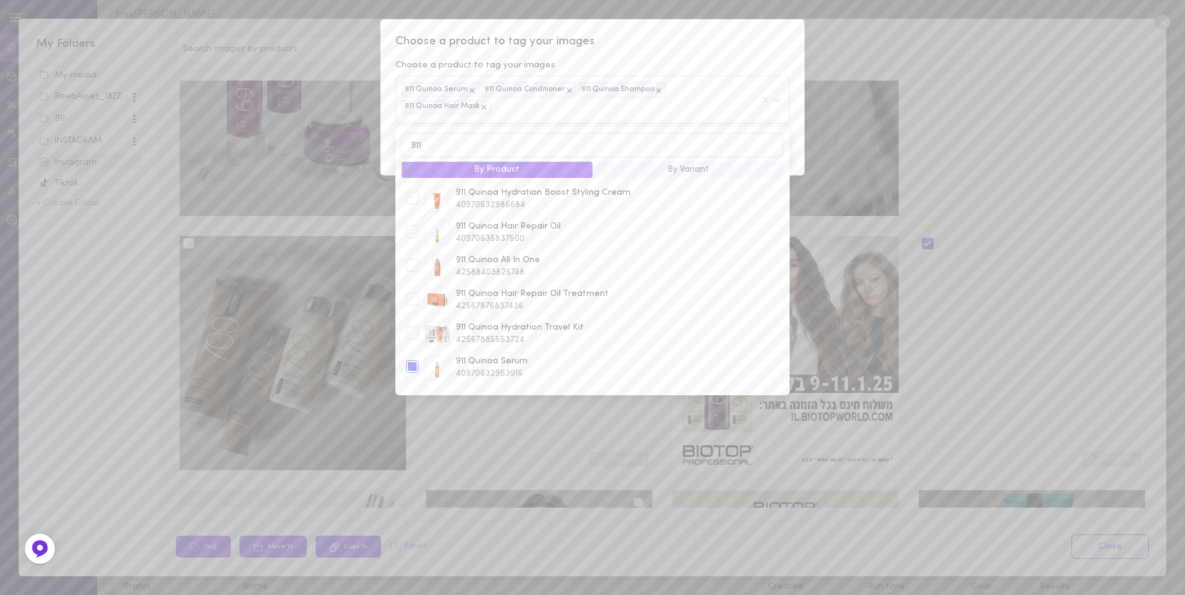
click at [682, 41] on span "Choose a product to tag your images" at bounding box center [593, 42] width 394 height 16
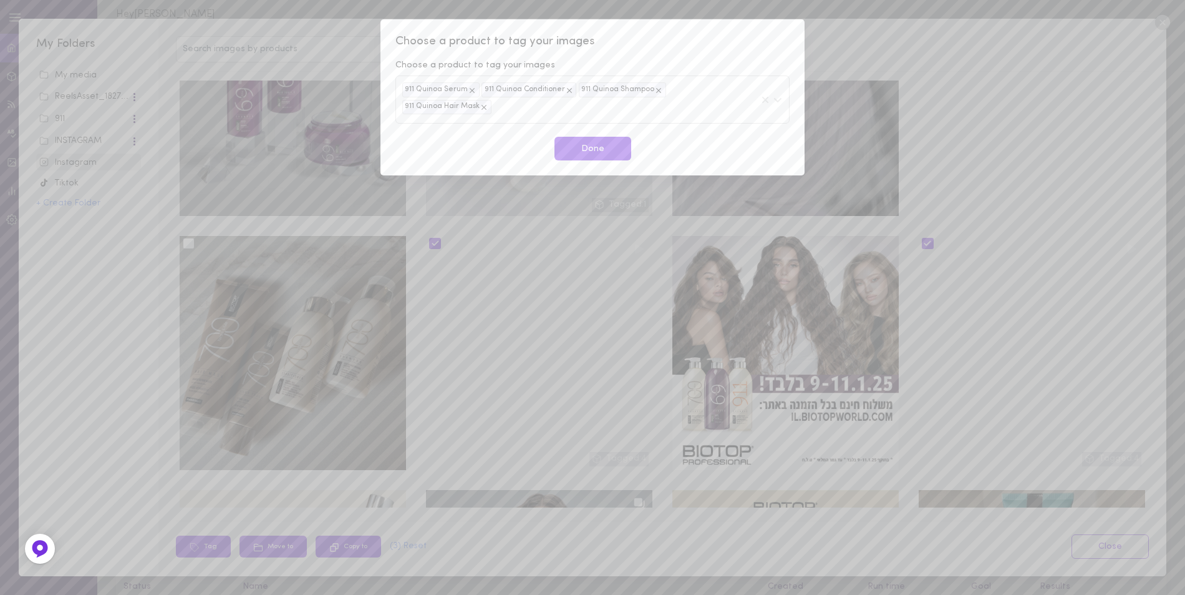
click at [842, 33] on div "Choose a product to tag your images Choose a product to tag your images 911 Qui…" at bounding box center [592, 297] width 1185 height 595
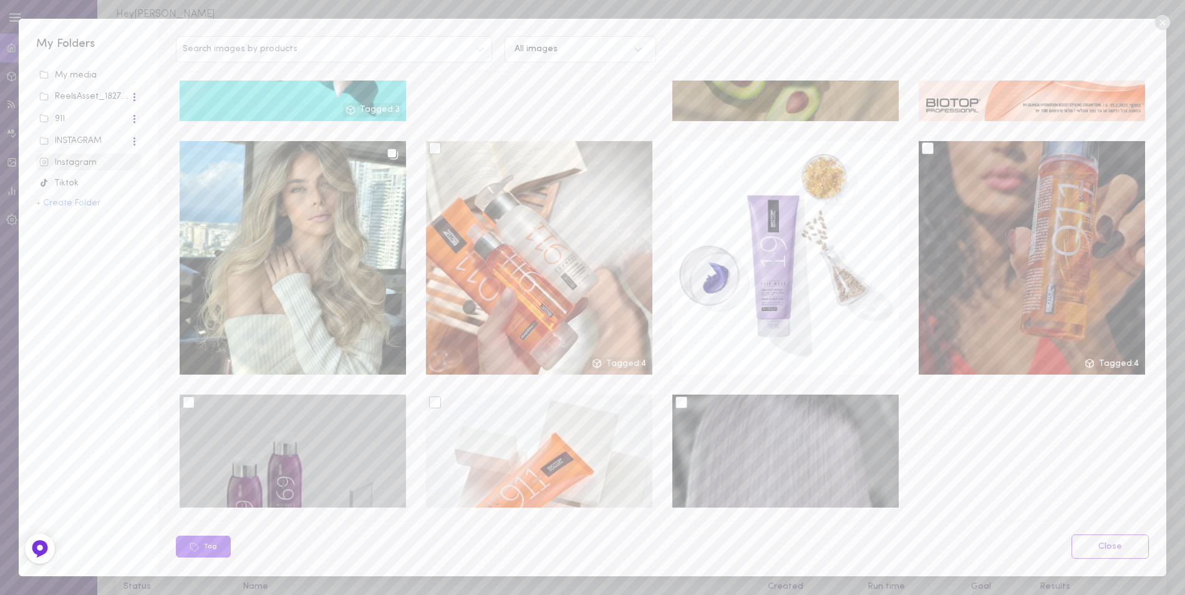
scroll to position [4679, 0]
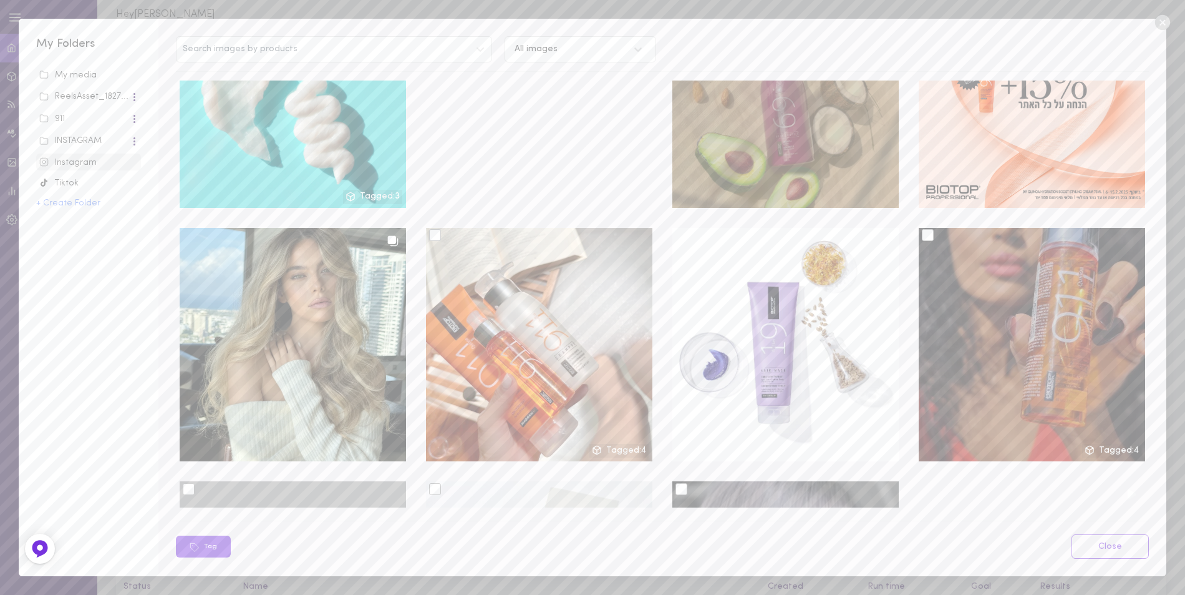
click at [922, 229] on div at bounding box center [928, 235] width 12 height 12
click at [0, 0] on input "checkbox" at bounding box center [0, 0] width 0 height 0
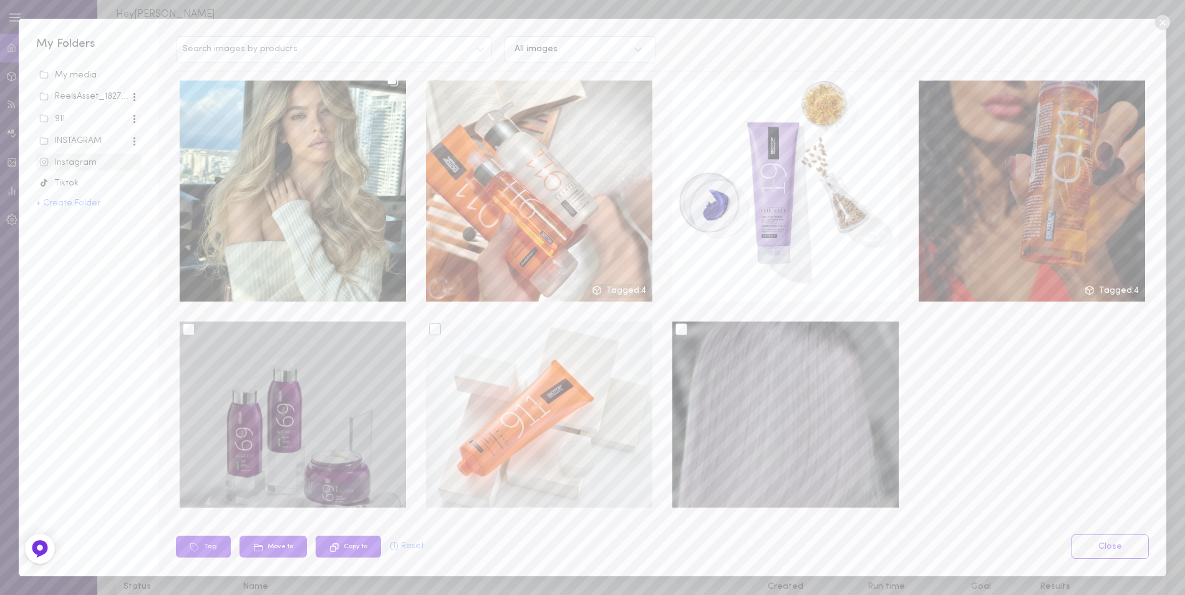
scroll to position [4741, 0]
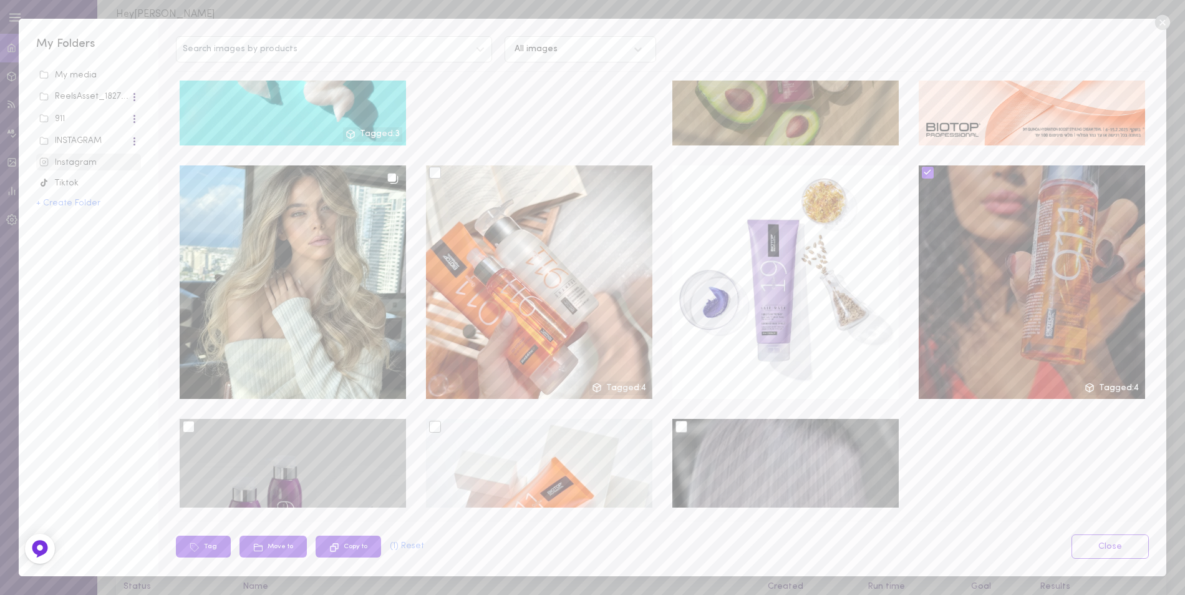
click at [923, 168] on icon at bounding box center [927, 172] width 9 height 9
click at [0, 0] on input "checkbox" at bounding box center [0, 0] width 0 height 0
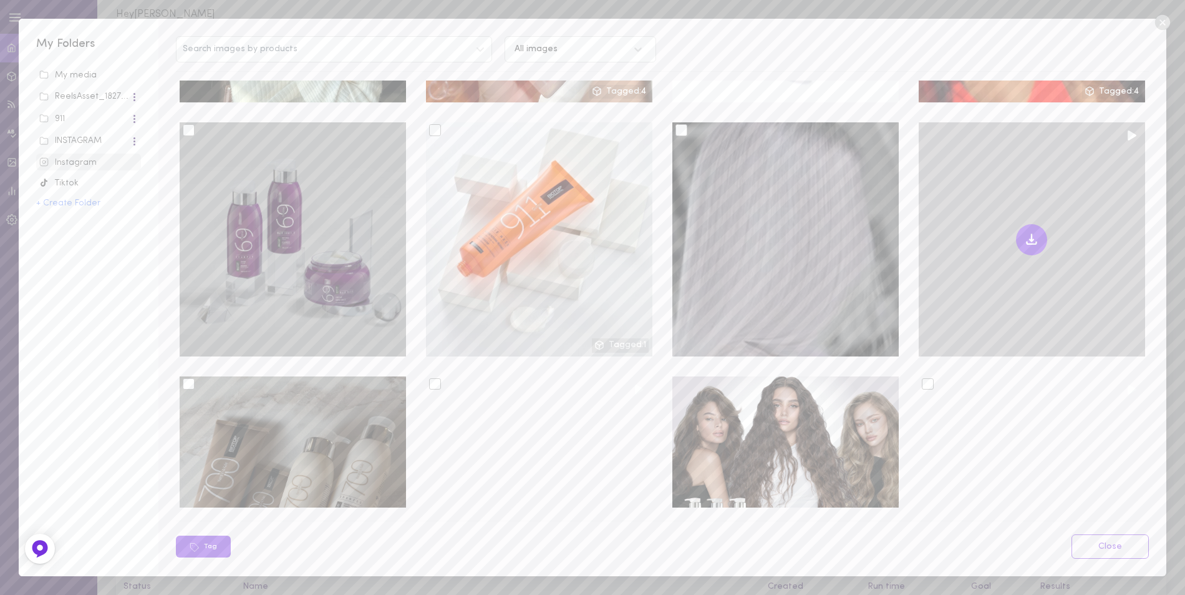
scroll to position [5115, 0]
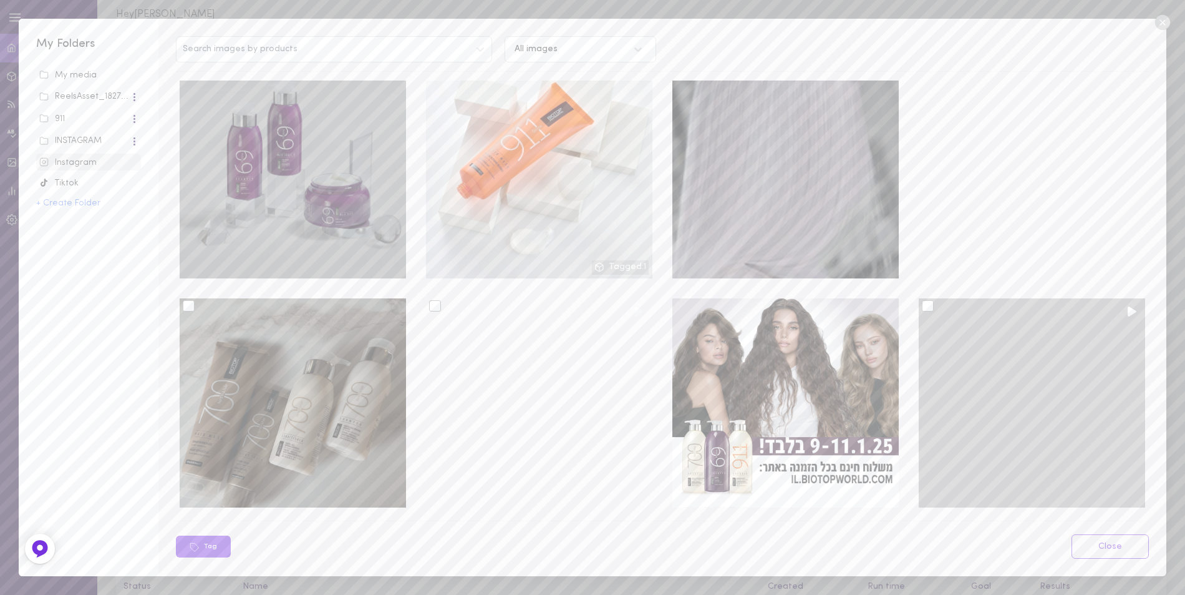
click at [922, 300] on div at bounding box center [928, 306] width 12 height 12
click at [0, 0] on input "checkbox" at bounding box center [0, 0] width 0 height 0
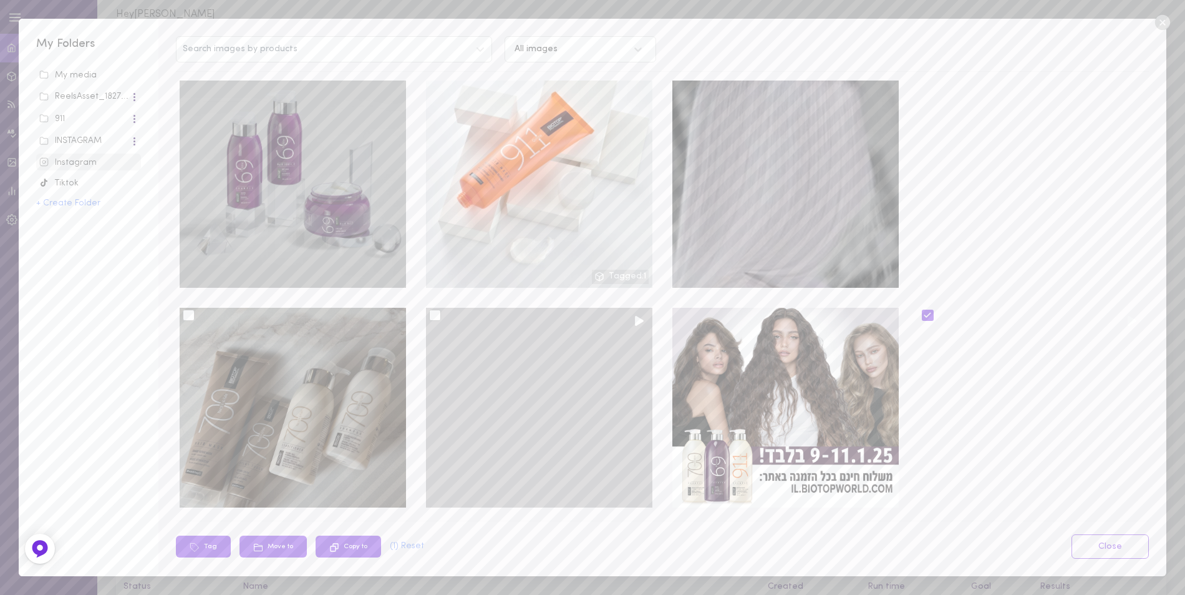
scroll to position [5240, 0]
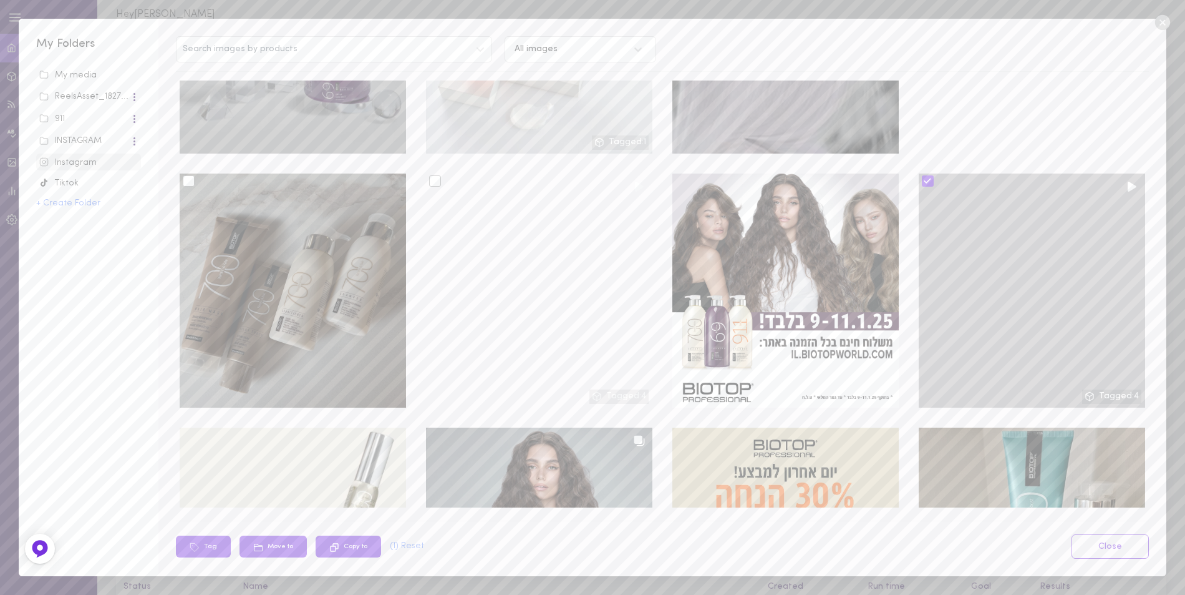
click at [923, 177] on icon at bounding box center [927, 181] width 9 height 9
click at [0, 0] on input "checkbox" at bounding box center [0, 0] width 0 height 0
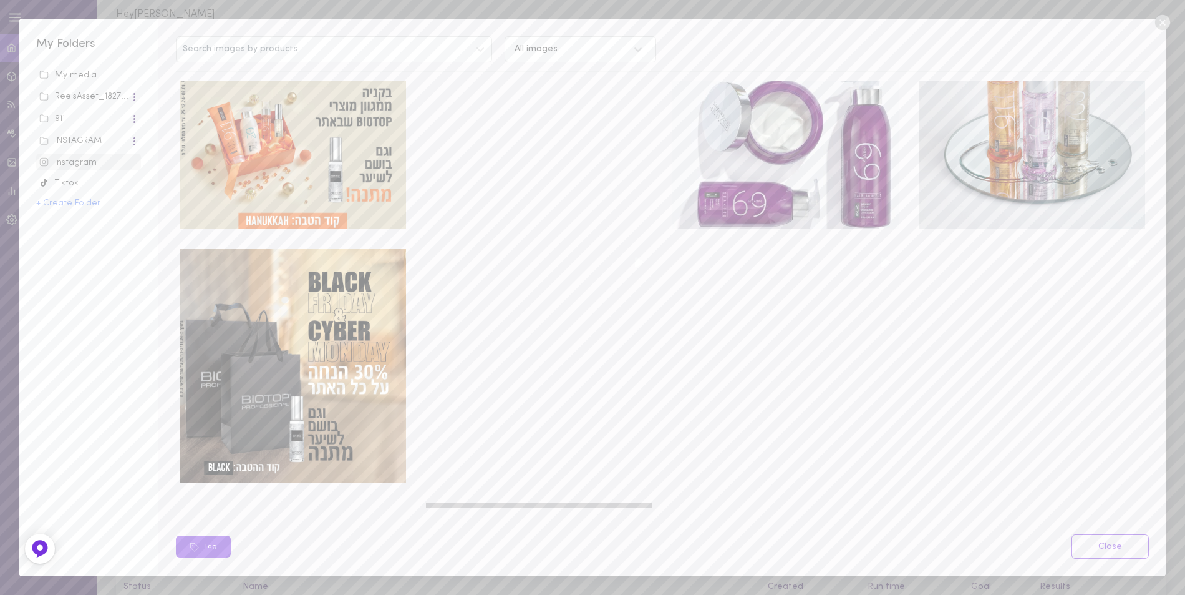
scroll to position [6238, 0]
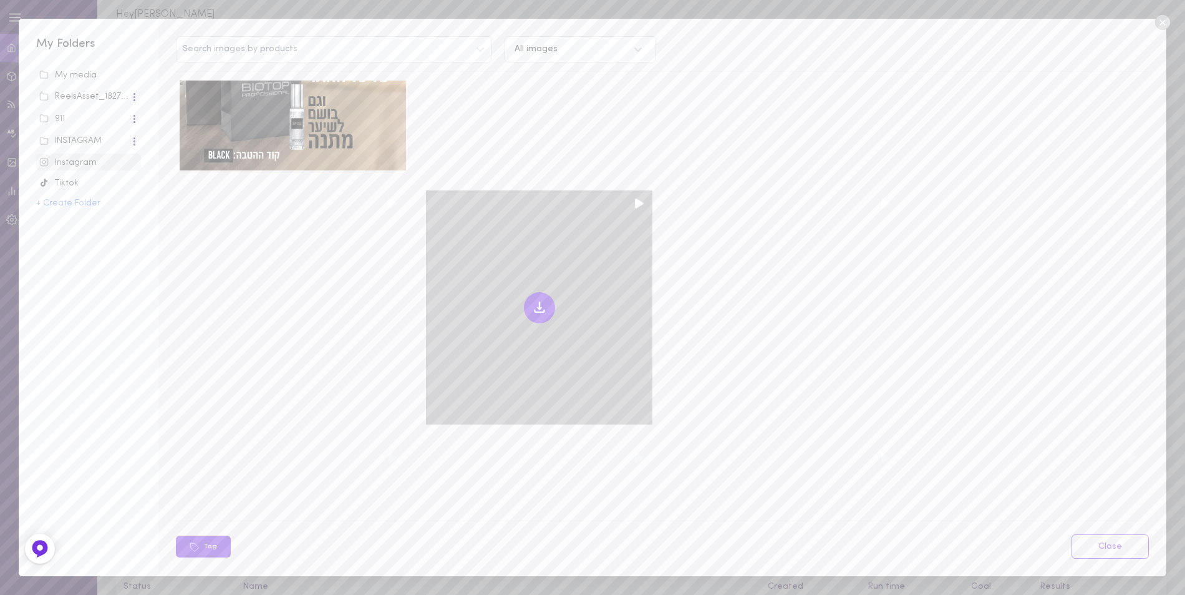
click at [537, 307] on icon at bounding box center [539, 308] width 4 height 2
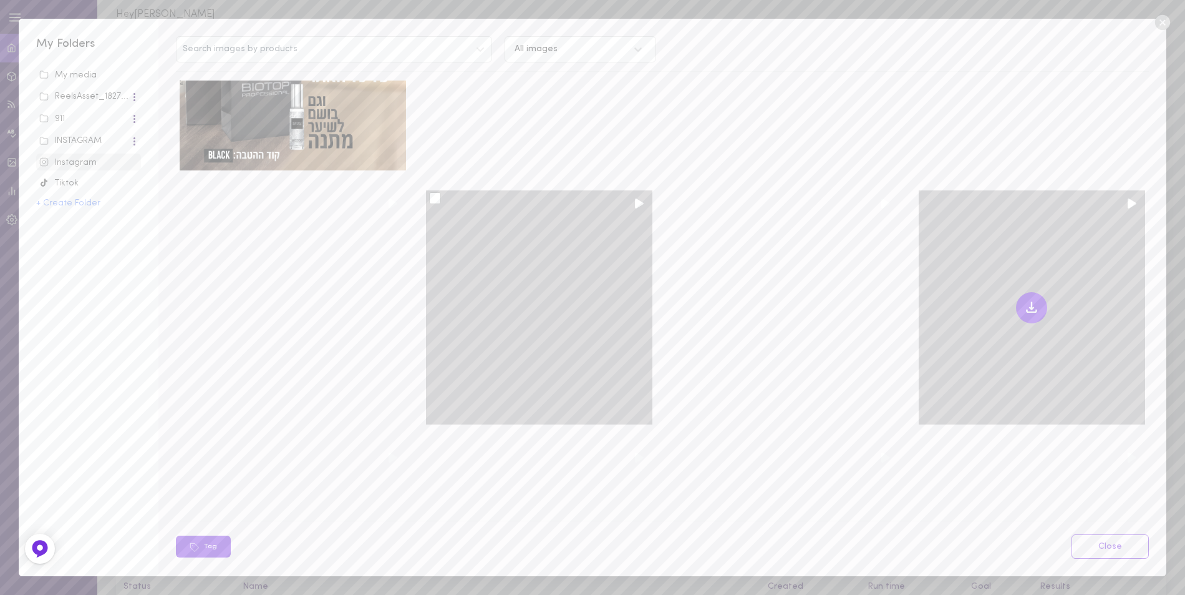
click at [1024, 300] on icon at bounding box center [1031, 307] width 15 height 15
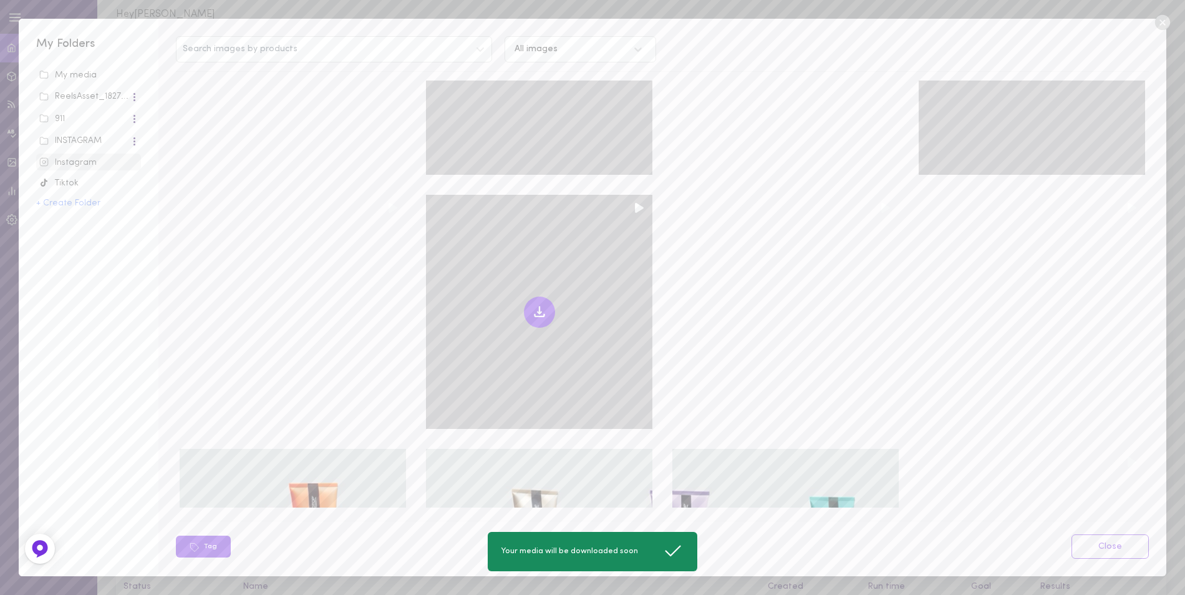
scroll to position [6426, 0]
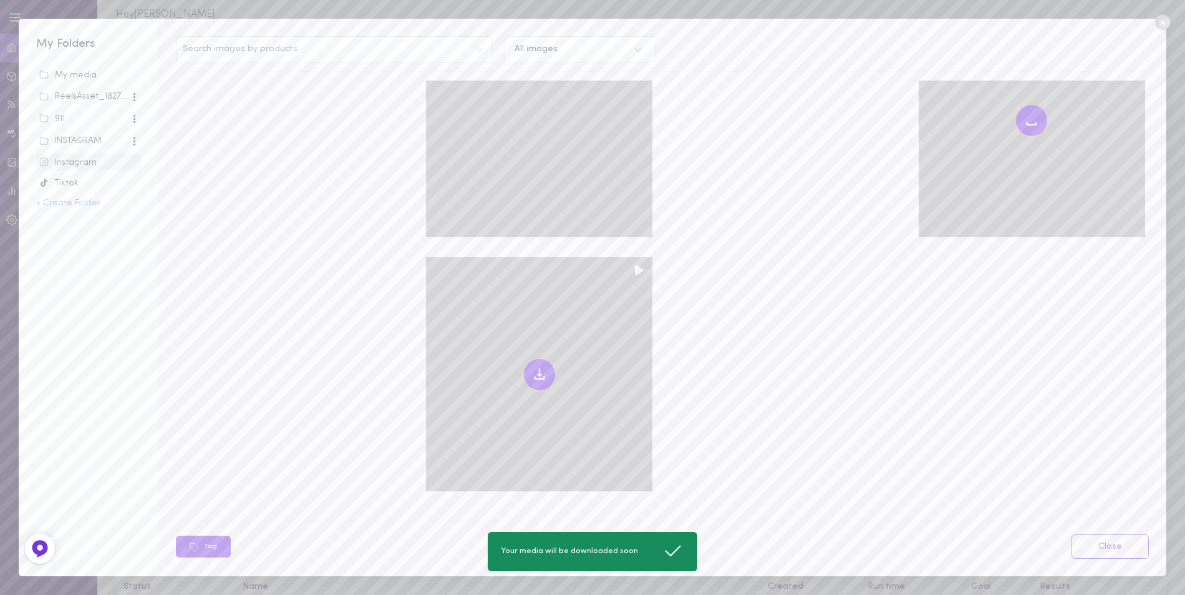
click at [540, 367] on icon at bounding box center [539, 374] width 15 height 15
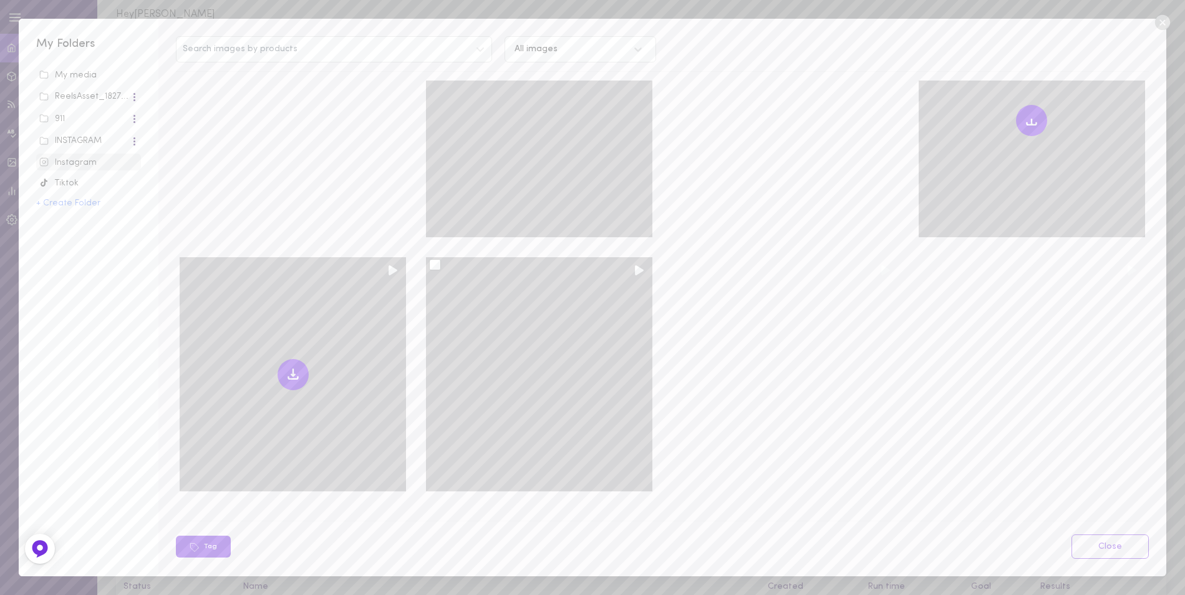
click at [289, 367] on icon at bounding box center [293, 374] width 15 height 15
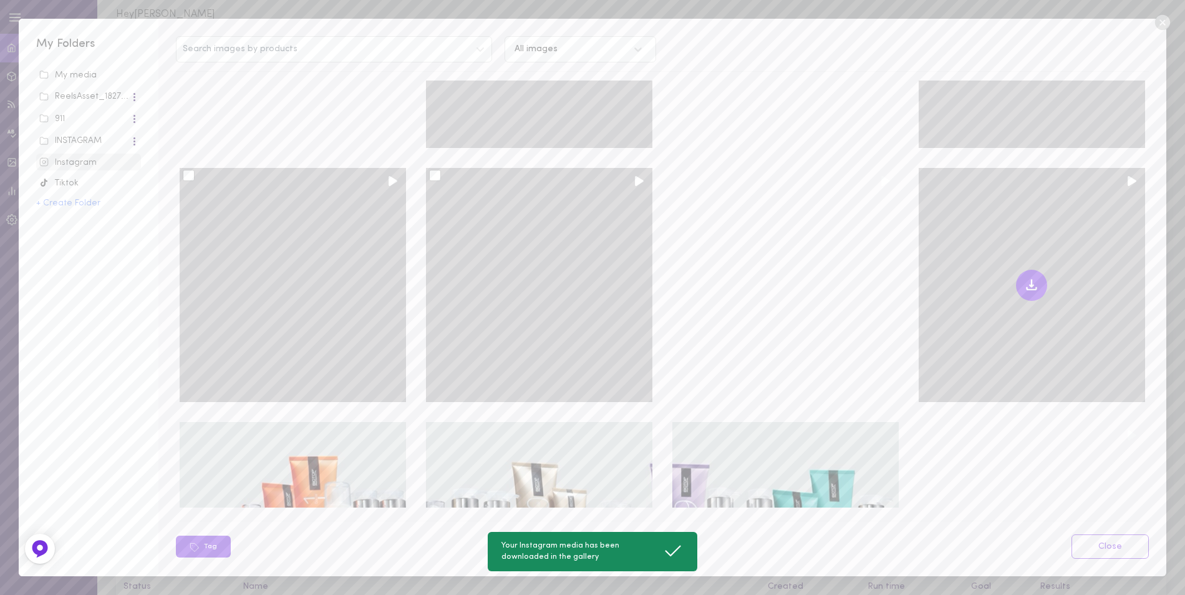
scroll to position [6675, 0]
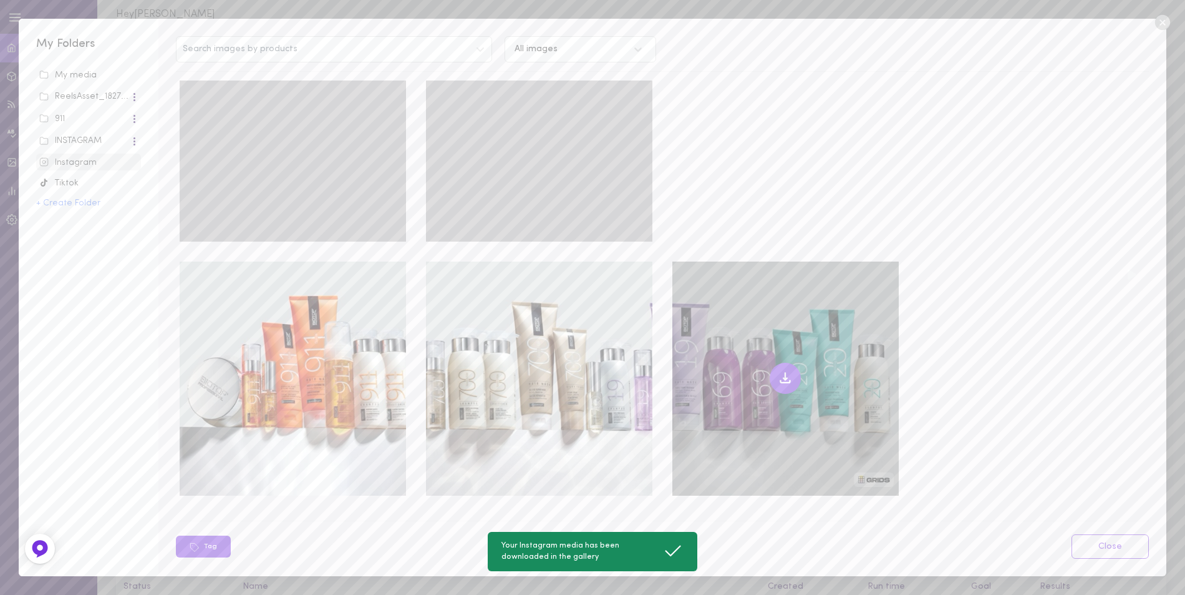
click at [778, 371] on icon at bounding box center [785, 378] width 15 height 15
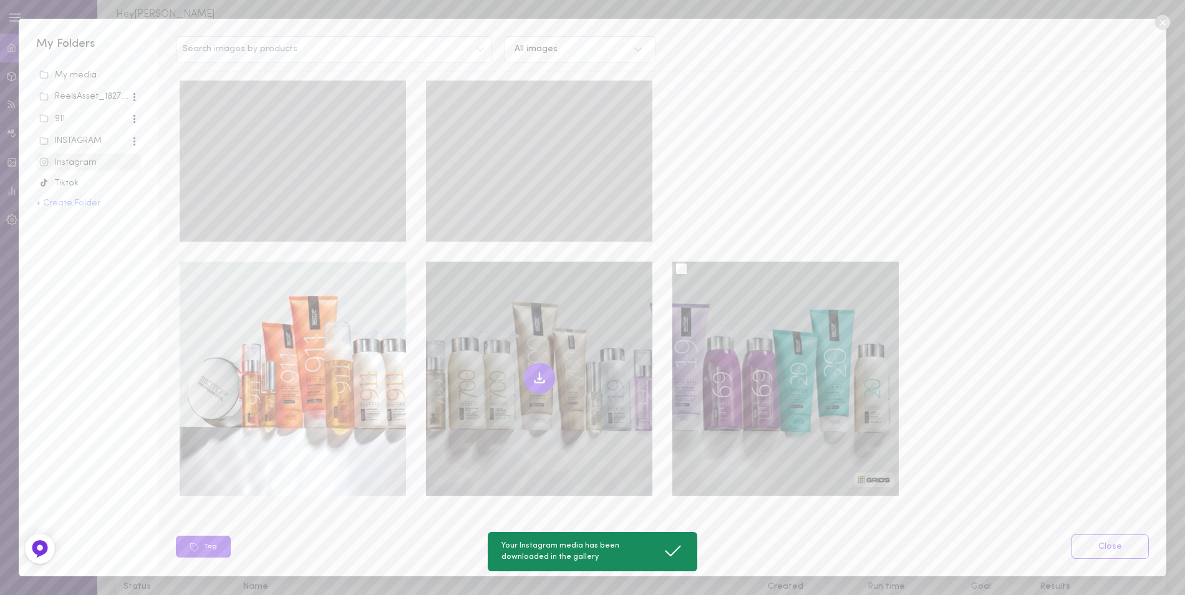
click at [539, 371] on icon at bounding box center [539, 378] width 15 height 15
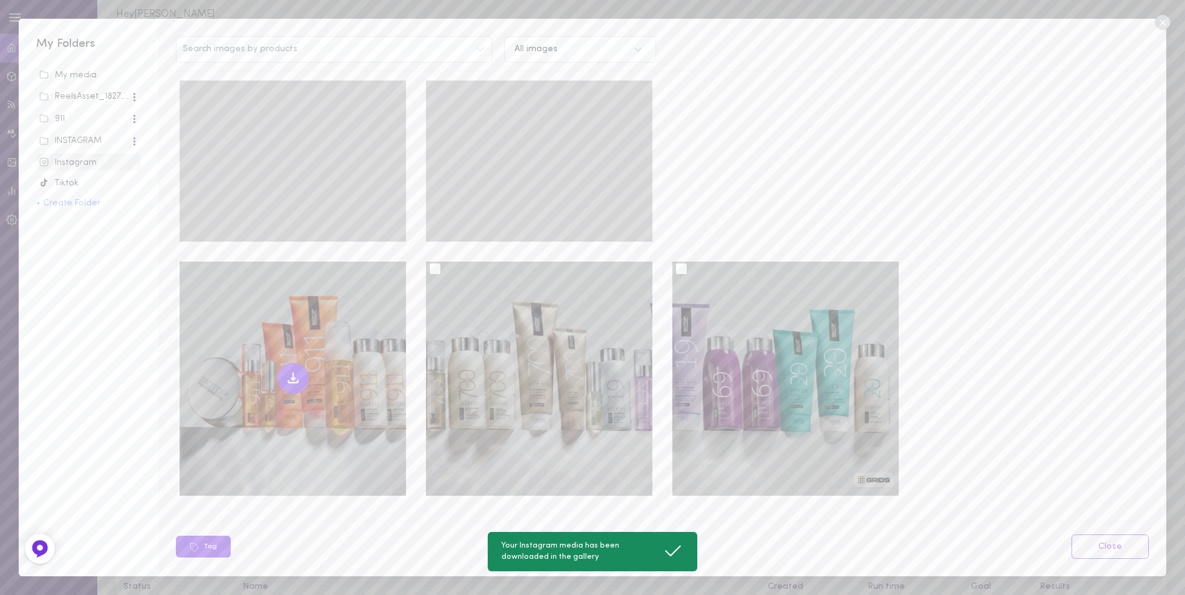
click at [287, 371] on icon at bounding box center [293, 378] width 15 height 15
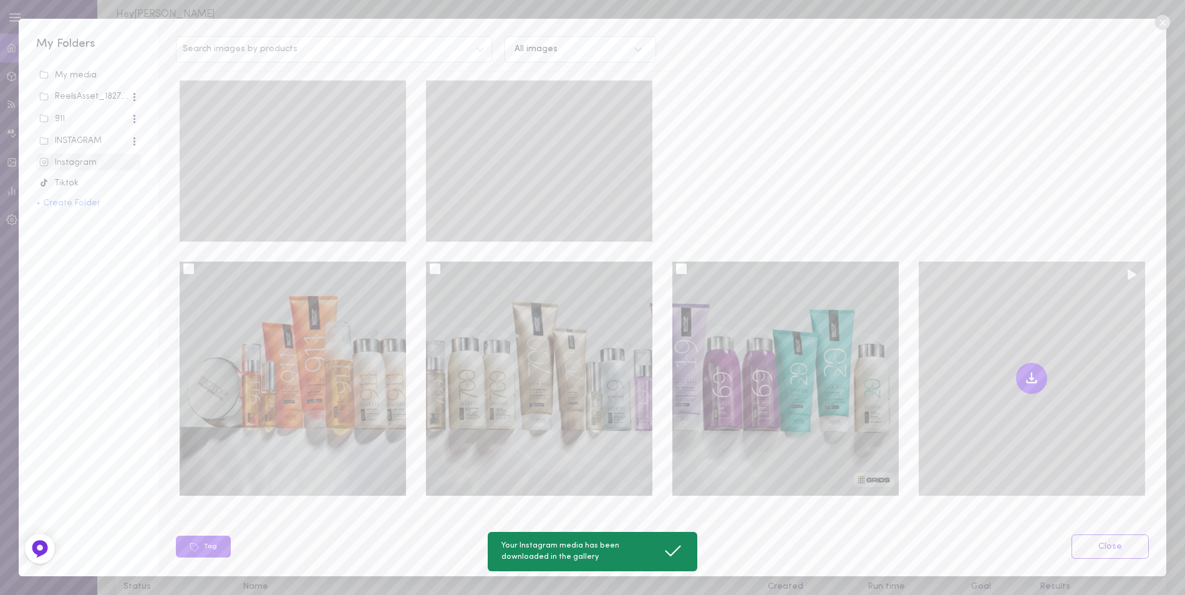
click at [1024, 371] on icon at bounding box center [1031, 378] width 15 height 15
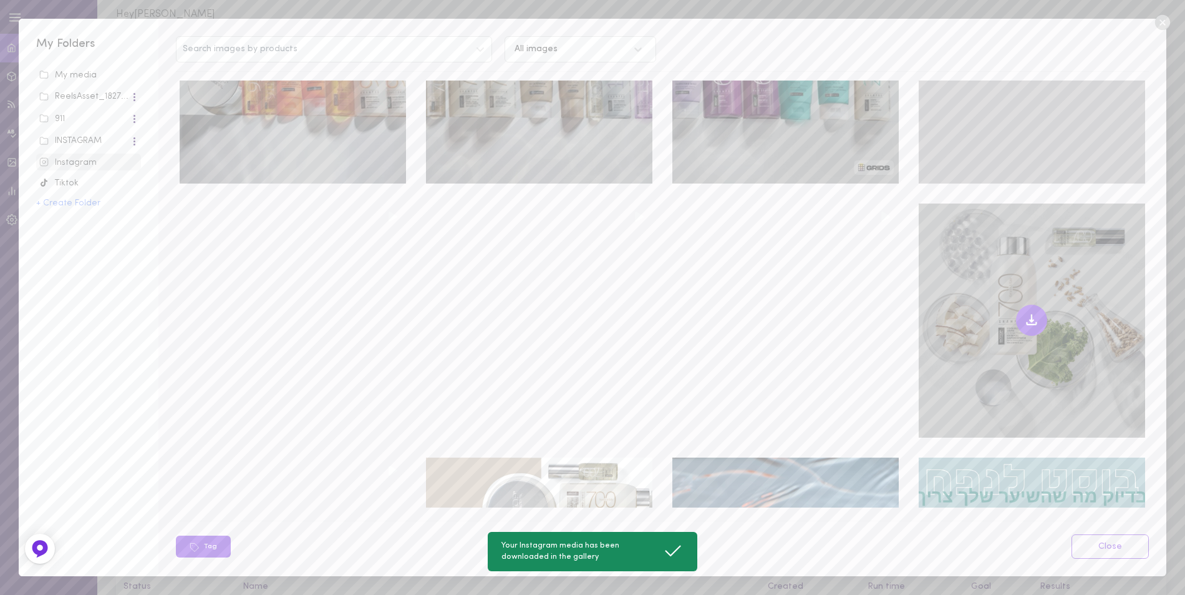
click at [1026, 313] on icon at bounding box center [1031, 320] width 15 height 15
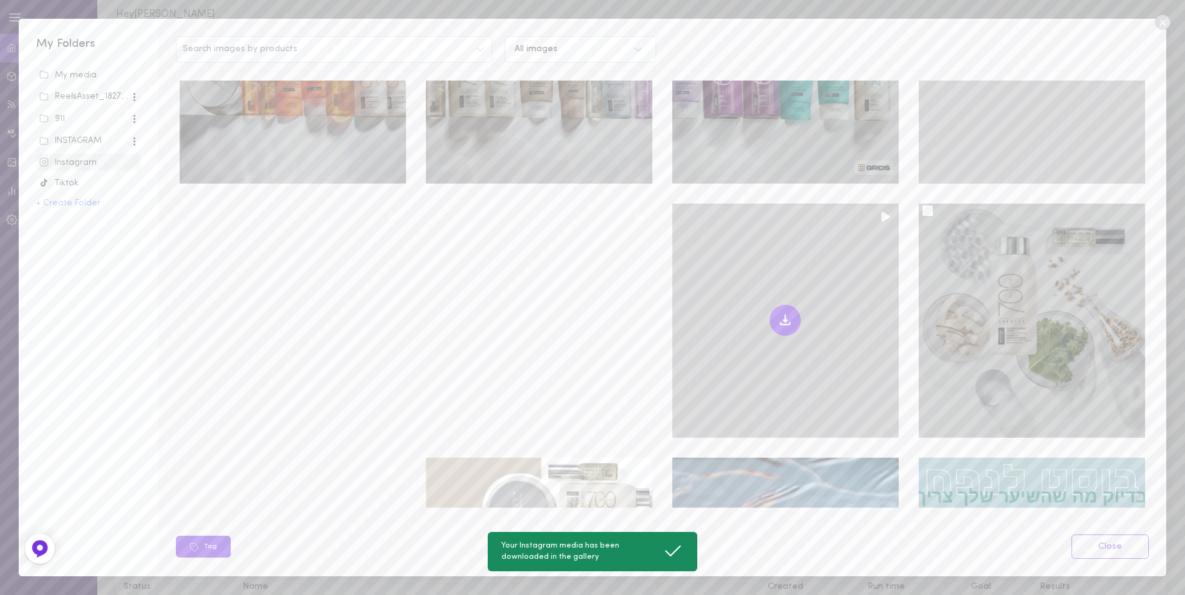
click at [785, 314] on icon at bounding box center [785, 317] width 0 height 7
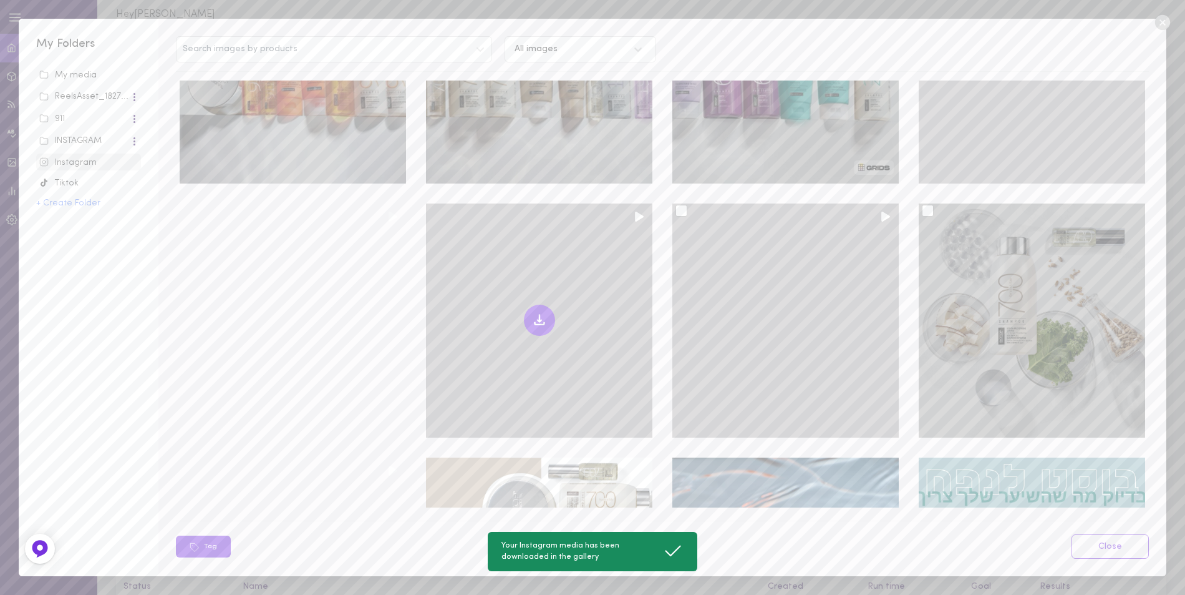
click at [533, 313] on icon at bounding box center [539, 320] width 15 height 15
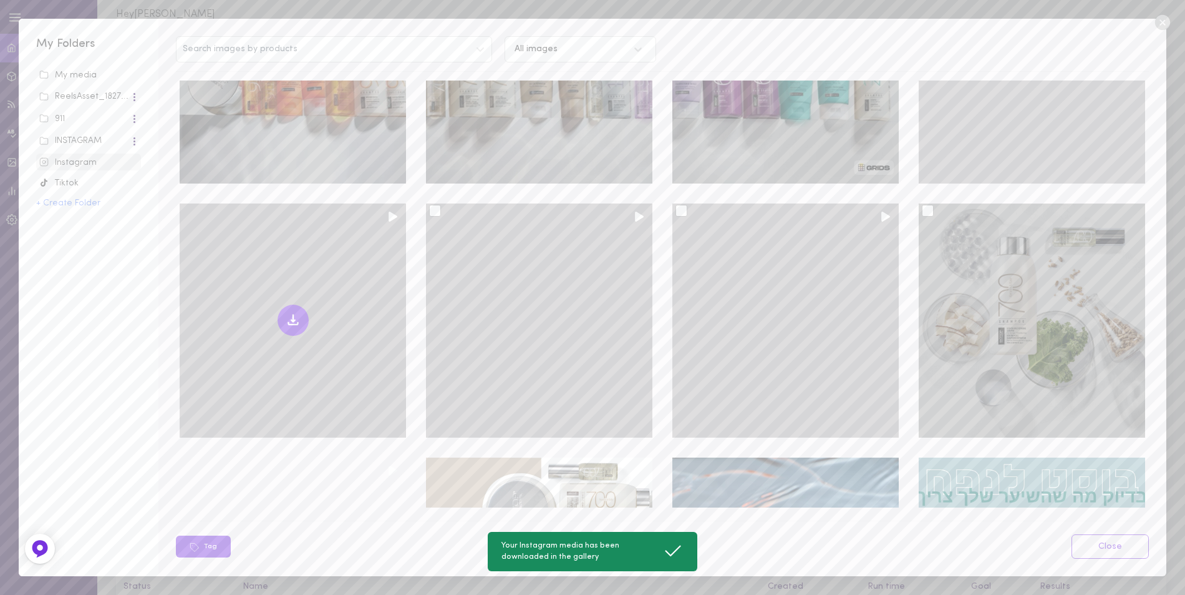
click at [289, 313] on icon at bounding box center [293, 320] width 15 height 15
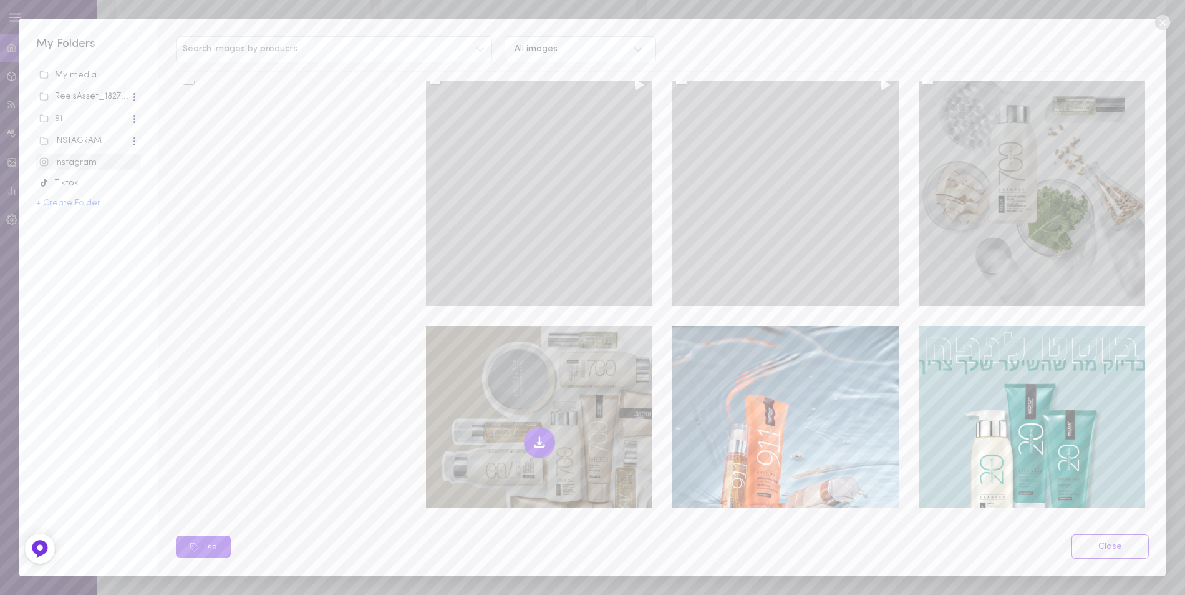
scroll to position [7218, 0]
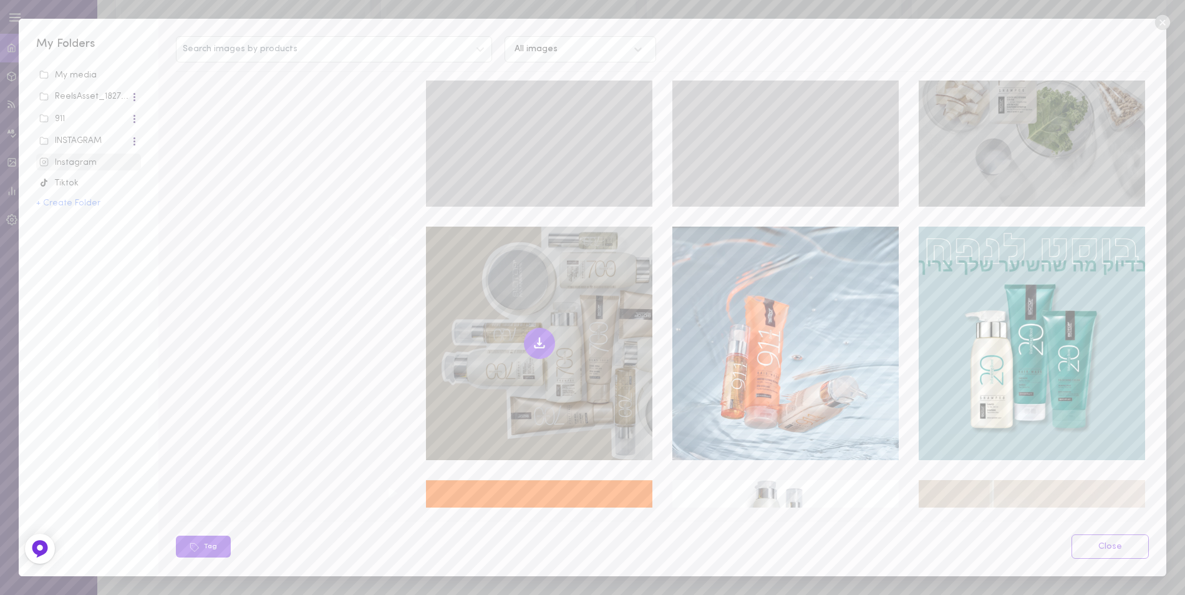
click at [540, 336] on icon at bounding box center [539, 343] width 15 height 15
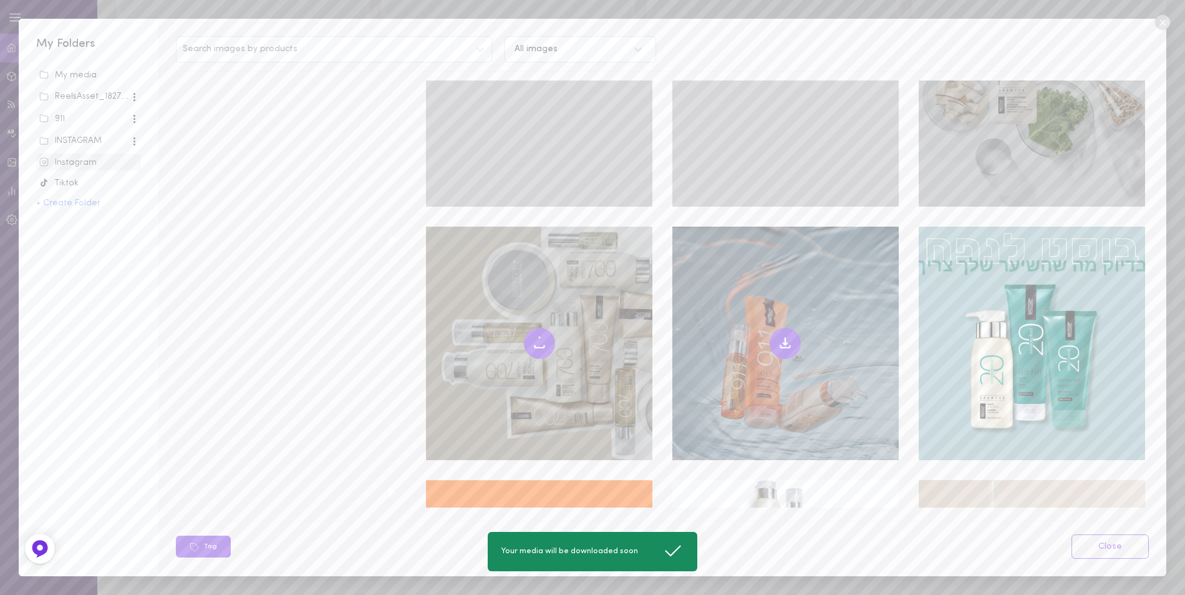
click at [778, 336] on icon at bounding box center [785, 343] width 15 height 15
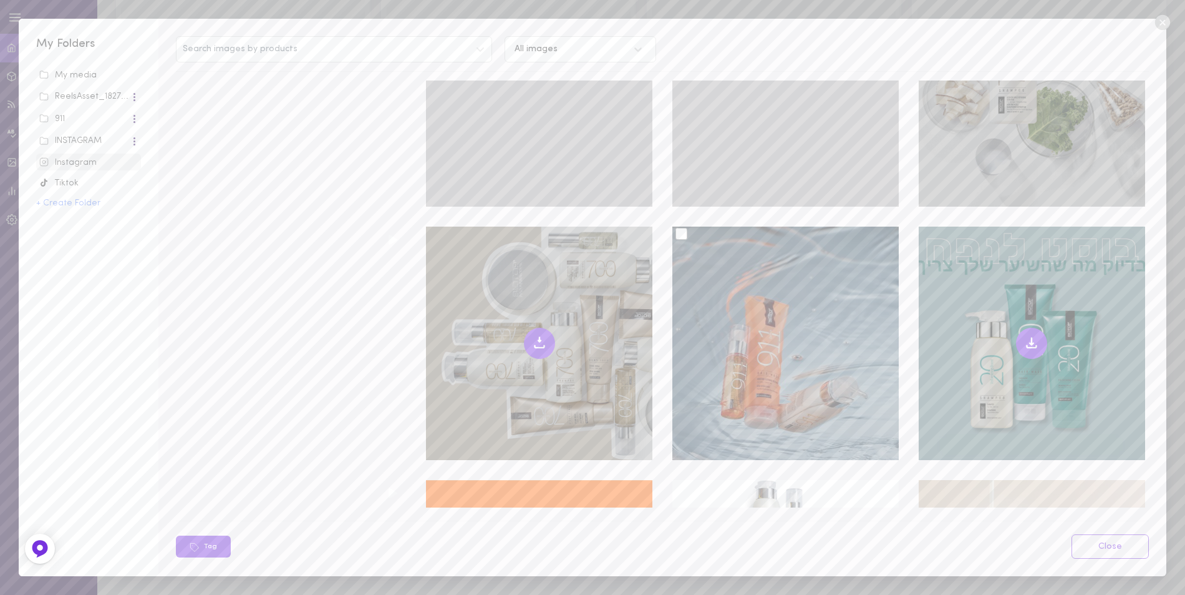
click at [1024, 336] on icon at bounding box center [1031, 343] width 15 height 15
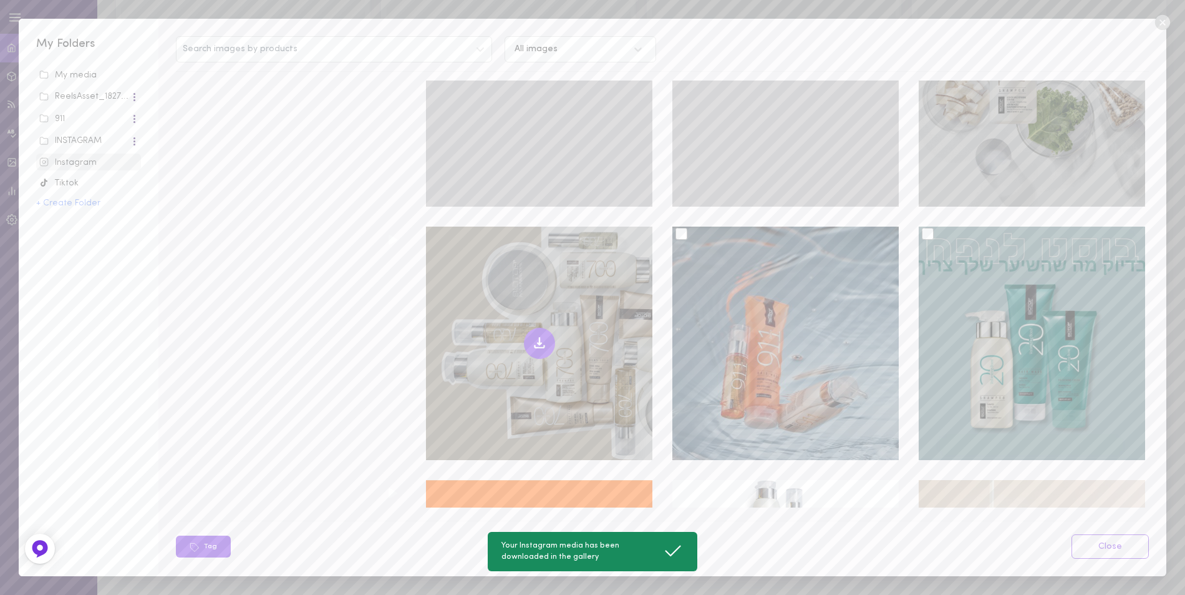
scroll to position [7467, 0]
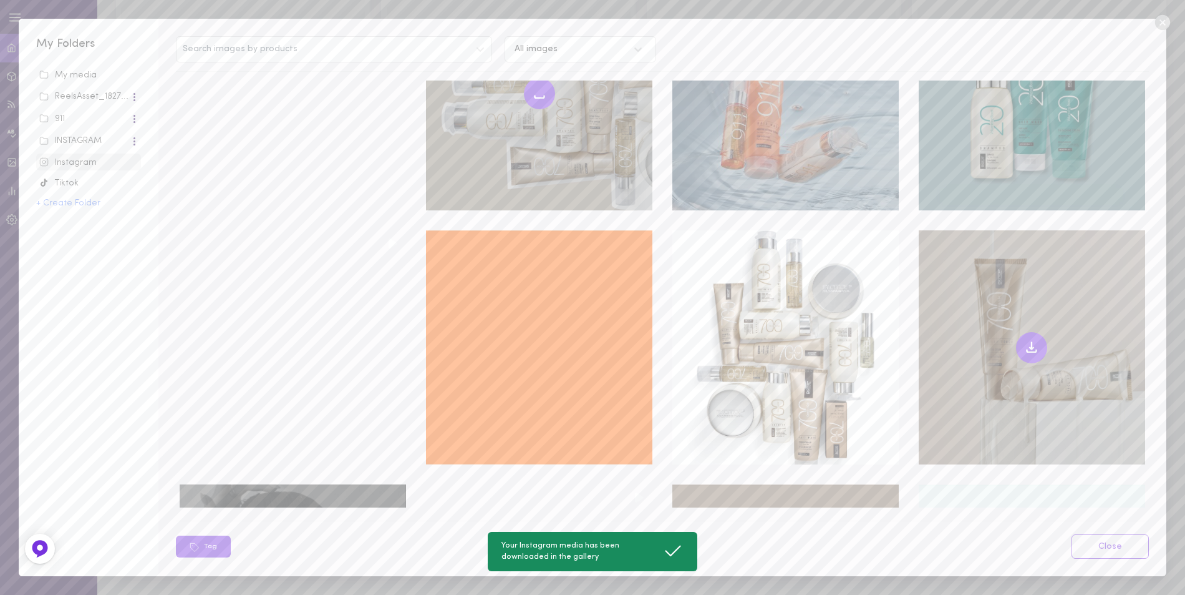
click at [1032, 341] on icon at bounding box center [1032, 344] width 0 height 7
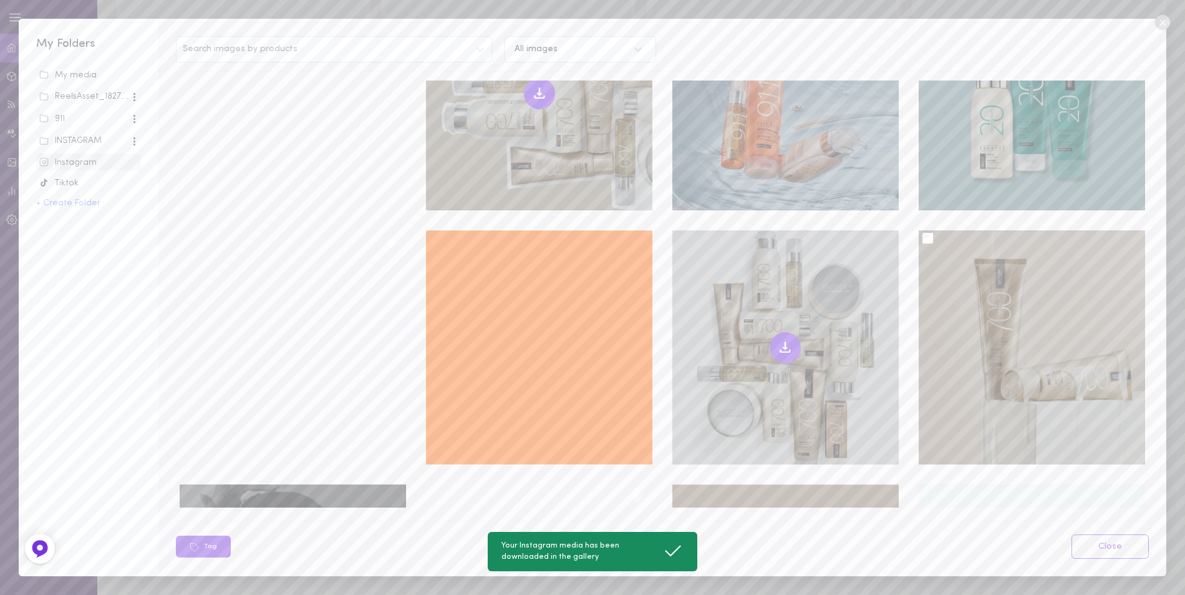
click at [780, 340] on icon at bounding box center [785, 347] width 15 height 15
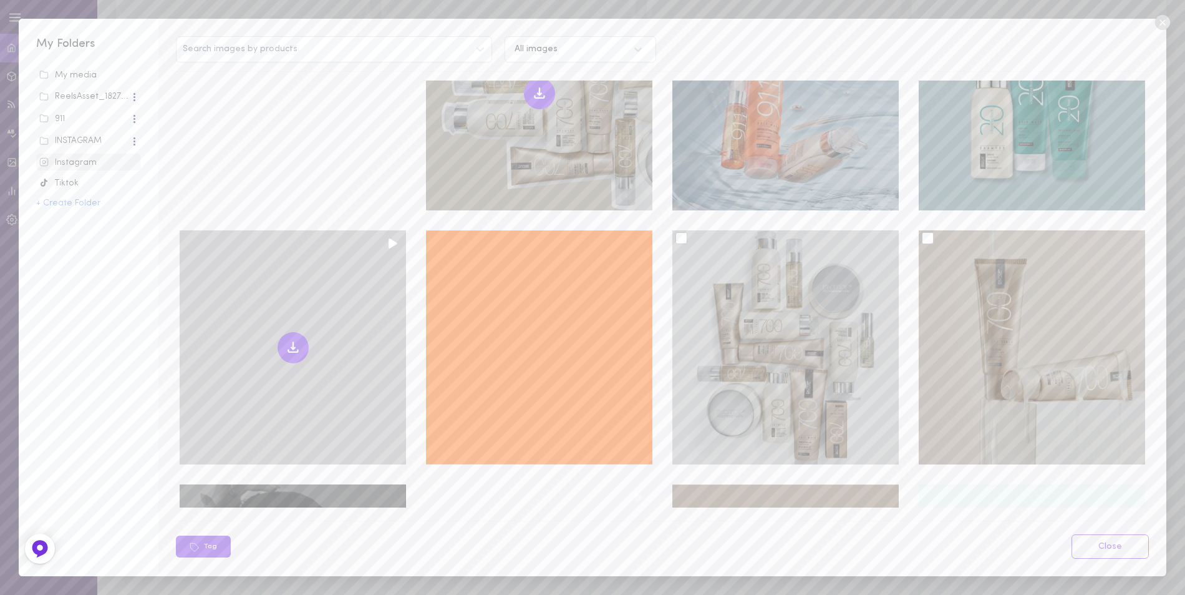
click at [294, 340] on icon at bounding box center [293, 347] width 15 height 15
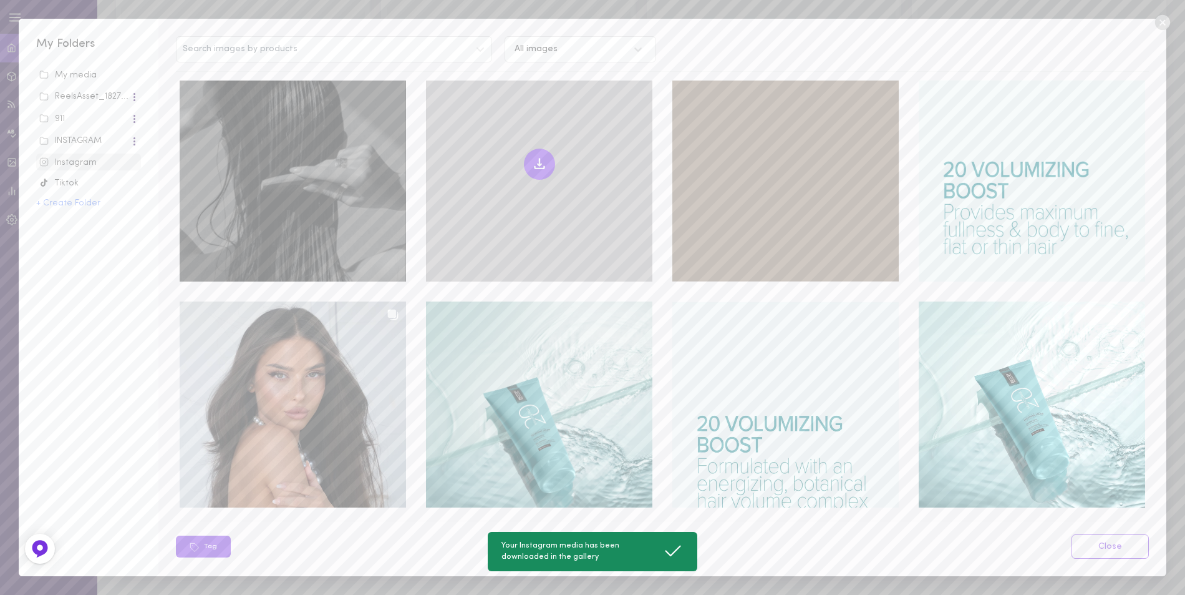
scroll to position [7717, 0]
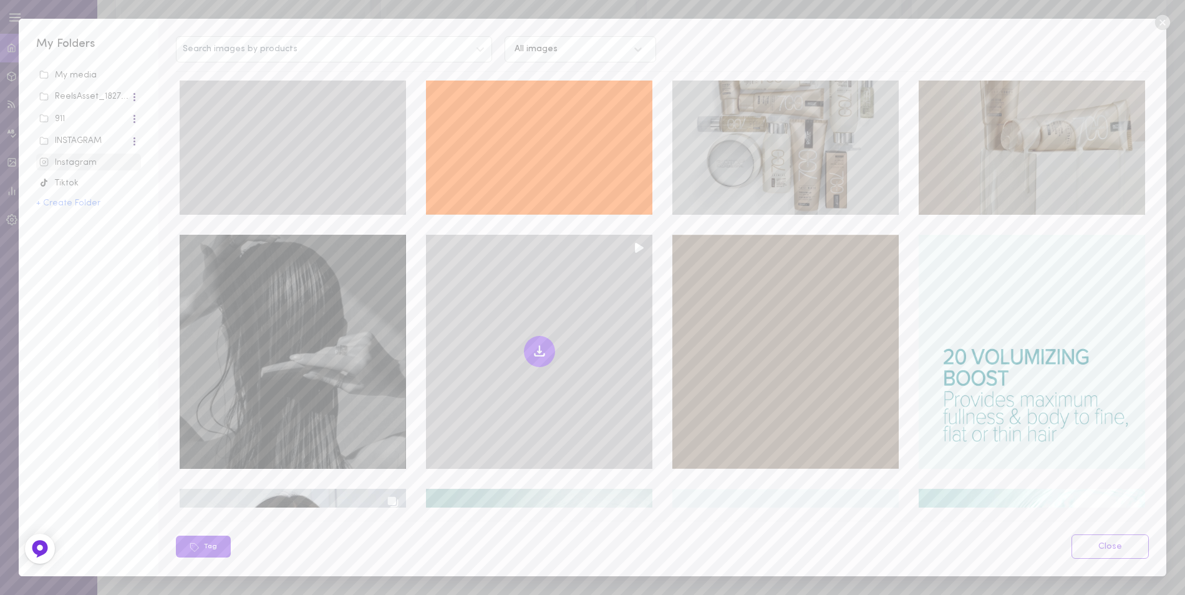
click at [532, 344] on icon at bounding box center [539, 351] width 15 height 15
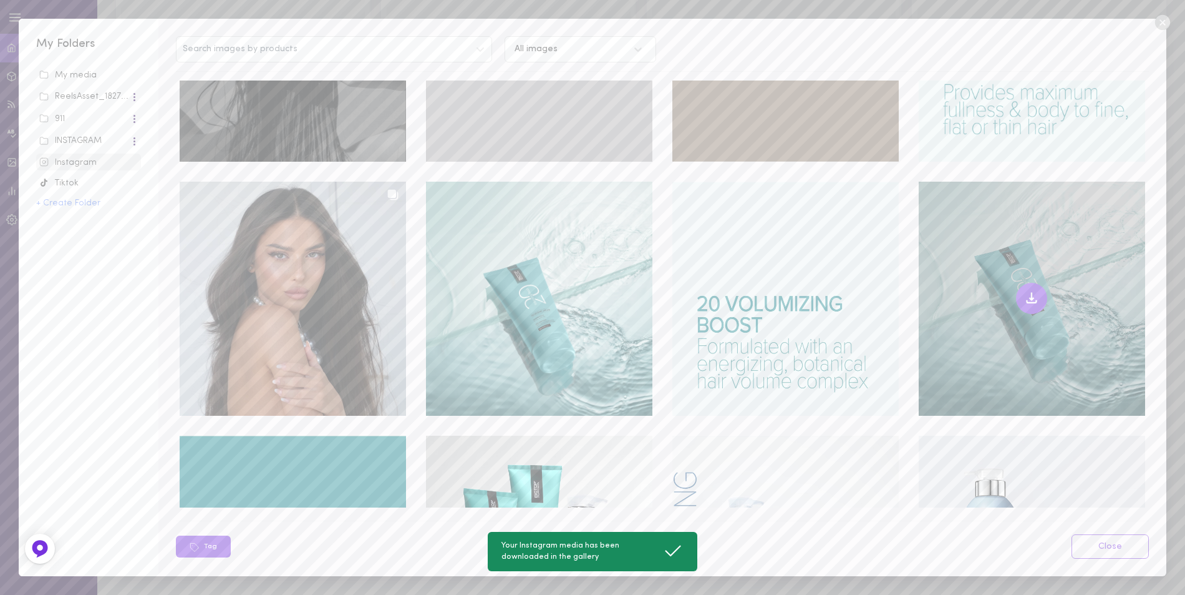
scroll to position [8029, 0]
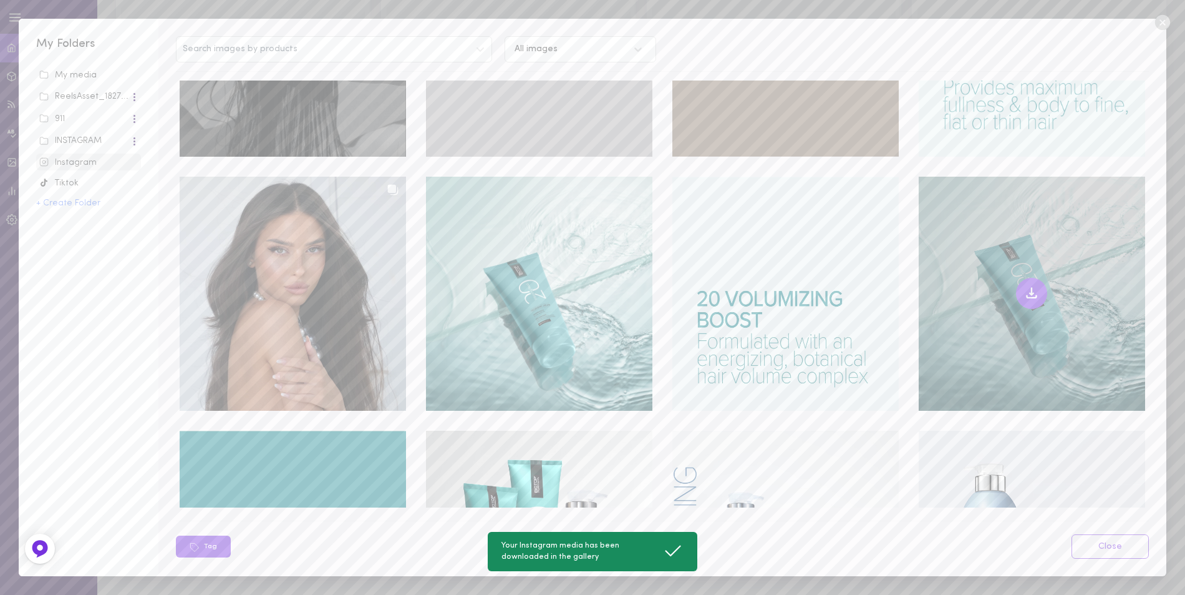
click at [1032, 288] on icon at bounding box center [1032, 291] width 0 height 7
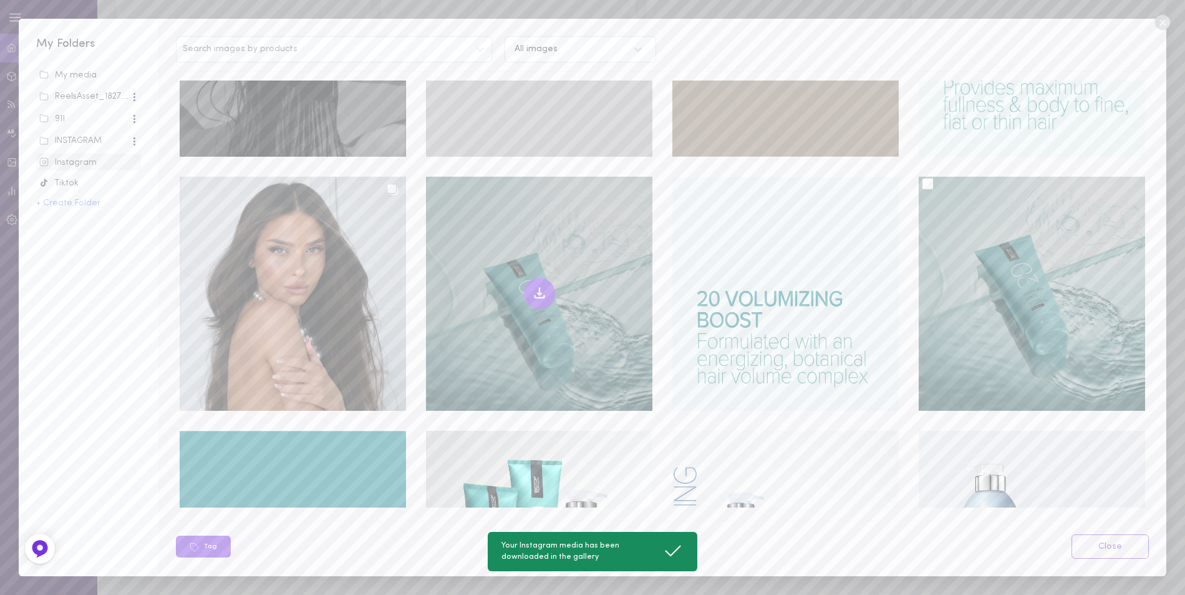
click at [524, 278] on button at bounding box center [539, 293] width 31 height 31
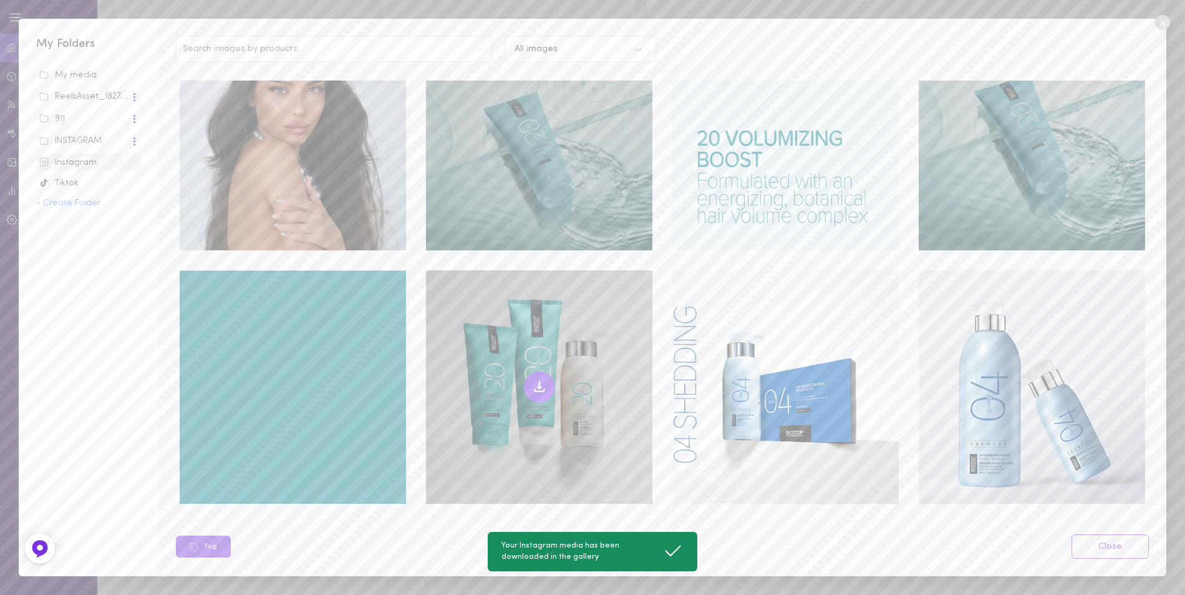
scroll to position [8216, 0]
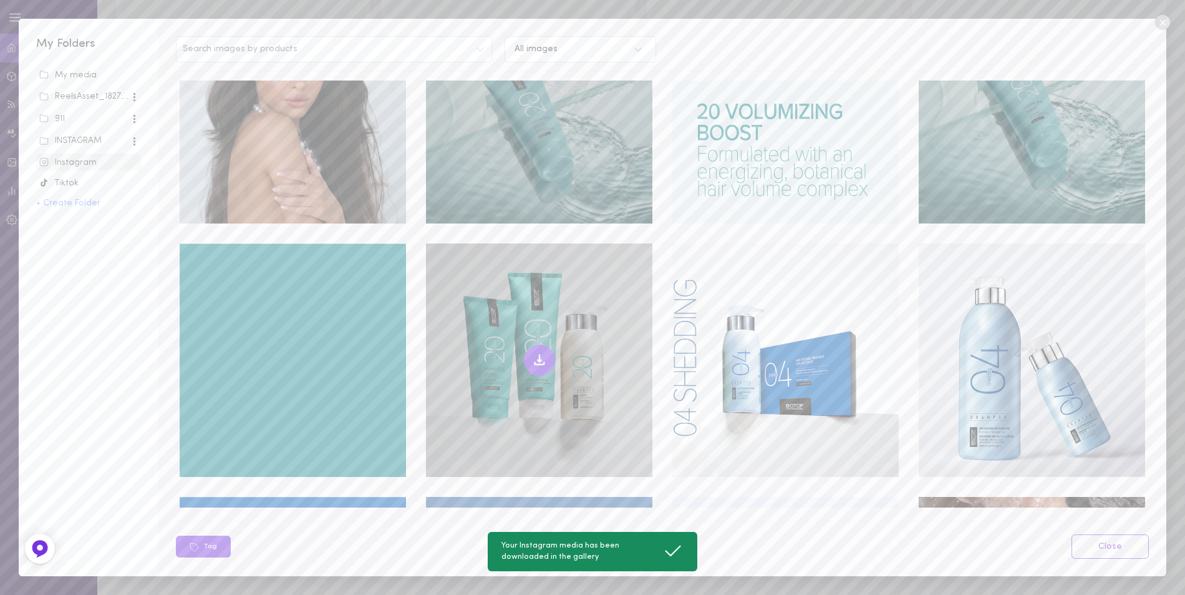
click at [540, 354] on icon at bounding box center [540, 357] width 0 height 7
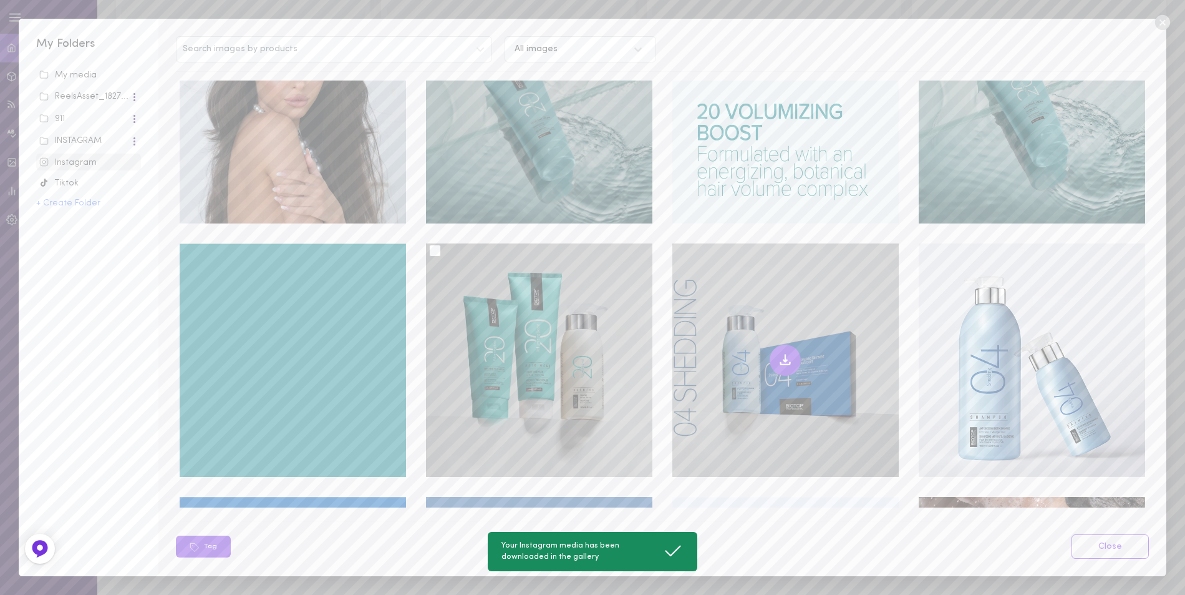
click at [781, 362] on icon at bounding box center [785, 363] width 9 height 2
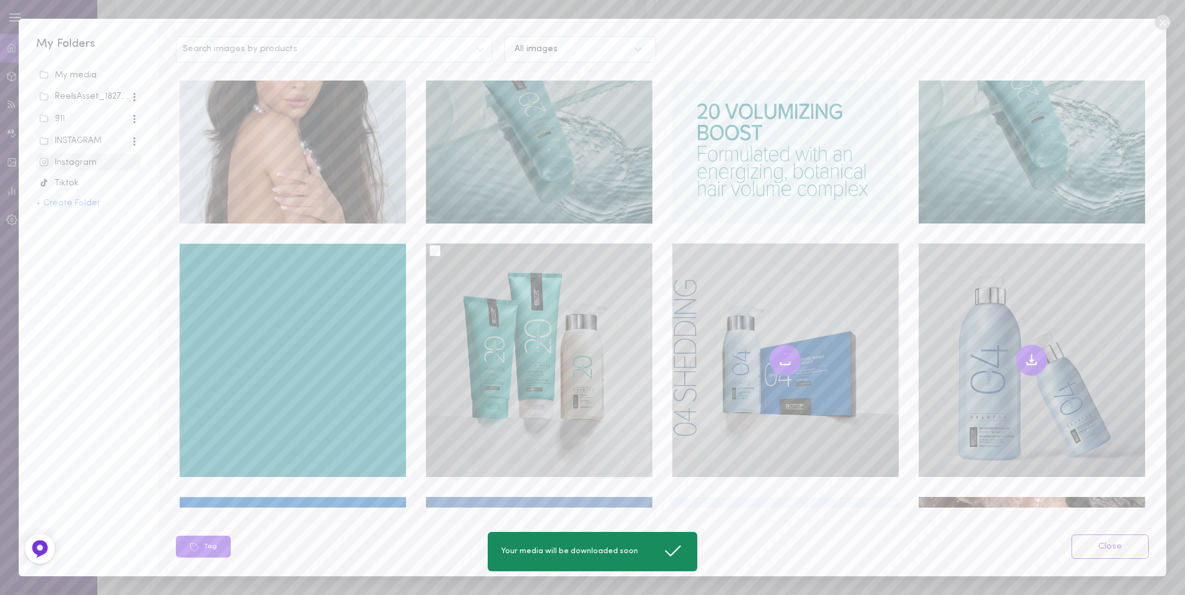
click at [1030, 359] on icon at bounding box center [1032, 360] width 4 height 2
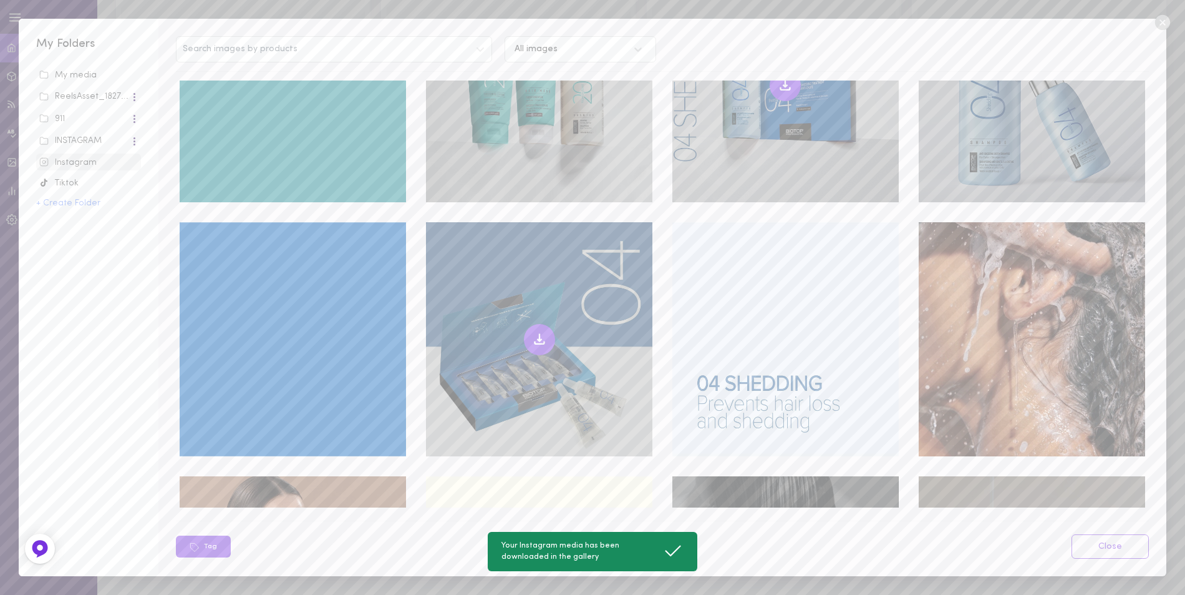
scroll to position [8465, 0]
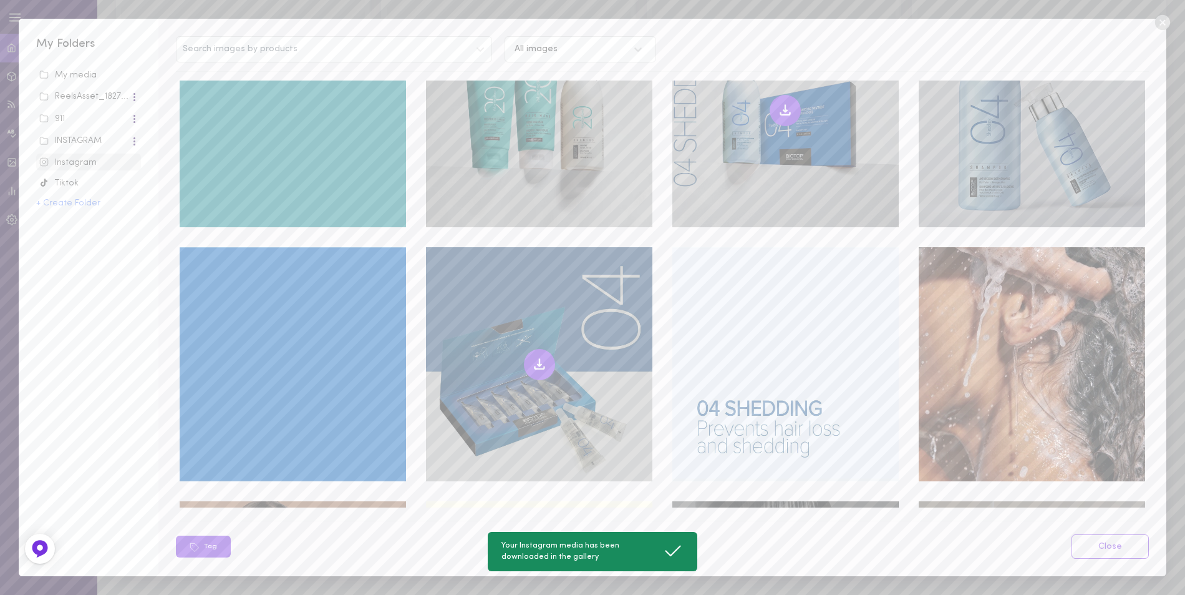
click at [540, 358] on icon at bounding box center [540, 361] width 0 height 7
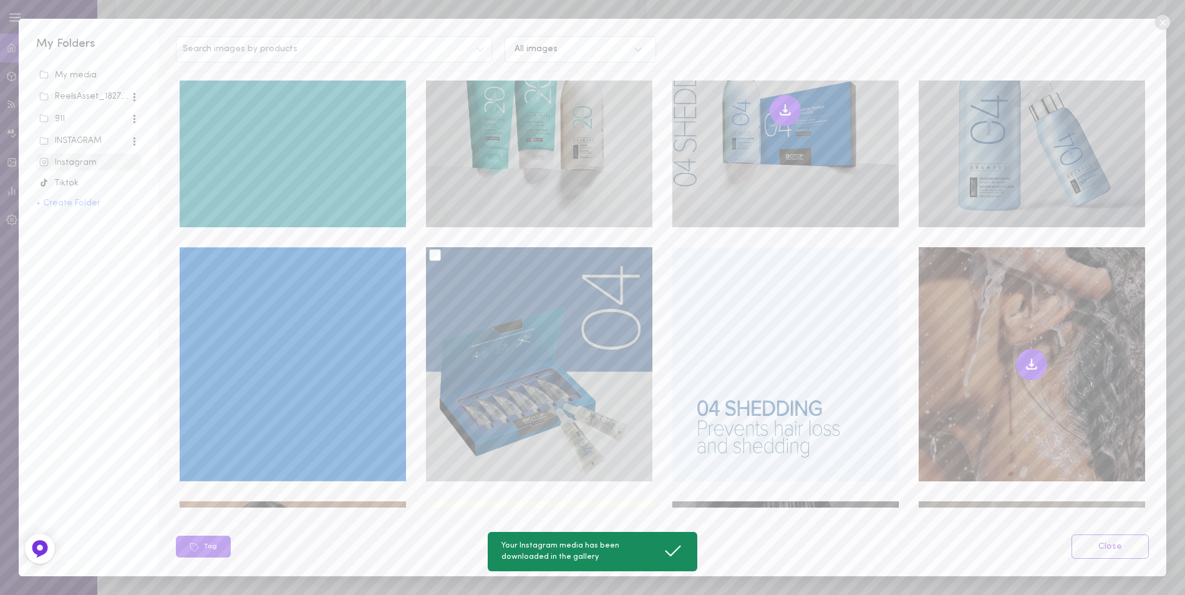
click at [1024, 357] on icon at bounding box center [1031, 364] width 15 height 15
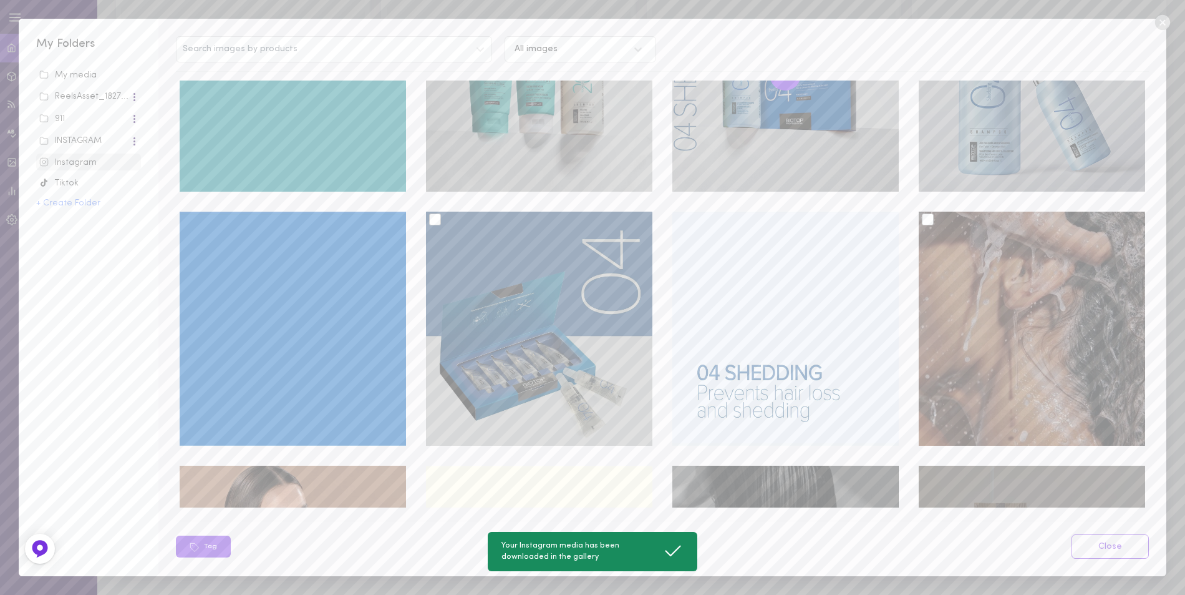
scroll to position [8715, 0]
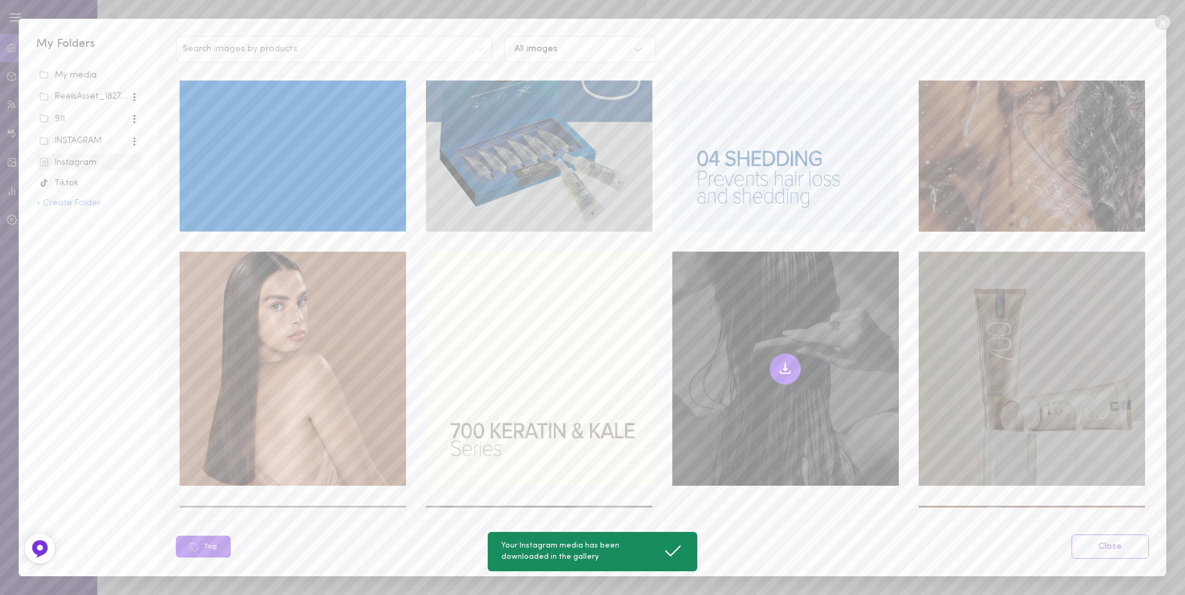
click at [785, 361] on icon at bounding box center [785, 368] width 15 height 15
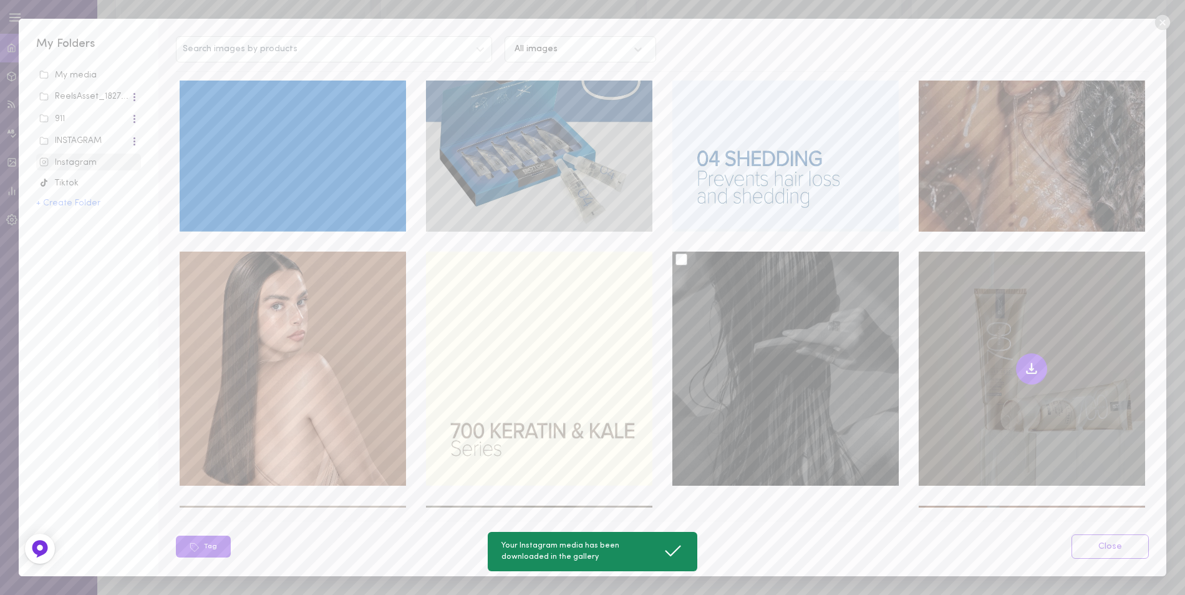
click at [1024, 361] on icon at bounding box center [1031, 368] width 15 height 15
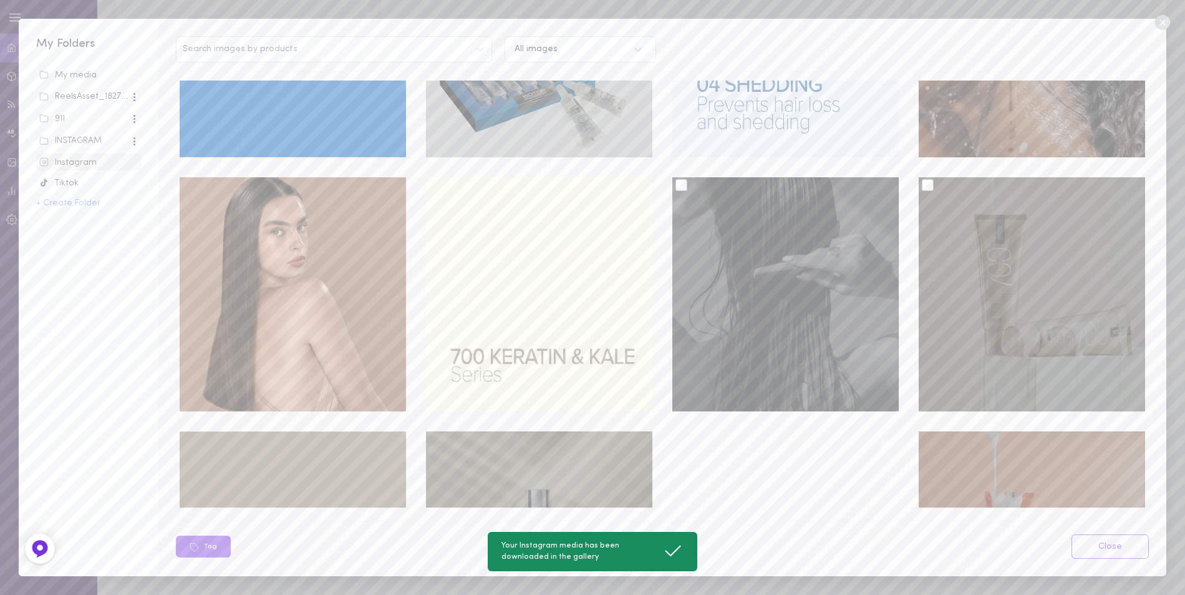
scroll to position [8965, 0]
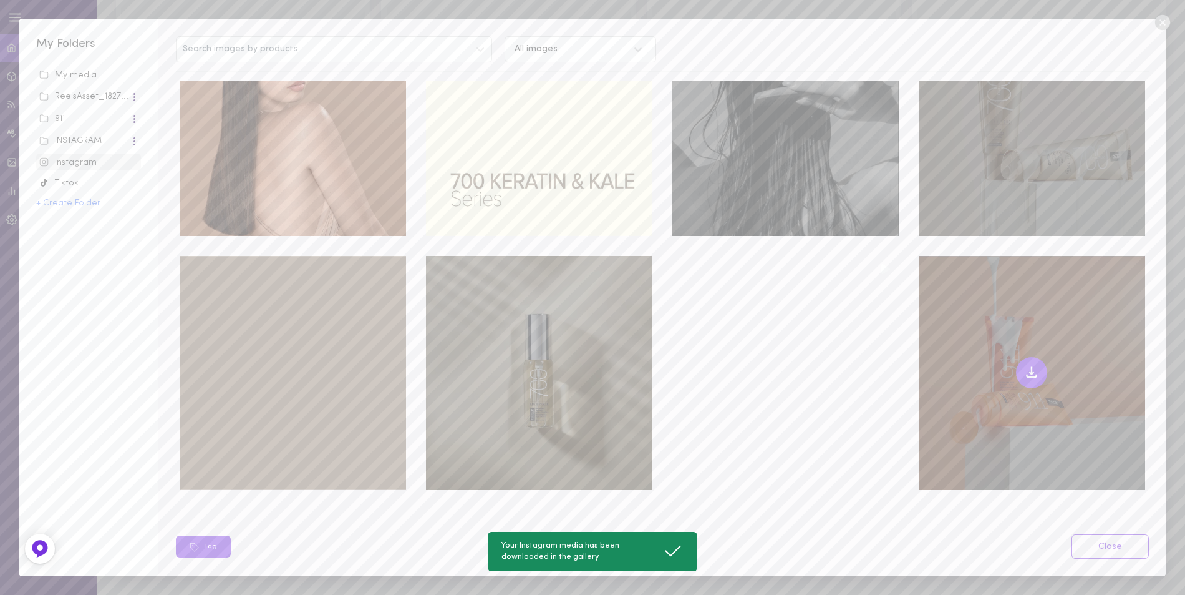
click at [1024, 365] on icon at bounding box center [1031, 372] width 15 height 15
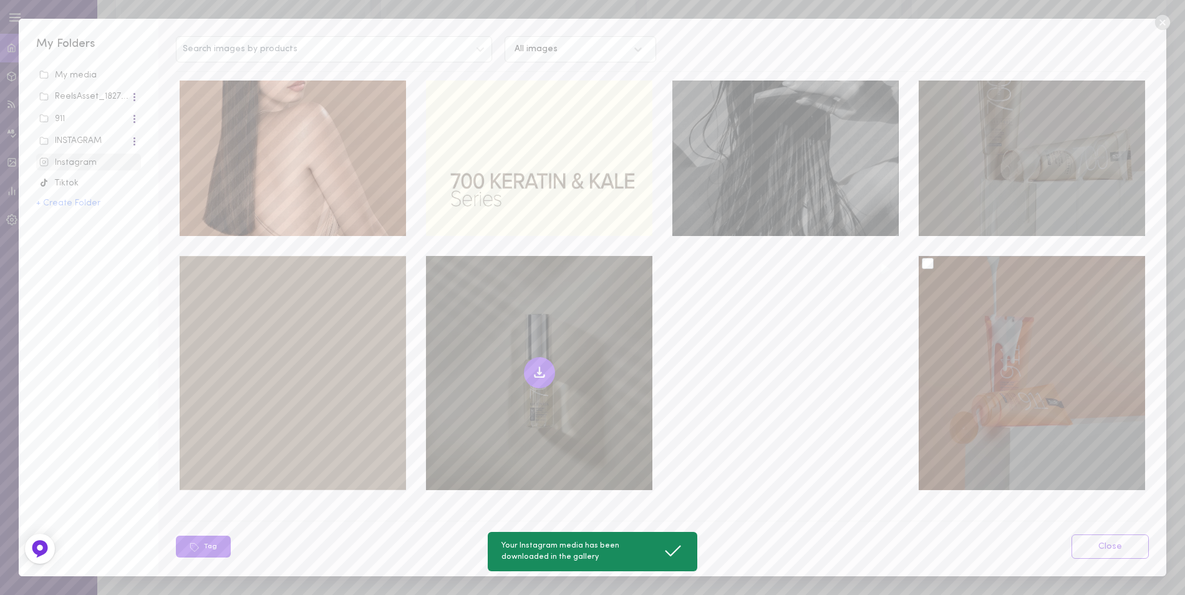
click at [538, 365] on icon at bounding box center [539, 372] width 15 height 15
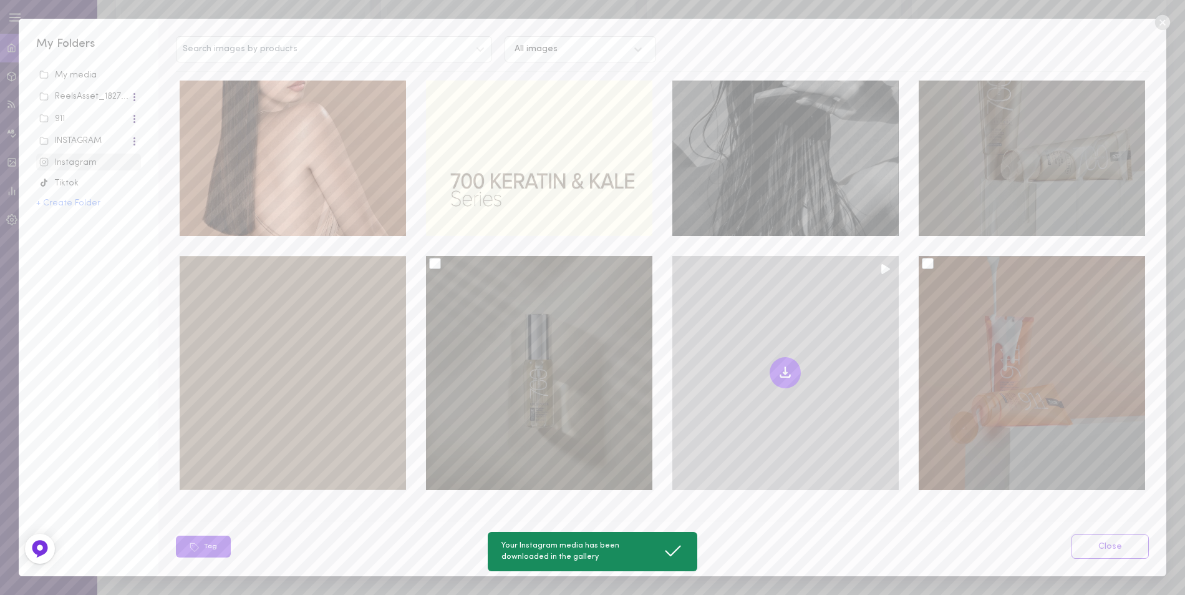
click at [778, 365] on icon at bounding box center [785, 372] width 15 height 15
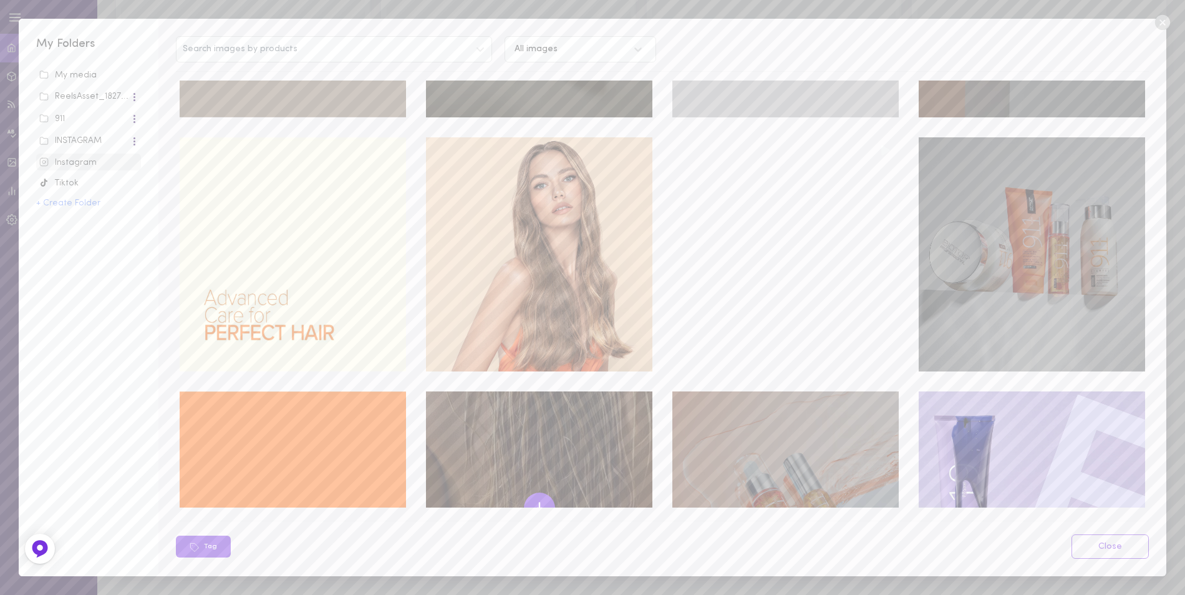
scroll to position [9464, 0]
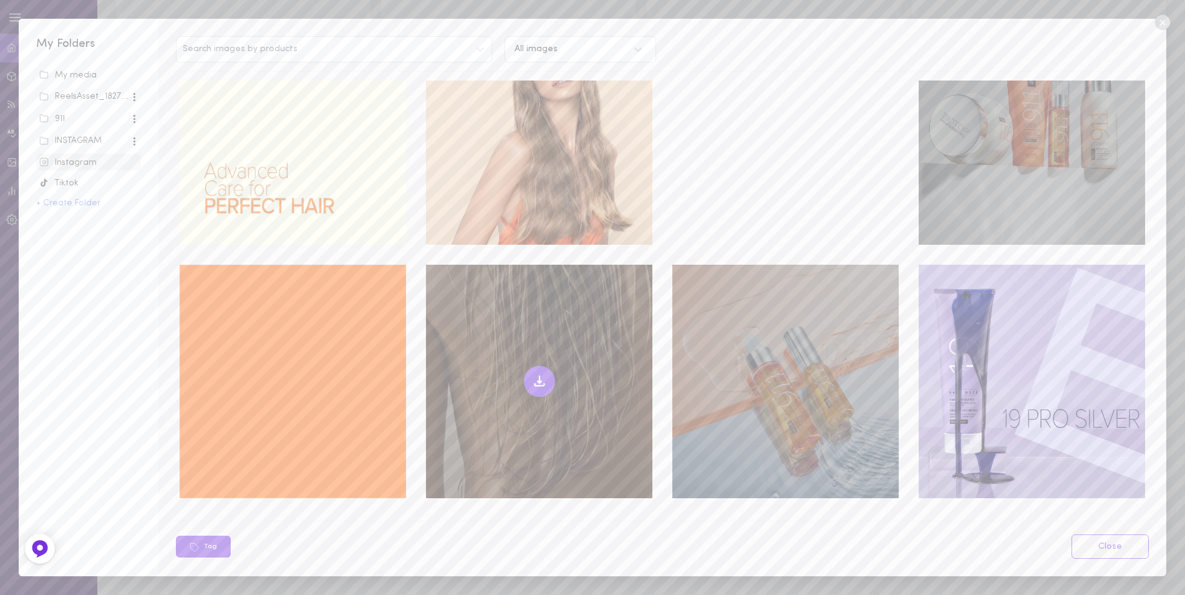
click at [536, 374] on icon at bounding box center [539, 381] width 15 height 15
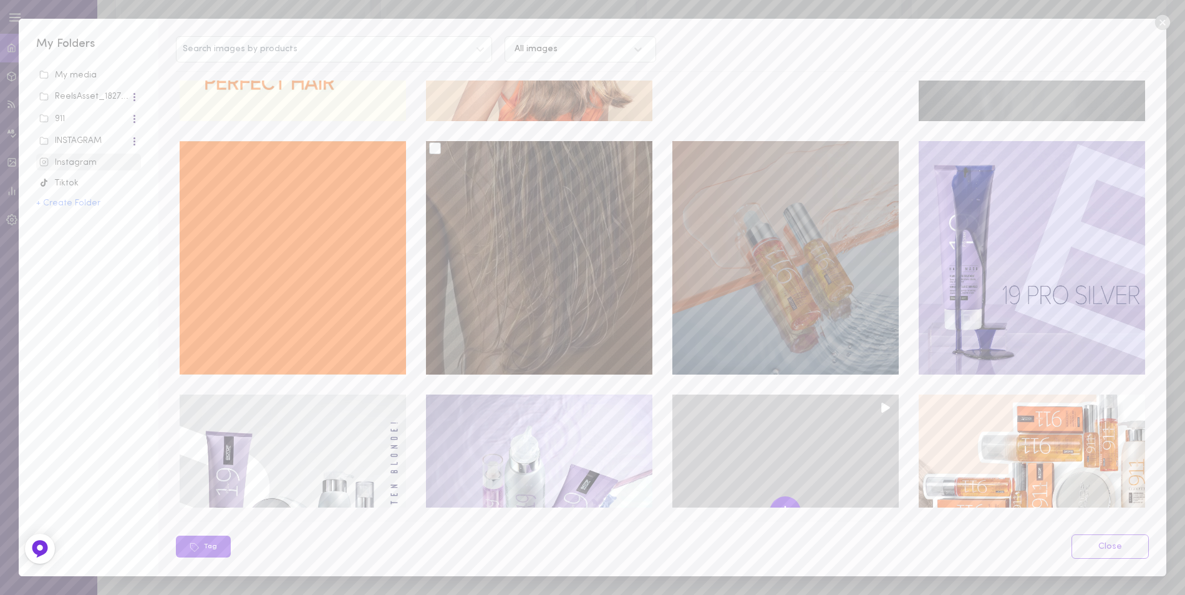
scroll to position [9713, 0]
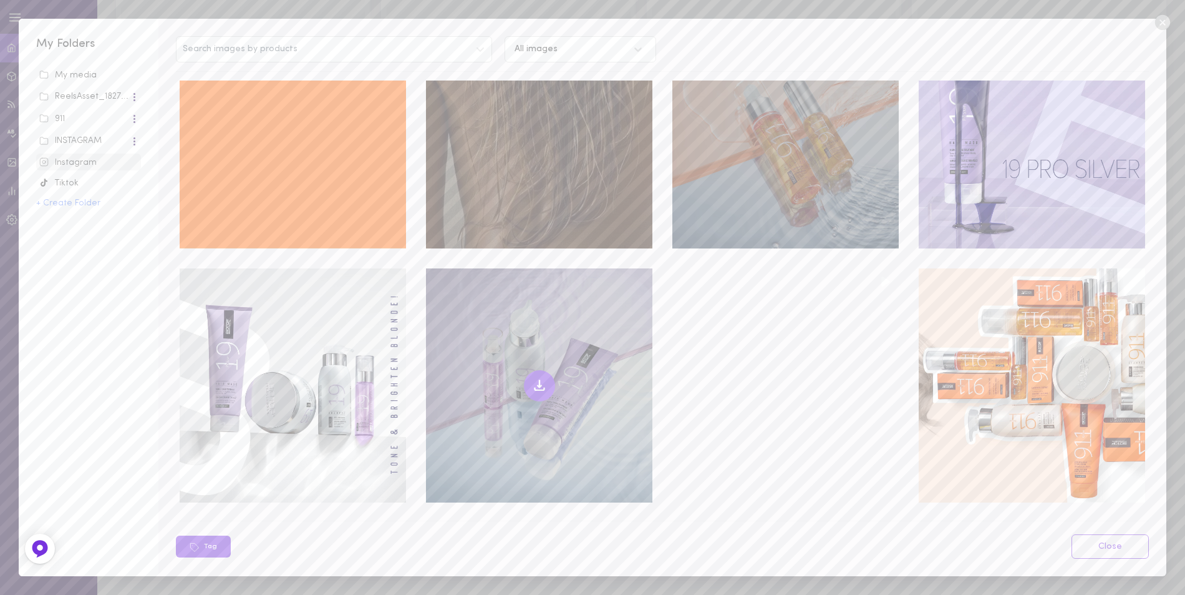
click at [533, 378] on icon at bounding box center [539, 385] width 15 height 15
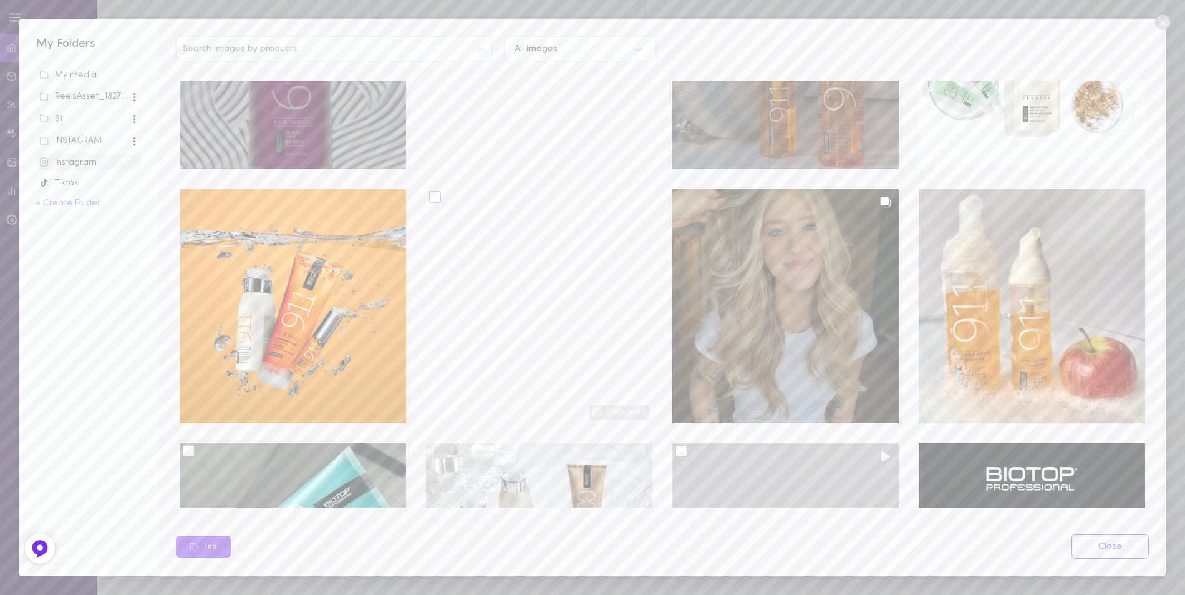
scroll to position [3974, 0]
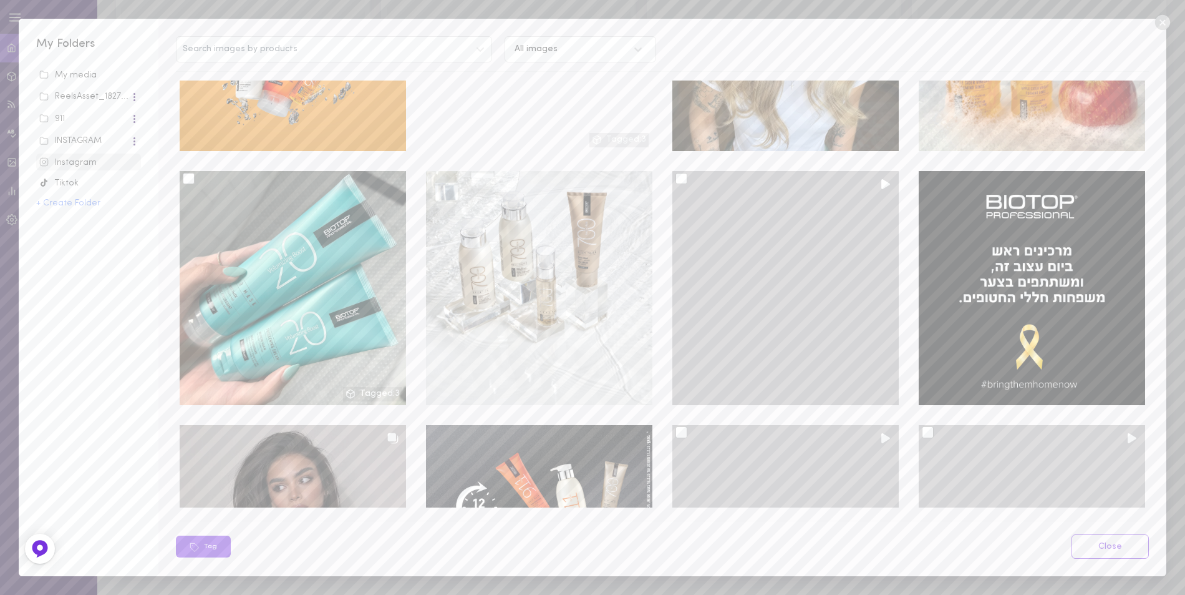
click at [677, 173] on div at bounding box center [682, 179] width 12 height 12
click at [0, 0] on input "checkbox" at bounding box center [0, 0] width 0 height 0
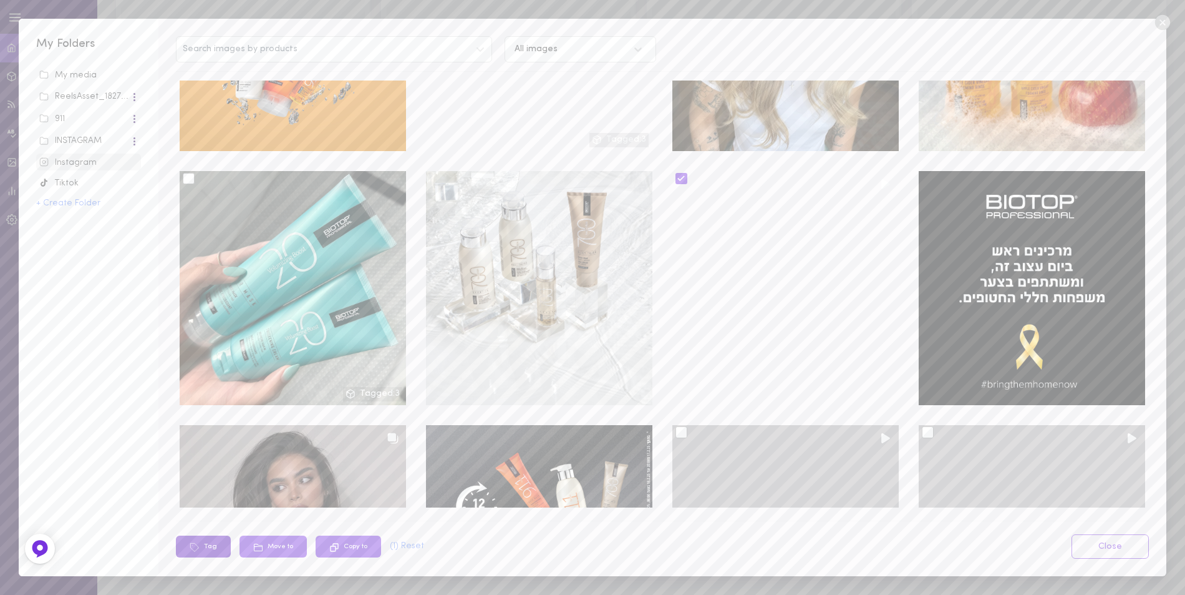
click at [214, 541] on button "Tag" at bounding box center [203, 546] width 55 height 22
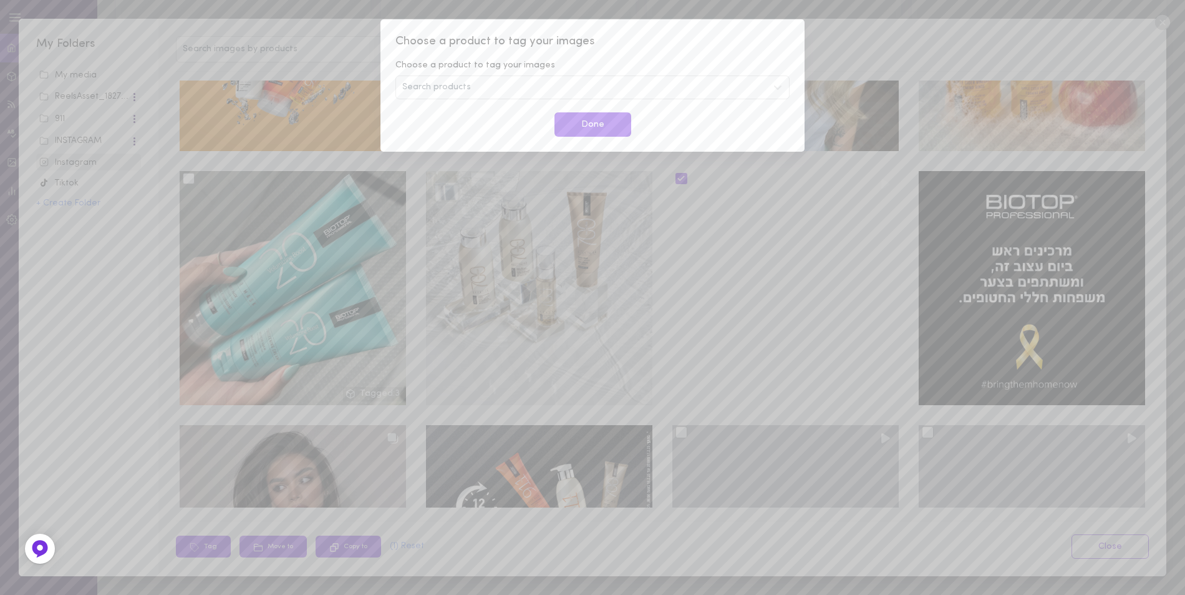
click at [492, 93] on div "Search products" at bounding box center [593, 87] width 394 height 24
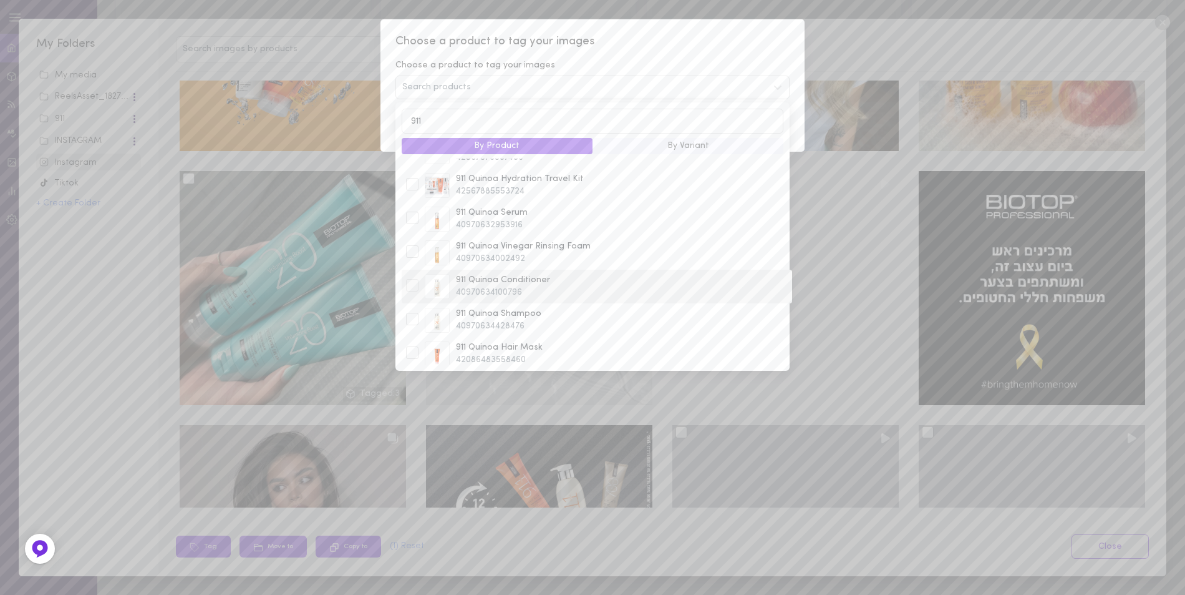
scroll to position [133, 0]
type input "911"
click at [412, 349] on div at bounding box center [412, 346] width 12 height 12
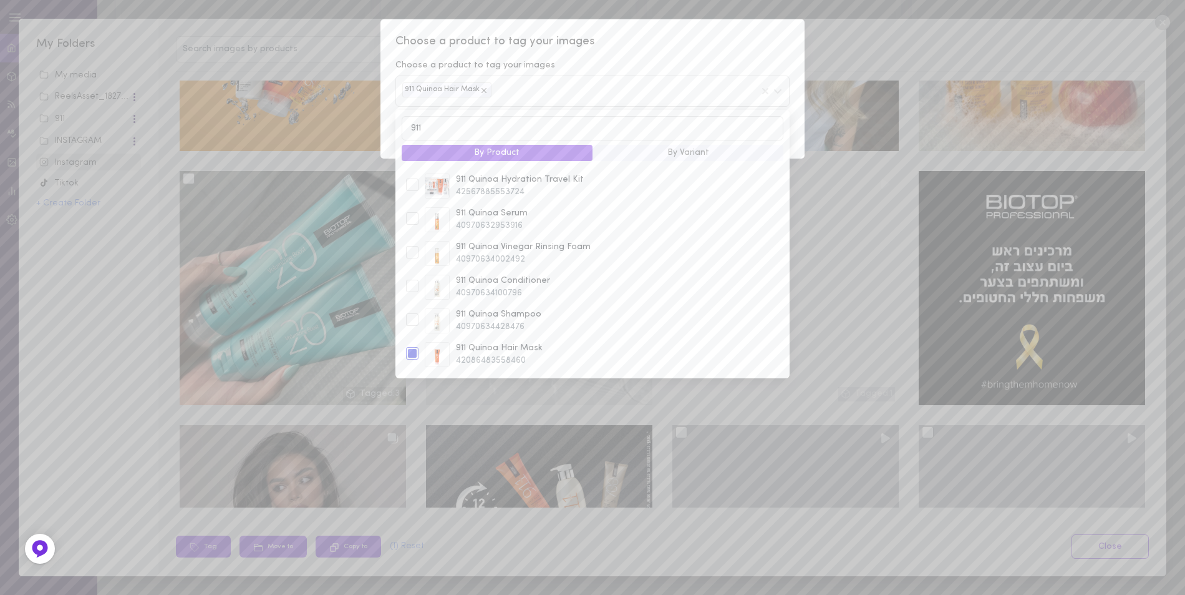
click at [711, 47] on span "Choose a product to tag your images" at bounding box center [593, 42] width 394 height 16
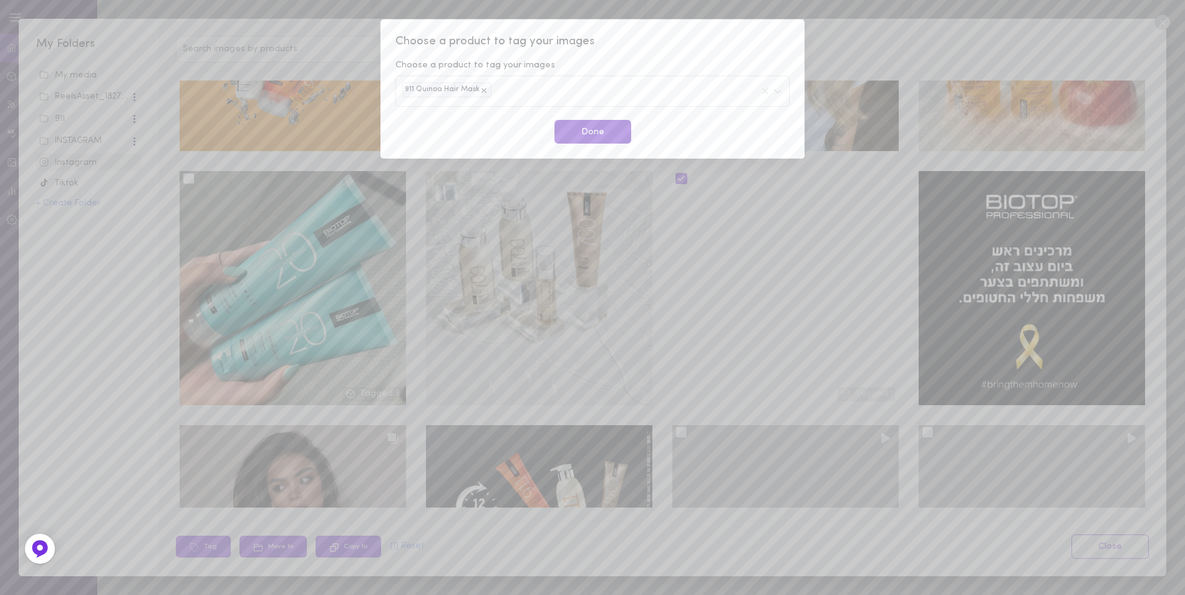
click at [590, 129] on button "Done" at bounding box center [593, 132] width 77 height 24
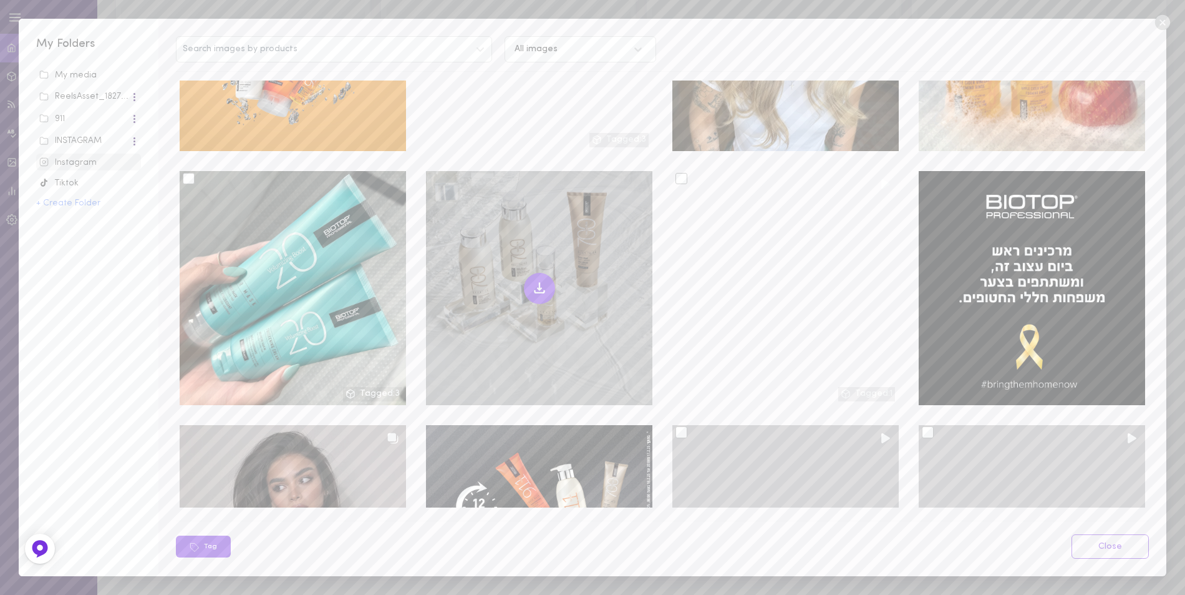
click at [540, 282] on icon at bounding box center [540, 285] width 0 height 7
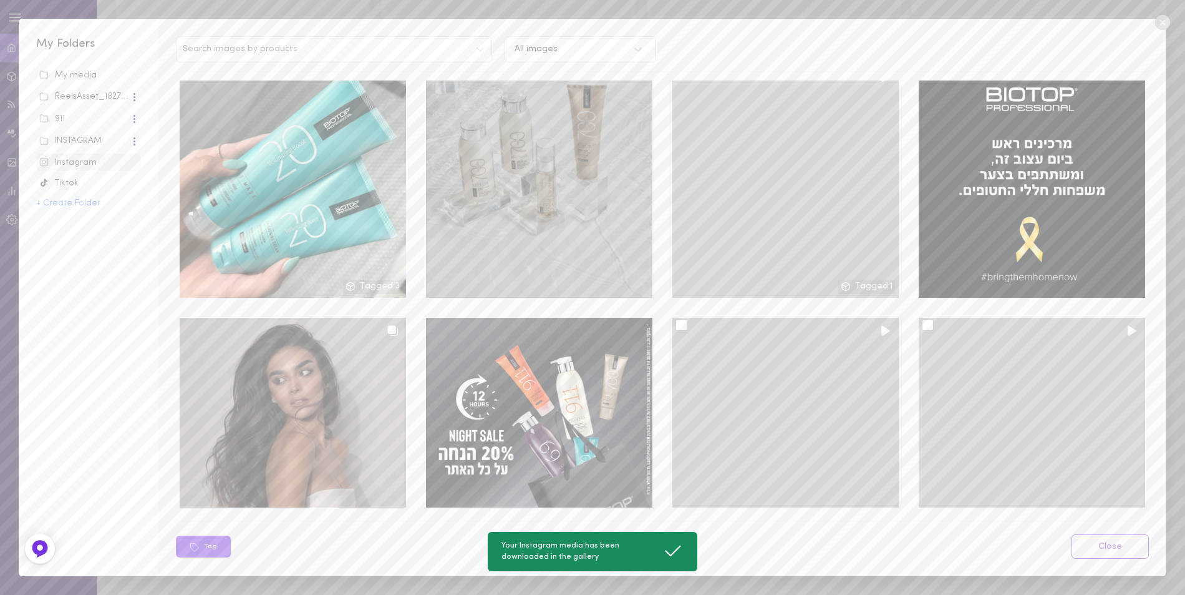
scroll to position [4223, 0]
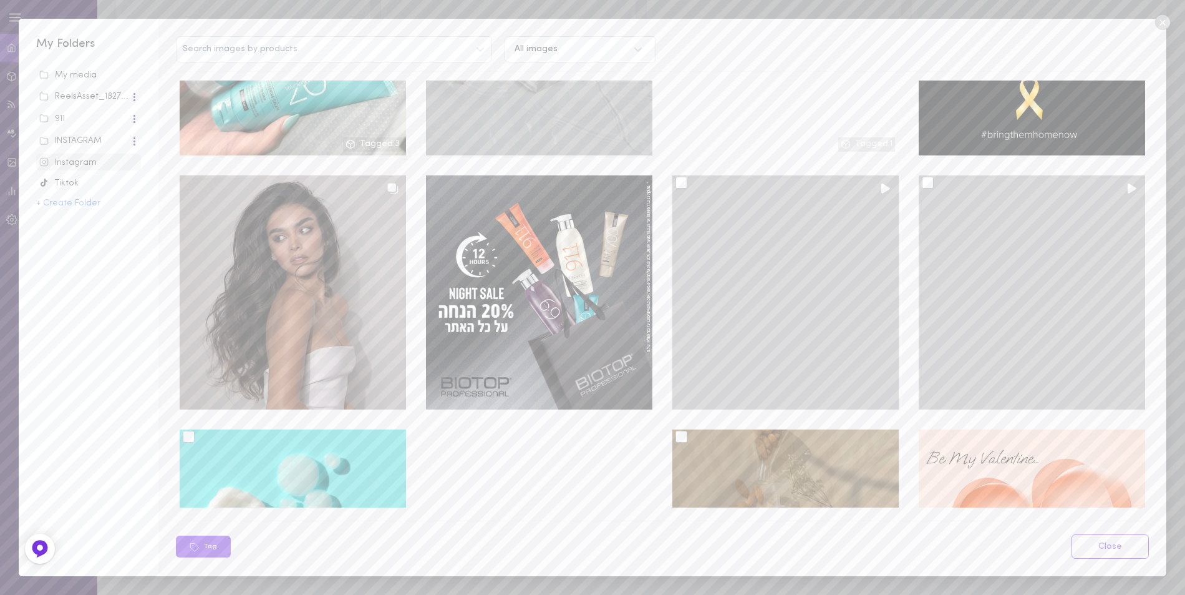
click at [676, 177] on div at bounding box center [682, 183] width 12 height 12
click at [0, 0] on input "checkbox" at bounding box center [0, 0] width 0 height 0
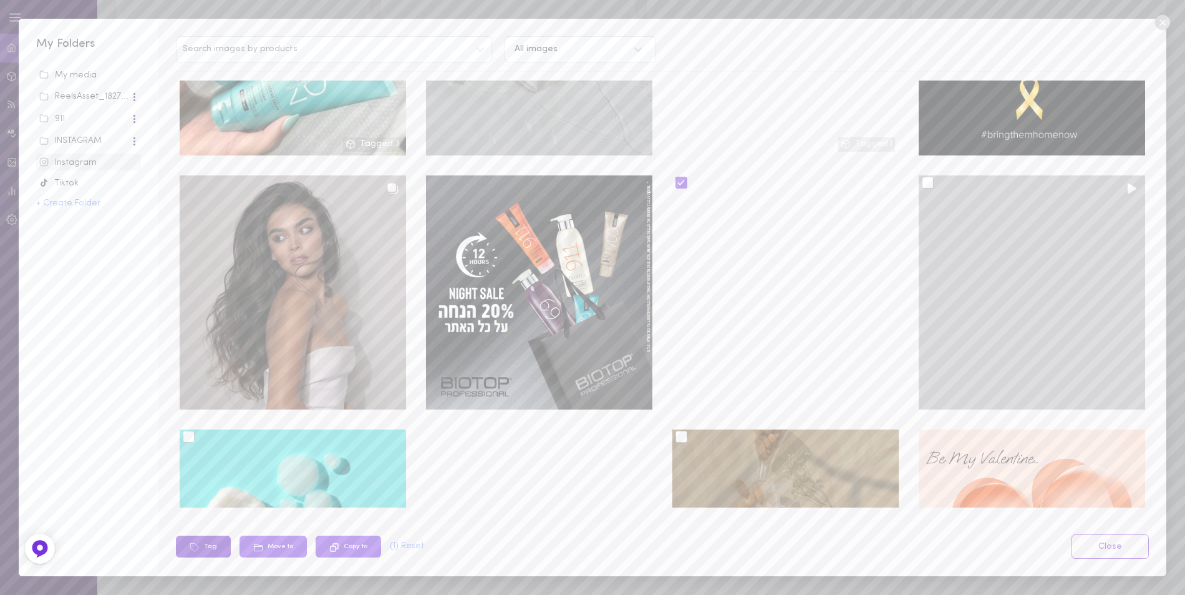
click at [206, 550] on button "Tag" at bounding box center [203, 546] width 55 height 22
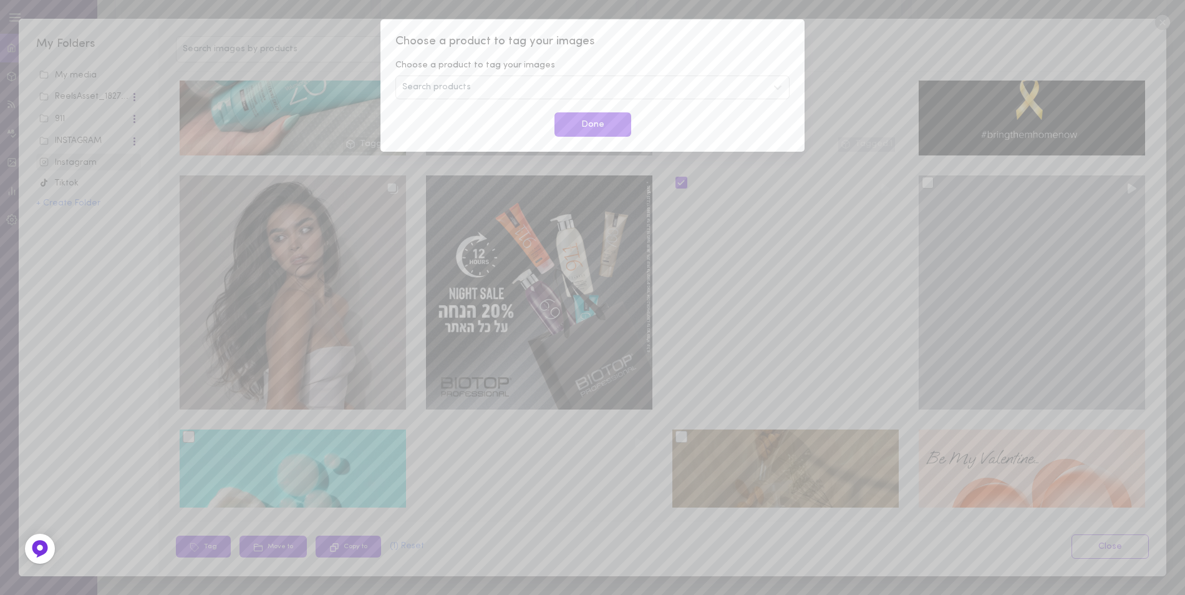
click at [422, 92] on span "Search products" at bounding box center [436, 87] width 69 height 9
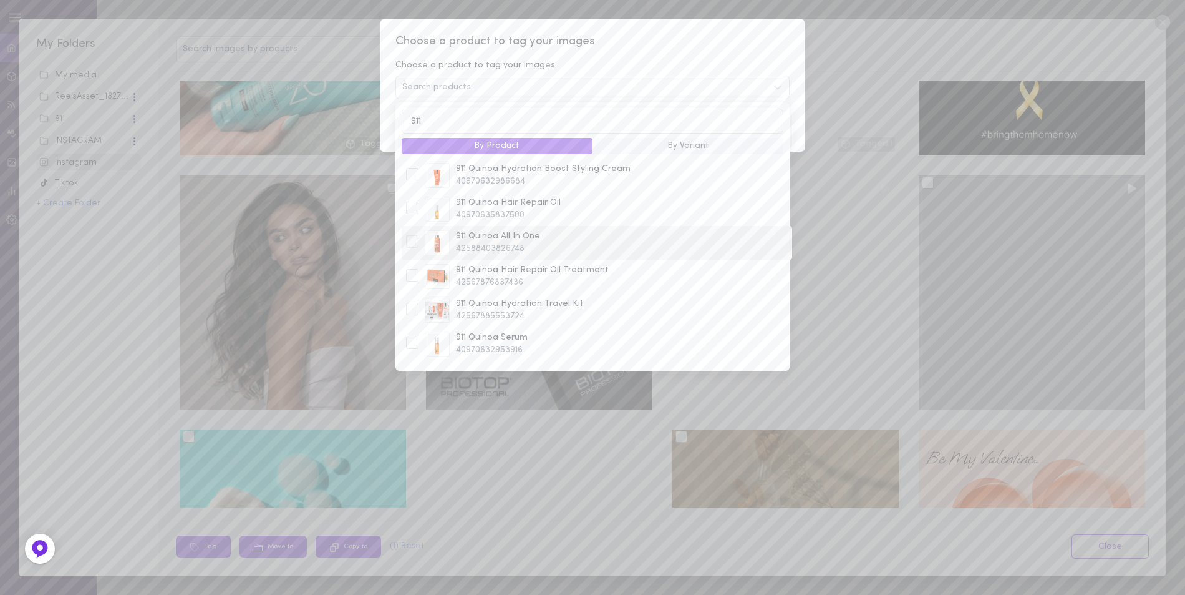
type input "911"
click at [413, 240] on div at bounding box center [412, 241] width 12 height 12
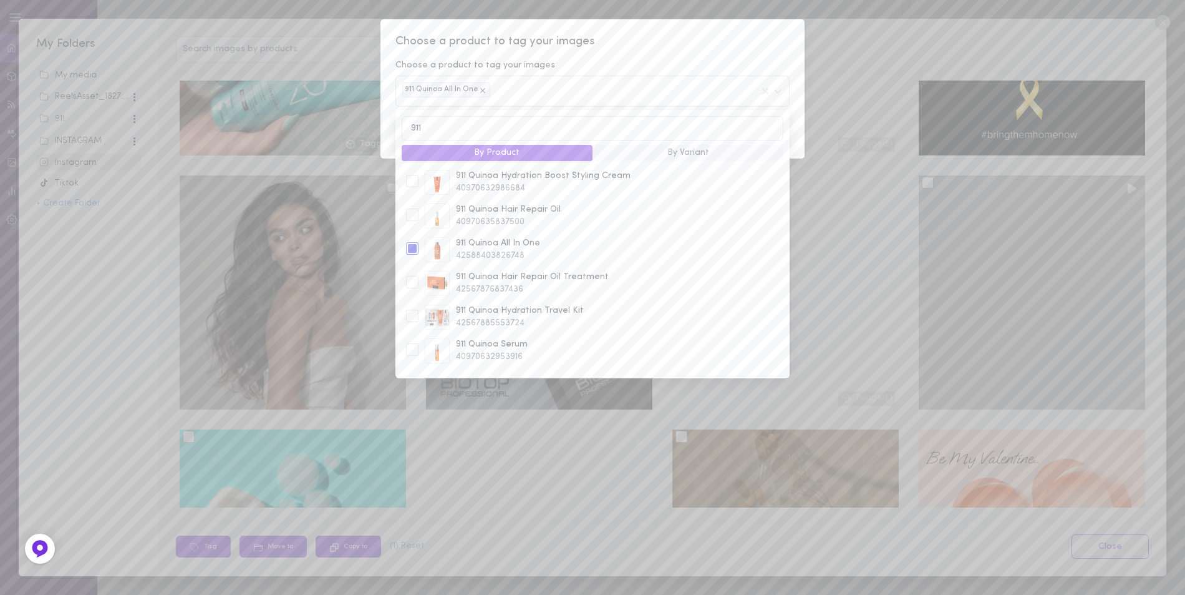
click at [666, 36] on span "Choose a product to tag your images" at bounding box center [593, 42] width 394 height 16
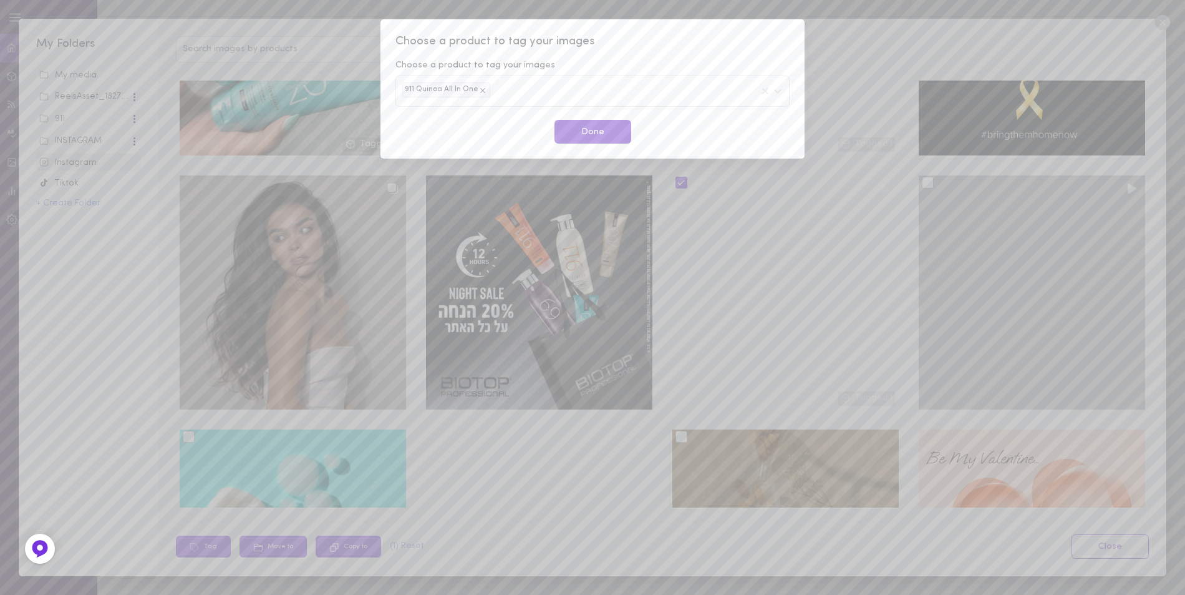
click at [580, 133] on button "Done" at bounding box center [593, 132] width 77 height 24
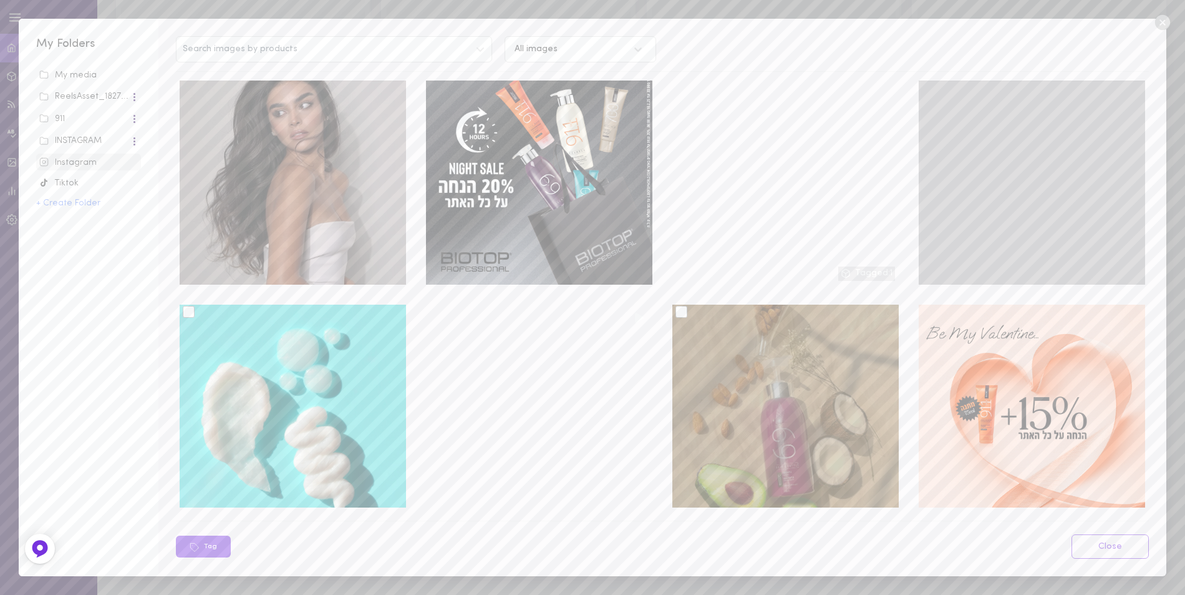
scroll to position [4161, 0]
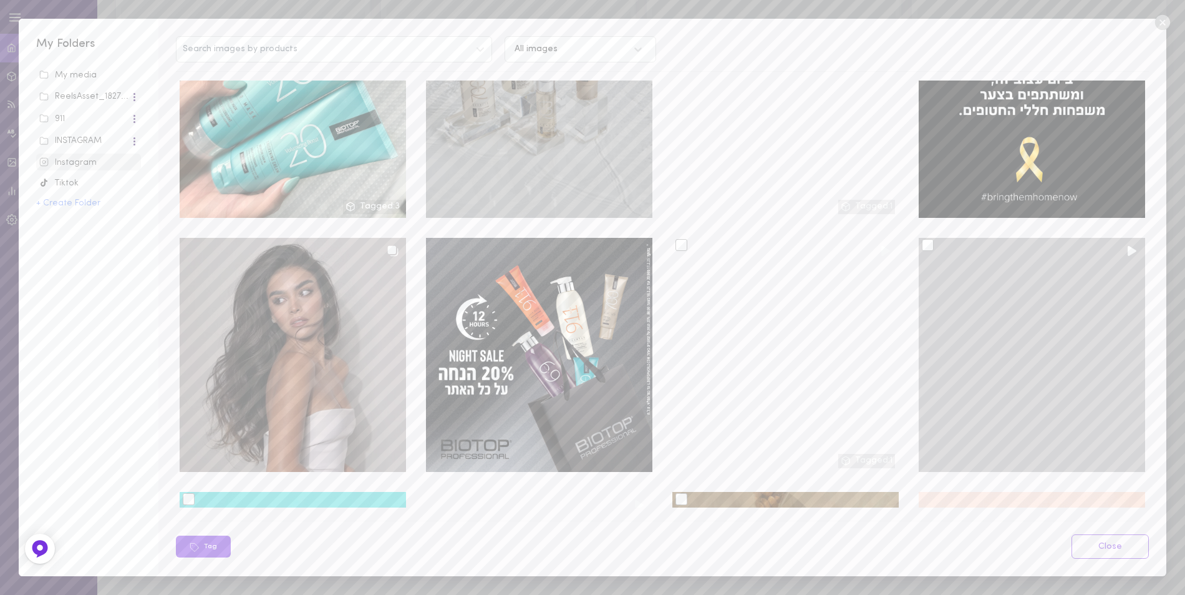
click at [922, 239] on div at bounding box center [928, 245] width 12 height 12
click at [0, 0] on input "checkbox" at bounding box center [0, 0] width 0 height 0
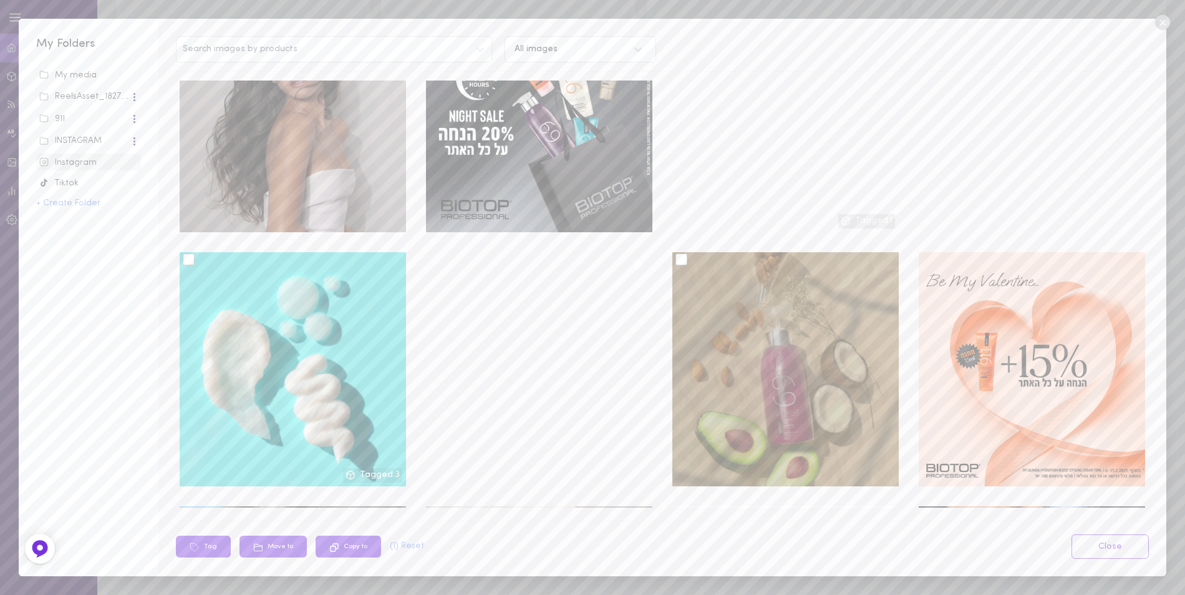
scroll to position [4411, 0]
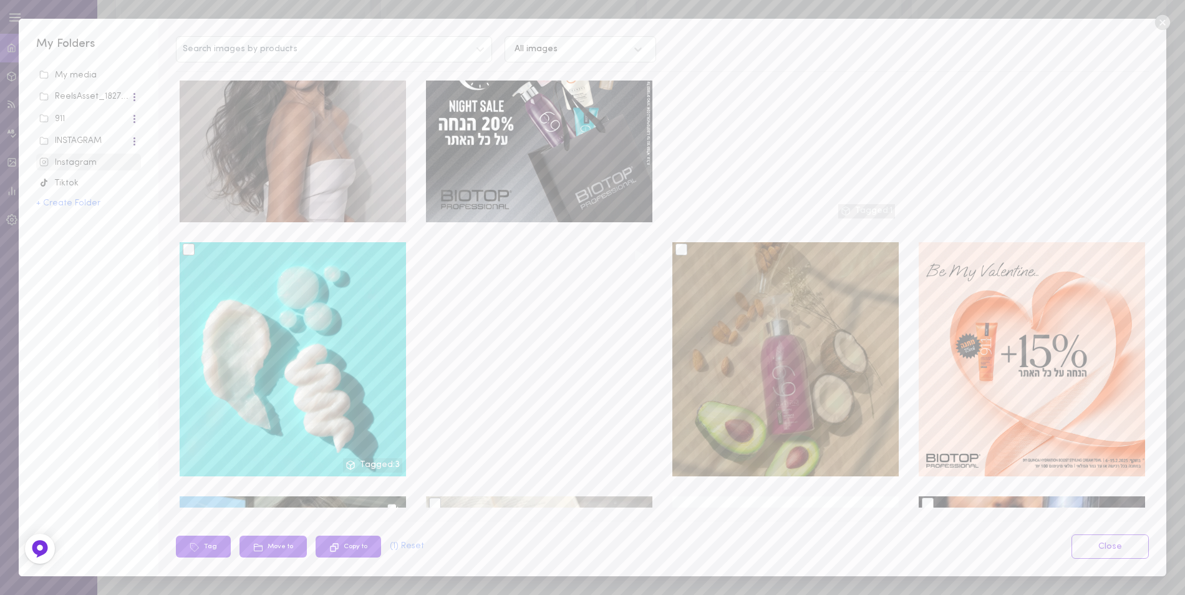
click at [678, 243] on div at bounding box center [682, 249] width 12 height 12
click at [0, 0] on input "checkbox" at bounding box center [0, 0] width 0 height 0
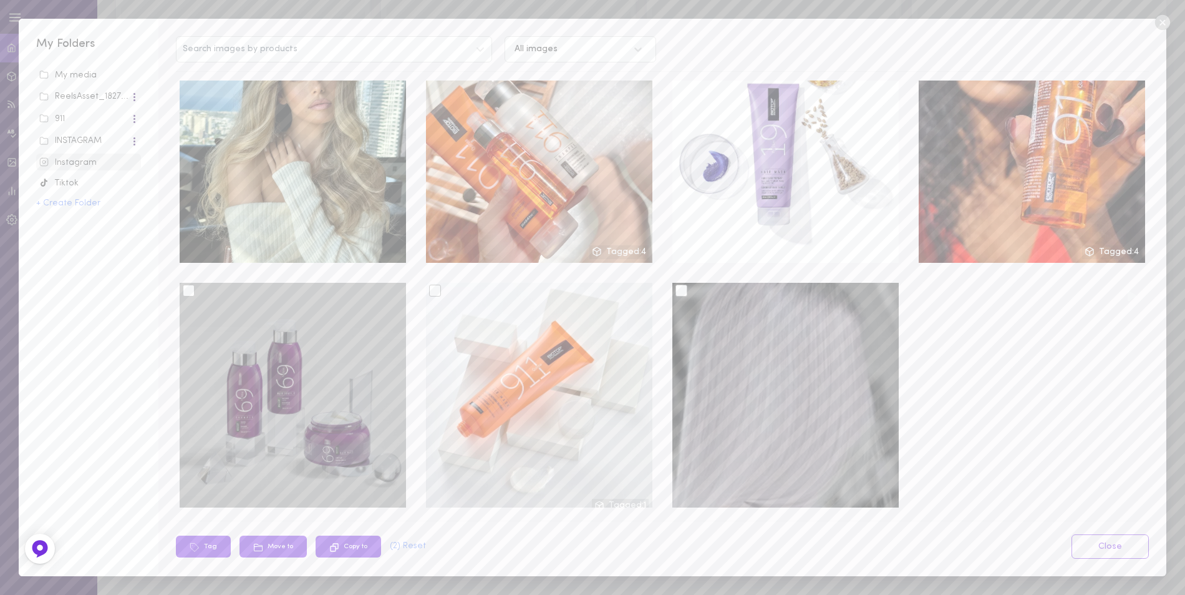
scroll to position [4910, 0]
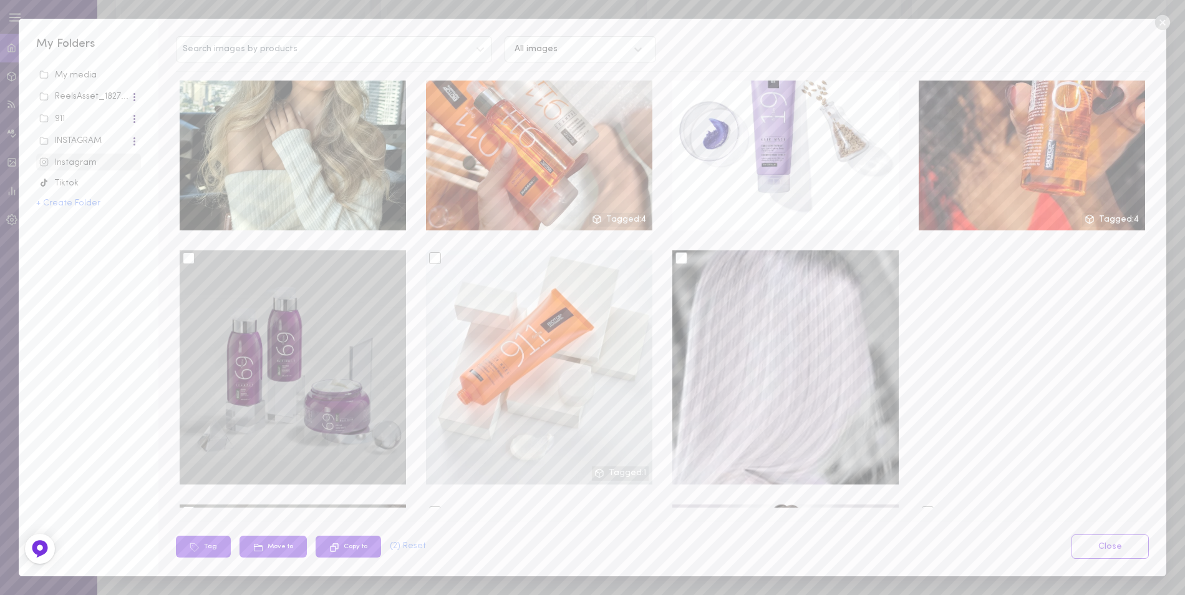
click at [189, 252] on div at bounding box center [189, 258] width 12 height 12
click at [0, 0] on input "checkbox" at bounding box center [0, 0] width 0 height 0
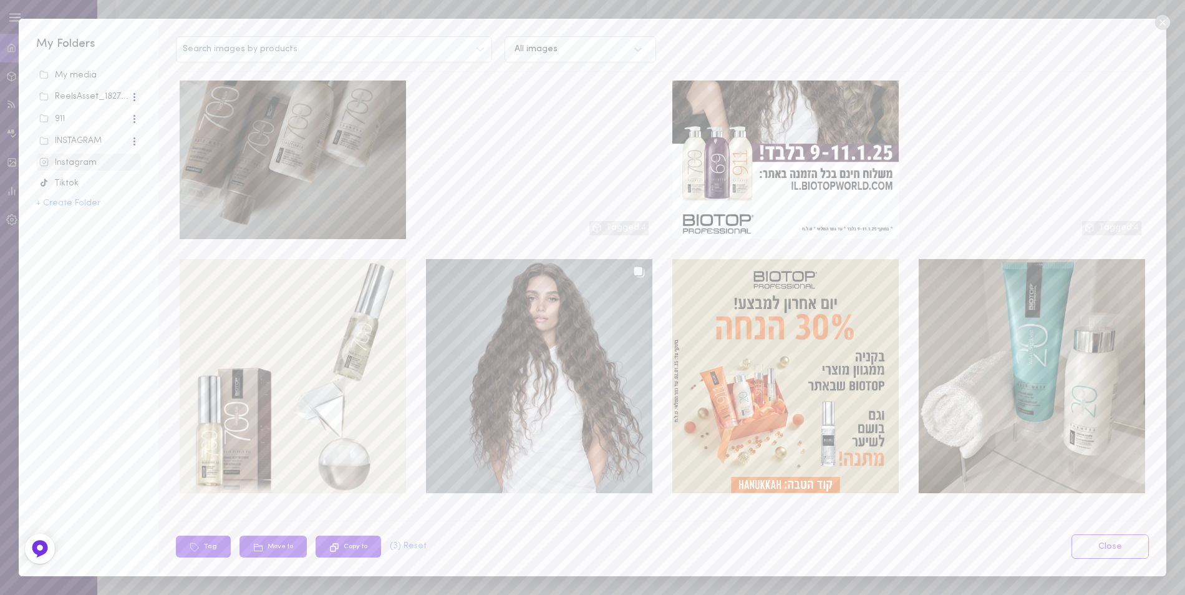
scroll to position [5658, 0]
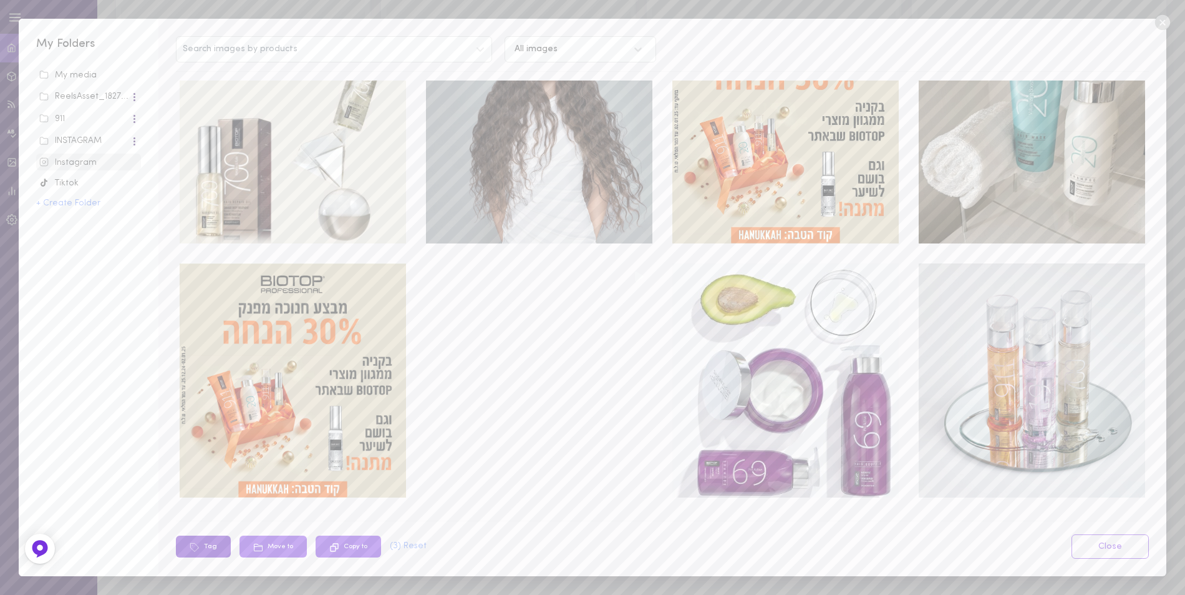
click at [208, 540] on button "Tag" at bounding box center [203, 546] width 55 height 22
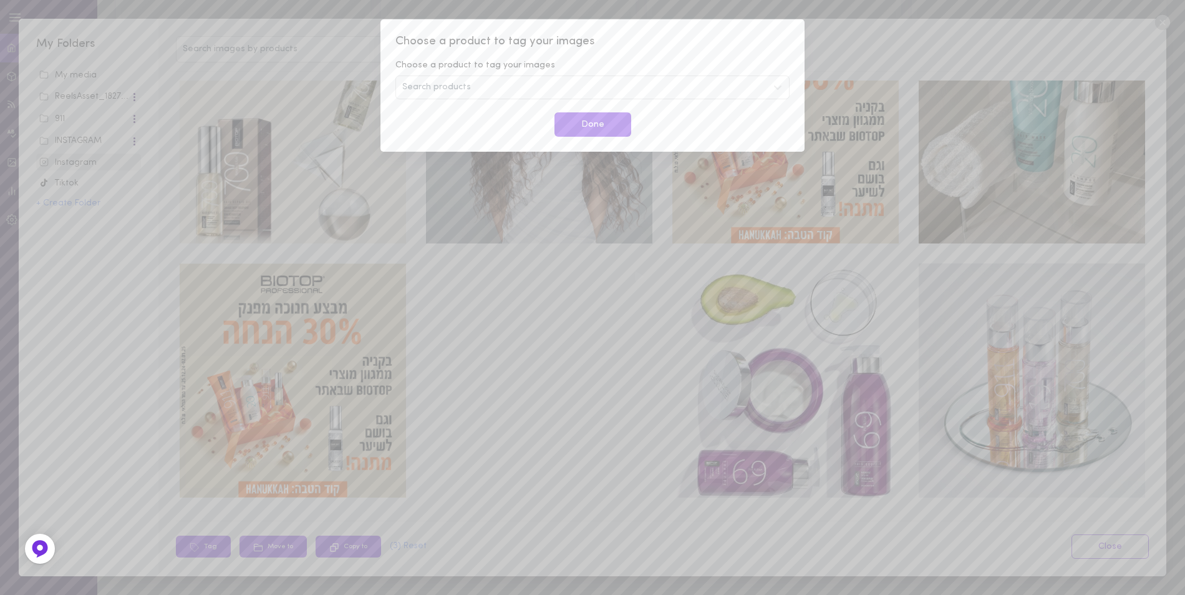
click at [571, 86] on div "Search products" at bounding box center [593, 87] width 394 height 24
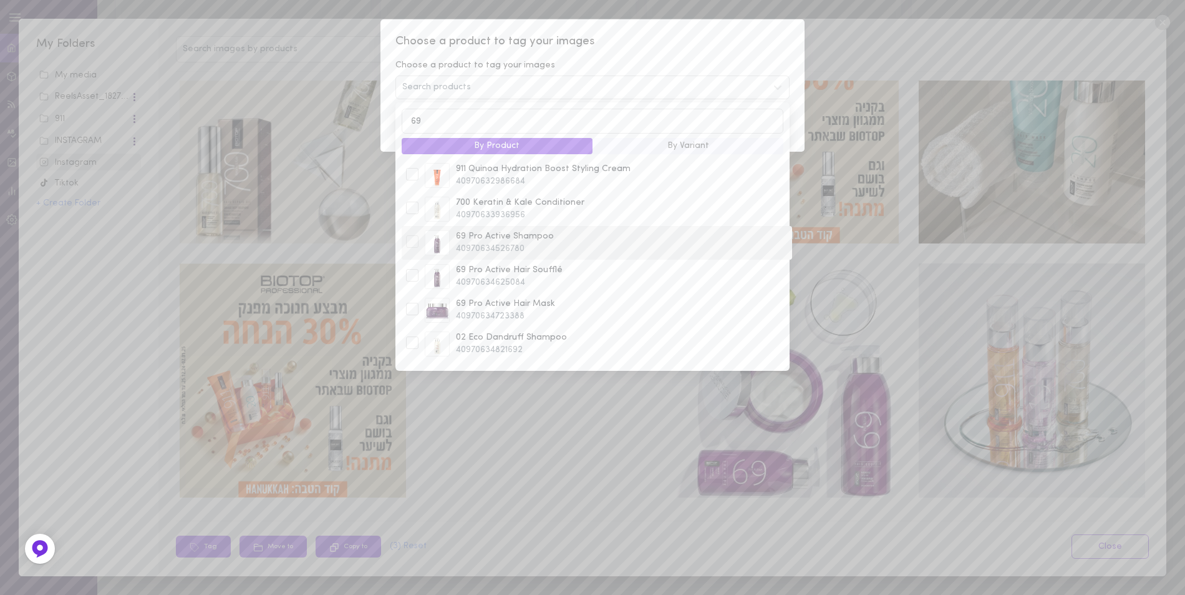
type input "69"
click at [410, 242] on div at bounding box center [412, 241] width 12 height 12
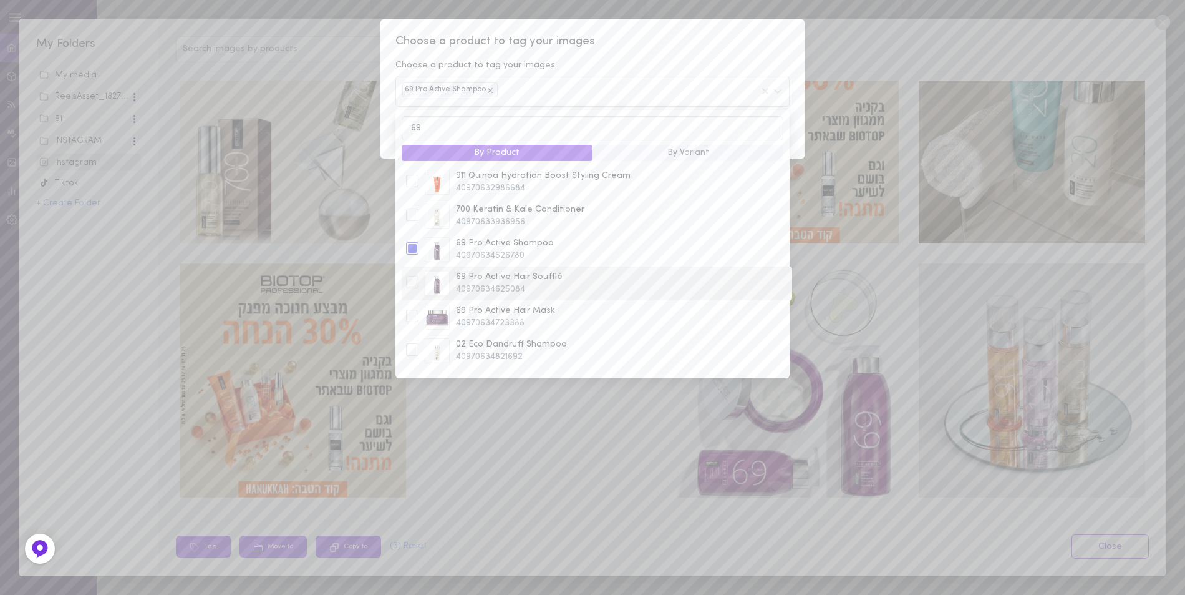
click at [412, 288] on div at bounding box center [412, 282] width 12 height 12
click at [410, 316] on div at bounding box center [412, 315] width 12 height 12
click at [694, 39] on span "Choose a product to tag your images" at bounding box center [593, 42] width 394 height 16
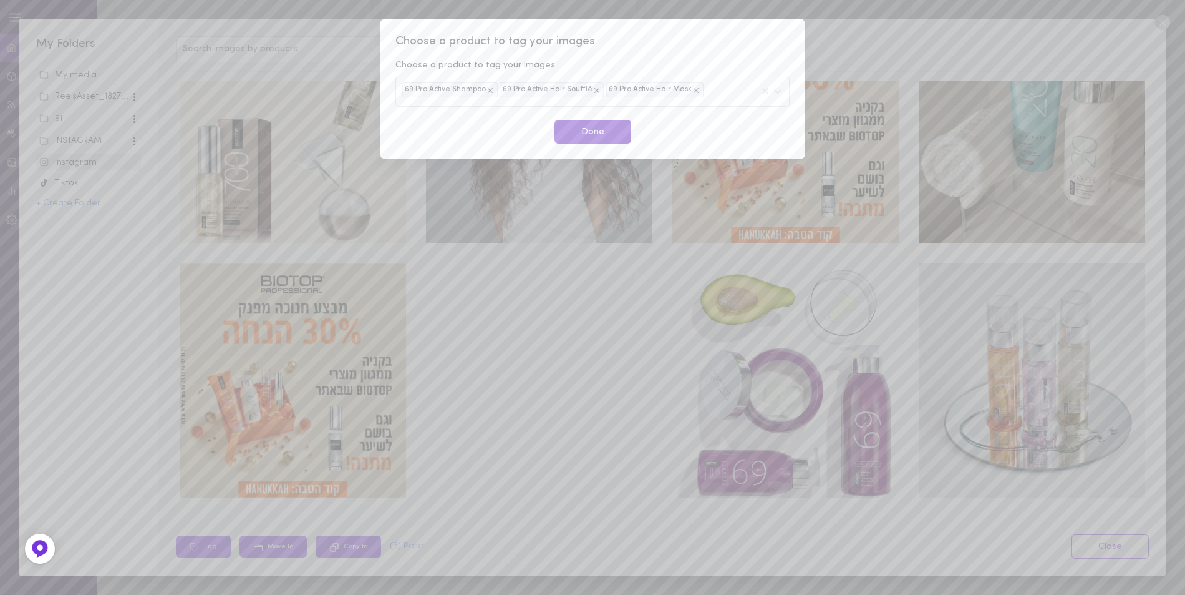
click at [581, 135] on button "Done" at bounding box center [593, 132] width 77 height 24
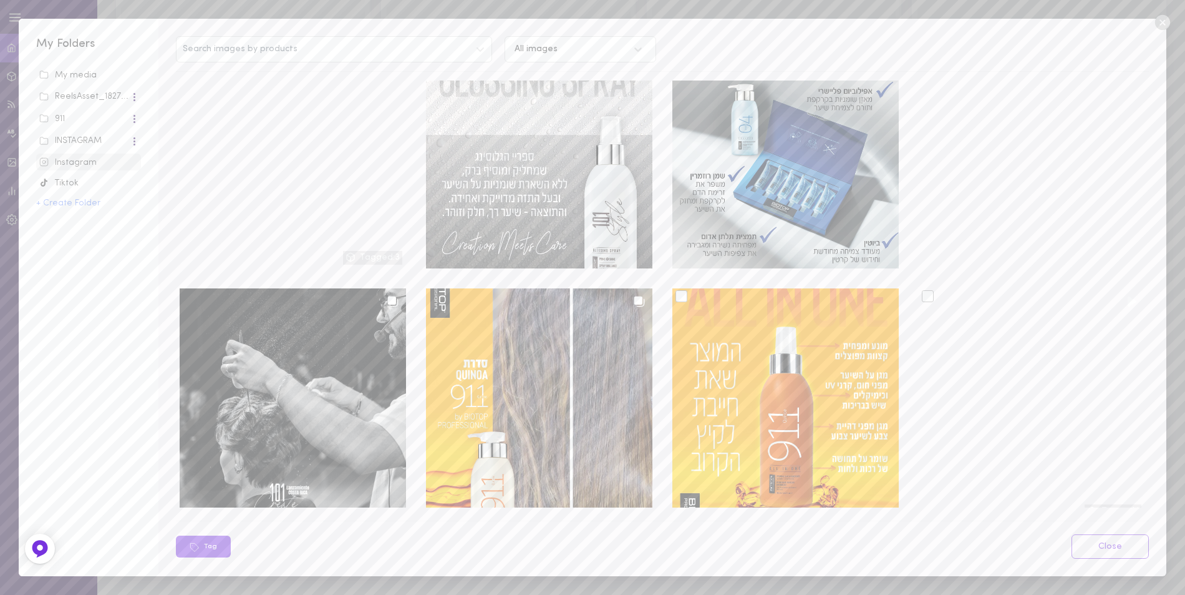
scroll to position [0, 0]
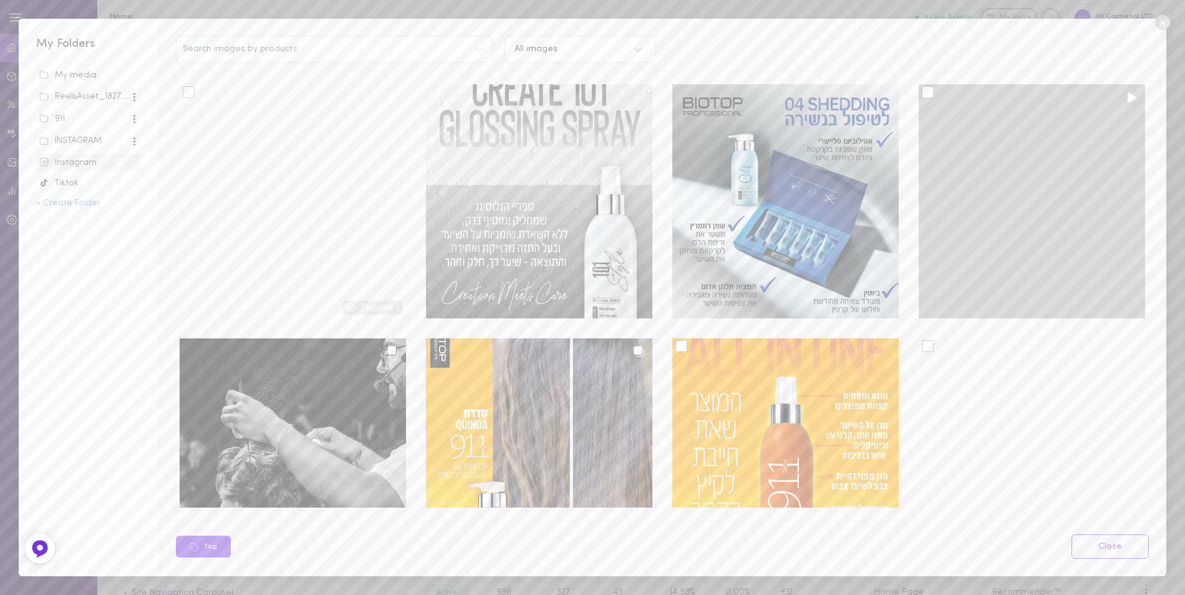
click at [922, 92] on div at bounding box center [928, 92] width 12 height 12
click at [0, 0] on input "checkbox" at bounding box center [0, 0] width 0 height 0
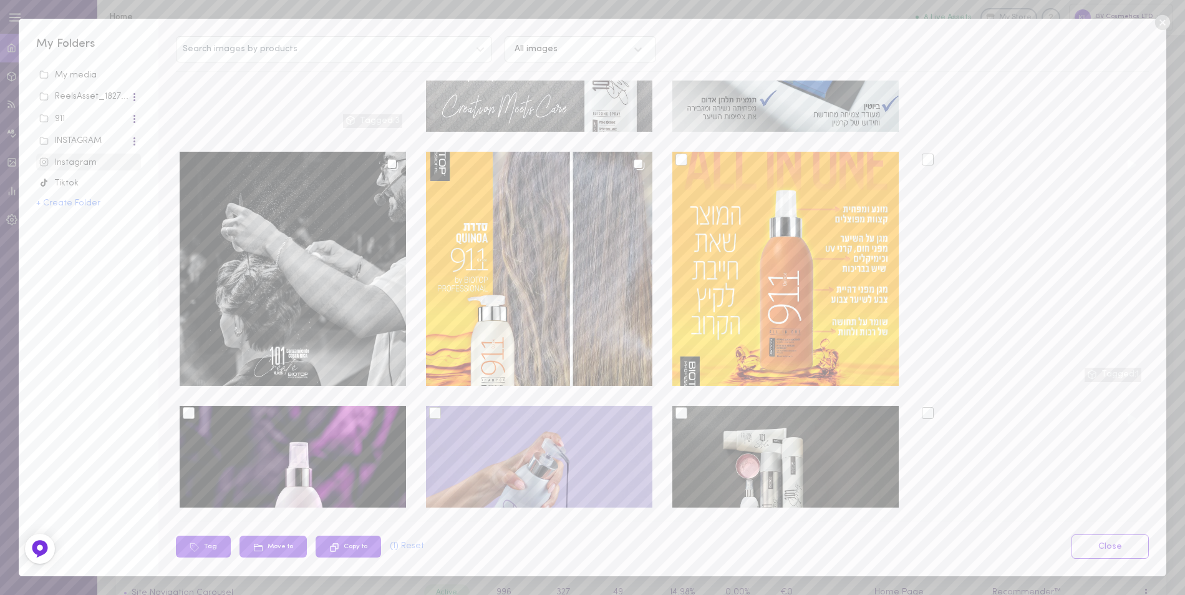
scroll to position [187, 0]
click at [213, 545] on button "Tag" at bounding box center [203, 546] width 55 height 22
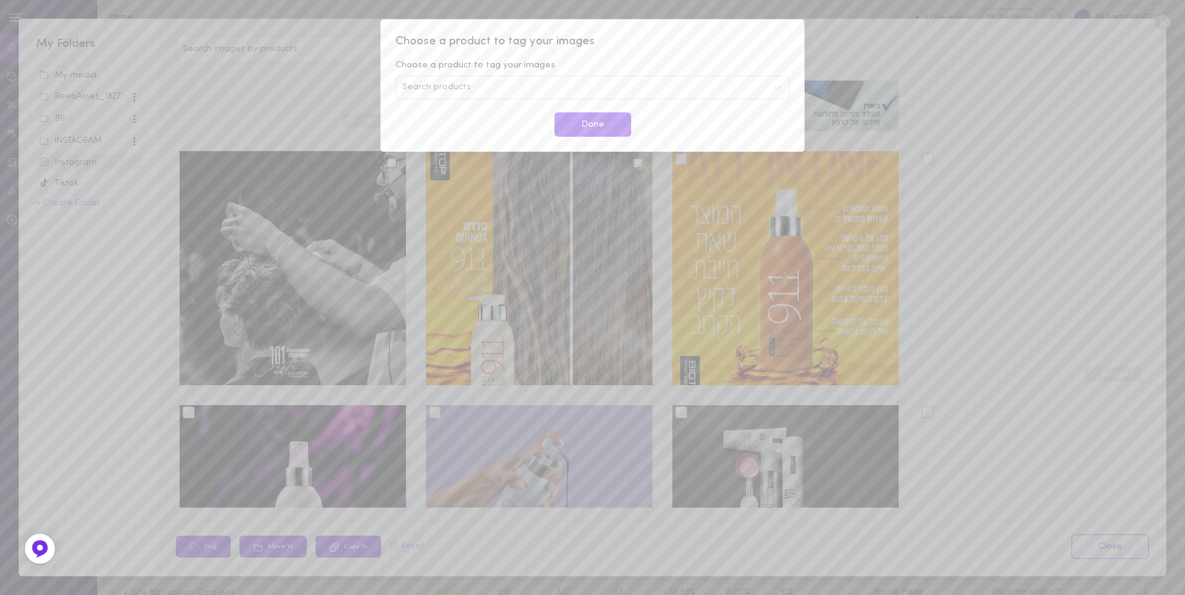
click at [486, 90] on div "Search products" at bounding box center [593, 87] width 394 height 24
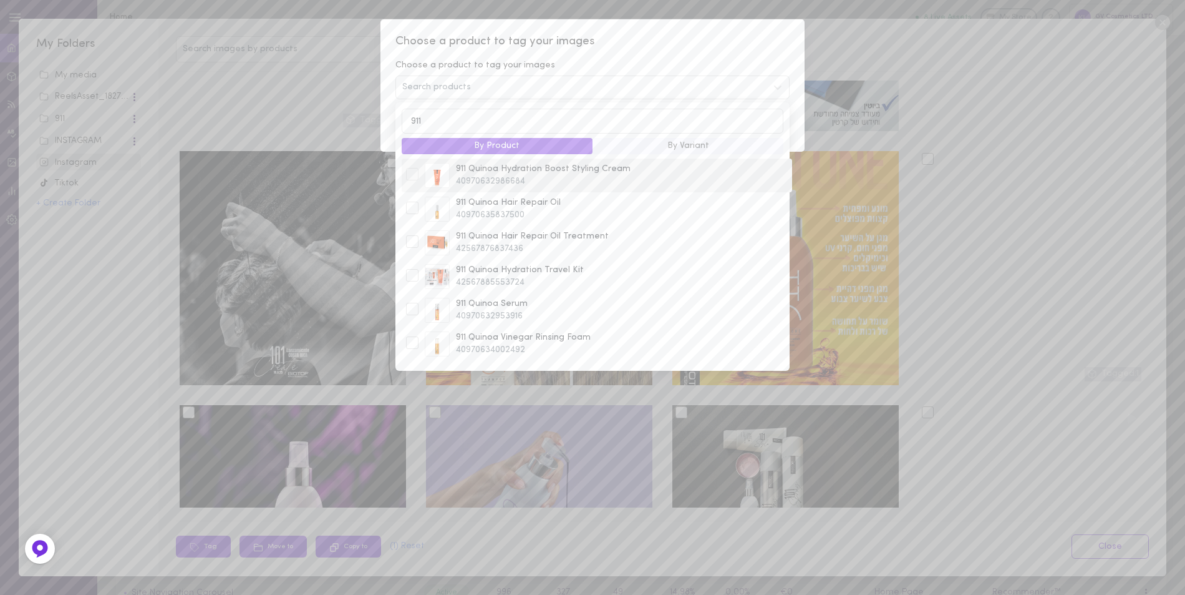
type input "911"
click at [417, 179] on div at bounding box center [412, 174] width 12 height 12
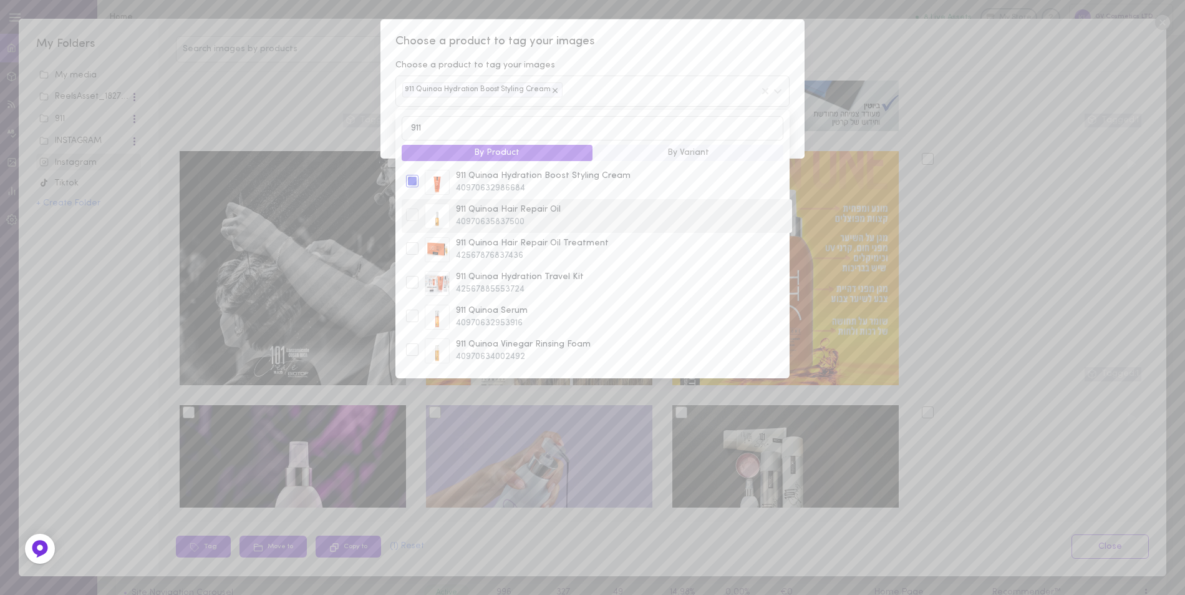
click at [409, 216] on div at bounding box center [412, 214] width 12 height 12
click at [413, 250] on div at bounding box center [412, 248] width 12 height 12
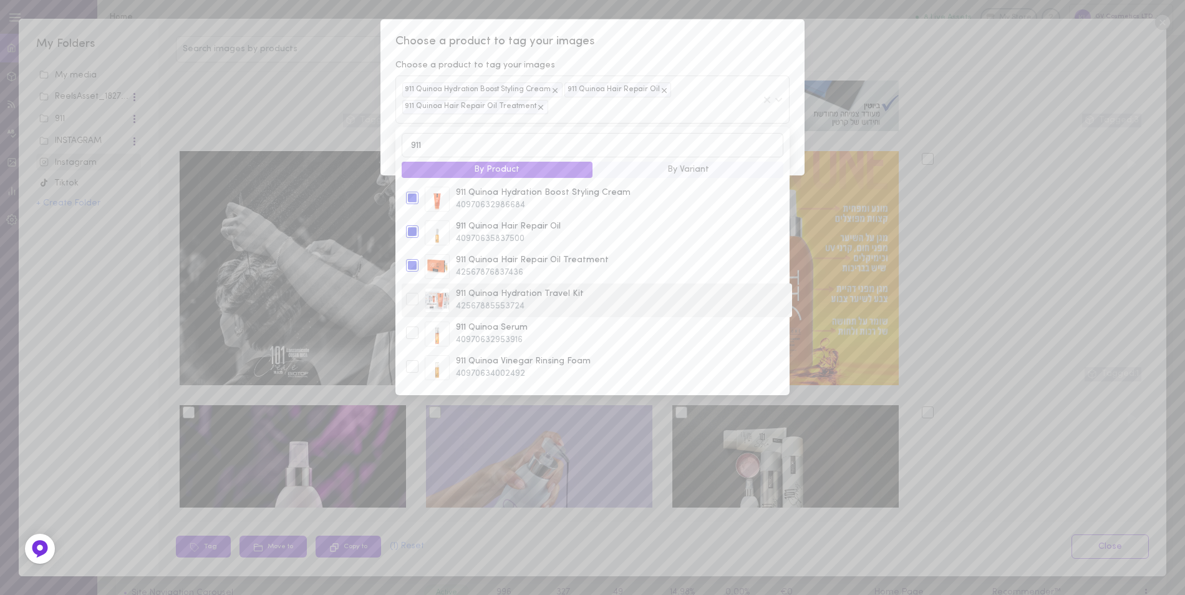
click at [412, 305] on div at bounding box center [412, 299] width 12 height 12
click at [410, 337] on div at bounding box center [412, 332] width 12 height 12
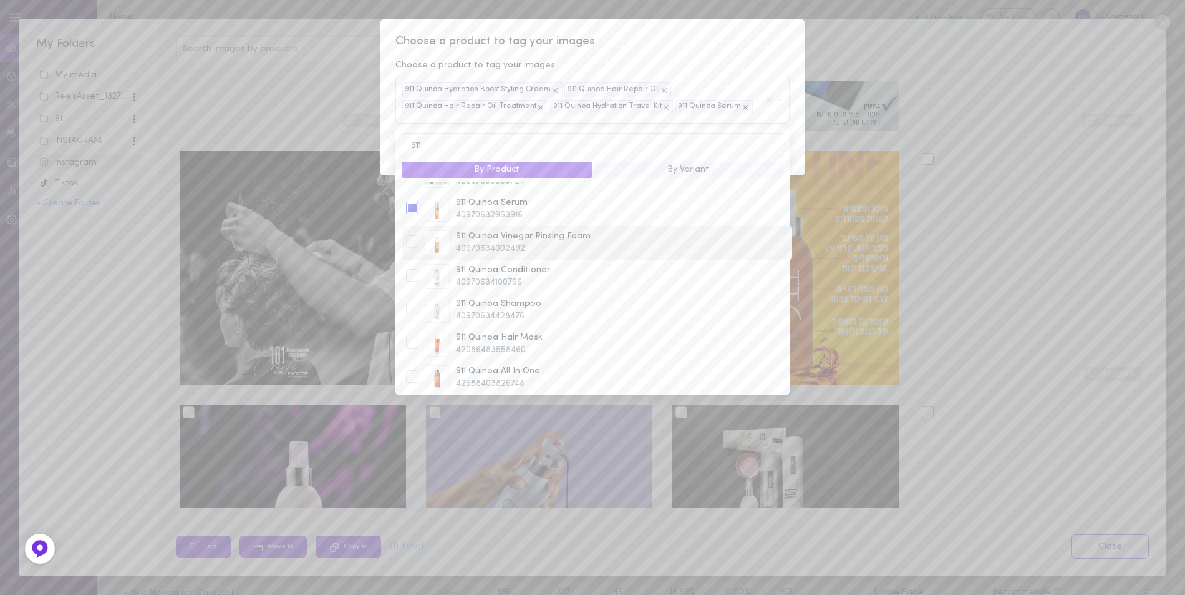
click at [415, 247] on div at bounding box center [412, 241] width 12 height 12
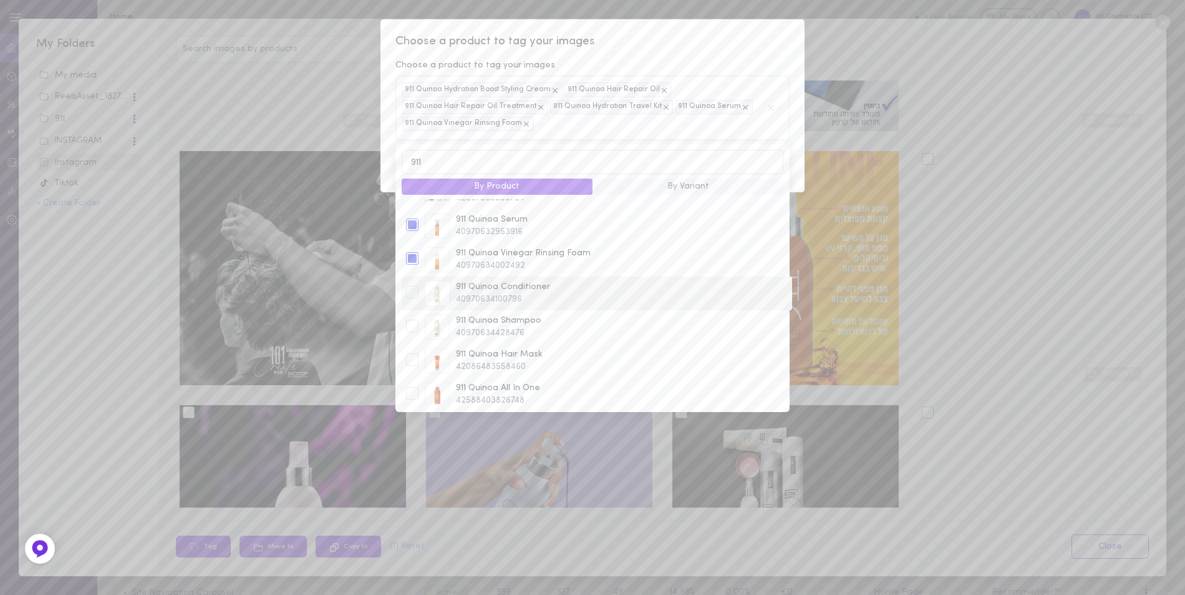
click at [411, 281] on div "911 Quinoa Conditioner 40970634100796" at bounding box center [597, 293] width 391 height 34
click at [412, 329] on div at bounding box center [412, 325] width 12 height 12
click at [410, 360] on div at bounding box center [412, 359] width 12 height 12
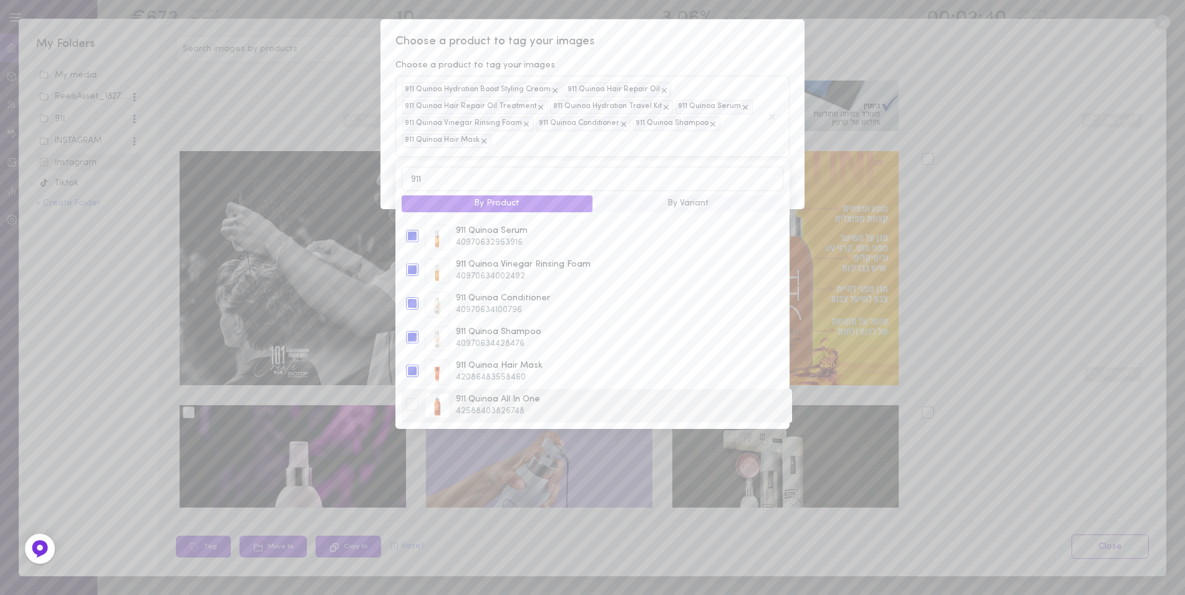
scroll to position [250, 0]
click at [414, 407] on div at bounding box center [412, 404] width 12 height 12
click at [704, 52] on div "Choose a product to tag your images Choose a product to tag your images 911 Qui…" at bounding box center [593, 114] width 424 height 190
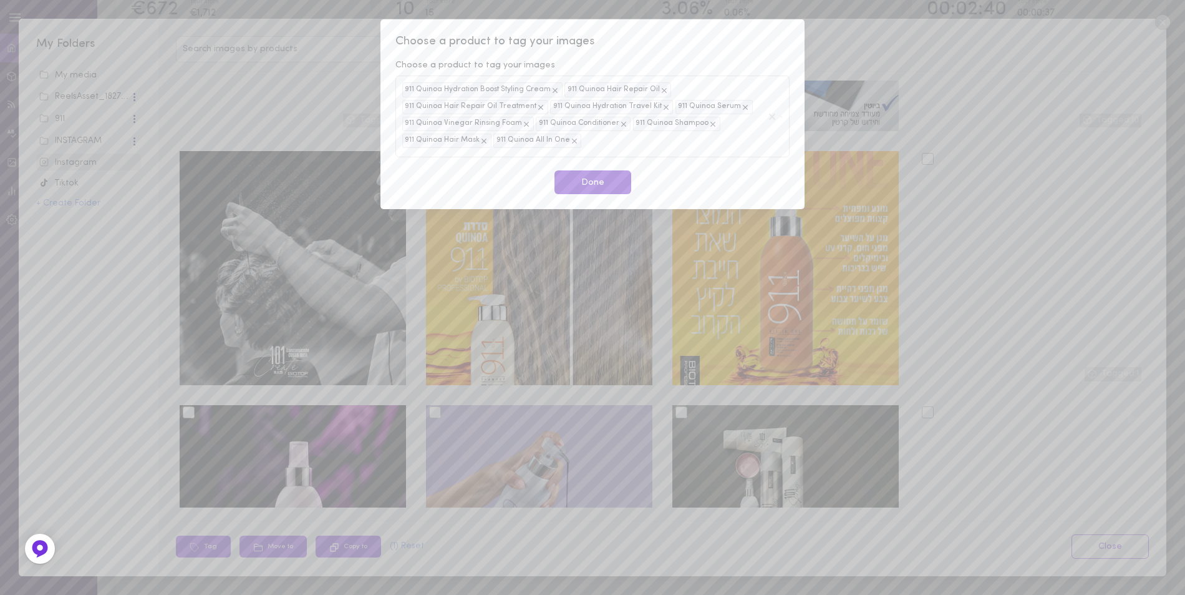
click at [583, 182] on button "Done" at bounding box center [593, 182] width 77 height 24
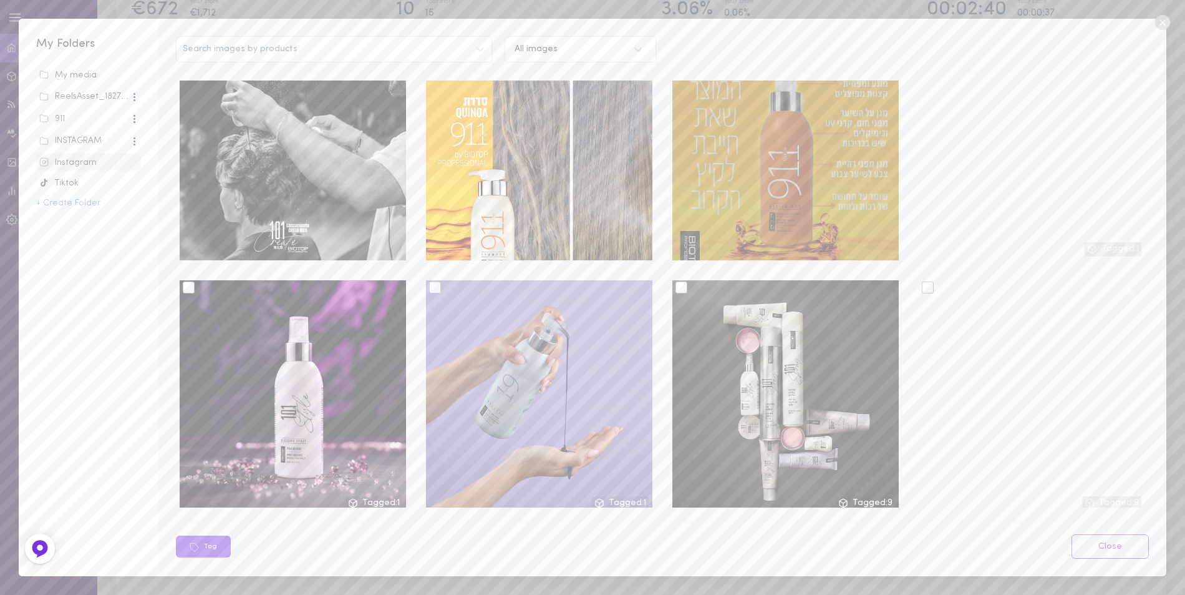
scroll to position [686, 0]
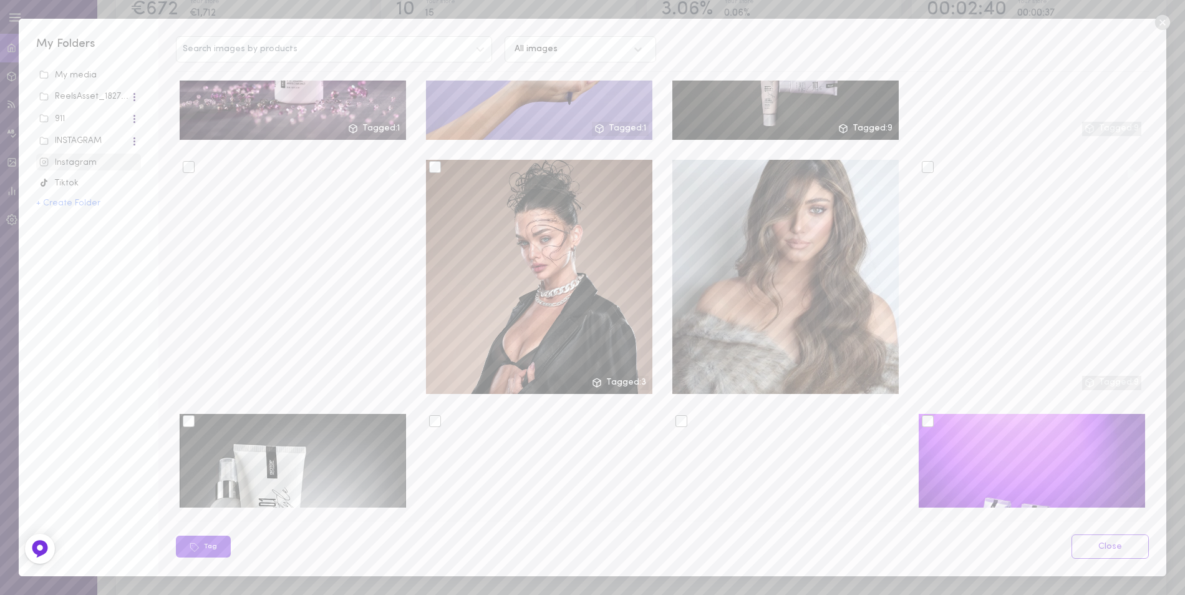
click at [1160, 22] on icon at bounding box center [1162, 22] width 15 height 15
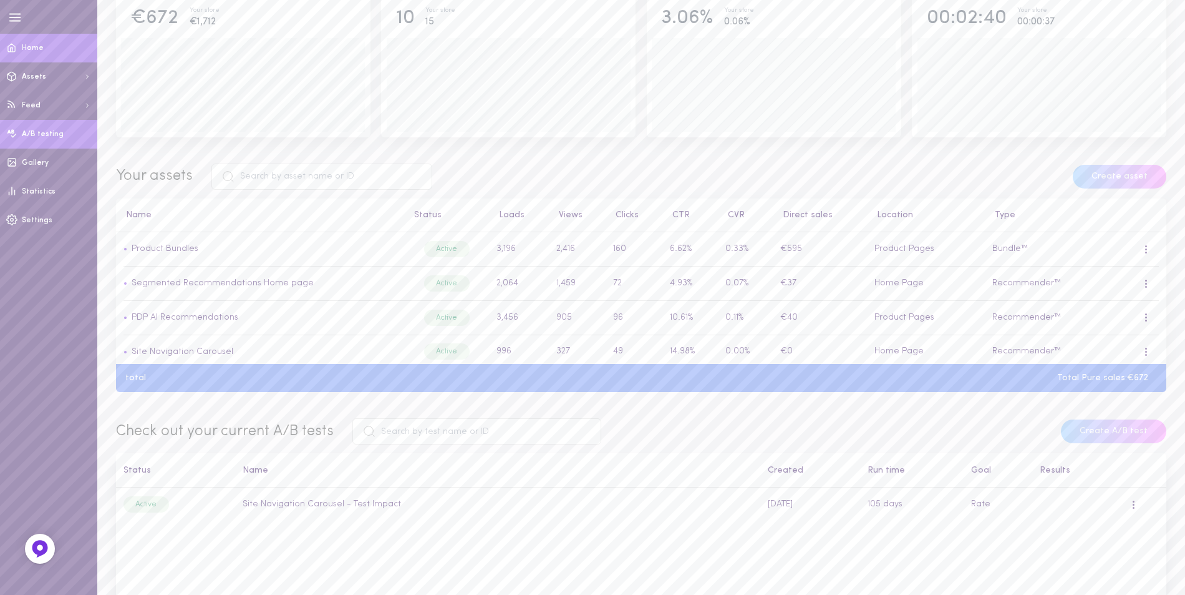
scroll to position [125, 0]
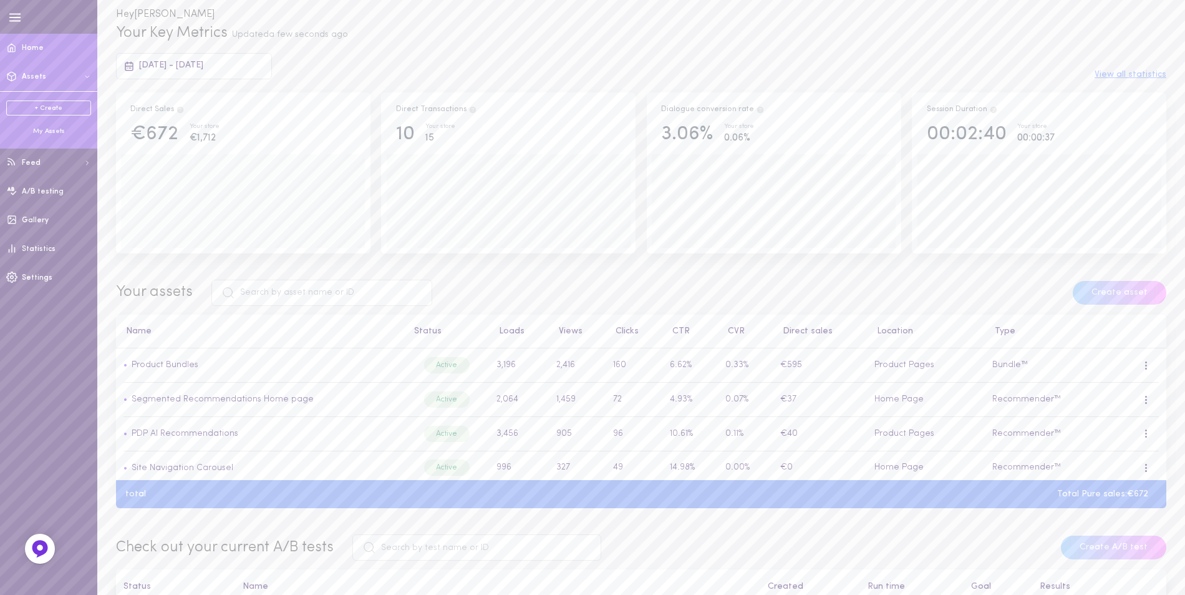
click at [26, 67] on button "Assets" at bounding box center [48, 76] width 97 height 29
click at [26, 73] on span "Assets" at bounding box center [34, 76] width 24 height 7
click at [40, 130] on div "My Assets" at bounding box center [48, 131] width 85 height 9
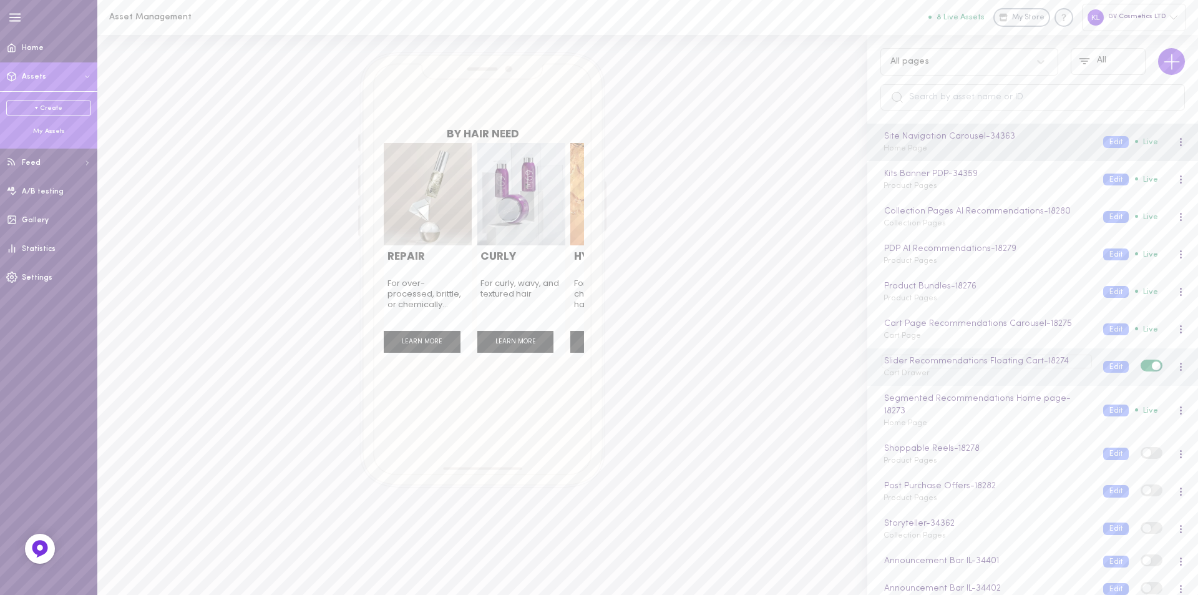
scroll to position [34, 0]
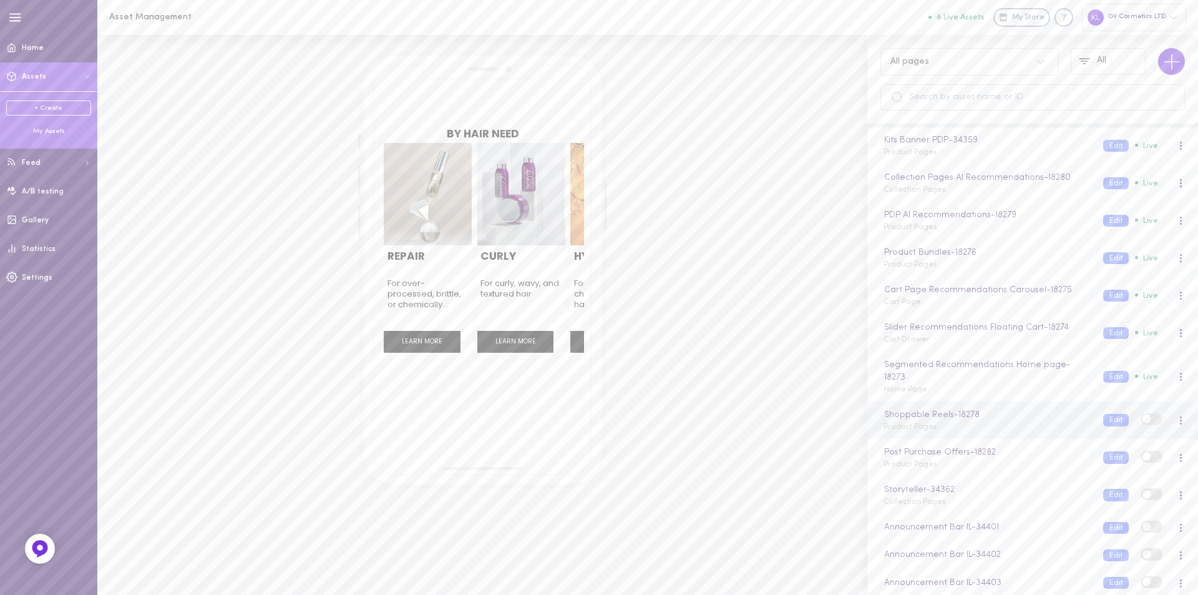
click at [942, 424] on div "Shoppable Reels - 18278 Product Pages" at bounding box center [984, 420] width 220 height 24
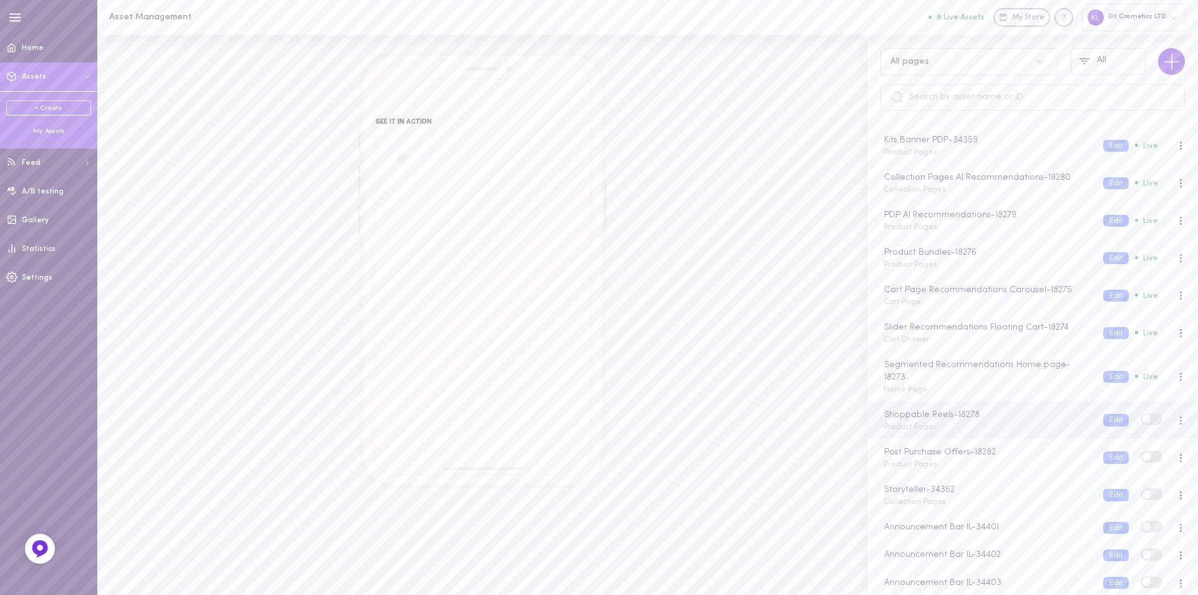
click at [1177, 420] on div at bounding box center [1180, 420] width 7 height 14
click at [1110, 470] on div "Edit" at bounding box center [1115, 475] width 111 height 29
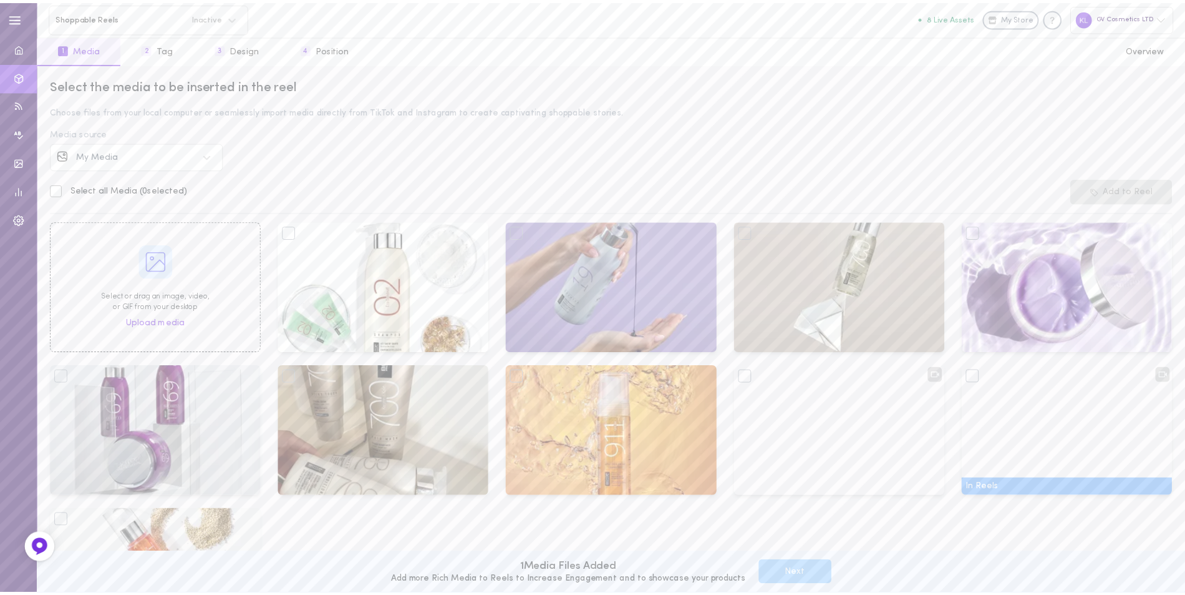
scroll to position [102, 0]
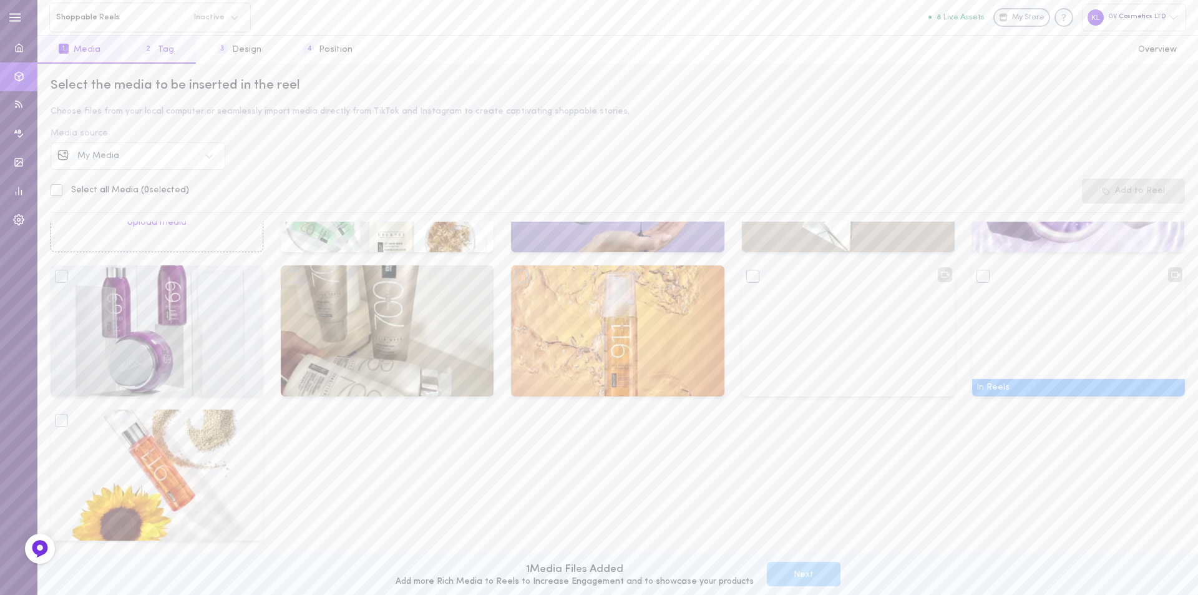
click at [152, 45] on span "2" at bounding box center [148, 49] width 10 height 10
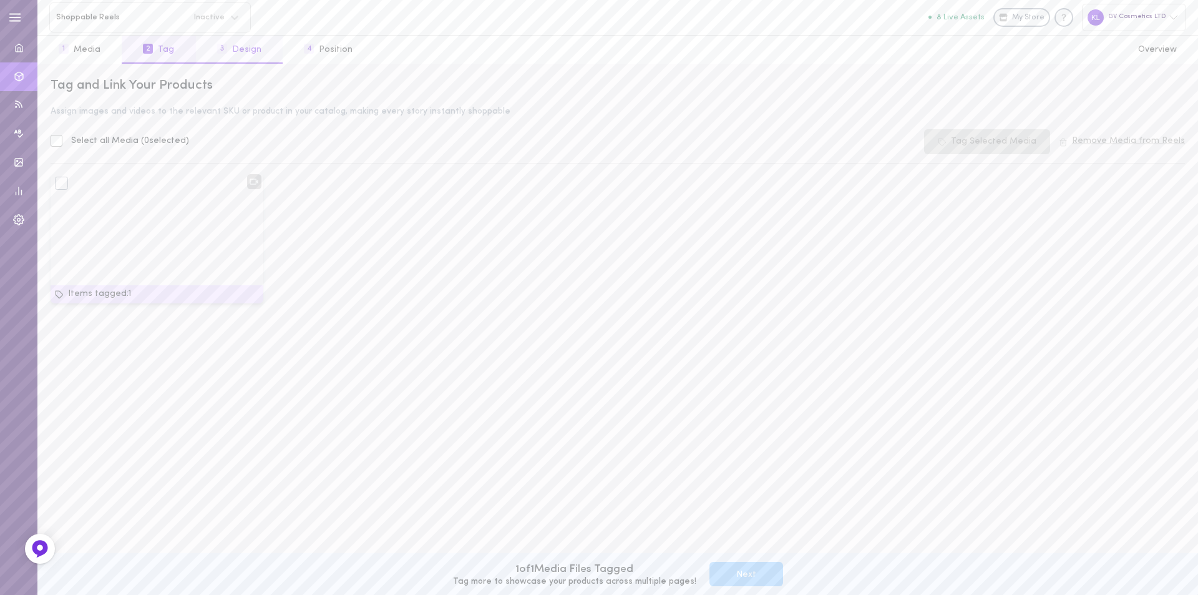
click at [225, 49] on button "3 Design" at bounding box center [239, 50] width 87 height 28
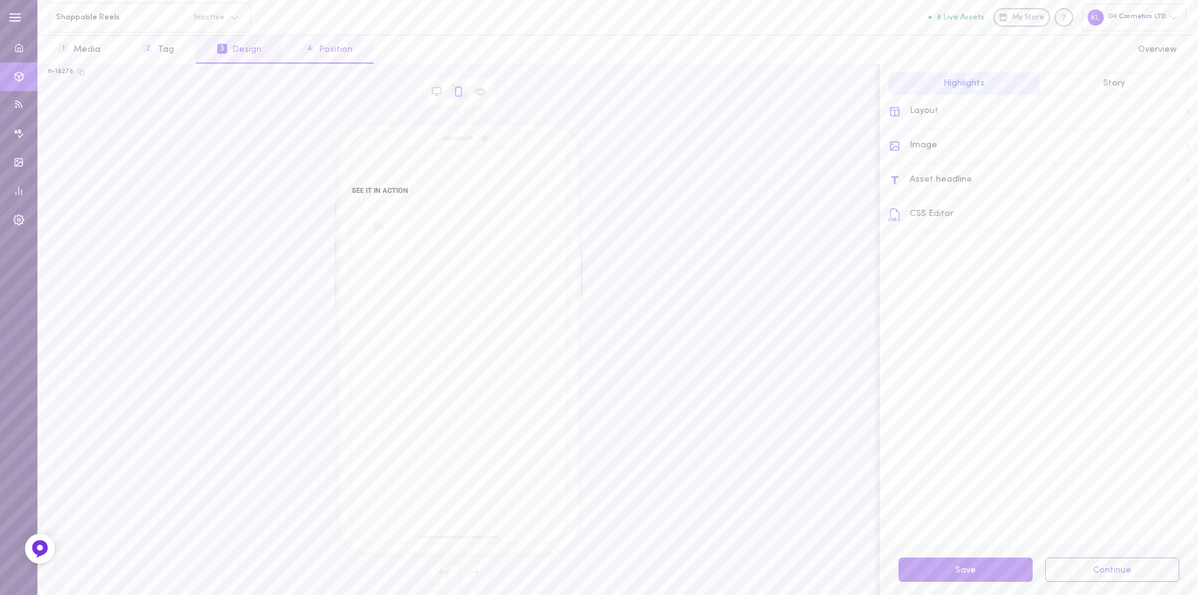
click at [322, 50] on button "4 Position" at bounding box center [328, 50] width 91 height 28
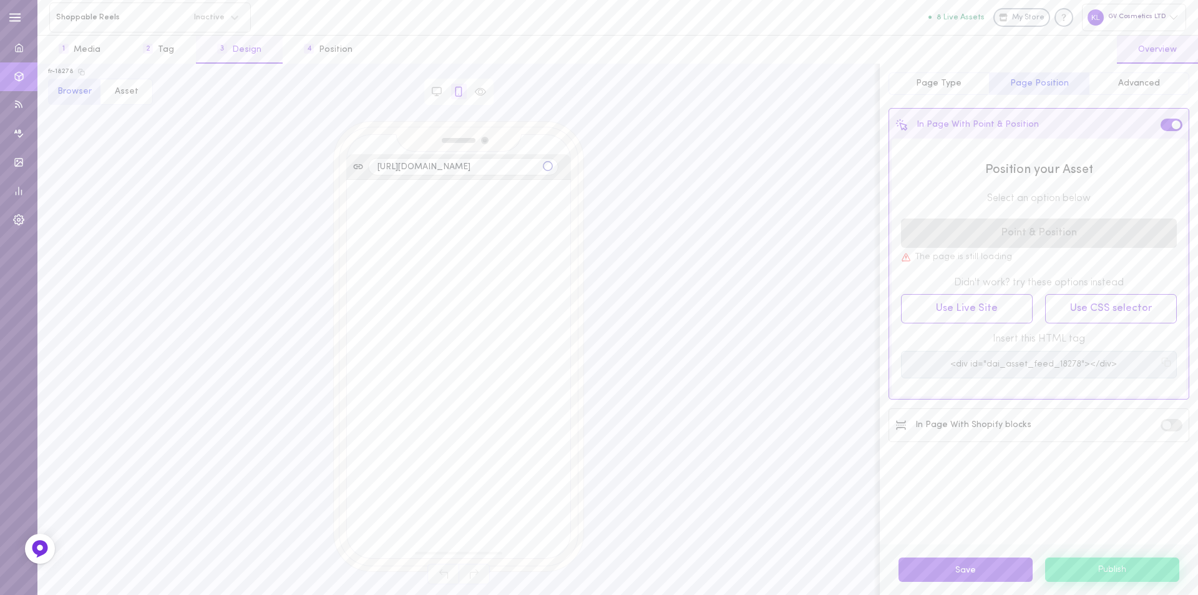
click at [250, 41] on button "3 Design" at bounding box center [239, 50] width 87 height 28
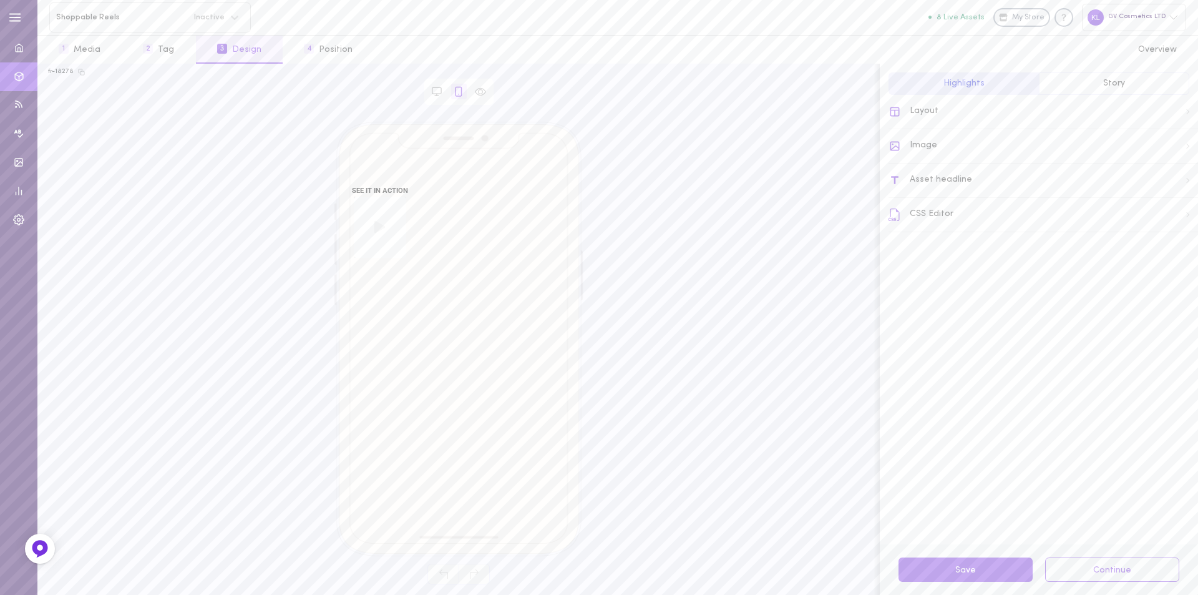
click at [377, 189] on div "SEE IT IN ACTION" at bounding box center [380, 190] width 56 height 7
click at [956, 109] on div "Layout" at bounding box center [1042, 112] width 309 height 34
click at [1109, 82] on span "Story" at bounding box center [1114, 83] width 22 height 9
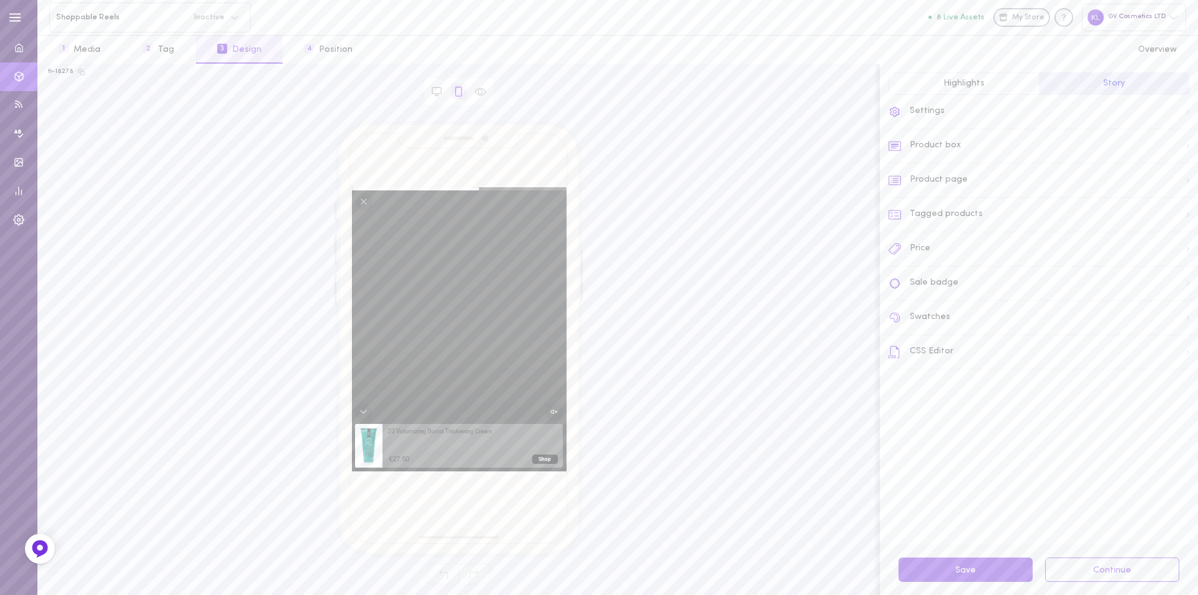
click at [975, 77] on button "Highlights" at bounding box center [963, 83] width 150 height 22
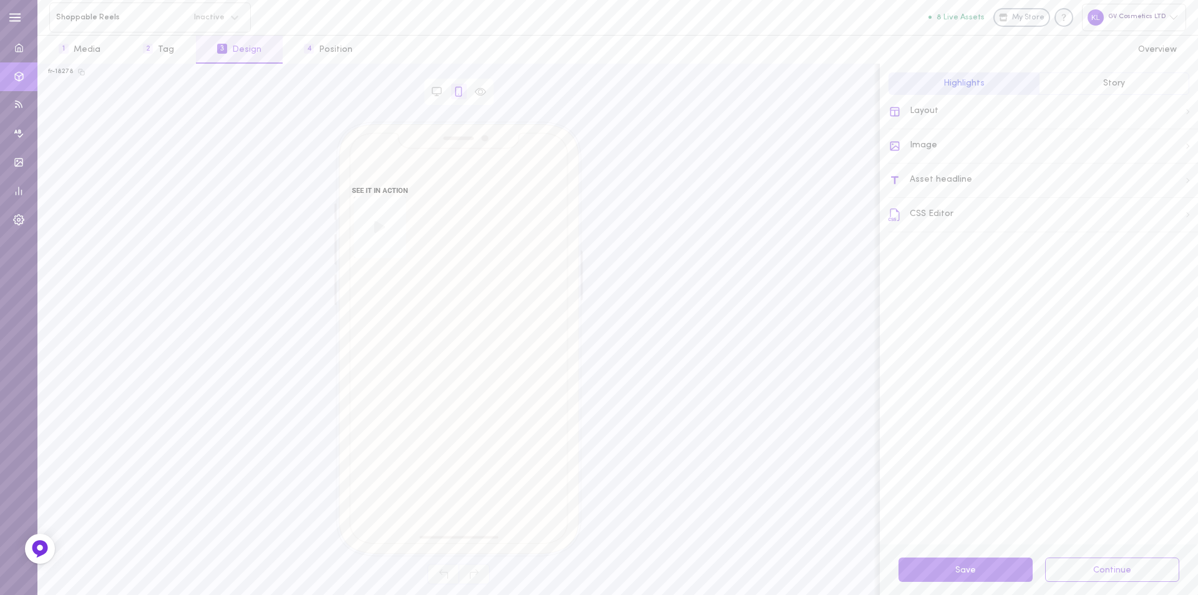
click at [1106, 82] on span "Story" at bounding box center [1114, 83] width 22 height 9
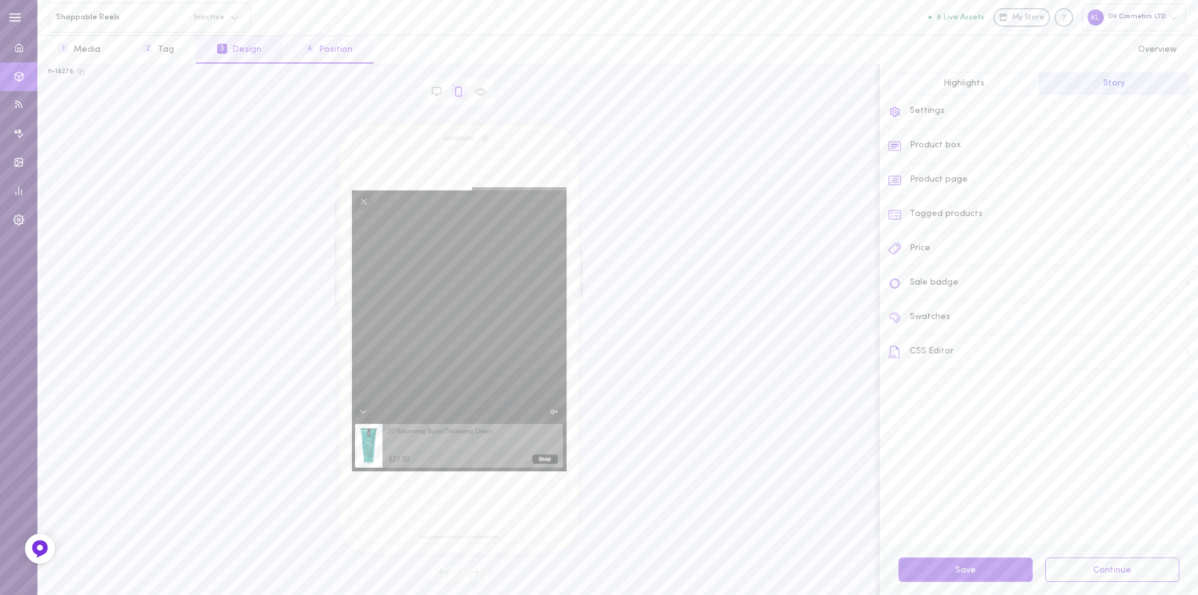
click at [327, 44] on button "4 Position" at bounding box center [328, 50] width 91 height 28
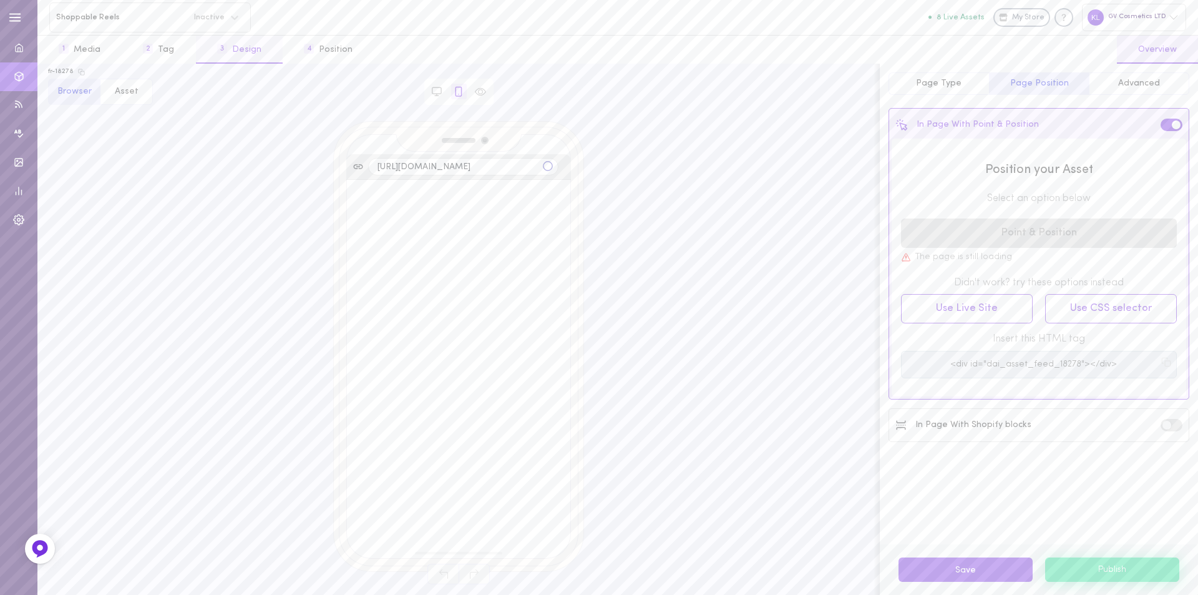
click at [239, 47] on button "3 Design" at bounding box center [239, 50] width 87 height 28
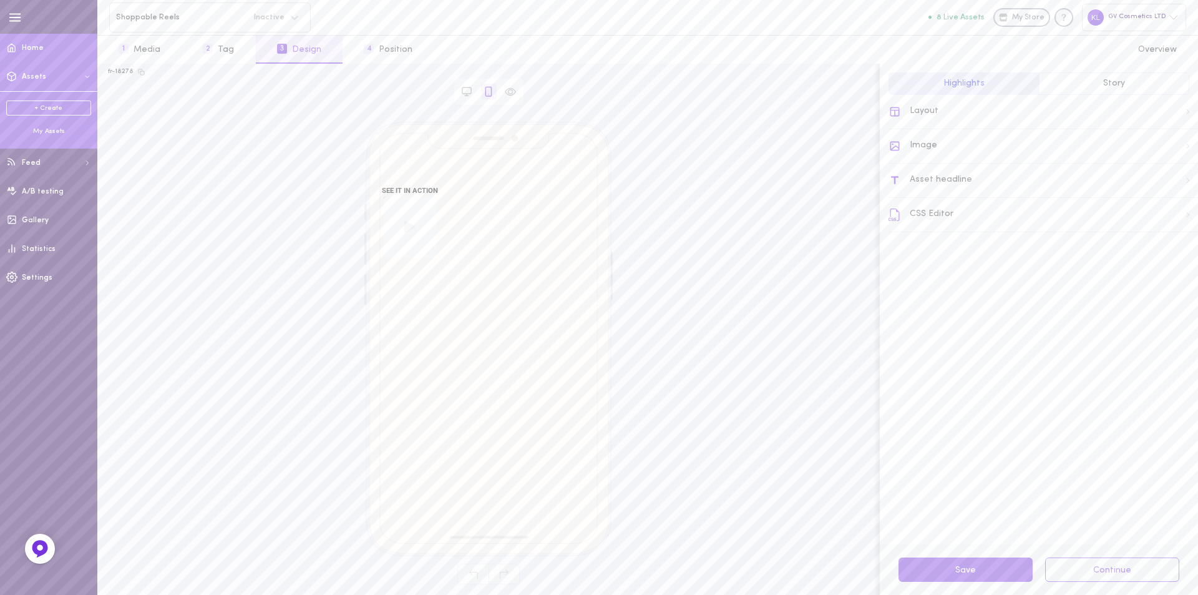
click at [18, 42] on span at bounding box center [12, 47] width 24 height 30
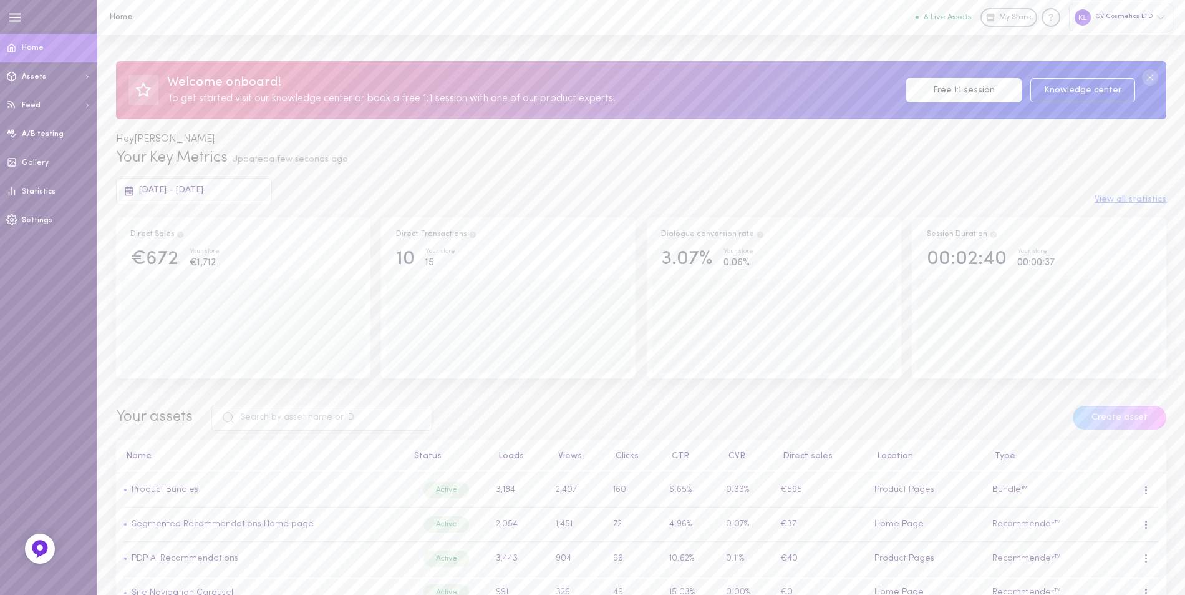
click at [24, 42] on link "Home" at bounding box center [48, 48] width 97 height 29
click at [1163, 21] on icon at bounding box center [1161, 17] width 10 height 10
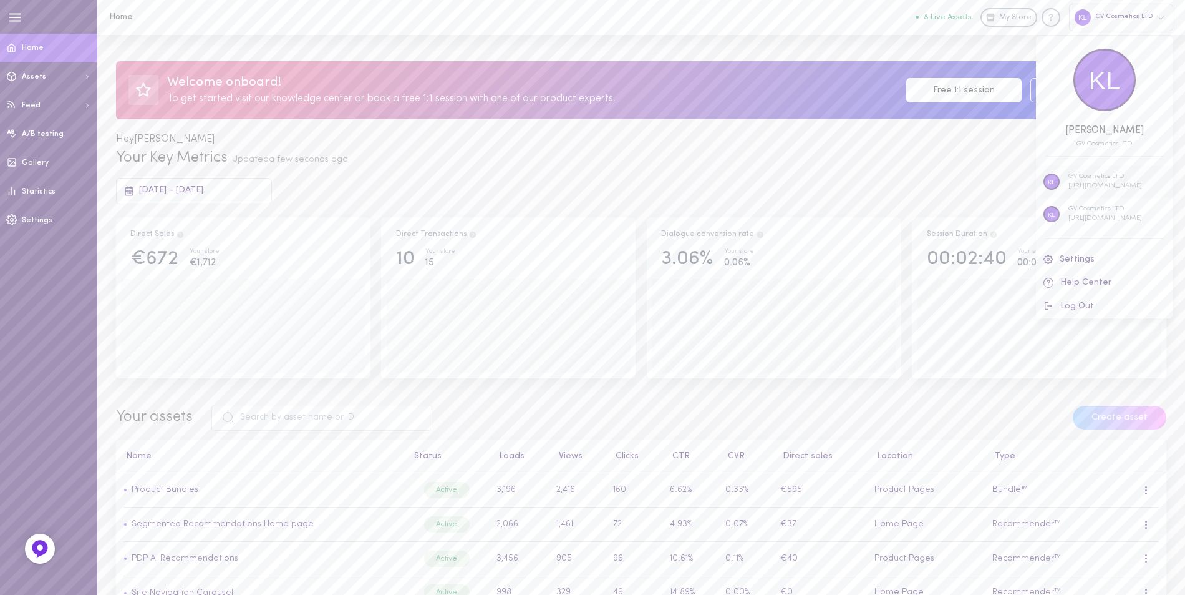
click at [1142, 181] on p "GV Cosmetics LTD" at bounding box center [1106, 176] width 74 height 9
